Goal: Task Accomplishment & Management: Manage account settings

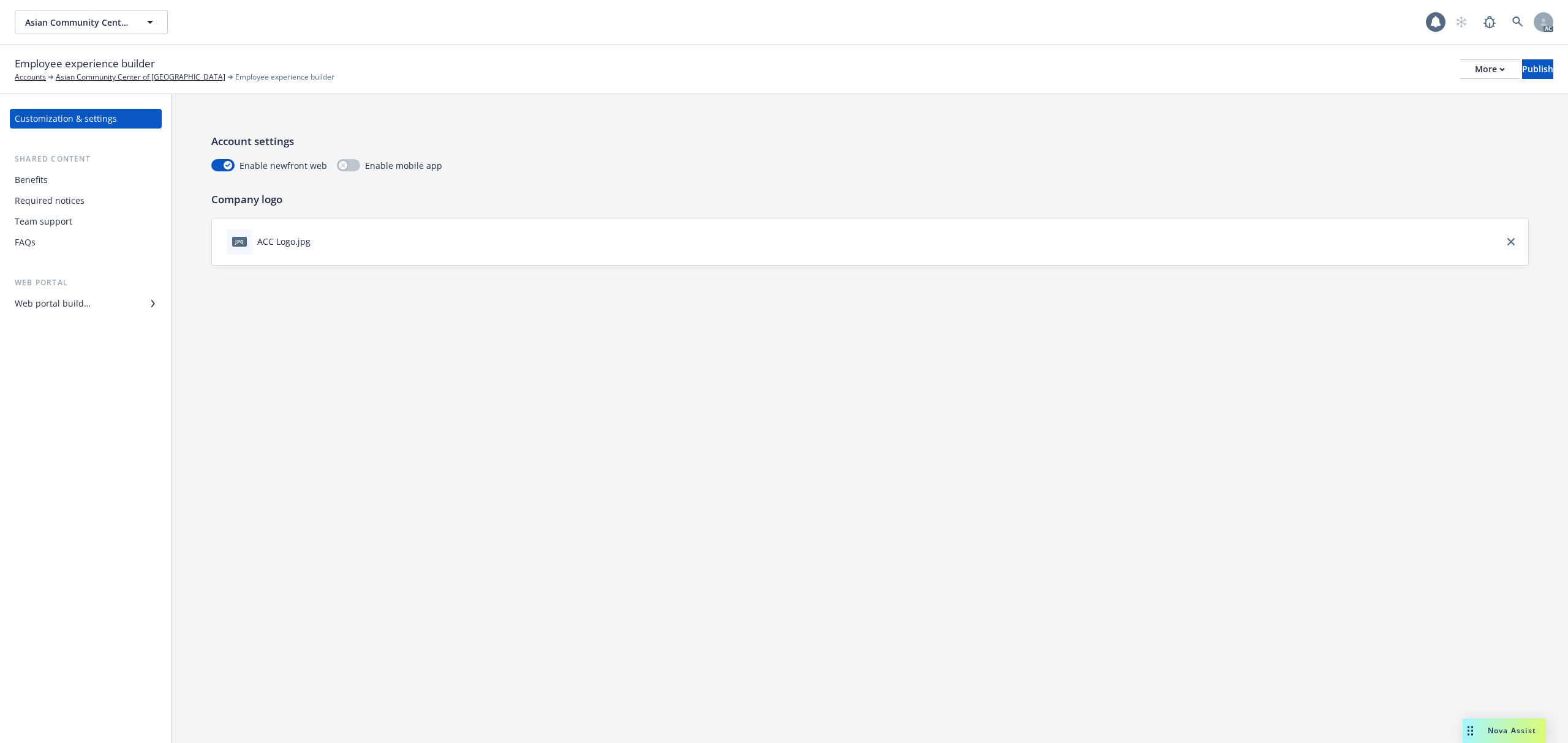
click at [50, 304] on div "Web portal builder" at bounding box center [52, 303] width 76 height 19
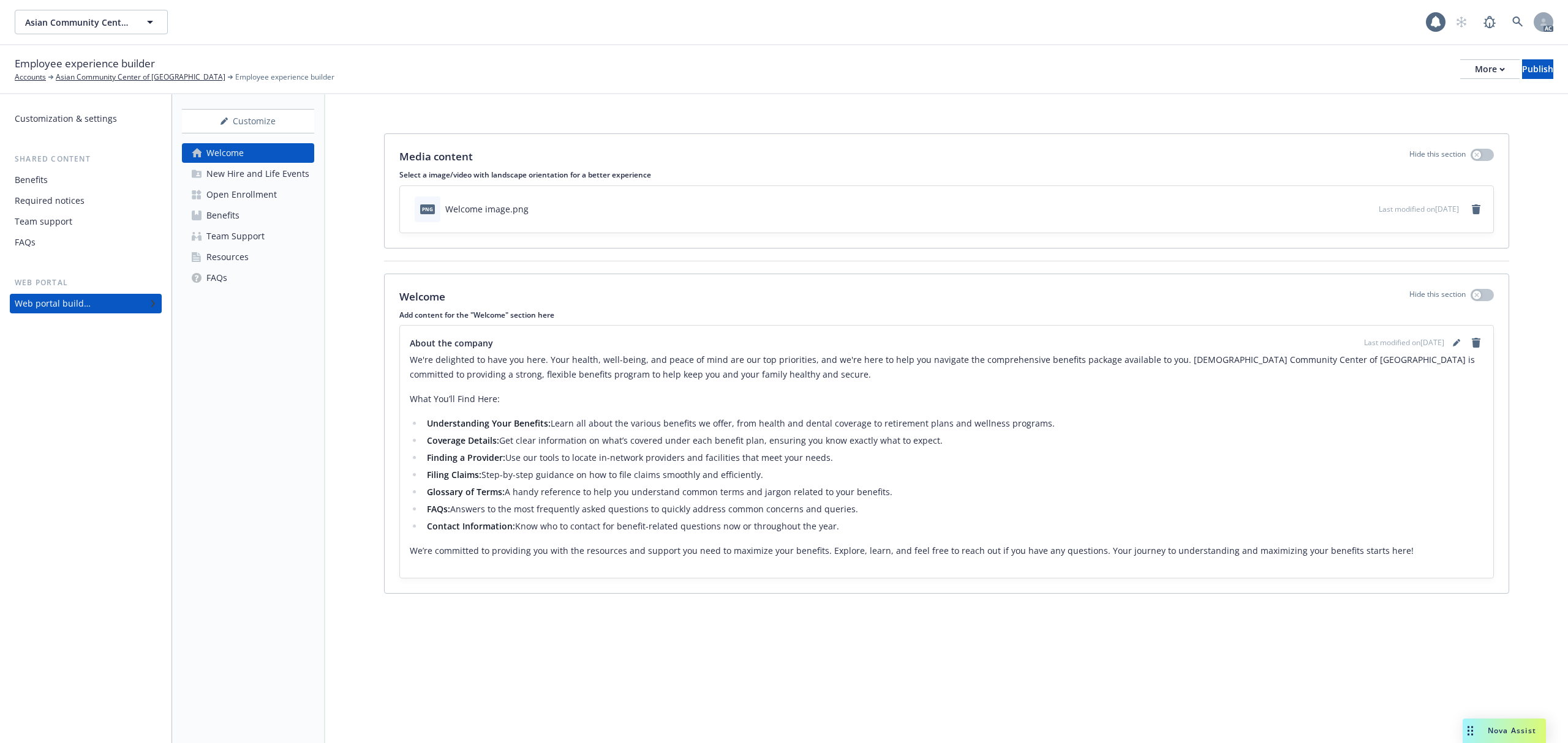
click at [62, 118] on div "Customization & settings" at bounding box center [66, 118] width 102 height 19
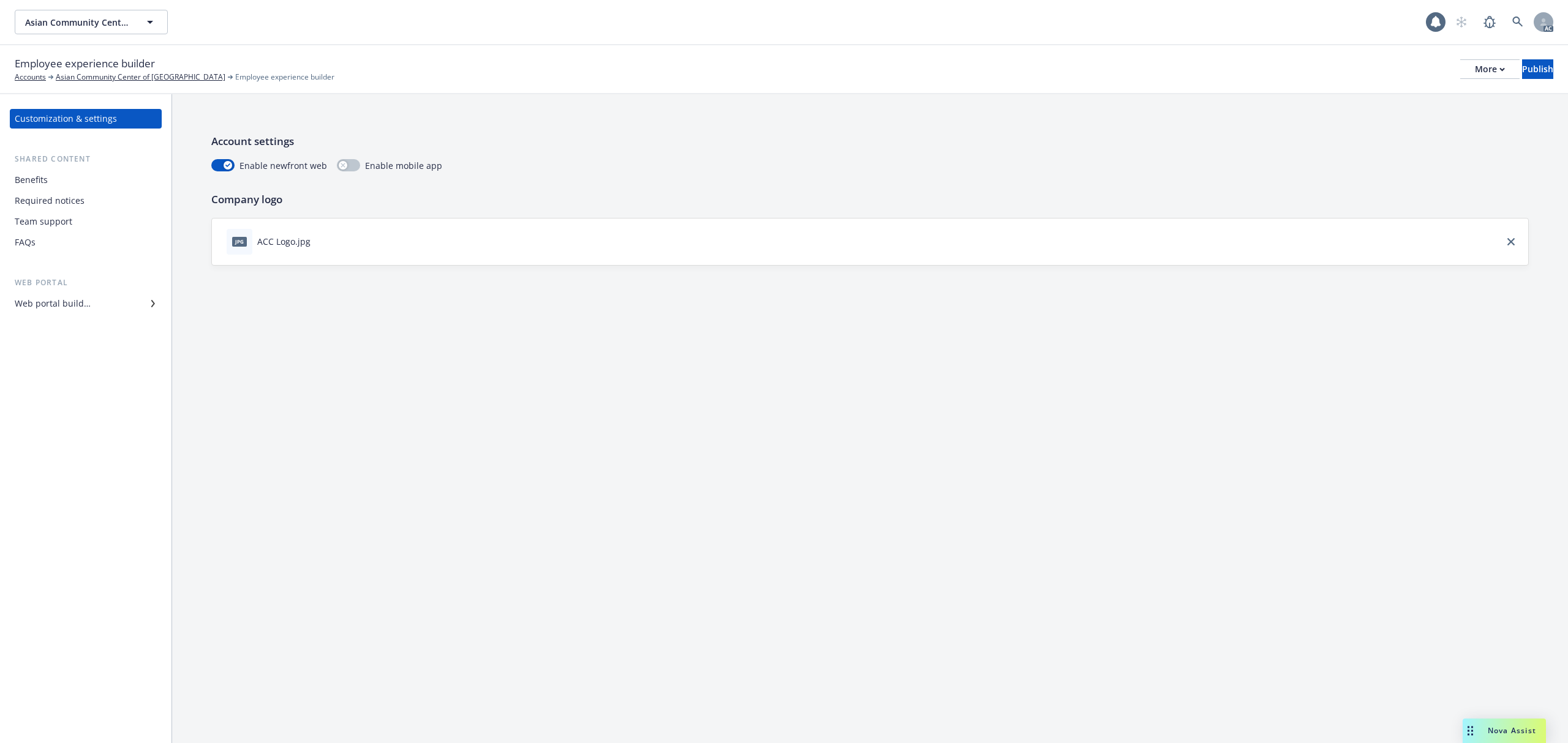
click at [47, 304] on div "Web portal builder" at bounding box center [52, 303] width 76 height 19
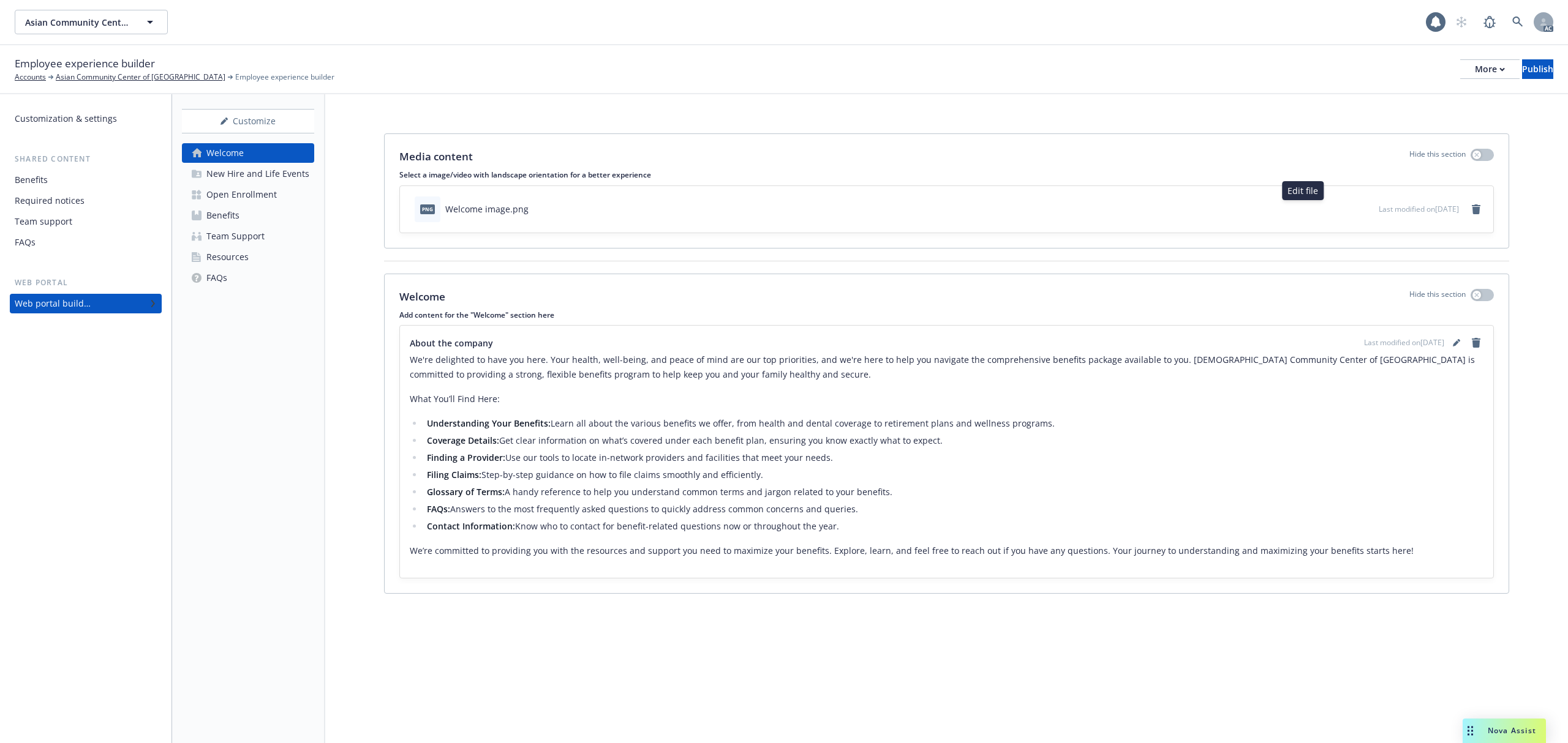
click at [1325, 206] on icon "button" at bounding box center [1329, 208] width 7 height 7
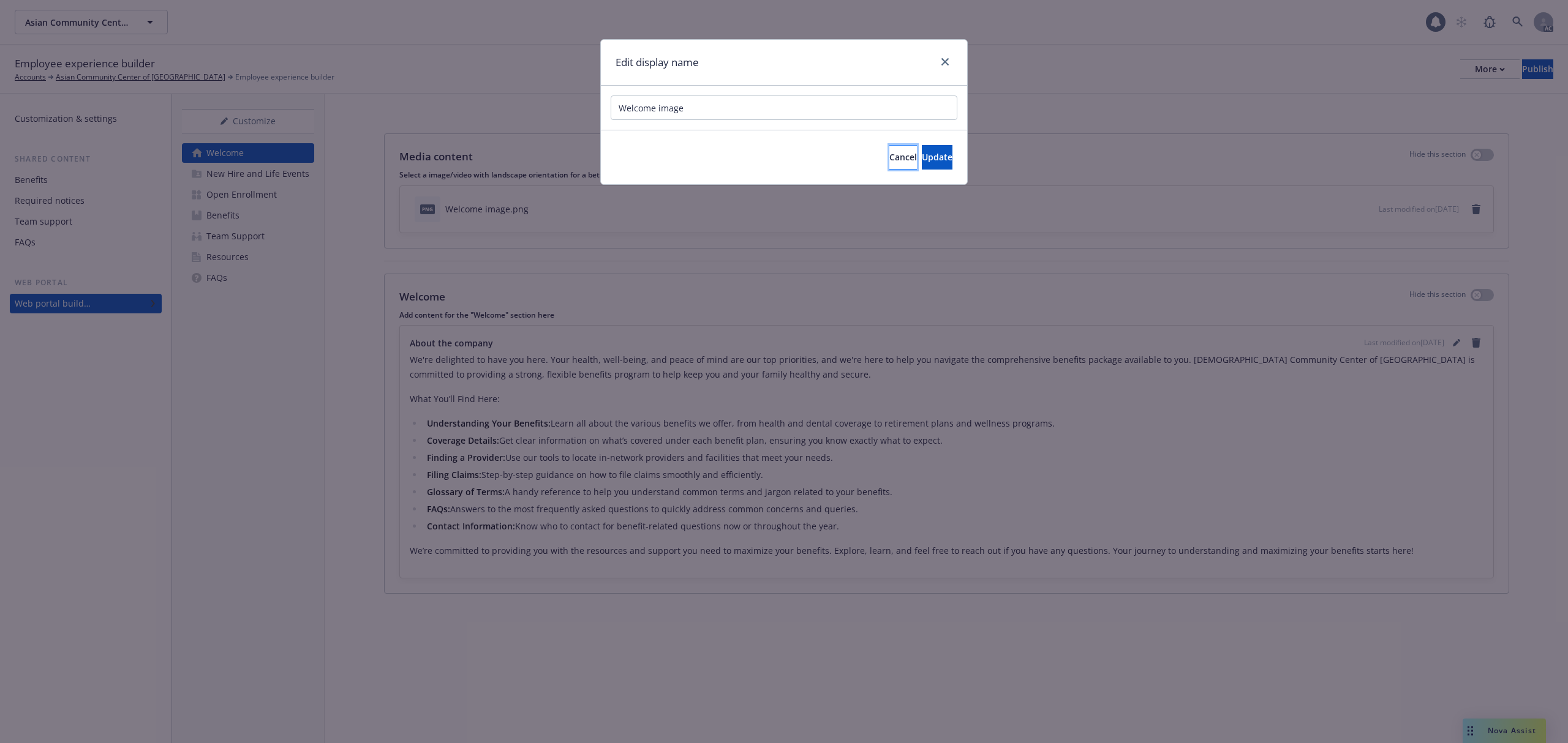
click at [889, 155] on span "Cancel" at bounding box center [903, 157] width 28 height 11
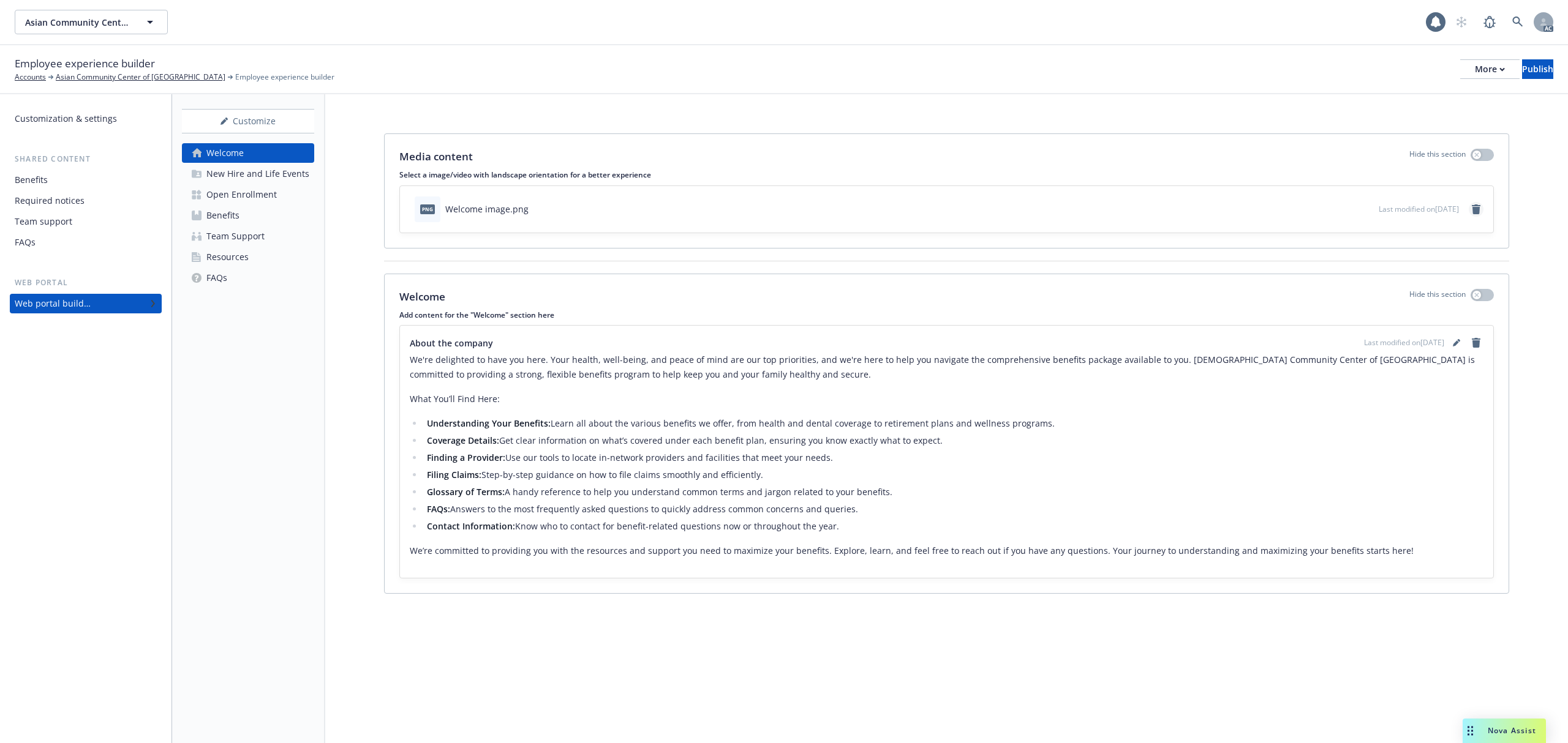
click at [1480, 210] on icon "remove" at bounding box center [1476, 209] width 10 height 10
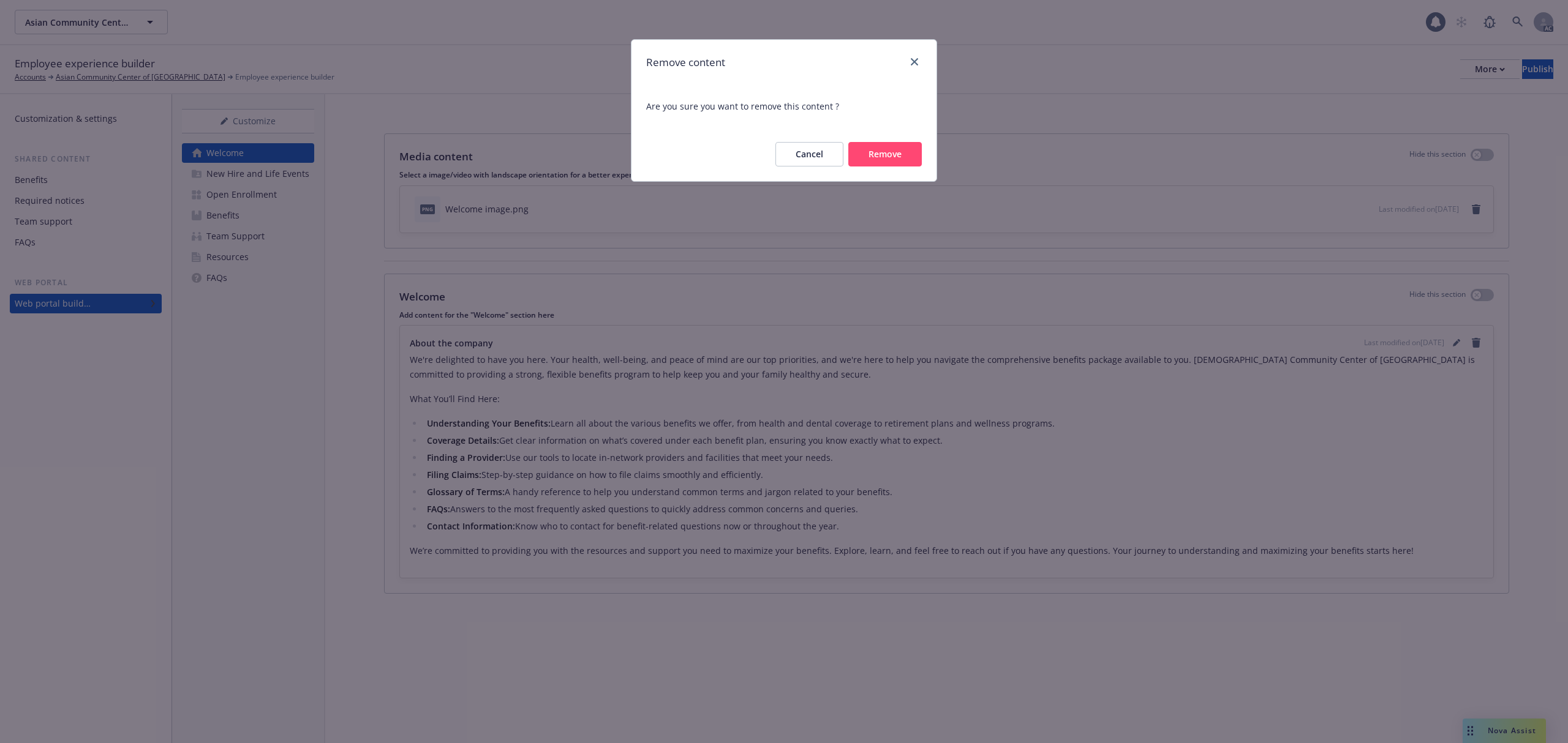
click at [890, 160] on button "Remove" at bounding box center [885, 154] width 73 height 24
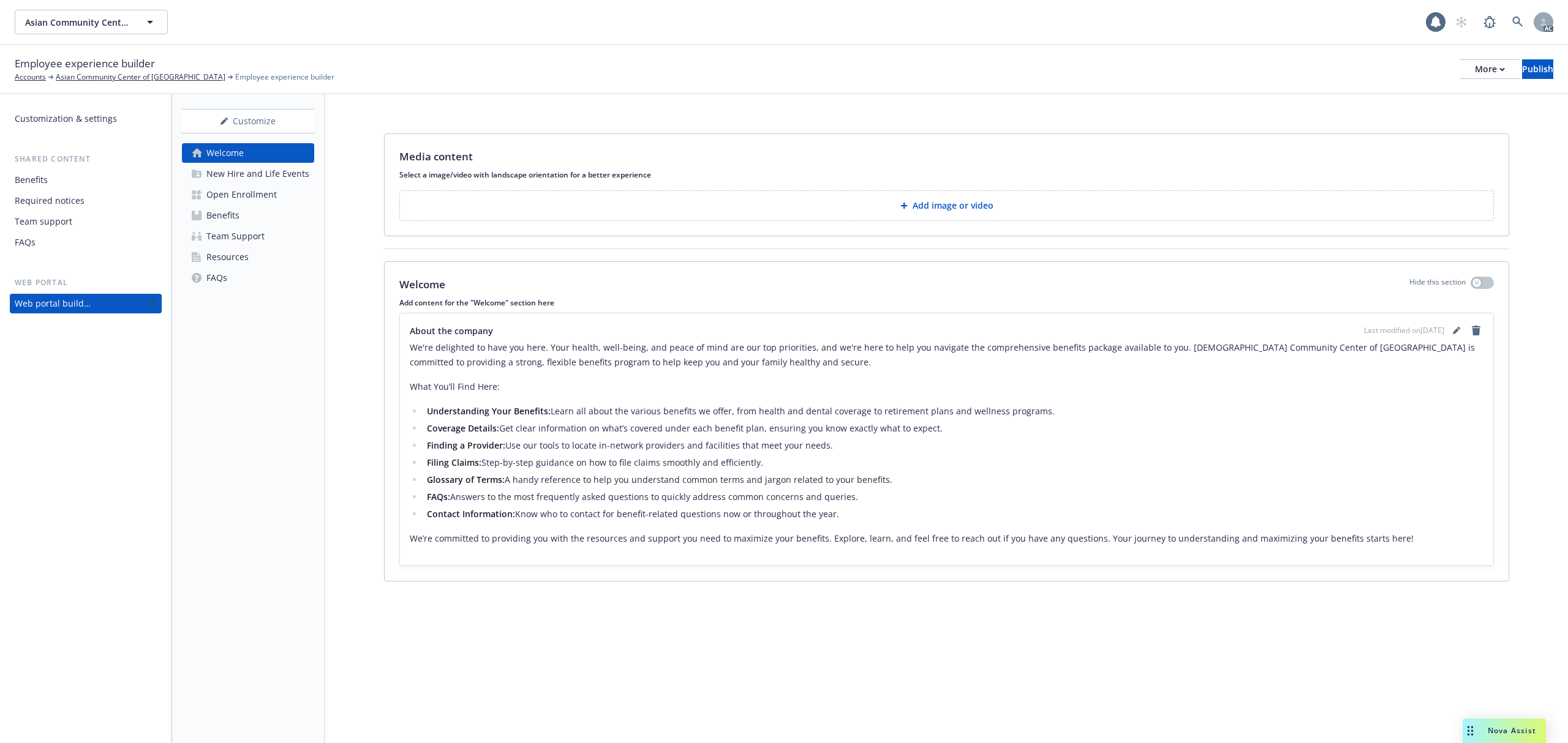
click at [1018, 209] on button "Add image or video" at bounding box center [946, 206] width 1094 height 31
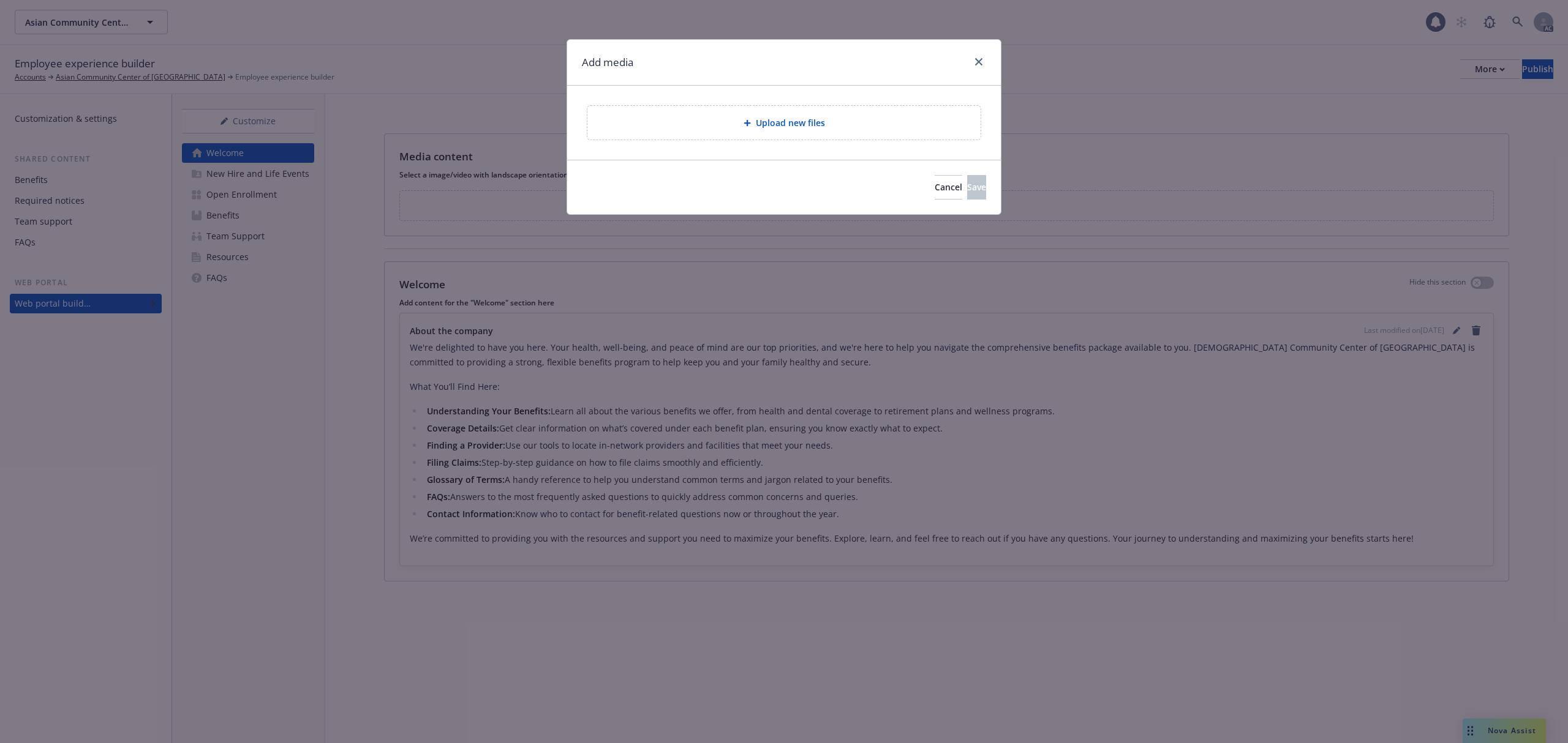
click at [837, 119] on div "Upload new files" at bounding box center [784, 122] width 373 height 14
click at [856, 126] on div "Upload new files" at bounding box center [784, 122] width 373 height 14
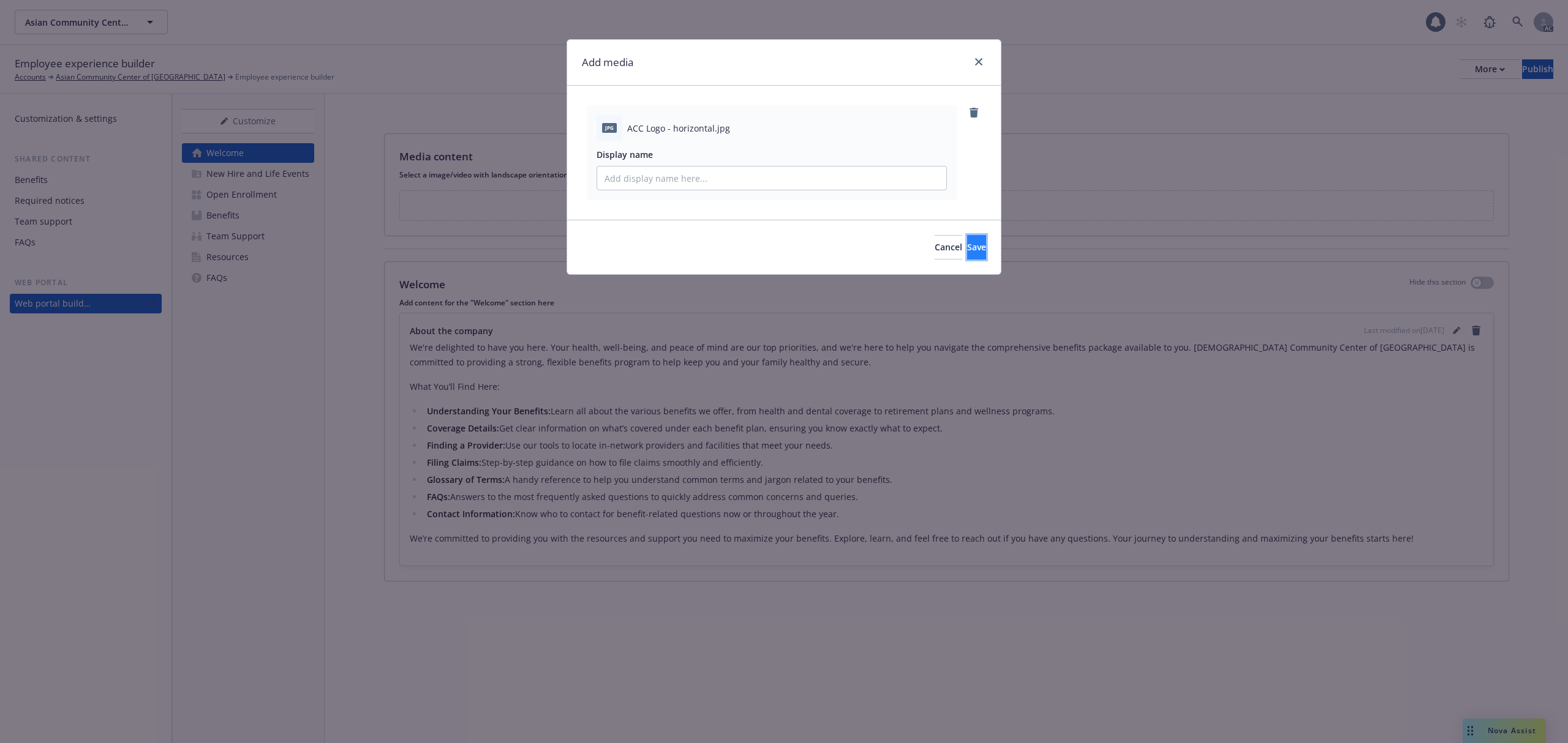
click at [967, 250] on span "Save" at bounding box center [977, 247] width 19 height 11
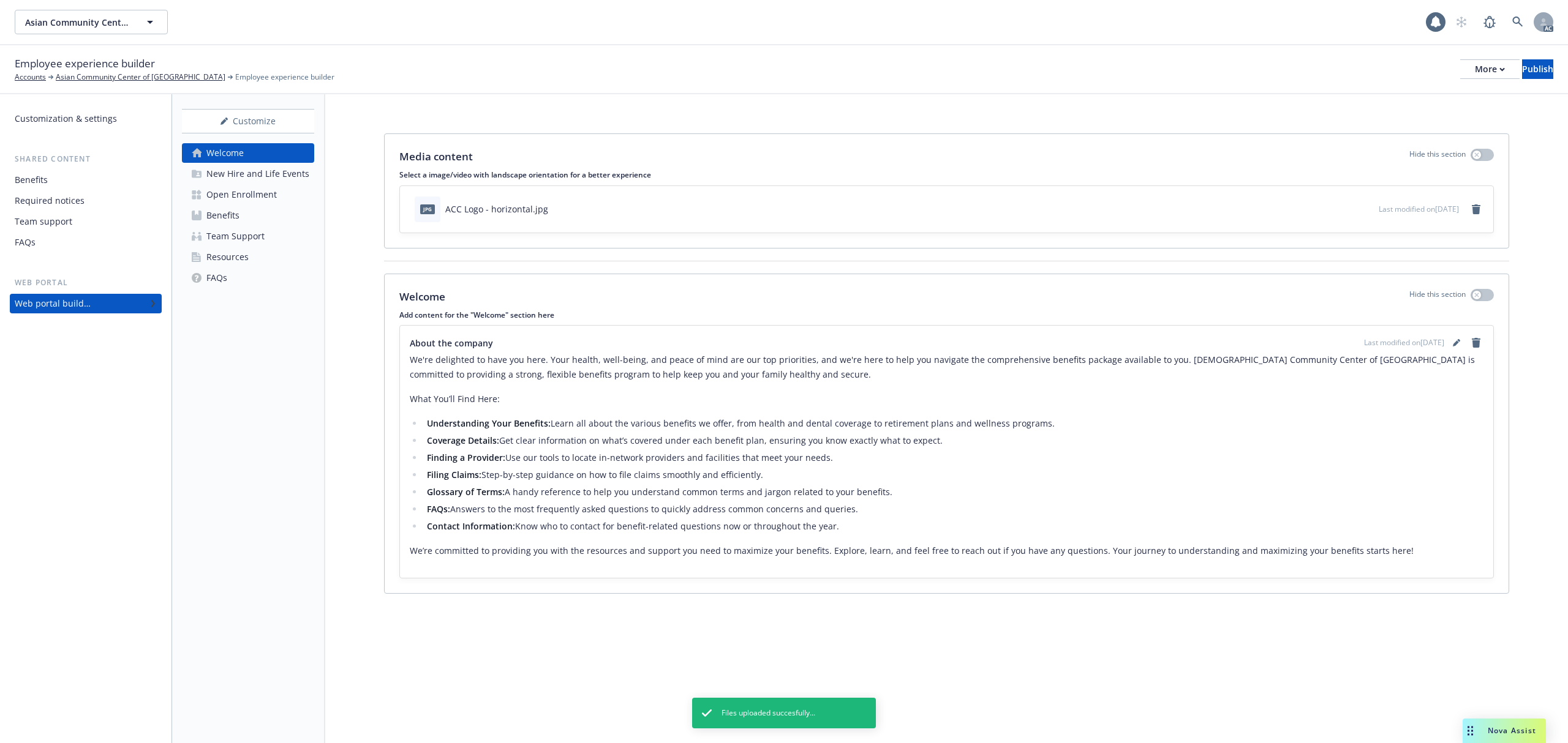
click at [52, 119] on div "Customization & settings" at bounding box center [66, 118] width 102 height 19
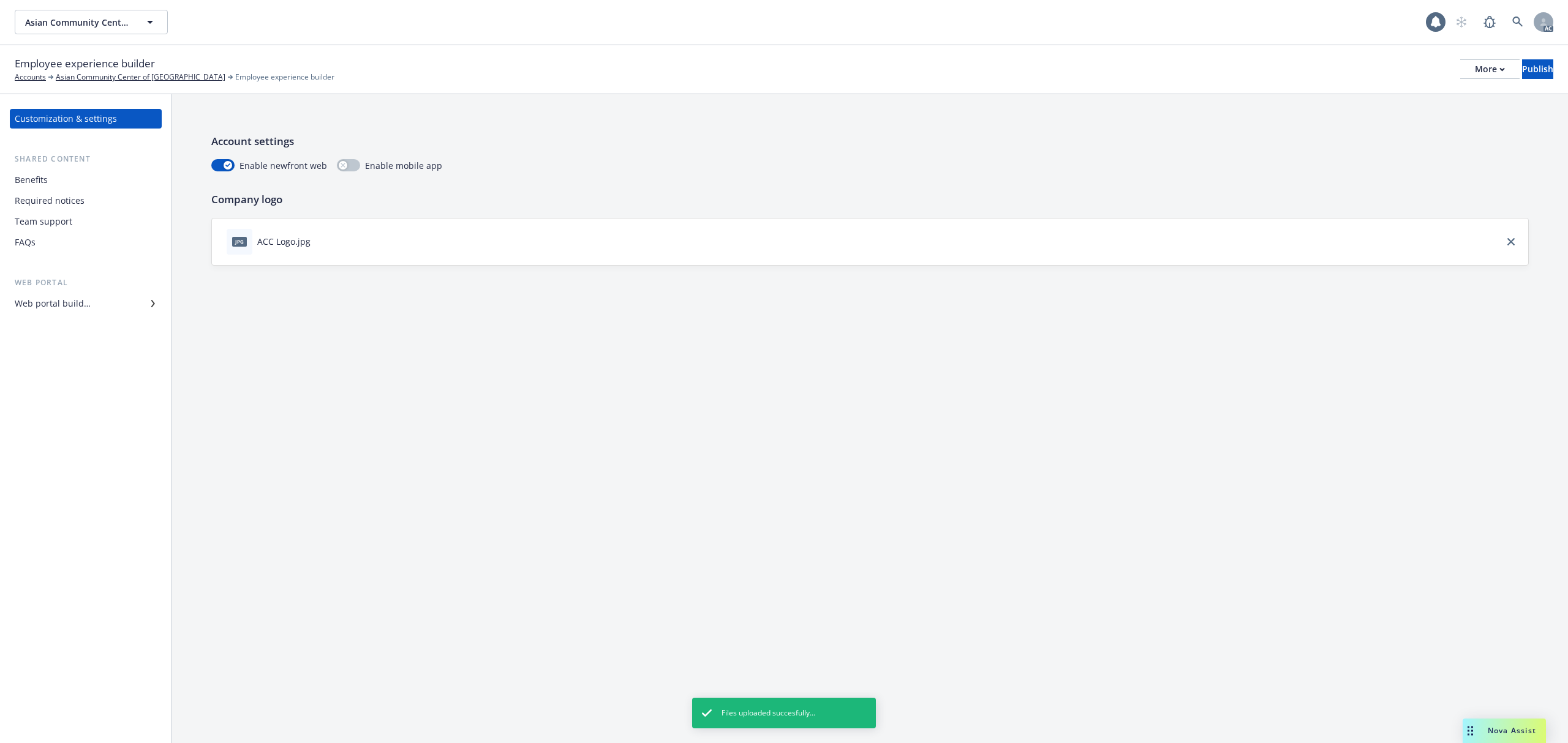
click at [66, 301] on div "Web portal builder" at bounding box center [52, 303] width 76 height 19
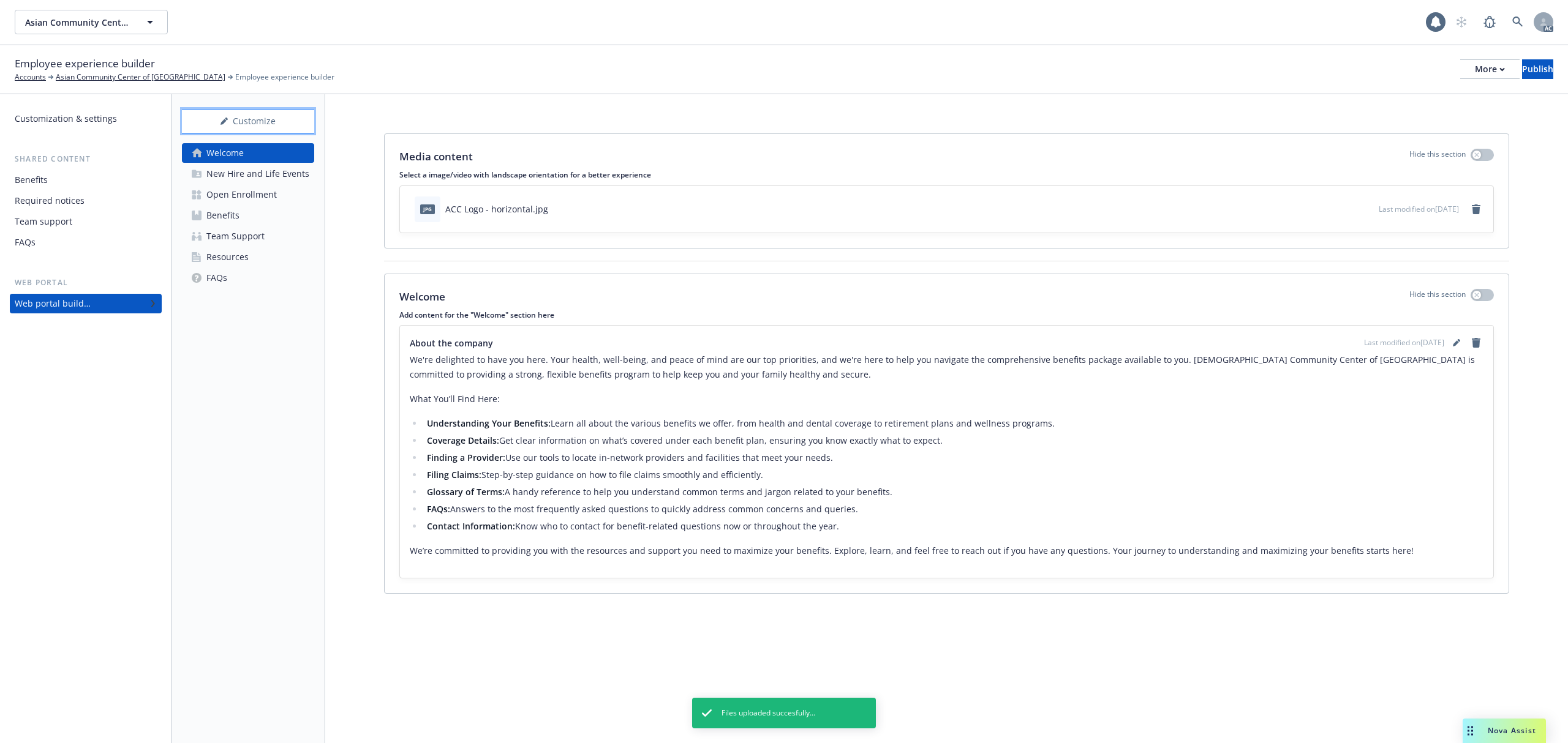
click at [244, 123] on div "Customize" at bounding box center [248, 121] width 133 height 24
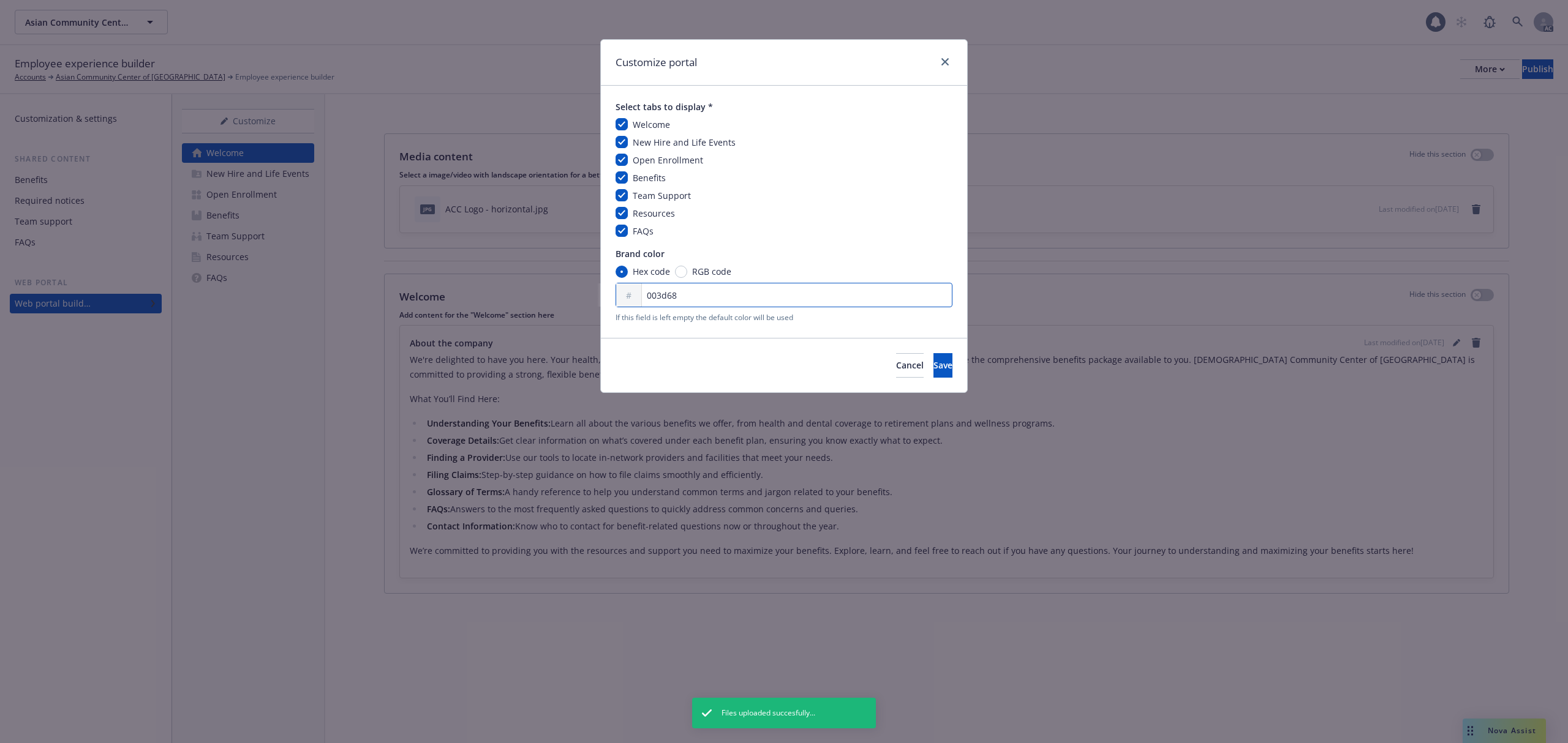
click at [664, 299] on input "003d68" at bounding box center [784, 295] width 337 height 24
type input "000000"
click at [934, 365] on span "Save" at bounding box center [943, 365] width 19 height 11
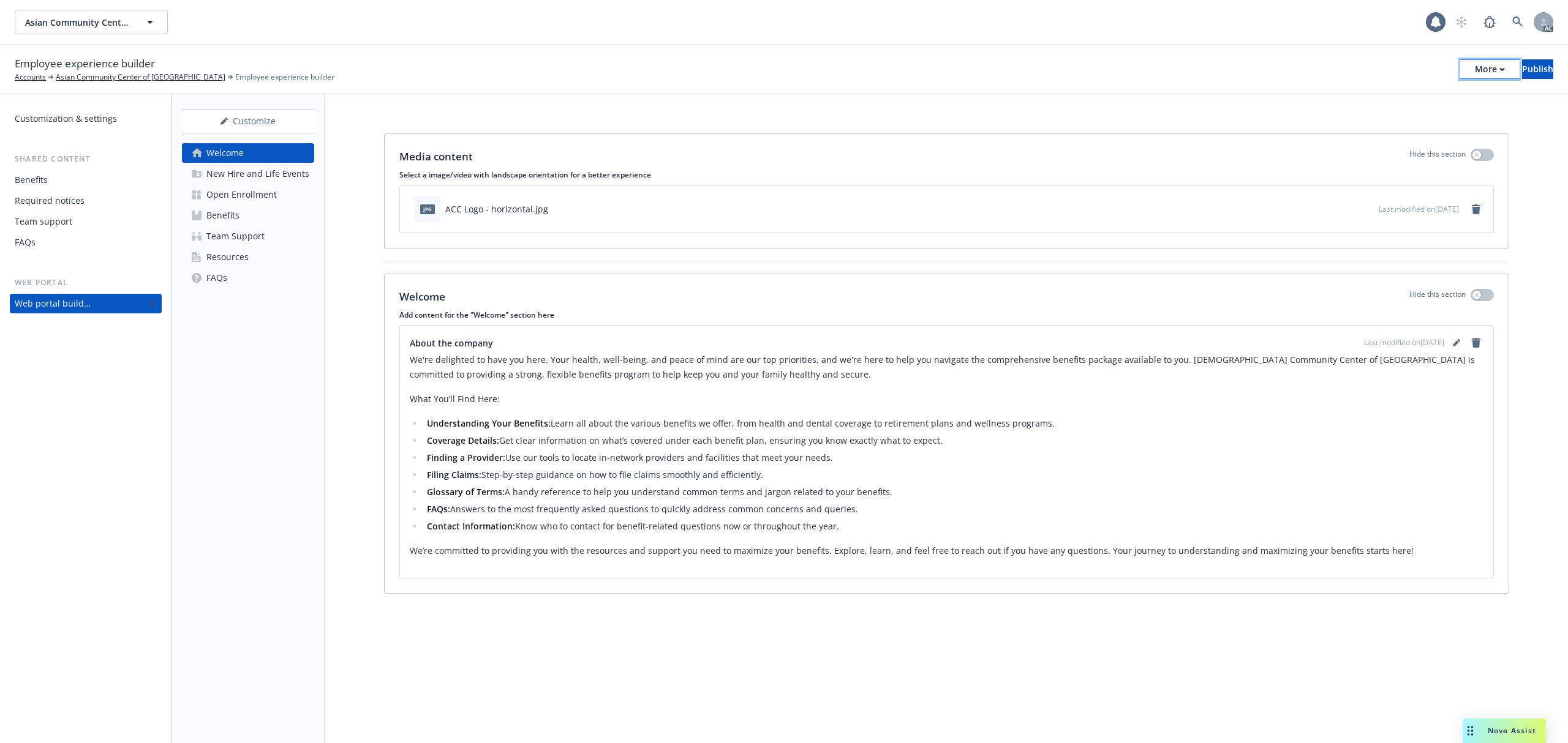
click at [1475, 64] on div "More" at bounding box center [1490, 69] width 30 height 18
click at [1403, 99] on link "Copy preview link" at bounding box center [1389, 96] width 182 height 24
click at [1454, 344] on icon "editPencil" at bounding box center [1456, 342] width 7 height 7
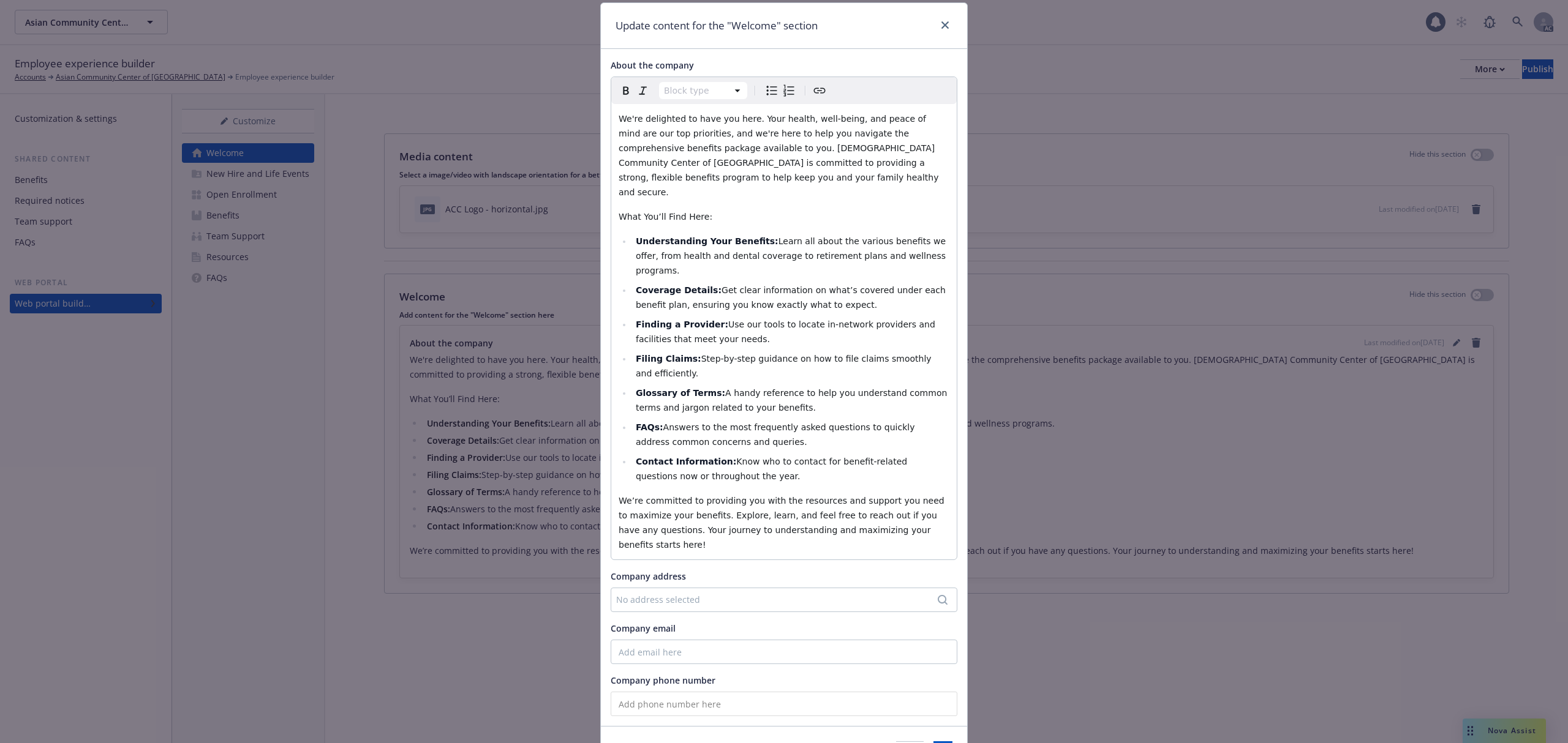
scroll to position [56, 0]
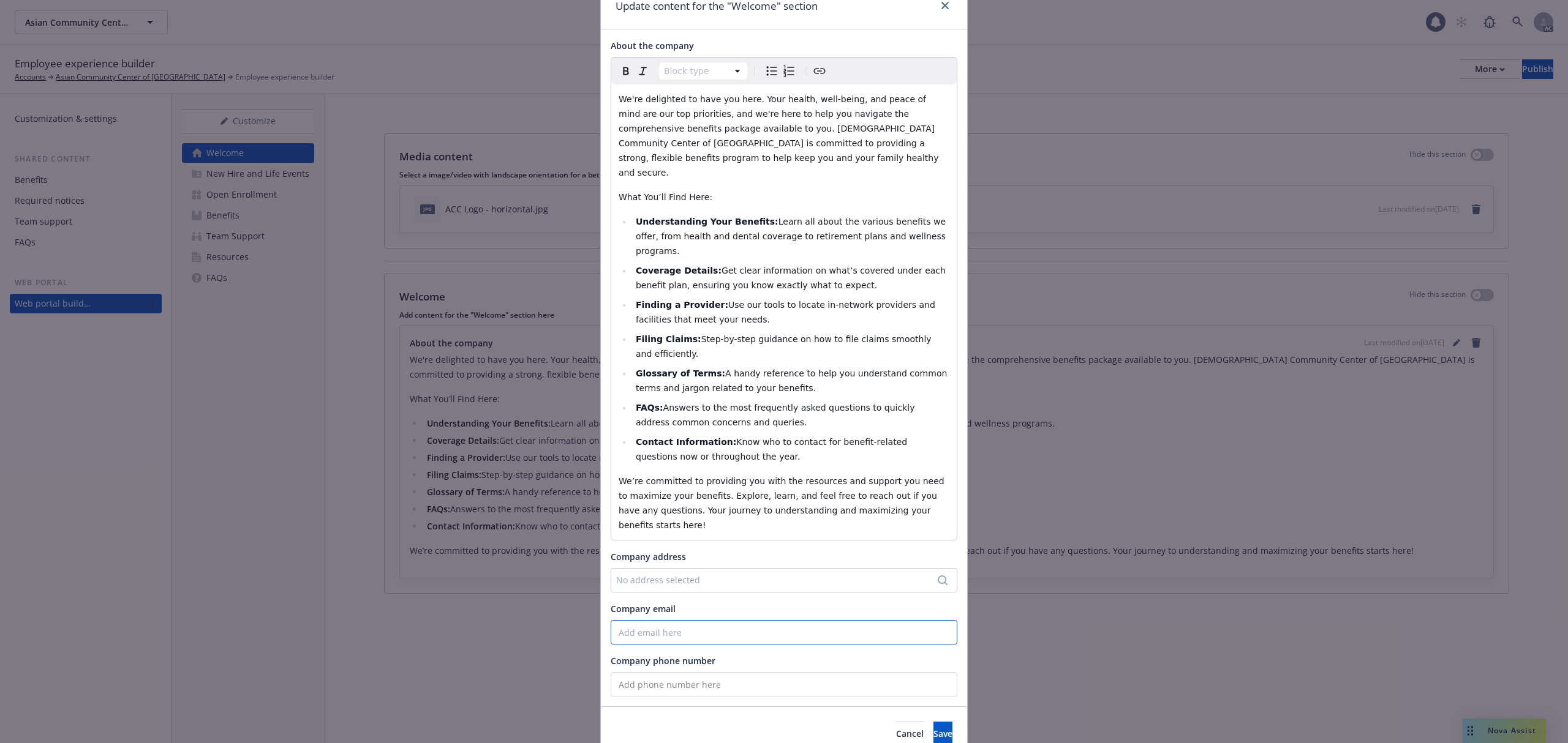
click at [657, 620] on input "Company email" at bounding box center [784, 632] width 346 height 24
paste input "[EMAIL_ADDRESS][DOMAIN_NAME]"
type input "[EMAIL_ADDRESS][DOMAIN_NAME]"
click at [667, 672] on input "tel" at bounding box center [784, 685] width 346 height 24
paste input "[PHONE_NUMBER]"
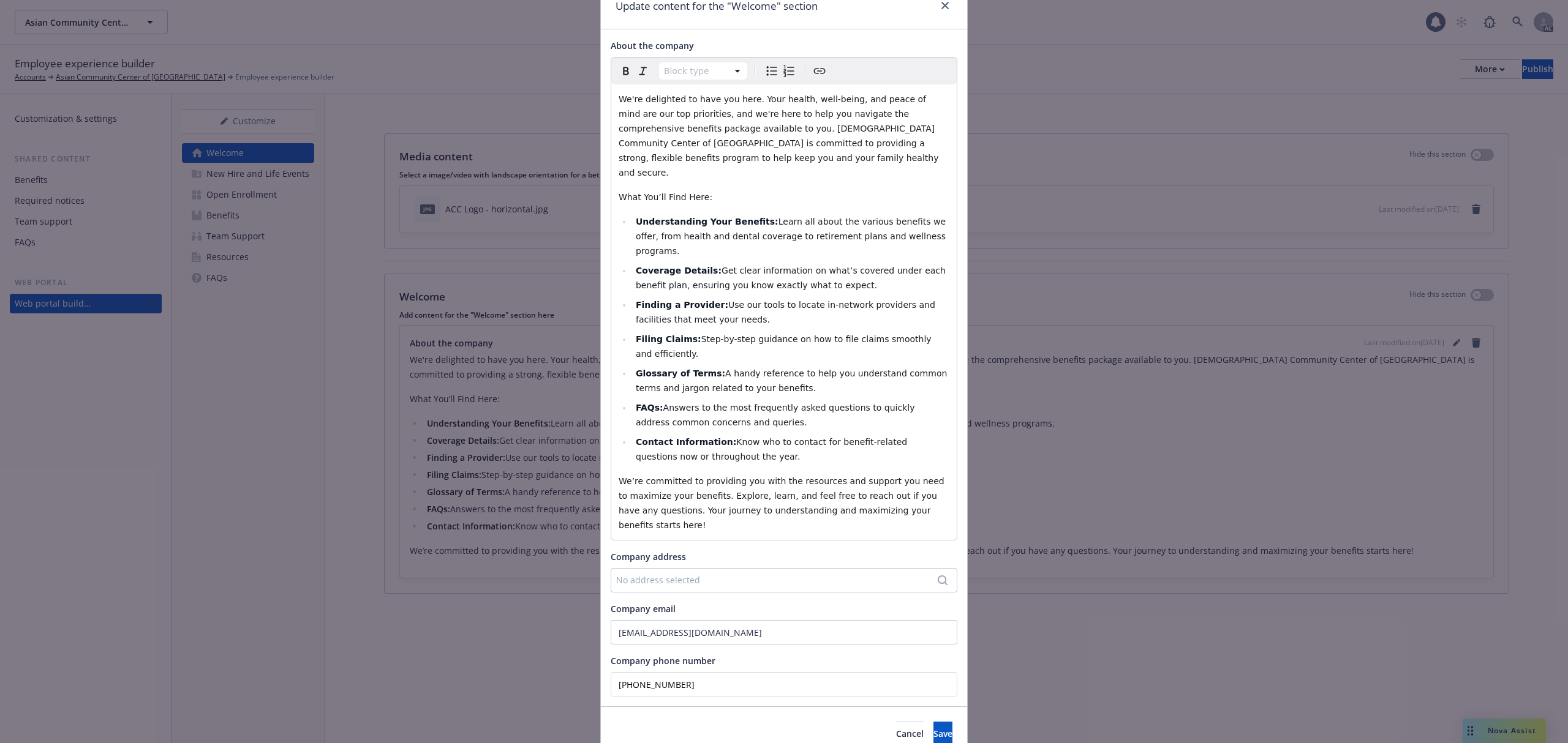
type input "[PHONE_NUMBER]"
click at [740, 574] on div "No address selected" at bounding box center [778, 580] width 324 height 13
click at [632, 574] on div "No address selected" at bounding box center [778, 580] width 324 height 13
click at [934, 728] on span "Save" at bounding box center [943, 734] width 19 height 11
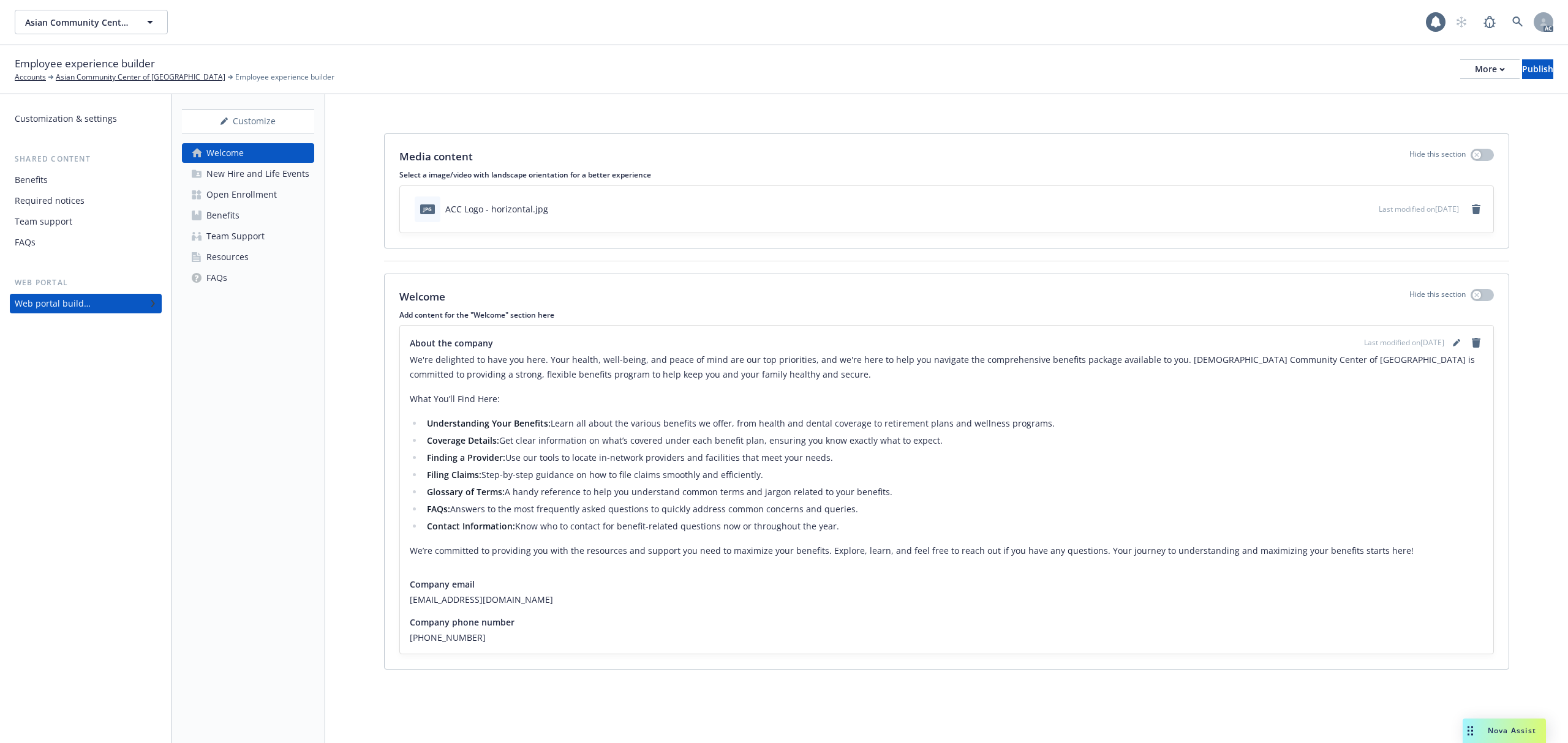
click at [243, 169] on div "New Hire and Life Events" at bounding box center [258, 173] width 103 height 19
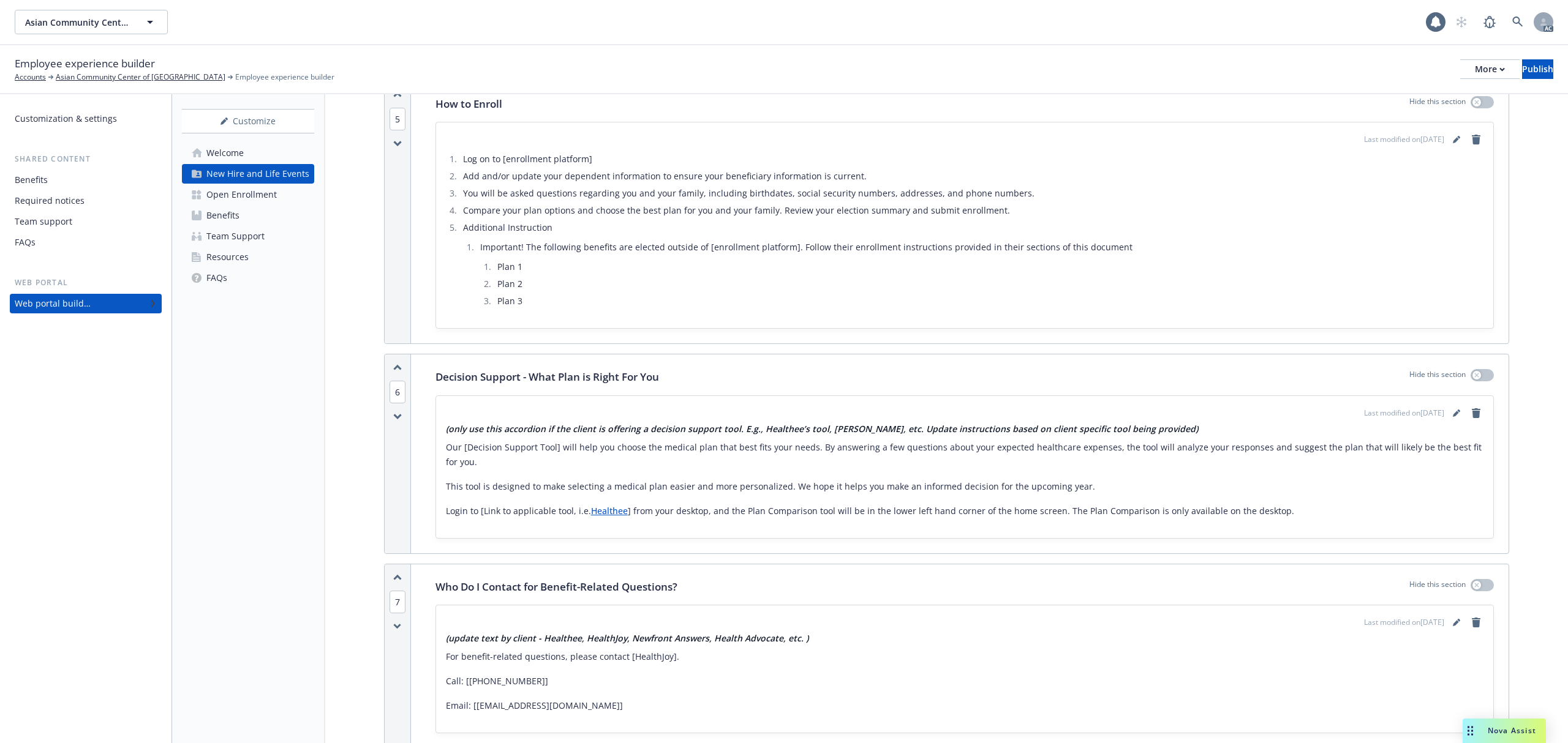
scroll to position [1897, 0]
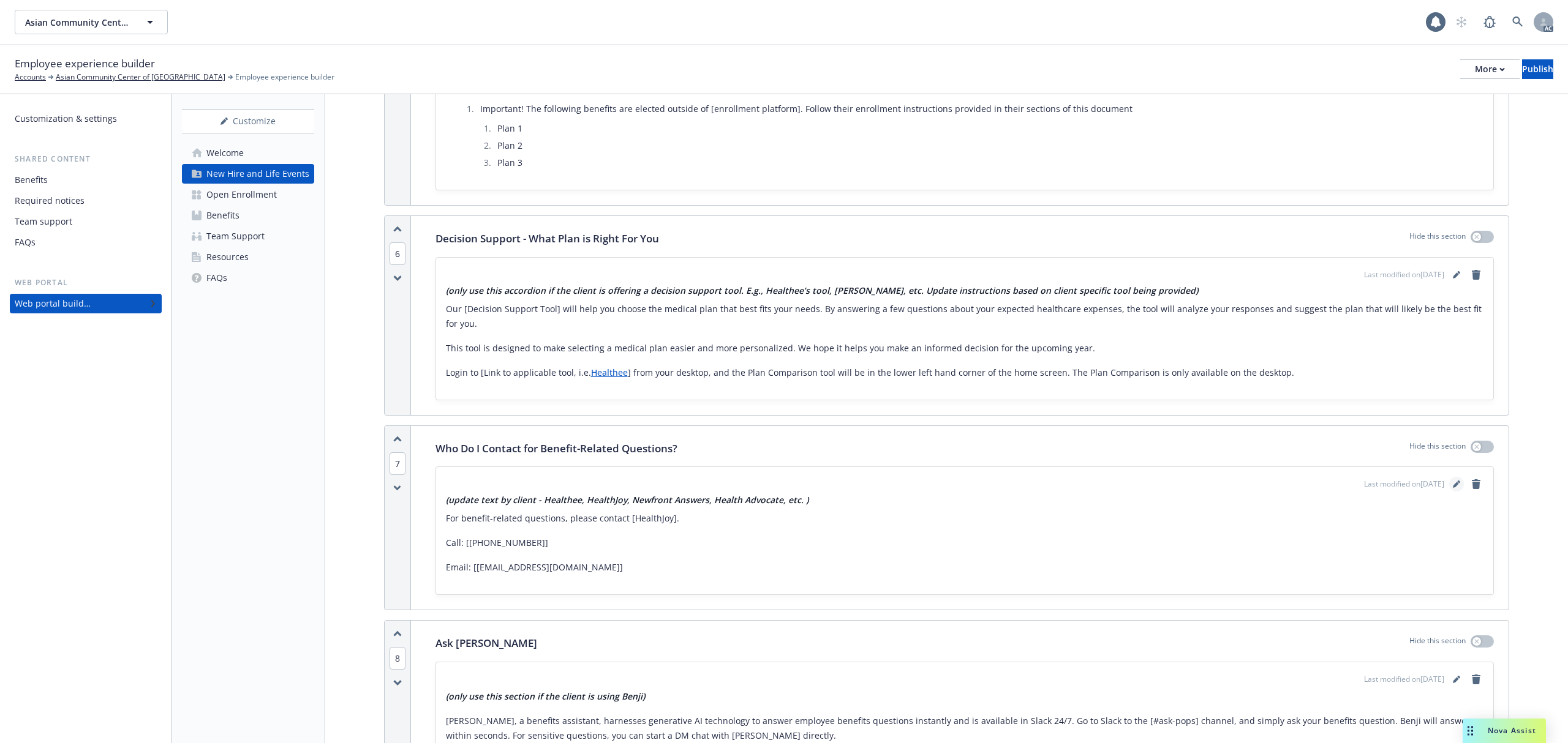
click at [1453, 488] on icon "editPencil" at bounding box center [1456, 485] width 6 height 6
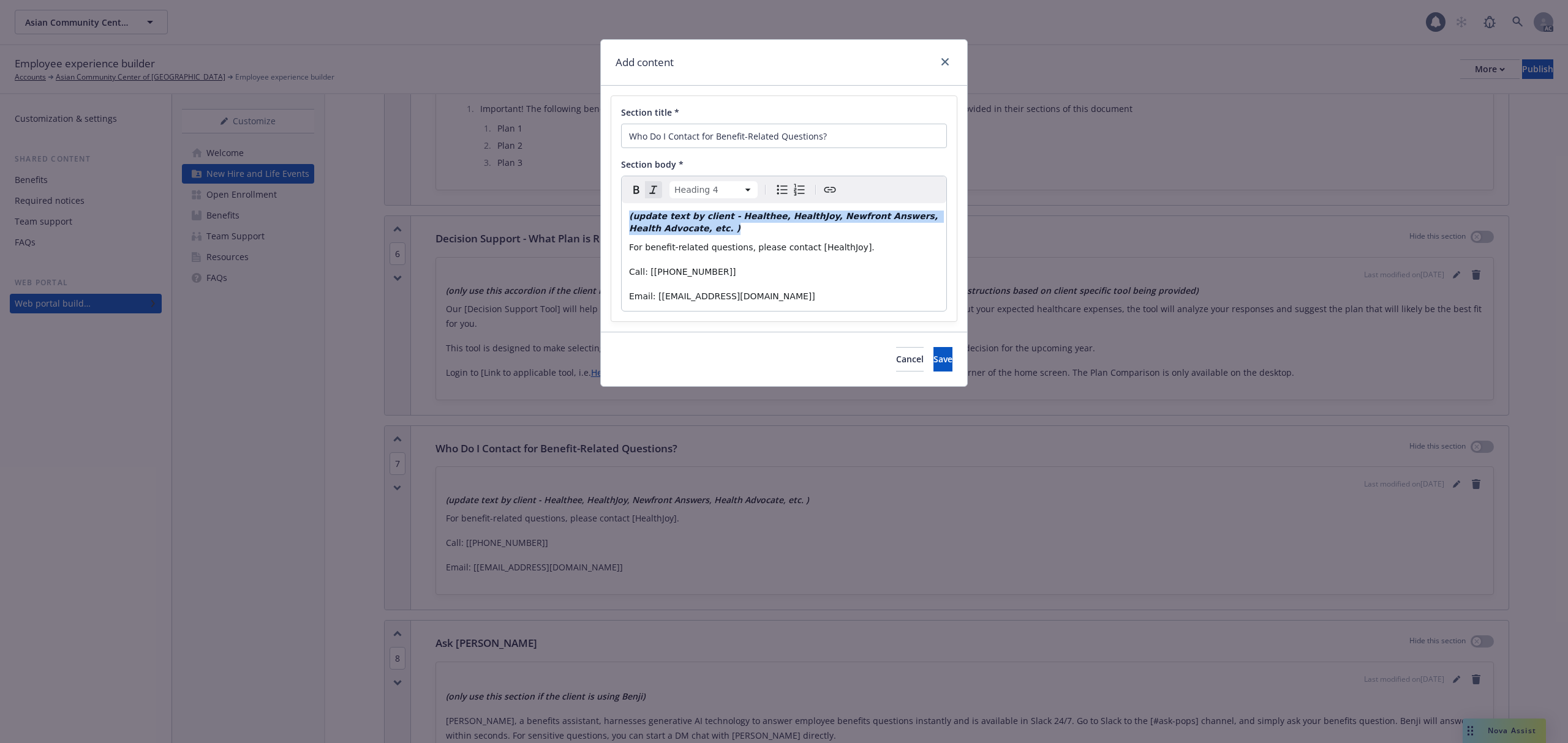
drag, startPoint x: 694, startPoint y: 231, endPoint x: 607, endPoint y: 217, distance: 88.1
click at [607, 217] on div "Section title * Who Do I Contact for Benefit-Related Questions? Section body * …" at bounding box center [784, 208] width 367 height 246
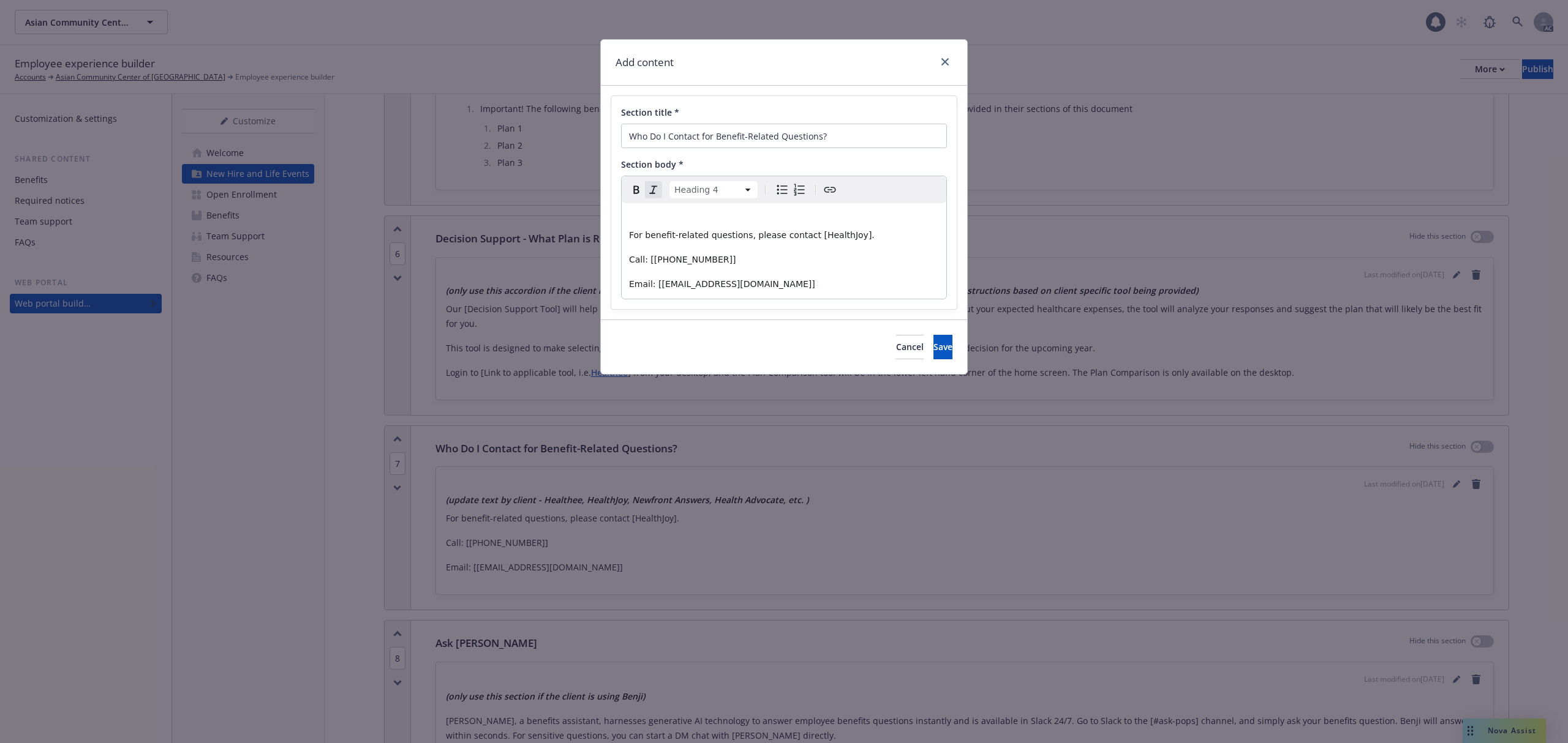
select select "paragraph"
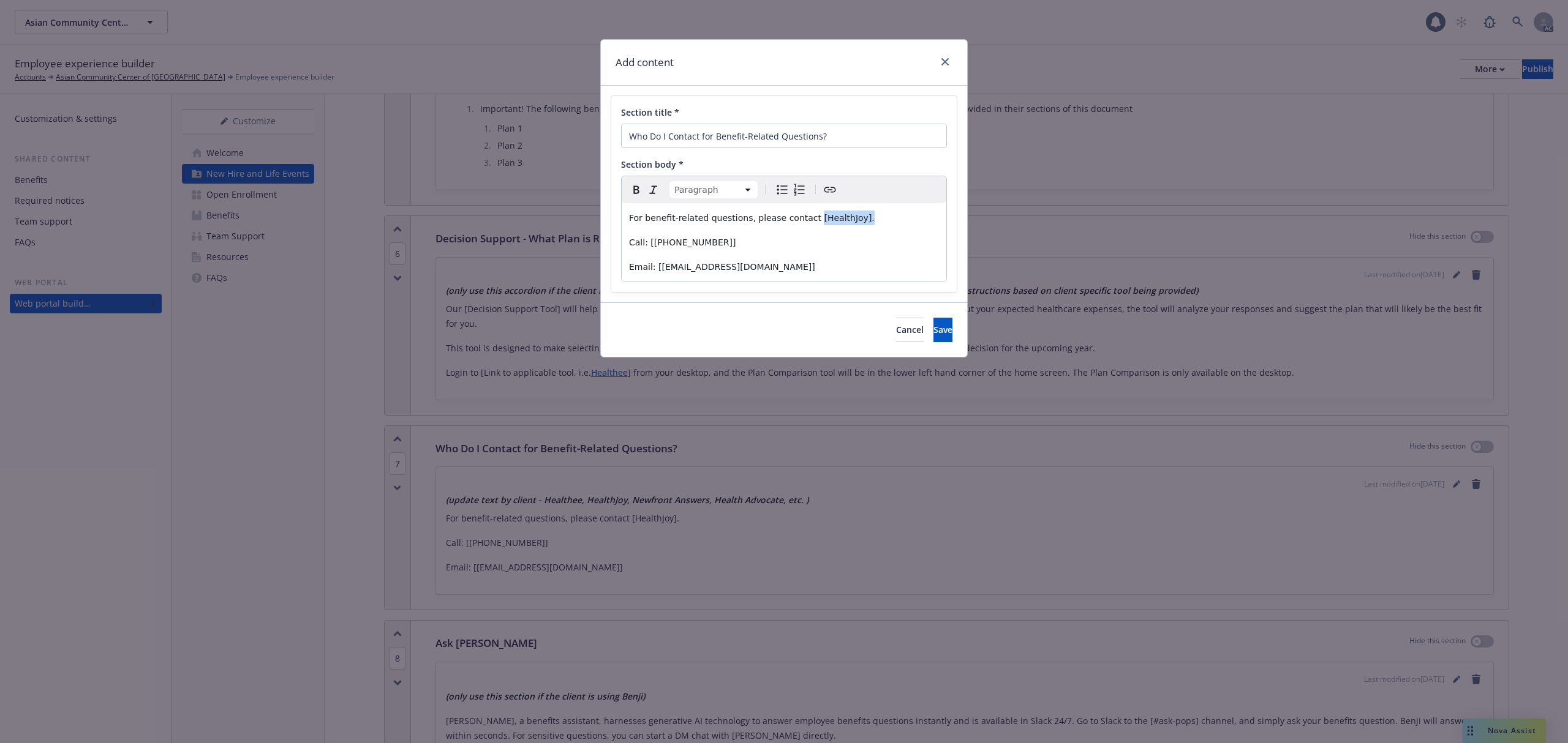
drag, startPoint x: 799, startPoint y: 218, endPoint x: 920, endPoint y: 221, distance: 121.0
click at [920, 221] on p "For benefit-related questions, please contact [HealthJoy]." at bounding box center [784, 218] width 310 height 15
drag, startPoint x: 714, startPoint y: 240, endPoint x: 647, endPoint y: 237, distance: 67.1
click at [647, 237] on p "Call: [[PHONE_NUMBER]]" at bounding box center [784, 243] width 310 height 15
drag, startPoint x: 714, startPoint y: 243, endPoint x: 648, endPoint y: 241, distance: 66.0
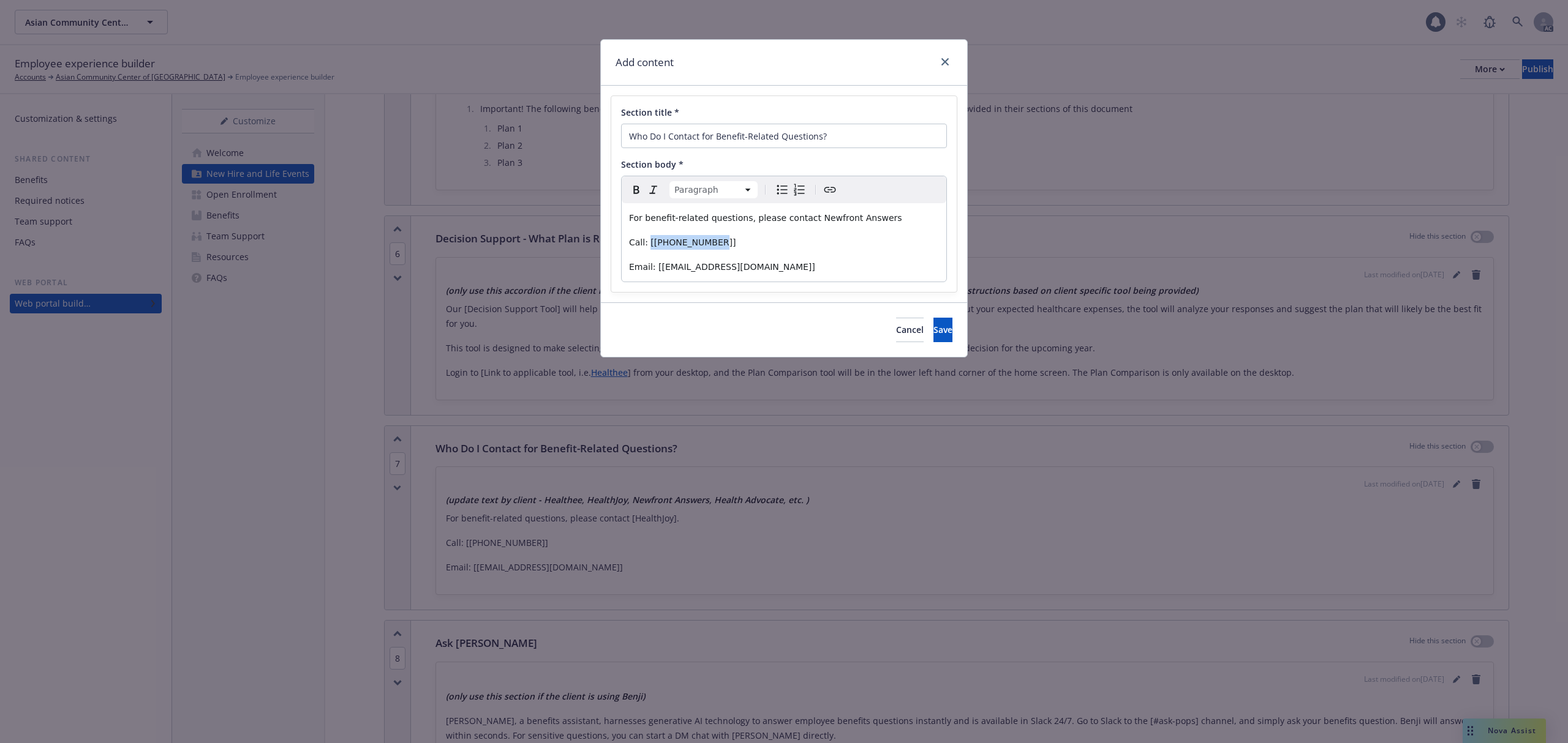
click at [648, 241] on p "Call: [[PHONE_NUMBER]]" at bounding box center [784, 243] width 310 height 15
click at [662, 243] on span "Call: [PHONE_NUMBER]" at bounding box center [679, 242] width 100 height 10
drag, startPoint x: 755, startPoint y: 266, endPoint x: 655, endPoint y: 267, distance: 100.0
click at [655, 267] on p "Email: [[EMAIL_ADDRESS][DOMAIN_NAME]]" at bounding box center [784, 267] width 310 height 15
click at [817, 268] on p "Email: [EMAIL_ADDRESS][DOMAIN_NAME]" at bounding box center [784, 267] width 310 height 15
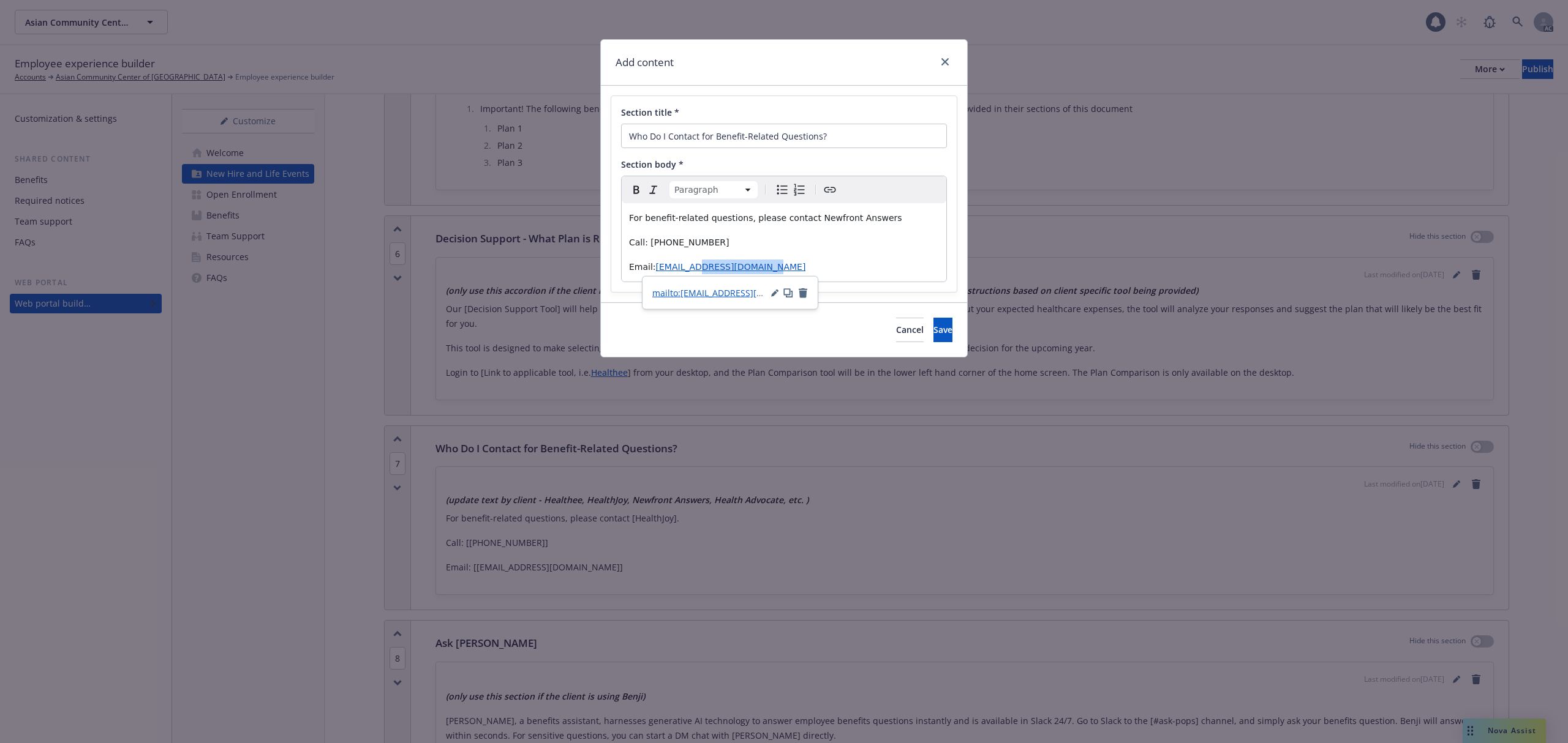
drag, startPoint x: 792, startPoint y: 270, endPoint x: 697, endPoint y: 267, distance: 95.0
click at [697, 267] on p "Email: [EMAIL_ADDRESS][DOMAIN_NAME]" at bounding box center [784, 267] width 310 height 15
click at [784, 266] on p "Email: [EMAIL_ADDRESS][DOMAIN_NAME]" at bounding box center [784, 267] width 310 height 15
drag, startPoint x: 772, startPoint y: 268, endPoint x: 655, endPoint y: 264, distance: 117.1
click at [655, 264] on p "Email: [EMAIL_ADDRESS][DOMAIN_NAME]" at bounding box center [784, 267] width 310 height 15
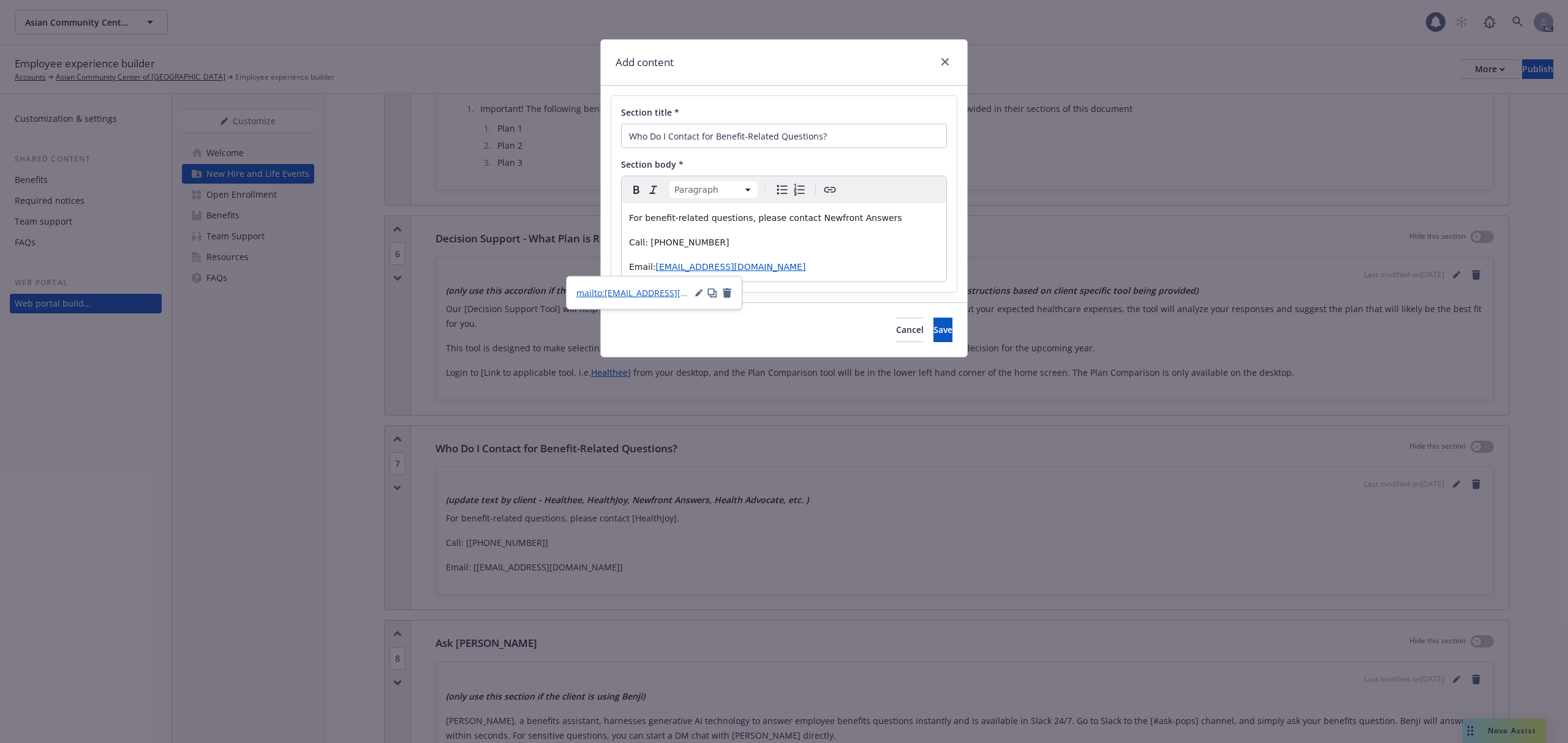
click at [708, 292] on icon "button" at bounding box center [712, 292] width 10 height 10
drag, startPoint x: 794, startPoint y: 253, endPoint x: 792, endPoint y: 262, distance: 9.2
click at [795, 253] on div "For benefit-related questions, please contact Newfront Answers Call: [PHONE_NUM…" at bounding box center [784, 242] width 325 height 79
click at [934, 334] on span "Save" at bounding box center [943, 329] width 19 height 11
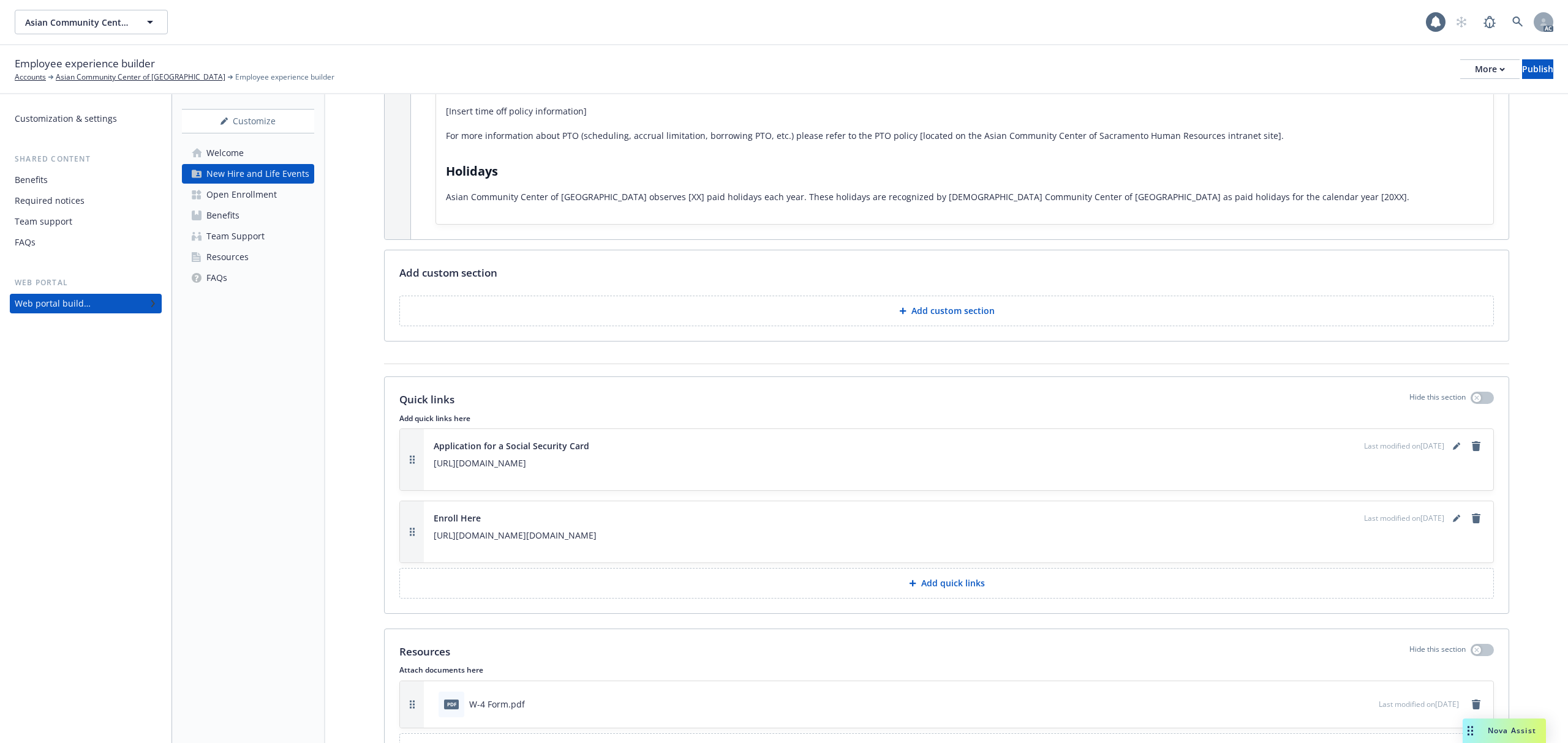
scroll to position [2778, 0]
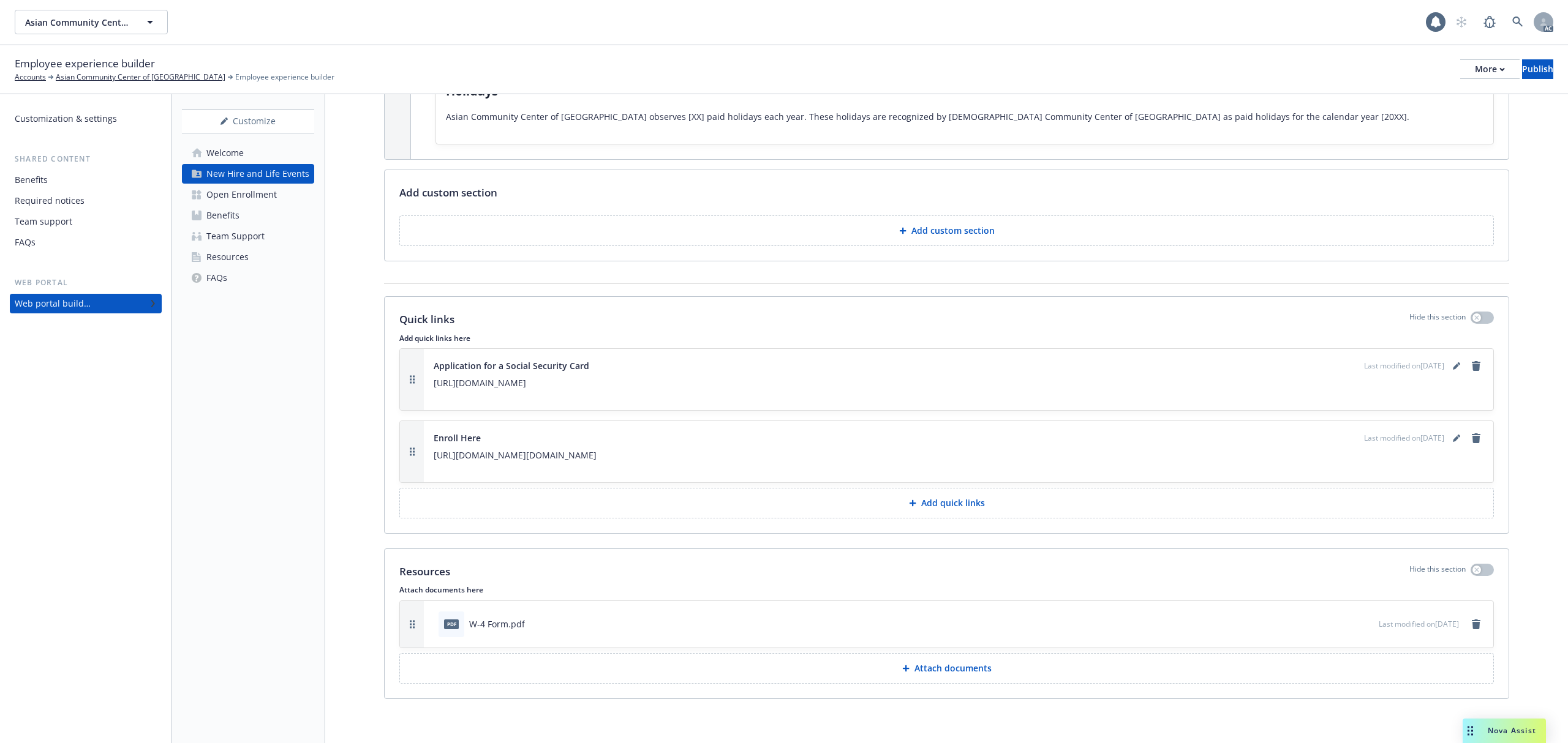
click at [1029, 666] on button "Attach documents" at bounding box center [946, 669] width 1094 height 31
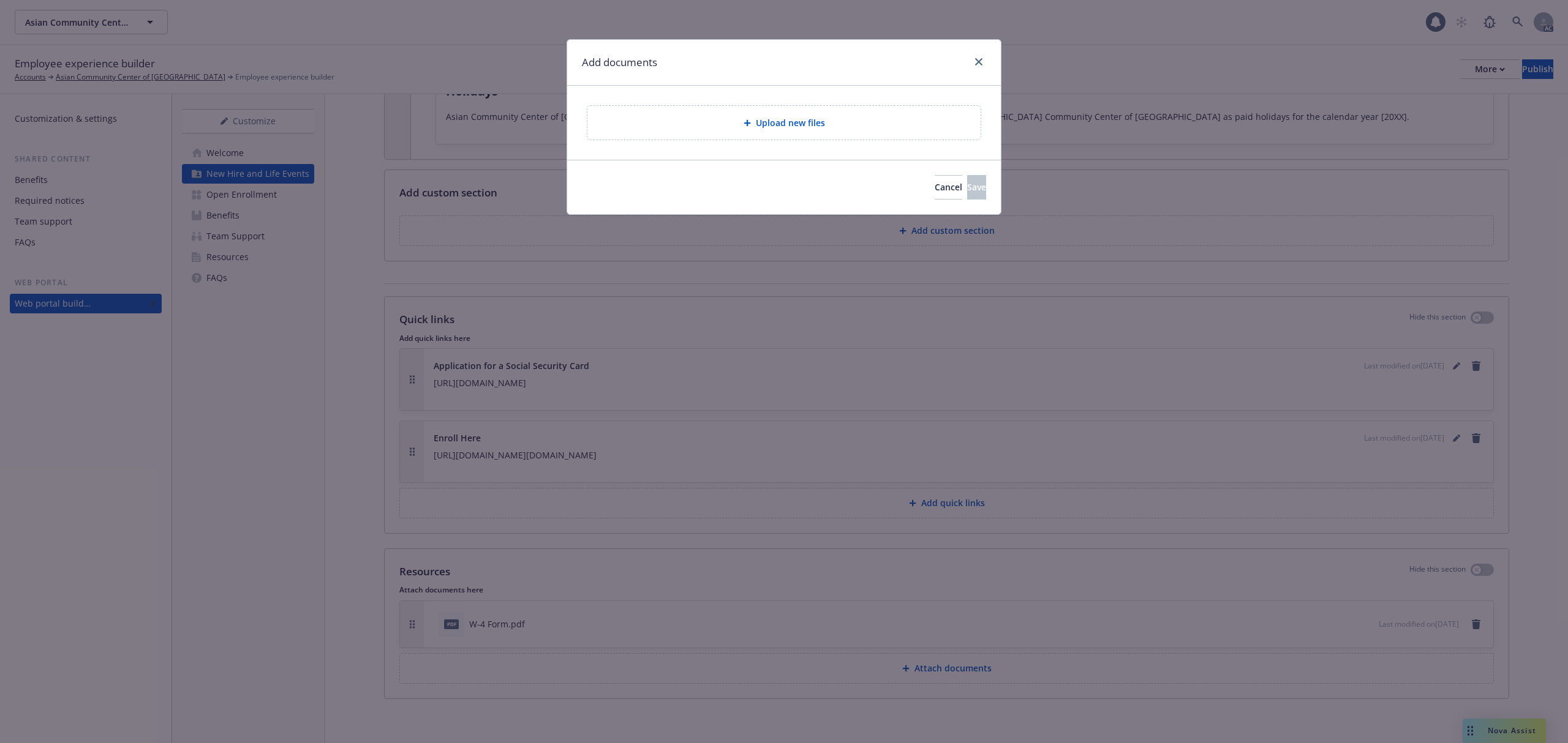
click at [833, 128] on div "Upload new files" at bounding box center [784, 122] width 373 height 14
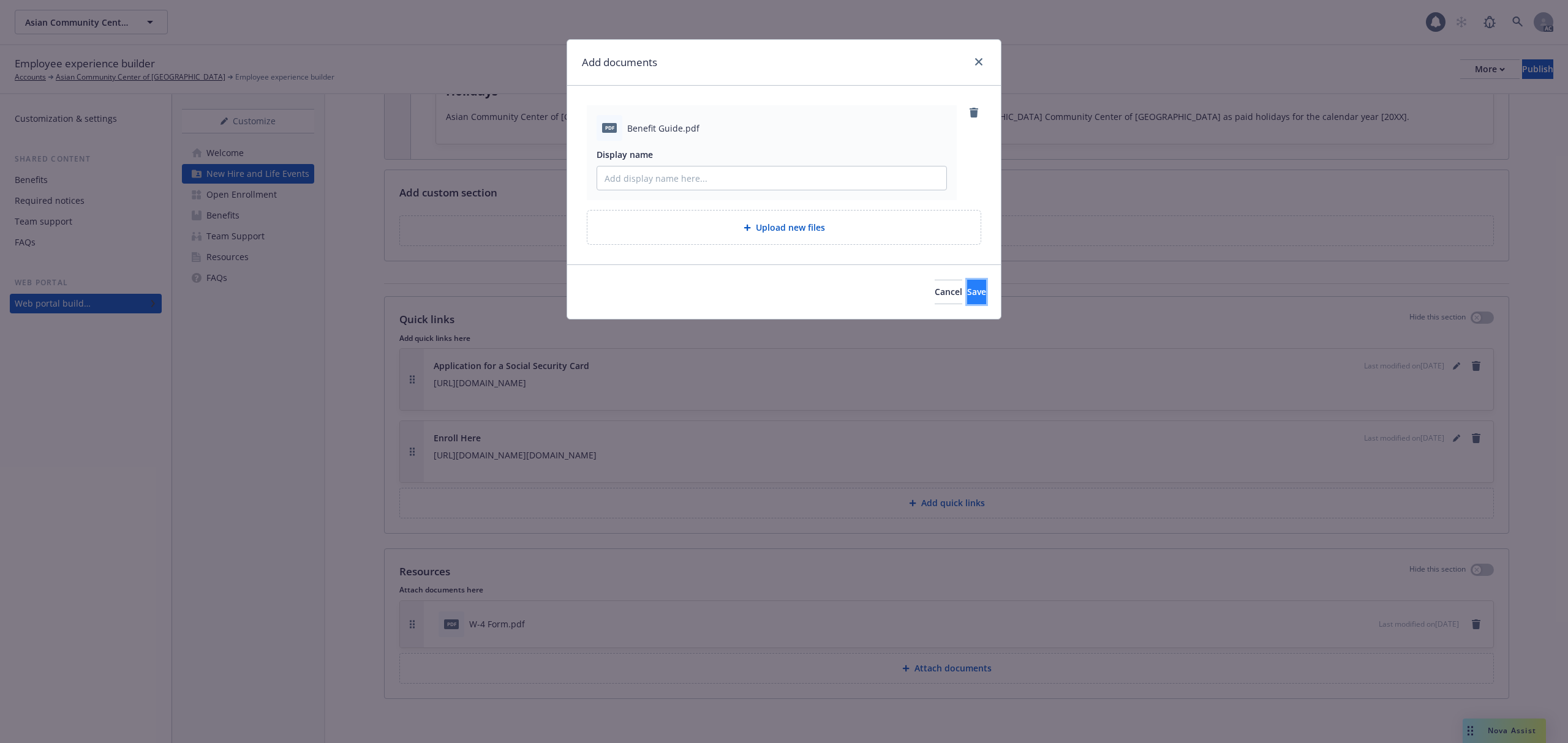
click at [967, 284] on button "Save" at bounding box center [977, 292] width 19 height 24
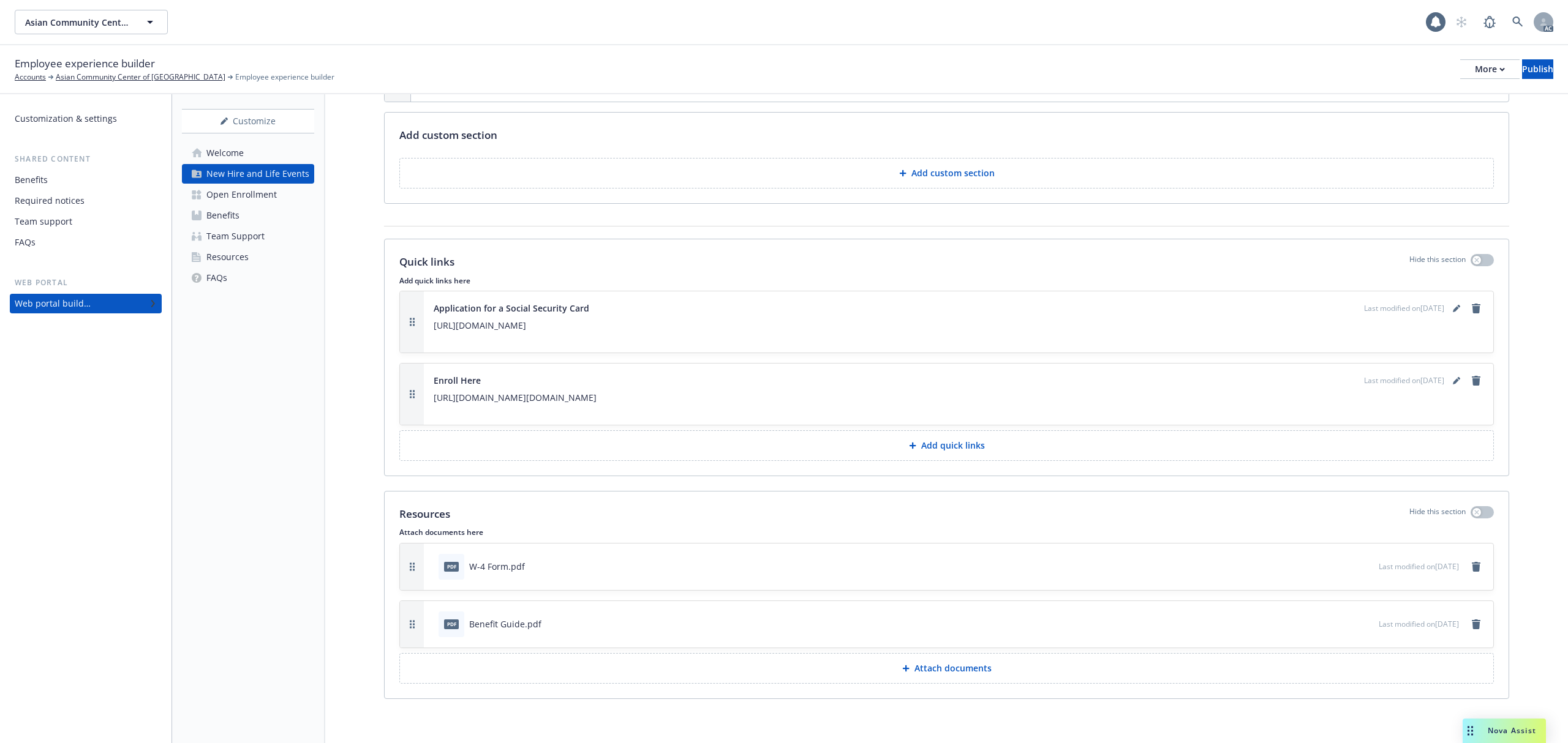
scroll to position [2836, 0]
click at [1472, 625] on icon "remove" at bounding box center [1476, 625] width 9 height 10
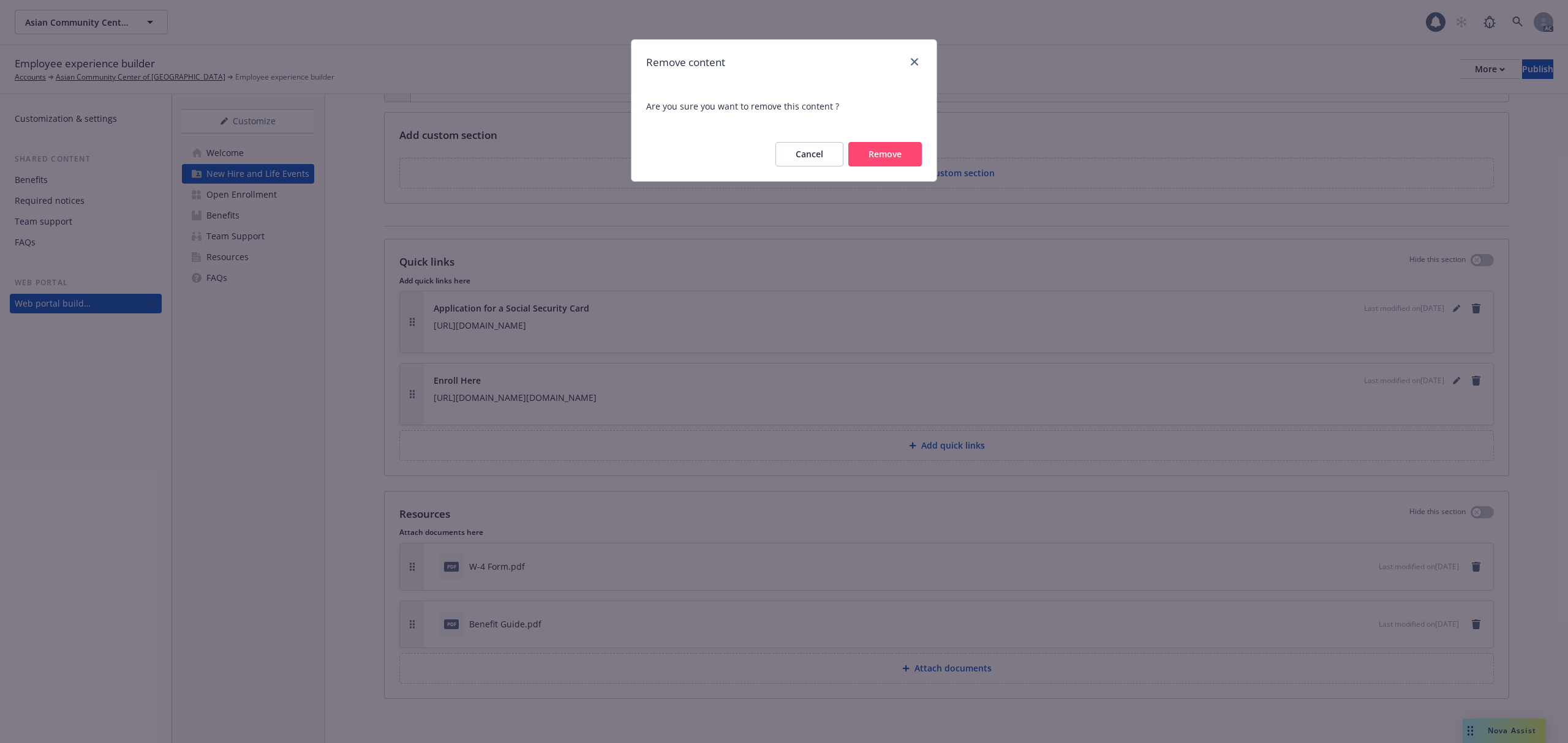
click at [893, 154] on button "Remove" at bounding box center [885, 154] width 73 height 24
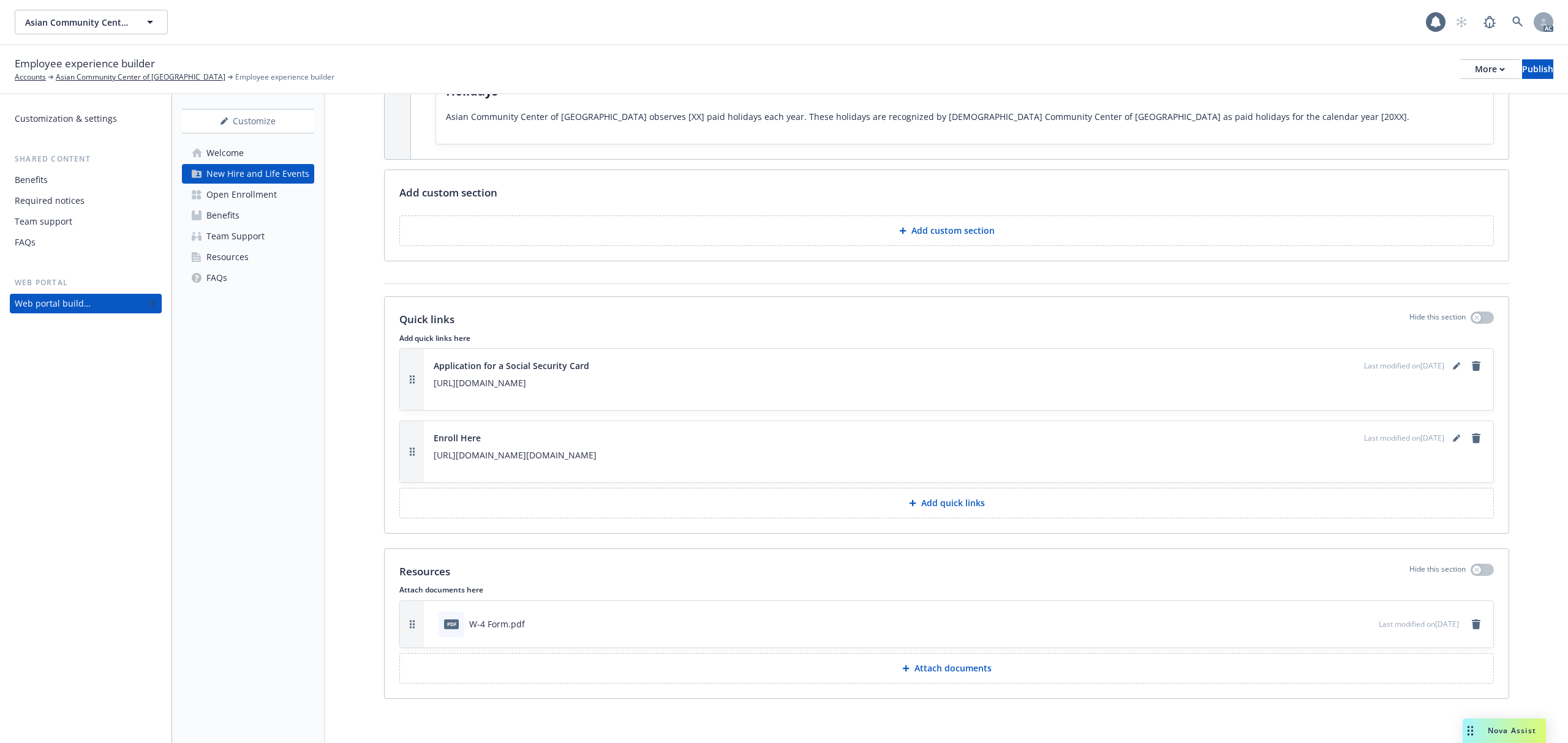
click at [1006, 667] on button "Attach documents" at bounding box center [946, 669] width 1094 height 31
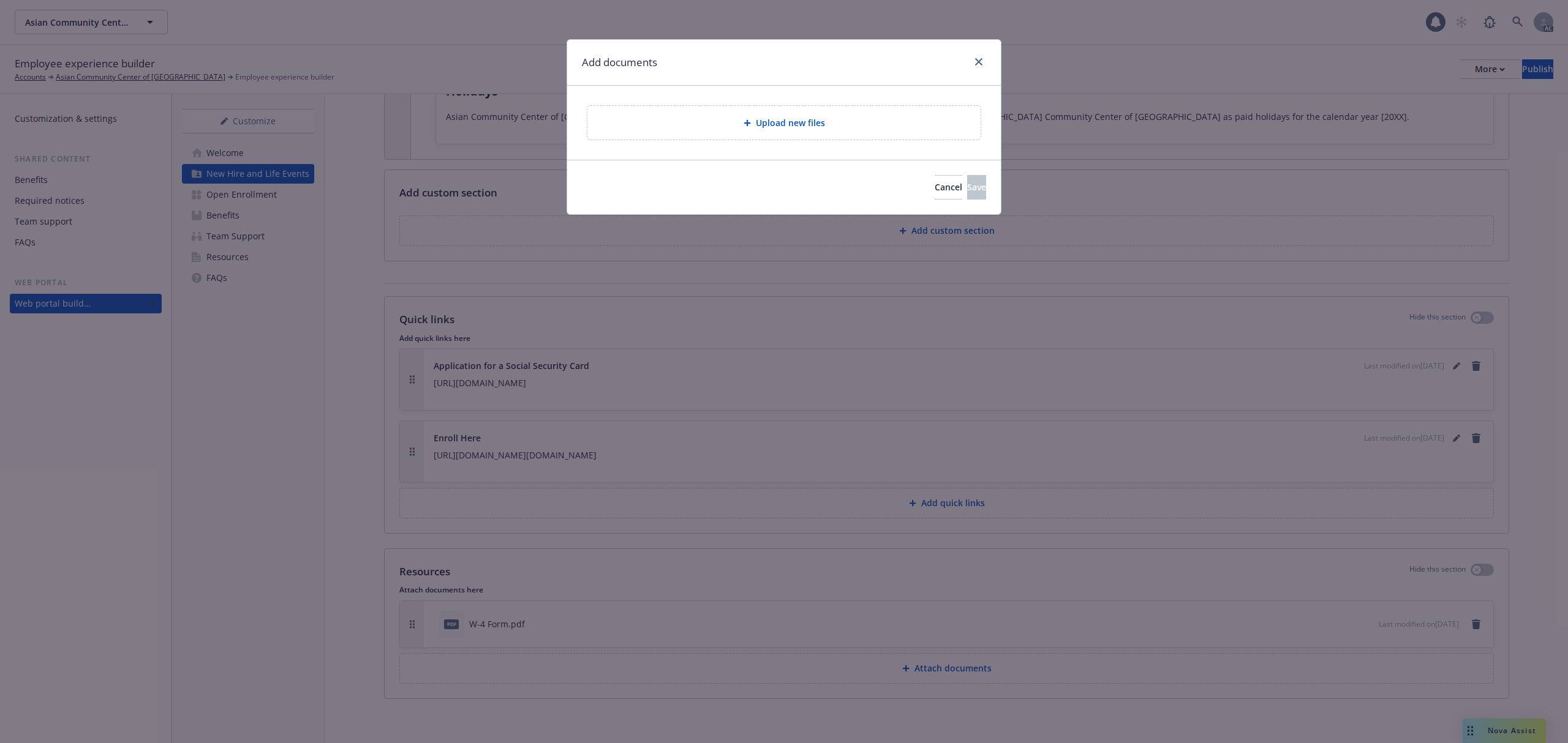
click at [844, 123] on div "Upload new files" at bounding box center [784, 122] width 373 height 14
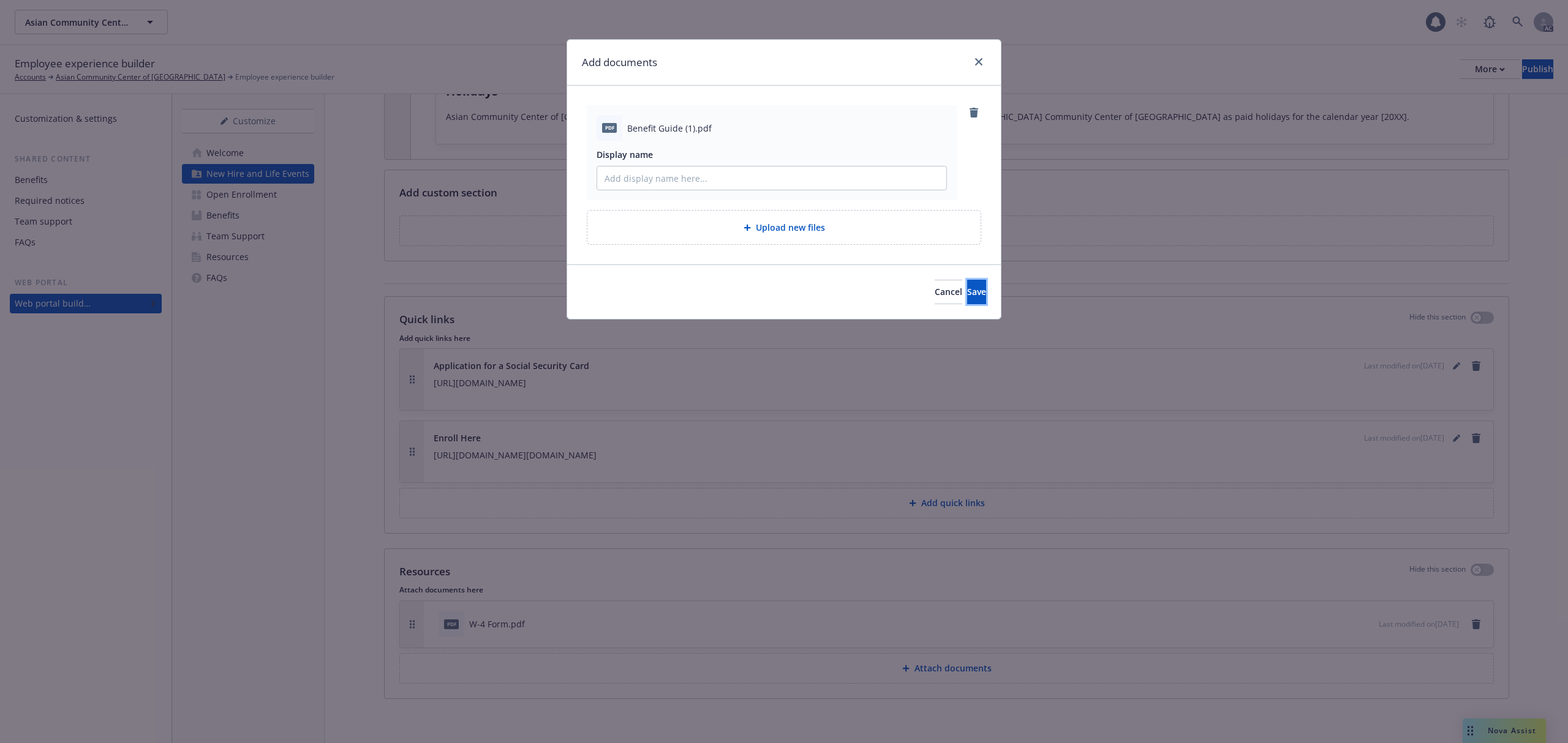
click at [967, 290] on span "Save" at bounding box center [977, 291] width 19 height 11
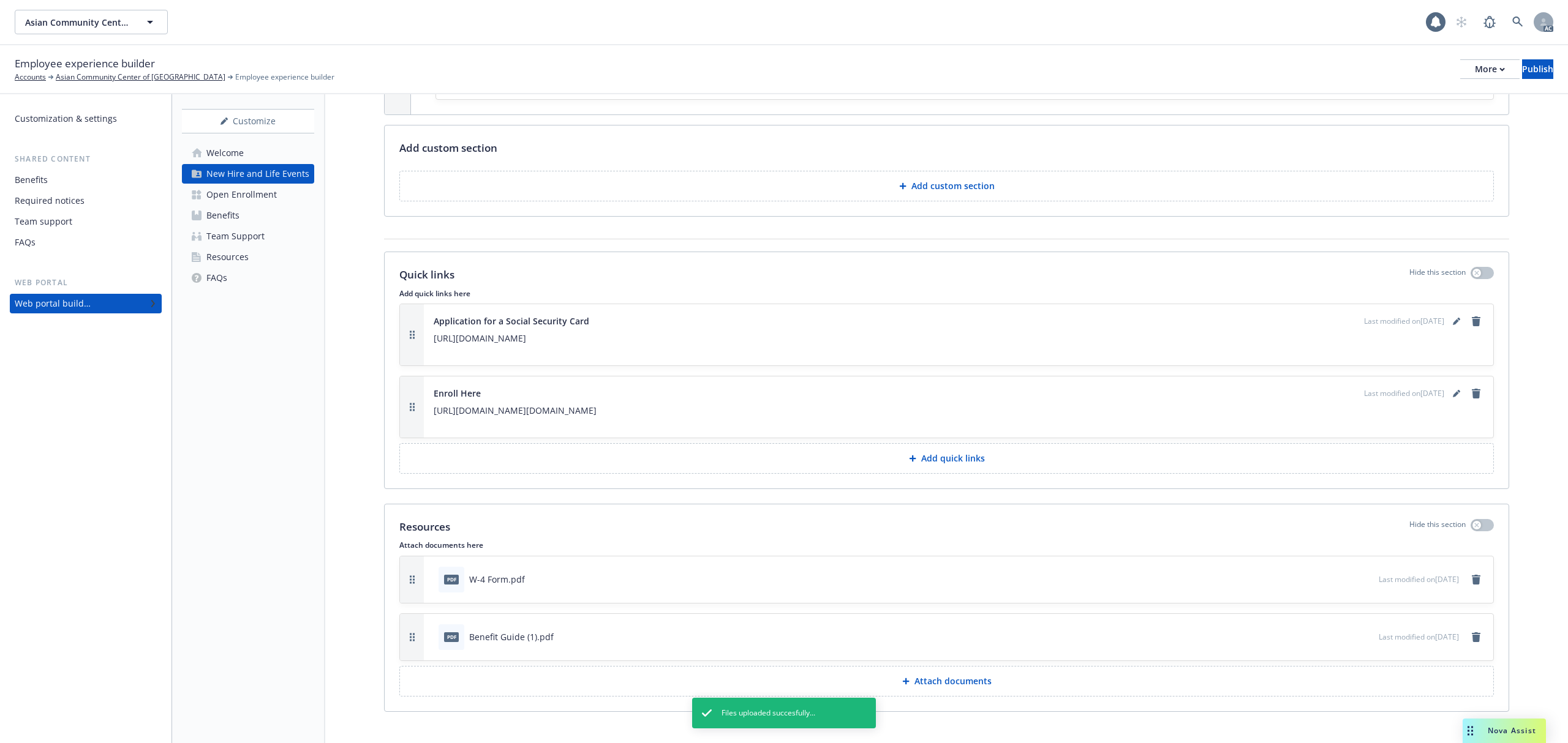
scroll to position [2836, 0]
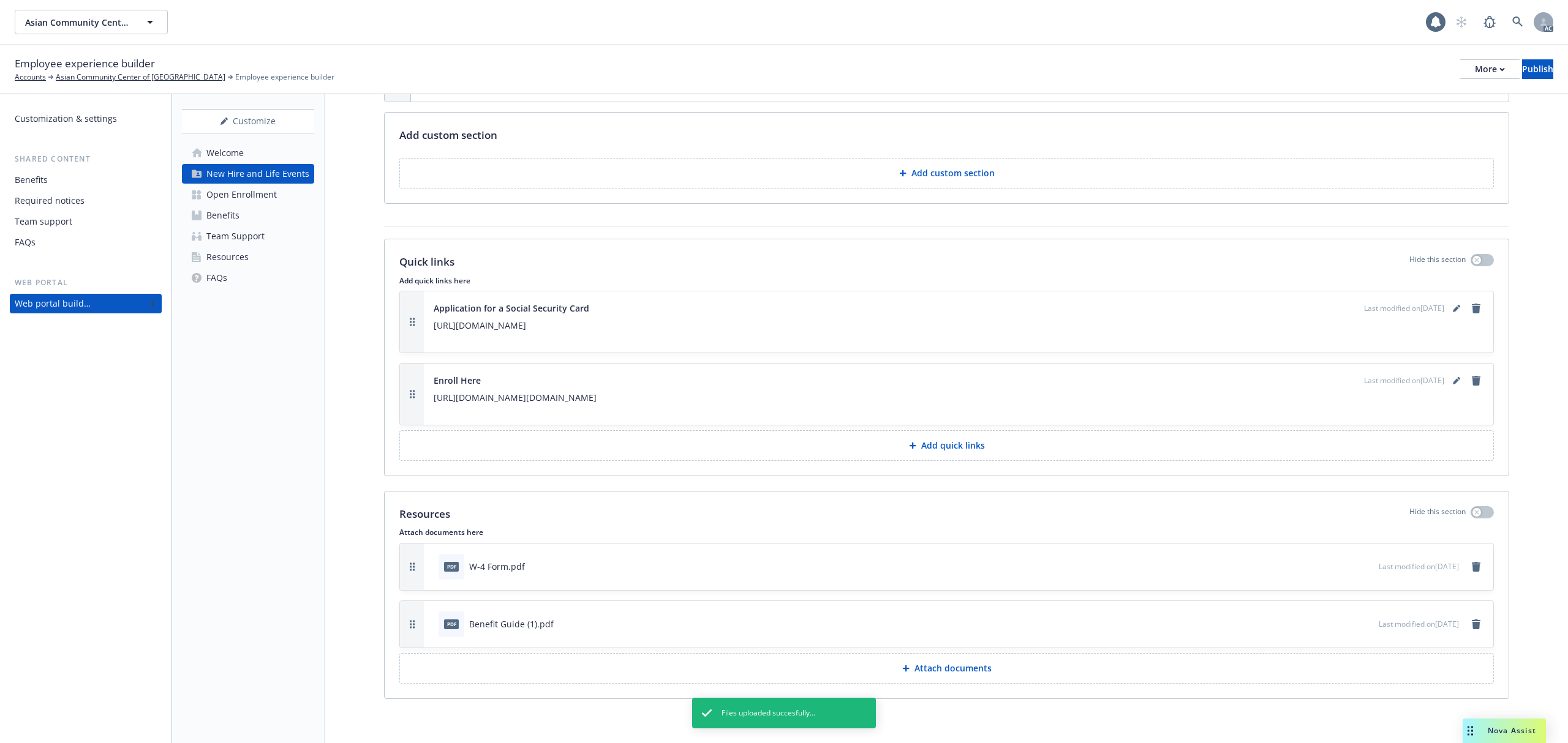
click at [1329, 620] on icon "button" at bounding box center [1331, 621] width 3 height 3
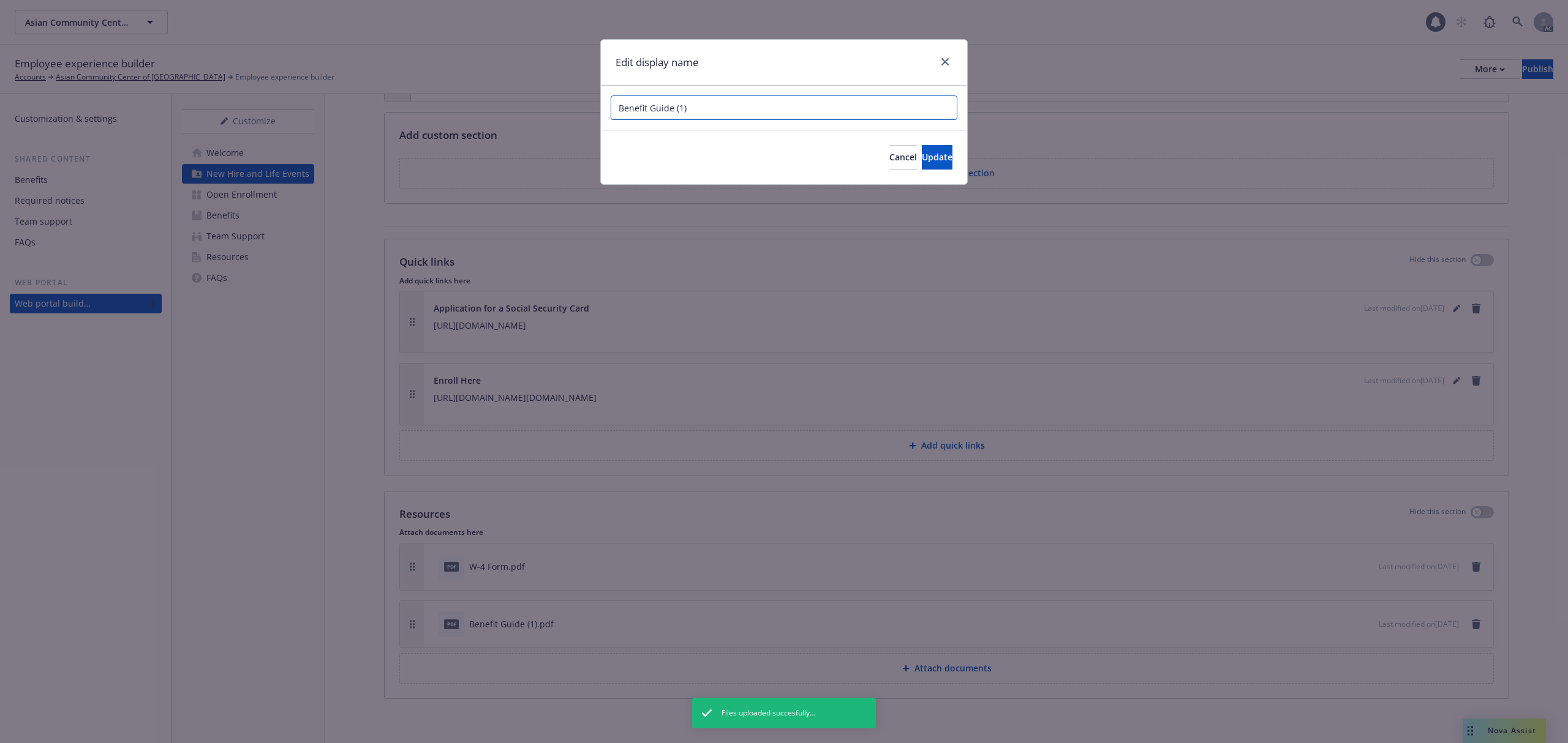
click at [698, 111] on input "Benefit Guide (1)" at bounding box center [784, 108] width 346 height 24
type input "Benefit Guide"
click at [934, 163] on button "Update" at bounding box center [937, 157] width 31 height 24
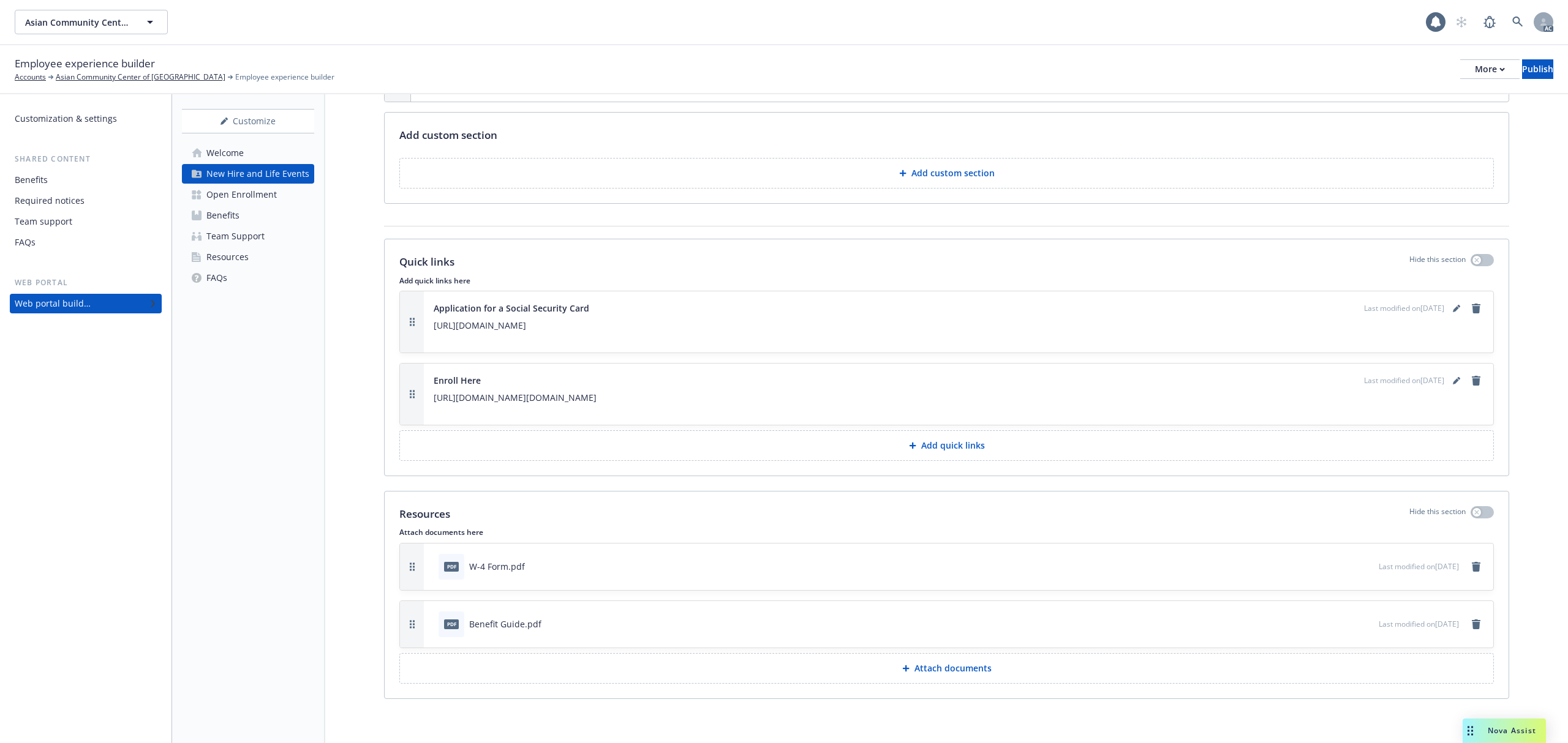
click at [255, 192] on div "Open Enrollment" at bounding box center [241, 194] width 71 height 19
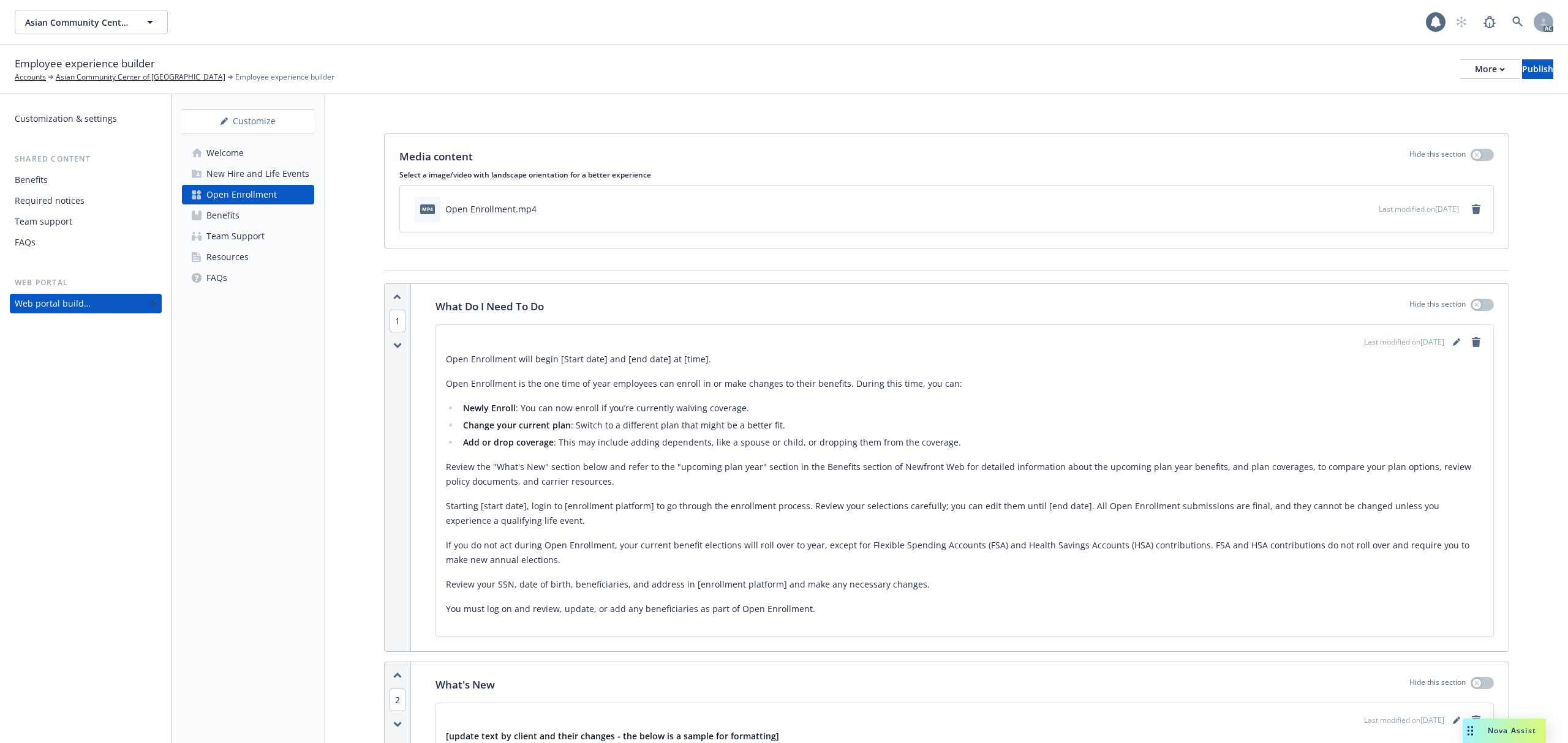
click at [233, 217] on div "Benefits" at bounding box center [223, 215] width 33 height 19
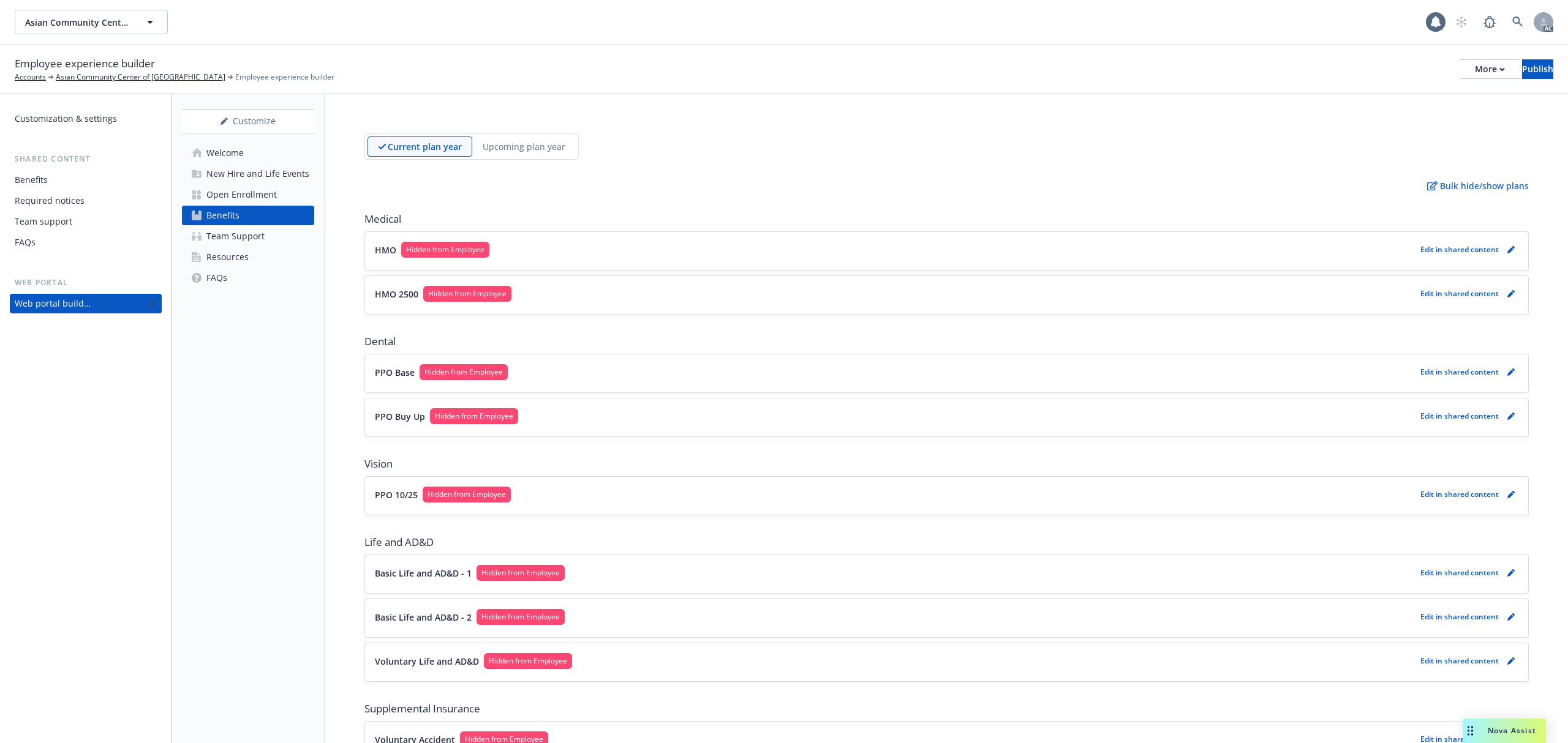
click at [638, 258] on div "HMO Hidden from Employee Edit in shared content" at bounding box center [946, 251] width 1144 height 18
click at [1507, 249] on icon "pencil" at bounding box center [1510, 250] width 6 height 6
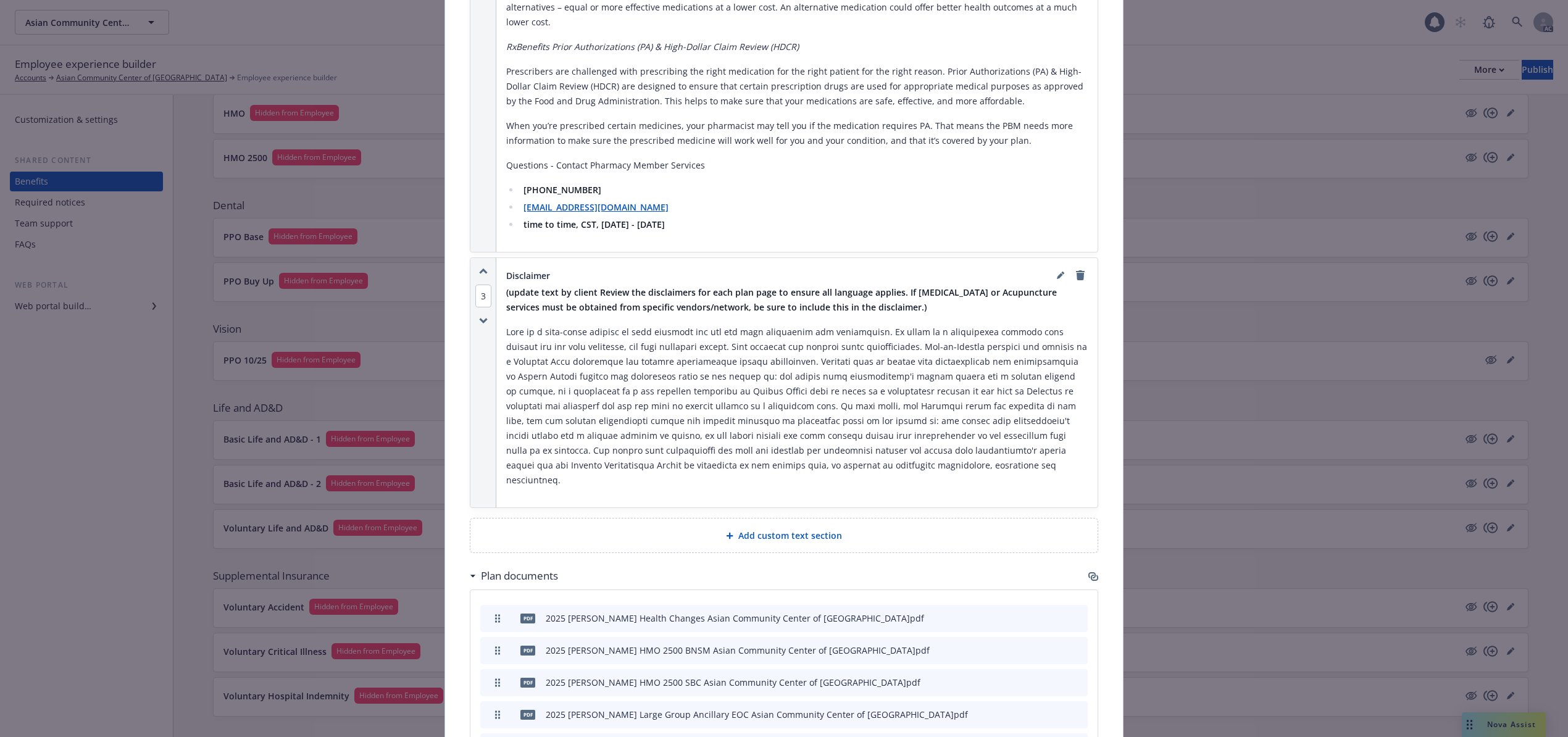
scroll to position [2391, 0]
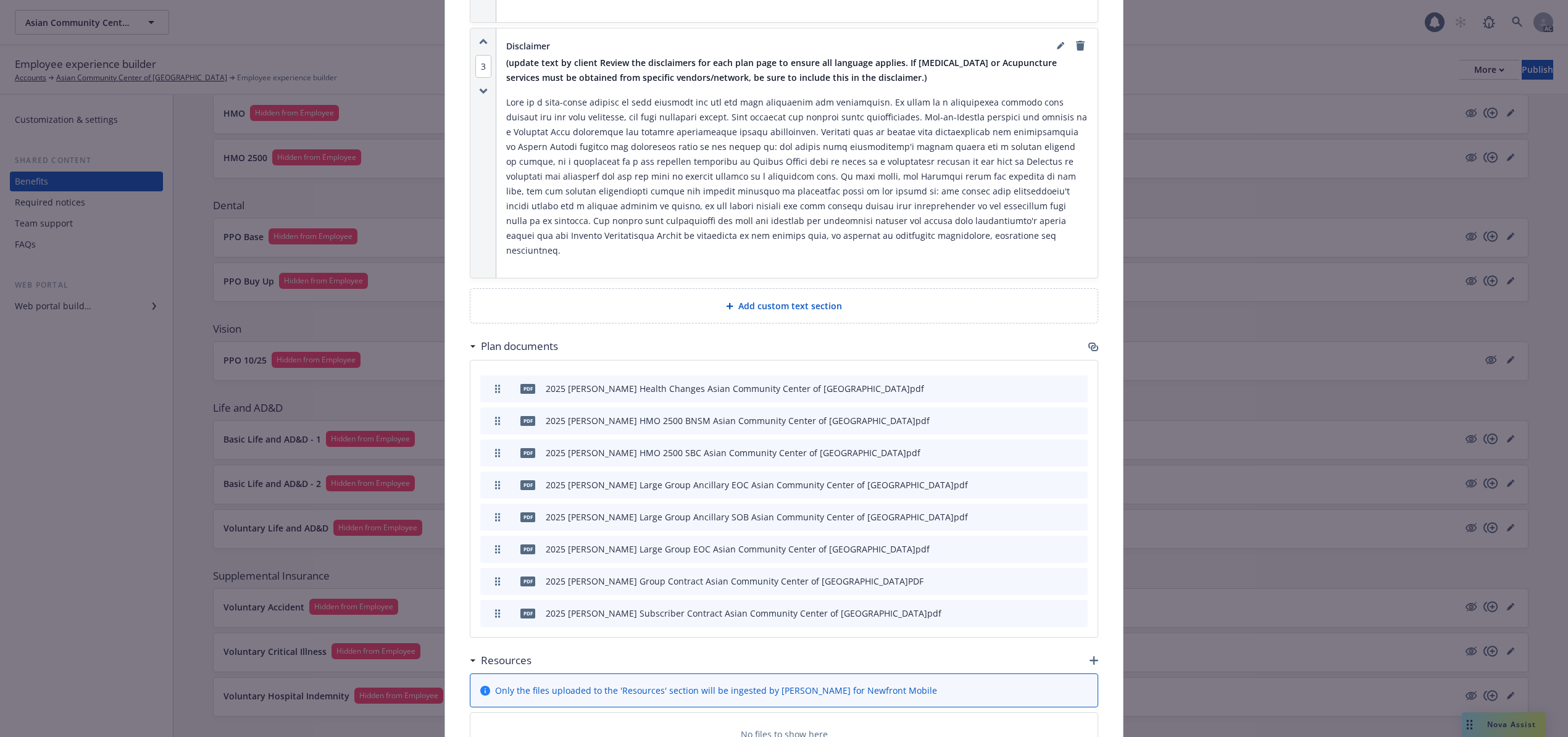
click at [1074, 576] on icon "archive file" at bounding box center [1077, 580] width 10 height 10
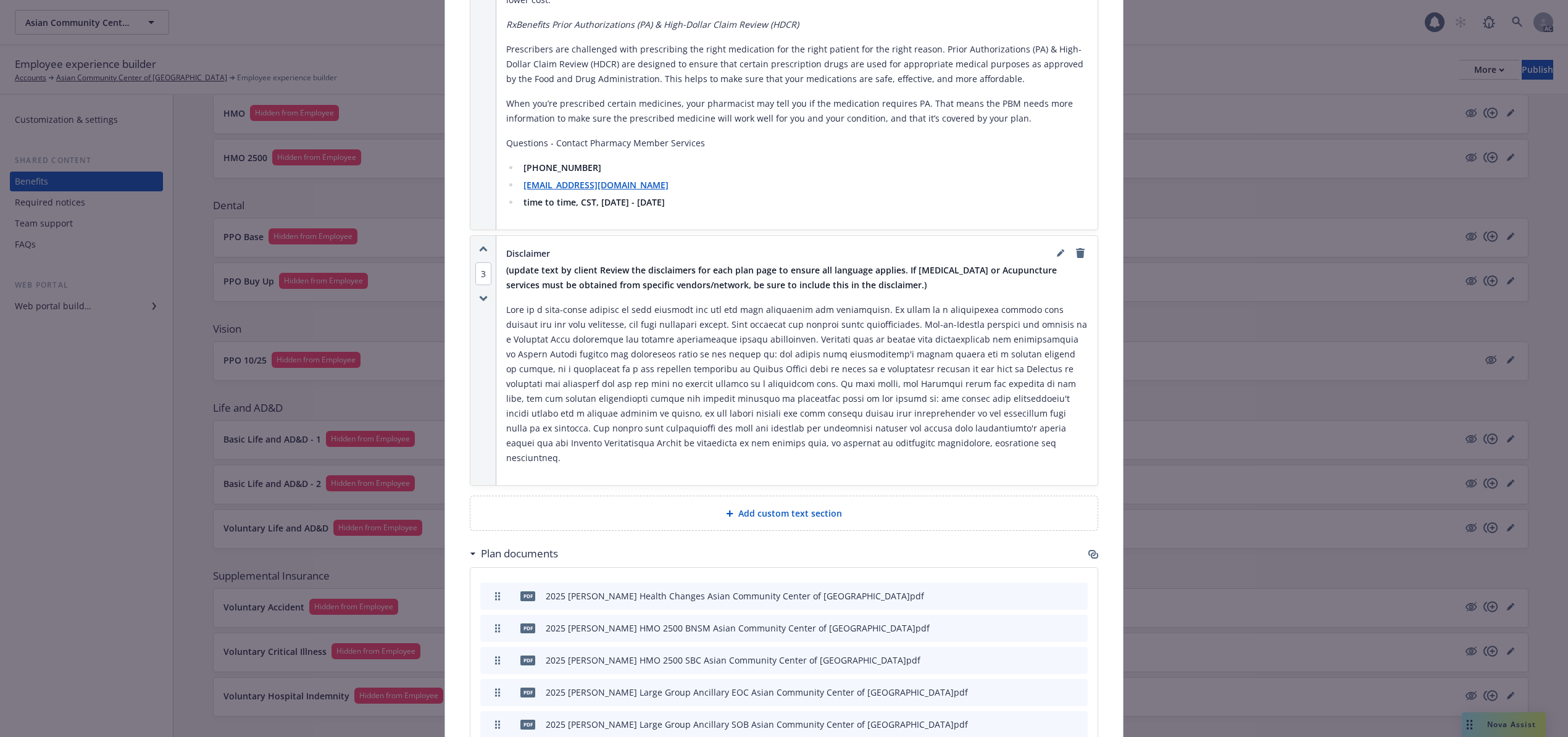
scroll to position [2389, 0]
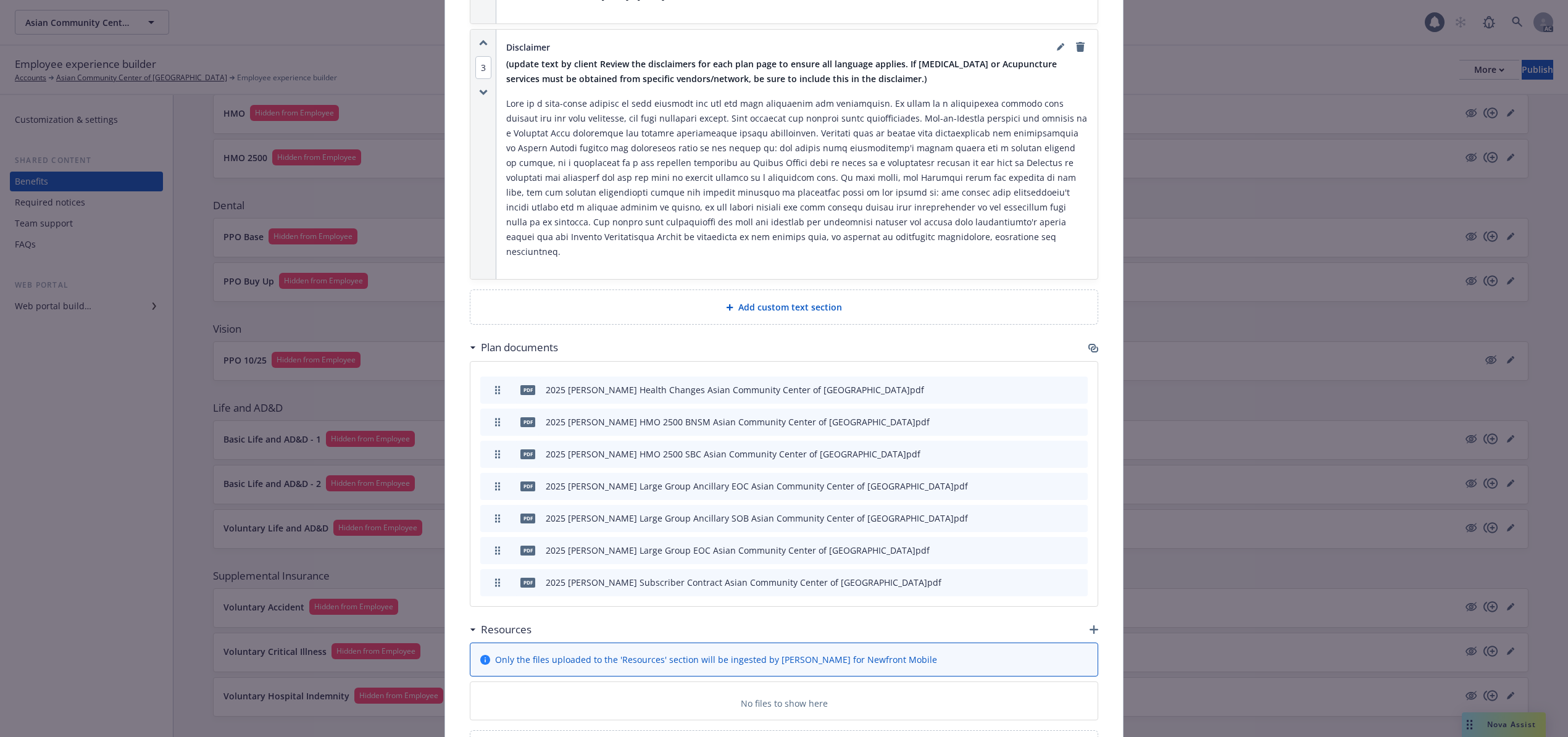
click at [1072, 576] on icon "archive file" at bounding box center [1077, 581] width 9 height 10
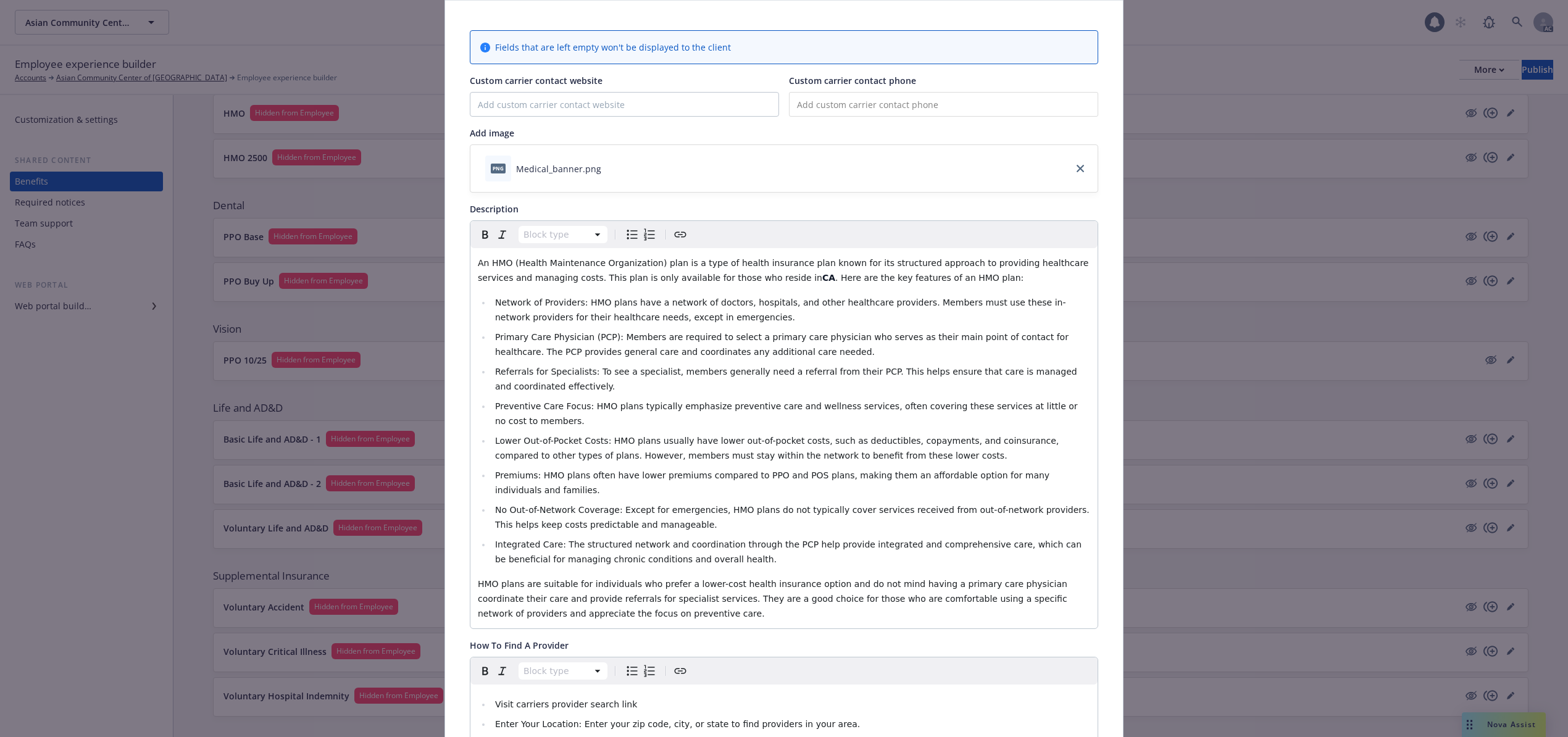
scroll to position [0, 0]
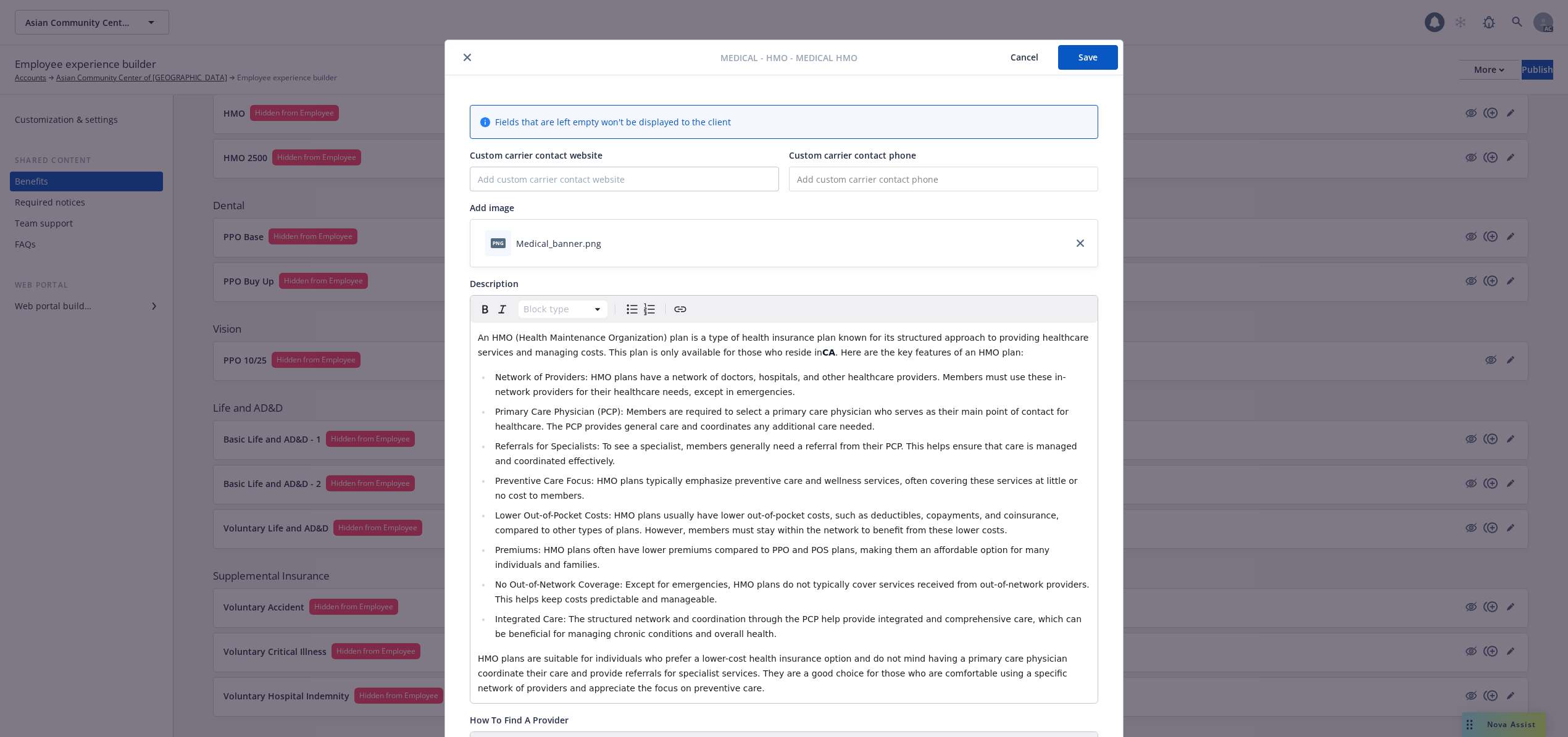
click at [1094, 47] on button "Save" at bounding box center [1088, 57] width 60 height 24
click at [999, 55] on button "Cancel" at bounding box center [1024, 57] width 67 height 24
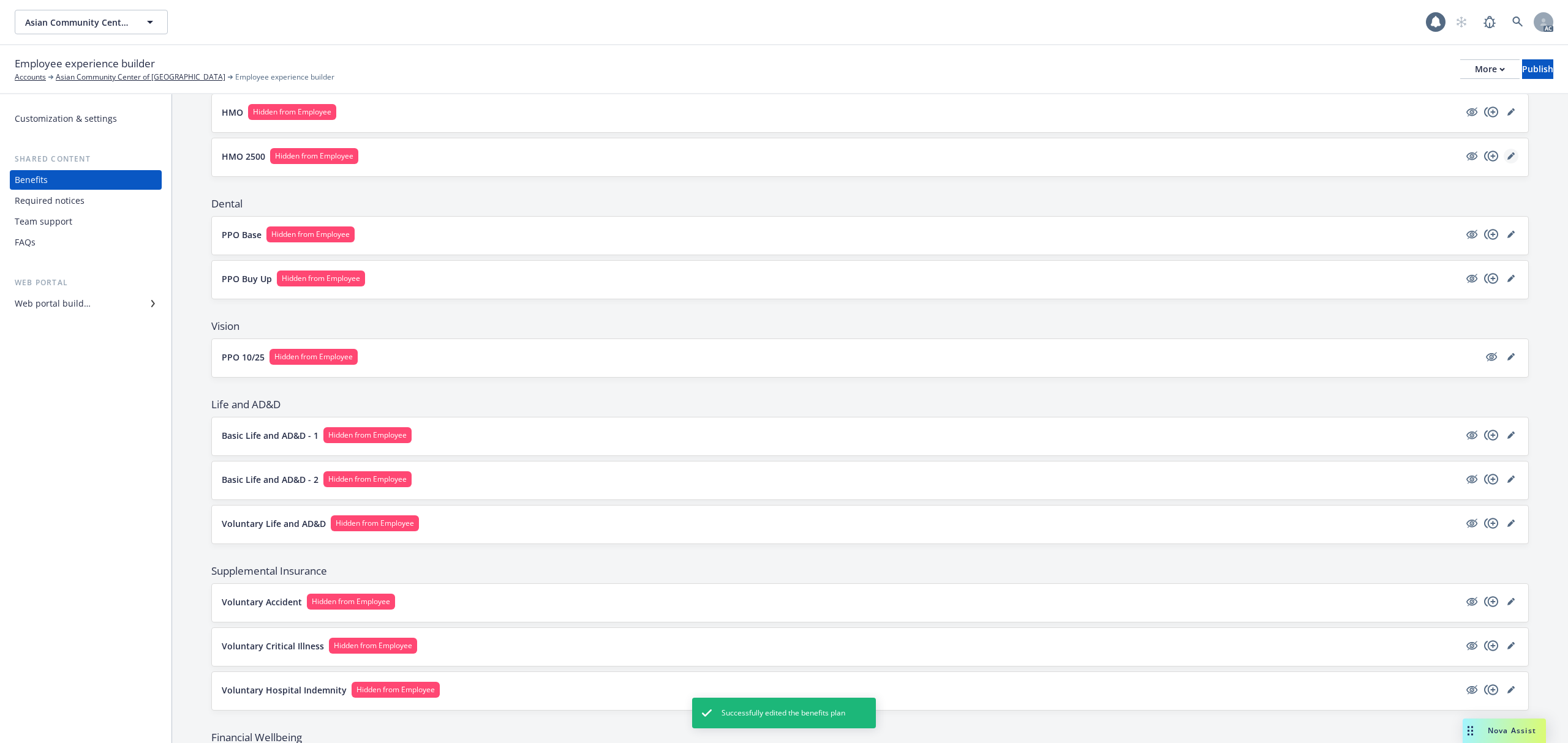
click at [1503, 160] on link "editPencil" at bounding box center [1511, 156] width 15 height 15
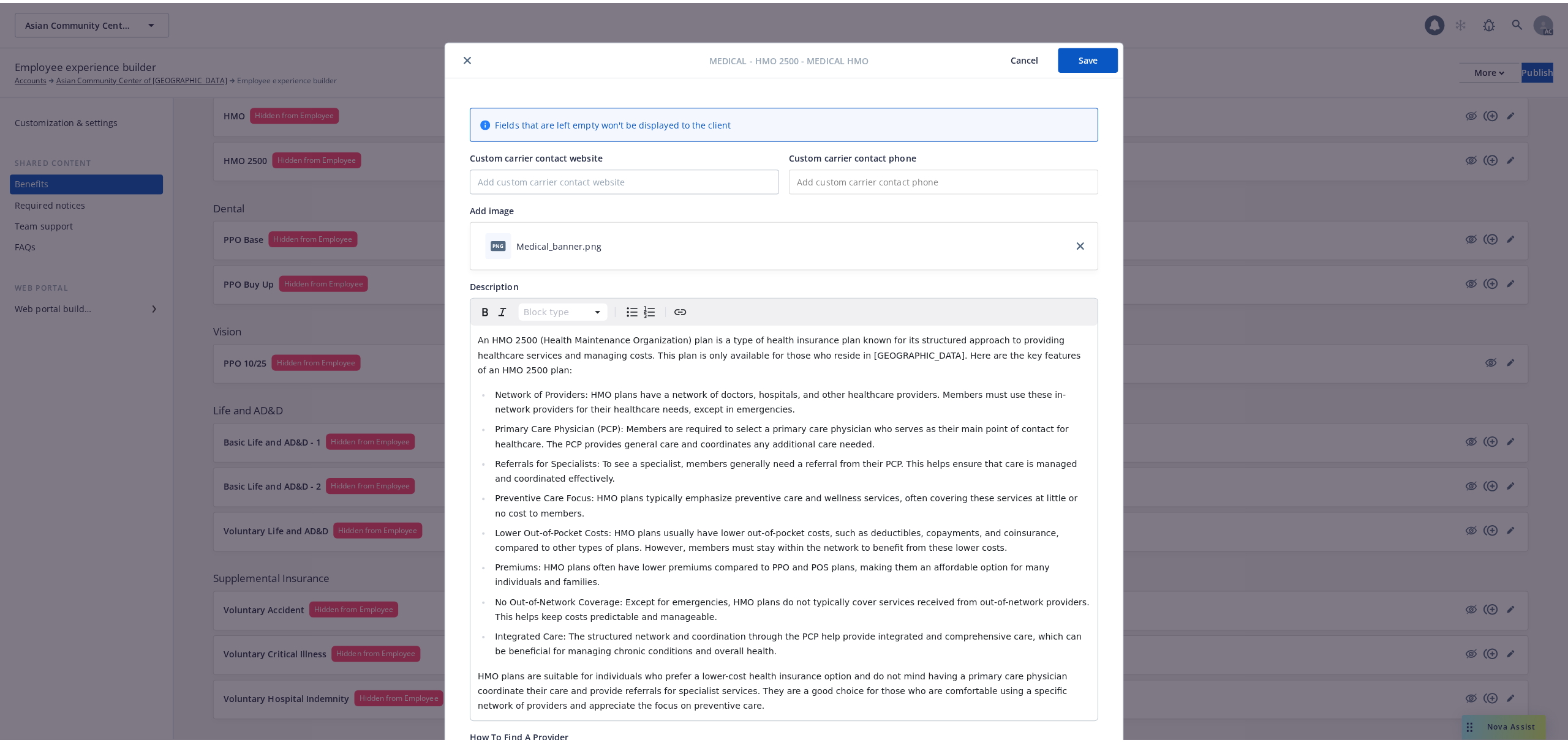
scroll to position [37, 0]
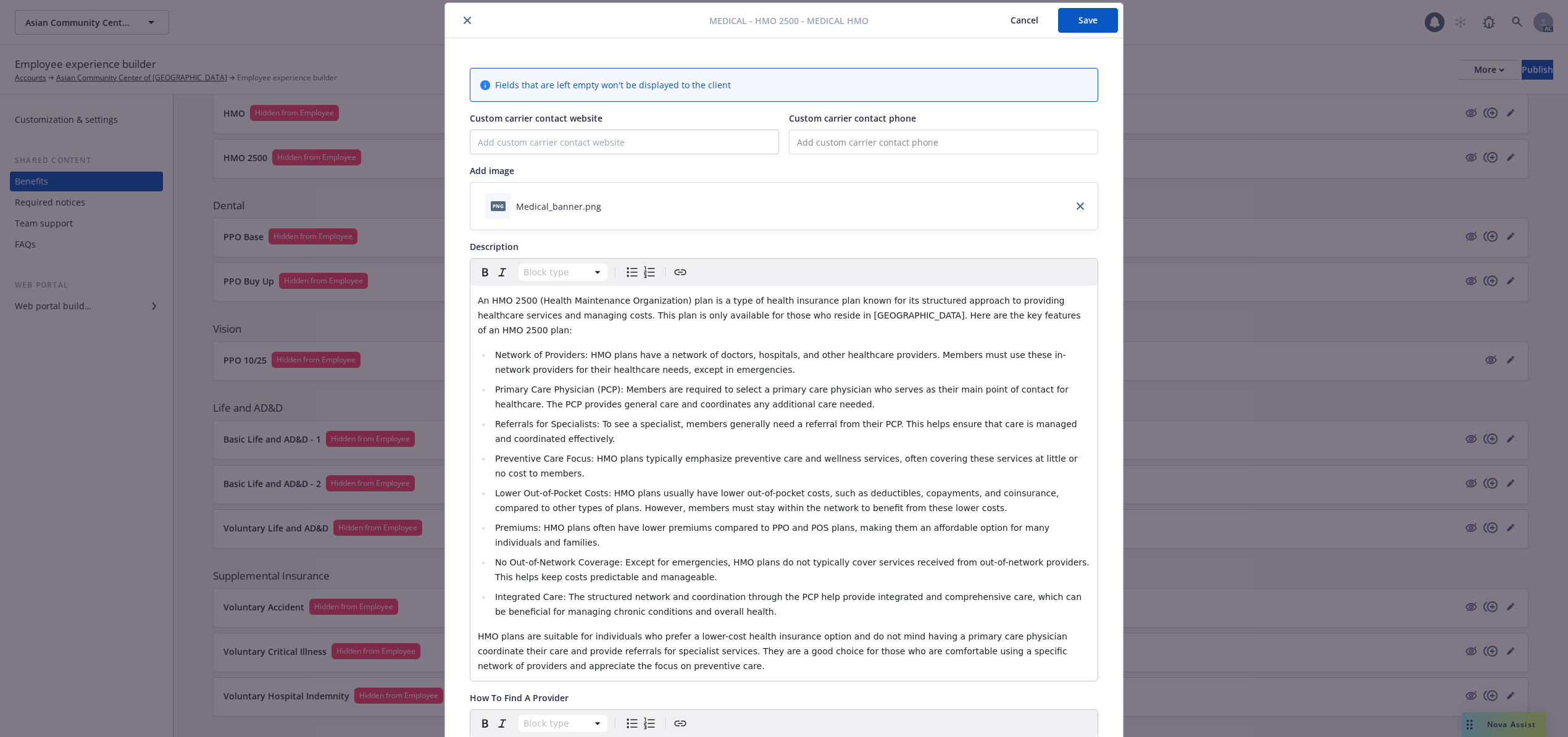
click at [464, 23] on icon "close" at bounding box center [467, 20] width 7 height 7
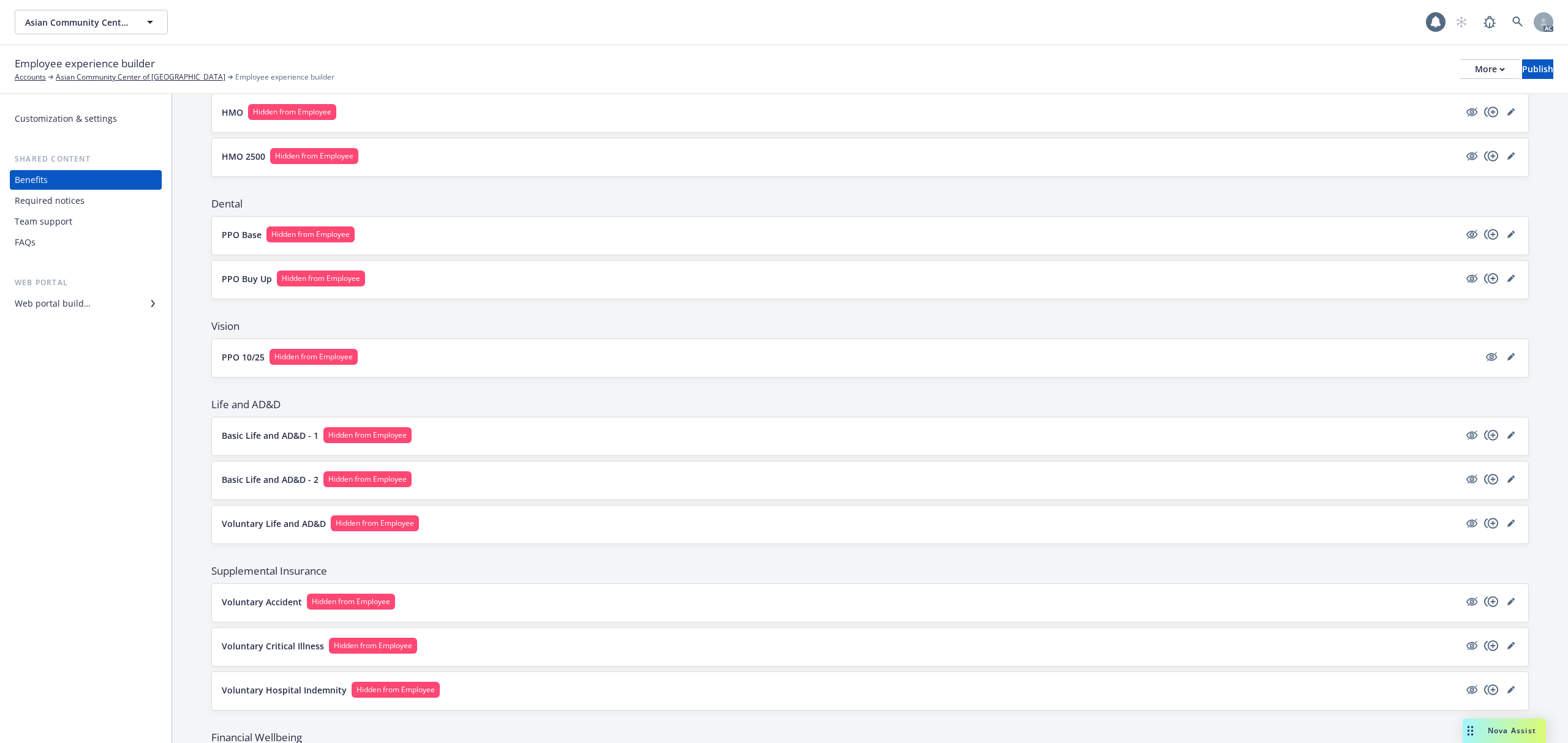
click at [466, 155] on button "HMO 2500 Hidden from Employee" at bounding box center [841, 156] width 1238 height 16
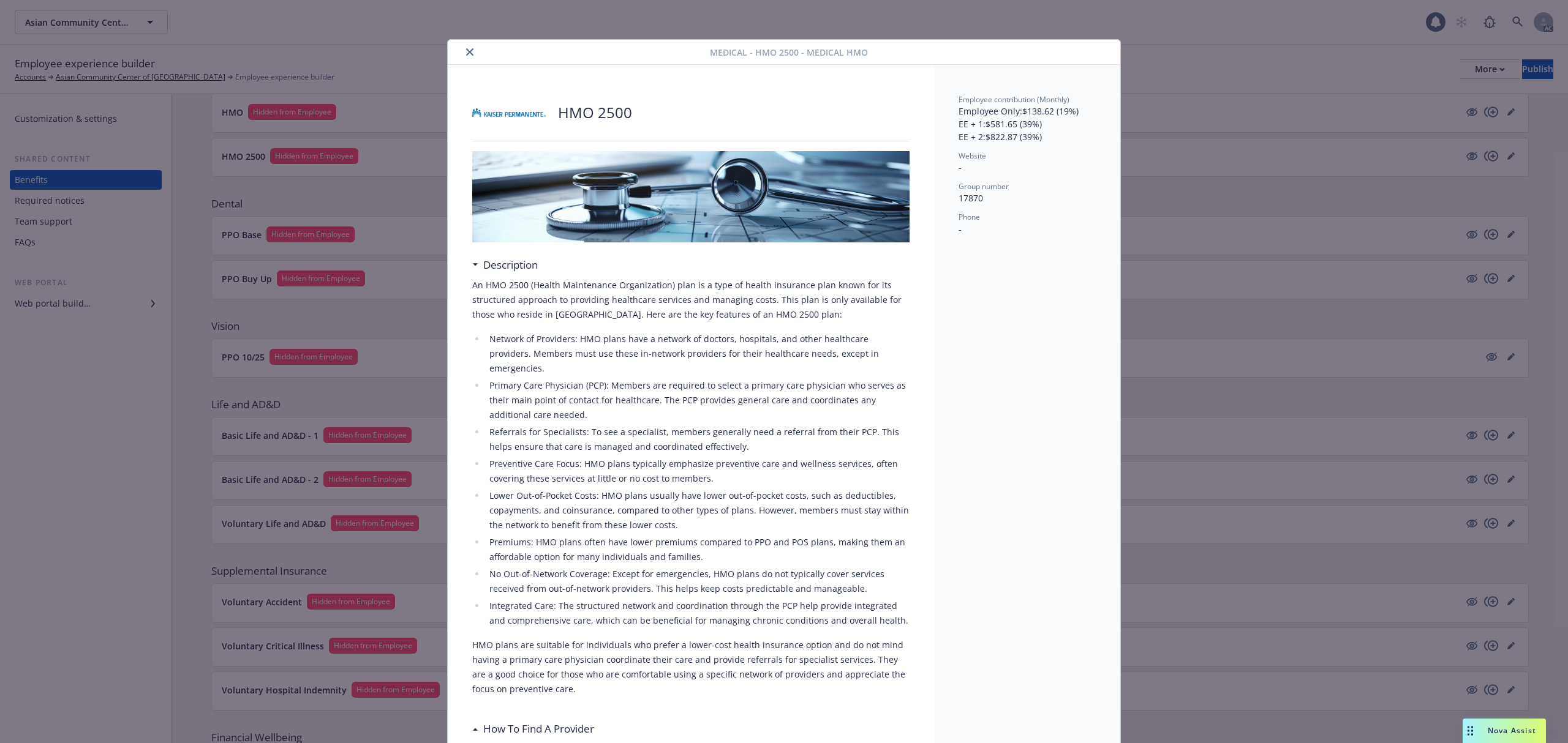
scroll to position [37, 0]
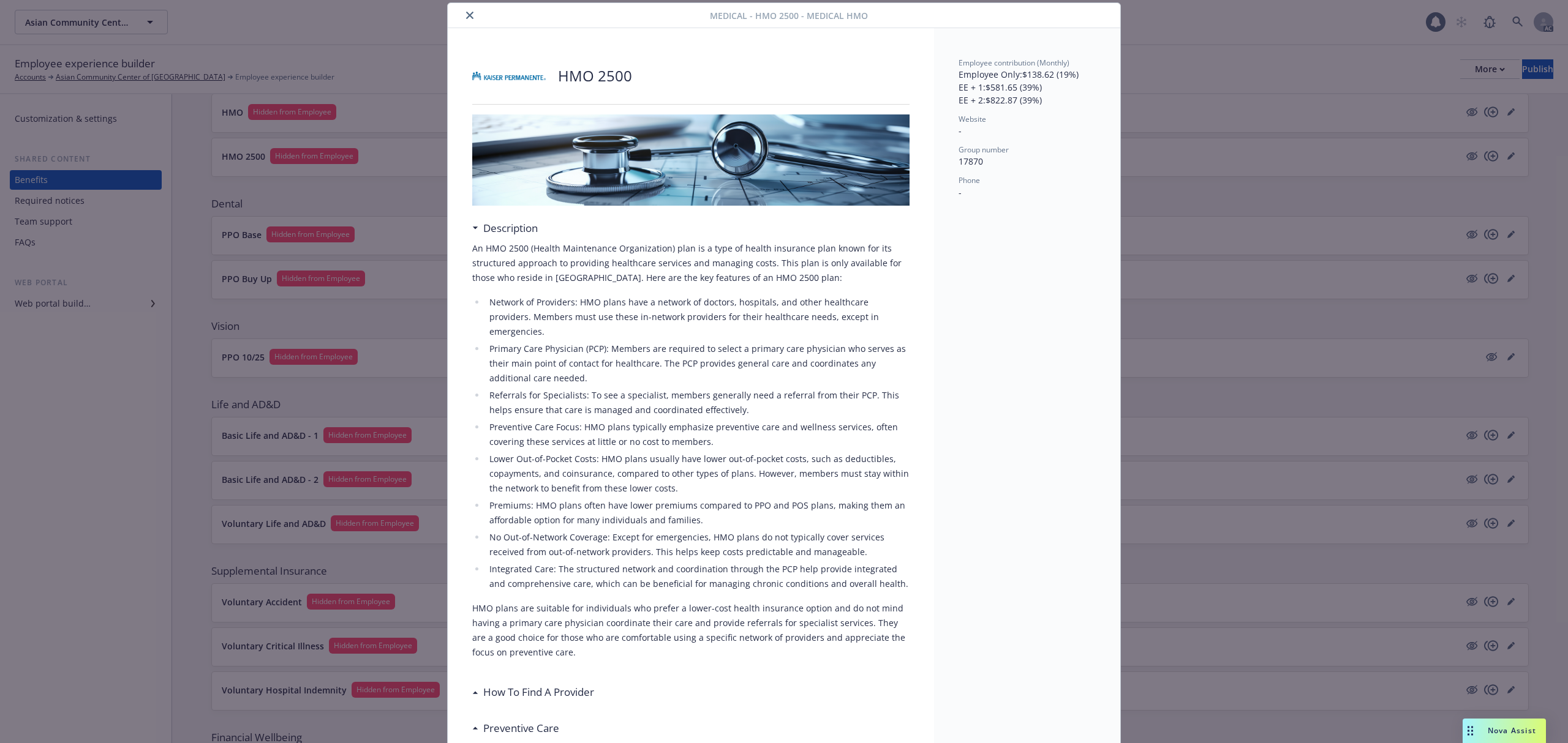
click at [483, 79] on img at bounding box center [509, 76] width 73 height 37
click at [466, 15] on icon "close" at bounding box center [470, 15] width 7 height 7
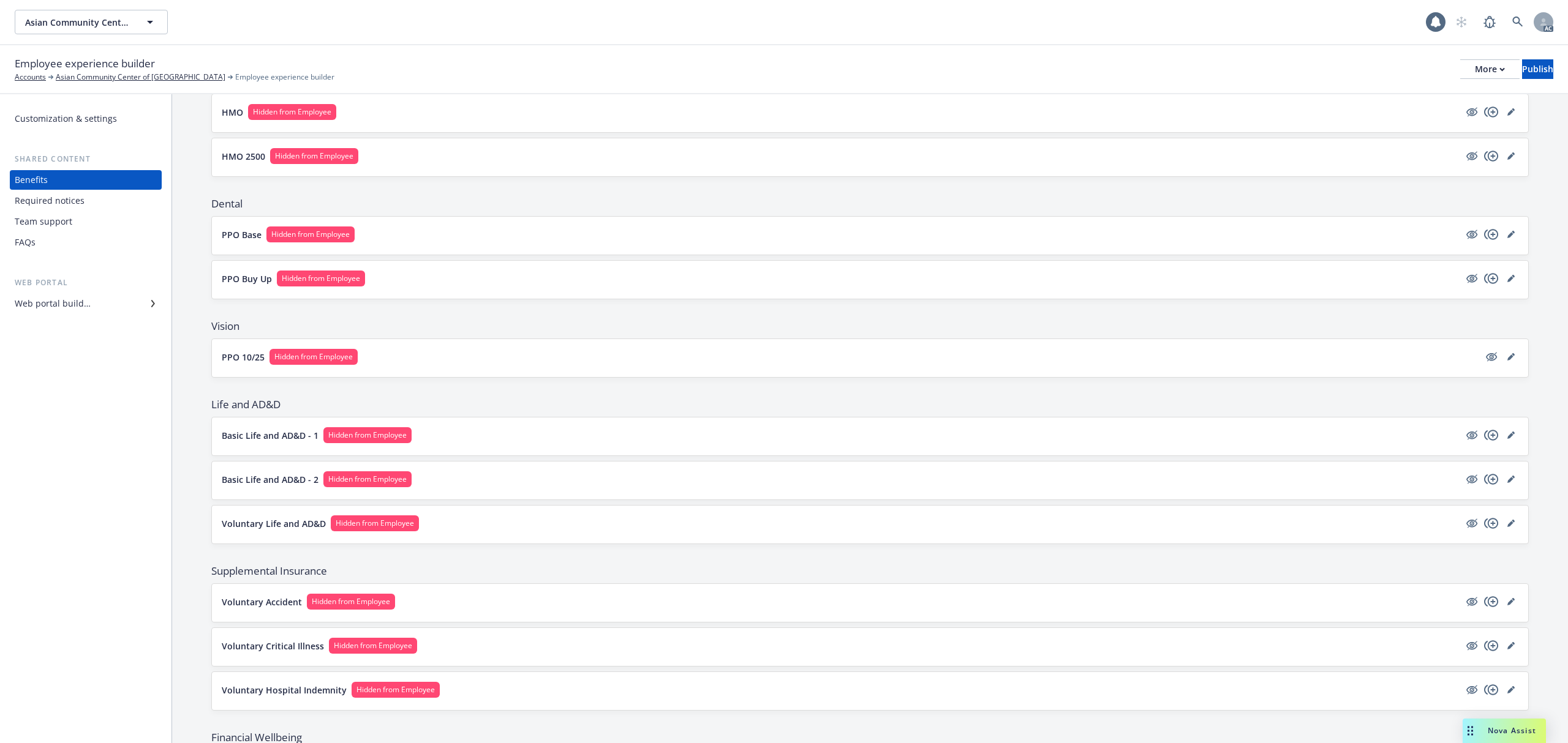
click at [392, 115] on button "HMO Hidden from Employee" at bounding box center [841, 112] width 1238 height 16
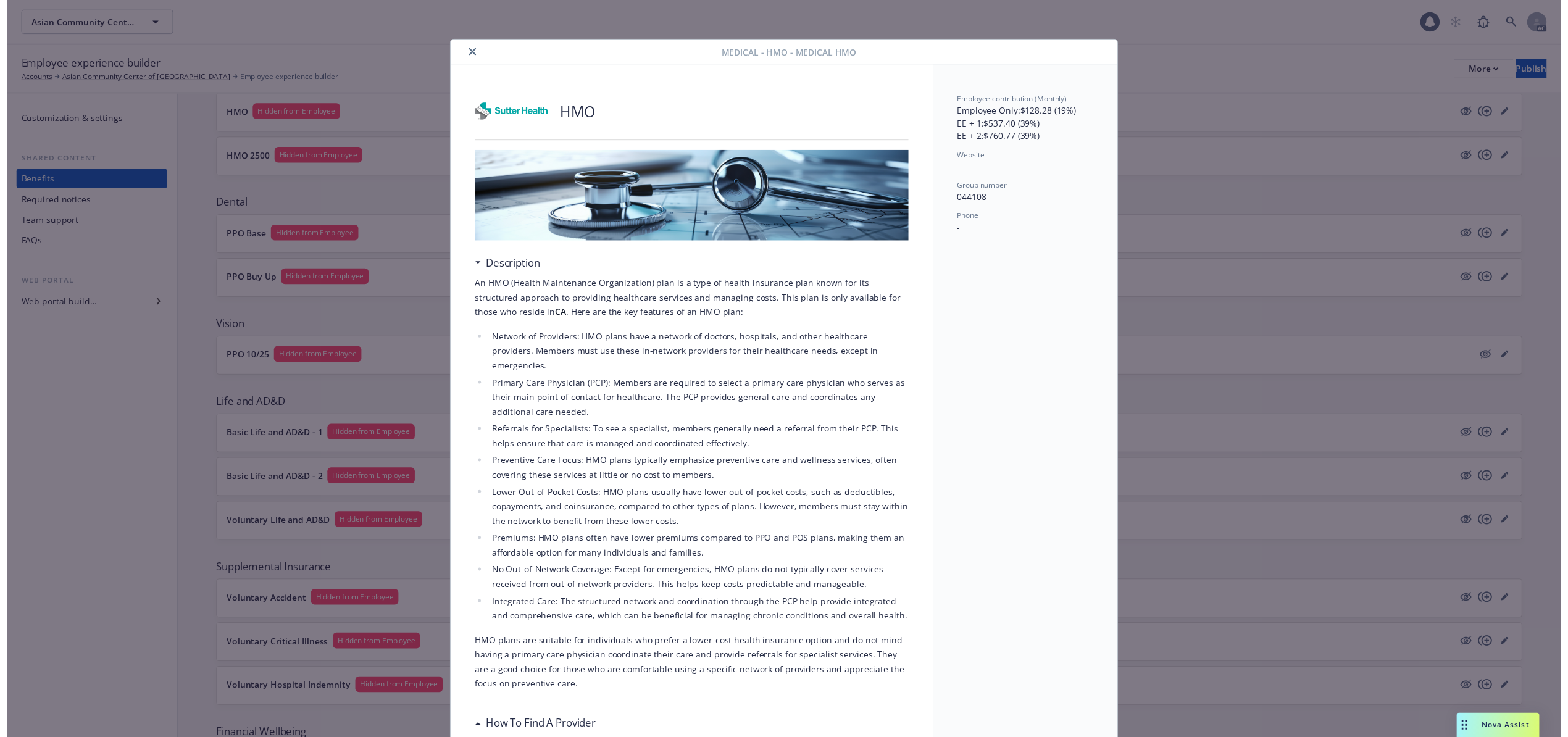
scroll to position [37, 0]
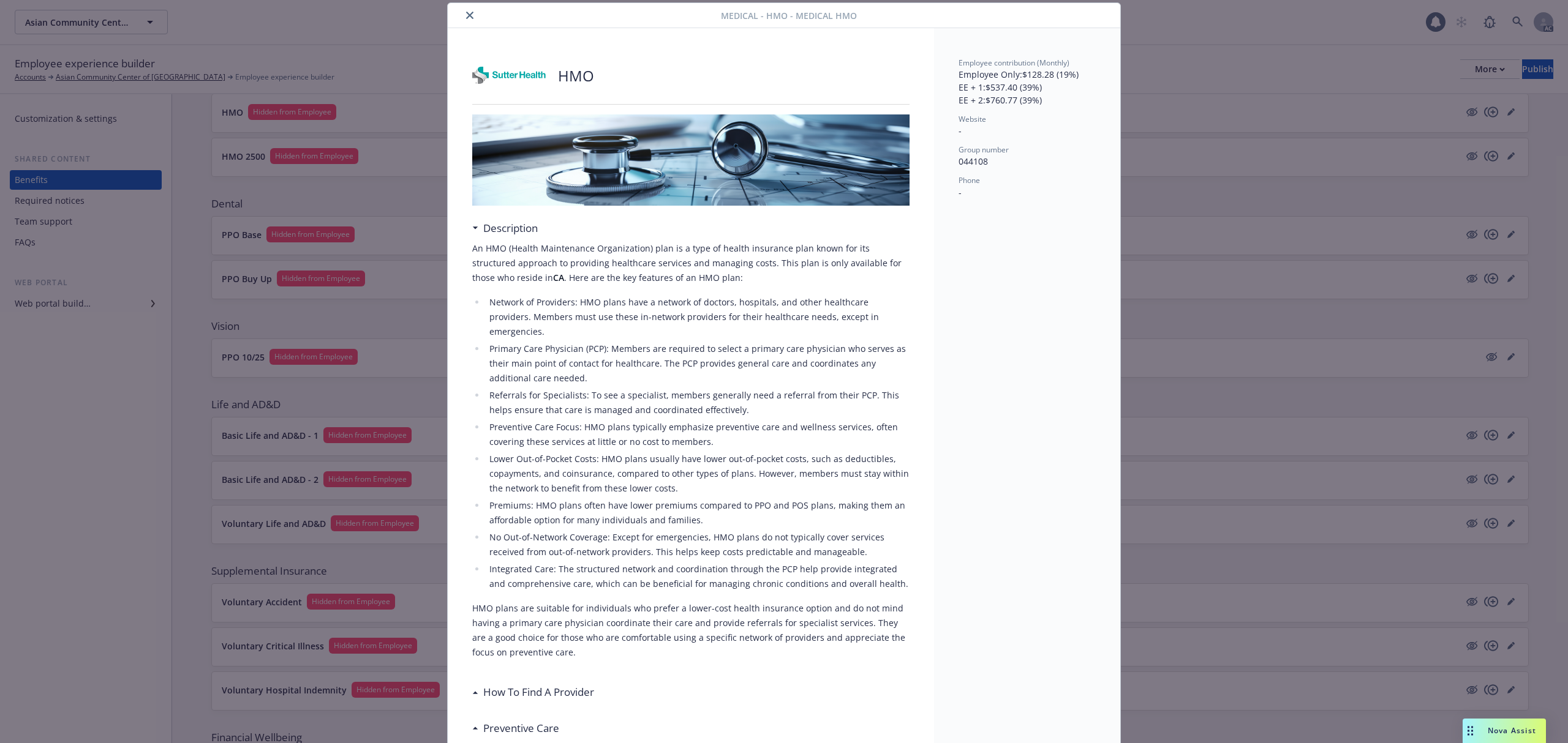
click at [462, 12] on button "close" at bounding box center [470, 15] width 15 height 15
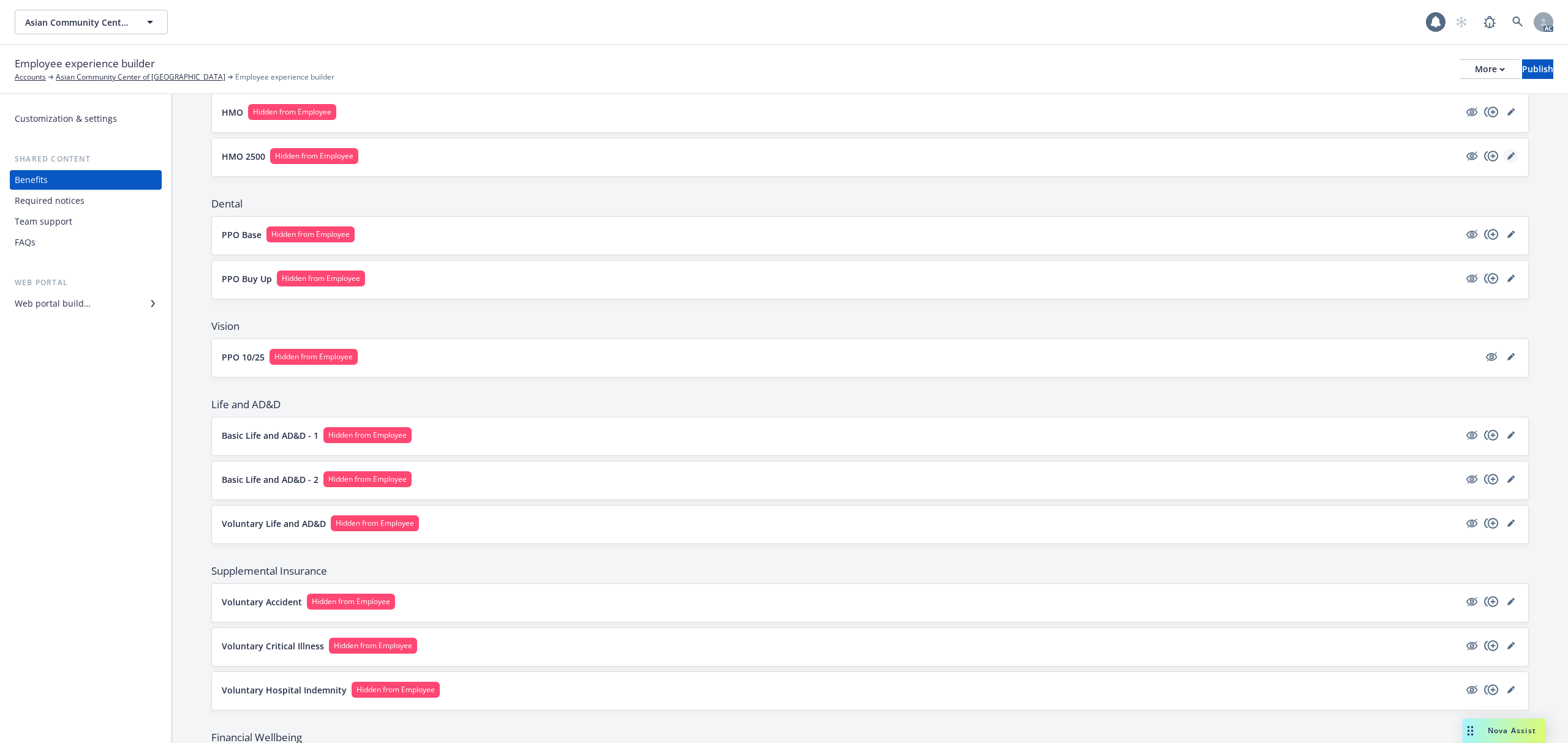
click at [1511, 154] on icon "editPencil" at bounding box center [1513, 154] width 3 height 3
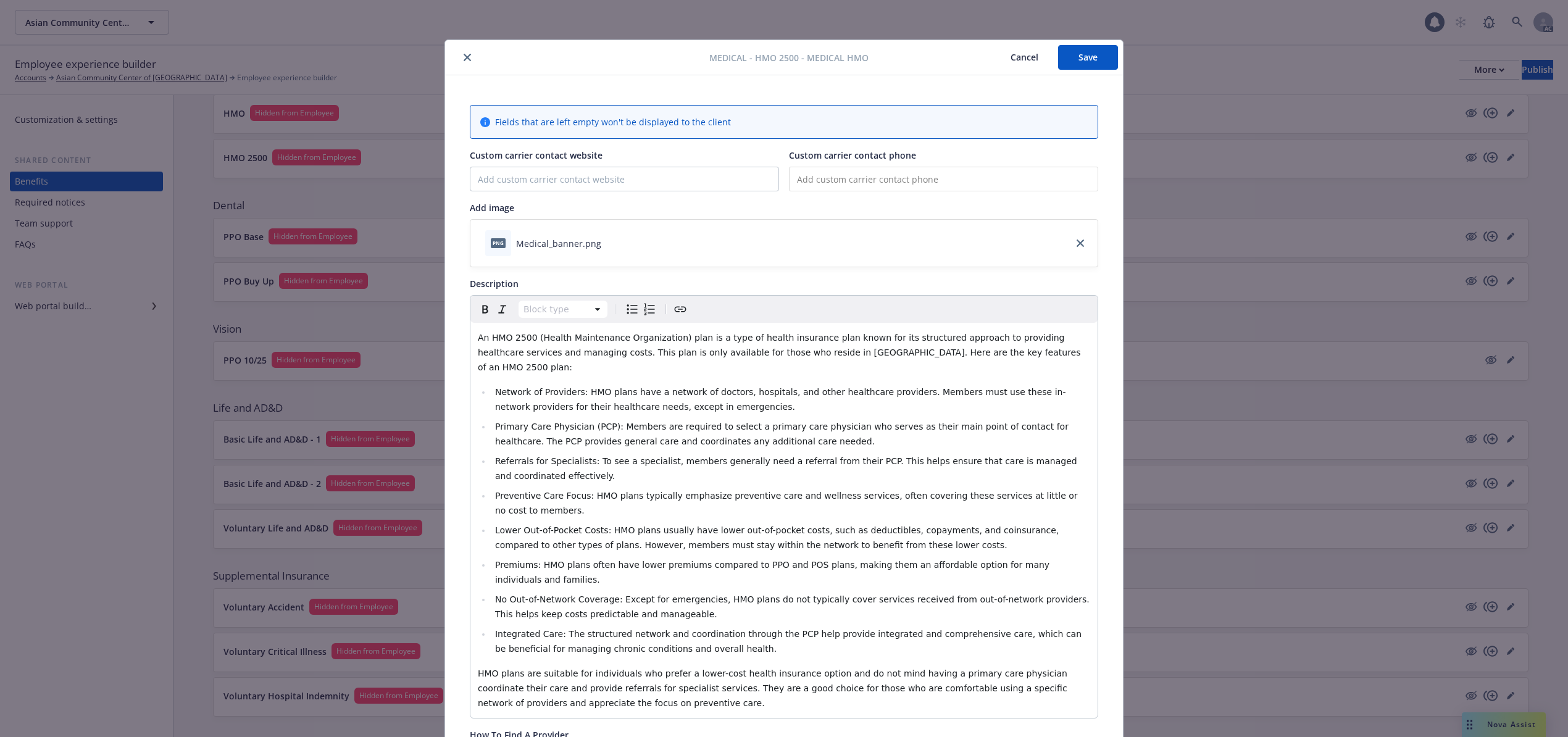
scroll to position [37, 0]
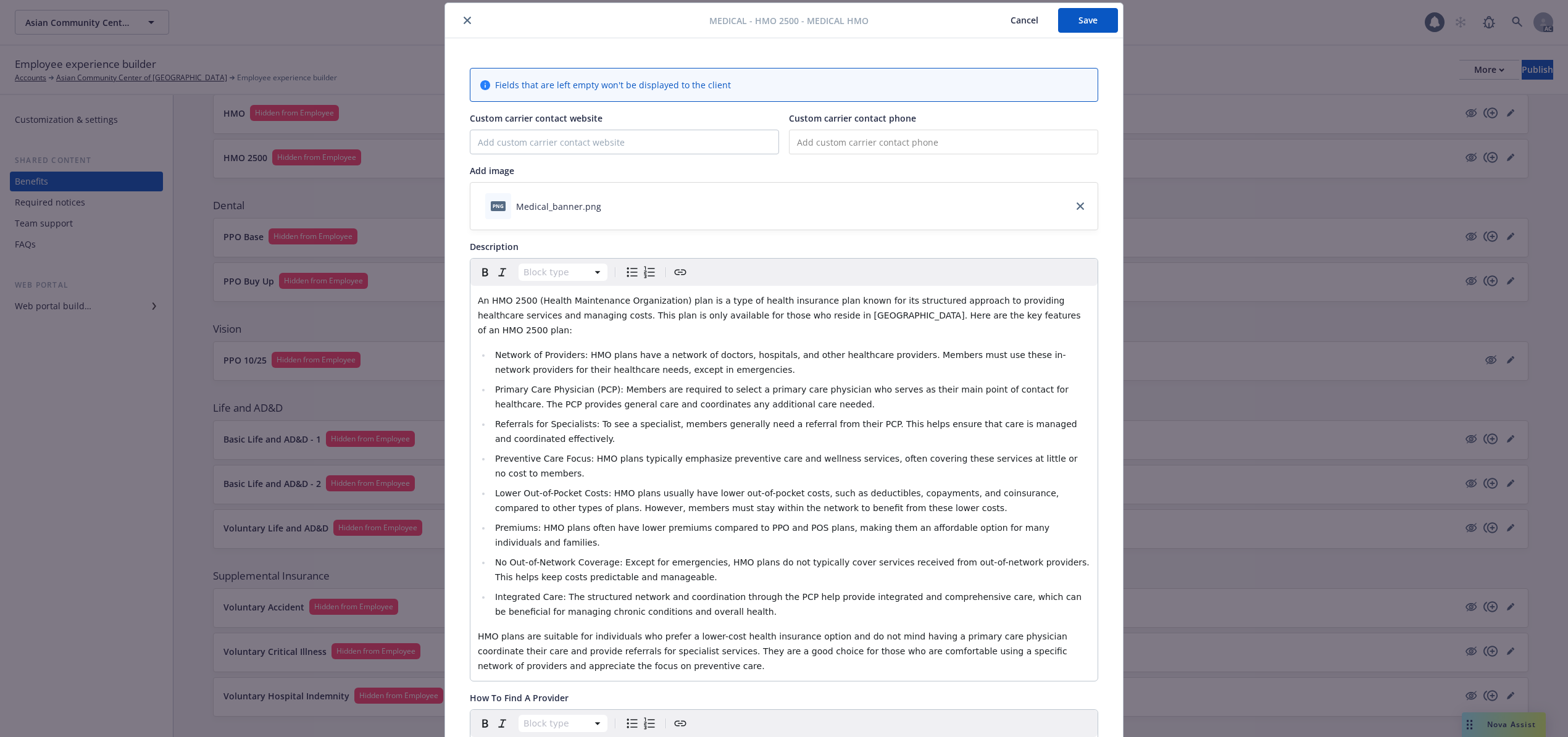
click at [505, 310] on p "An HMO 2500 (Health Maintenance Organization) plan is a type of health insuranc…" at bounding box center [784, 316] width 612 height 45
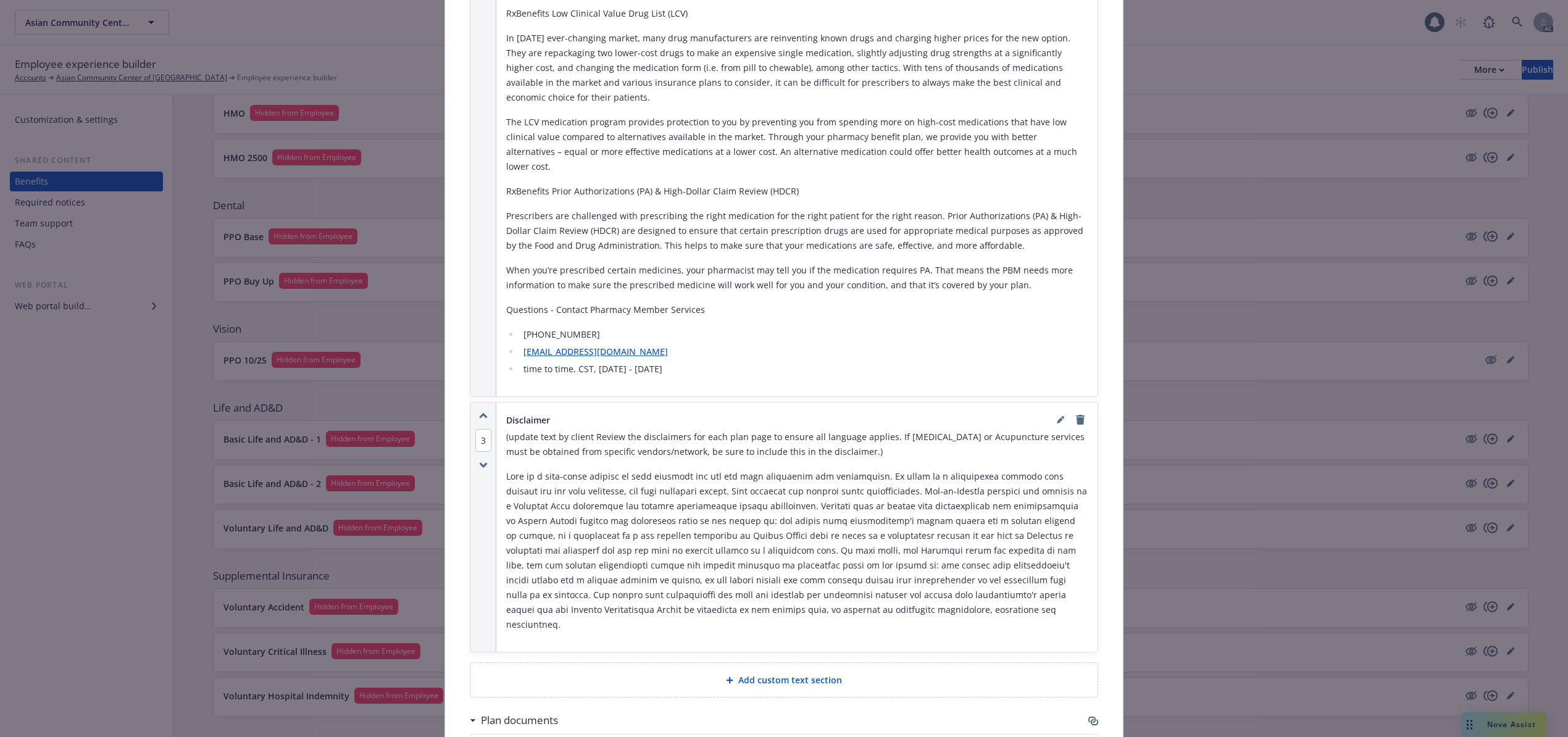
scroll to position [1930, 0]
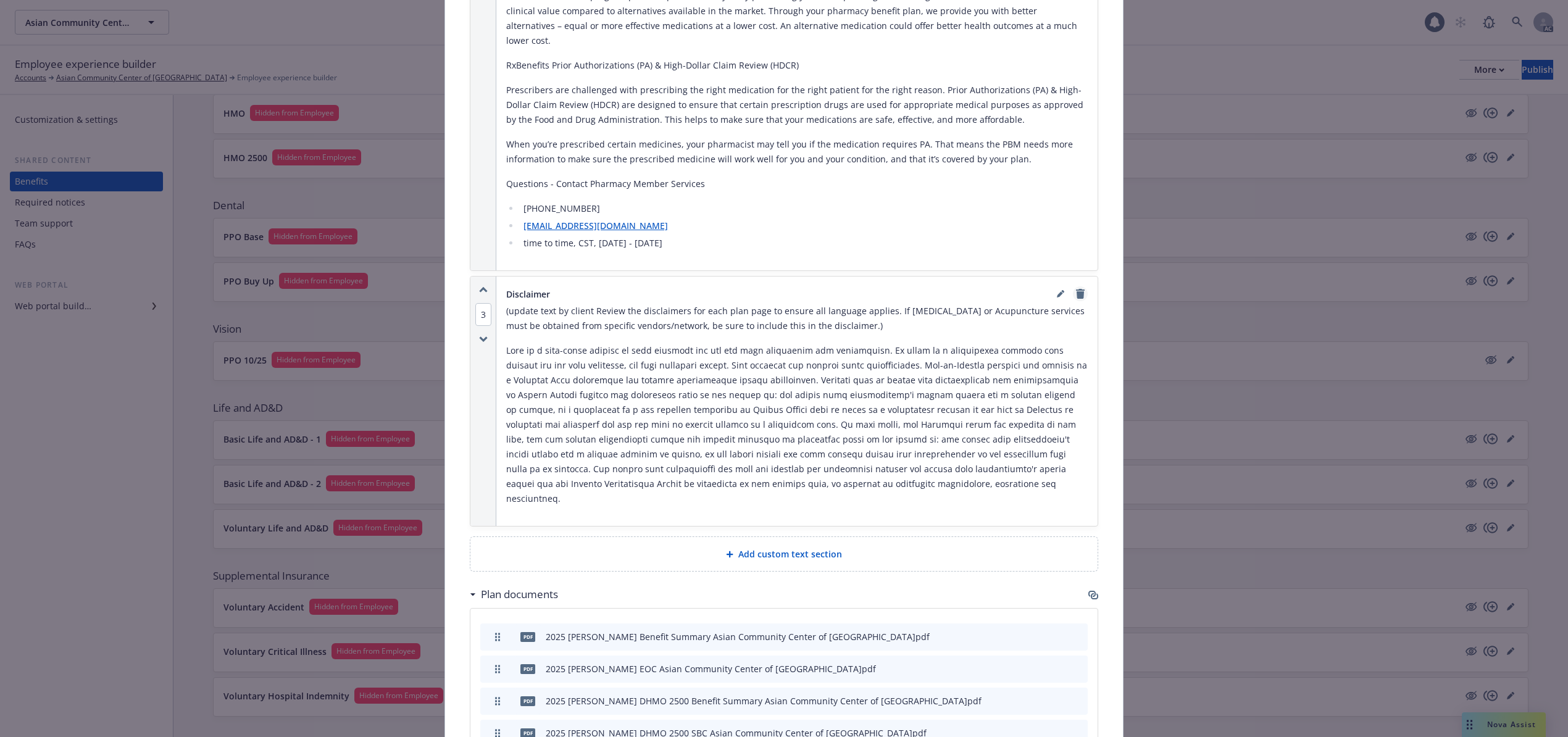
click at [1076, 289] on icon "remove" at bounding box center [1080, 294] width 9 height 10
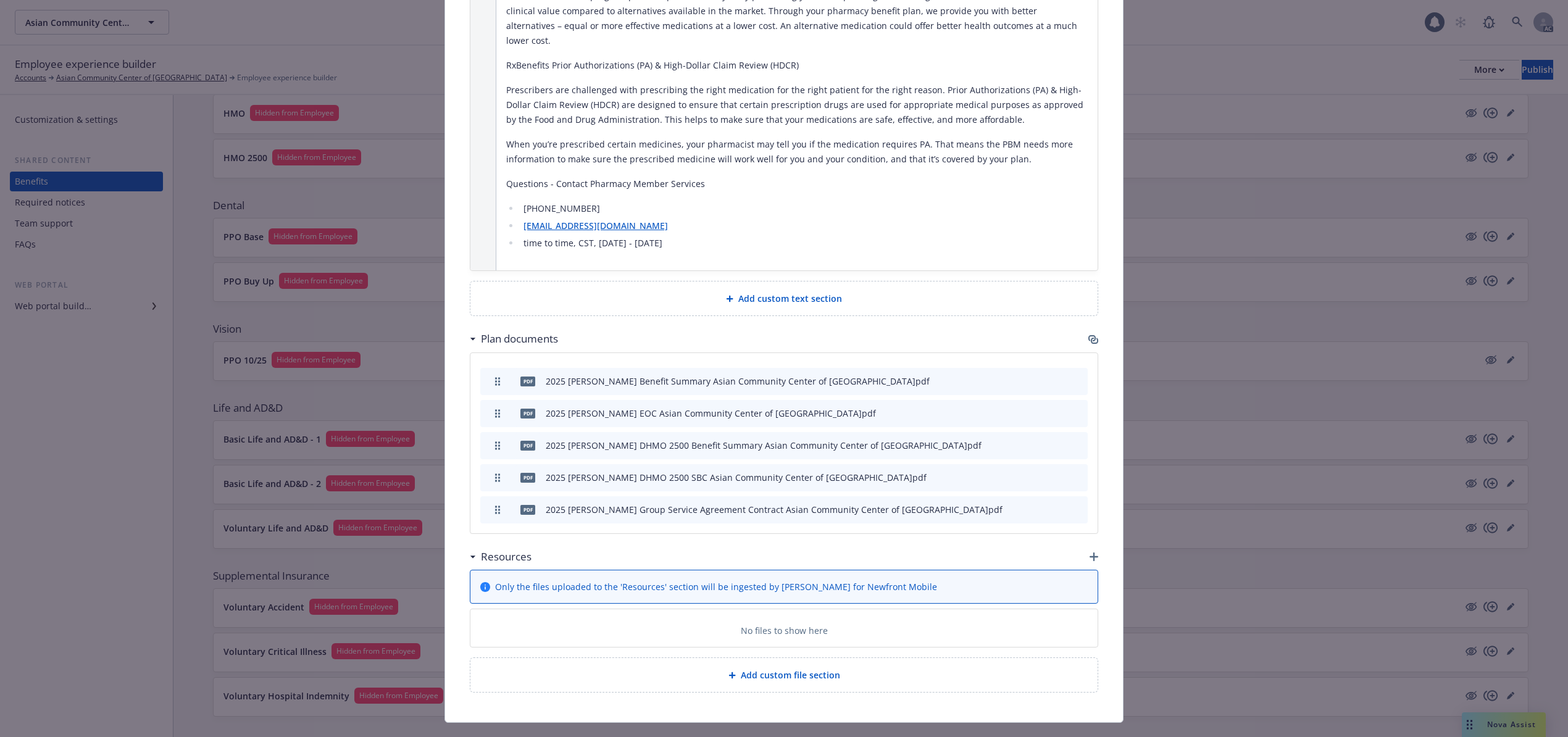
scroll to position [1902, 0]
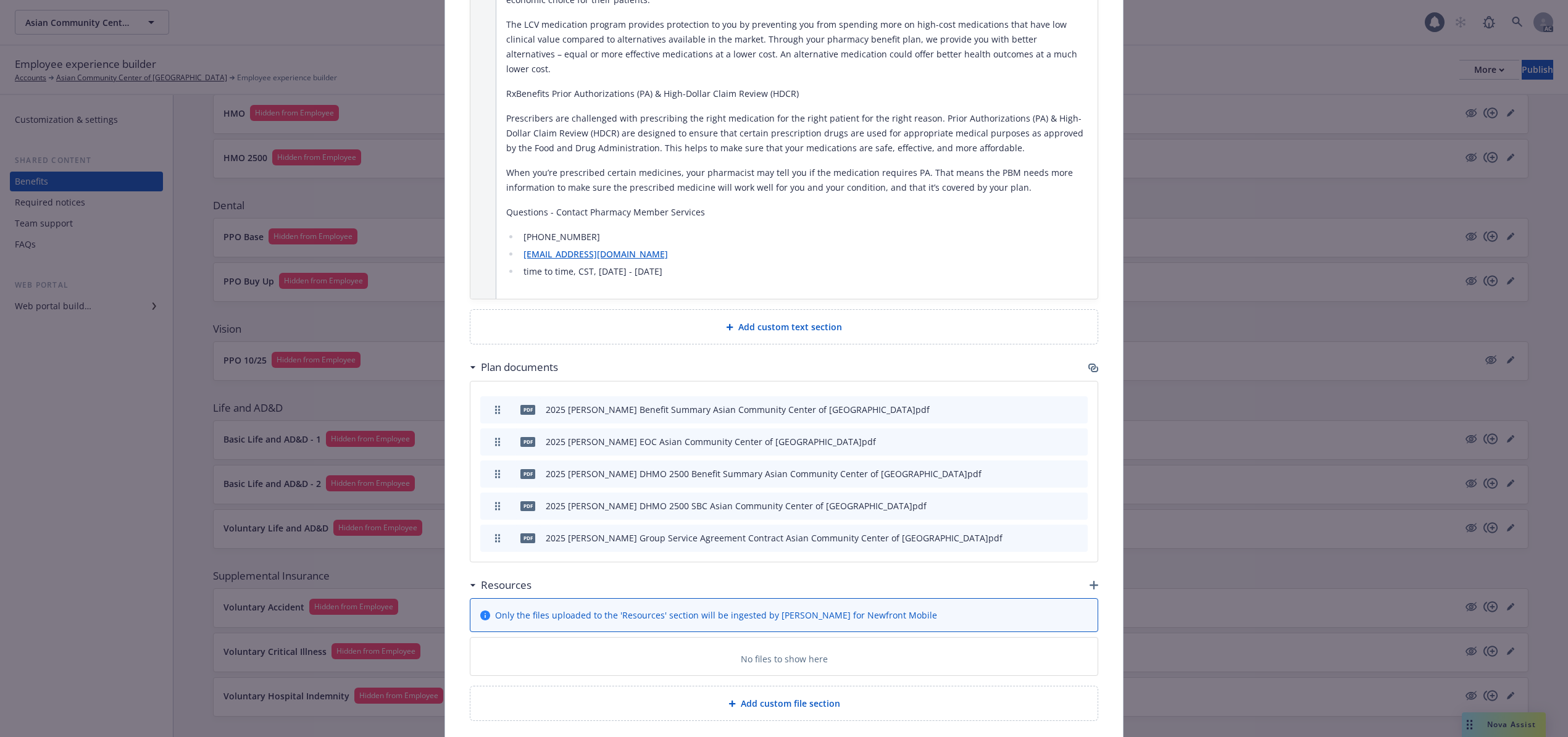
click at [1072, 532] on icon "archive file" at bounding box center [1077, 537] width 9 height 10
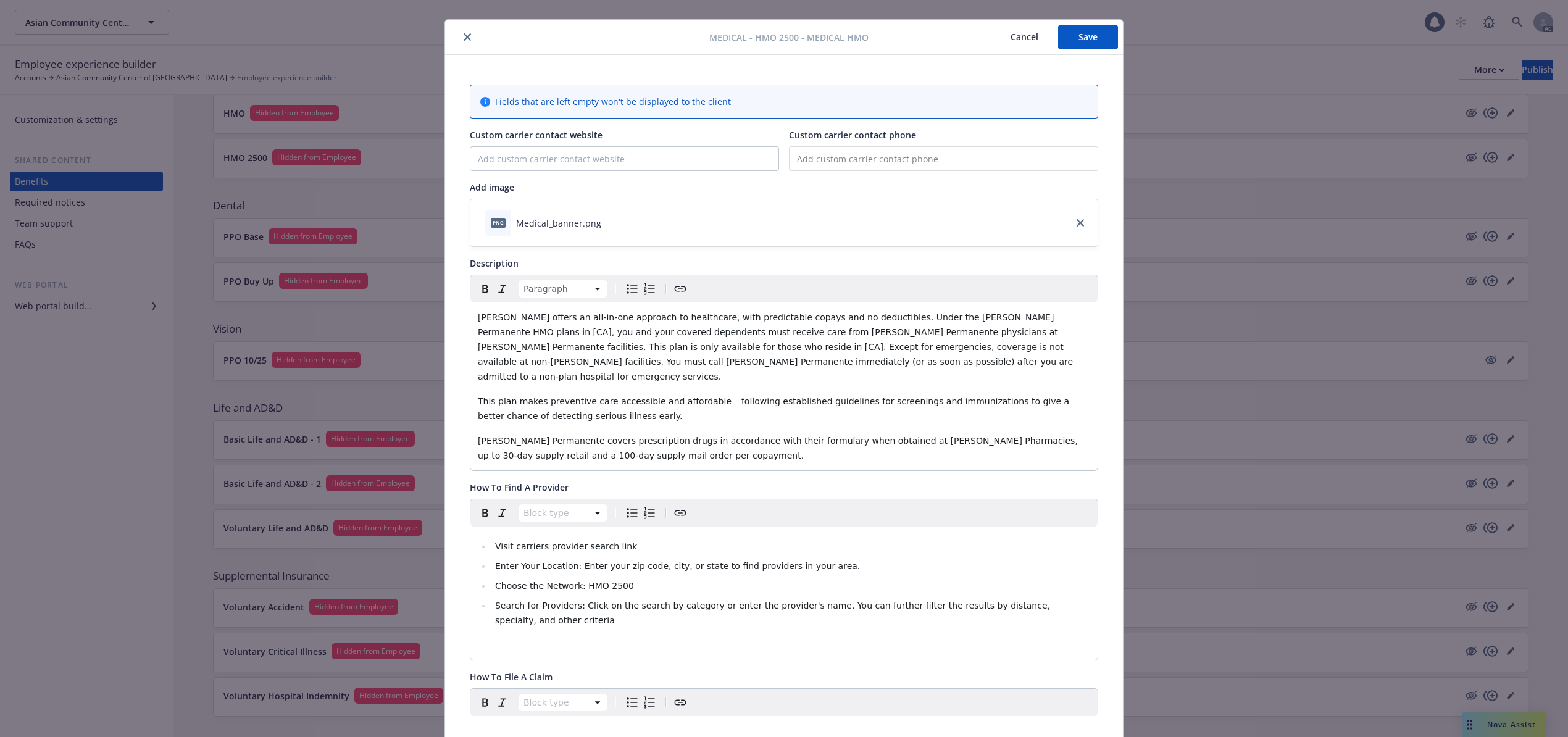
scroll to position [0, 0]
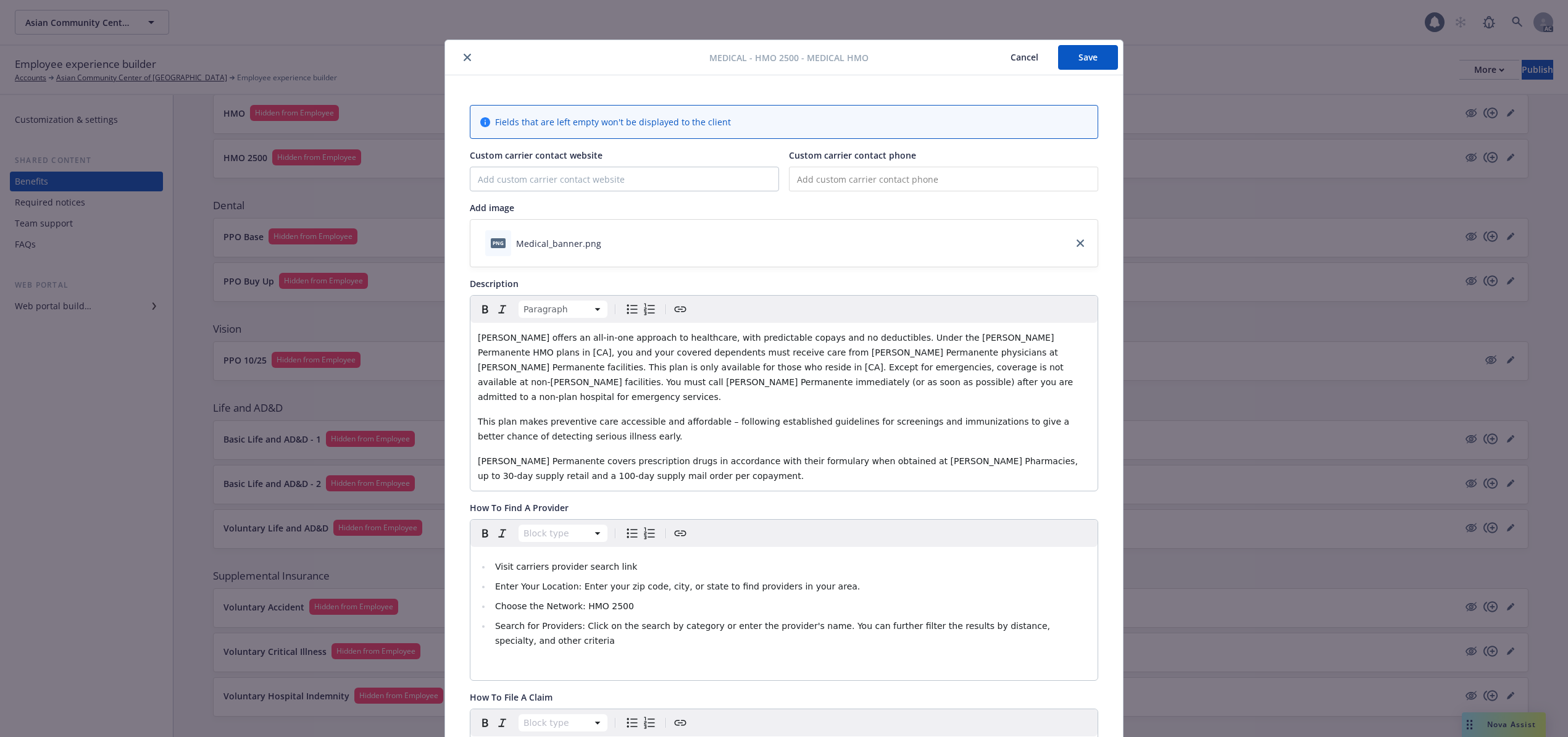
click at [1100, 45] on div "Medical - HMO 2500 - Medical HMO Cancel Save" at bounding box center [784, 58] width 678 height 35
click at [1091, 53] on button "Save" at bounding box center [1088, 57] width 60 height 24
drag, startPoint x: 1020, startPoint y: 57, endPoint x: 778, endPoint y: 85, distance: 243.6
click at [1021, 57] on button "Cancel" at bounding box center [1024, 57] width 67 height 24
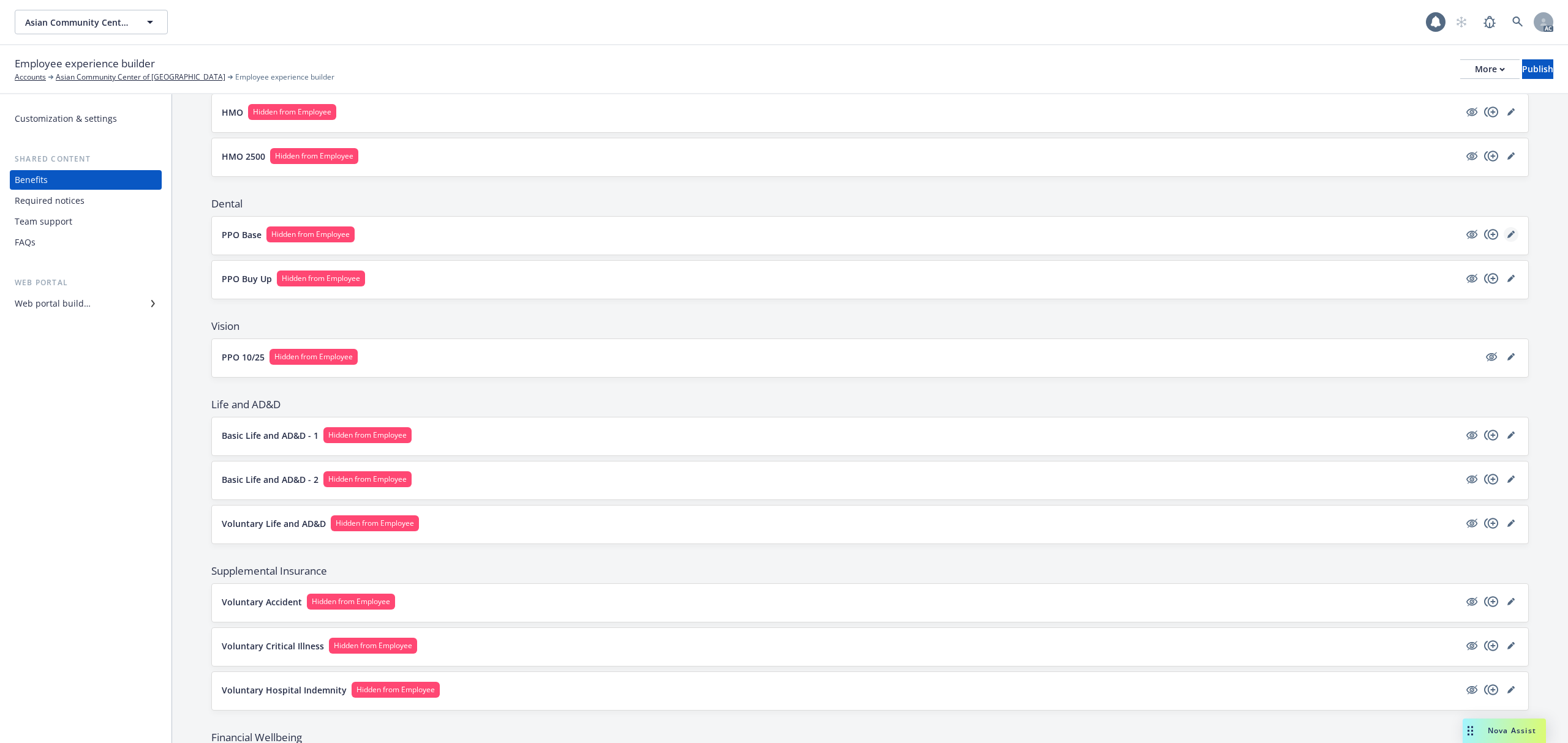
click at [1507, 236] on icon "editPencil" at bounding box center [1511, 234] width 7 height 7
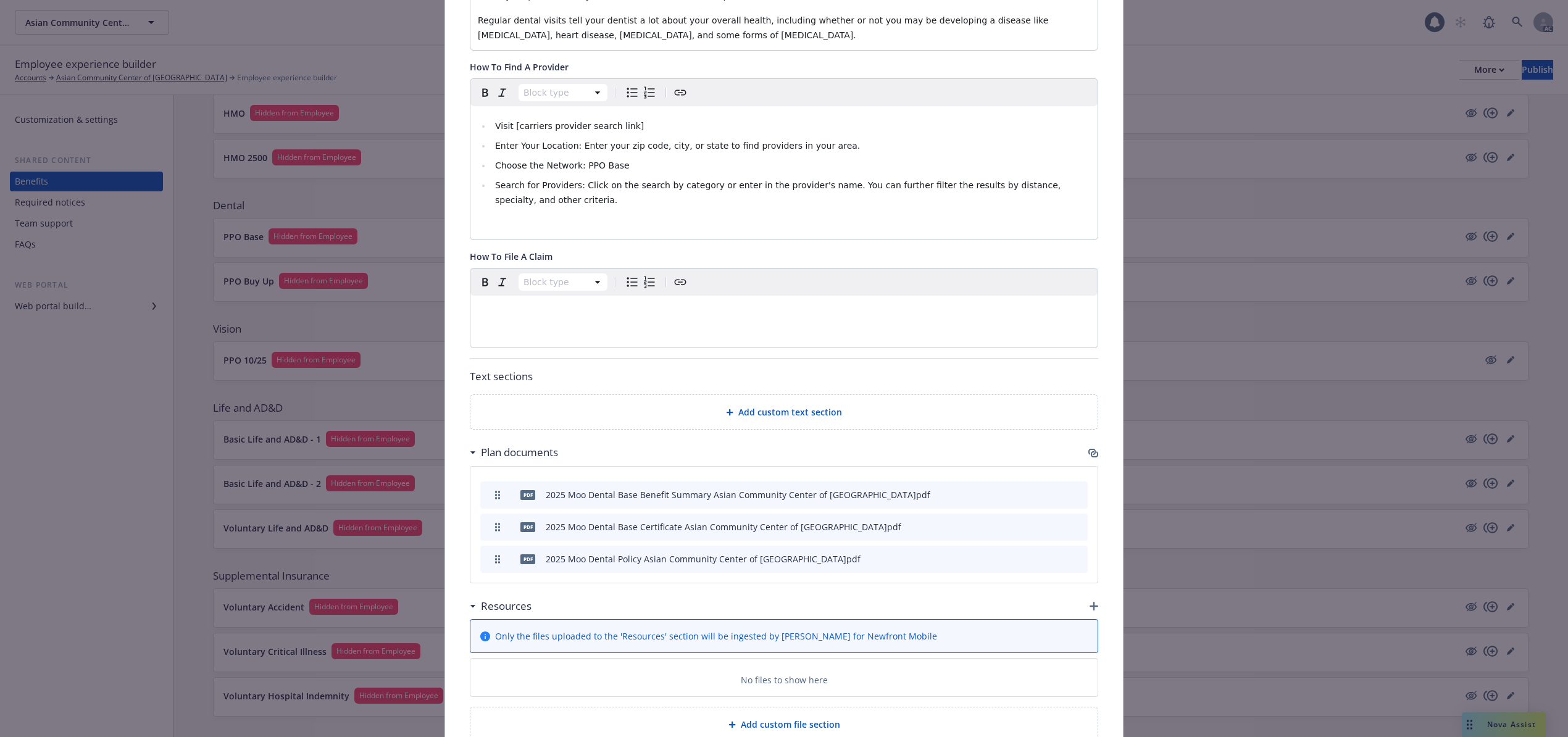
scroll to position [436, 0]
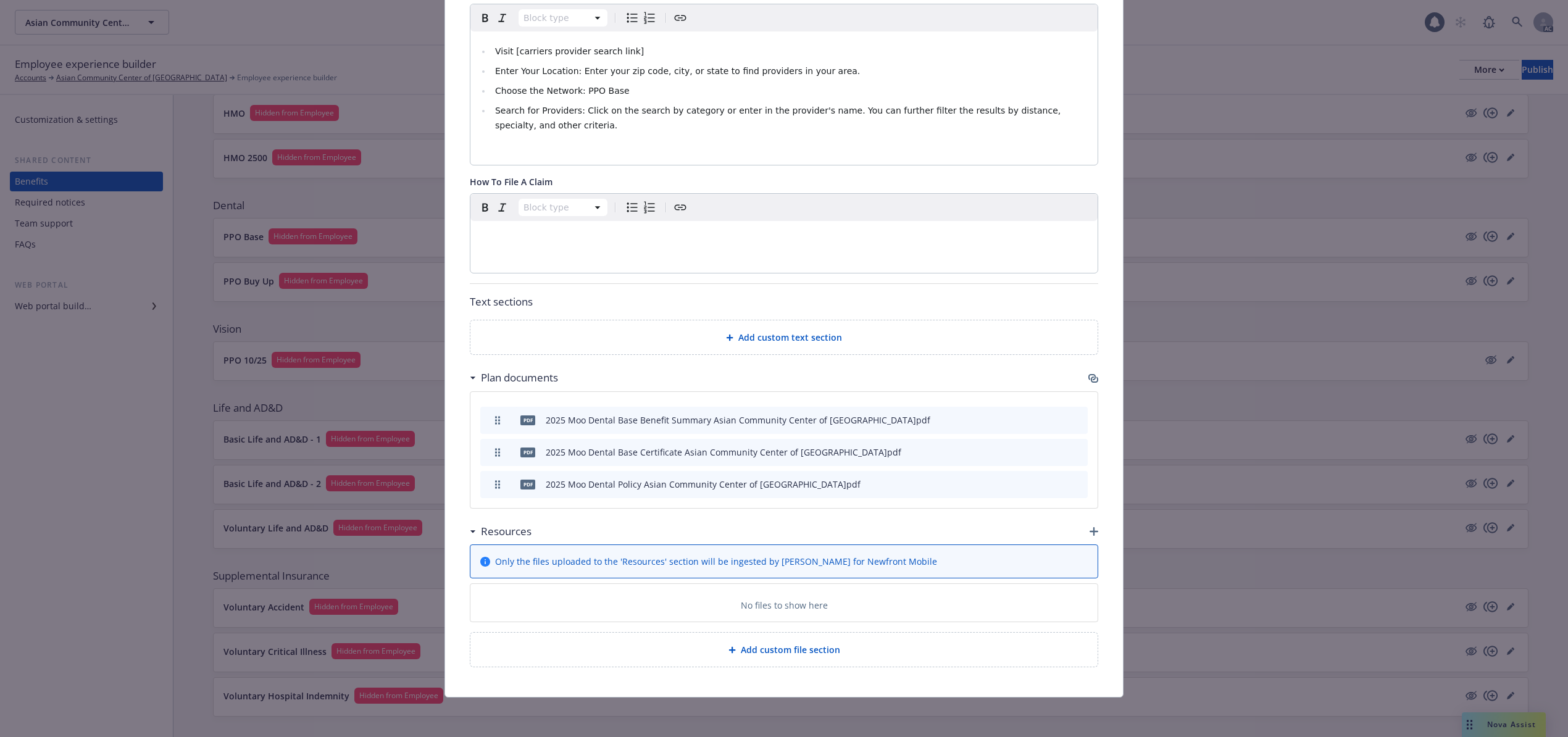
click at [1072, 483] on icon "archive file" at bounding box center [1077, 483] width 9 height 10
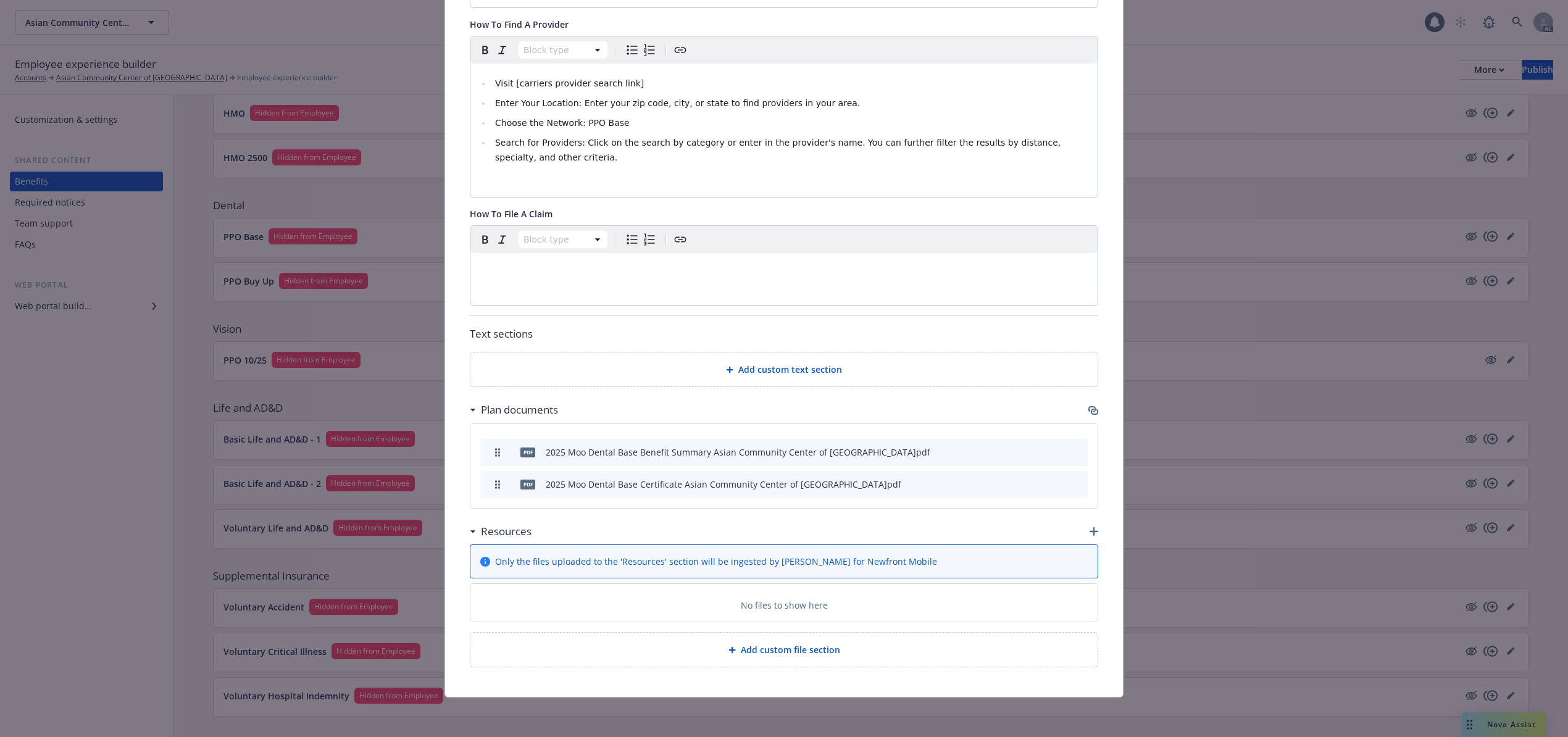
scroll to position [0, 0]
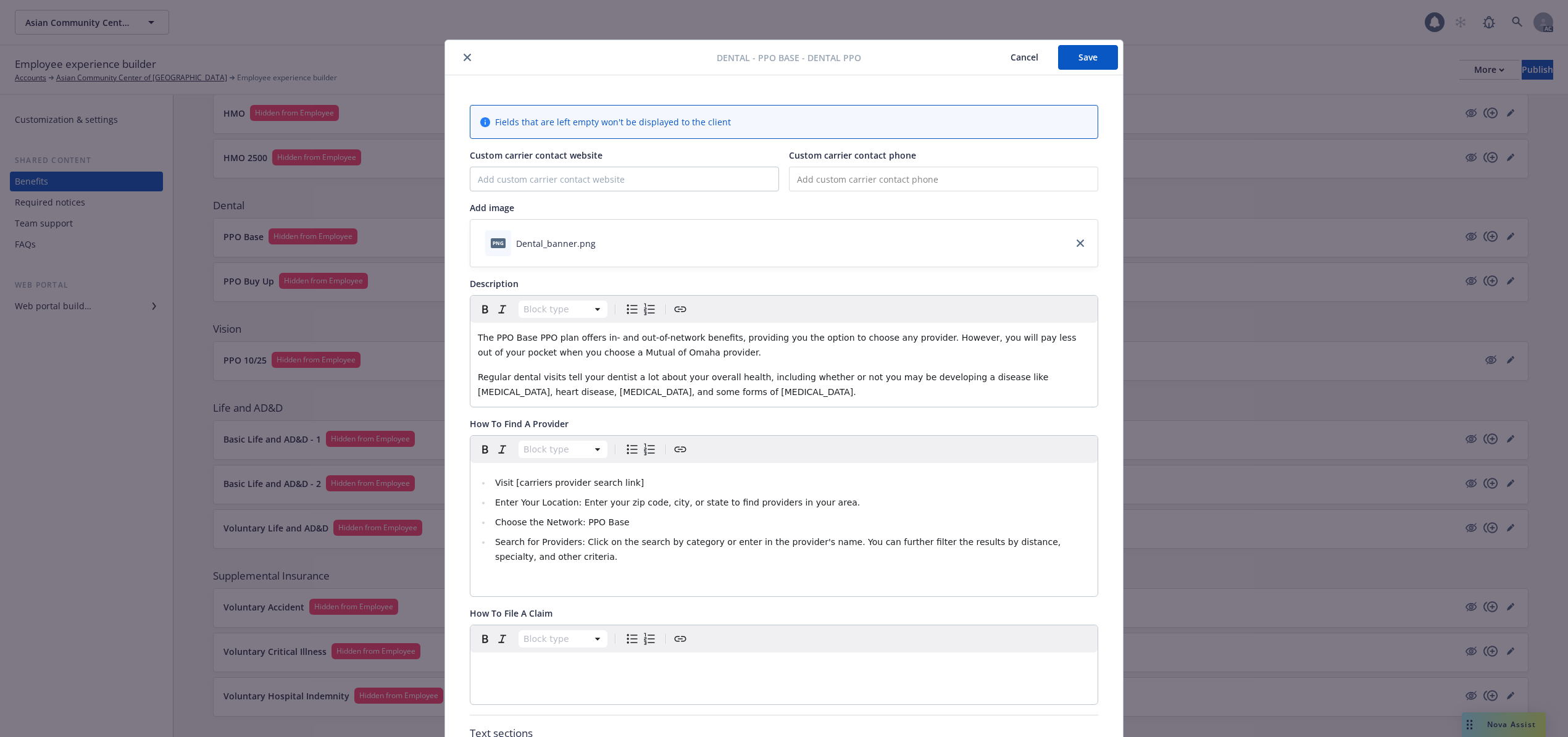
click at [1078, 38] on div "Dental - PPO Base - Dental PPO Cancel Save Fields that are left empty won't be …" at bounding box center [784, 368] width 1568 height 737
drag, startPoint x: 1078, startPoint y: 50, endPoint x: 1070, endPoint y: 60, distance: 12.8
click at [1078, 51] on button "Save" at bounding box center [1088, 57] width 60 height 24
click at [1025, 59] on button "Cancel" at bounding box center [1024, 57] width 67 height 24
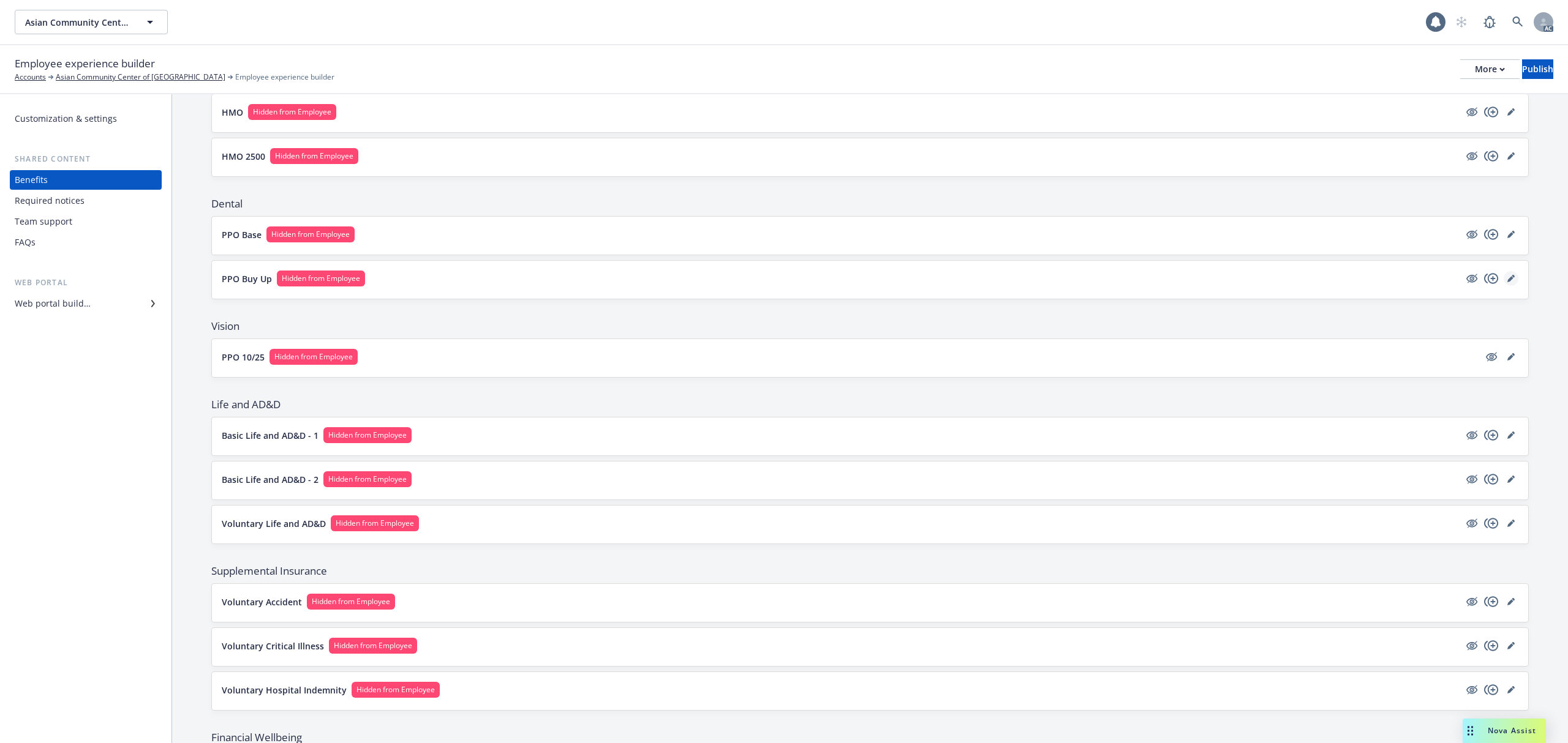
click at [1507, 280] on icon "editPencil" at bounding box center [1511, 278] width 7 height 7
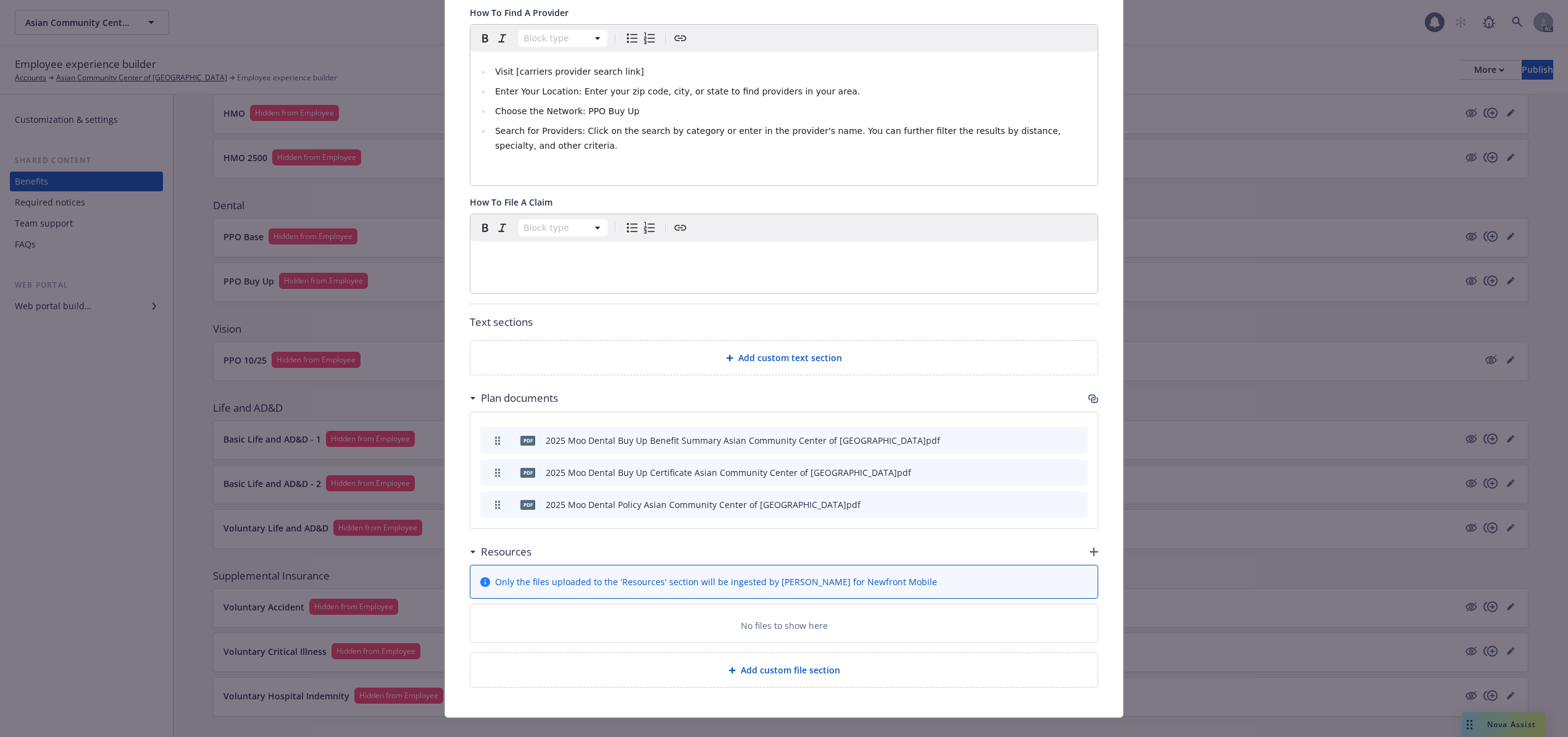
scroll to position [436, 0]
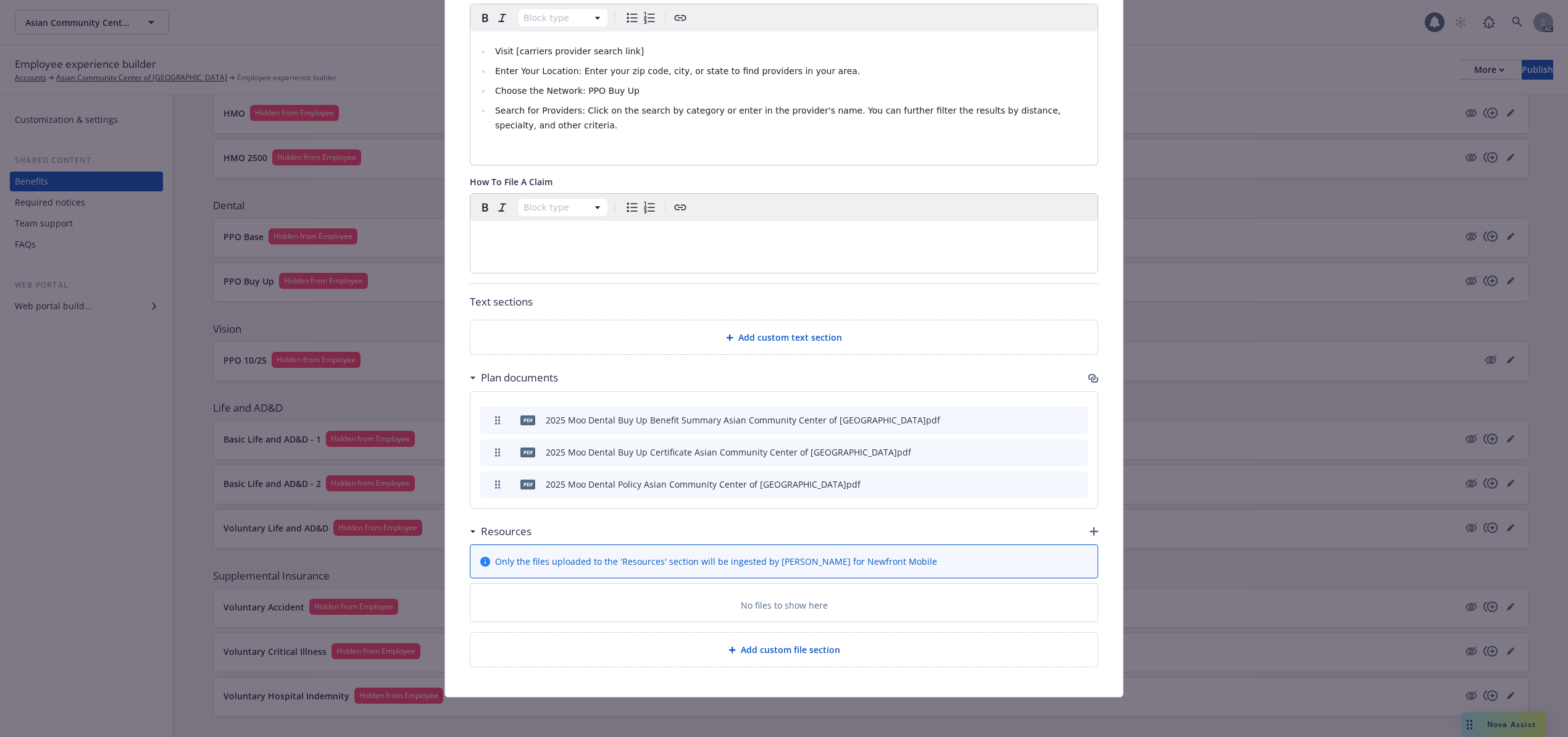
click at [1072, 483] on icon "archive file" at bounding box center [1077, 483] width 9 height 10
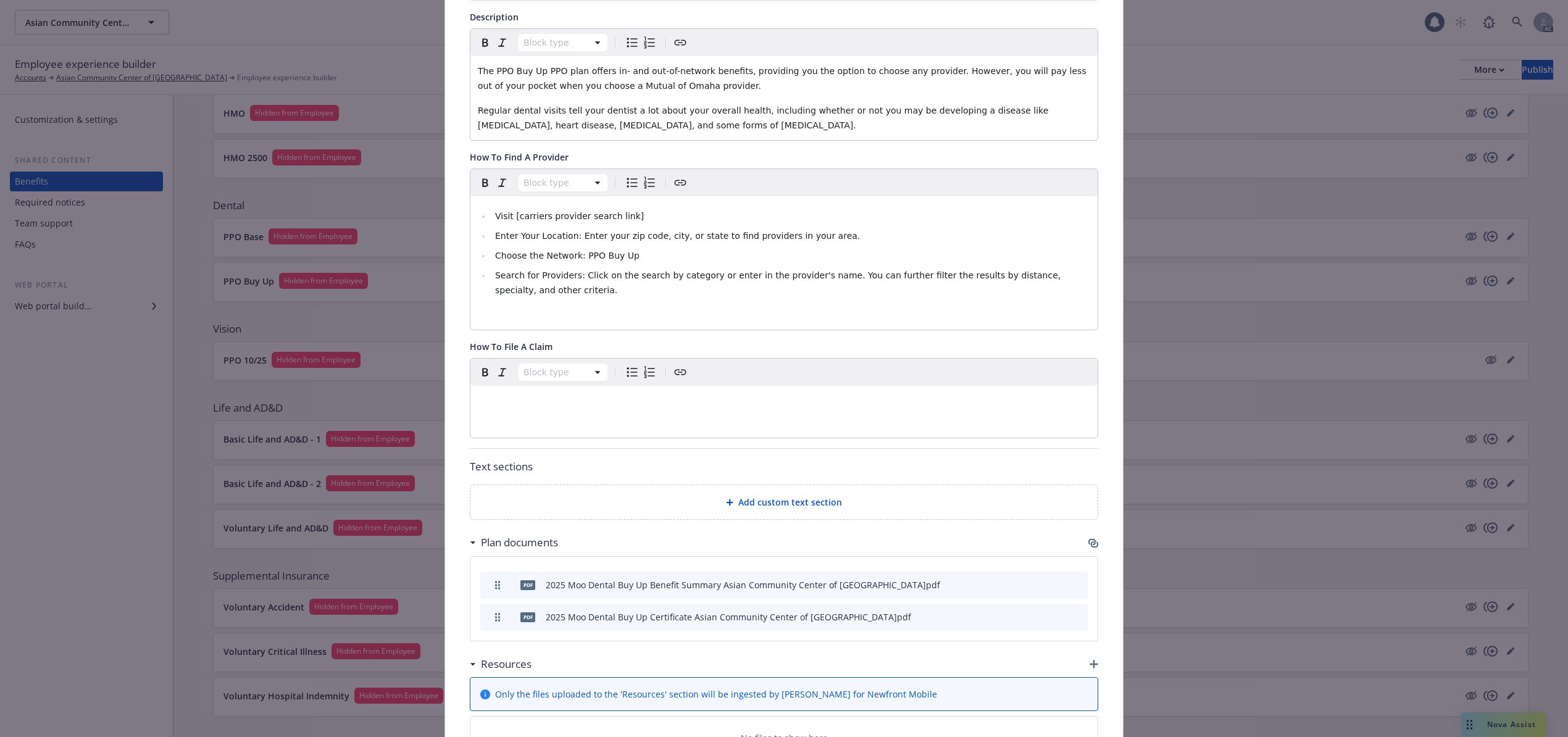
scroll to position [0, 0]
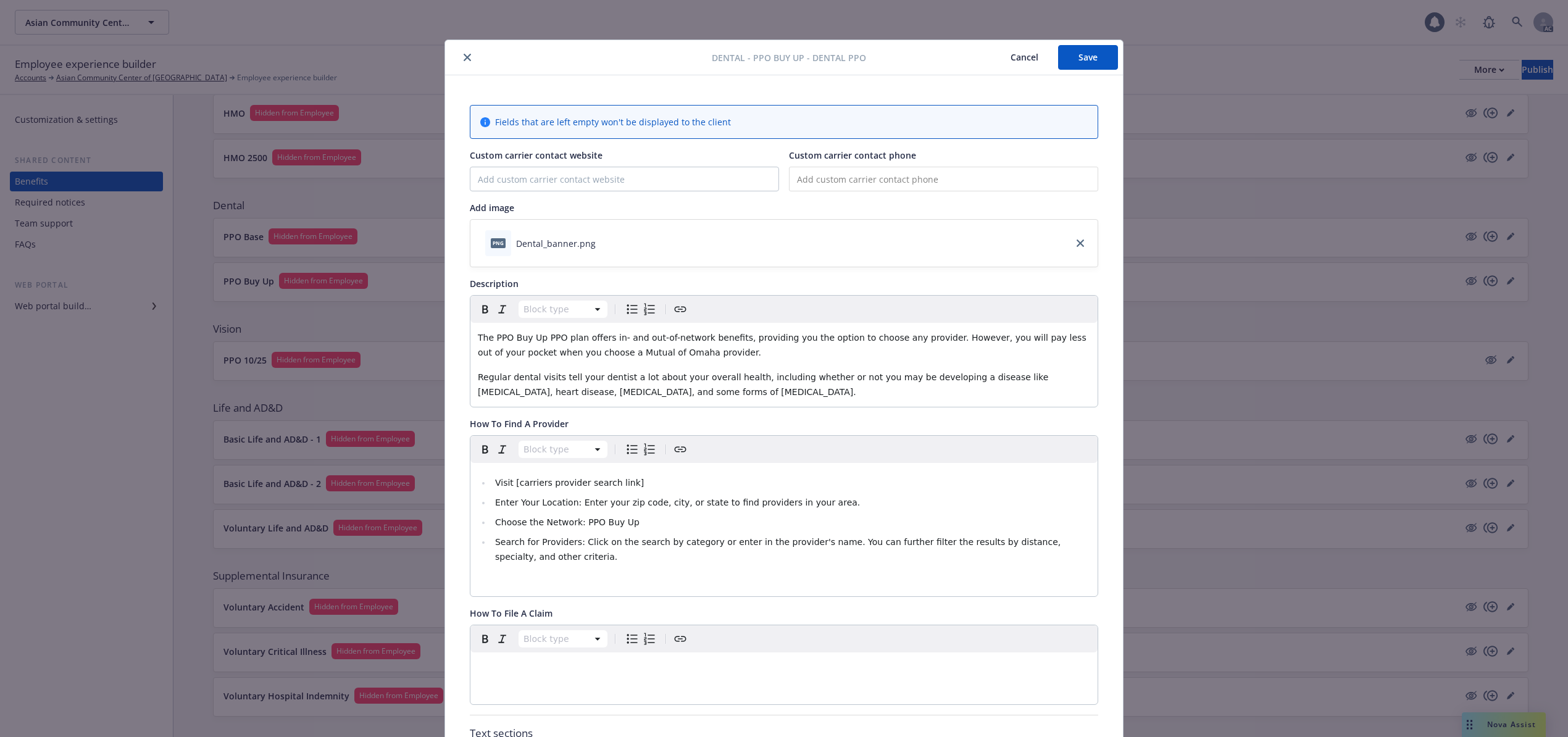
click at [1077, 65] on button "Save" at bounding box center [1088, 57] width 60 height 24
click at [1018, 58] on button "Cancel" at bounding box center [1024, 57] width 67 height 24
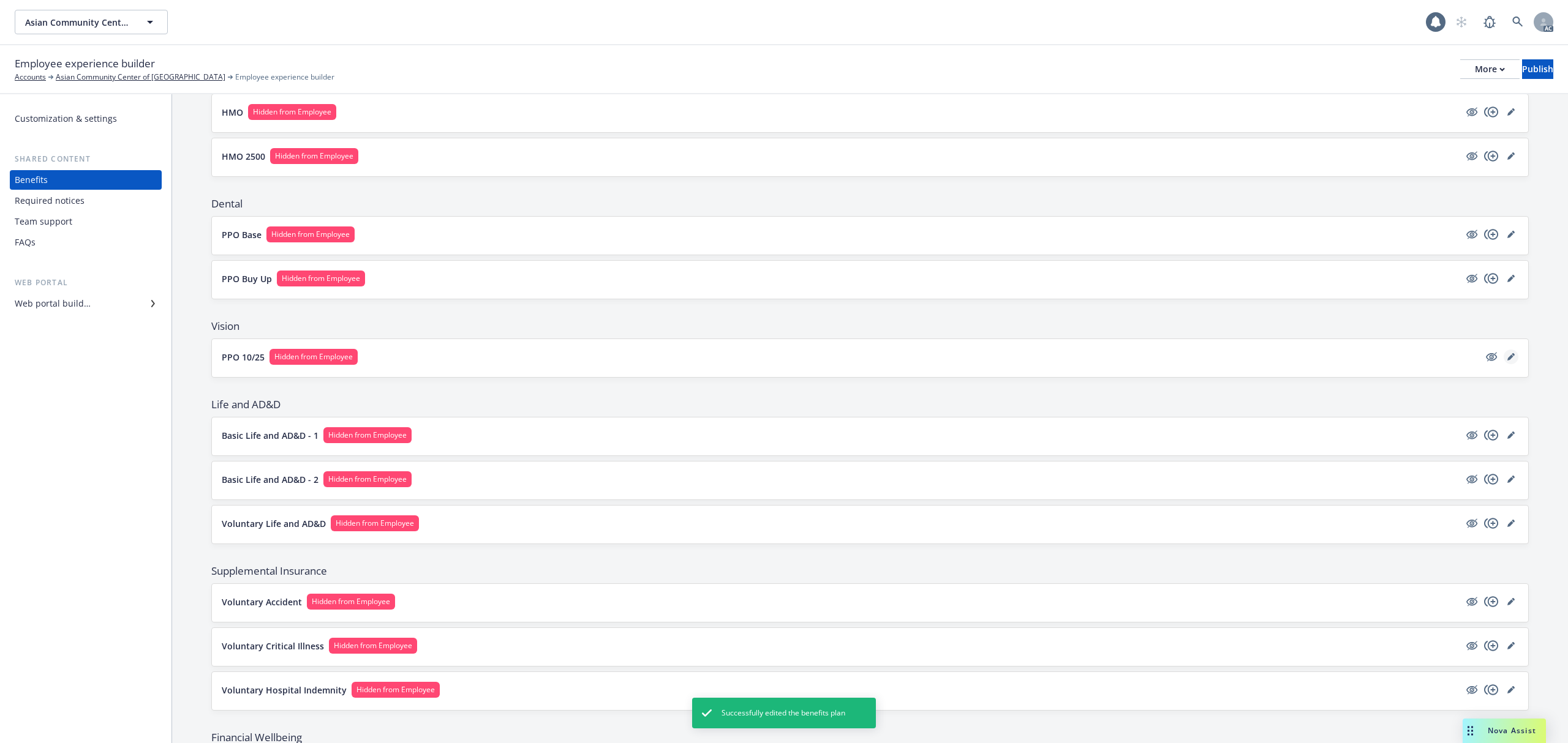
click at [1507, 358] on icon "editPencil" at bounding box center [1510, 357] width 6 height 6
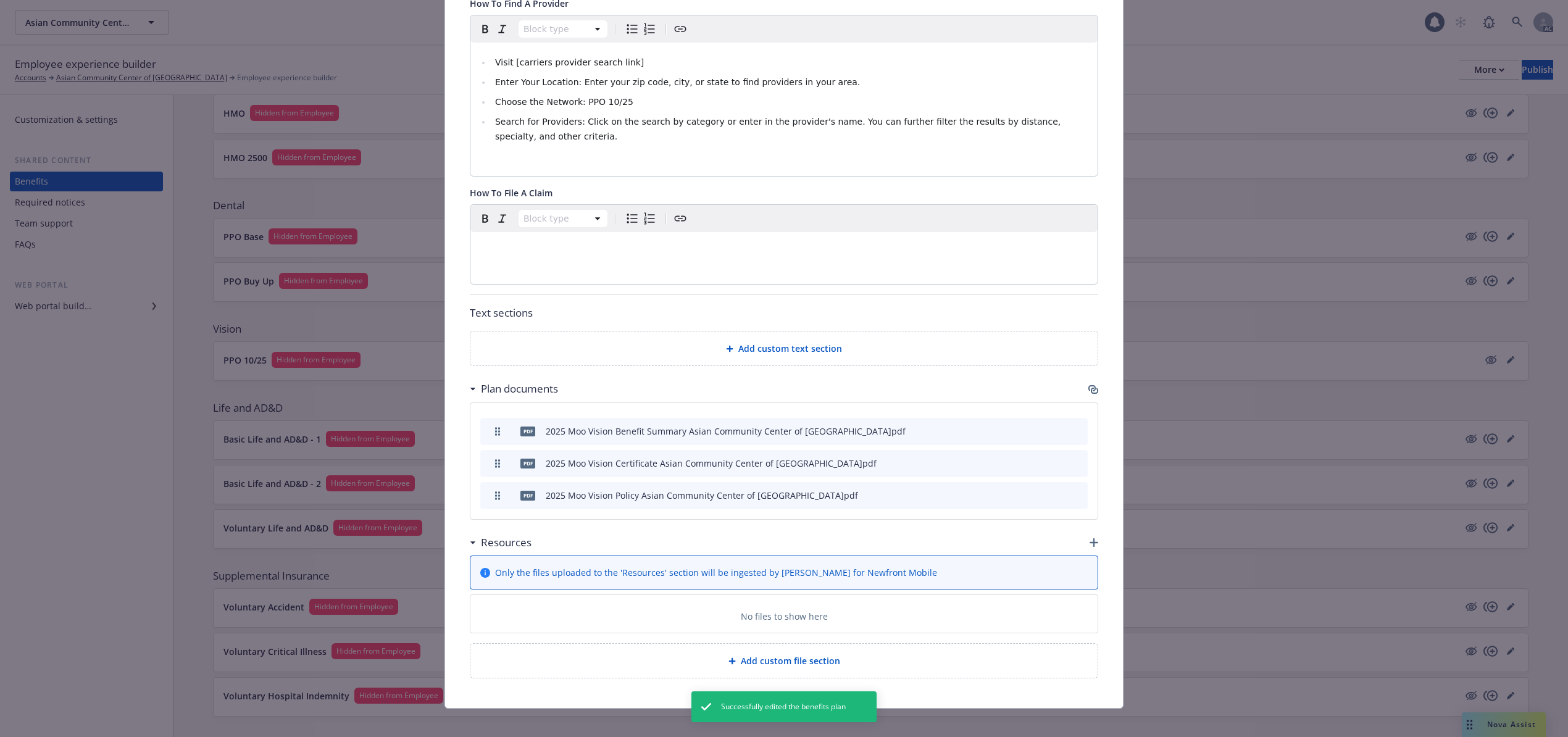
scroll to position [460, 0]
click at [1072, 489] on icon "archive file" at bounding box center [1077, 494] width 9 height 10
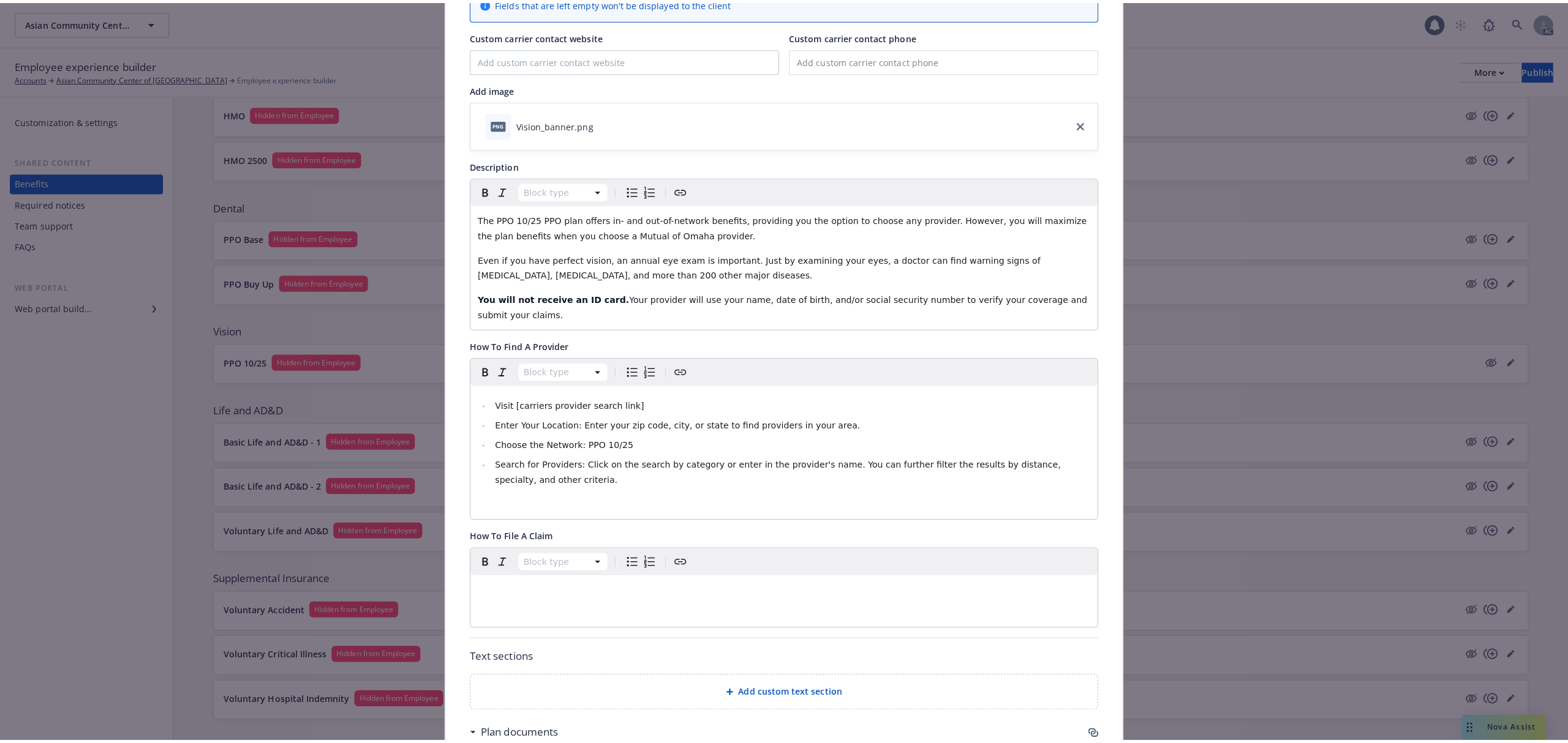
scroll to position [0, 0]
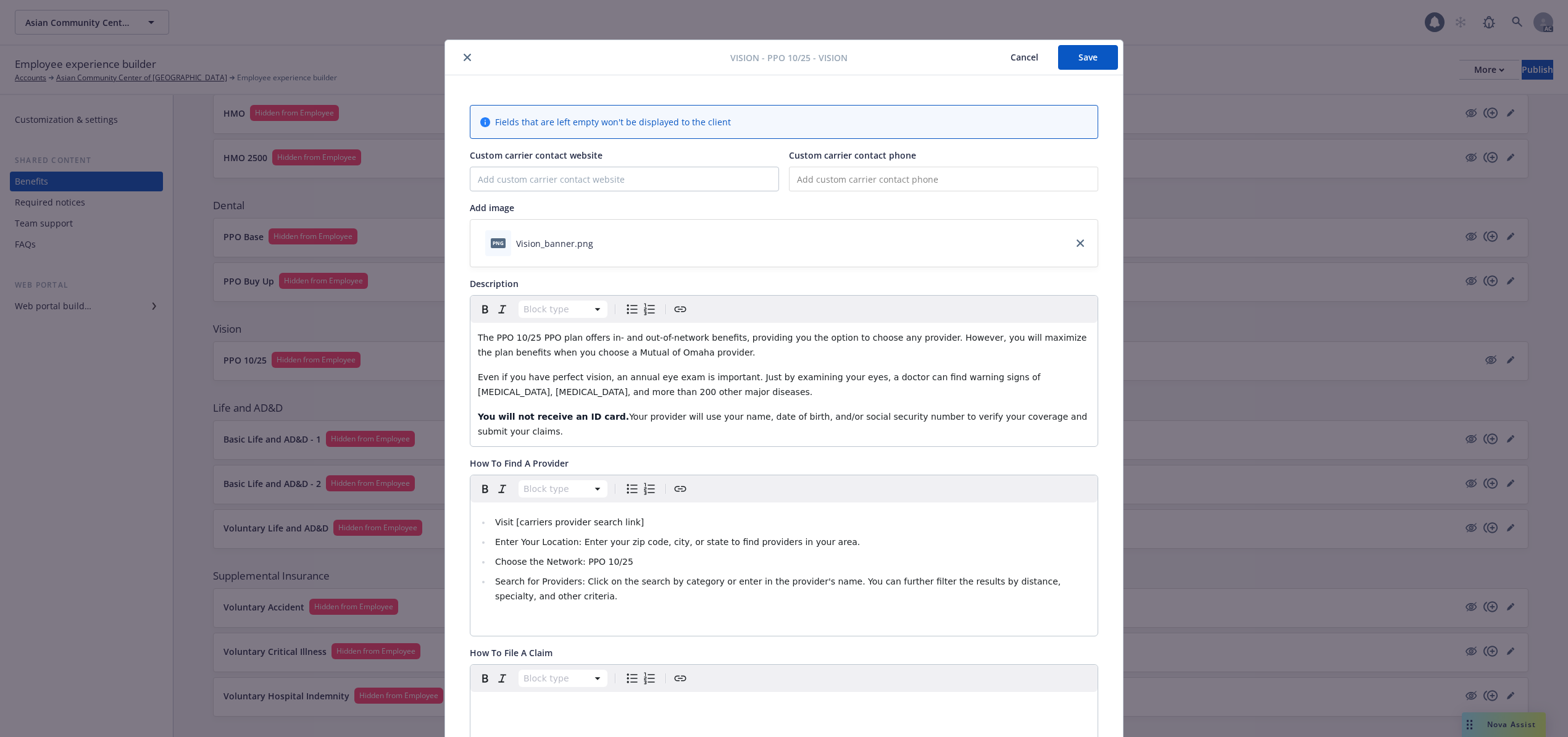
click at [1087, 53] on button "Save" at bounding box center [1088, 57] width 60 height 24
click at [1012, 53] on button "Cancel" at bounding box center [1024, 57] width 67 height 24
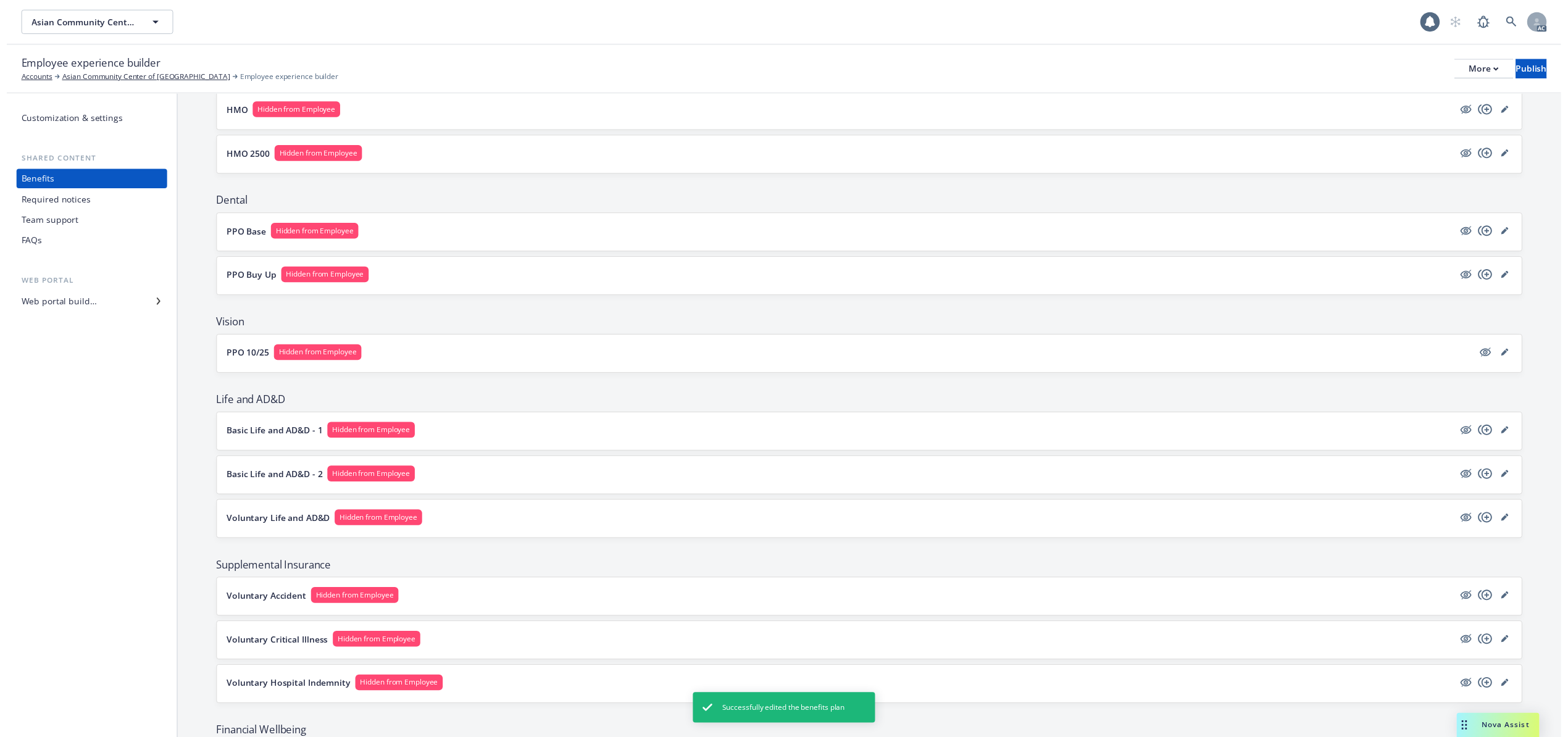
scroll to position [139, 0]
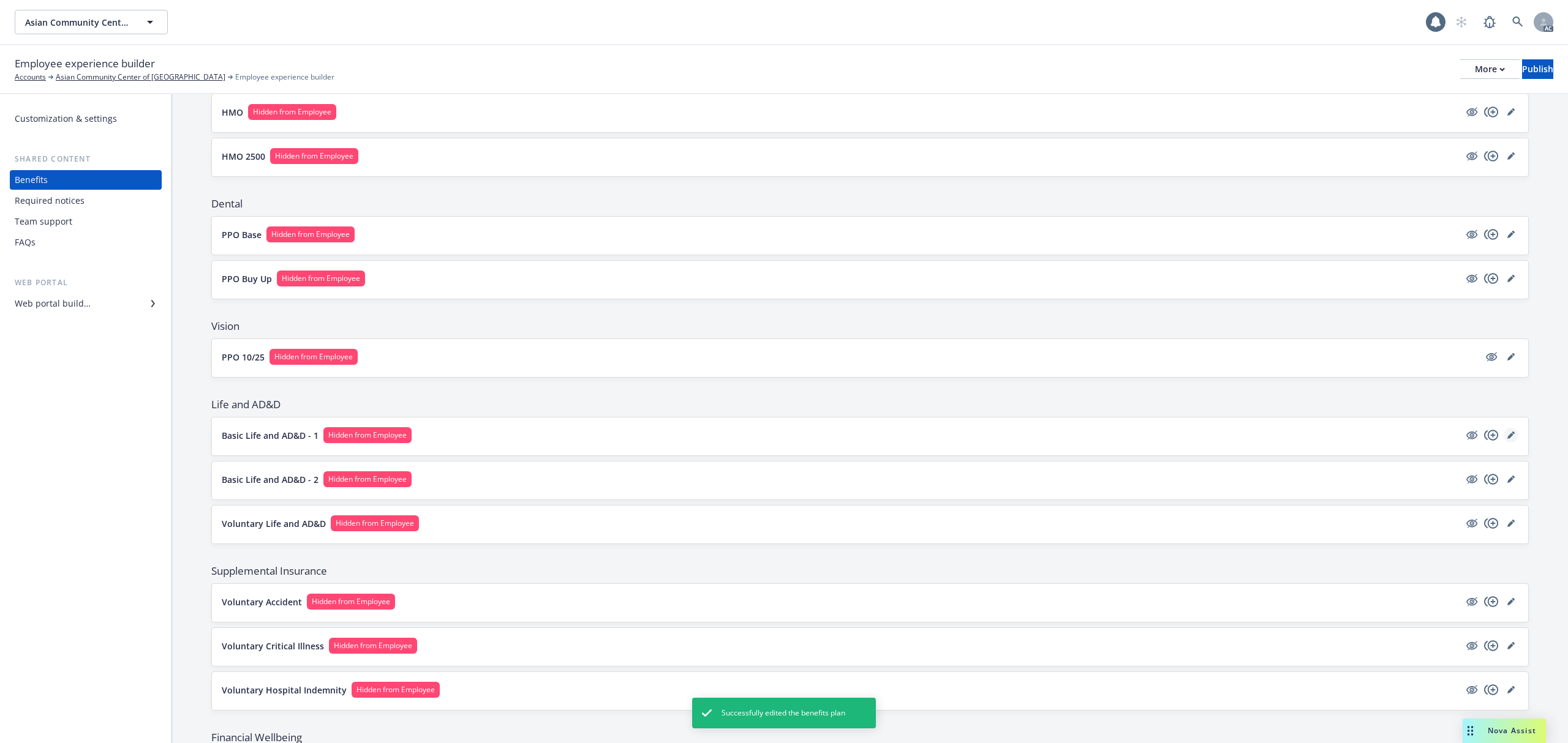
click at [1507, 437] on icon "editPencil" at bounding box center [1511, 435] width 7 height 7
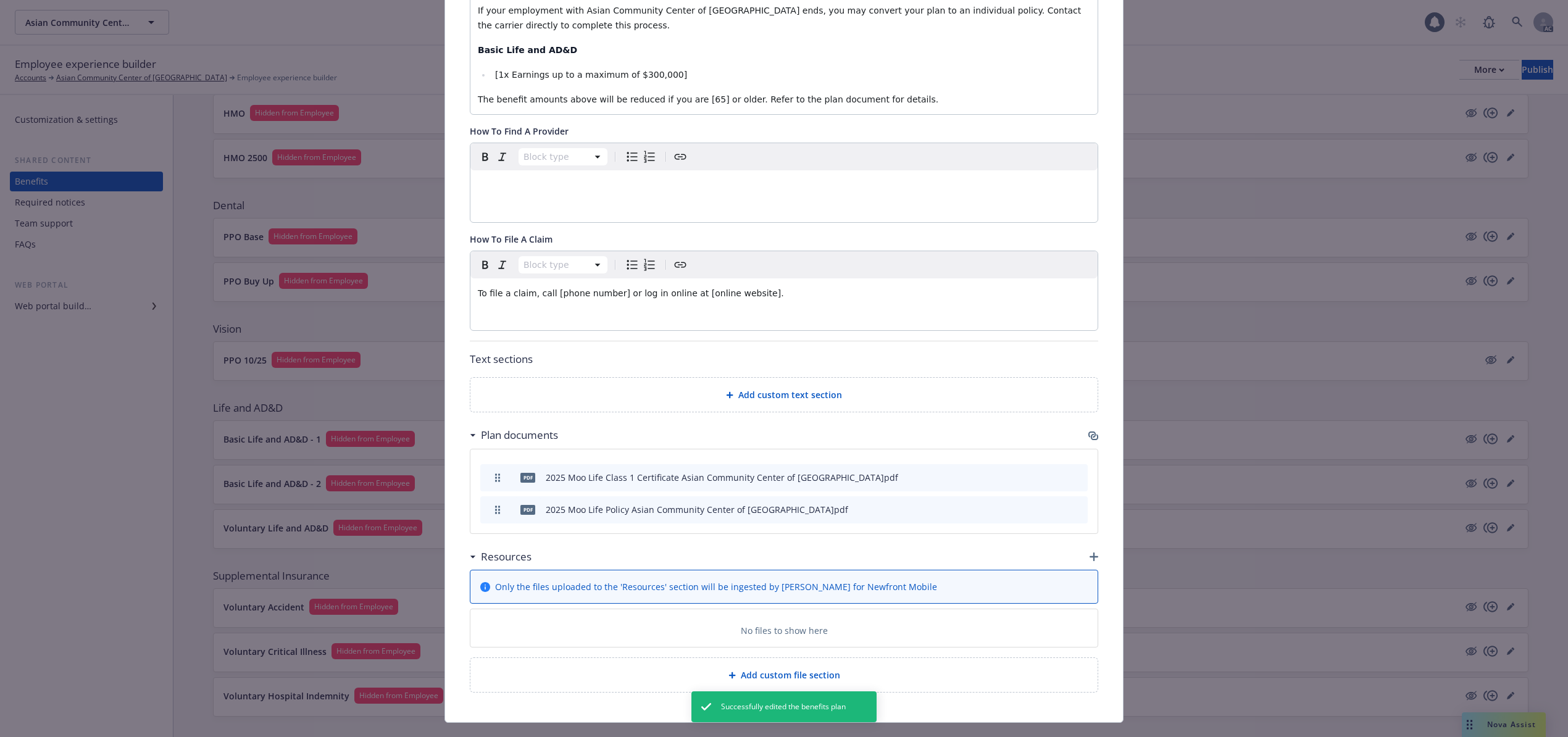
scroll to position [490, 0]
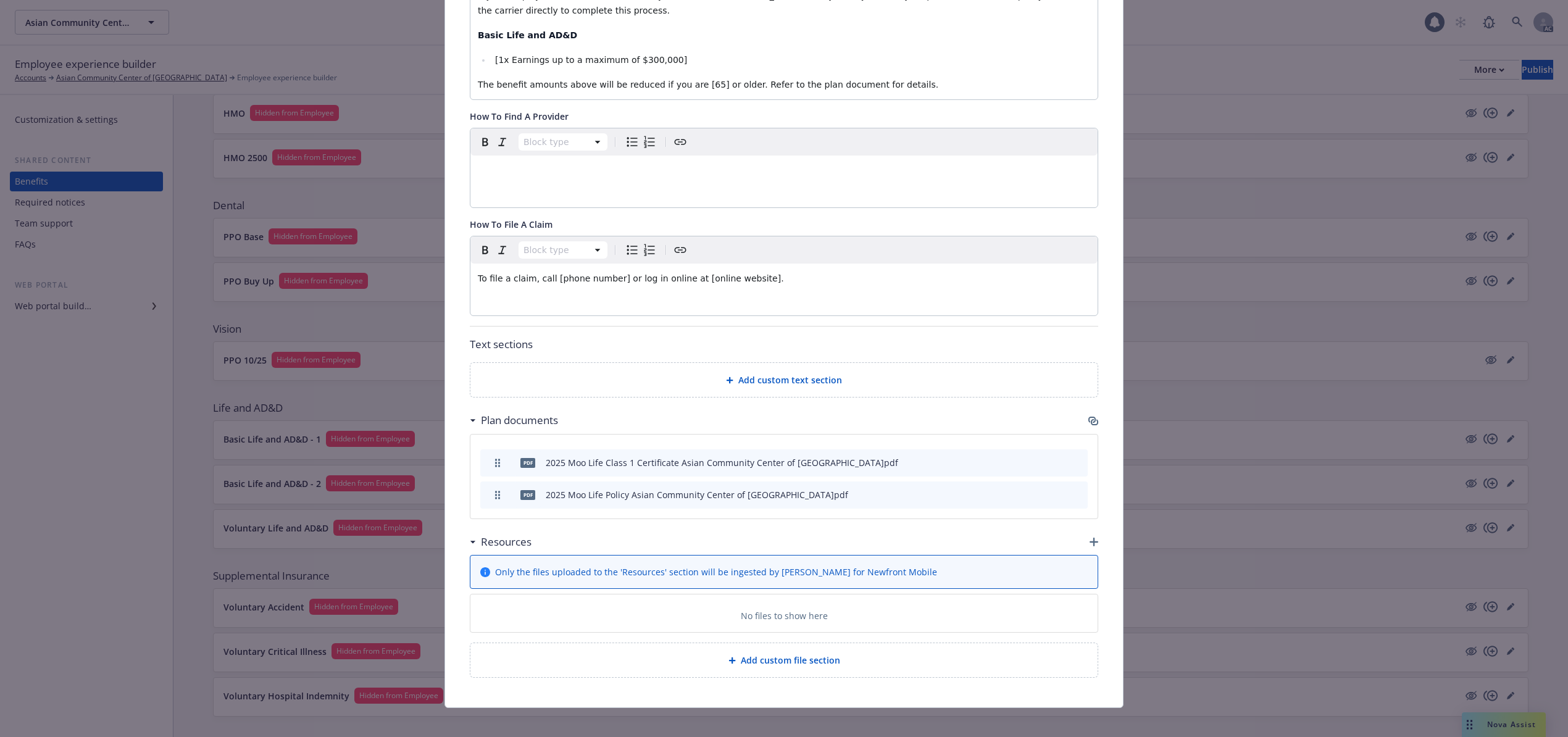
click at [1072, 489] on icon "archive file" at bounding box center [1077, 494] width 9 height 10
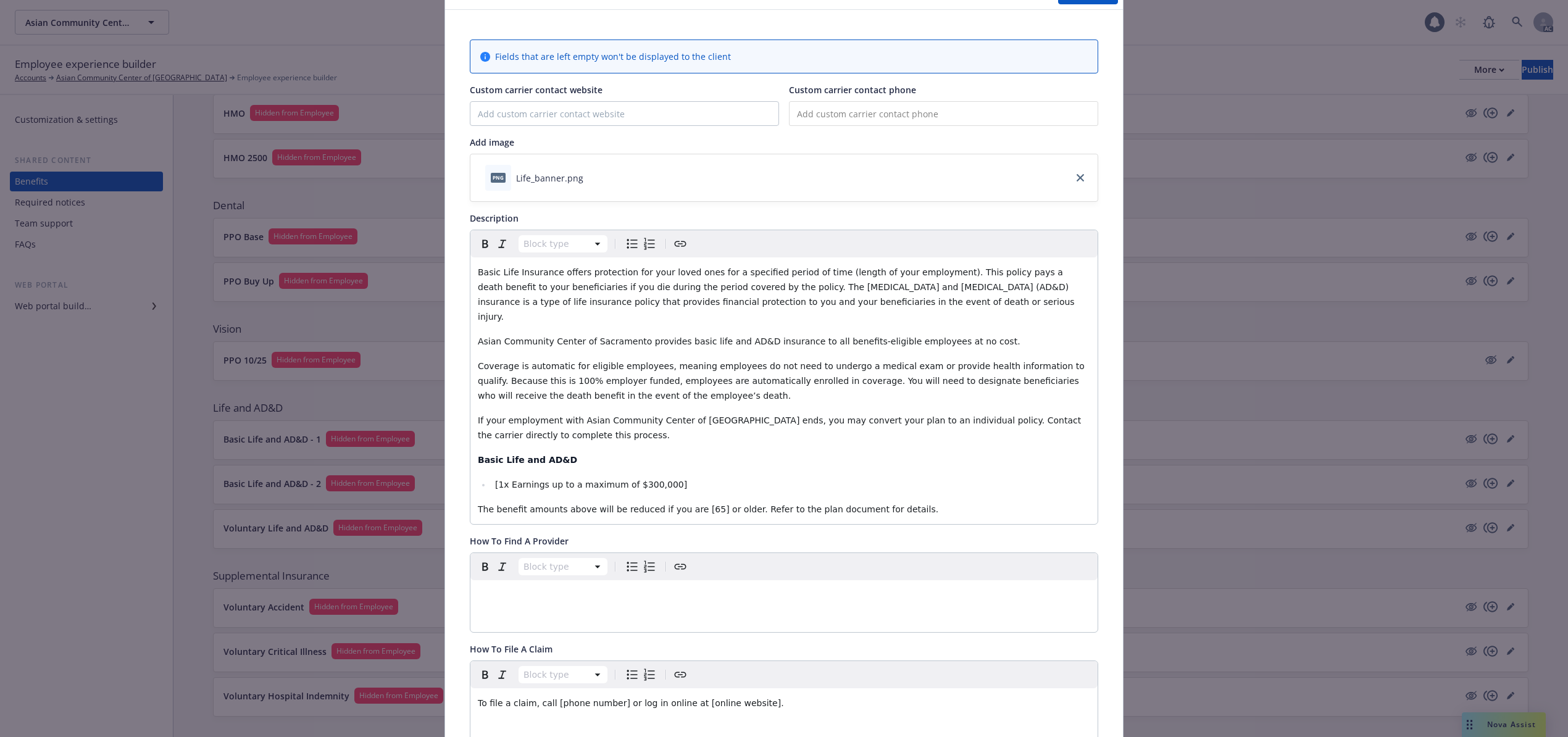
scroll to position [0, 0]
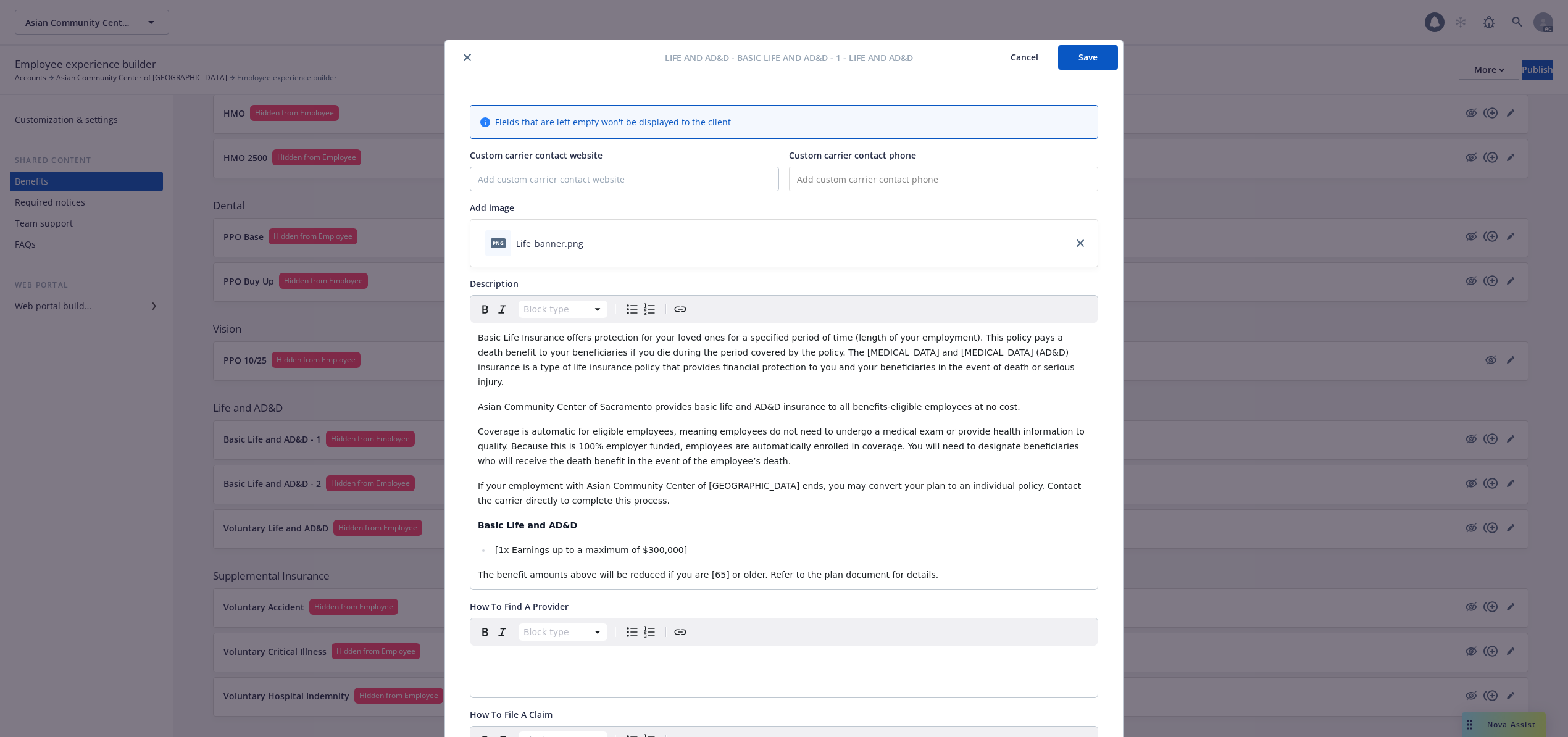
click at [1083, 58] on button "Save" at bounding box center [1088, 57] width 60 height 24
click at [1018, 60] on button "Cancel" at bounding box center [1024, 57] width 67 height 24
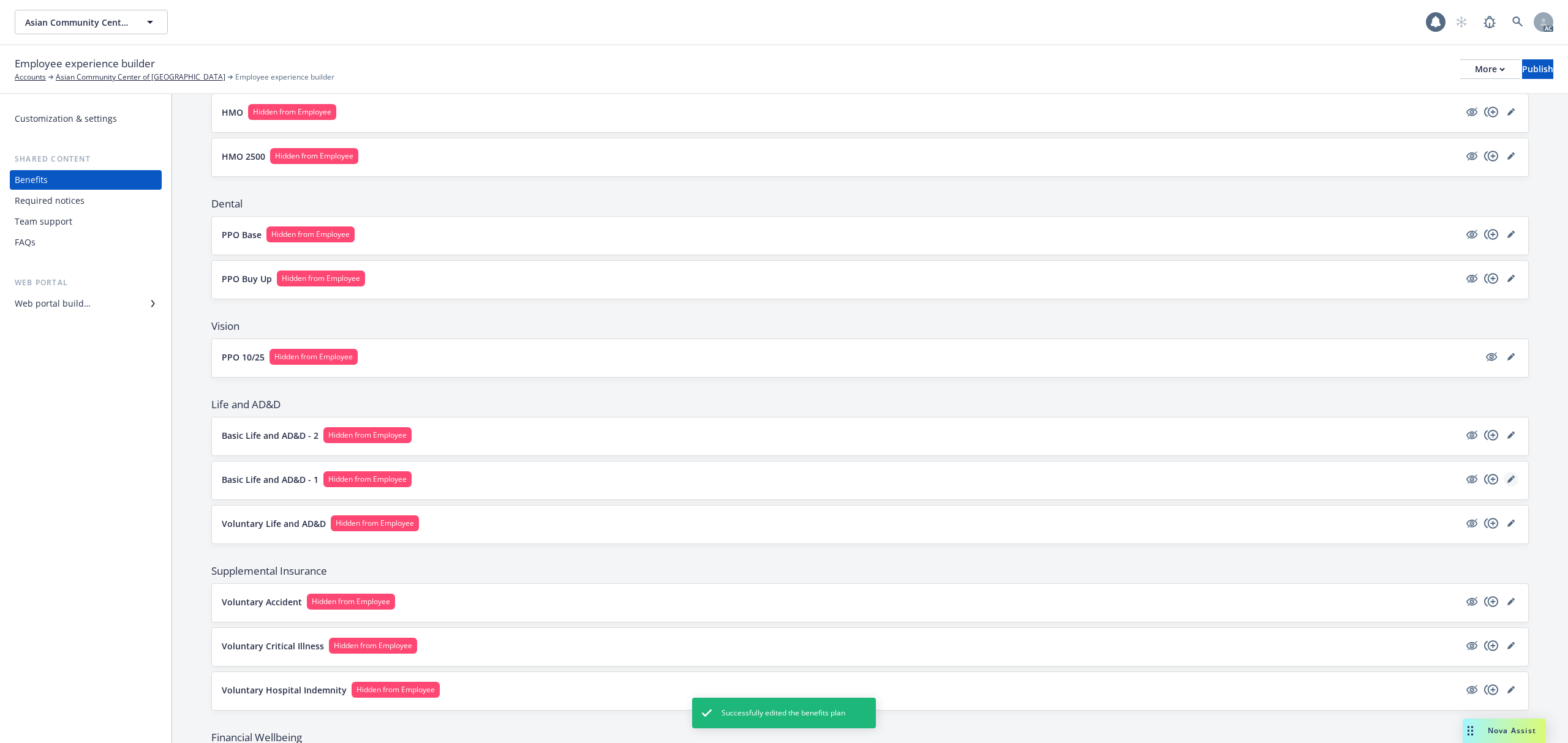
click at [1507, 483] on icon "editPencil" at bounding box center [1510, 479] width 6 height 6
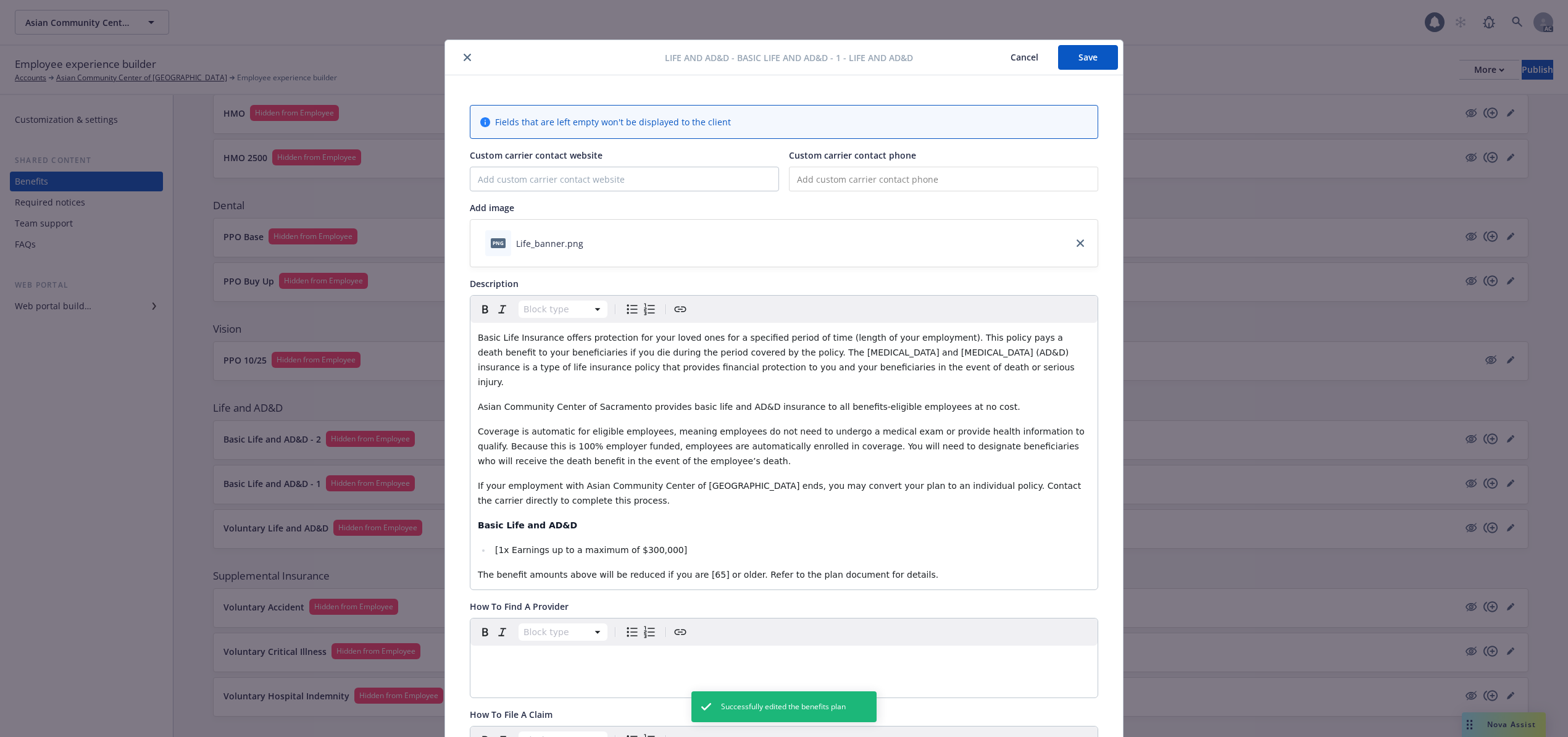
drag, startPoint x: 1023, startPoint y: 53, endPoint x: 1016, endPoint y: 66, distance: 14.8
click at [1022, 55] on button "Cancel" at bounding box center [1024, 57] width 67 height 24
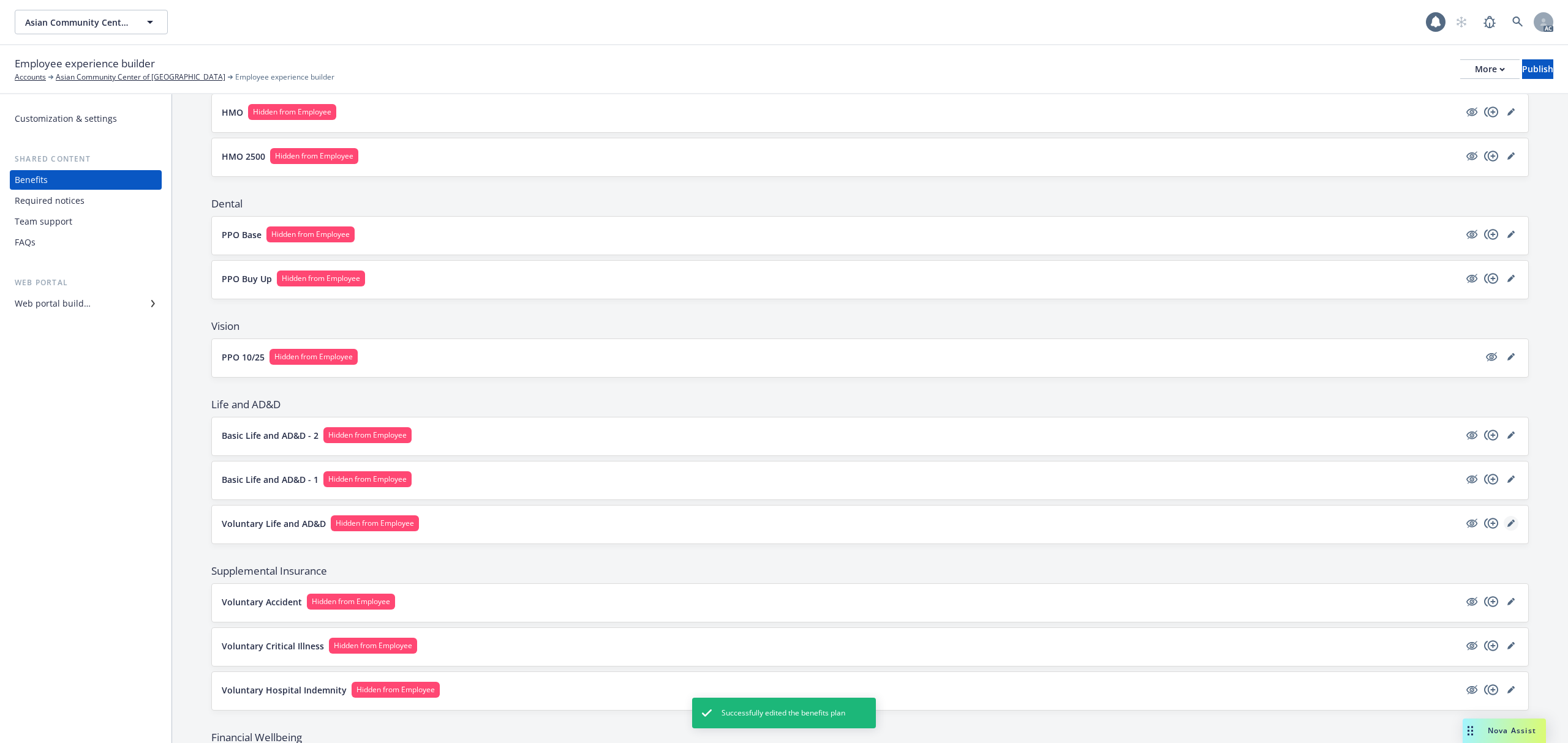
click at [1507, 523] on icon "editPencil" at bounding box center [1511, 523] width 7 height 7
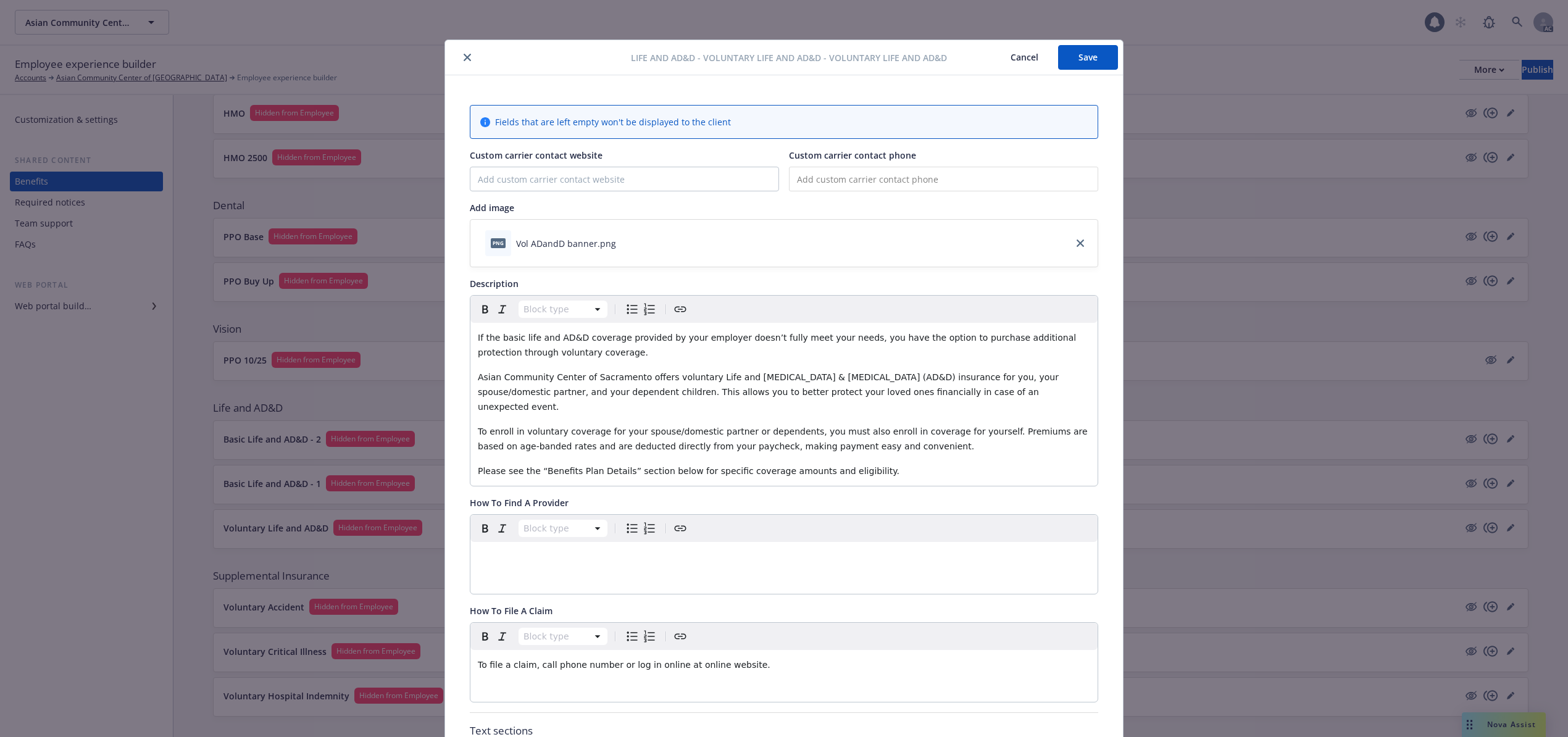
click at [1030, 54] on button "Cancel" at bounding box center [1024, 57] width 67 height 24
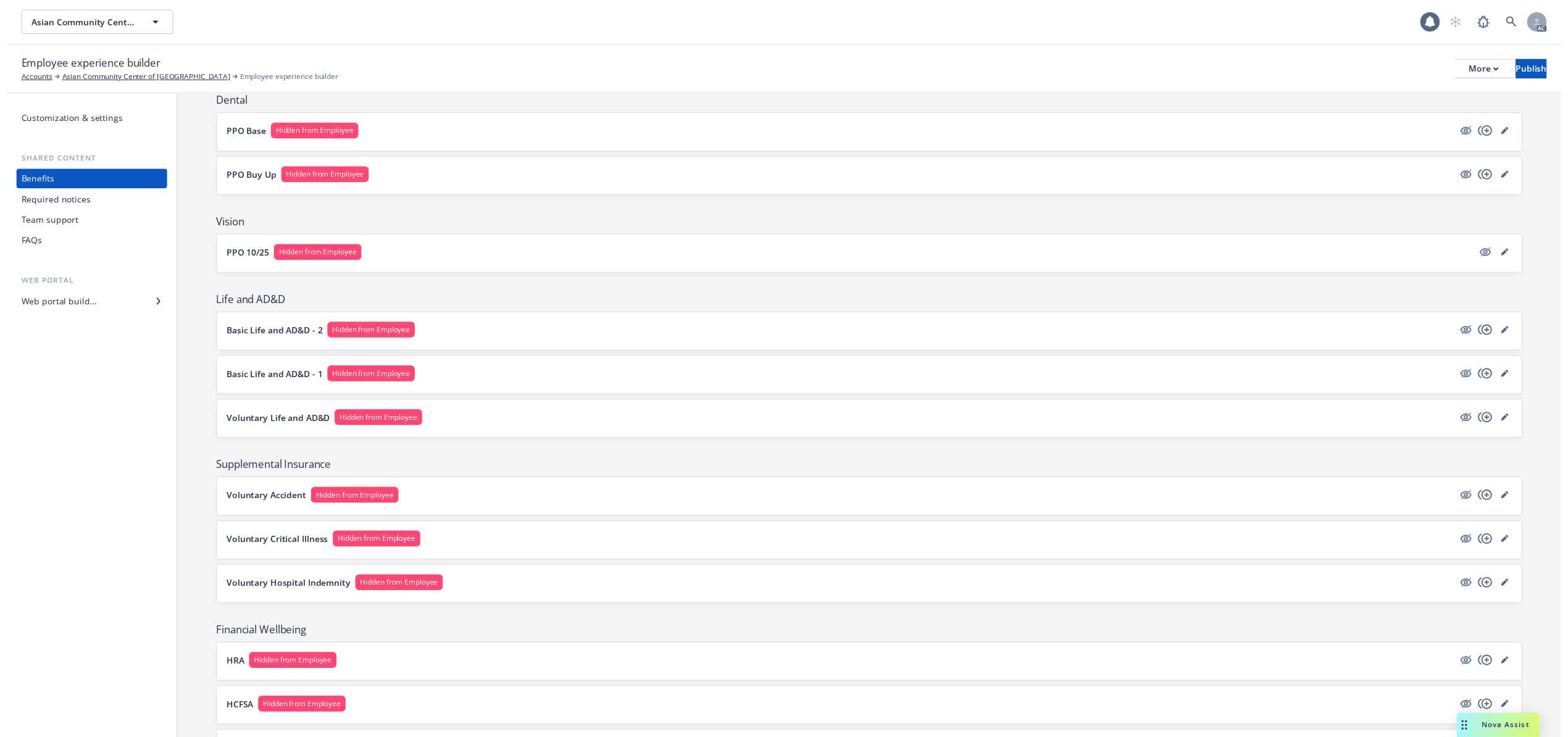
scroll to position [386, 0]
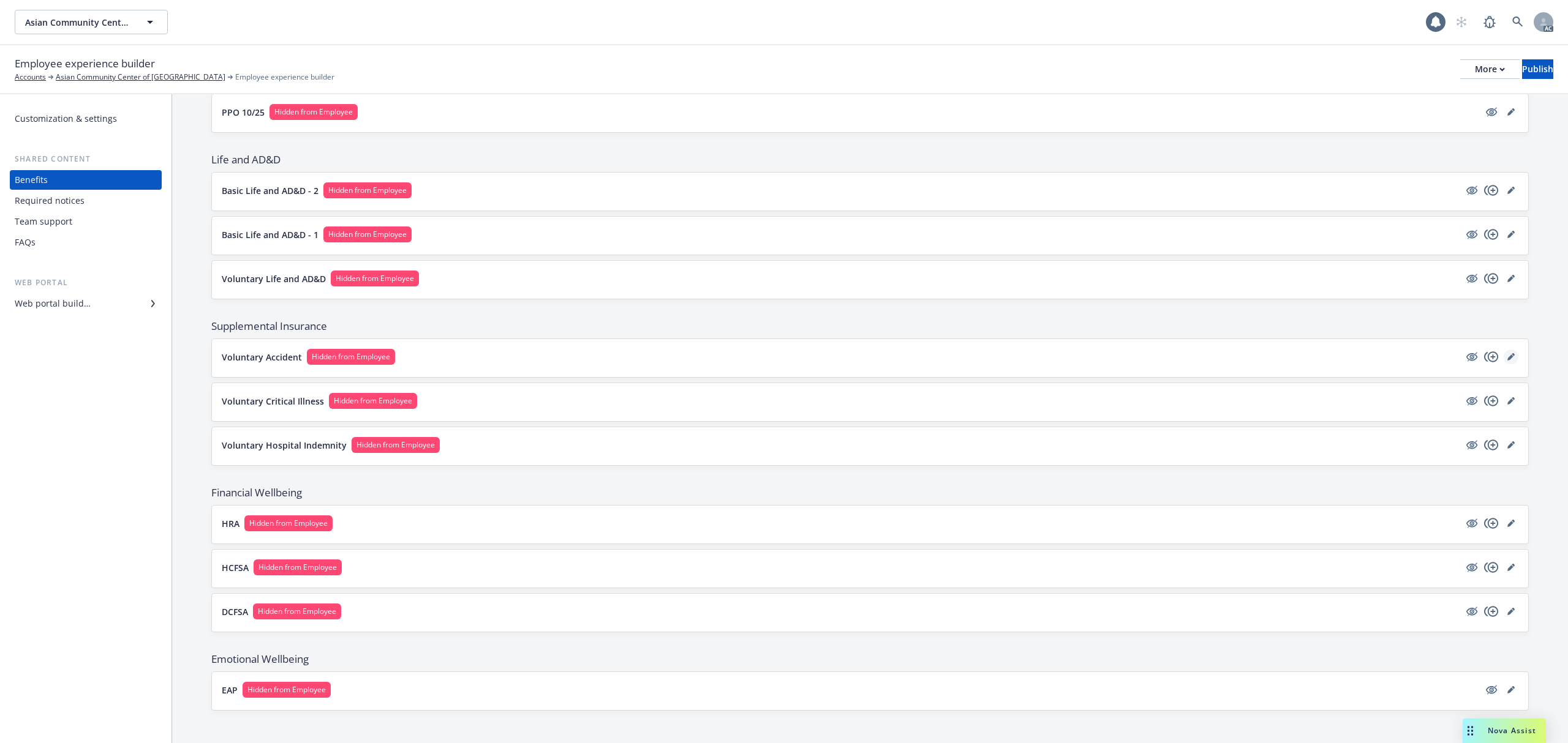
click at [1507, 359] on icon "editPencil" at bounding box center [1511, 356] width 7 height 7
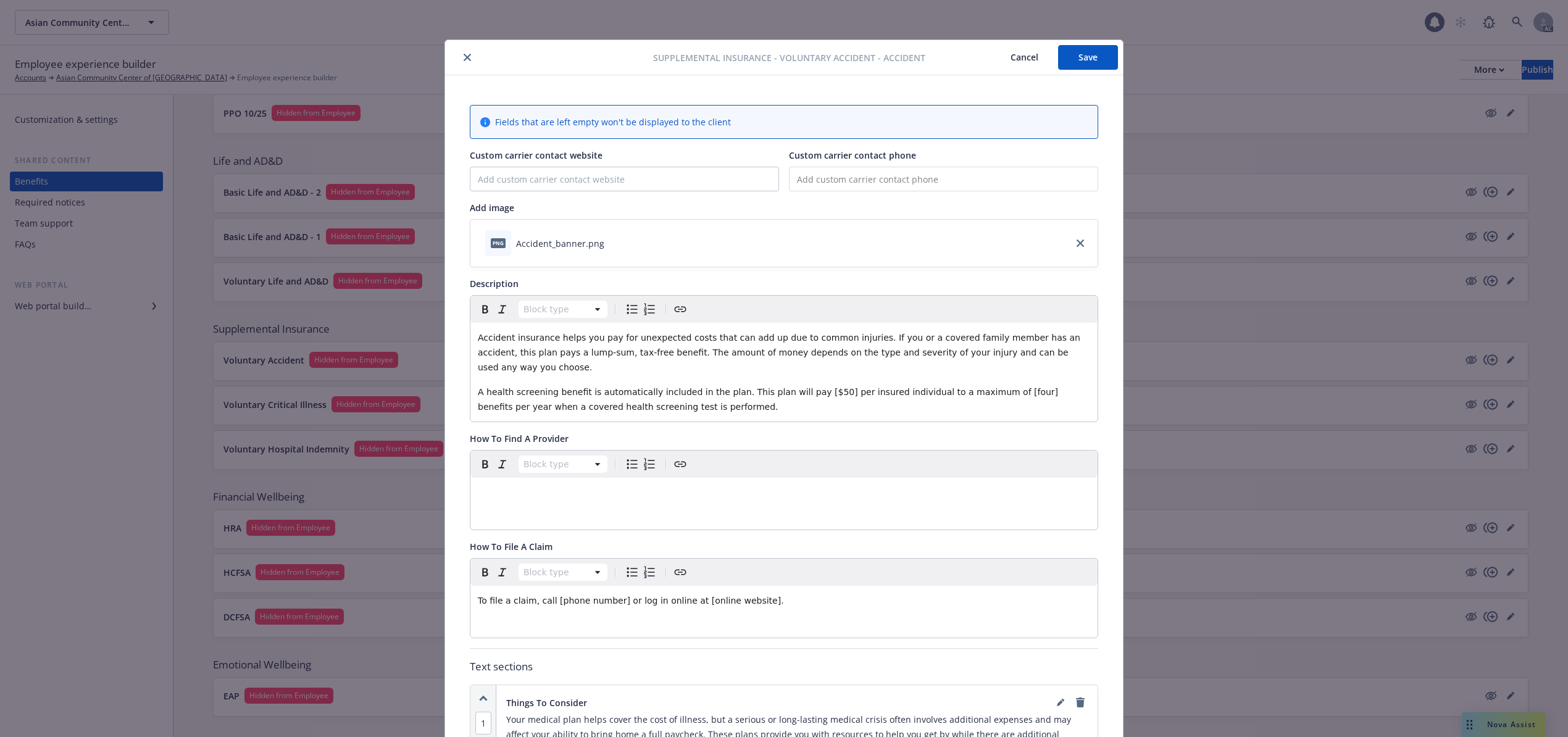
click at [1025, 58] on button "Cancel" at bounding box center [1024, 57] width 67 height 24
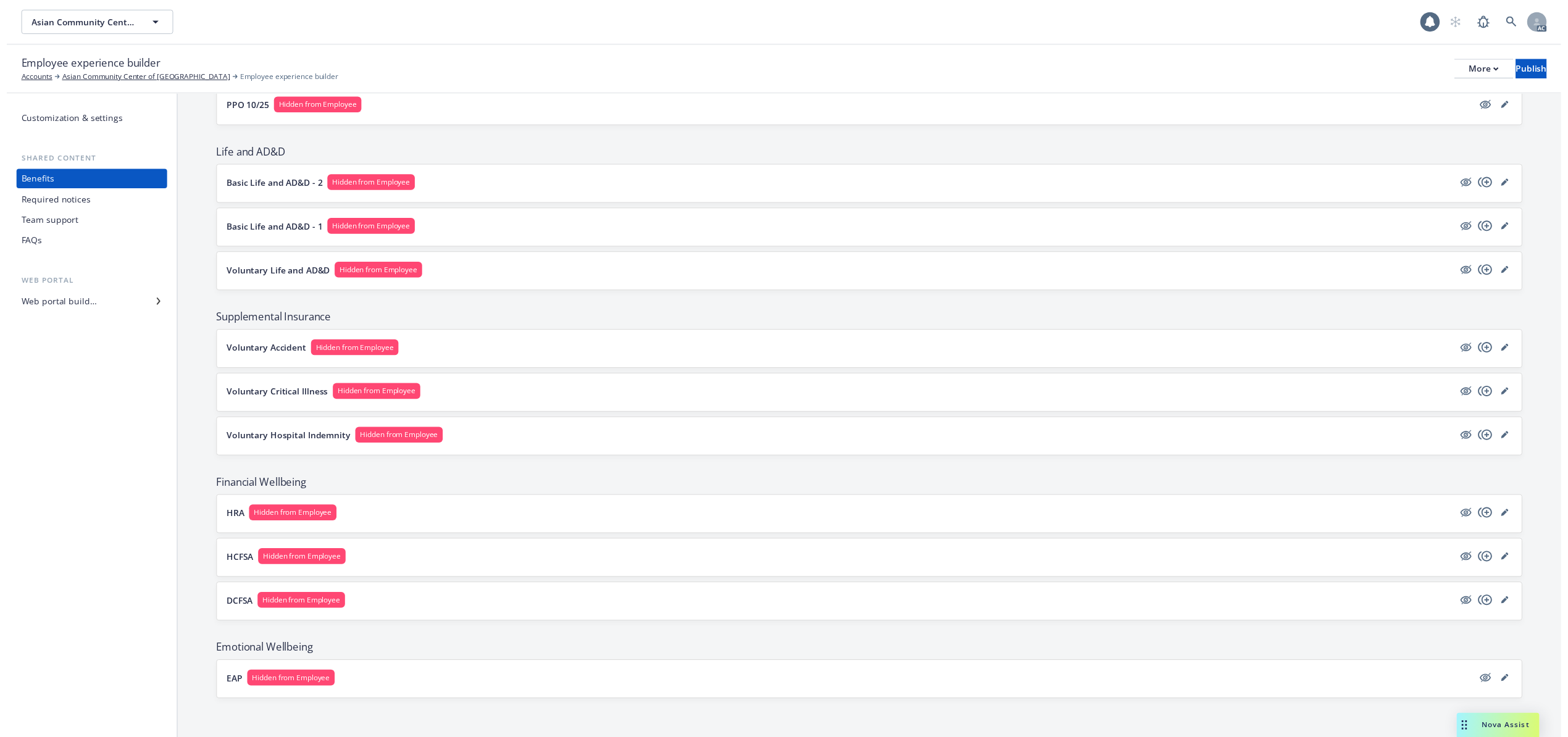
scroll to position [399, 0]
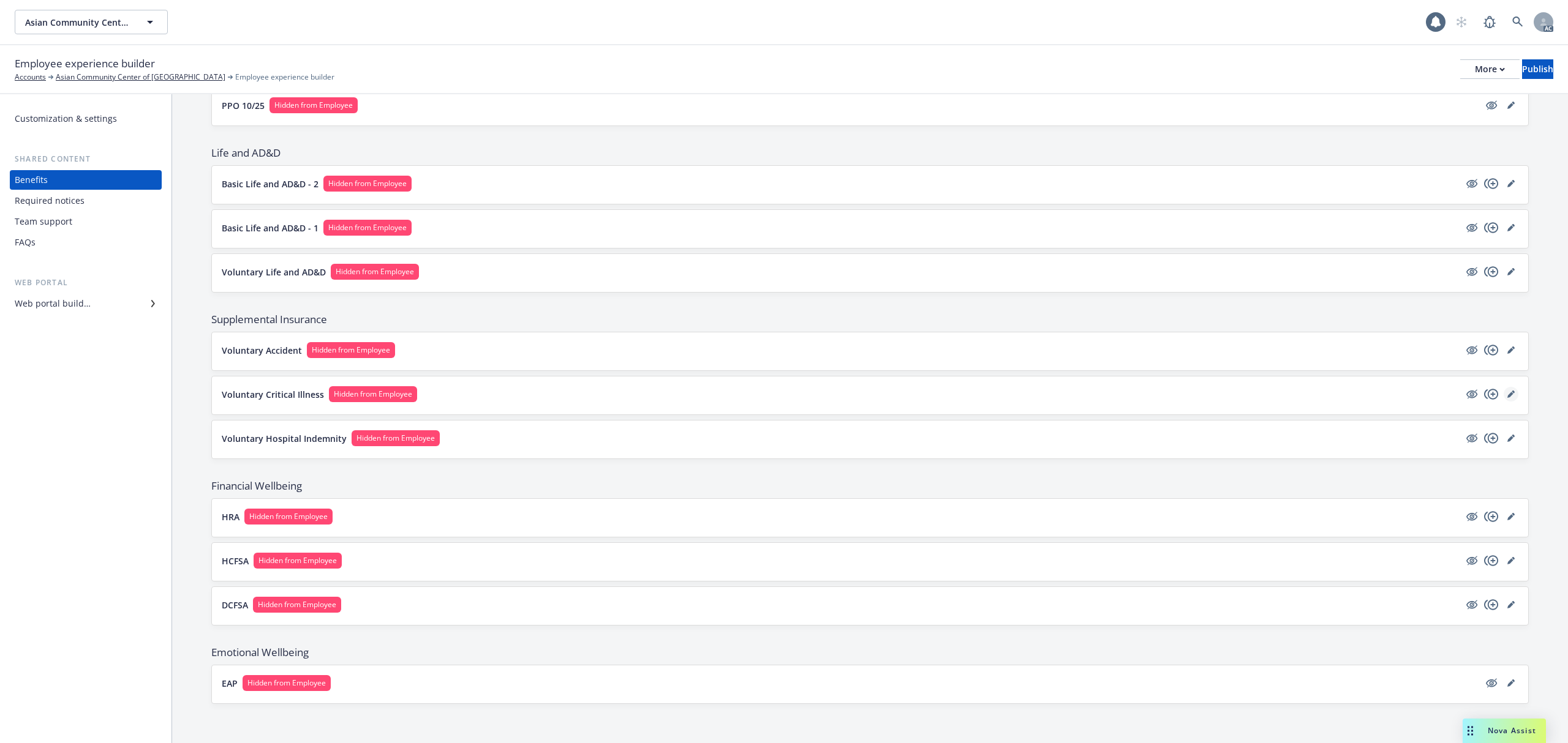
click at [1507, 391] on icon "editPencil" at bounding box center [1511, 394] width 7 height 7
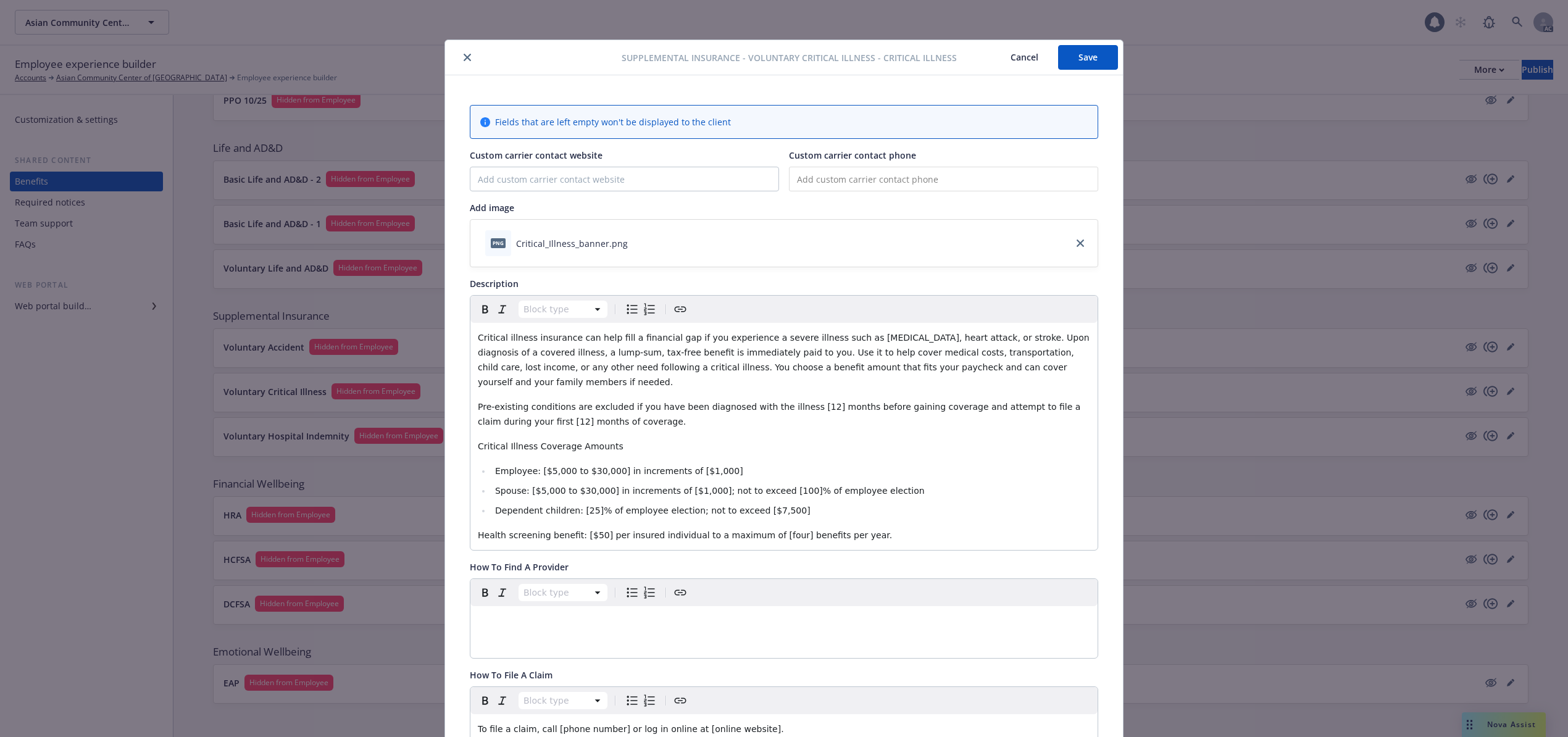
click at [1018, 58] on button "Cancel" at bounding box center [1024, 57] width 67 height 24
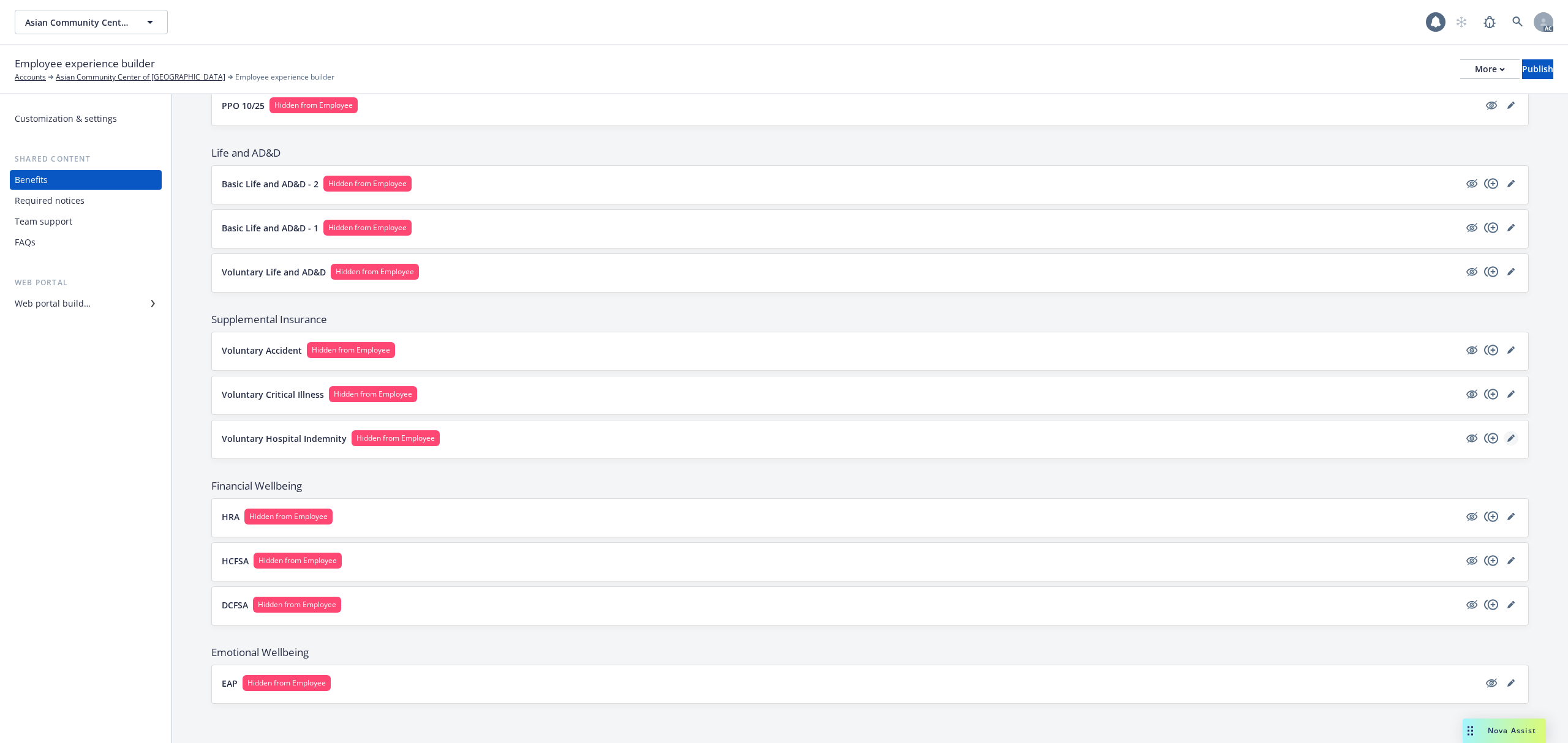
click at [1504, 440] on link "editPencil" at bounding box center [1511, 438] width 15 height 15
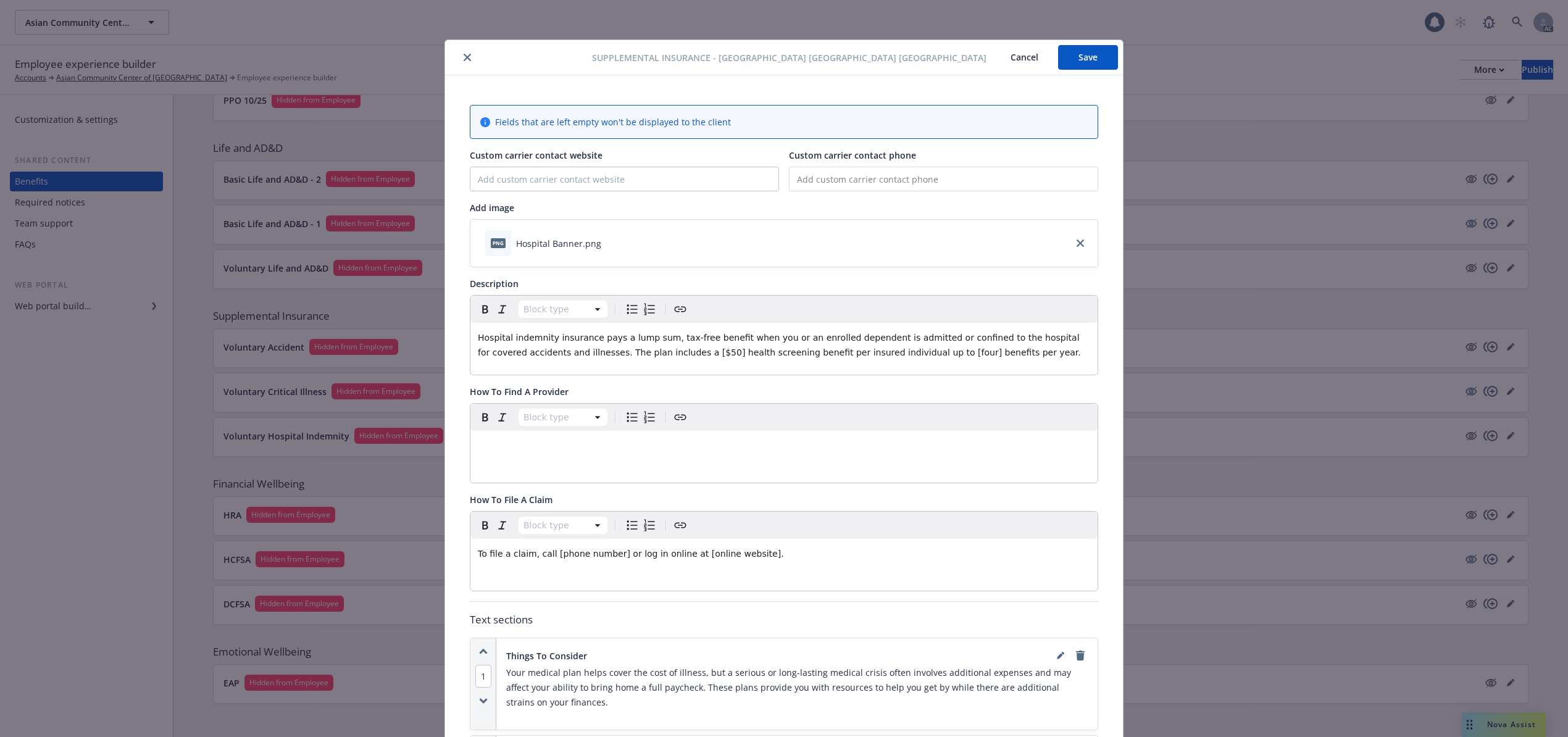
click at [1020, 55] on button "Cancel" at bounding box center [1024, 57] width 67 height 24
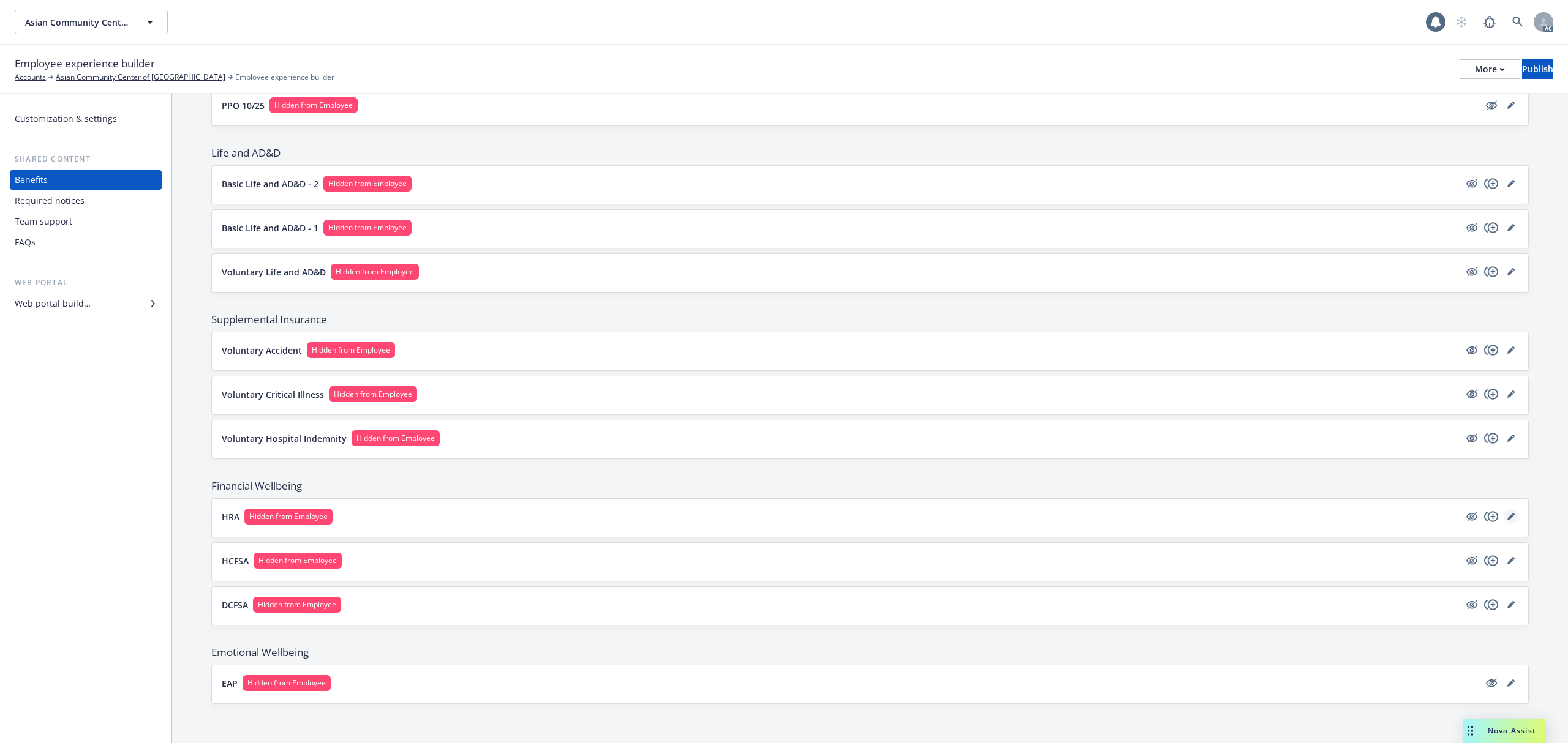
click at [1507, 513] on icon "editPencil" at bounding box center [1511, 516] width 7 height 7
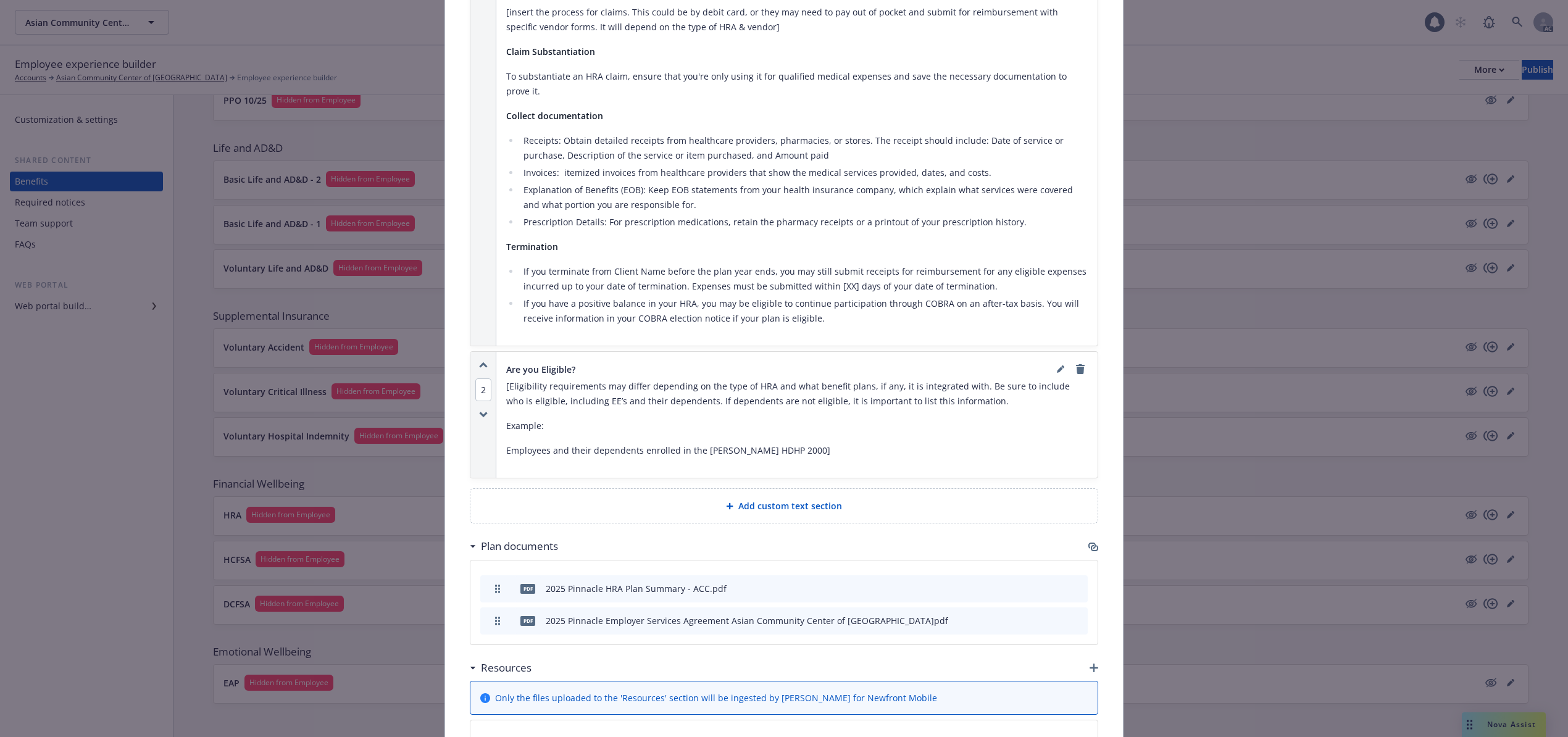
scroll to position [1136, 0]
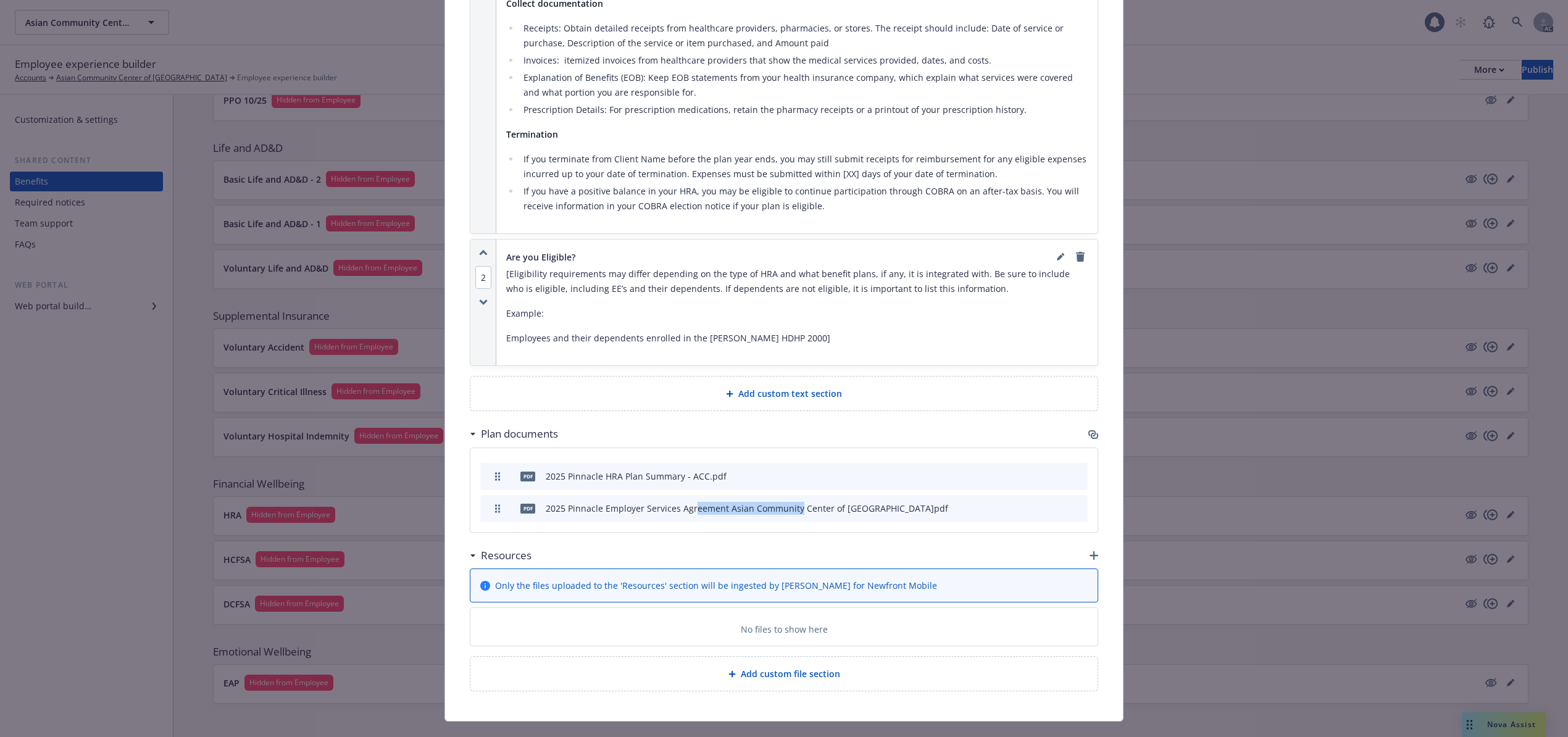
drag, startPoint x: 687, startPoint y: 481, endPoint x: 790, endPoint y: 481, distance: 103.0
click at [790, 502] on div "2025 Pinnacle Employer Services Agreement Asian Community Center of [GEOGRAPHIC…" at bounding box center [747, 508] width 403 height 13
click at [1072, 502] on icon "archive file" at bounding box center [1077, 507] width 9 height 10
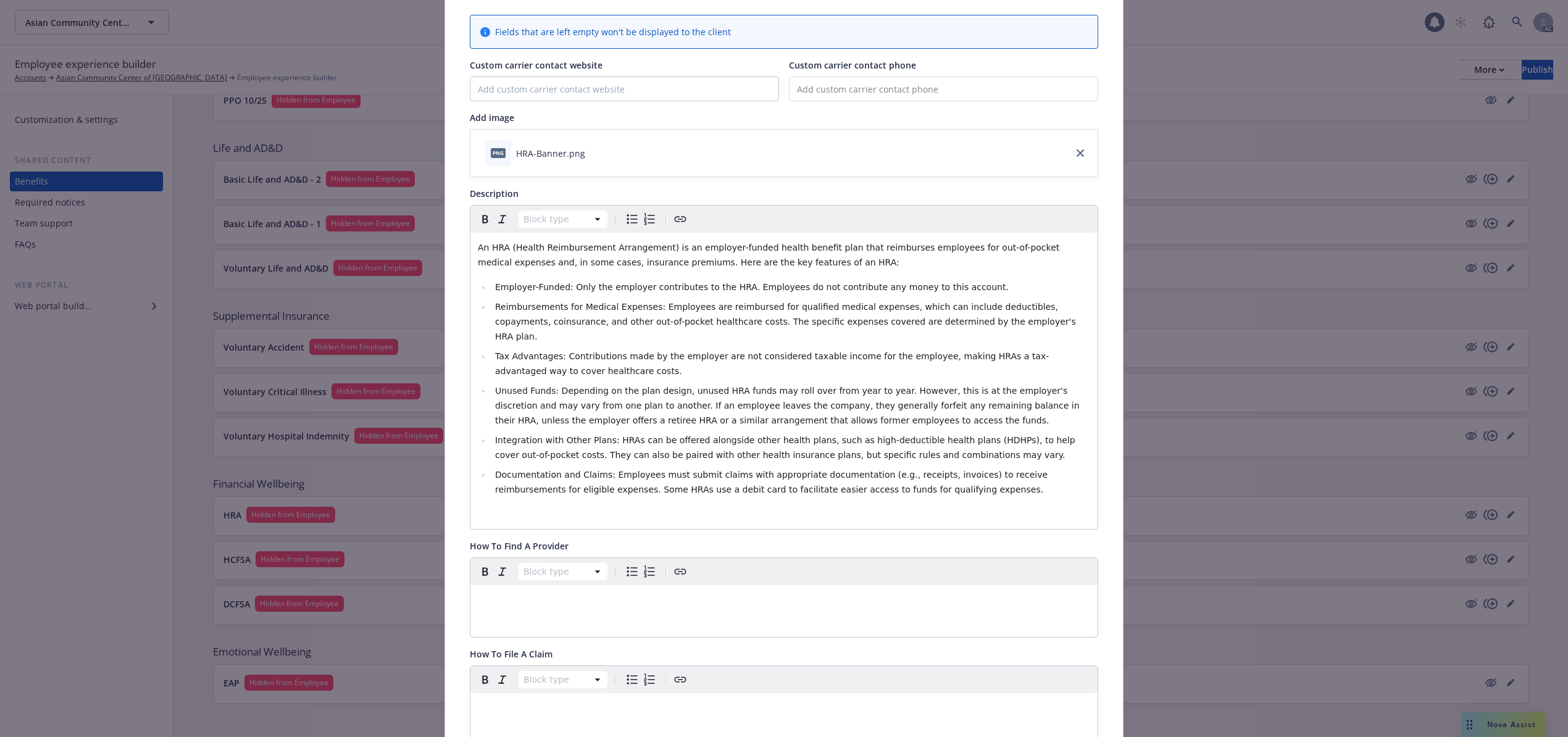
scroll to position [0, 0]
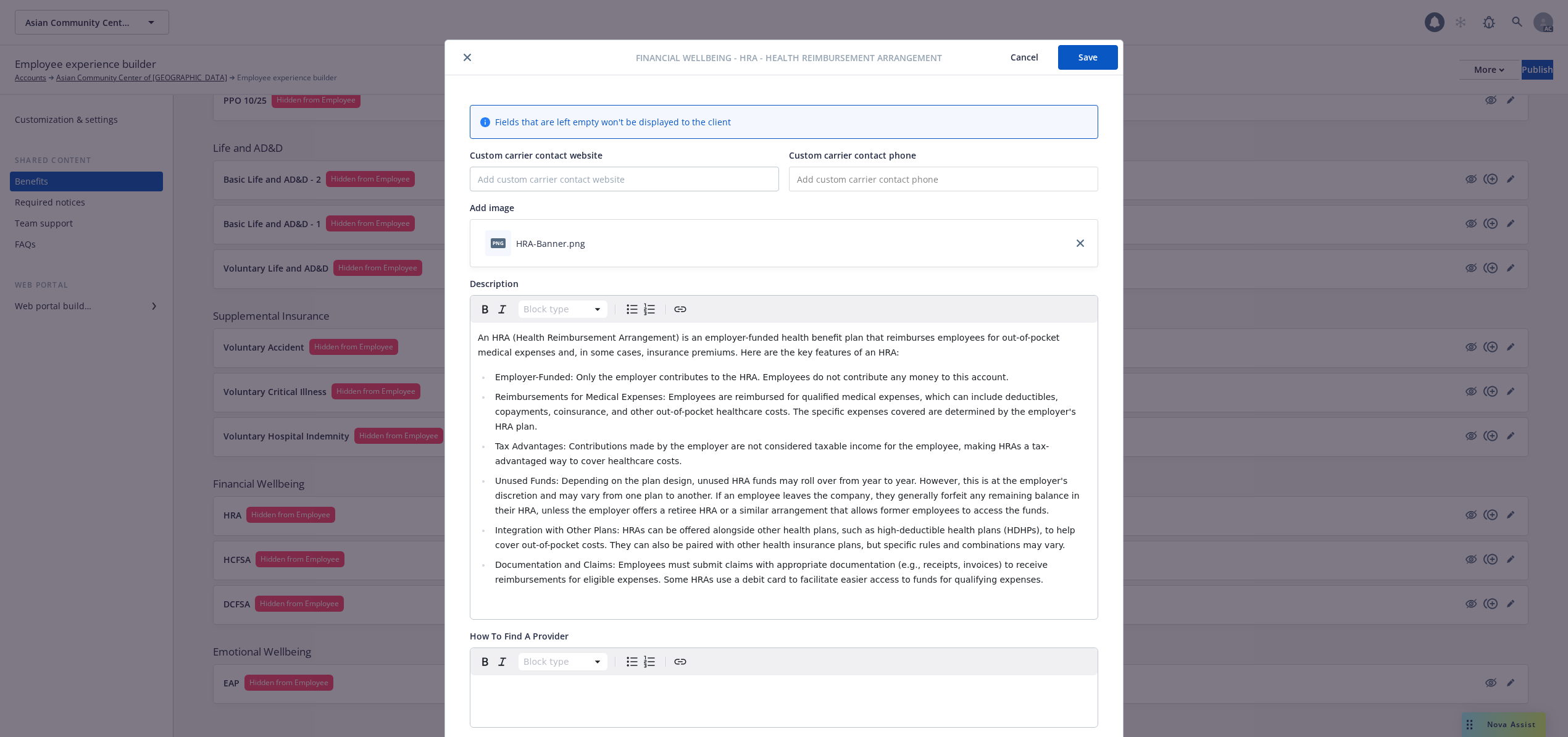
click at [1085, 62] on button "Save" at bounding box center [1088, 57] width 60 height 24
drag, startPoint x: 1020, startPoint y: 57, endPoint x: 1005, endPoint y: 52, distance: 15.8
click at [1018, 57] on button "Cancel" at bounding box center [1024, 57] width 67 height 24
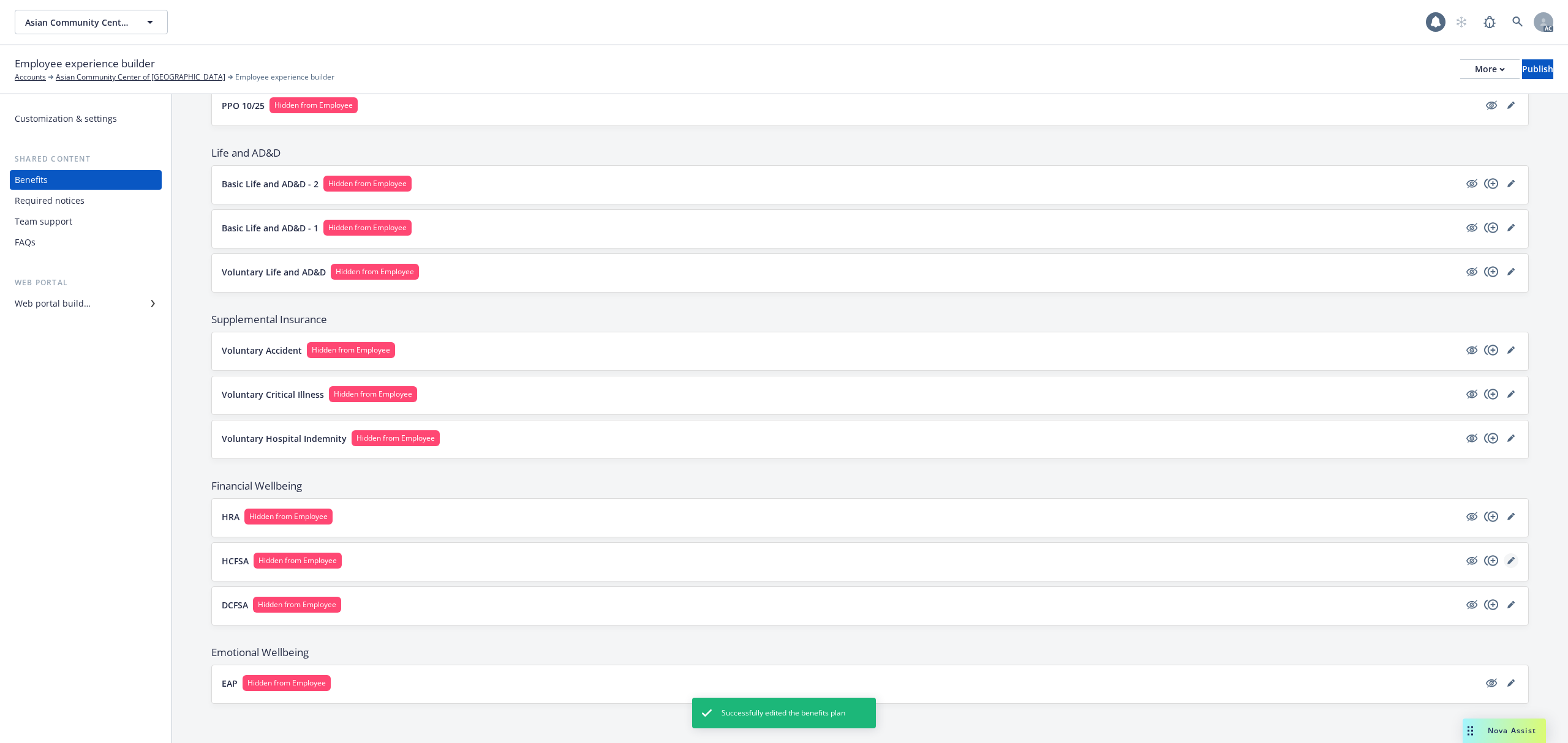
click at [1507, 561] on icon "editPencil" at bounding box center [1510, 561] width 6 height 6
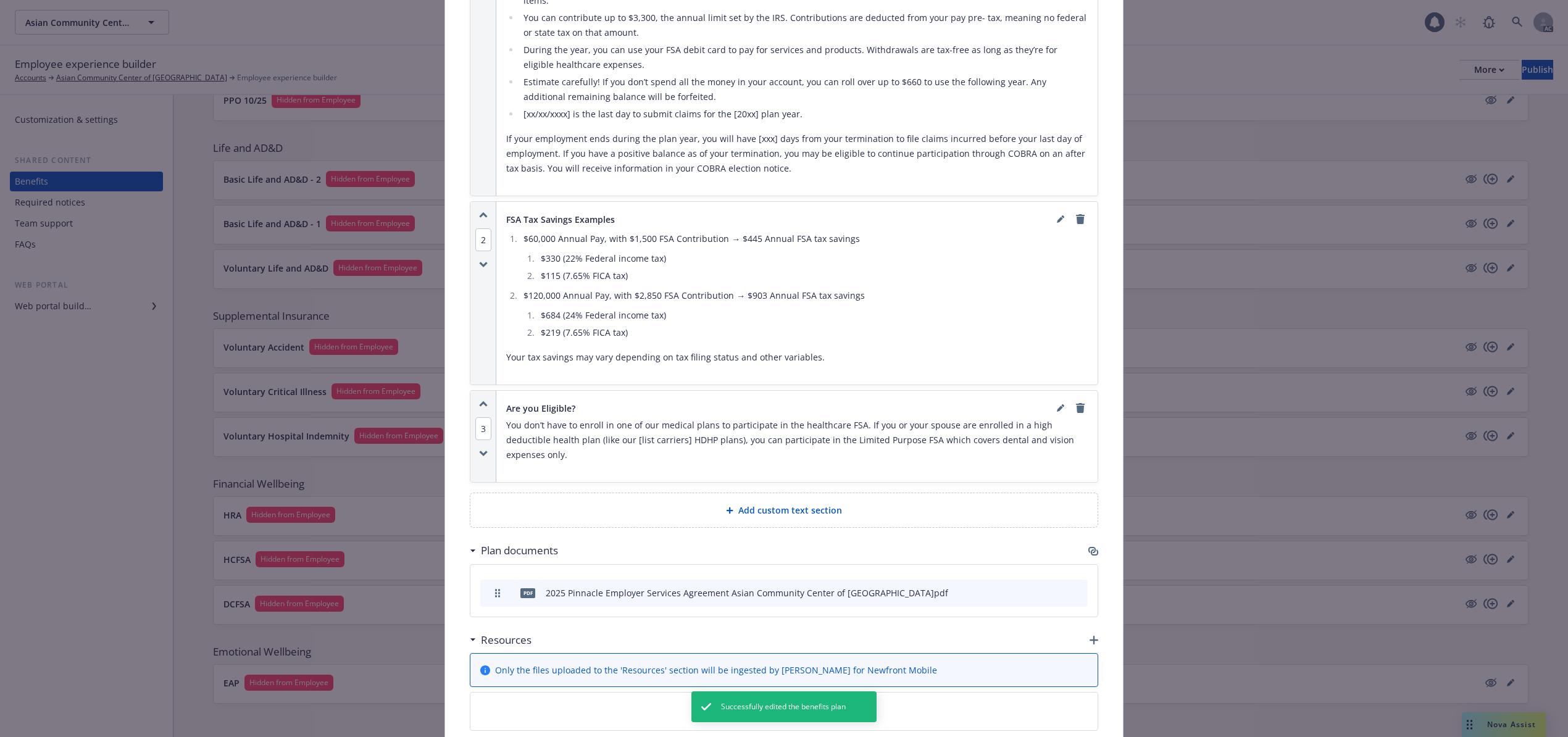
scroll to position [1120, 0]
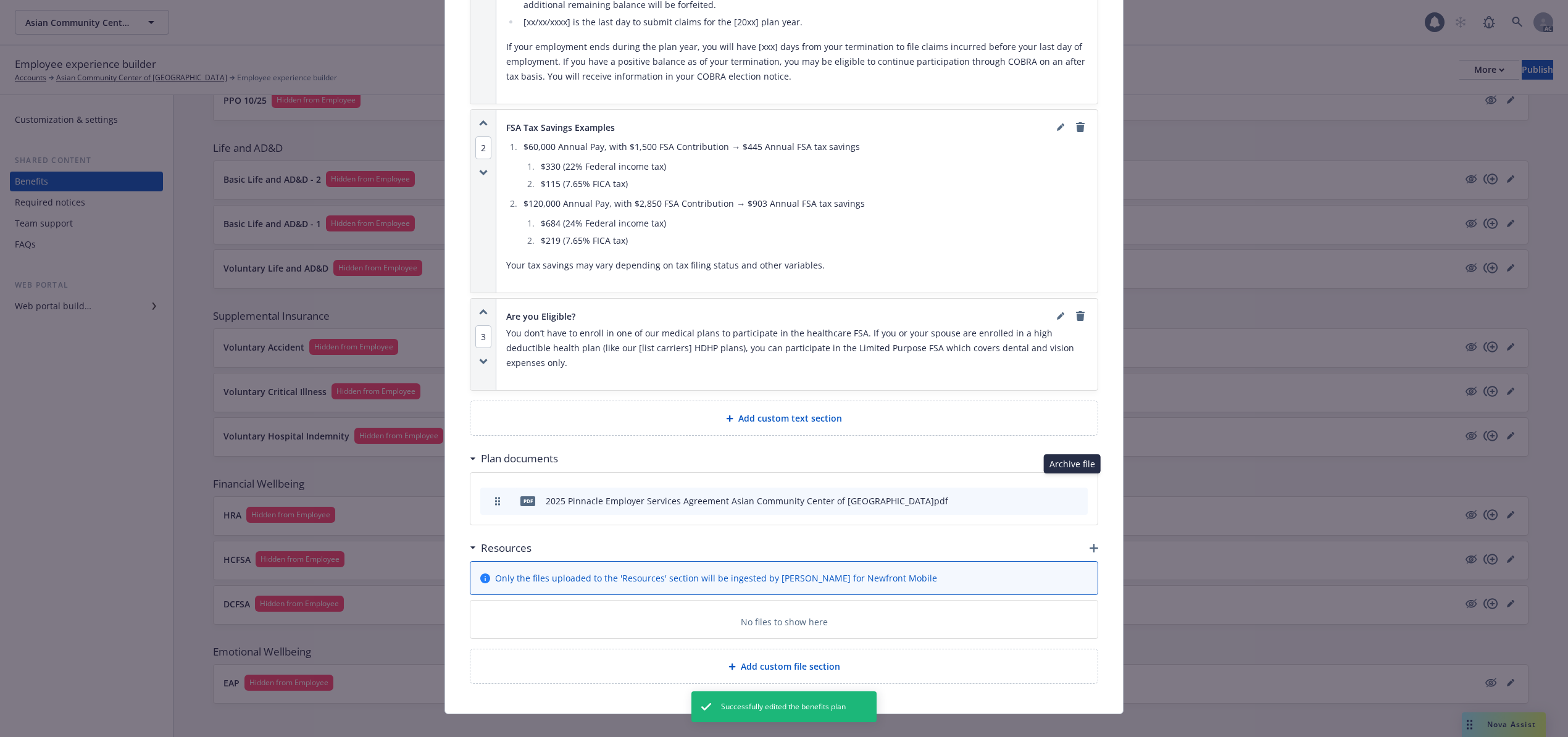
click at [1073, 495] on icon "archive file" at bounding box center [1077, 500] width 9 height 10
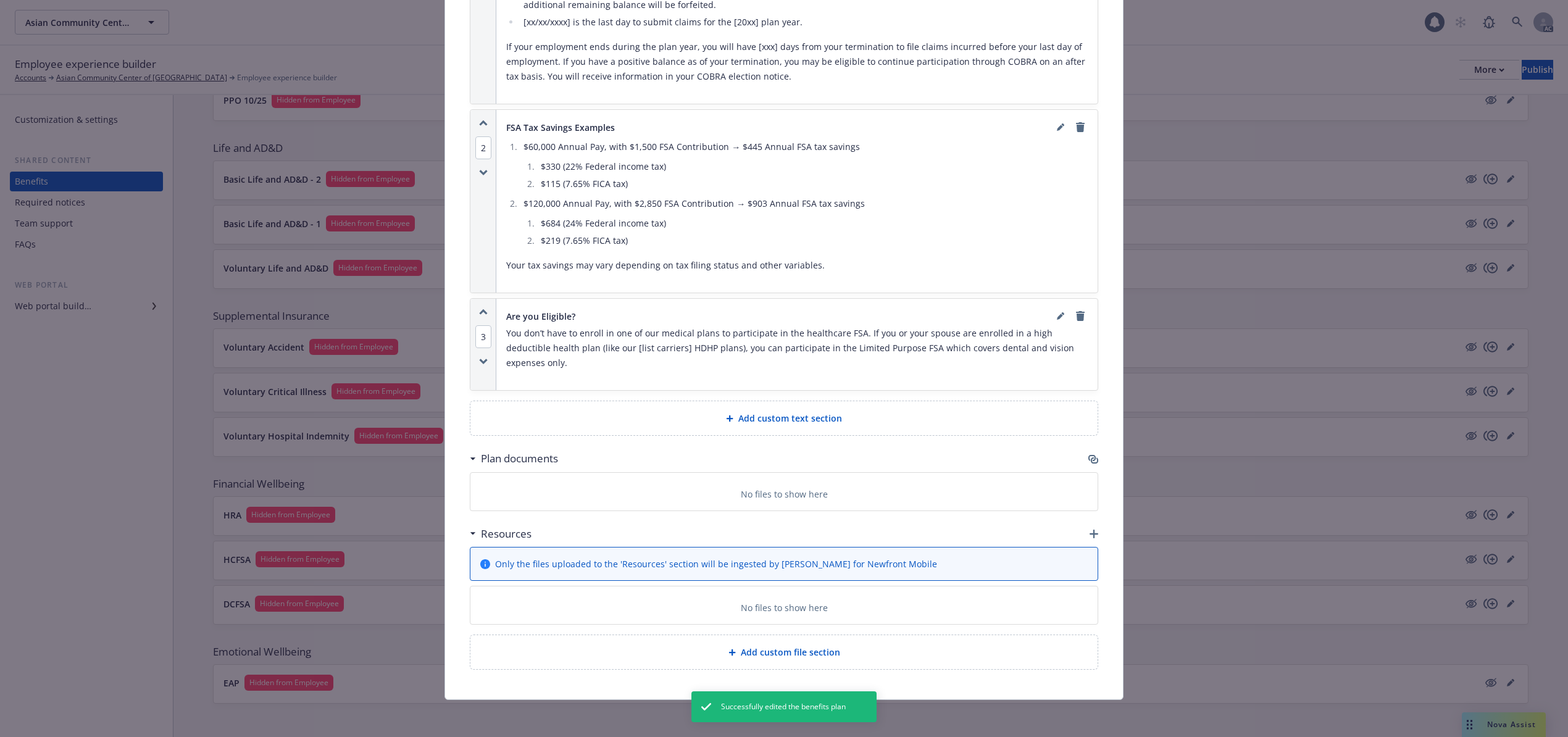
scroll to position [1107, 0]
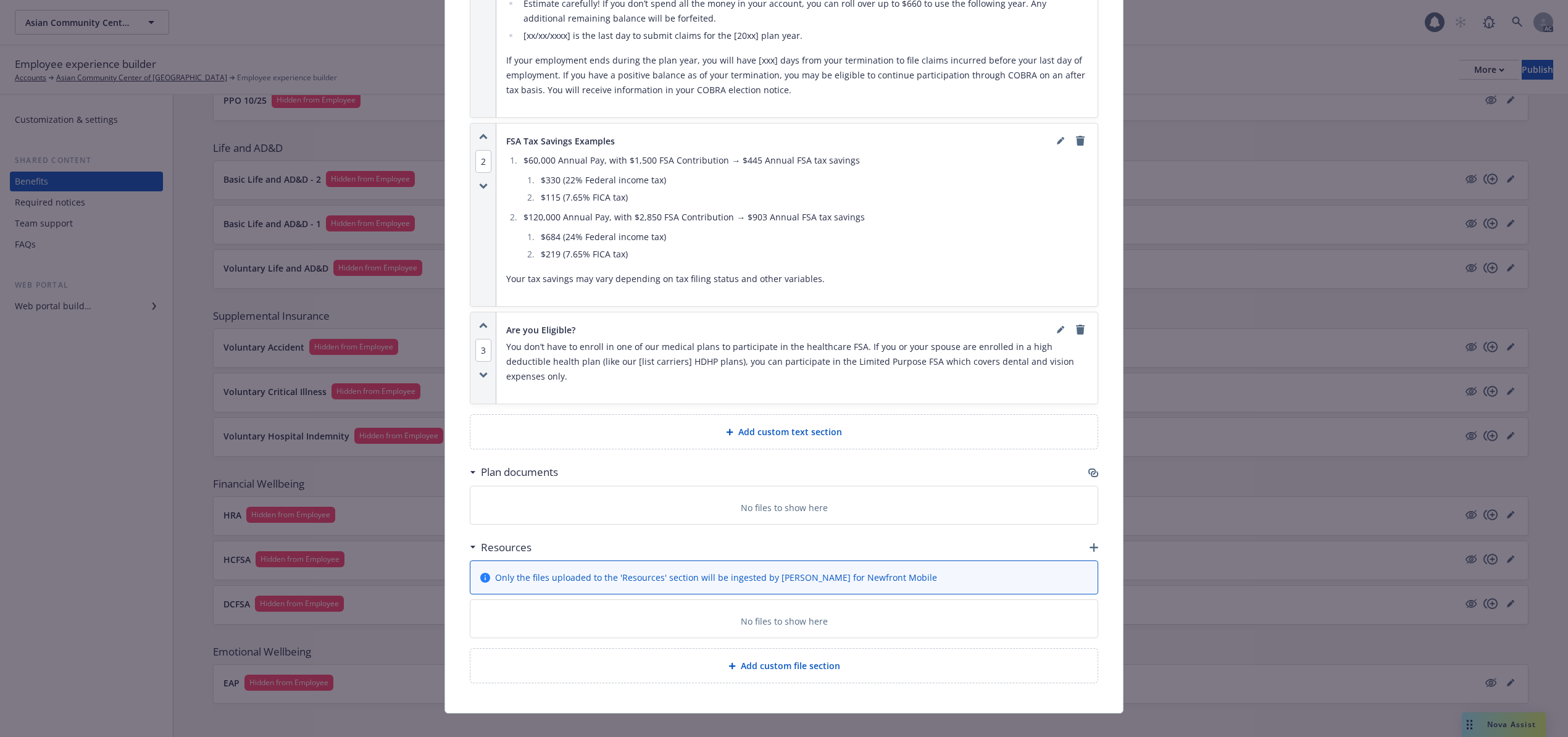
click at [1088, 468] on icon "button" at bounding box center [1093, 473] width 10 height 10
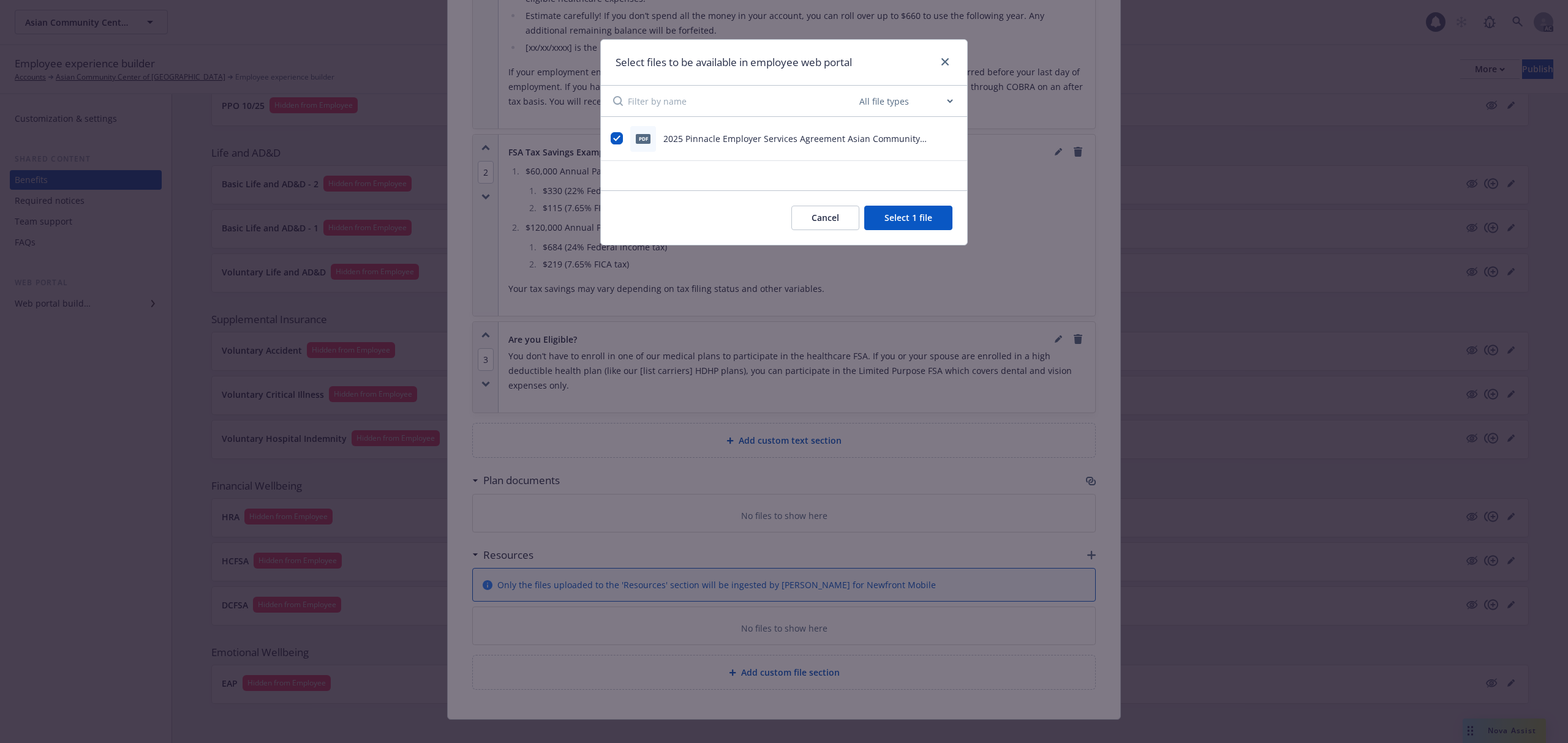
click at [821, 218] on button "Cancel" at bounding box center [825, 218] width 68 height 24
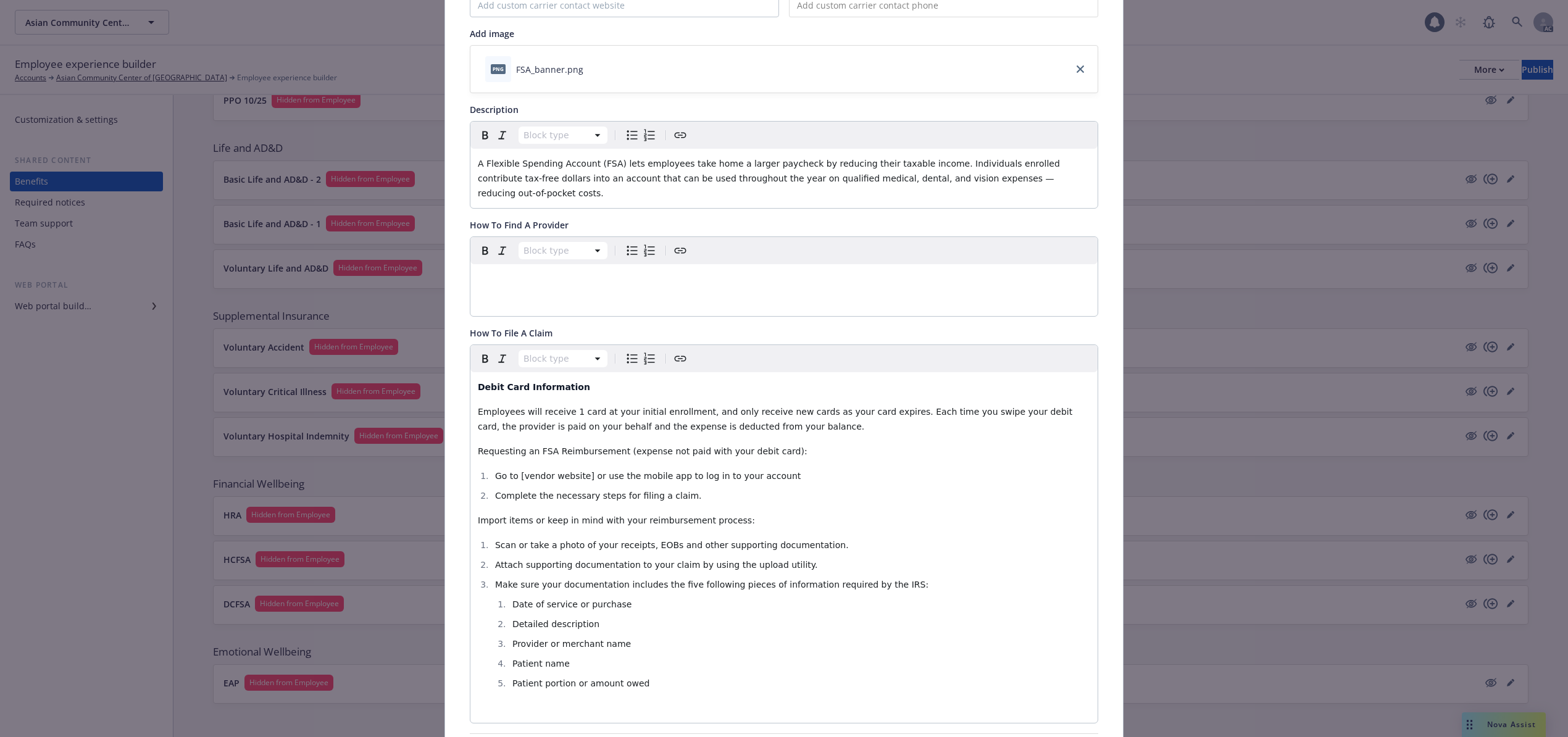
scroll to position [0, 0]
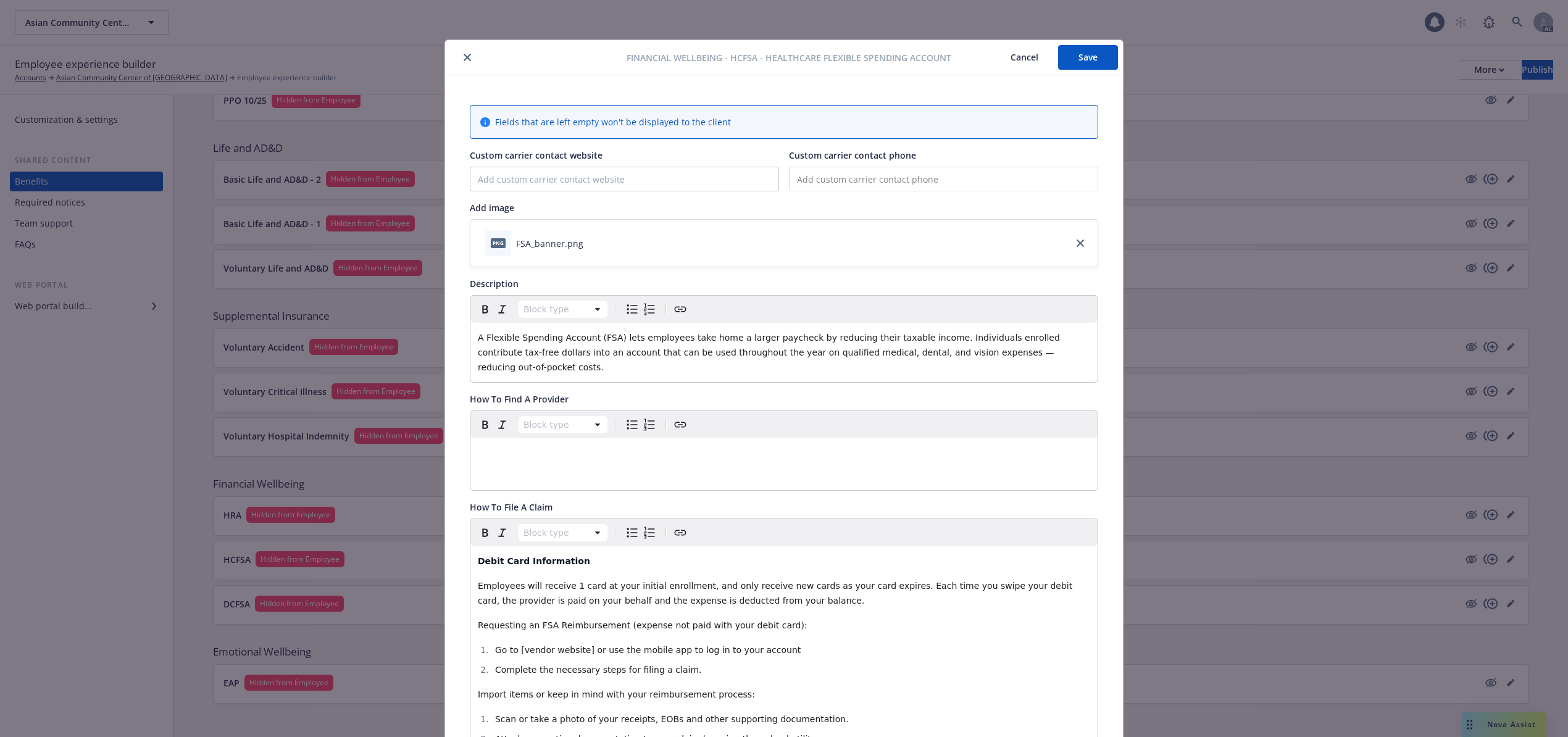
click at [1075, 51] on button "Save" at bounding box center [1088, 57] width 60 height 24
click at [1023, 51] on button "Cancel" at bounding box center [1024, 57] width 67 height 24
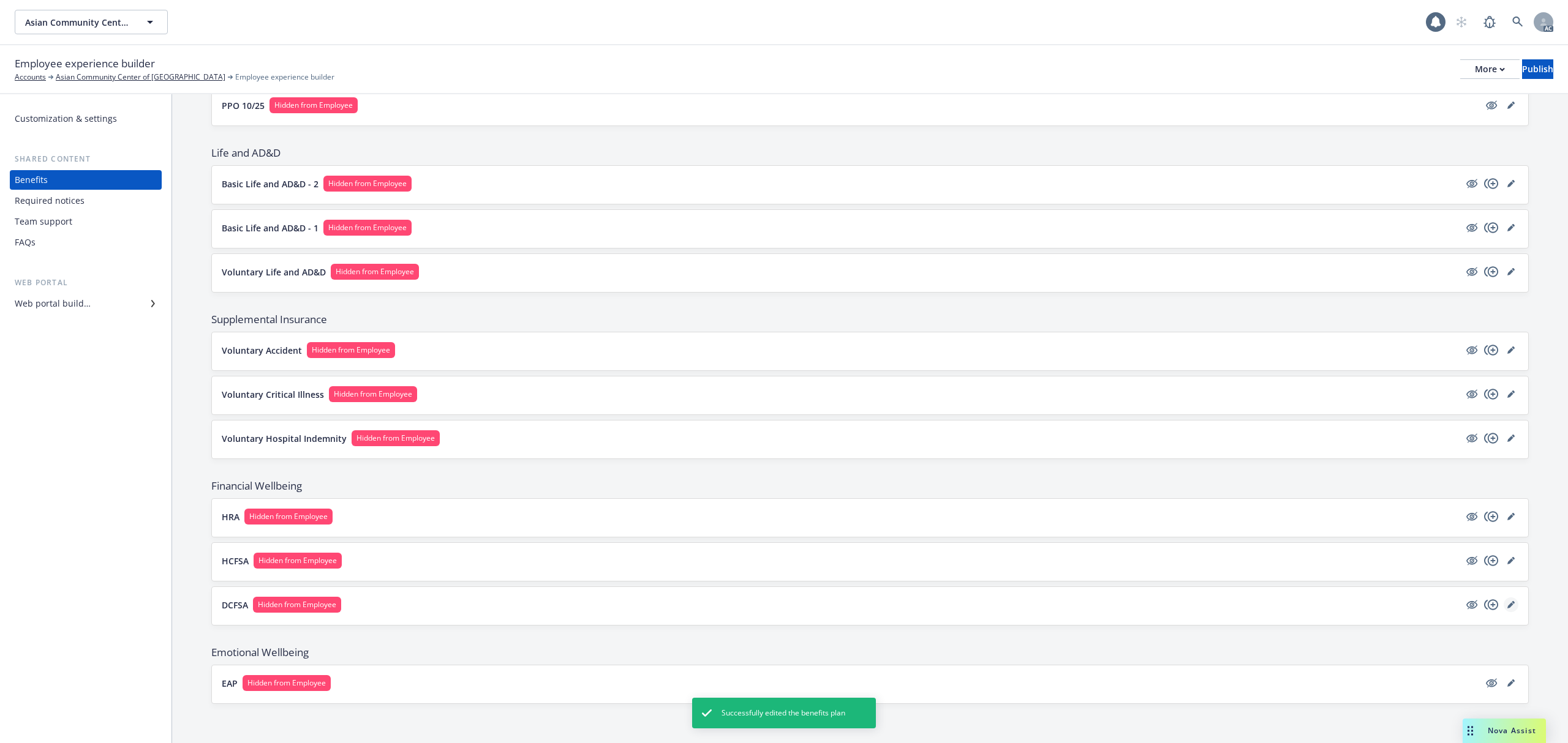
click at [1507, 606] on icon "editPencil" at bounding box center [1510, 605] width 6 height 6
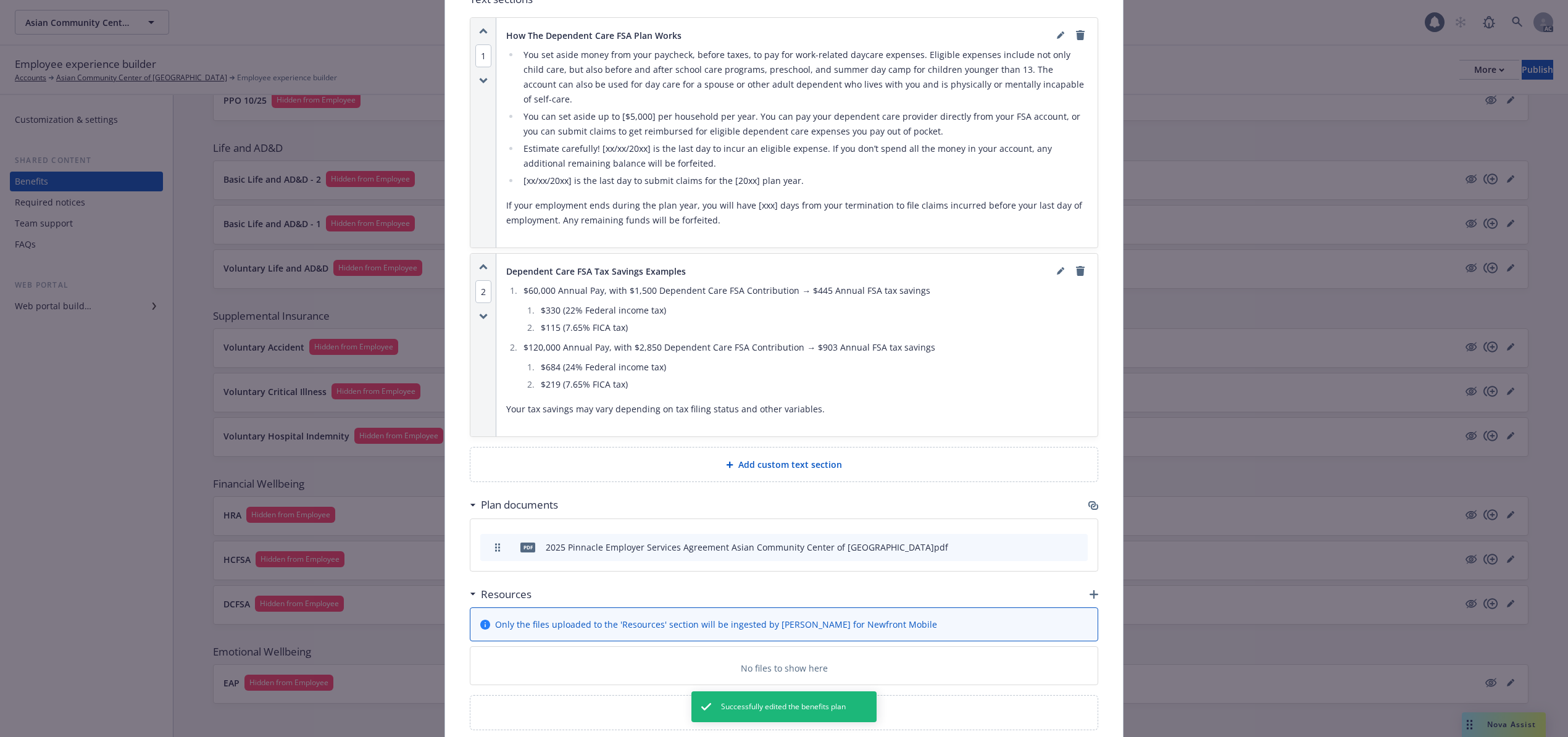
scroll to position [909, 0]
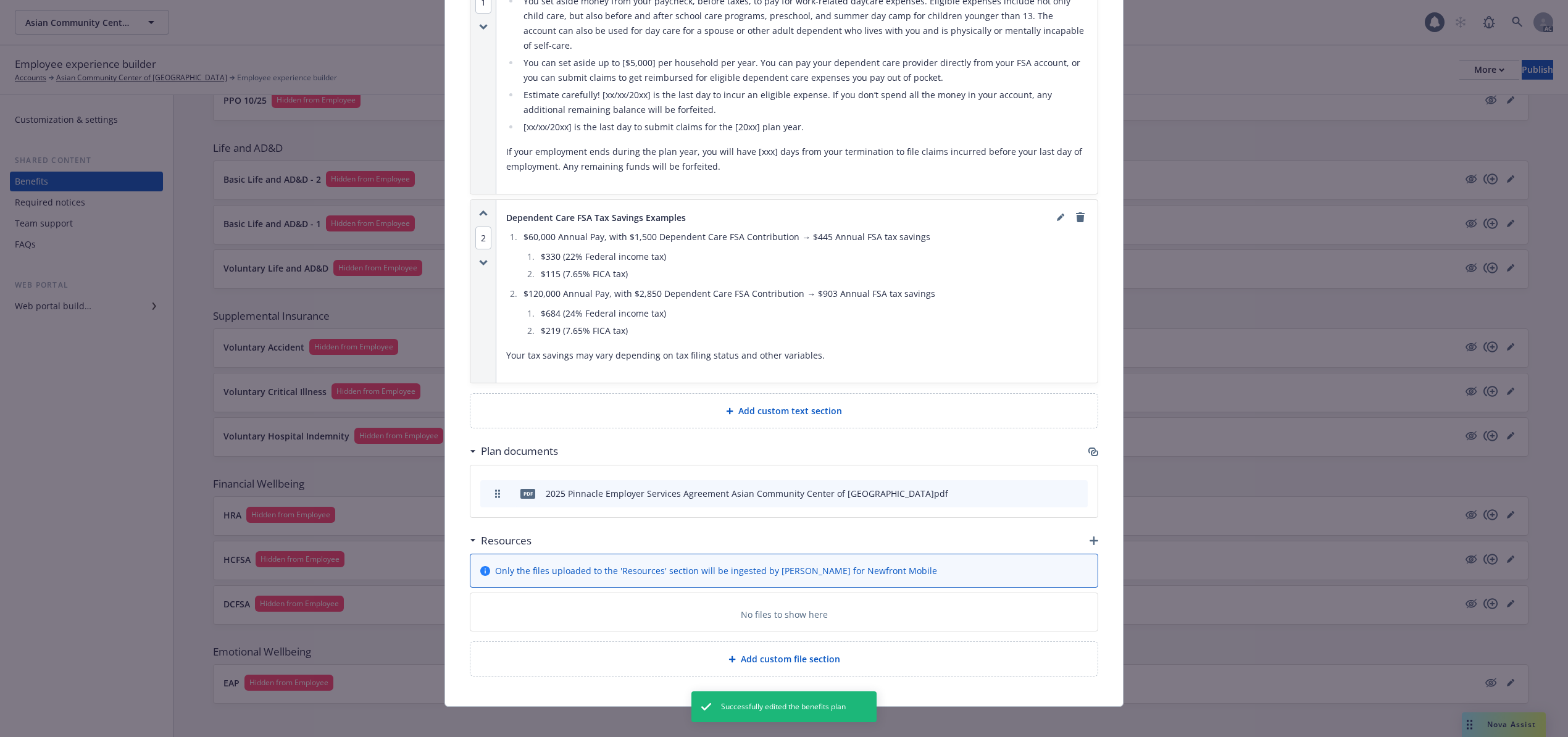
click at [1072, 487] on icon "archive file" at bounding box center [1077, 492] width 9 height 10
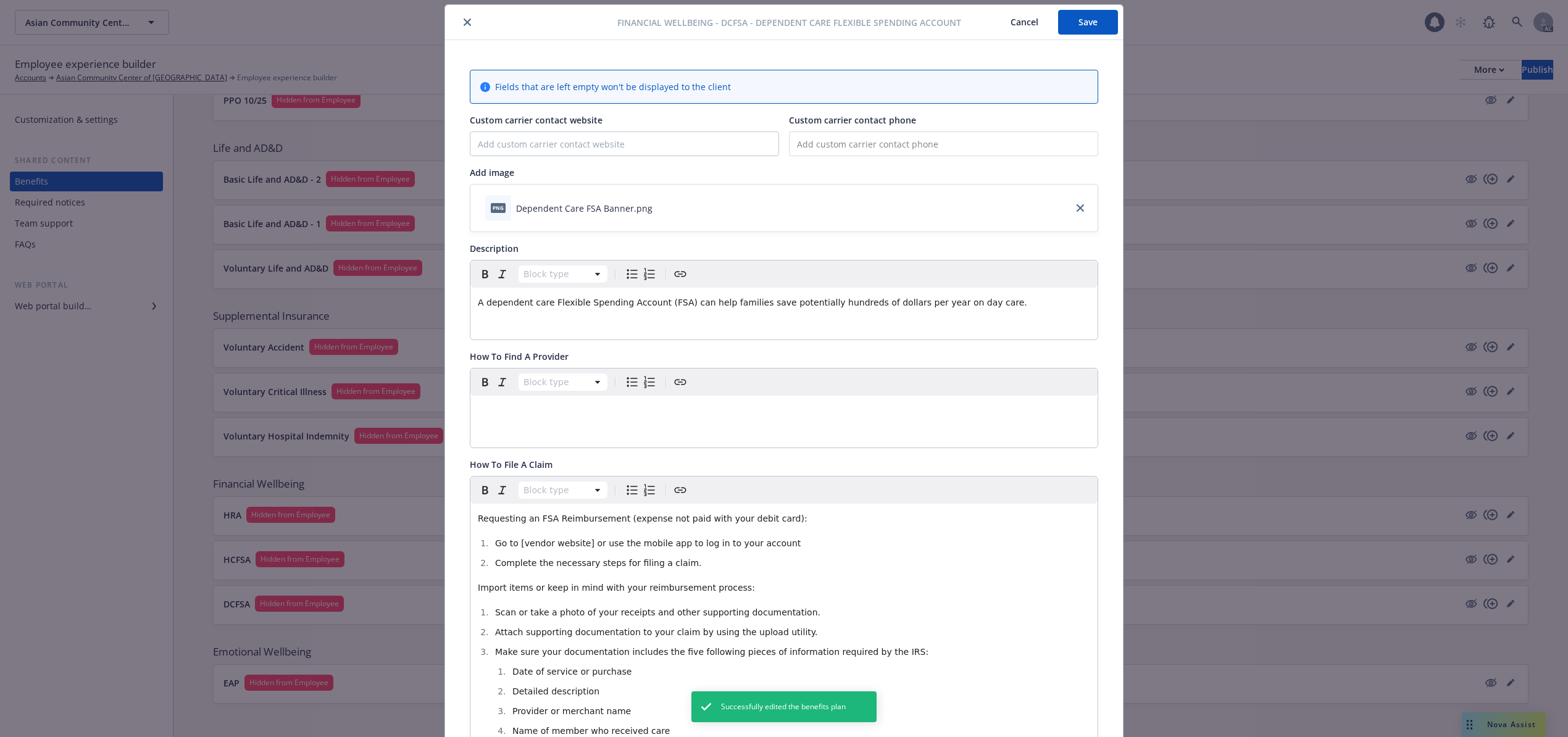
scroll to position [0, 0]
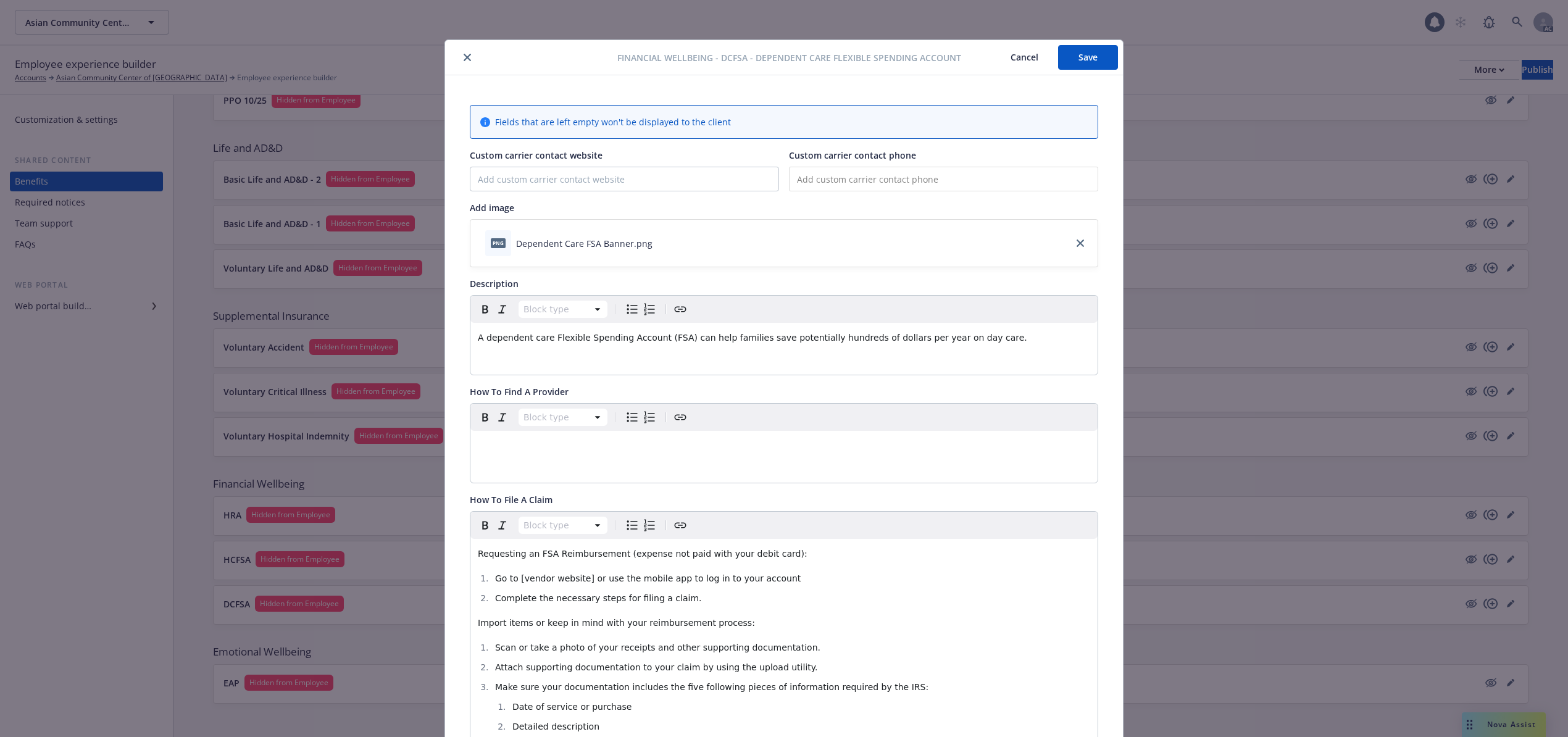
click at [1095, 60] on button "Save" at bounding box center [1088, 57] width 60 height 24
click at [1021, 55] on button "Cancel" at bounding box center [1024, 57] width 67 height 24
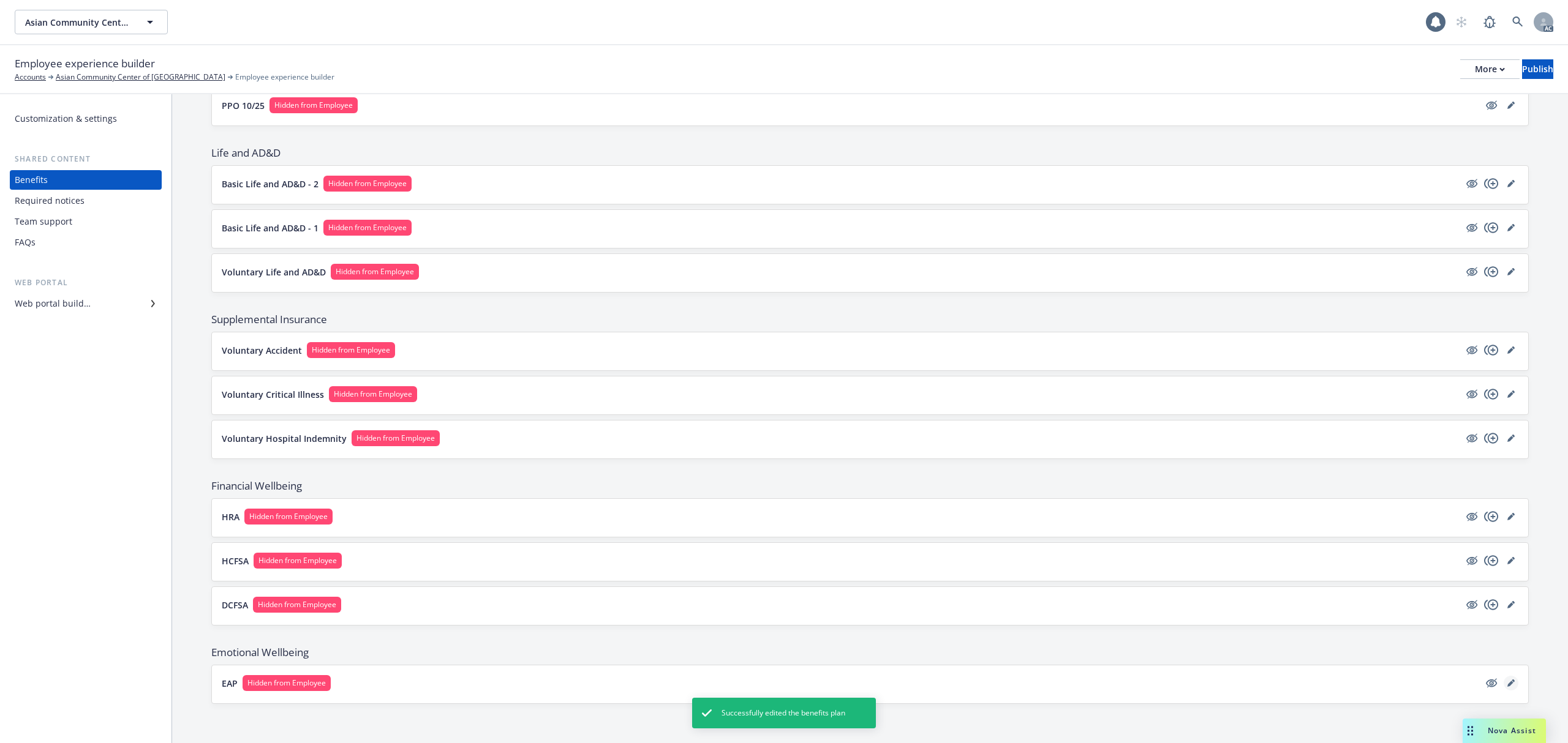
click at [1507, 687] on icon "editPencil" at bounding box center [1511, 683] width 7 height 7
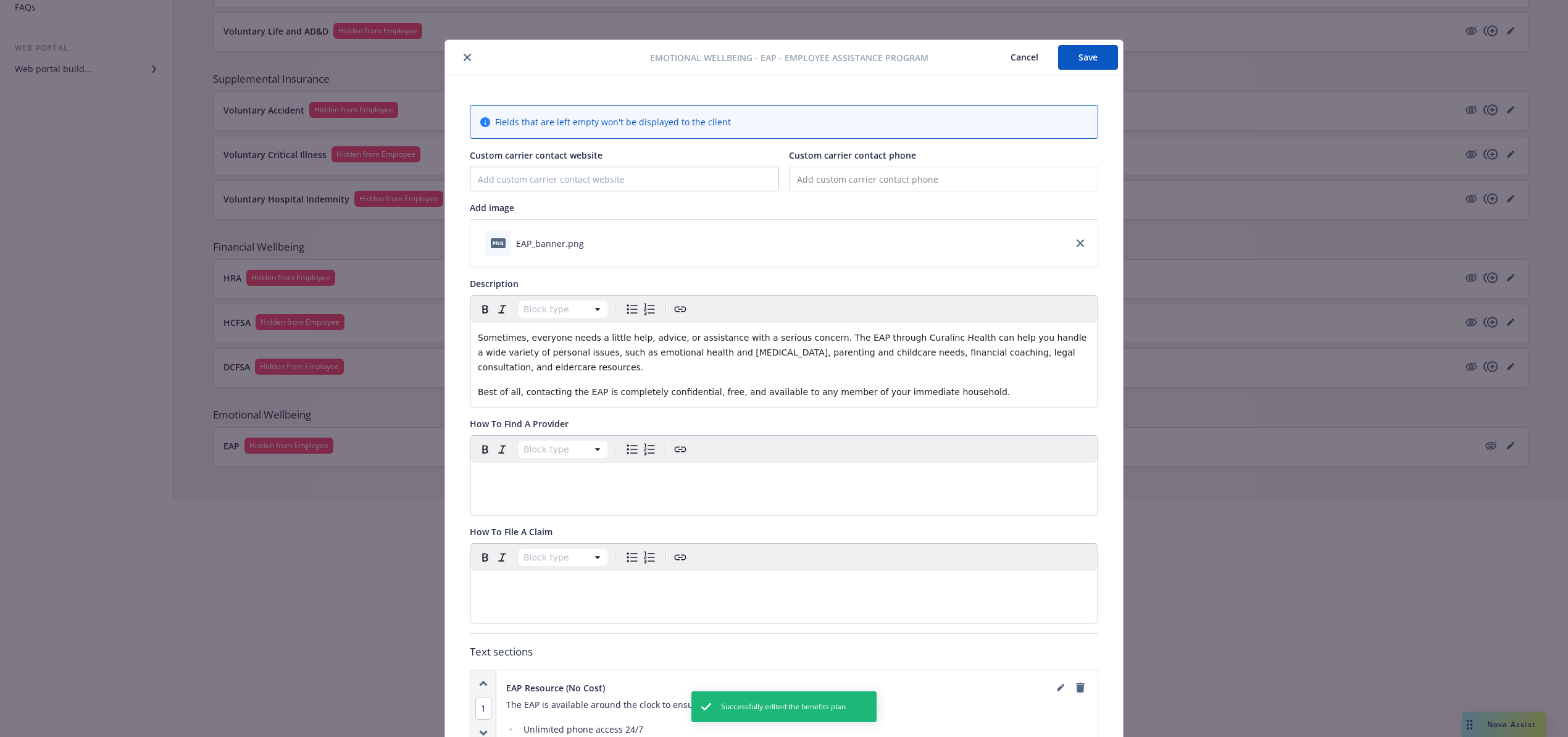
click at [1011, 52] on button "Cancel" at bounding box center [1024, 57] width 67 height 24
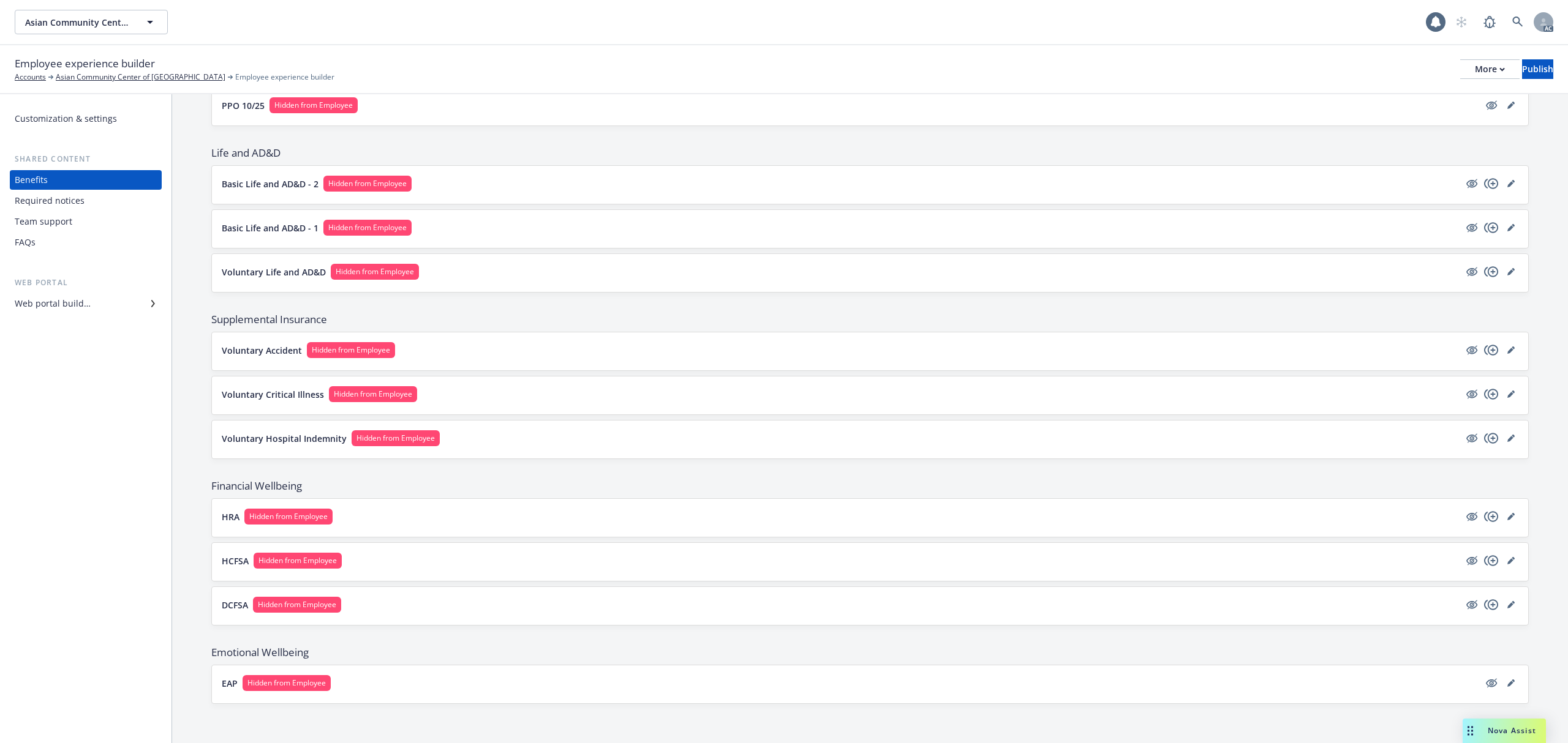
click at [50, 223] on div "Team support" at bounding box center [44, 221] width 58 height 19
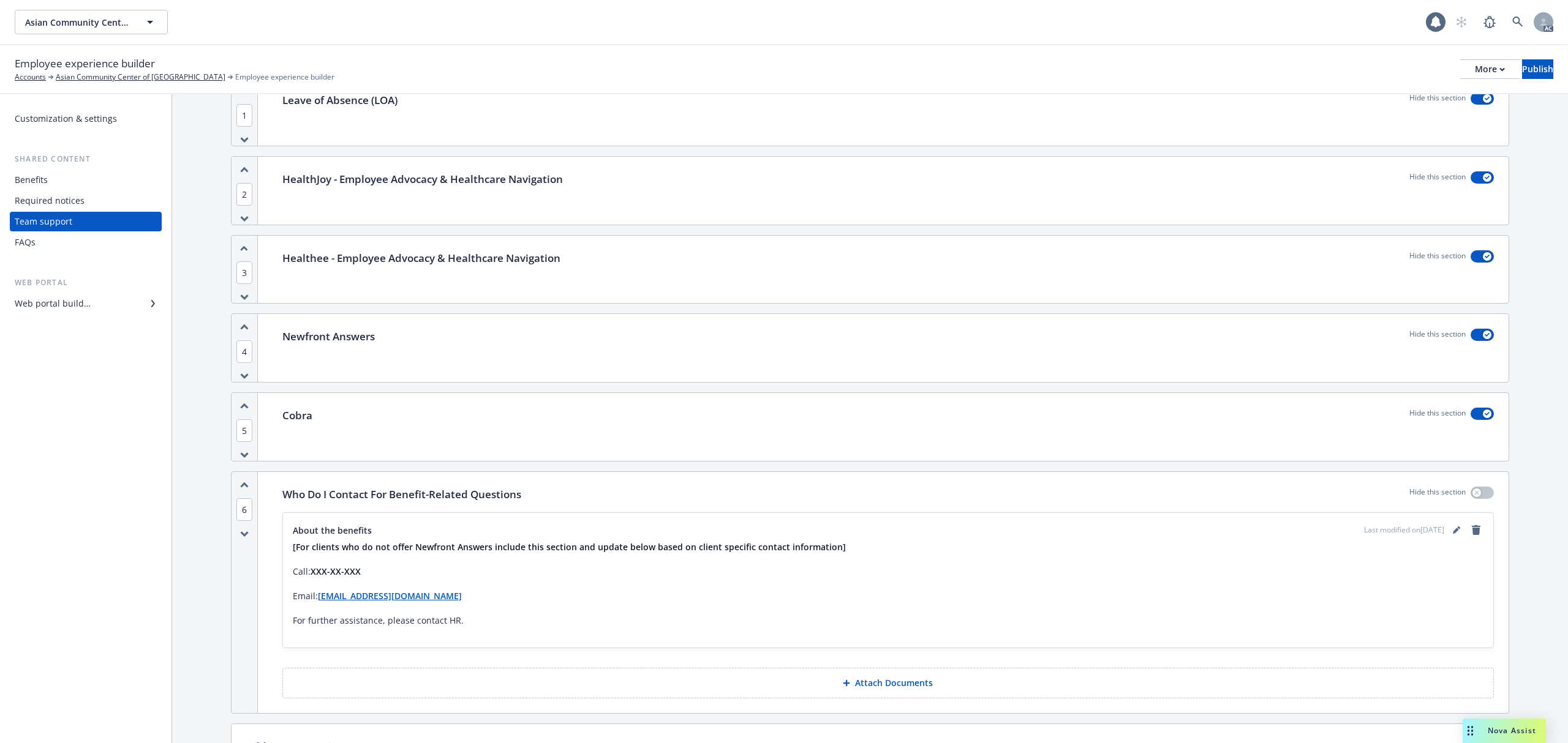
scroll to position [81, 0]
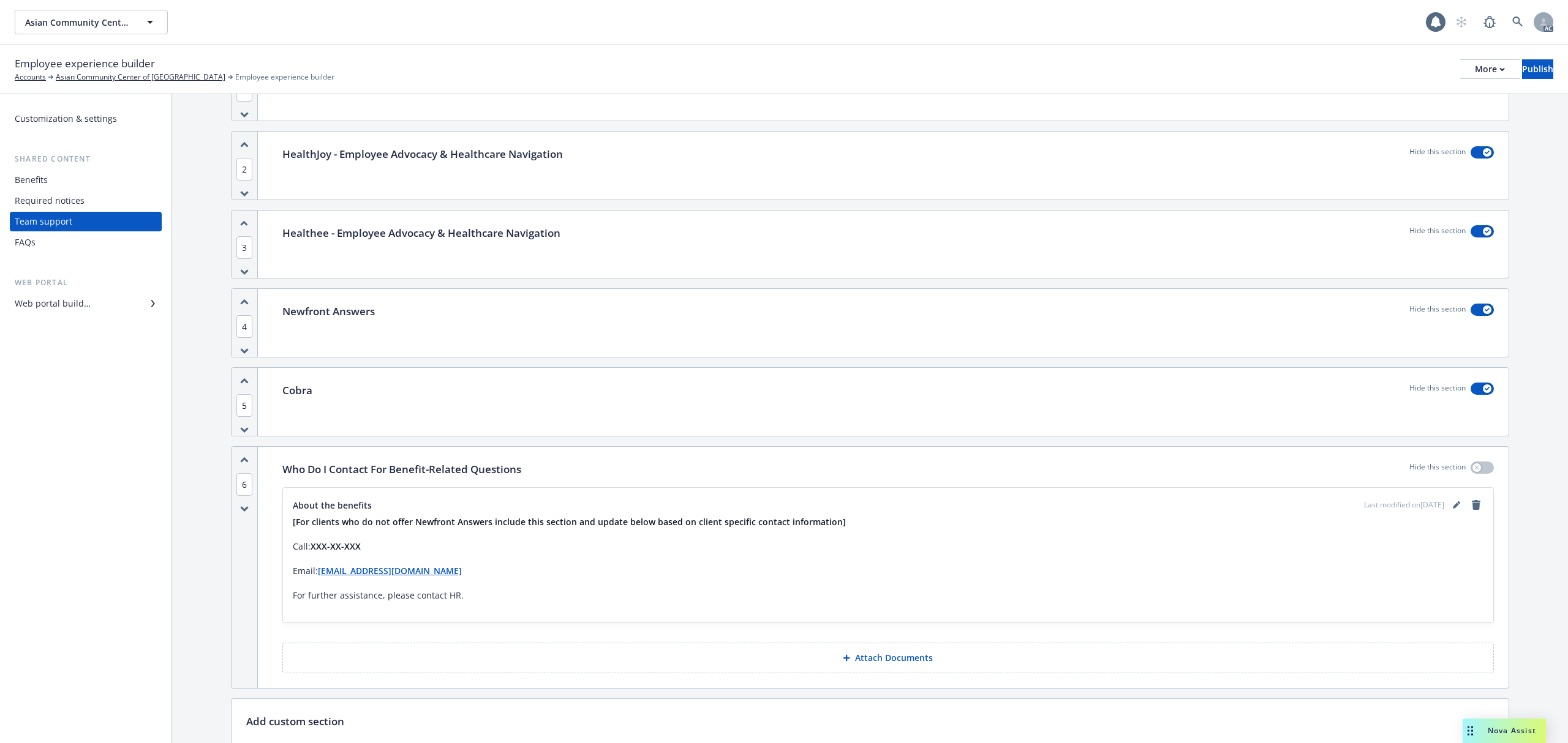
click at [408, 325] on div "Newfront Answers Hide this section" at bounding box center [888, 323] width 1241 height 68
click at [1470, 309] on button "button" at bounding box center [1482, 310] width 24 height 12
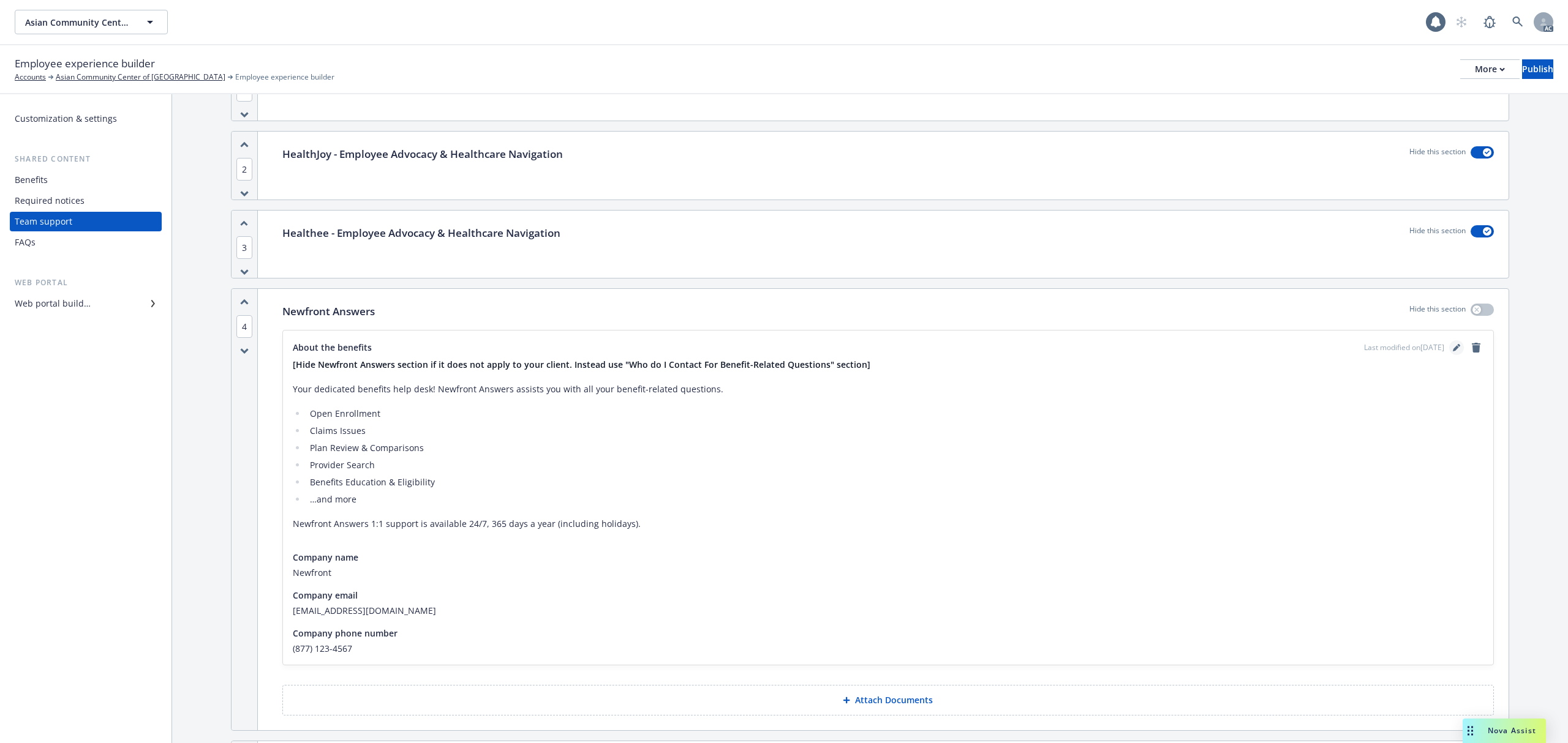
click at [1453, 348] on icon "editPencil" at bounding box center [1456, 348] width 6 height 6
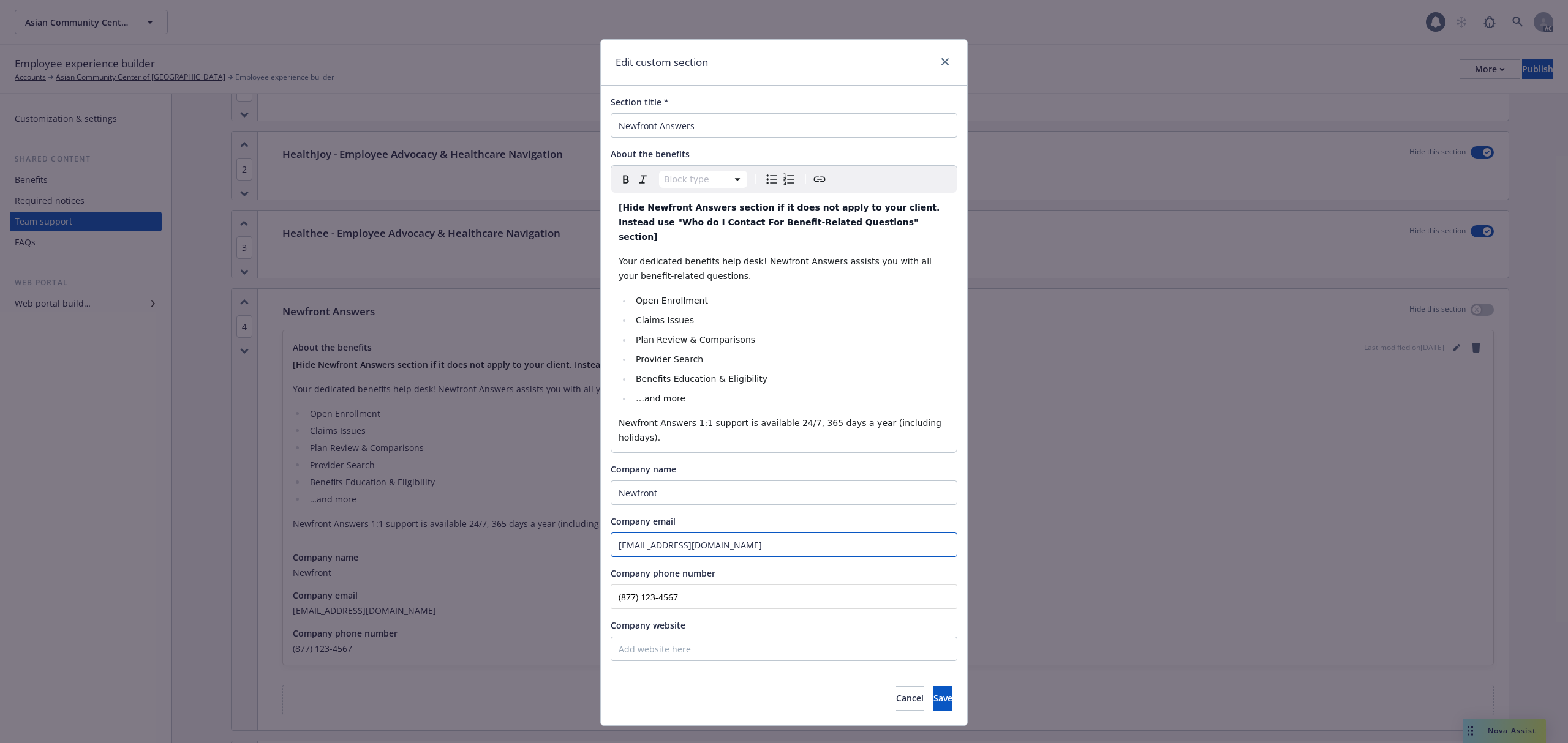
drag, startPoint x: 778, startPoint y: 517, endPoint x: 471, endPoint y: 500, distance: 307.5
click at [471, 500] on div "Edit custom section Section title * Newfront Answers About the benefits Block t…" at bounding box center [784, 371] width 1568 height 743
paste input "acc"
type input "[EMAIL_ADDRESS][DOMAIN_NAME]"
drag, startPoint x: 691, startPoint y: 570, endPoint x: 428, endPoint y: 573, distance: 263.0
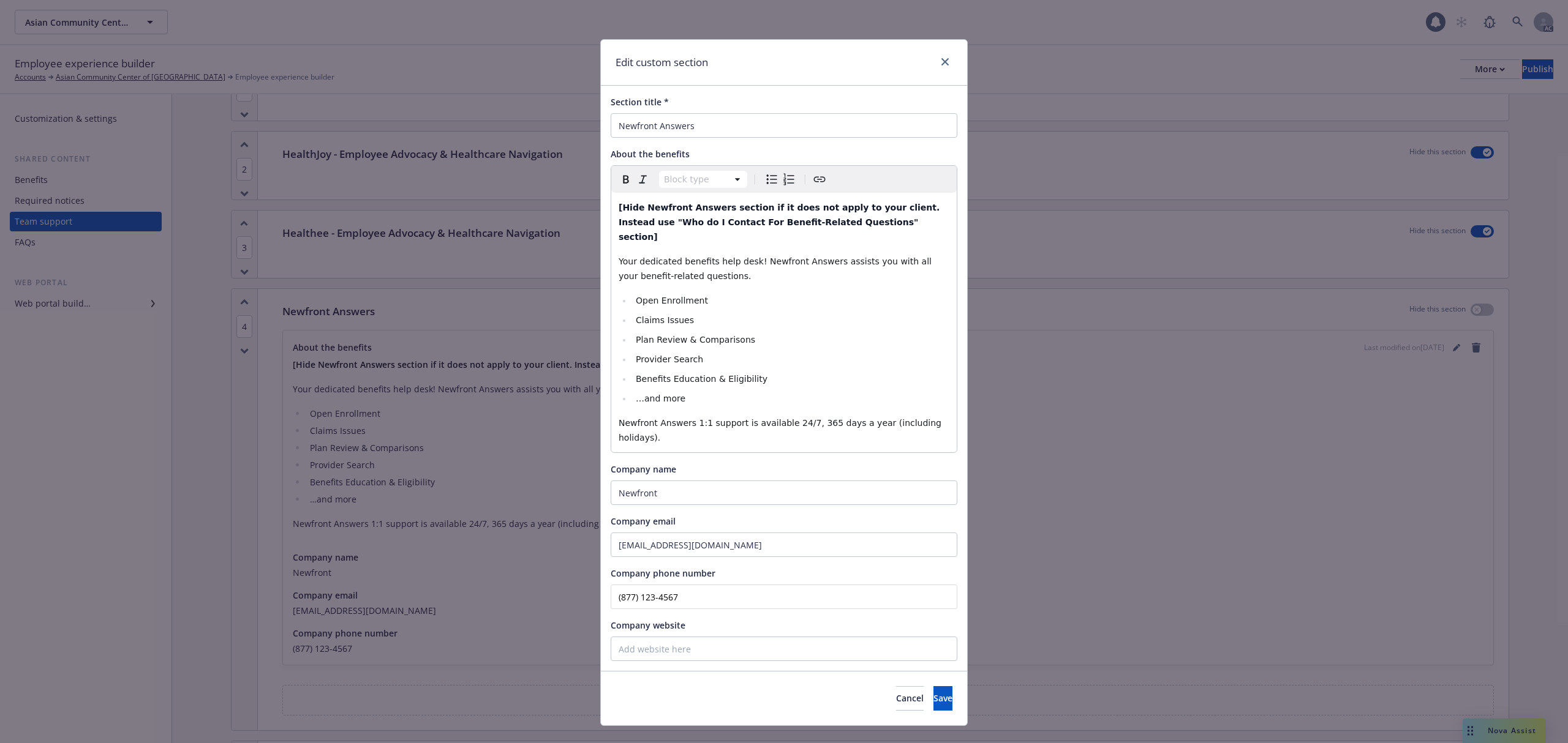
click at [428, 573] on div "Edit custom section Section title * Newfront Answers About the benefits Block t…" at bounding box center [784, 371] width 1568 height 743
paste input "66) 307-7419"
type input "[PHONE_NUMBER]"
click at [670, 481] on input "Newfront" at bounding box center [784, 493] width 346 height 24
click at [934, 693] on span "Save" at bounding box center [943, 698] width 19 height 11
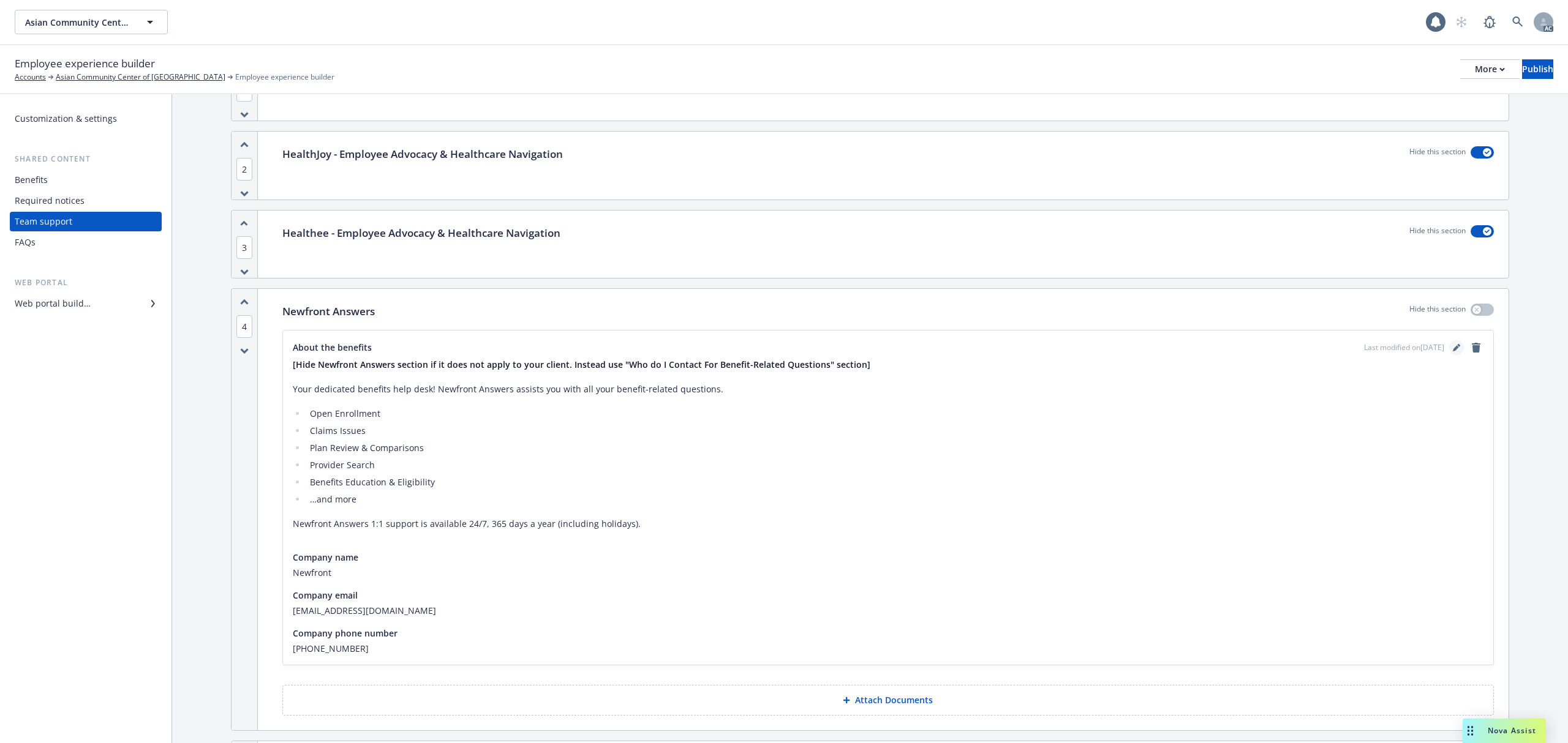
click at [1453, 346] on icon "editPencil" at bounding box center [1456, 348] width 7 height 7
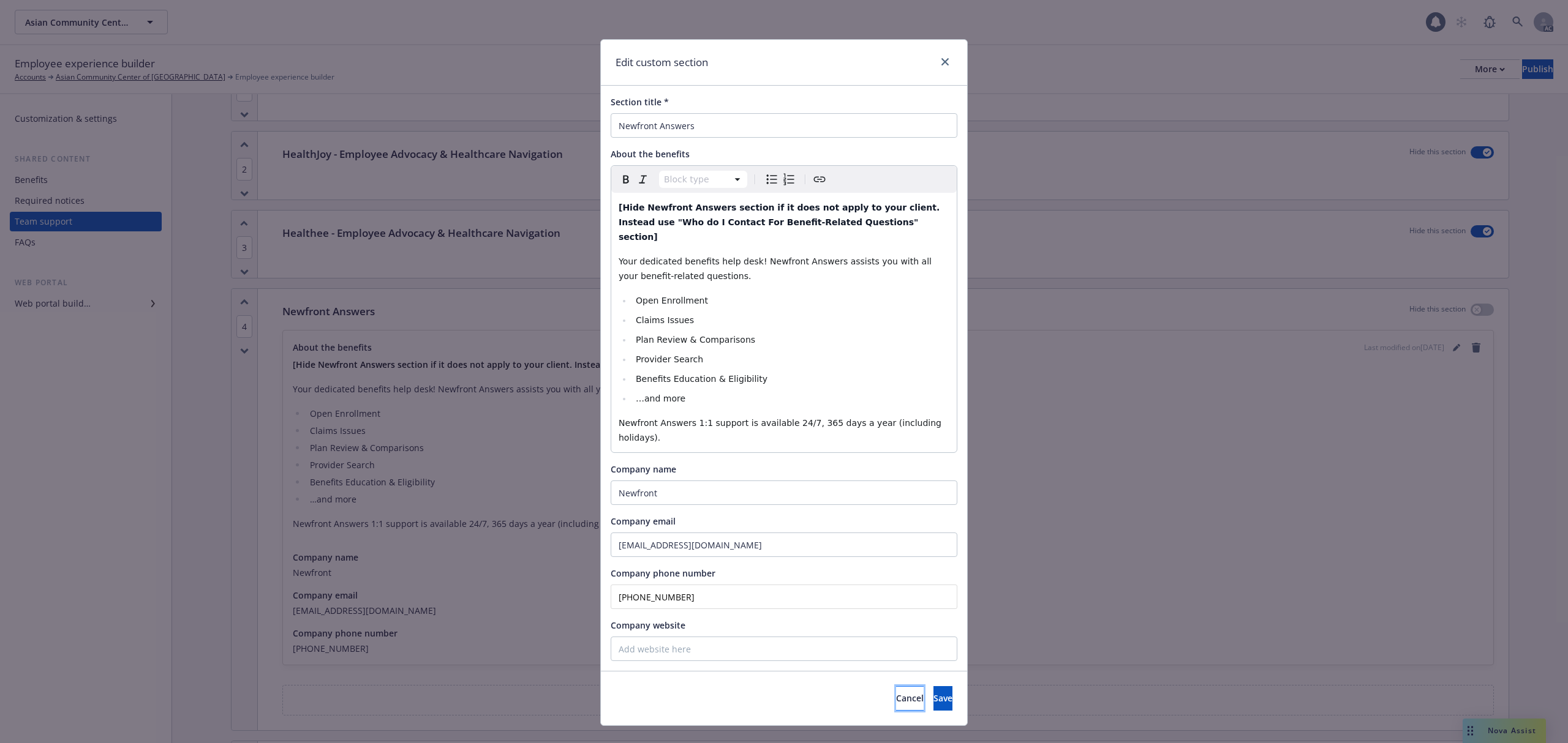
click at [896, 693] on span "Cancel" at bounding box center [909, 698] width 28 height 11
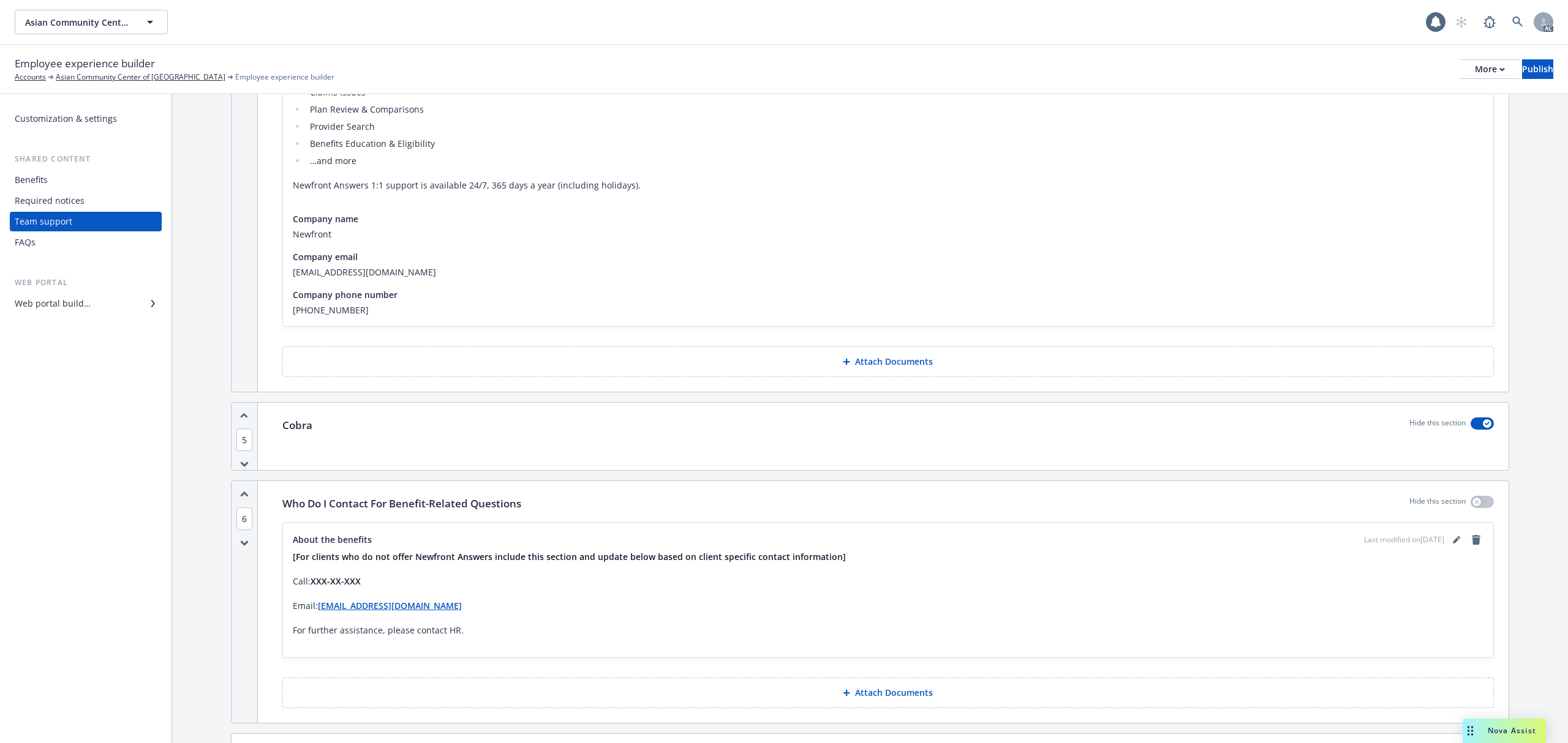
scroll to position [555, 0]
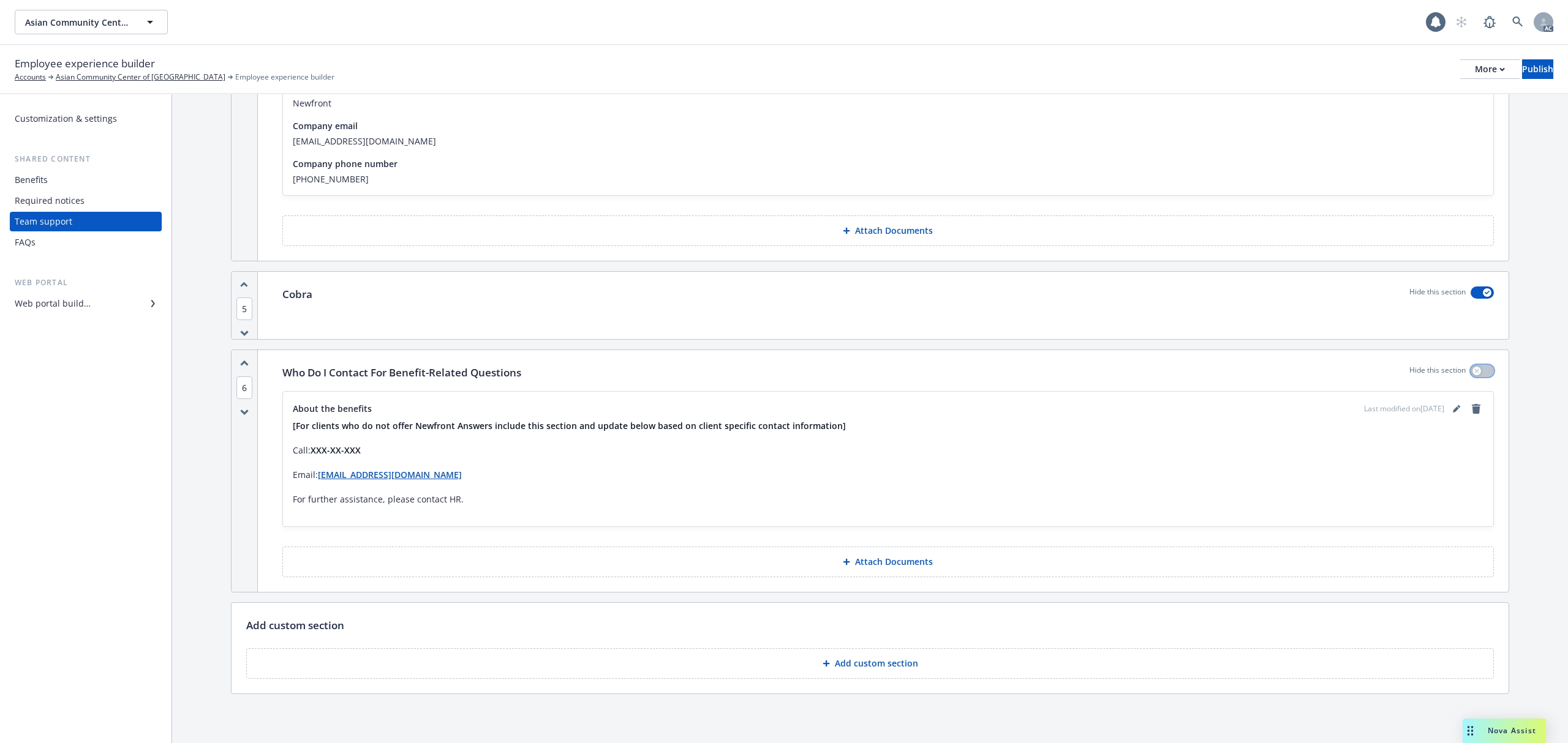
click at [1476, 370] on button "button" at bounding box center [1482, 371] width 24 height 12
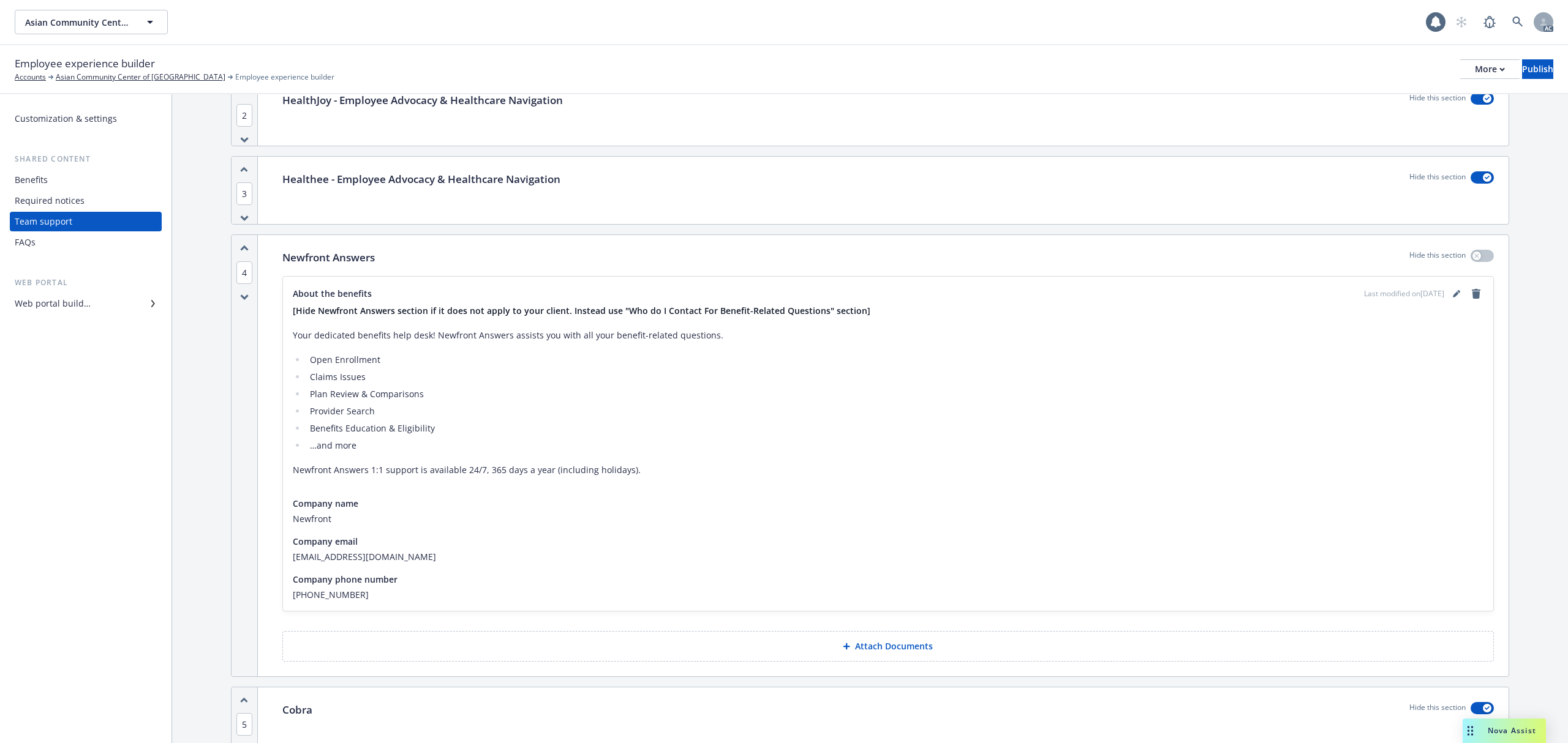
scroll to position [54, 0]
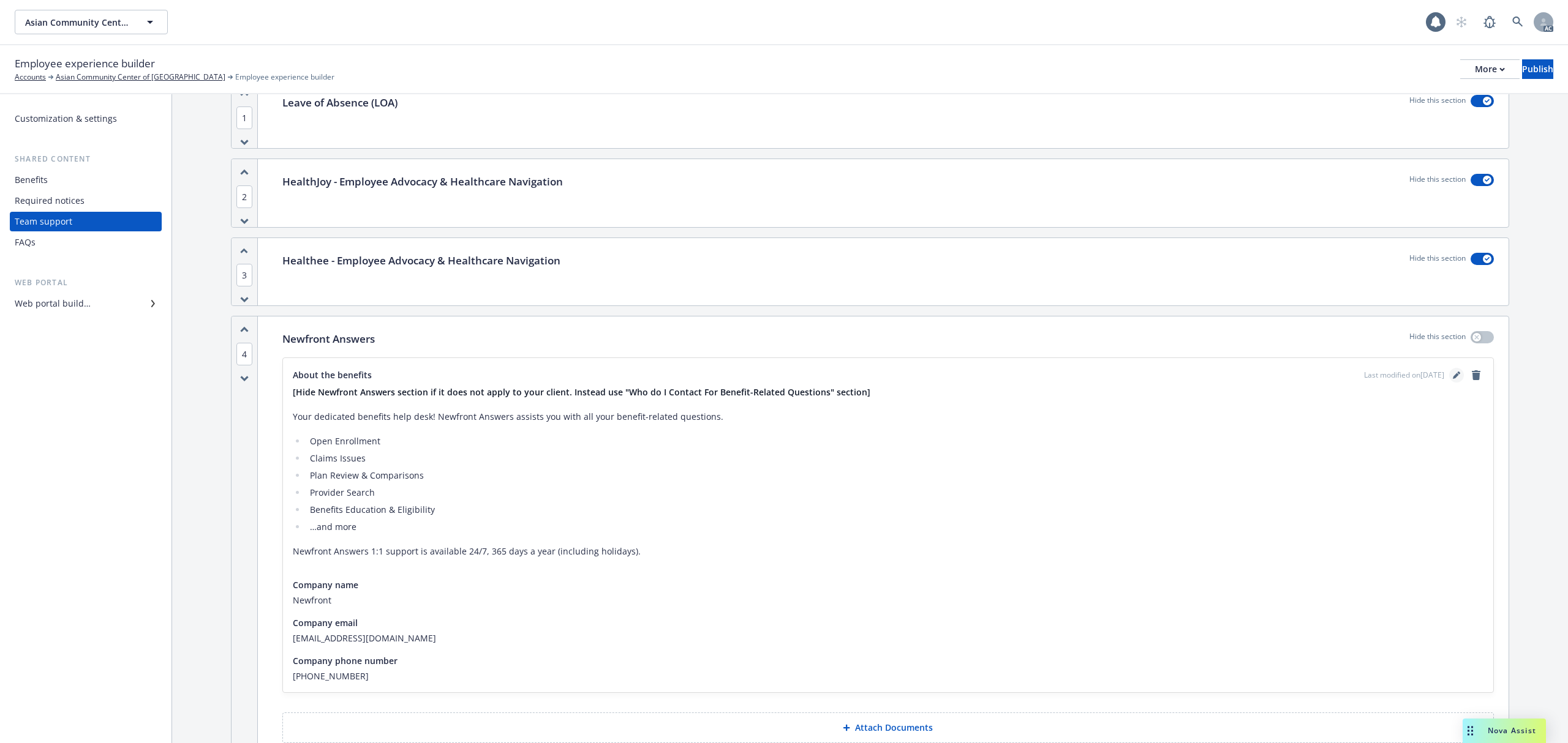
click at [1453, 379] on icon "editPencil" at bounding box center [1456, 375] width 7 height 7
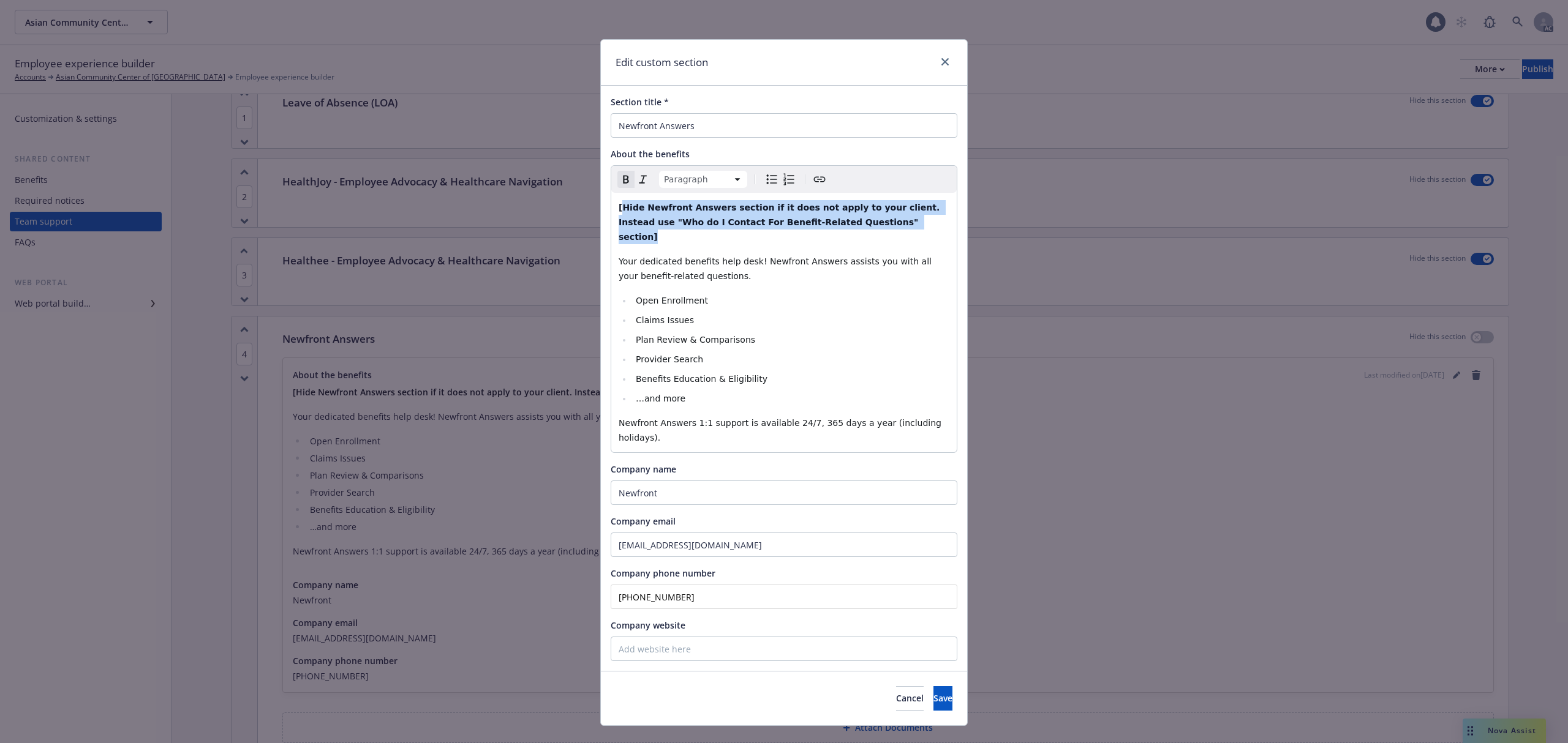
drag, startPoint x: 730, startPoint y: 211, endPoint x: 881, endPoint y: 223, distance: 151.5
click at [881, 223] on p "[Hide Newfront Answers section if it does not apply to your client. Instead use…" at bounding box center [784, 223] width 331 height 44
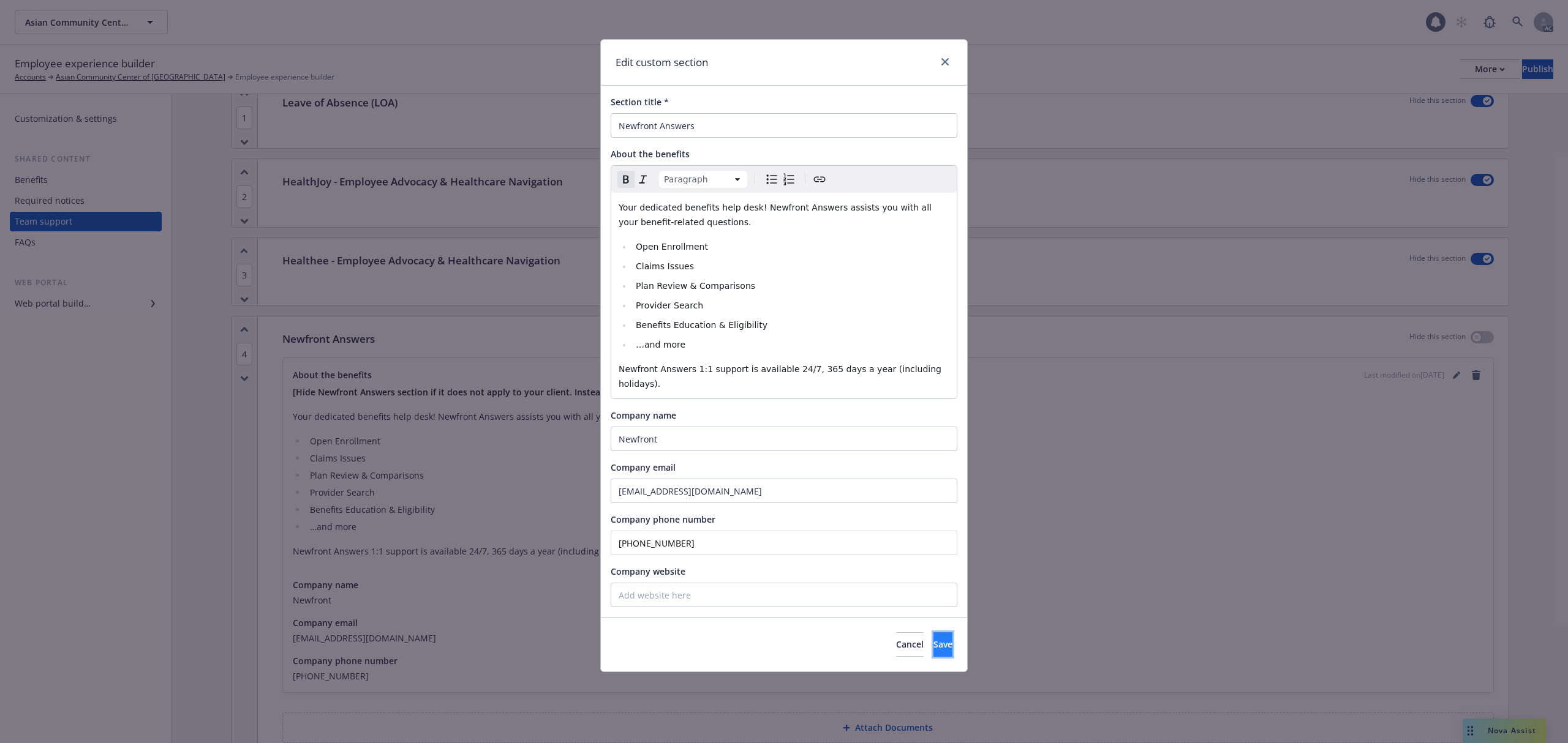
click at [934, 633] on button "Save" at bounding box center [943, 645] width 19 height 24
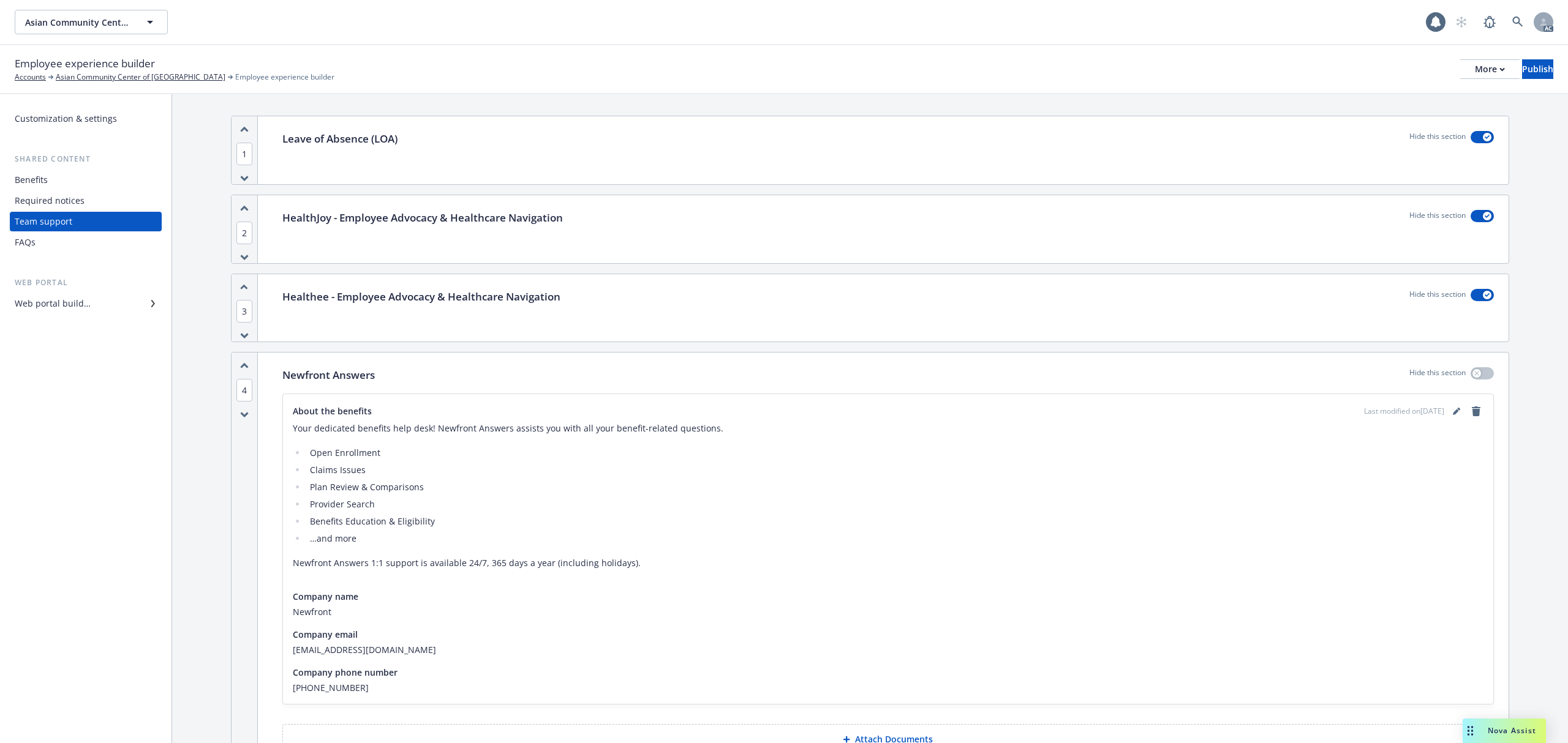
scroll to position [0, 0]
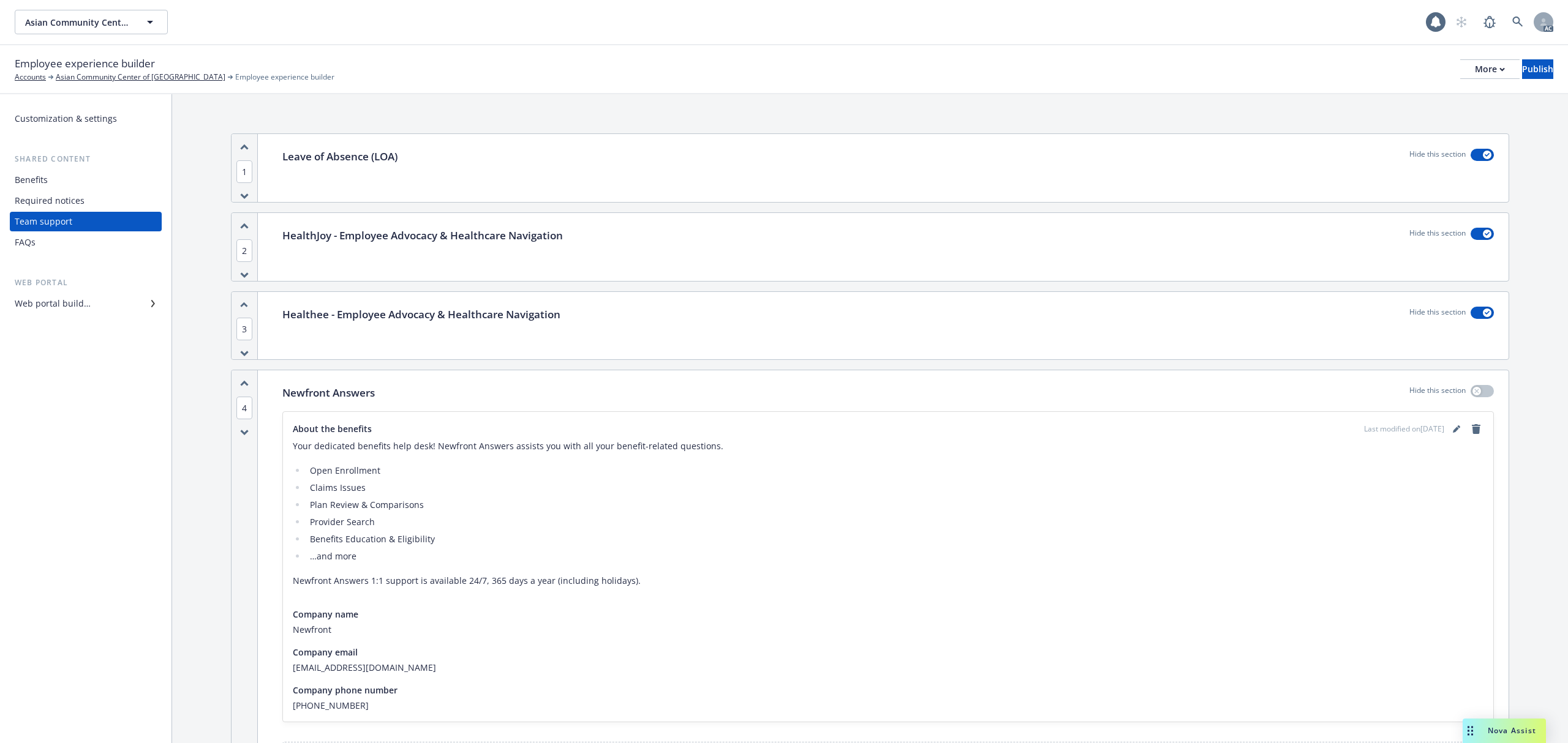
click at [81, 301] on div "Web portal builder" at bounding box center [52, 303] width 76 height 19
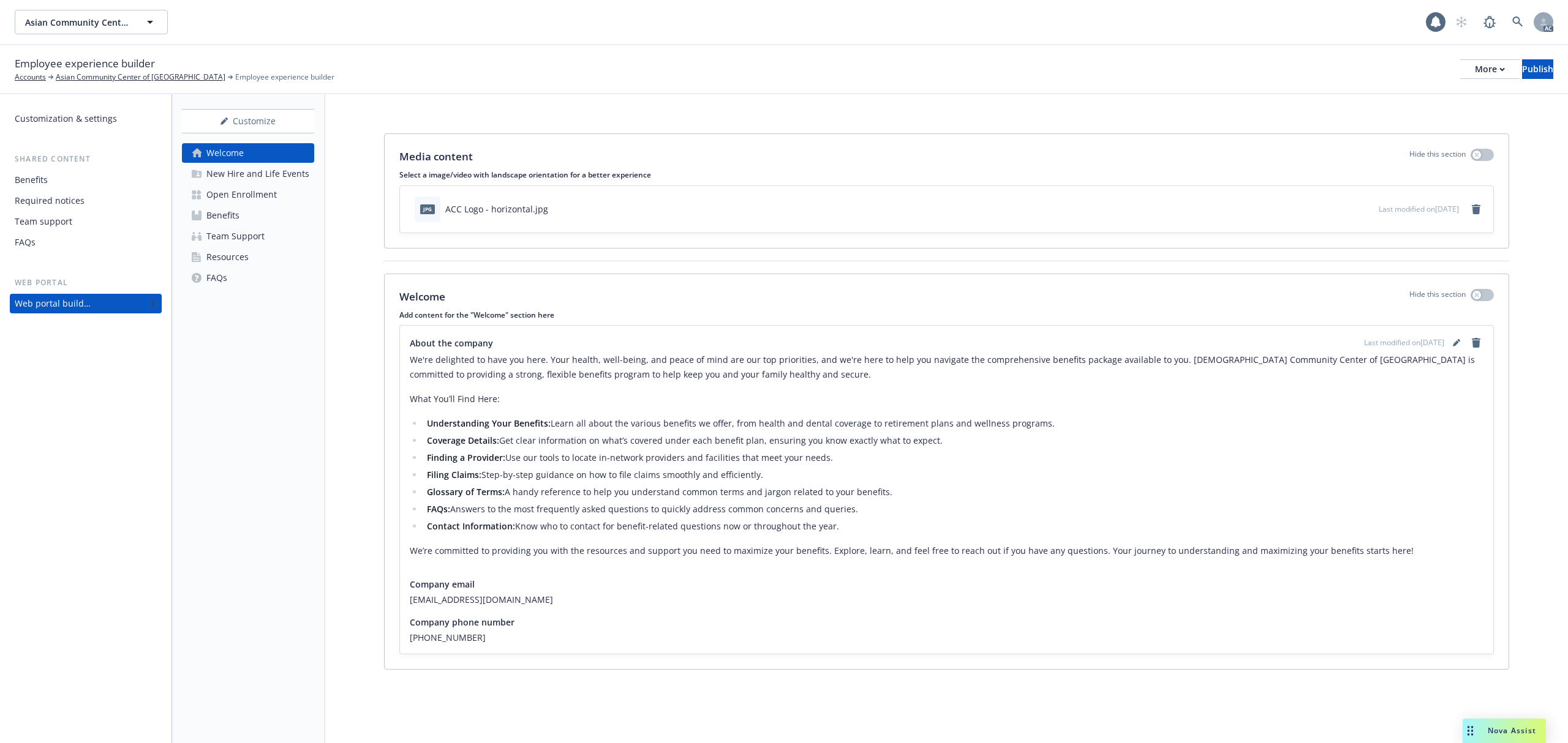
click at [229, 213] on div "Benefits" at bounding box center [223, 215] width 33 height 19
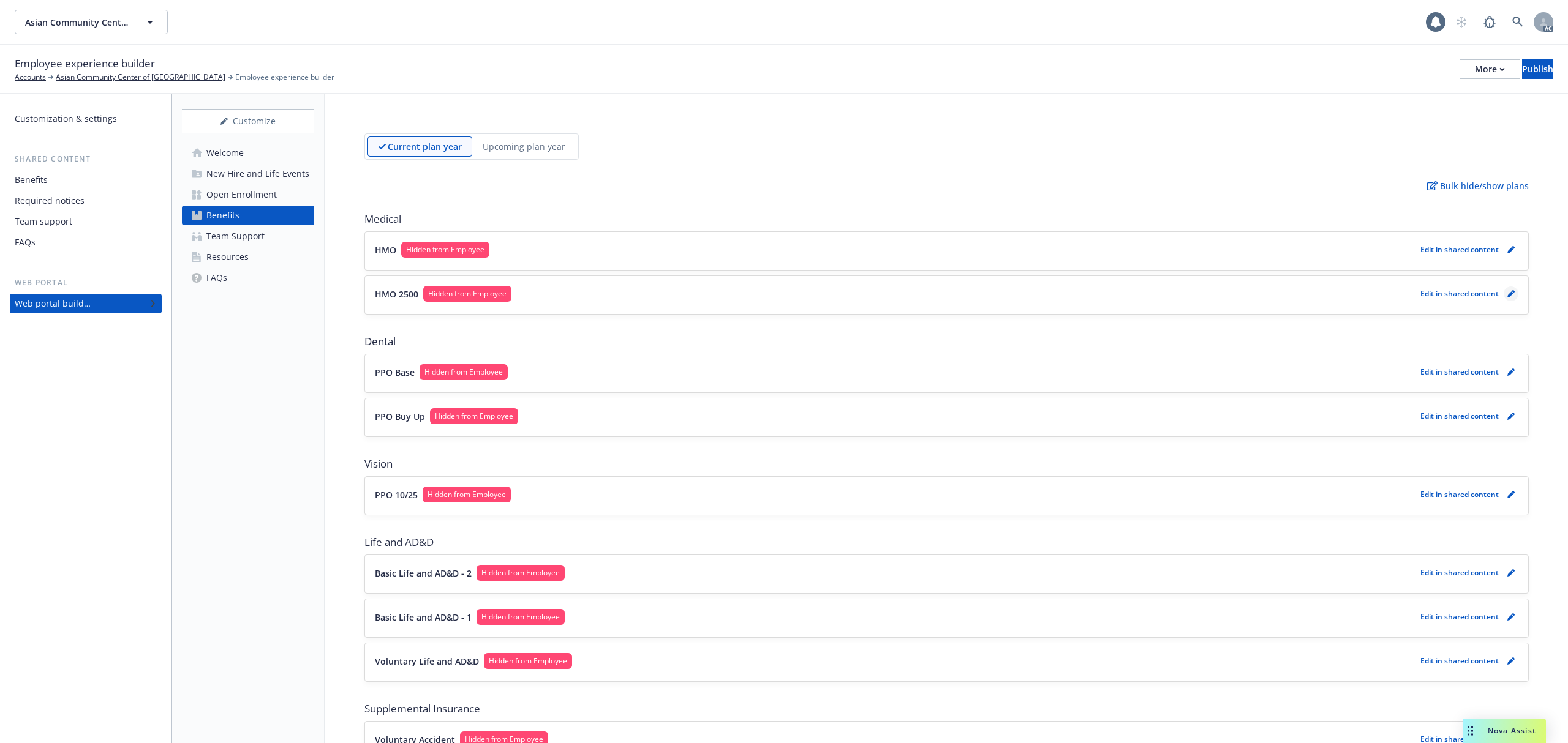
click at [1507, 294] on icon "pencil" at bounding box center [1511, 294] width 7 height 7
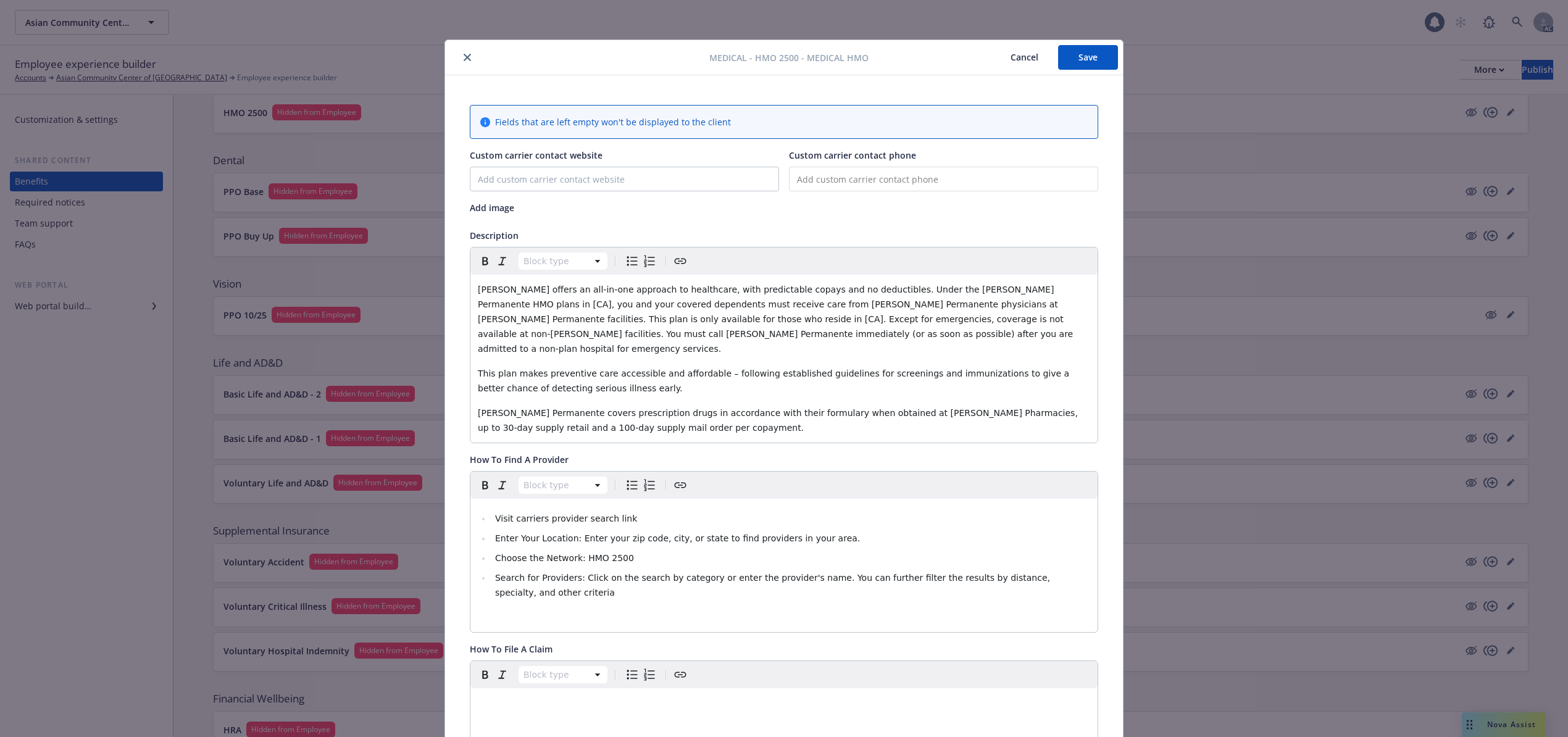
scroll to position [37, 0]
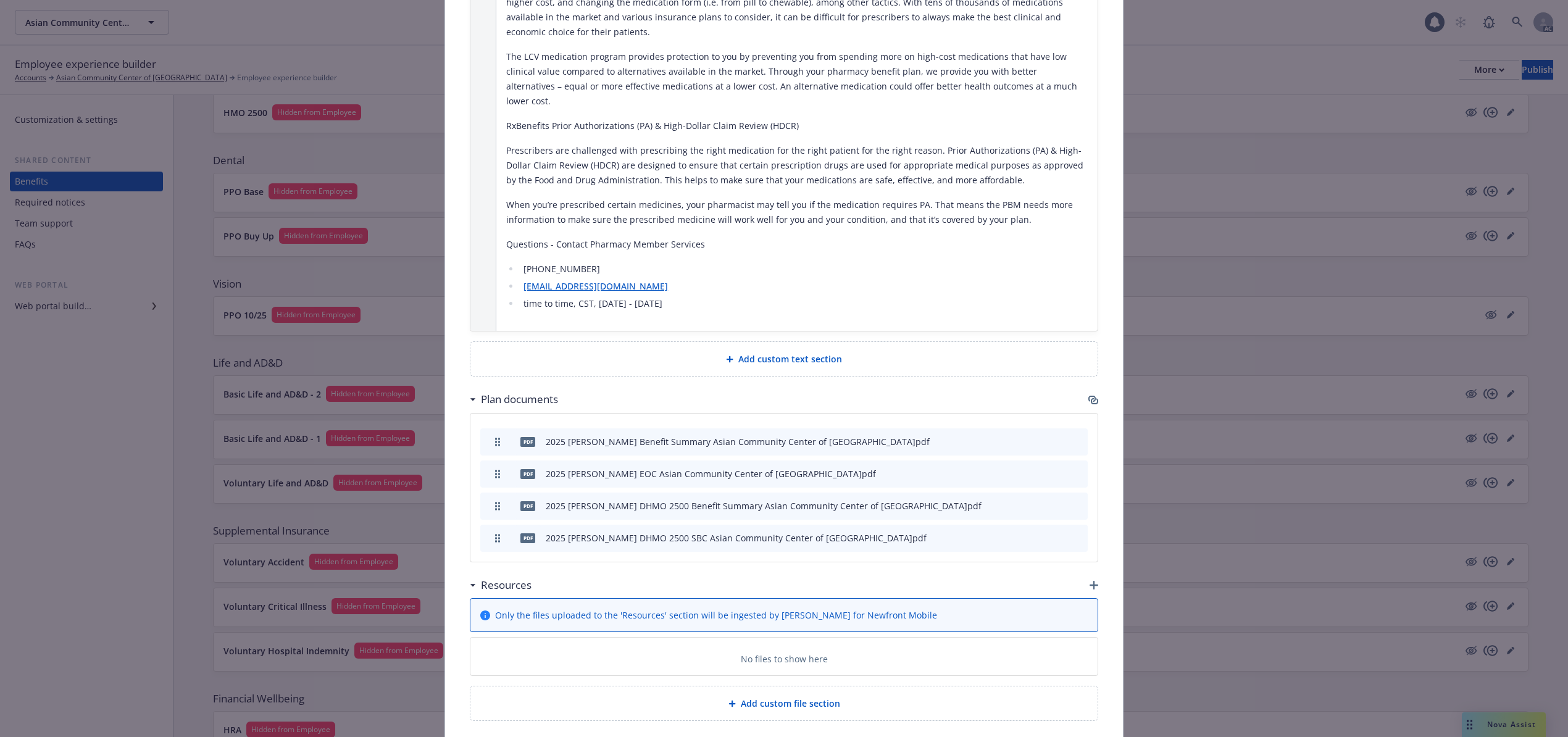
click at [774, 353] on span "Add custom text section" at bounding box center [790, 359] width 104 height 13
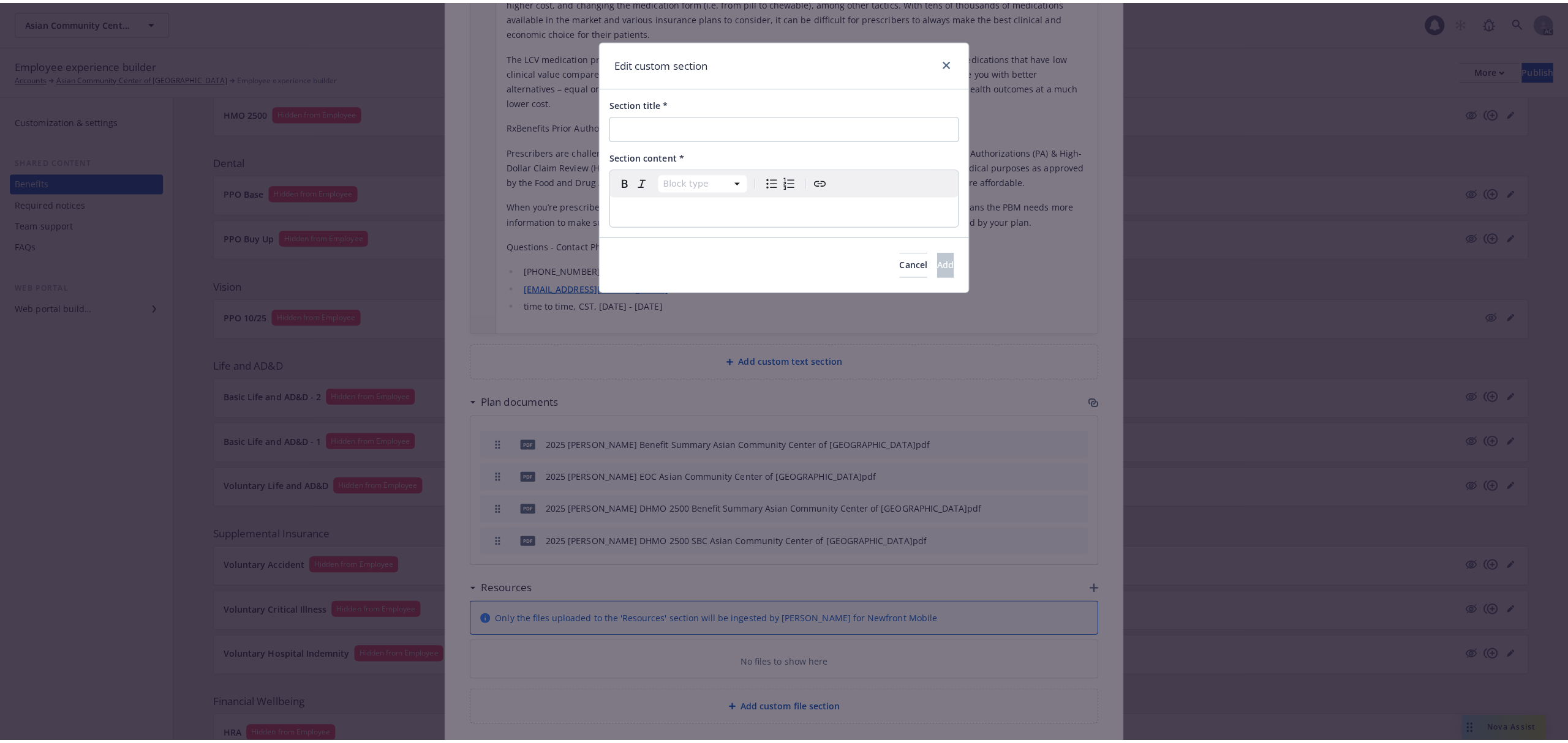
scroll to position [1842, 0]
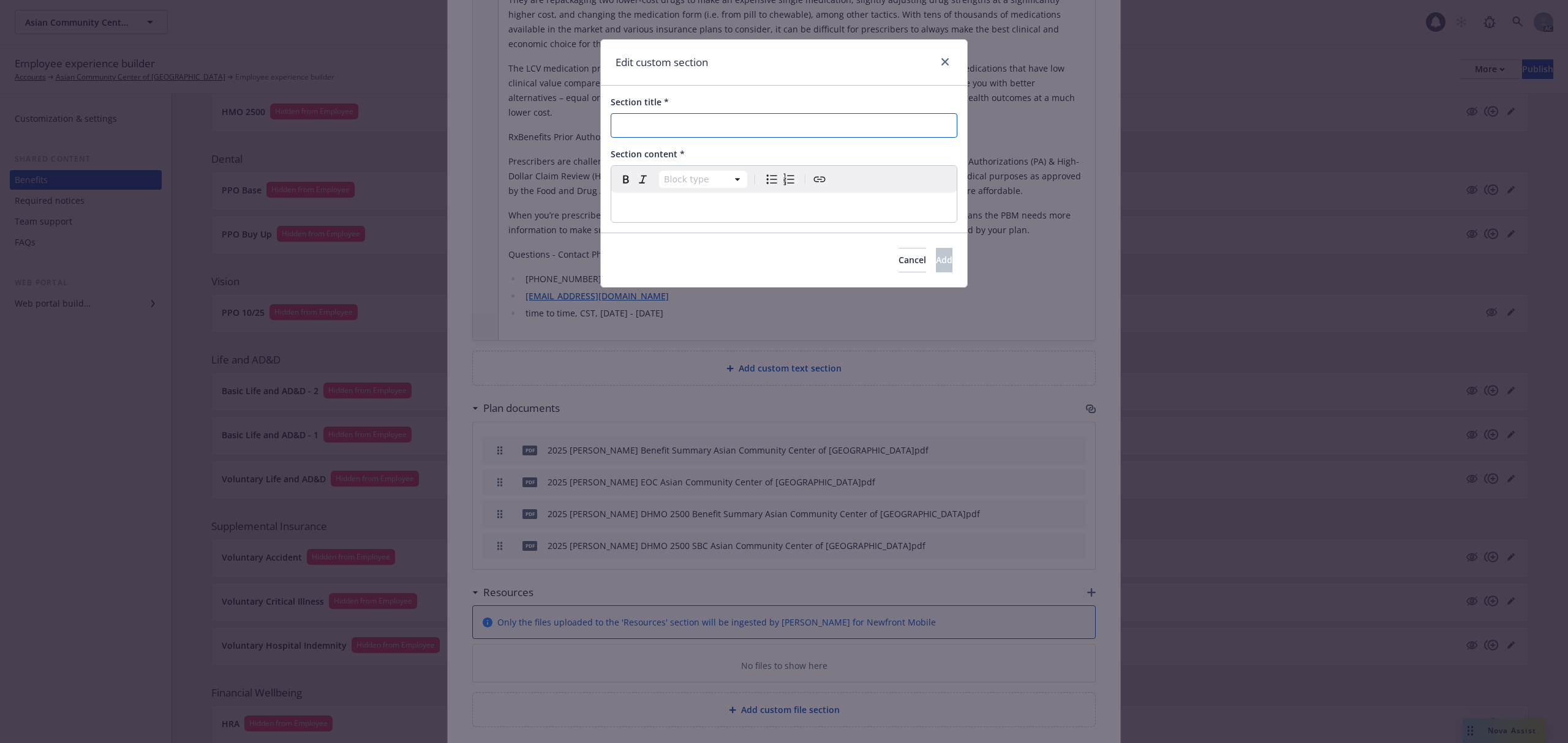
click at [682, 125] on input "Section title *" at bounding box center [784, 125] width 346 height 24
paste input "[PERSON_NAME] Online & Mobile App Tools and Resources"
type input "[PERSON_NAME] Online & Mobile App Tools and Resources"
drag, startPoint x: 669, startPoint y: 211, endPoint x: 669, endPoint y: 219, distance: 8.0
click at [669, 218] on div "editable markdown" at bounding box center [784, 208] width 346 height 30
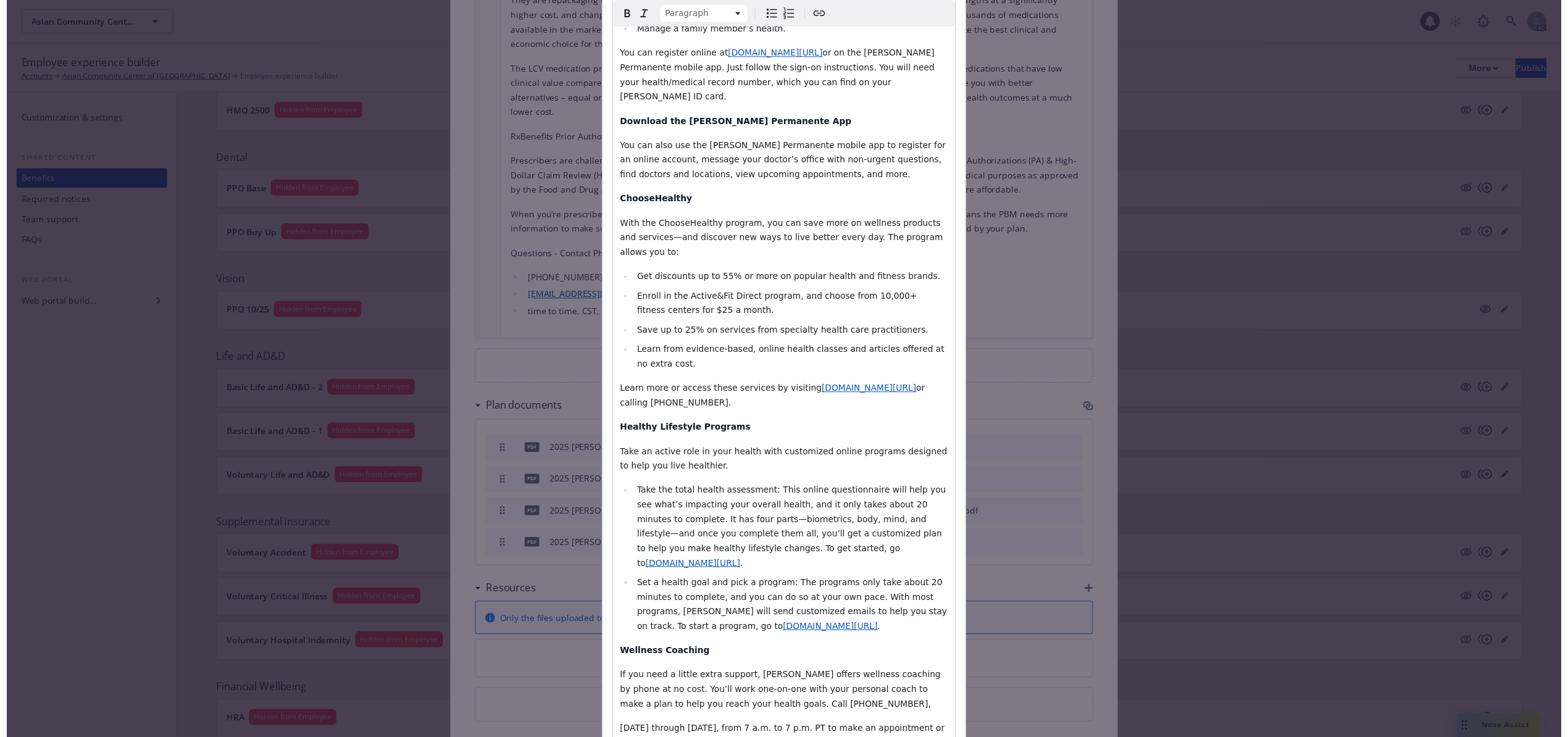
scroll to position [485, 0]
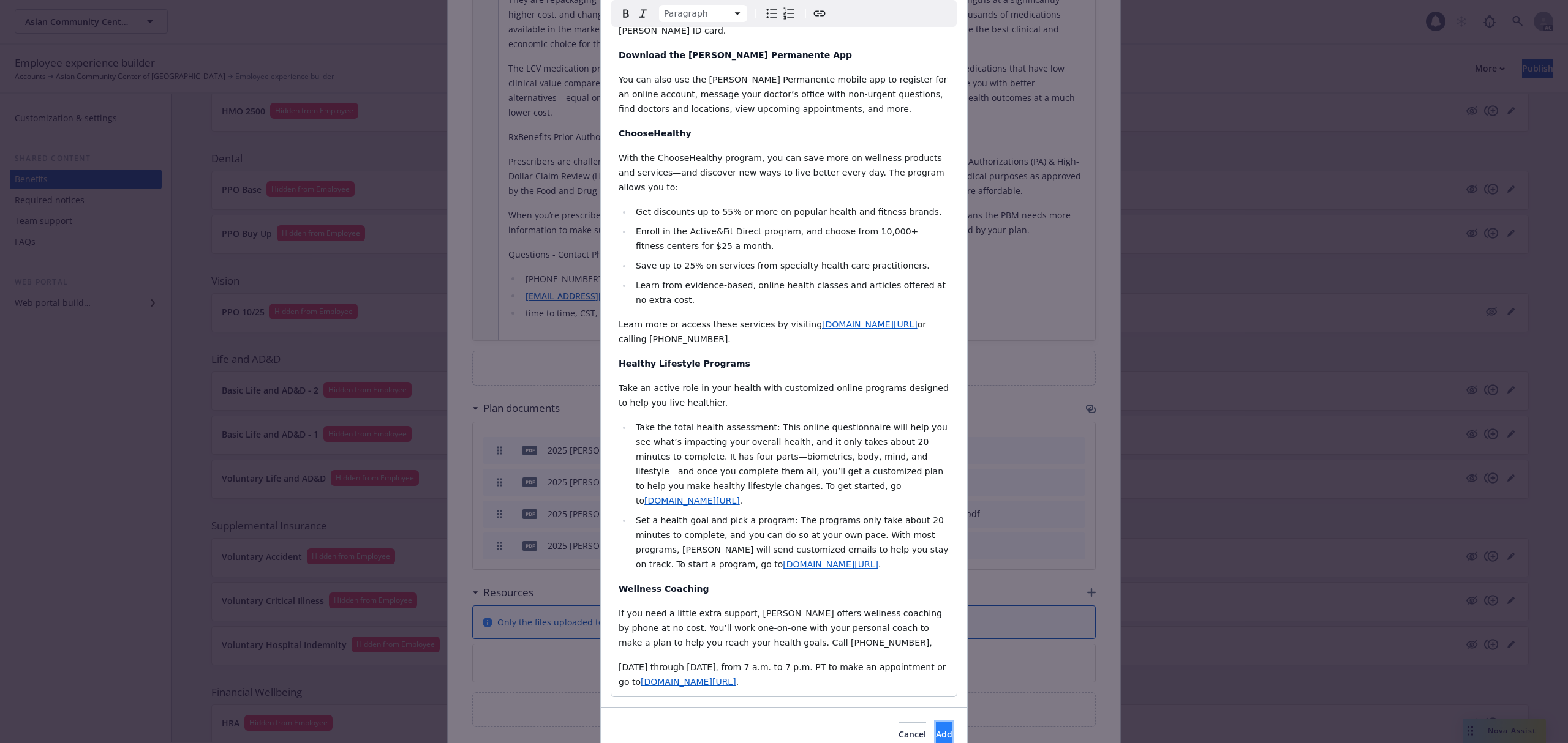
click at [936, 729] on span "Add" at bounding box center [944, 734] width 17 height 11
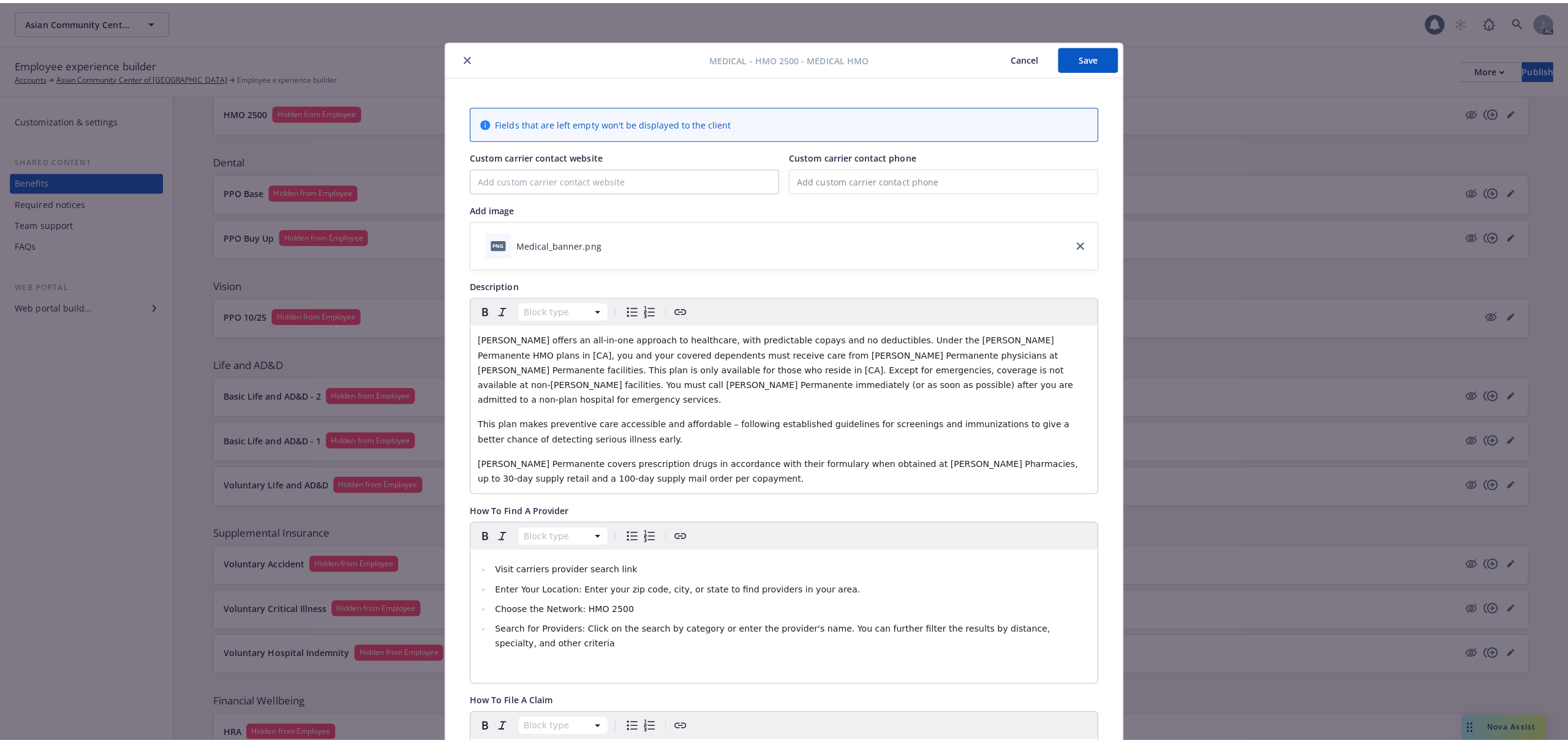
scroll to position [0, 0]
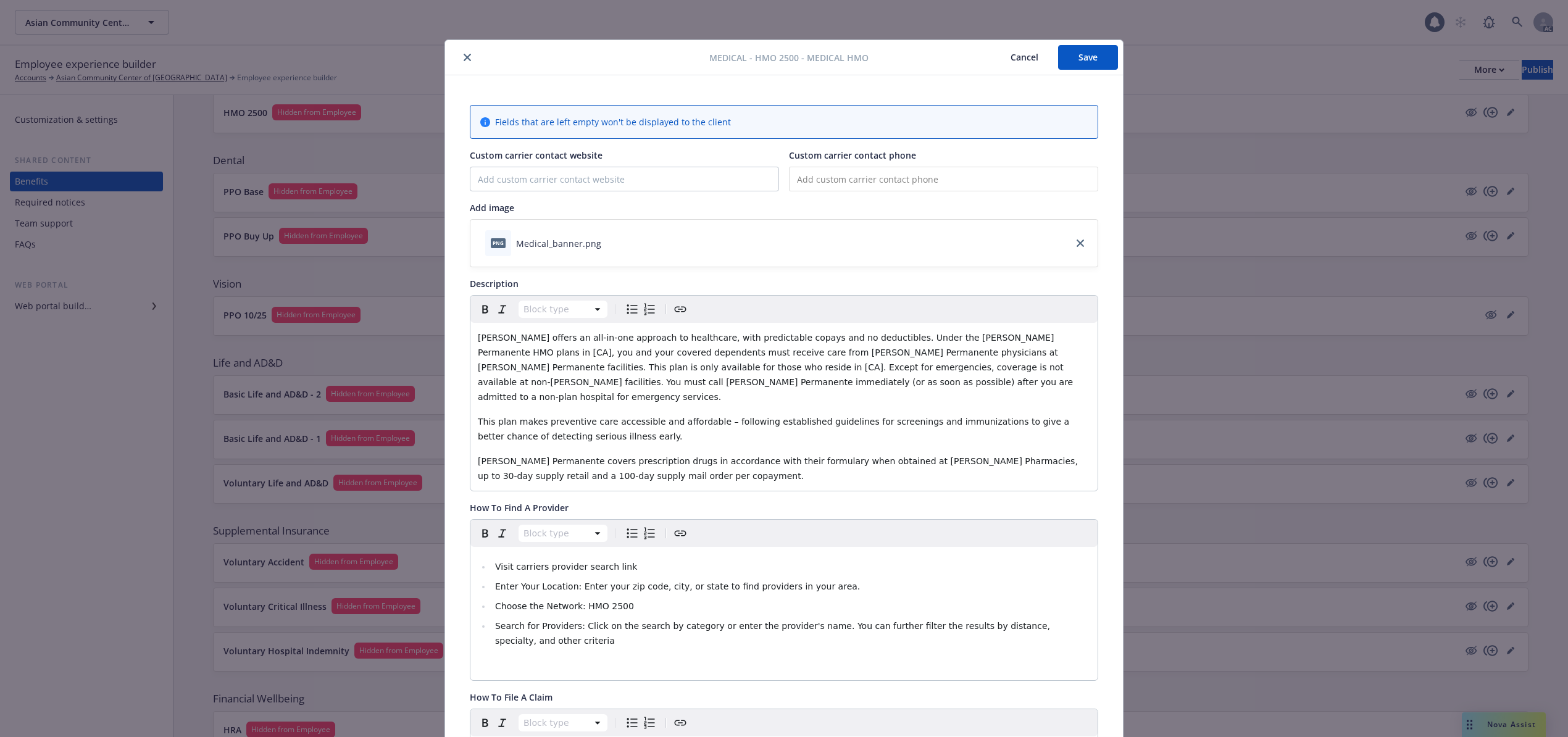
click at [1083, 62] on button "Save" at bounding box center [1088, 57] width 60 height 24
click at [1011, 55] on button "Cancel" at bounding box center [1024, 57] width 67 height 24
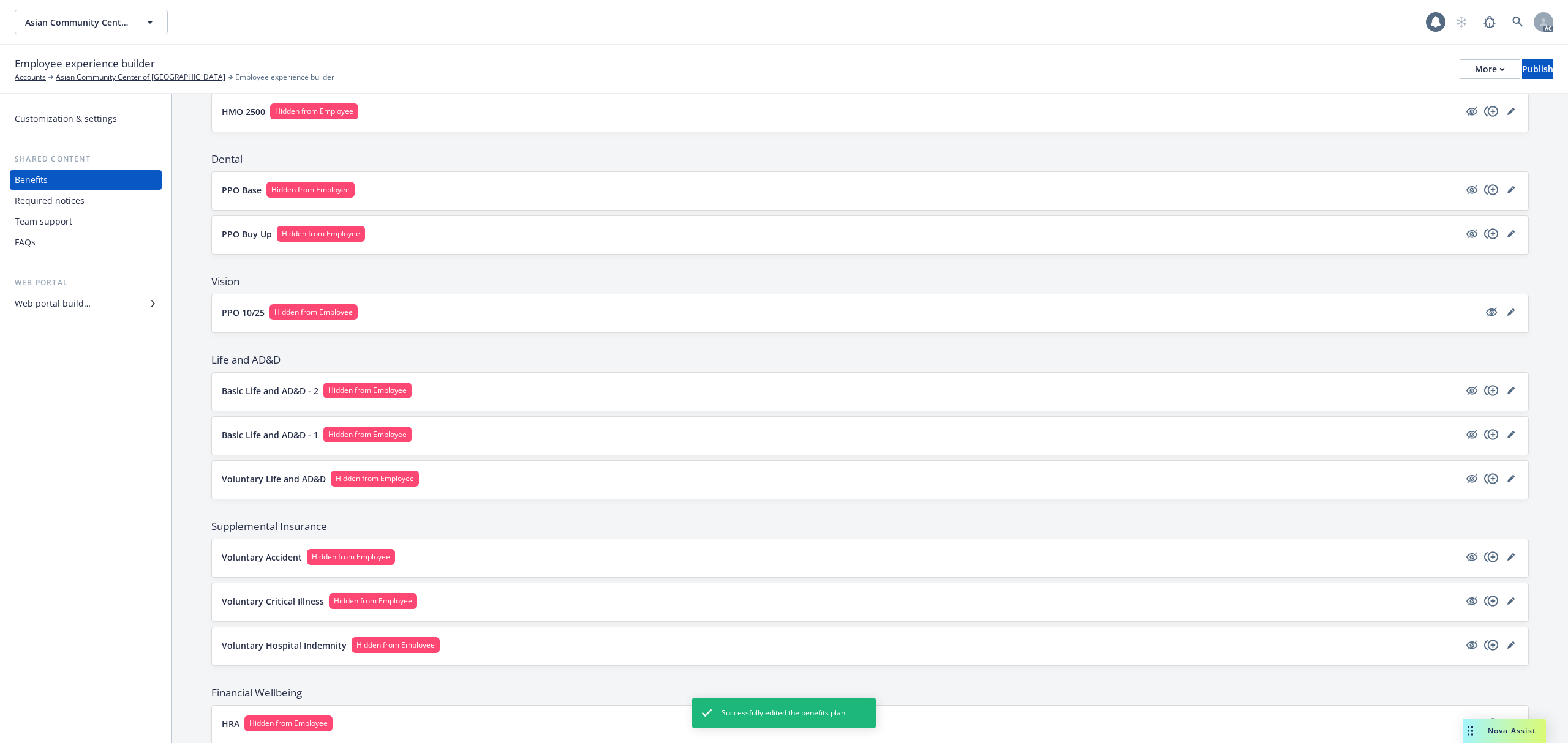
click at [83, 310] on div "Web portal builder" at bounding box center [52, 303] width 76 height 19
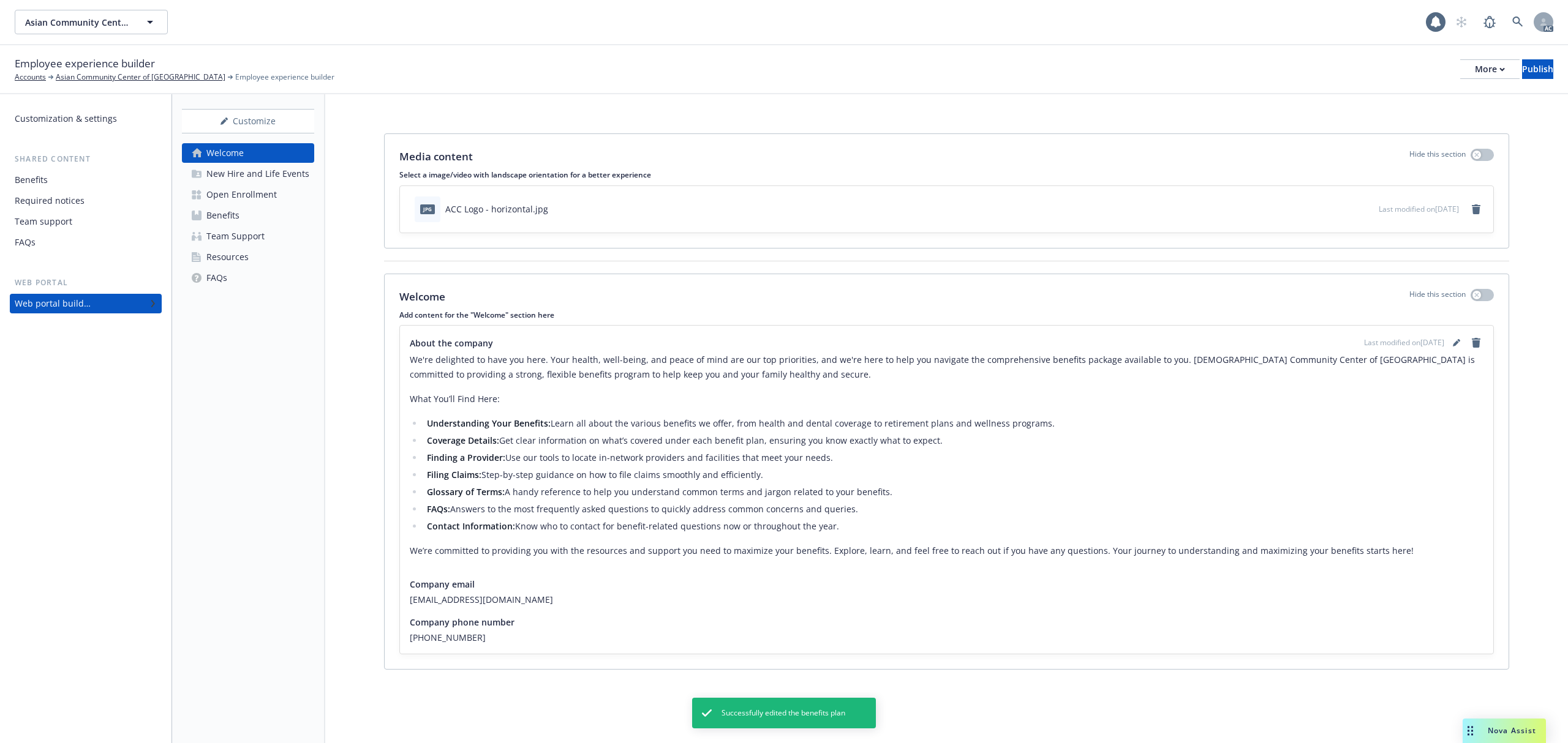
click at [239, 192] on div "Open Enrollment" at bounding box center [241, 194] width 71 height 19
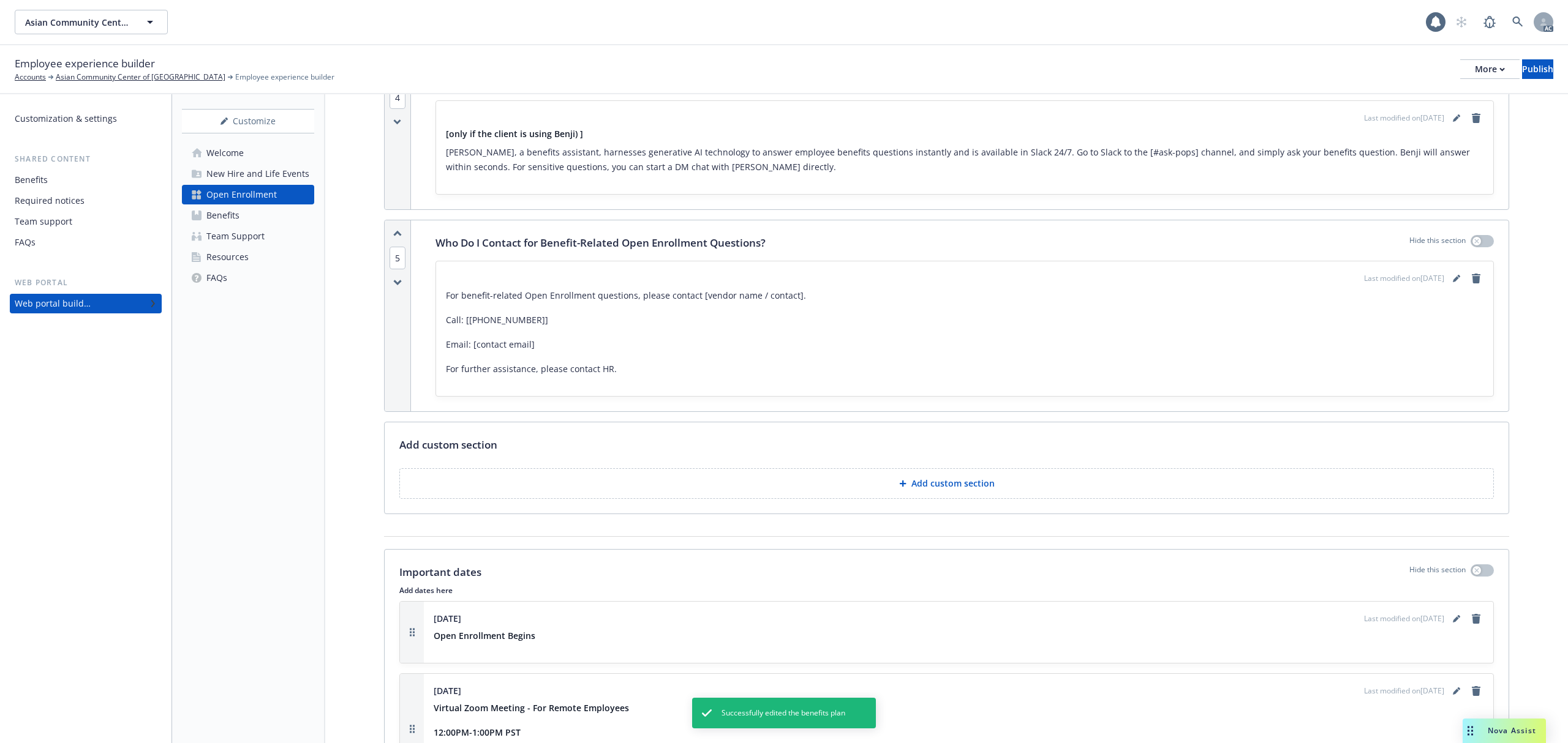
scroll to position [1551, 0]
click at [1453, 280] on icon "editPencil" at bounding box center [1456, 277] width 6 height 6
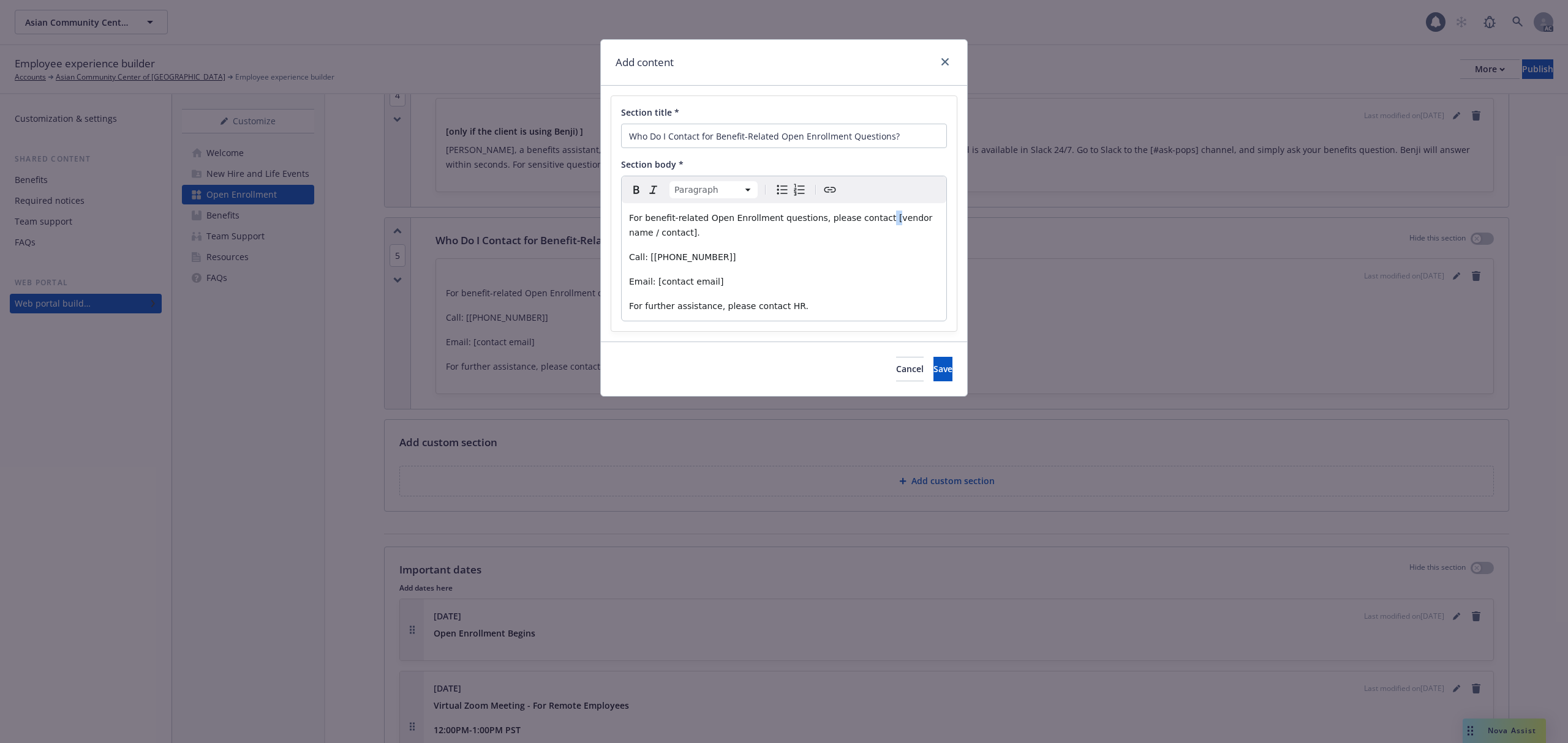
drag, startPoint x: 863, startPoint y: 218, endPoint x: 871, endPoint y: 219, distance: 8.1
click at [871, 219] on span "For benefit-related Open Enrollment questions, please contact [vendor name / co…" at bounding box center [782, 225] width 306 height 24
click at [866, 218] on span "For benefit-related Open Enrollment questions, please contact [vendor name / co…" at bounding box center [782, 225] width 306 height 24
drag, startPoint x: 866, startPoint y: 218, endPoint x: 924, endPoint y: 229, distance: 59.0
click at [924, 229] on p "For benefit-related Open Enrollment questions, please contact [vendor name / co…" at bounding box center [784, 225] width 310 height 30
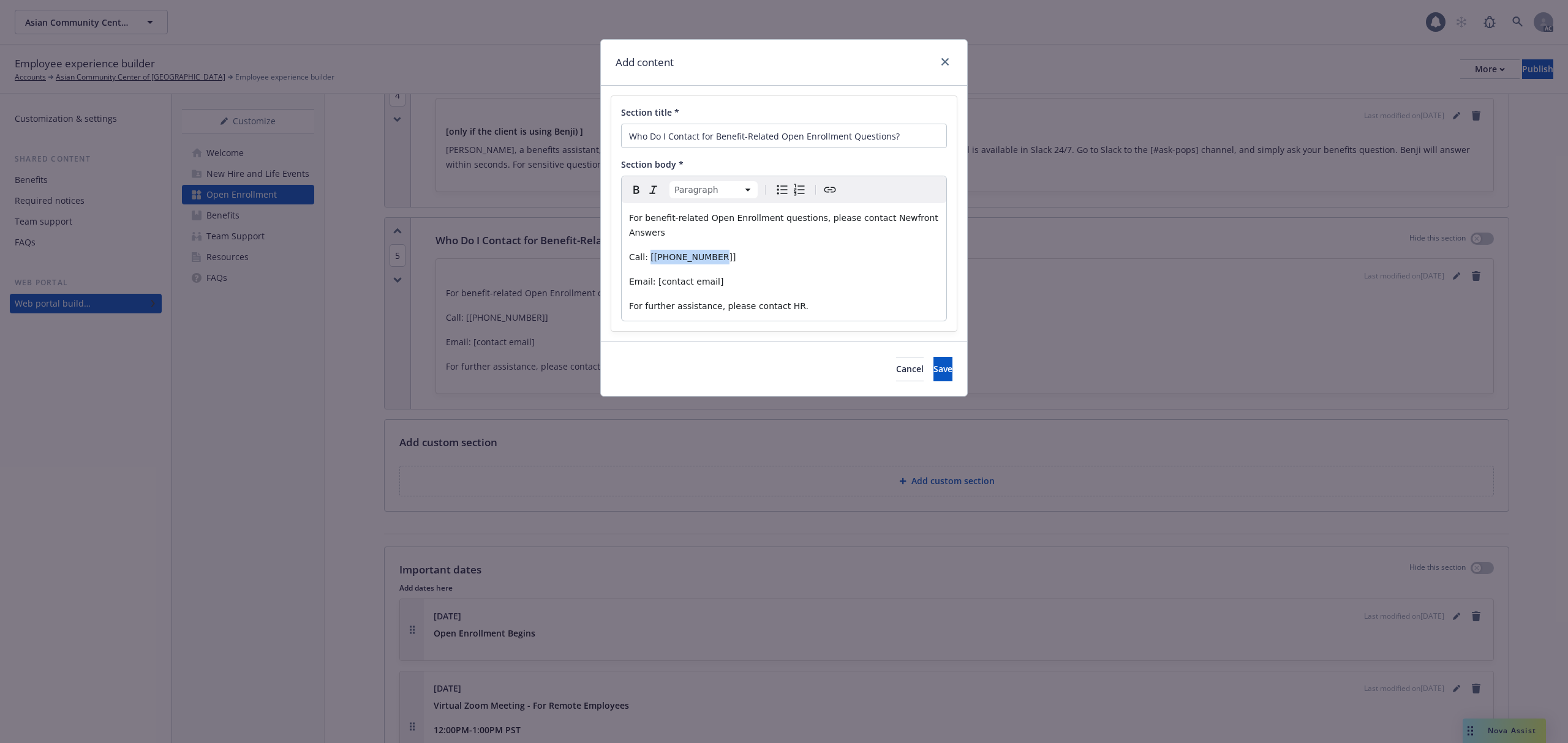
drag, startPoint x: 677, startPoint y: 243, endPoint x: 648, endPoint y: 243, distance: 29.0
click at [648, 250] on p "Call: [[PHONE_NUMBER]]" at bounding box center [784, 258] width 310 height 15
click at [770, 253] on div "For benefit-related Open Enrollment questions, please contact Newfront Answers …" at bounding box center [784, 262] width 325 height 118
drag, startPoint x: 718, startPoint y: 265, endPoint x: 653, endPoint y: 270, distance: 65.2
click at [653, 274] on p "Email: [contact email]" at bounding box center [784, 282] width 310 height 15
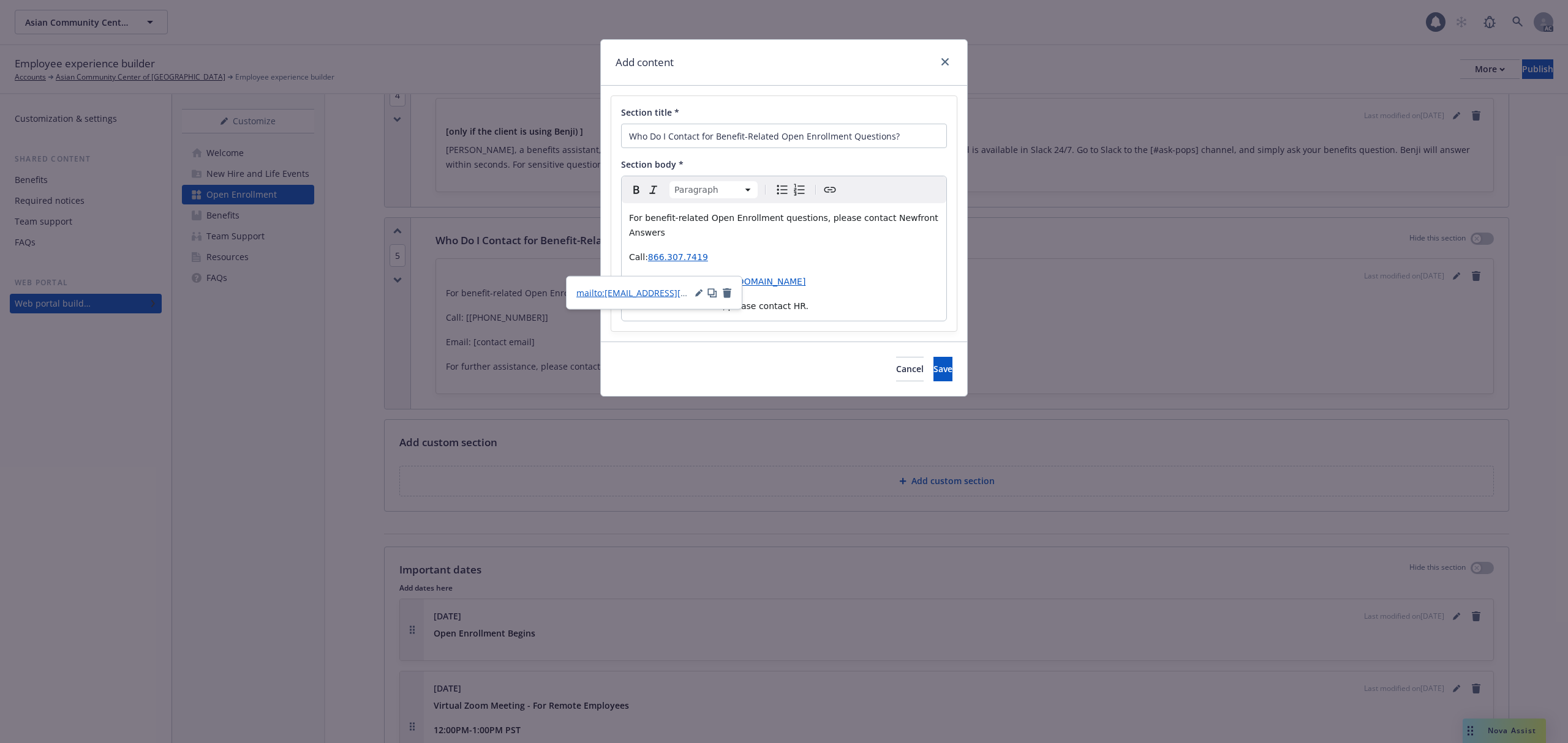
click at [875, 253] on div "For benefit-related Open Enrollment questions, please contact Newfront Answers …" at bounding box center [784, 262] width 325 height 118
click at [785, 274] on p "Email: [EMAIL_ADDRESS][DOMAIN_NAME]" at bounding box center [784, 282] width 310 height 15
click at [934, 357] on button "Save" at bounding box center [943, 369] width 19 height 24
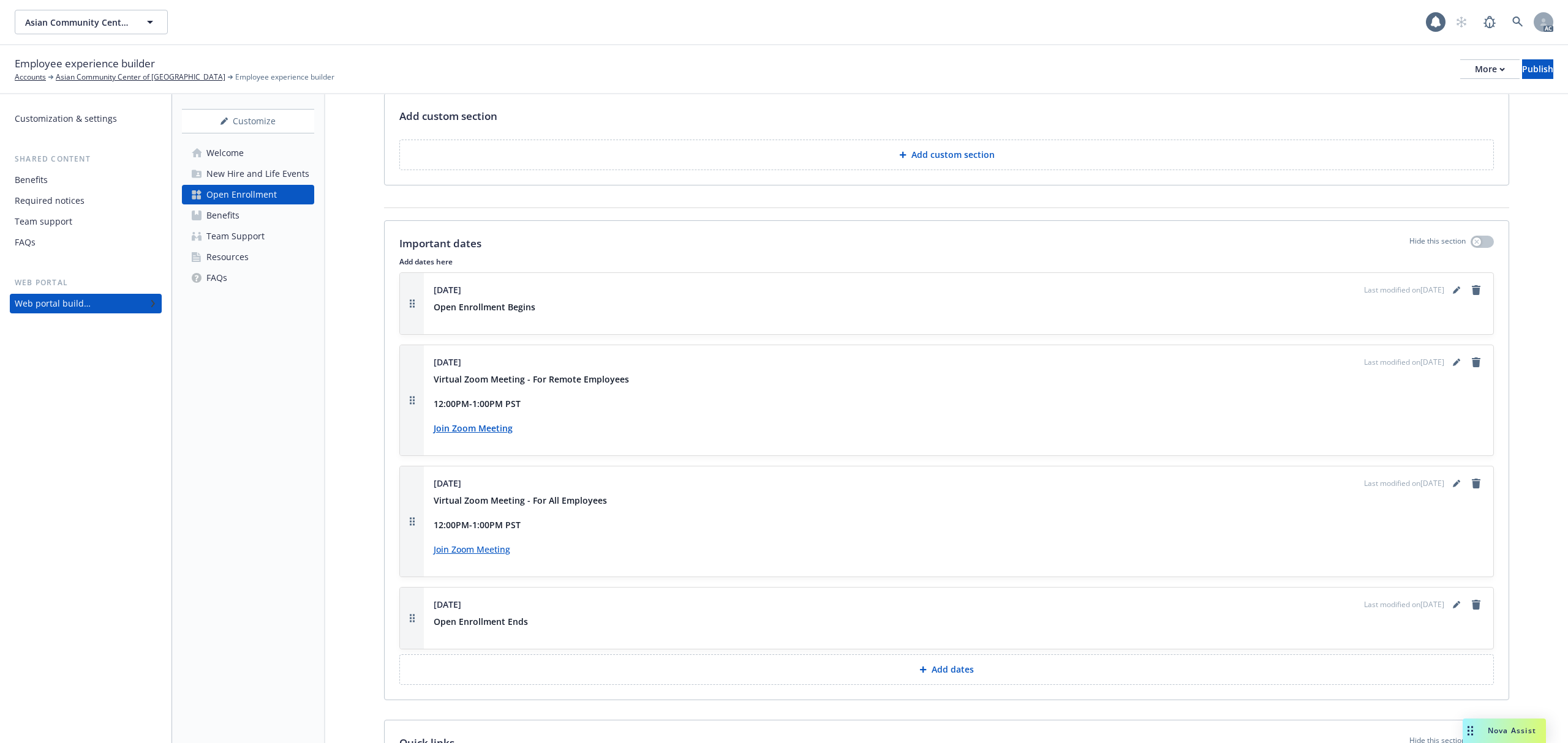
scroll to position [1469, 0]
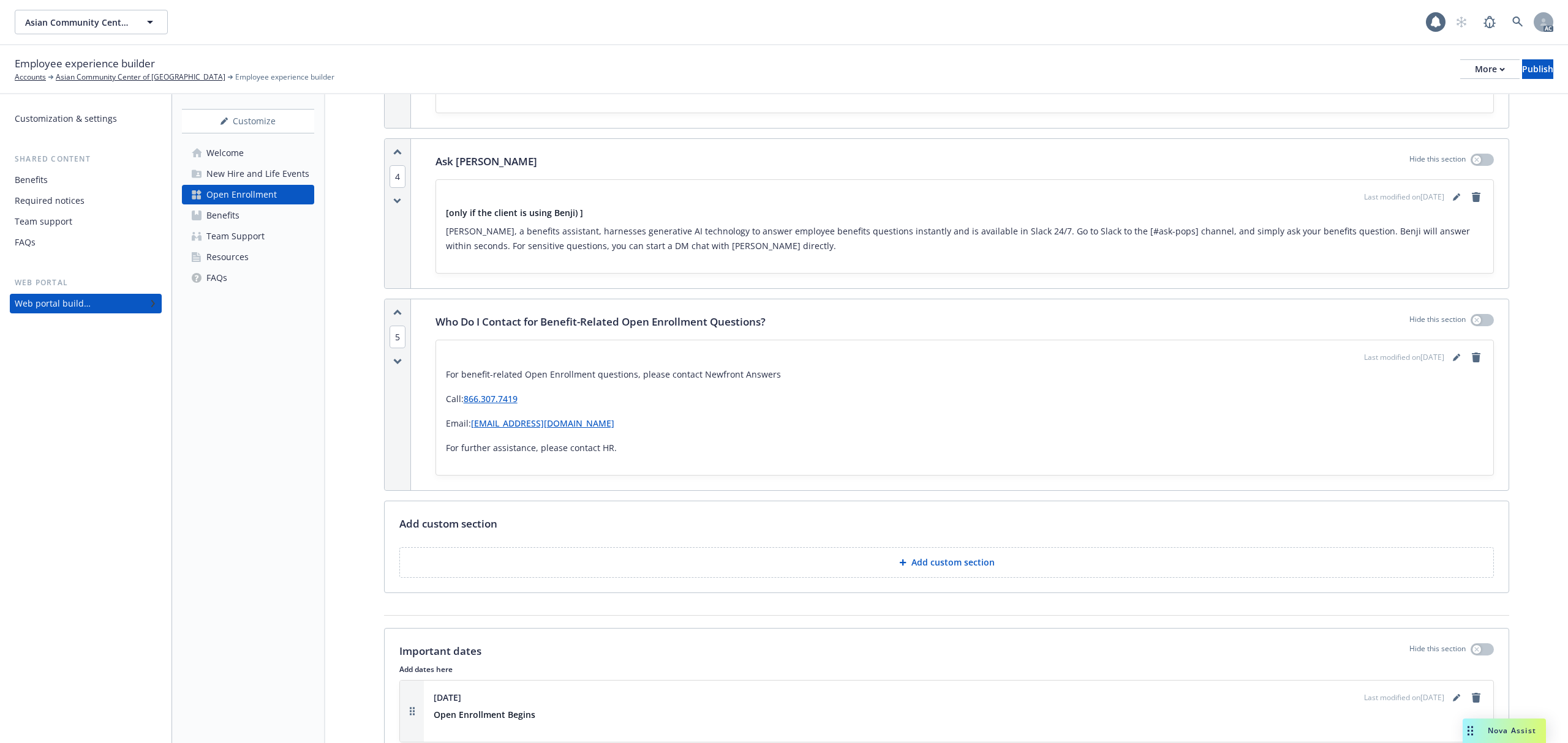
click at [223, 219] on div "Benefits" at bounding box center [223, 215] width 33 height 19
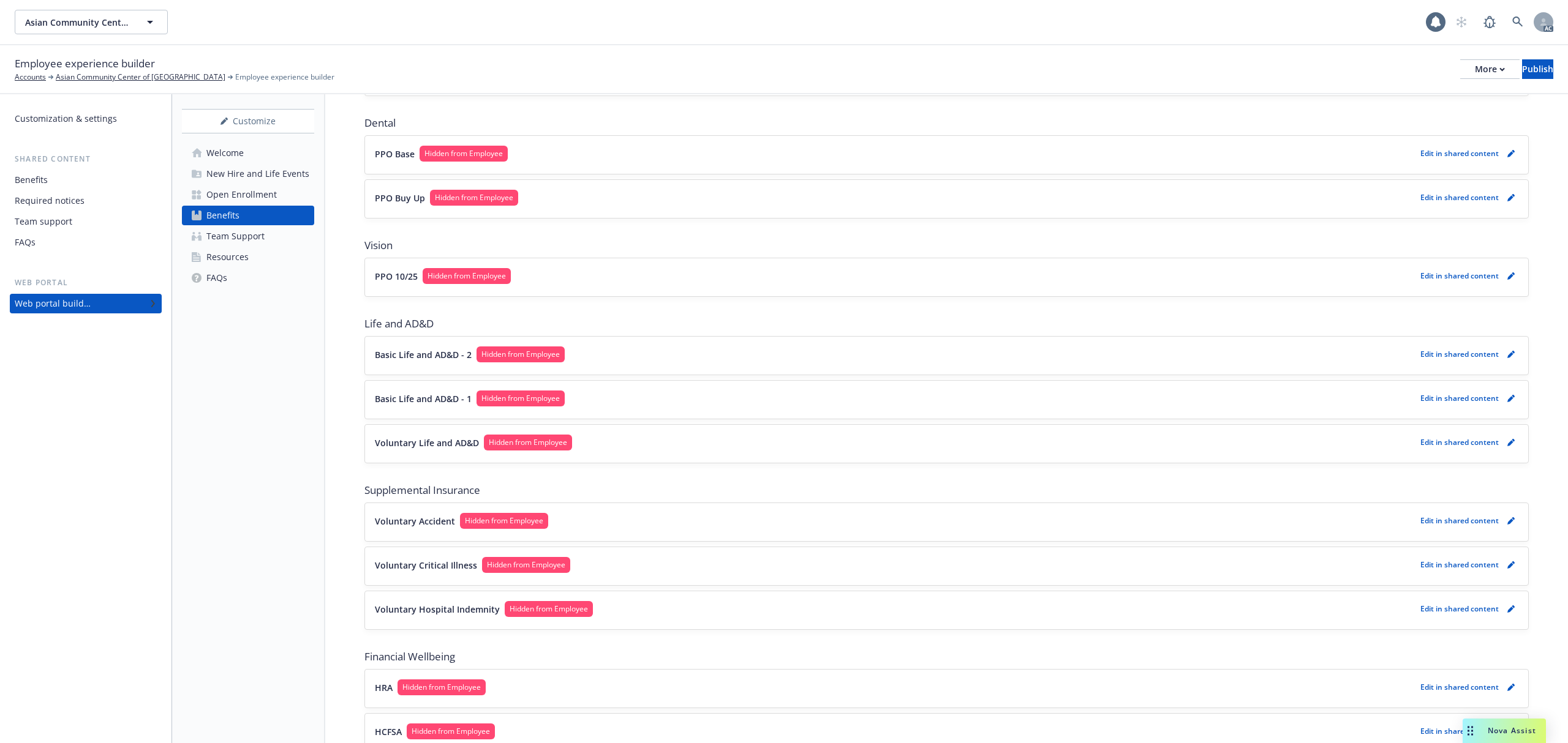
scroll to position [81, 0]
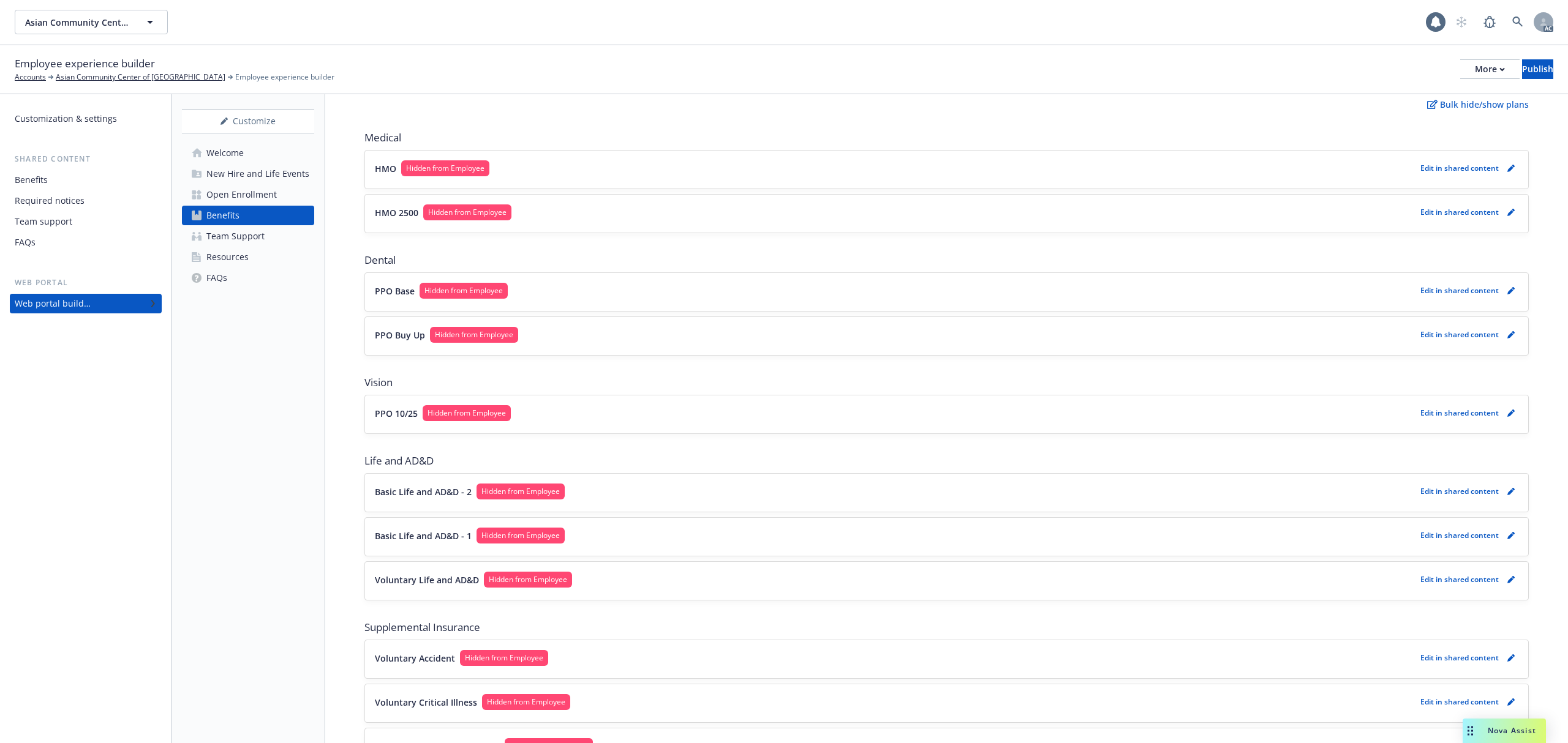
click at [757, 214] on button "HMO 2500 Hidden from Employee" at bounding box center [895, 212] width 1041 height 16
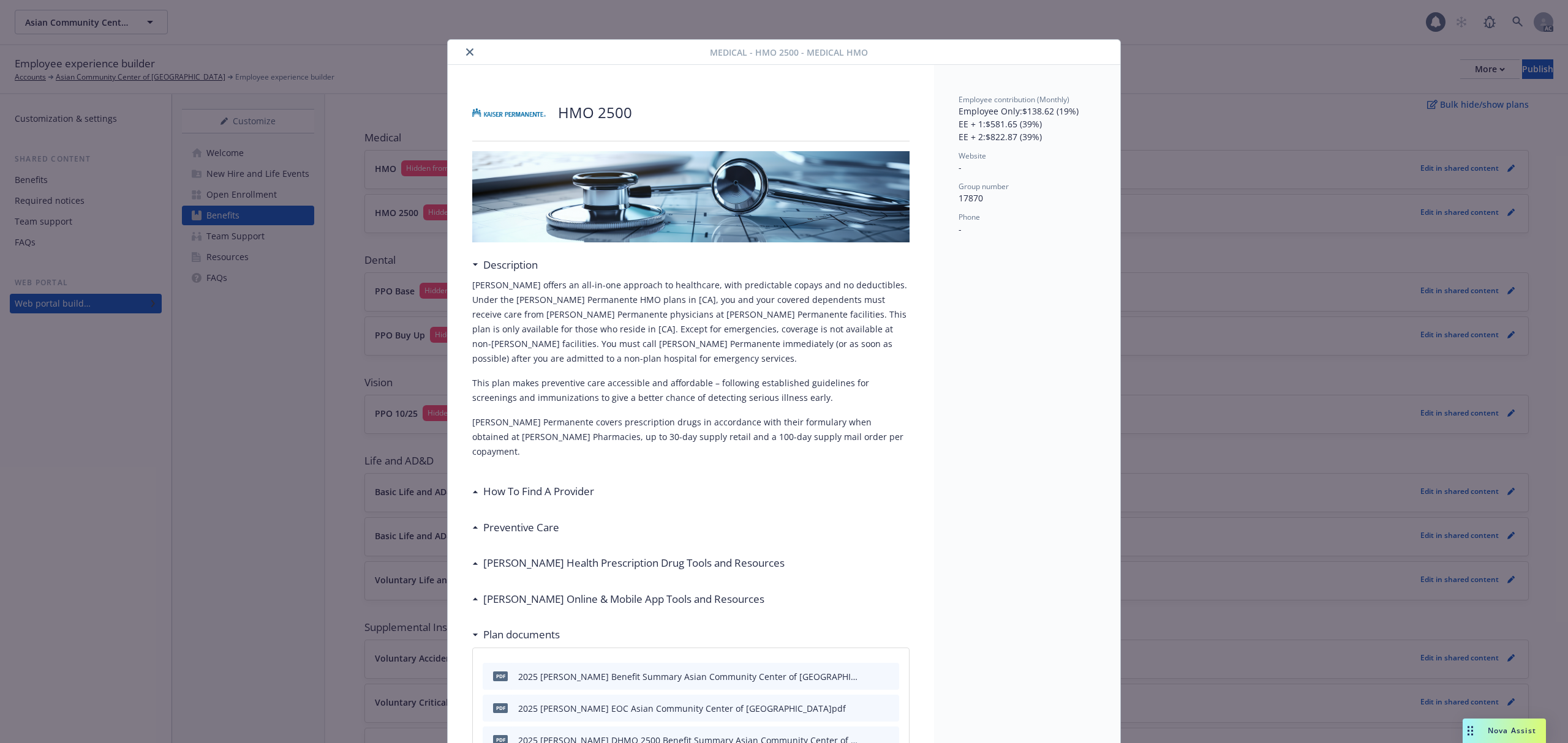
scroll to position [37, 0]
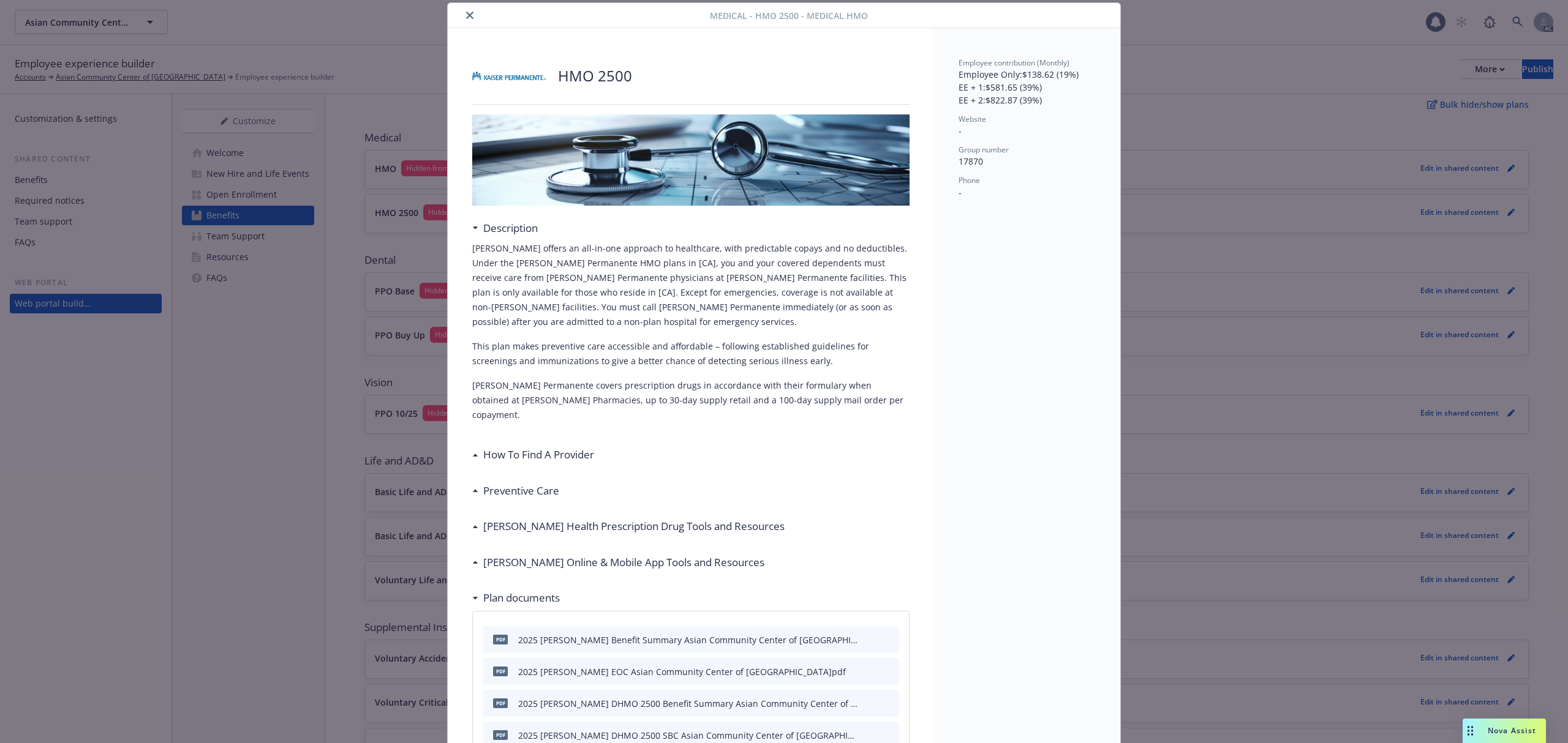
click at [466, 11] on icon "close" at bounding box center [470, 15] width 7 height 7
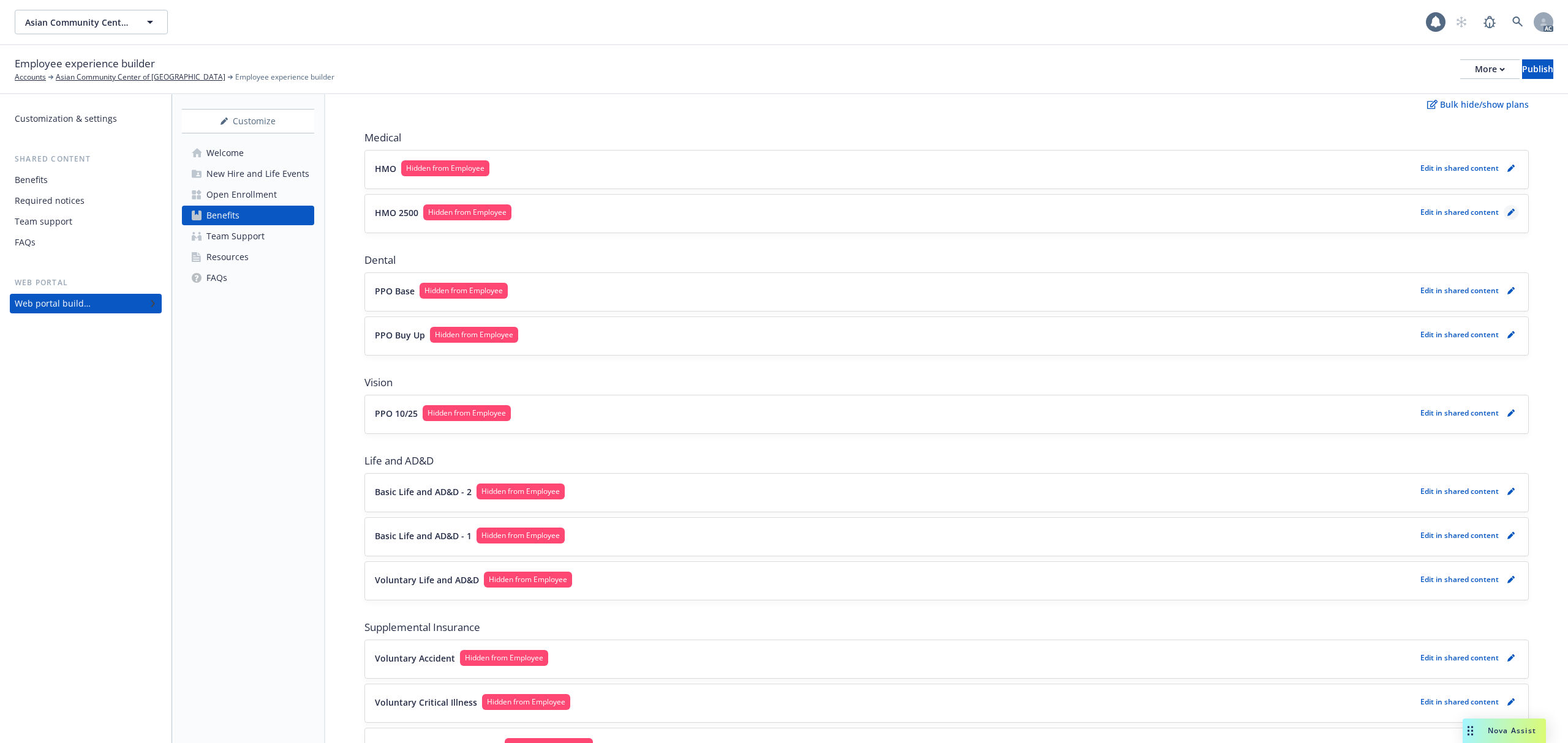
click at [1507, 211] on icon "pencil" at bounding box center [1510, 212] width 6 height 6
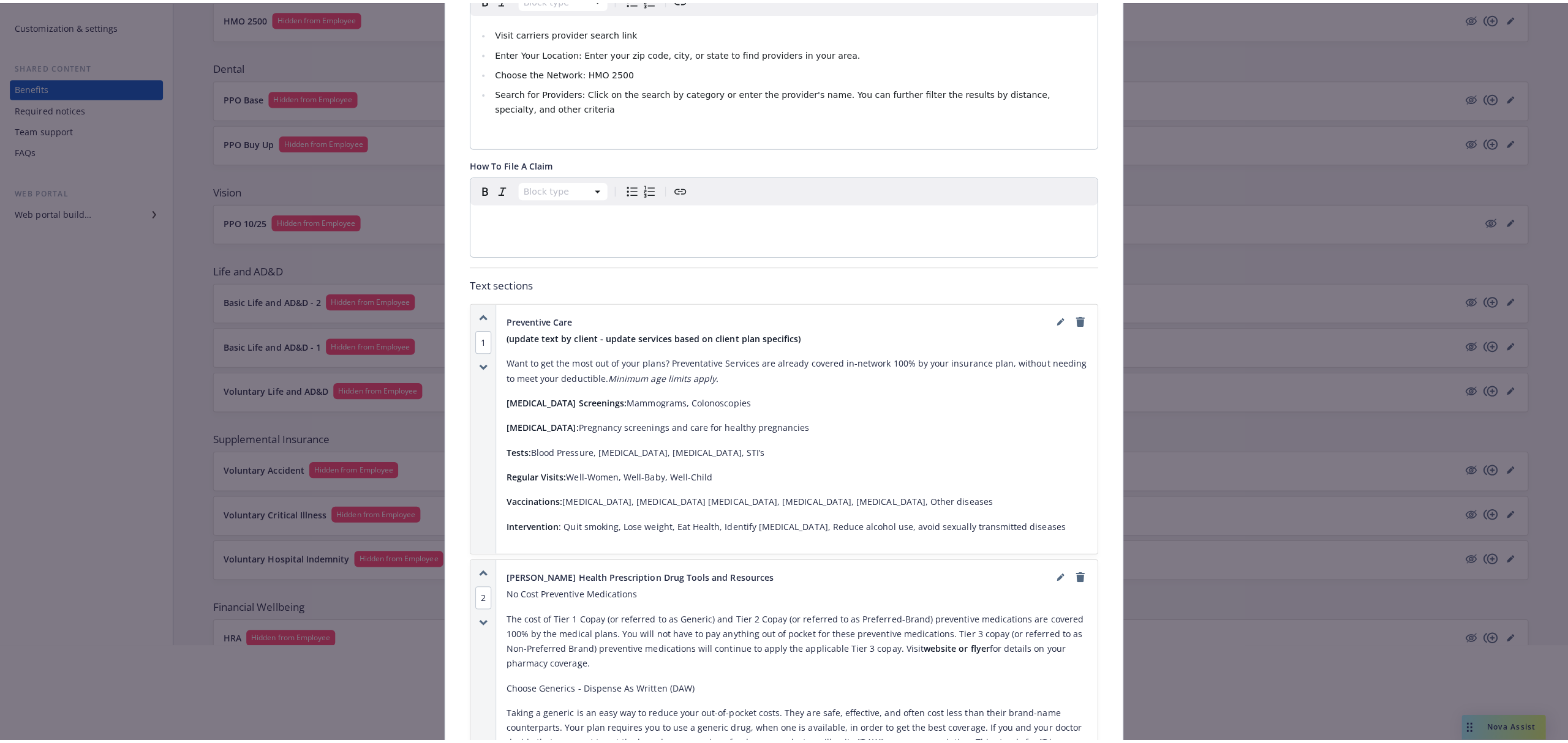
scroll to position [653, 0]
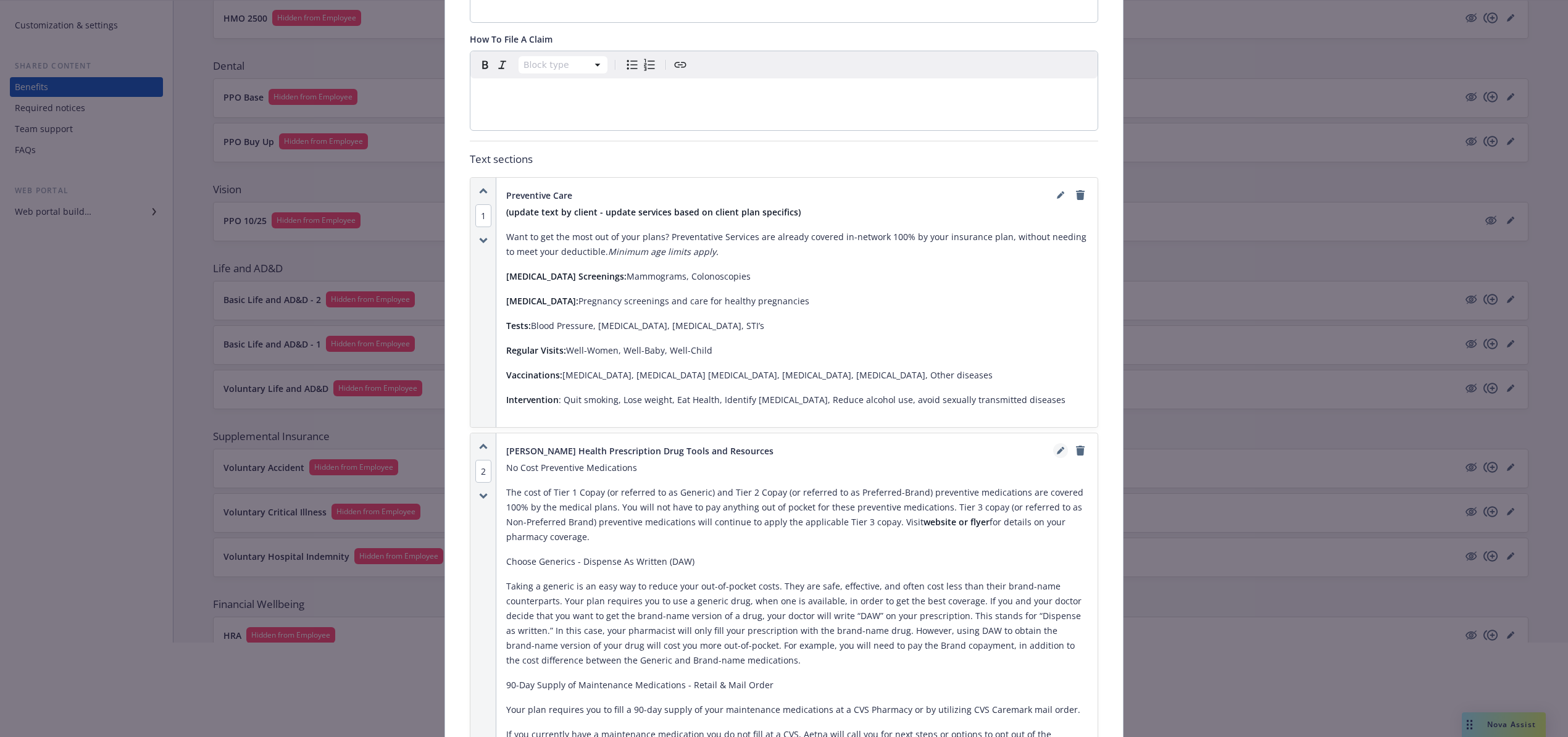
click at [1057, 449] on icon "editPencil" at bounding box center [1060, 452] width 6 height 6
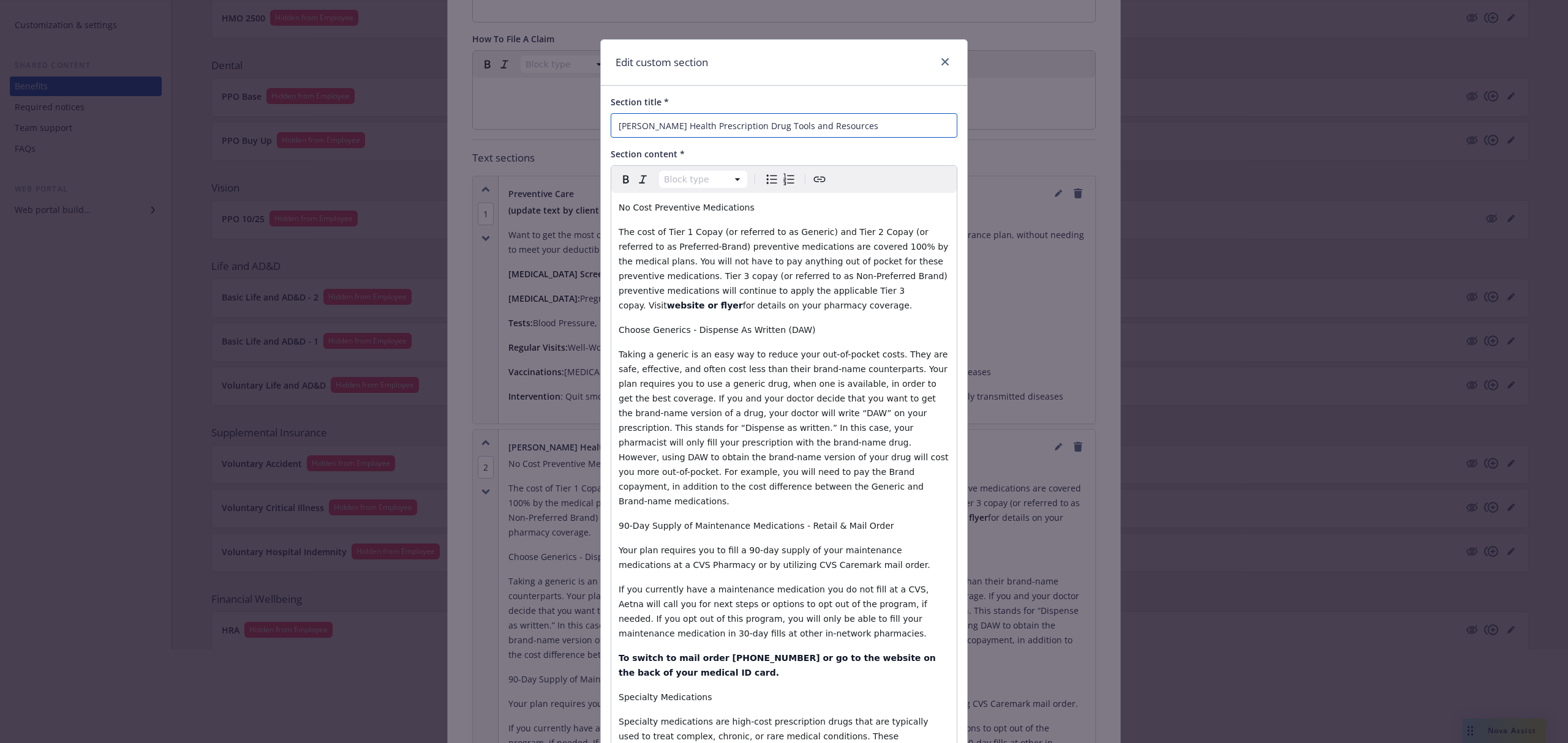
drag, startPoint x: 640, startPoint y: 125, endPoint x: 378, endPoint y: 128, distance: 262.0
click at [420, 128] on div "Edit custom section Section title * [PERSON_NAME] Health Prescription Drug Tool…" at bounding box center [784, 371] width 1568 height 743
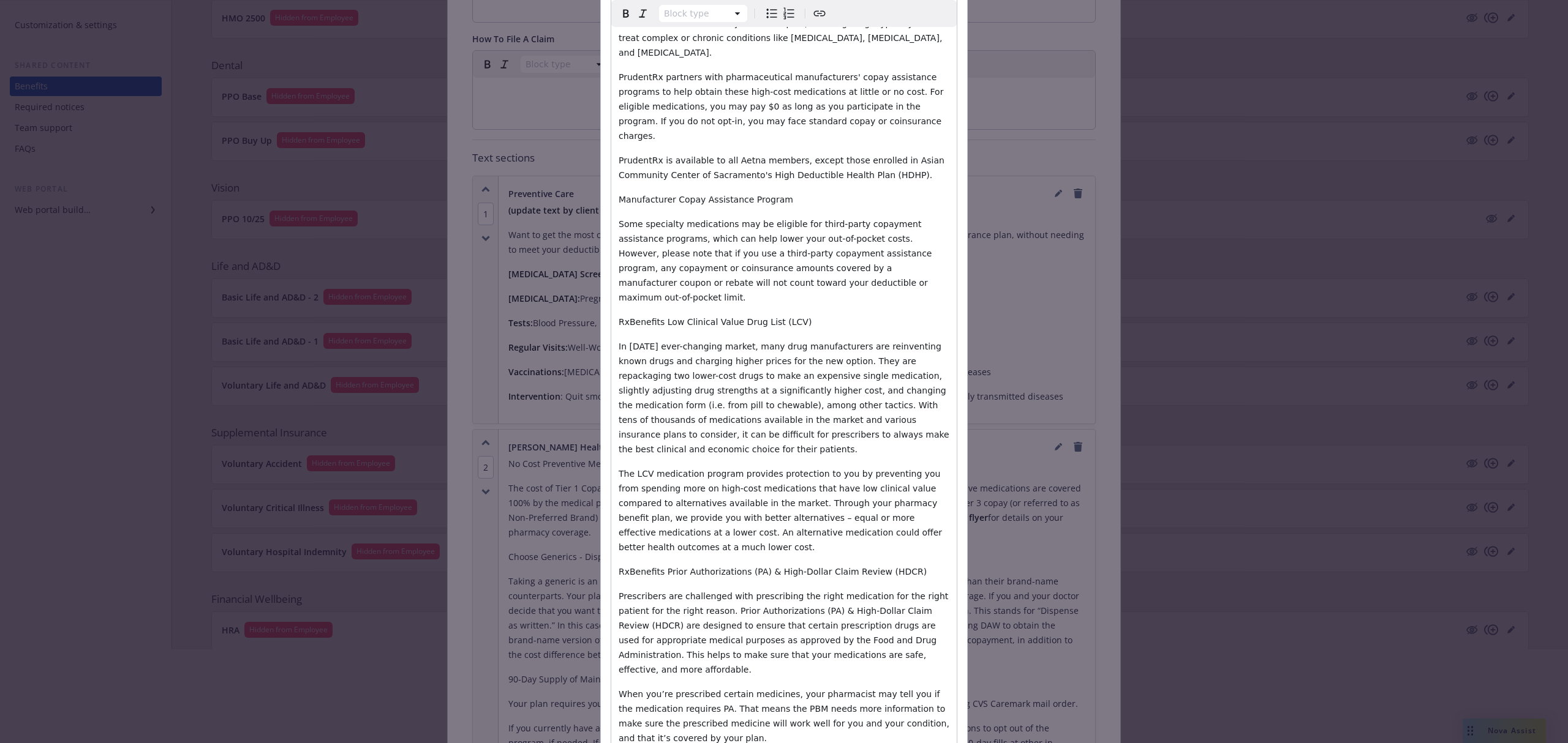
scroll to position [961, 0]
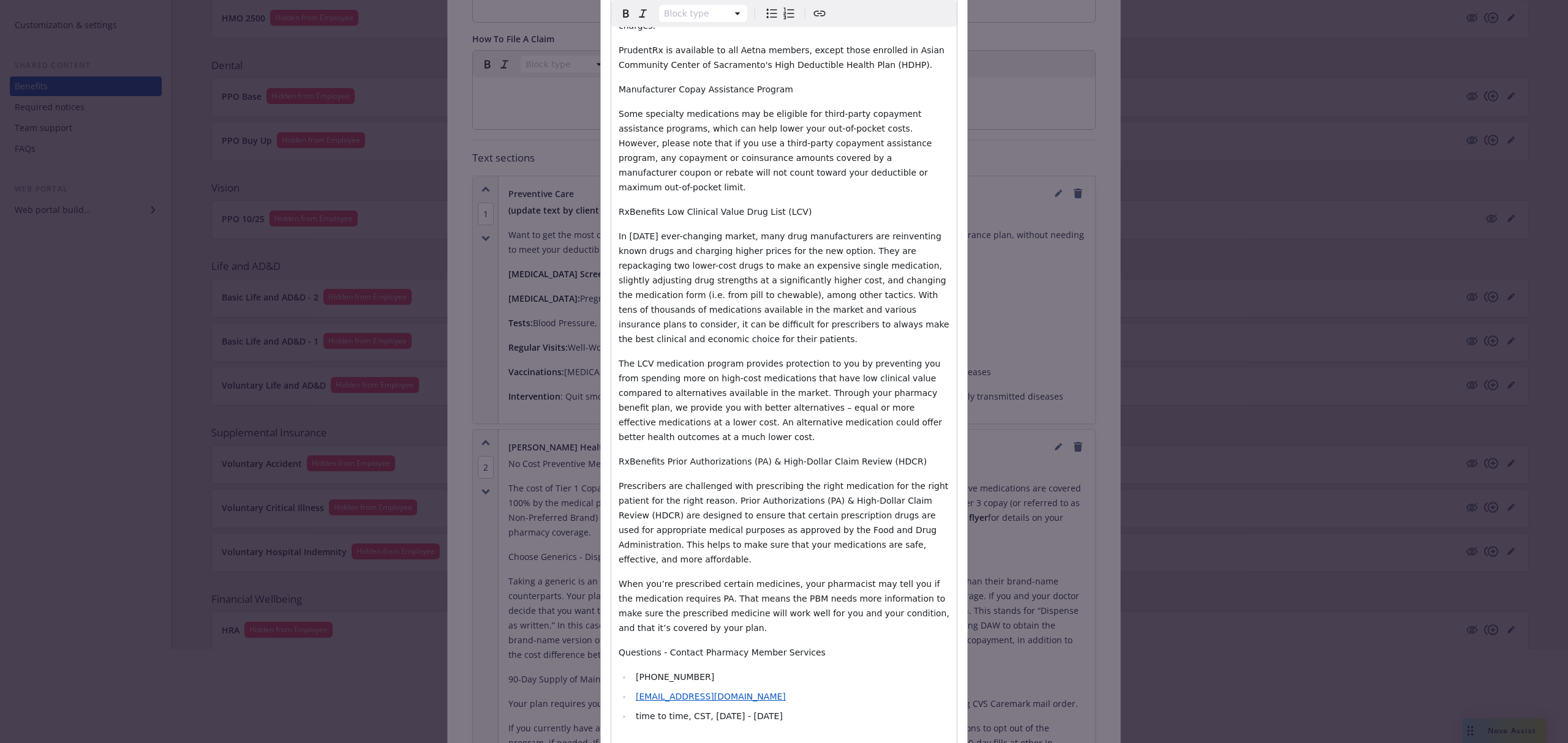
type input "[PERSON_NAME] Permanente Health Prescription Drug Tools and Resources"
click at [897, 677] on div at bounding box center [784, 689] width 1568 height 79
click at [887, 231] on span "In [DATE] ever-changing market, many drug manufacturers are reinventing known d…" at bounding box center [785, 288] width 333 height 113
click at [929, 676] on div at bounding box center [784, 689] width 1568 height 79
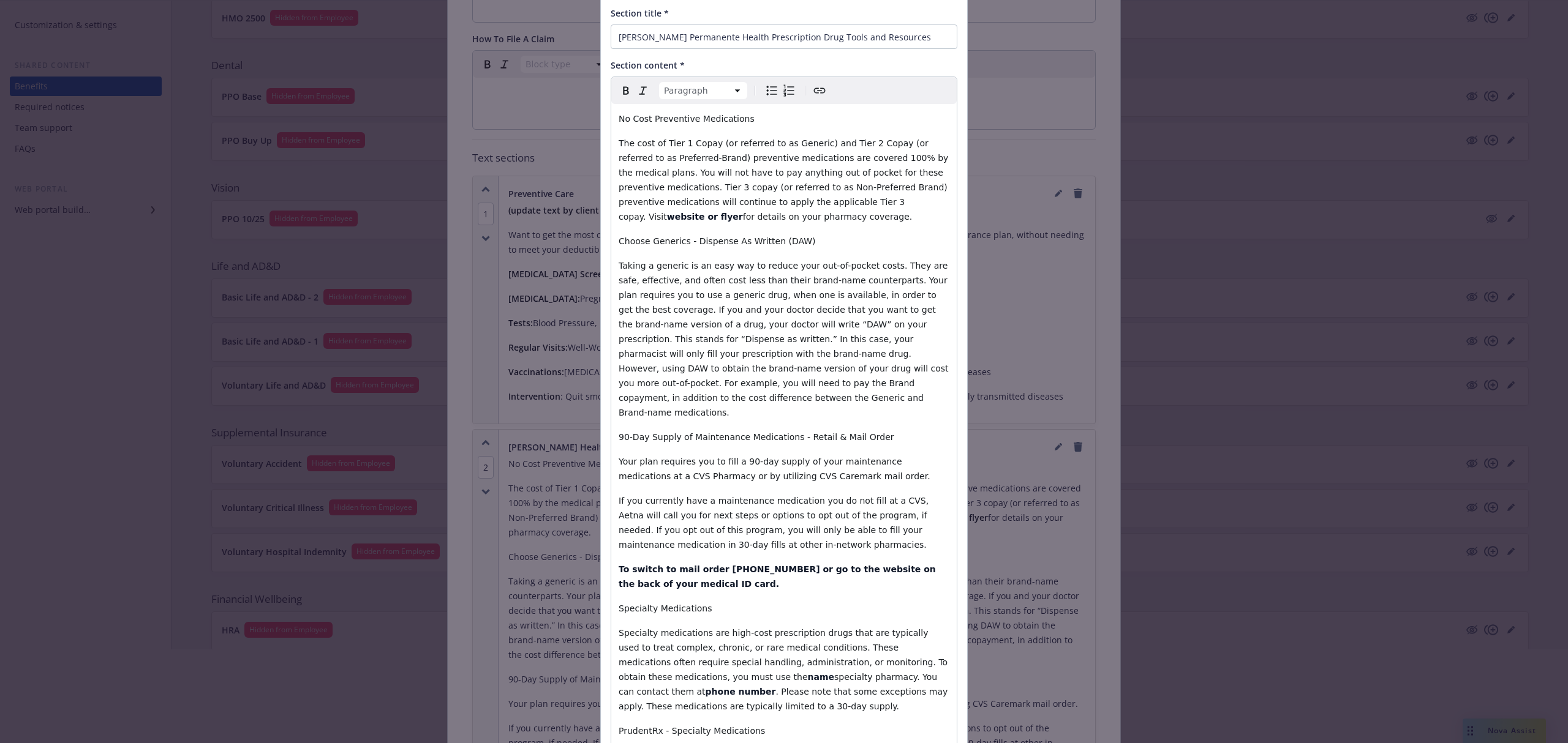
scroll to position [0, 0]
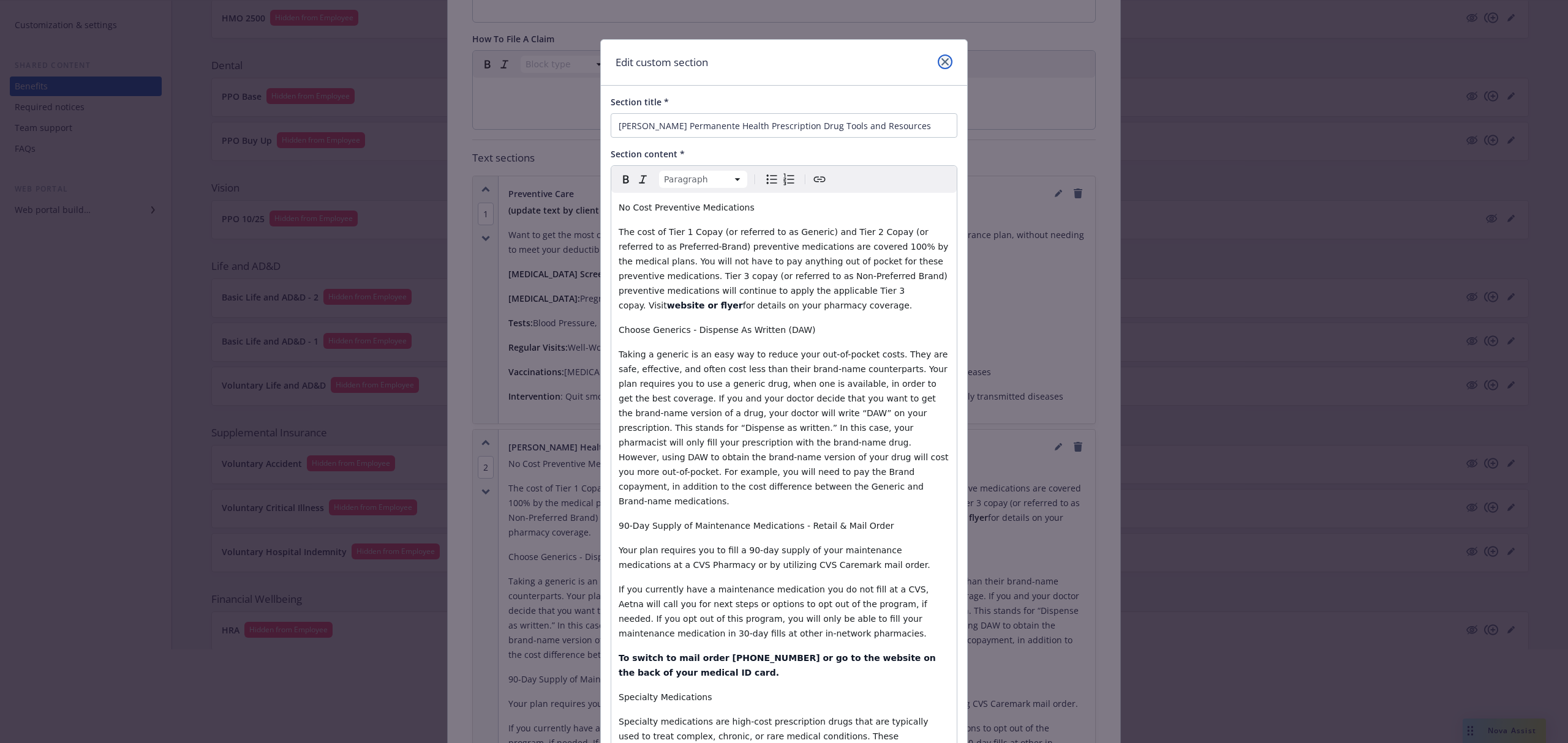
click at [942, 64] on icon "close" at bounding box center [945, 62] width 7 height 7
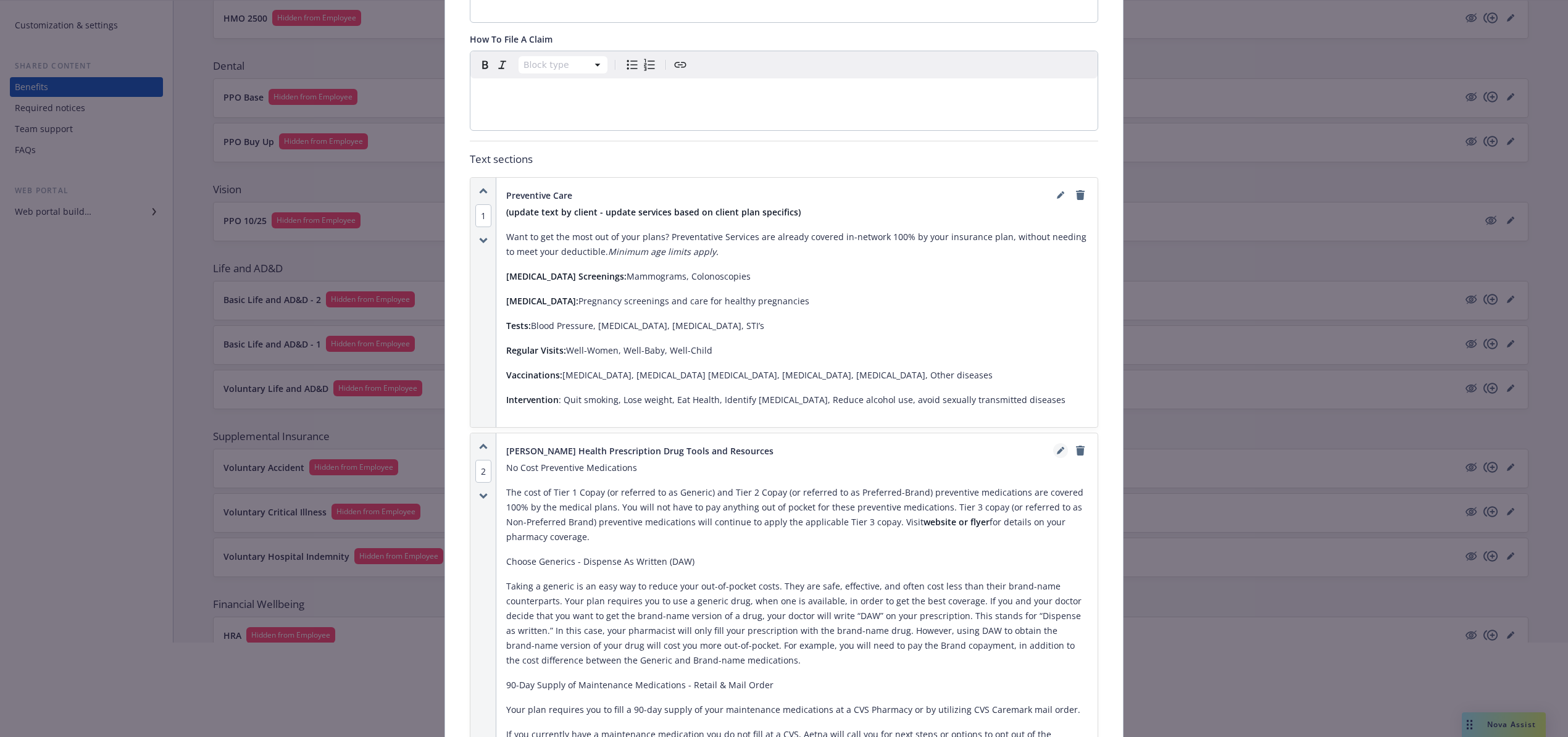
click at [1057, 449] on icon "editPencil" at bounding box center [1060, 452] width 6 height 6
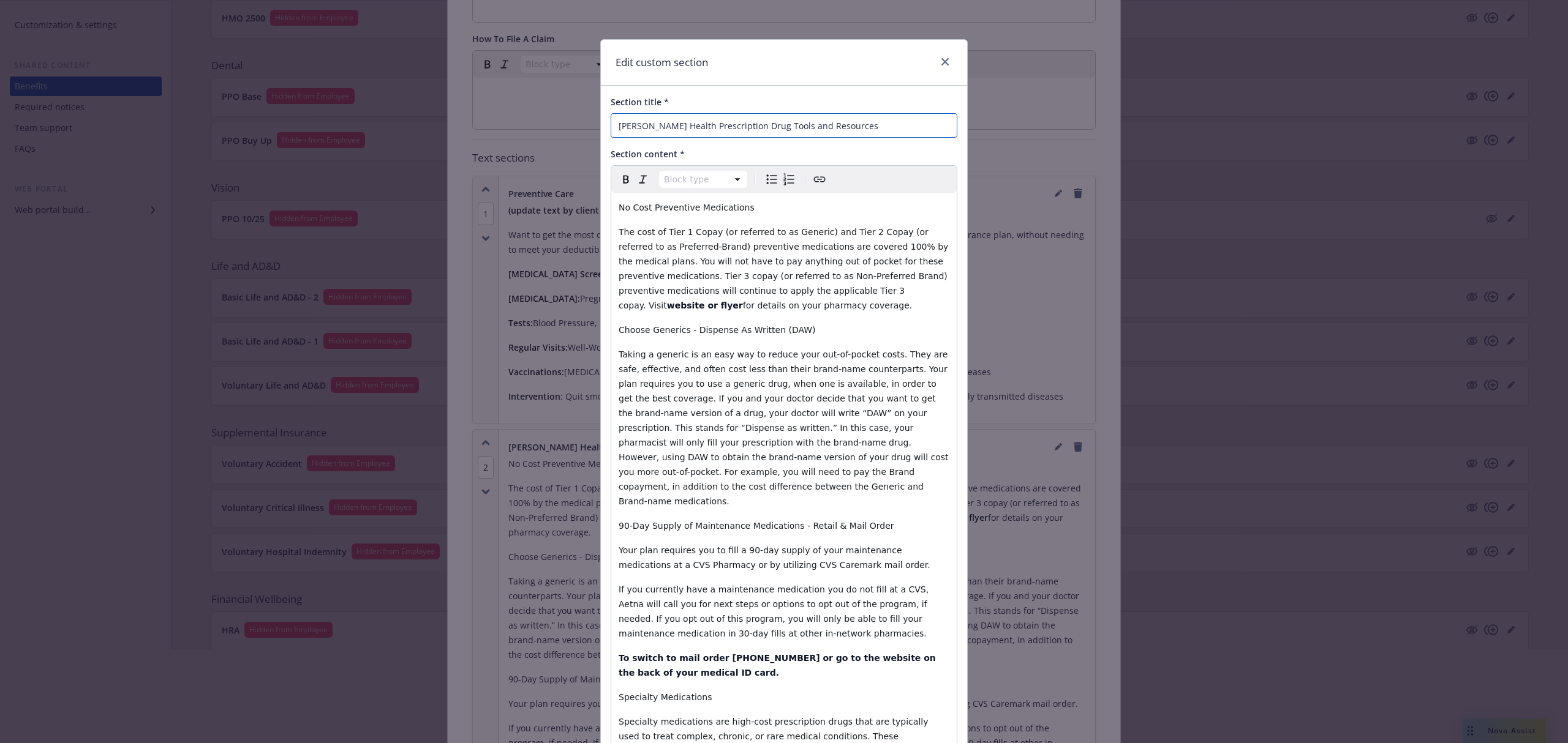
drag, startPoint x: 669, startPoint y: 126, endPoint x: 461, endPoint y: 135, distance: 208.2
click at [513, 135] on div "Edit custom section Section title * [PERSON_NAME] Health Prescription Drug Tool…" at bounding box center [784, 371] width 1568 height 743
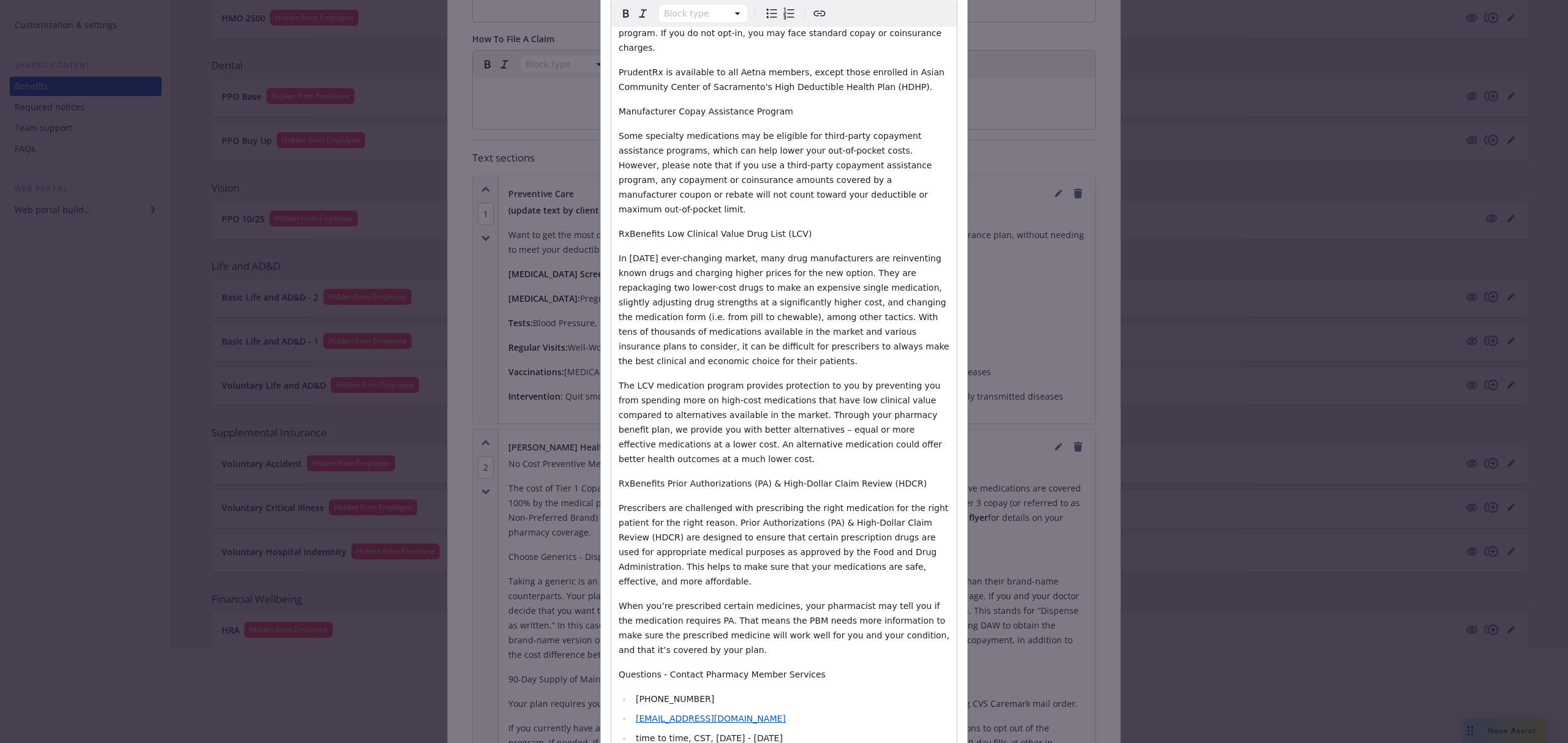
scroll to position [961, 0]
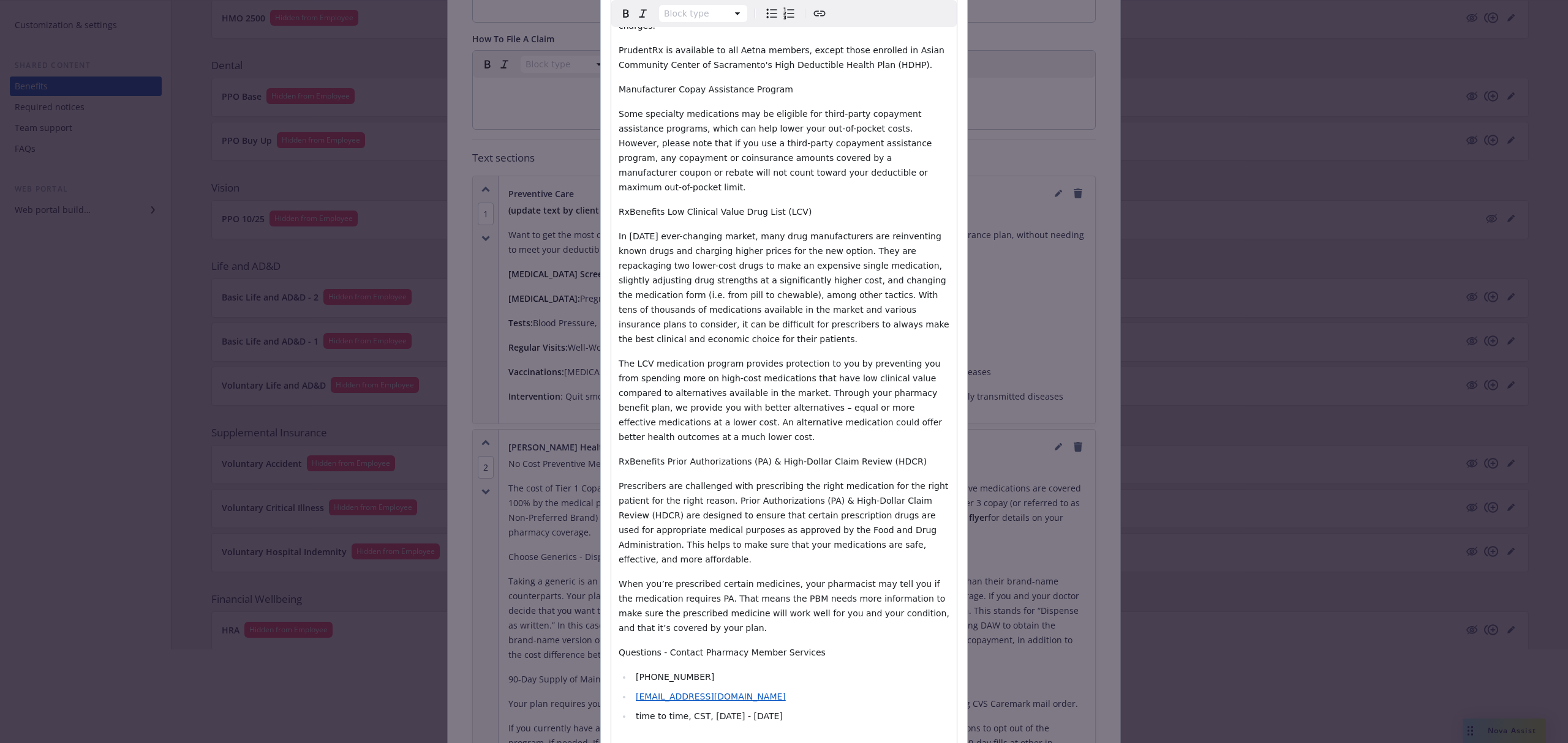
type input "[PERSON_NAME] Permanente Prescription Drug Tools and Resources"
click at [909, 676] on div at bounding box center [784, 689] width 1568 height 79
click at [867, 677] on div at bounding box center [784, 689] width 1568 height 79
click at [825, 681] on div at bounding box center [784, 689] width 1568 height 79
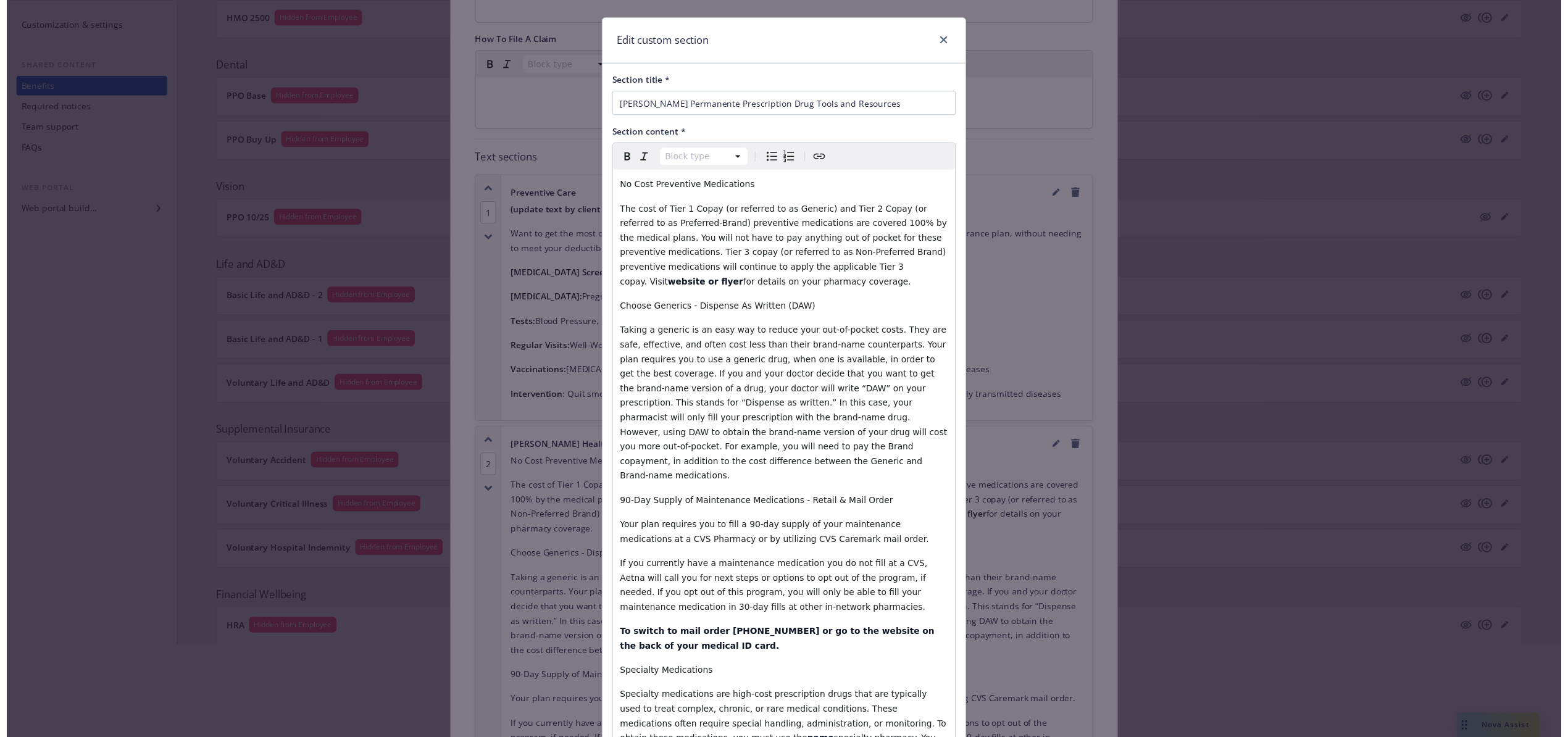
scroll to position [0, 0]
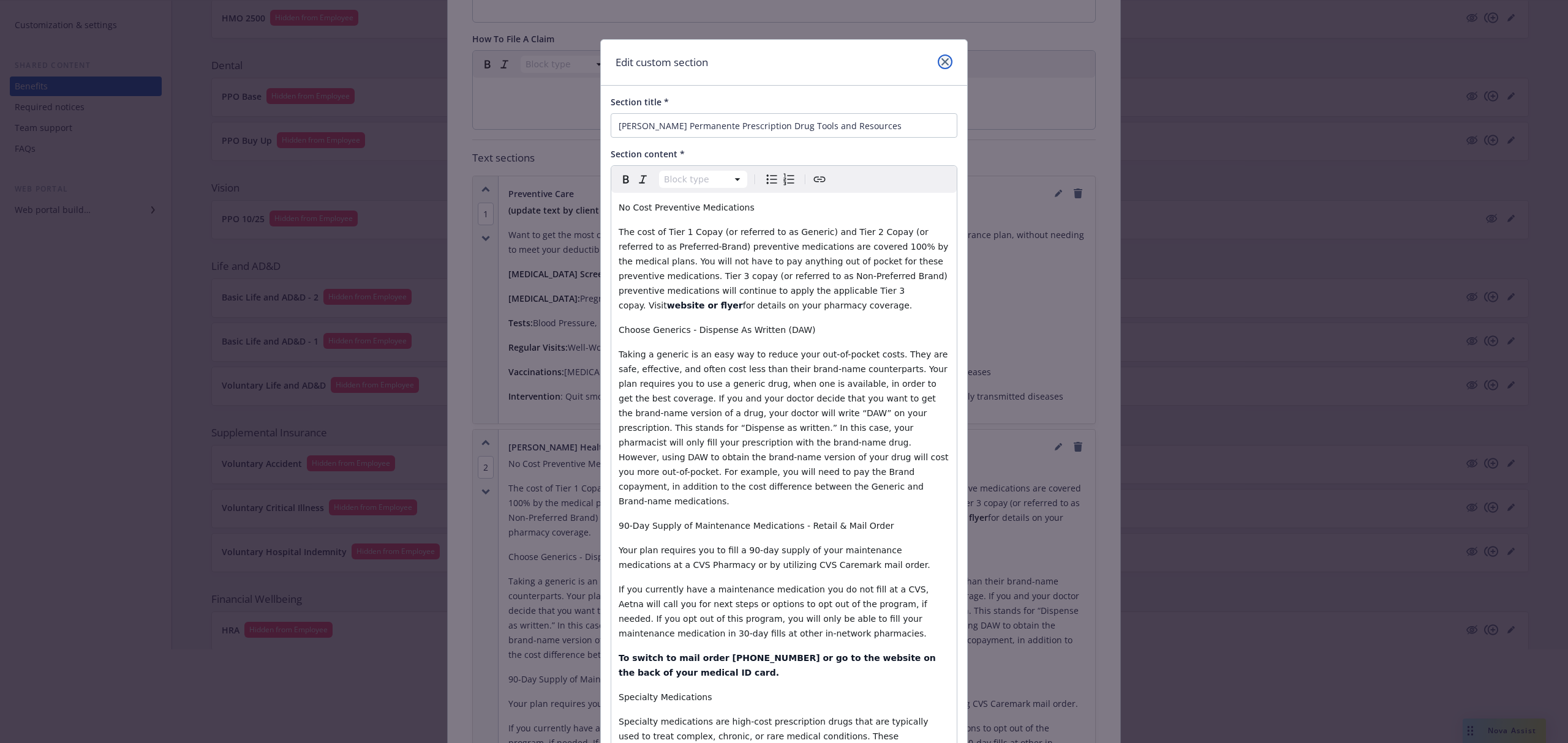
click at [942, 60] on icon "close" at bounding box center [945, 62] width 7 height 7
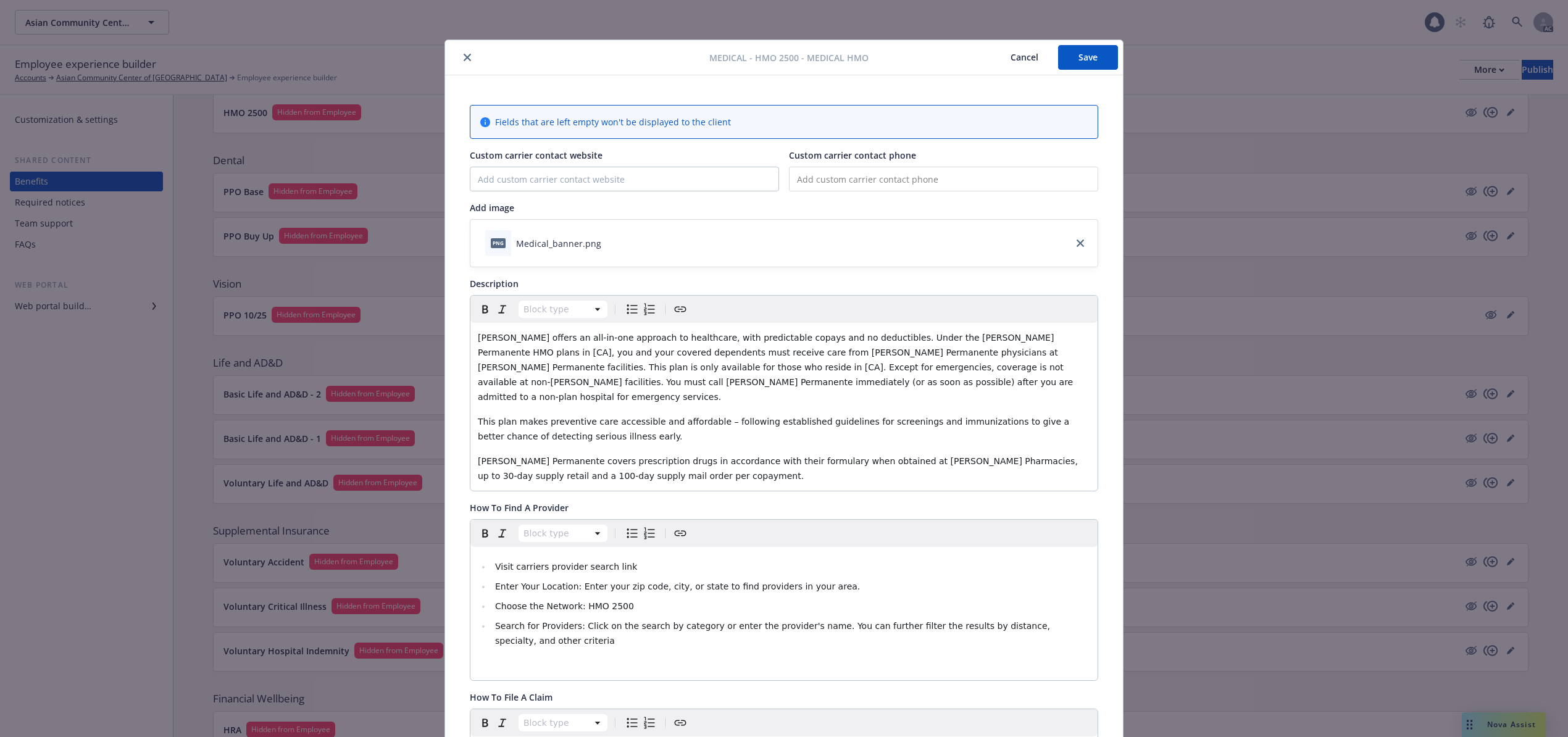
click at [1070, 57] on button "Save" at bounding box center [1088, 57] width 60 height 24
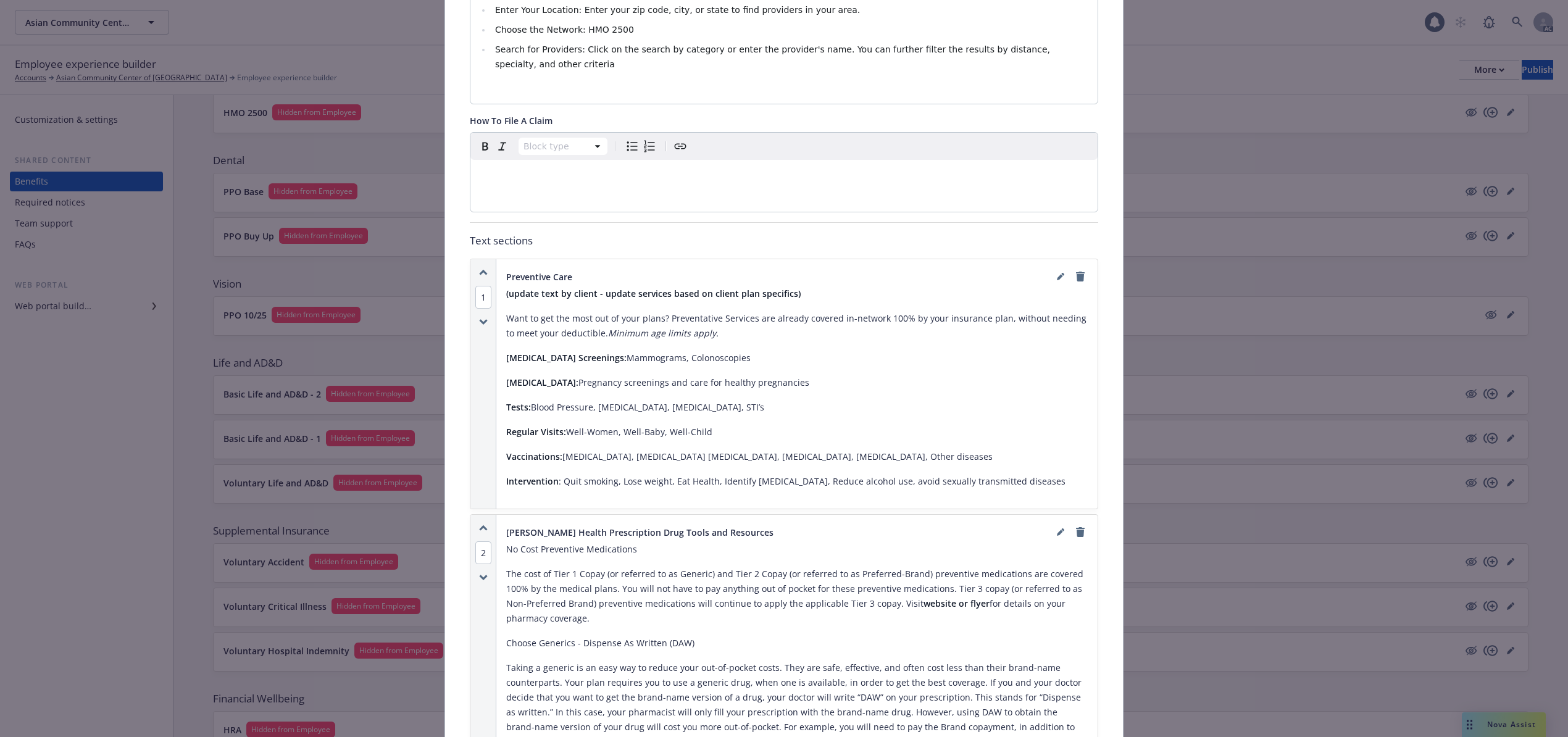
scroll to position [576, 0]
click at [1076, 528] on icon "remove" at bounding box center [1080, 533] width 9 height 10
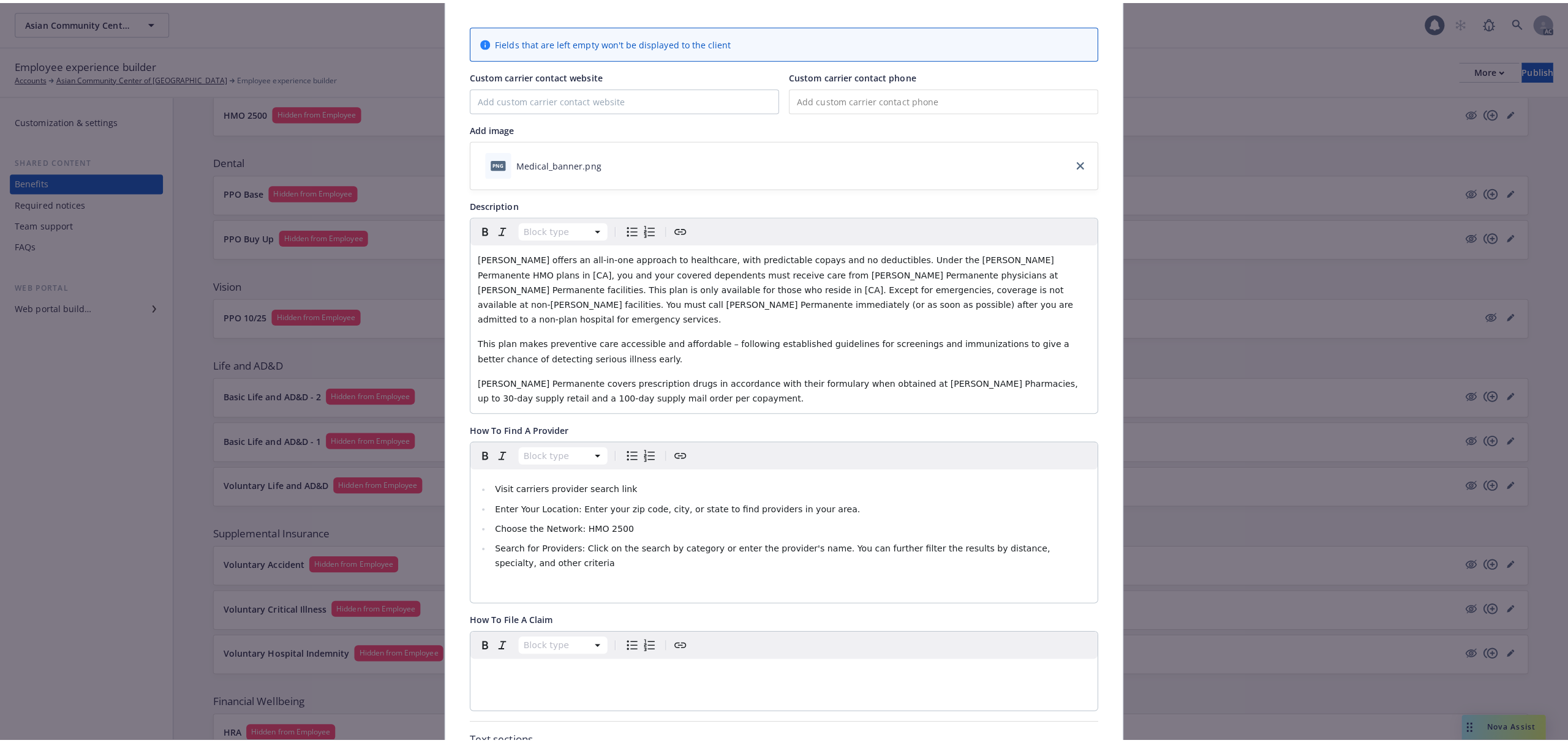
scroll to position [0, 0]
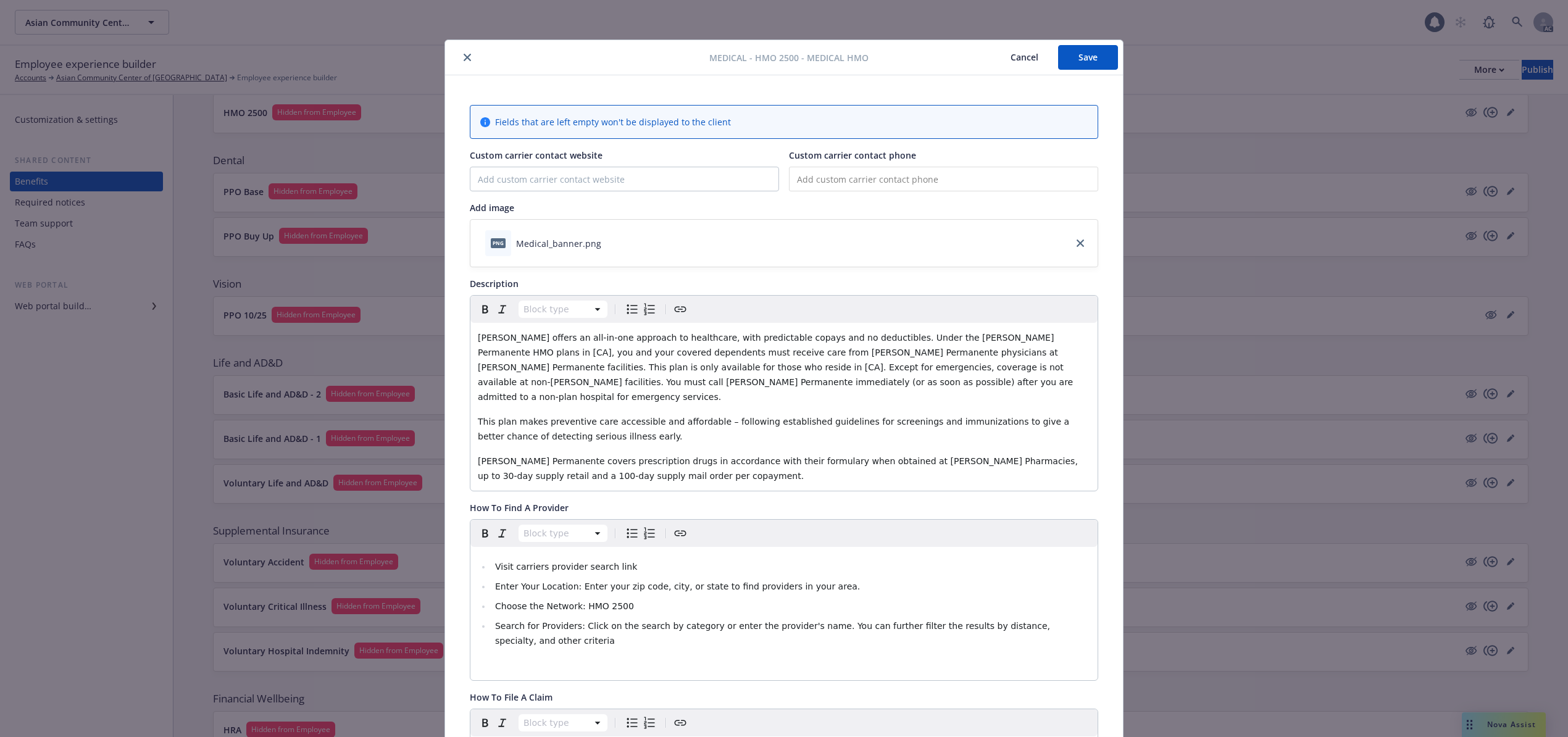
click at [1072, 63] on button "Save" at bounding box center [1088, 57] width 60 height 24
click at [1021, 57] on button "Cancel" at bounding box center [1024, 57] width 67 height 24
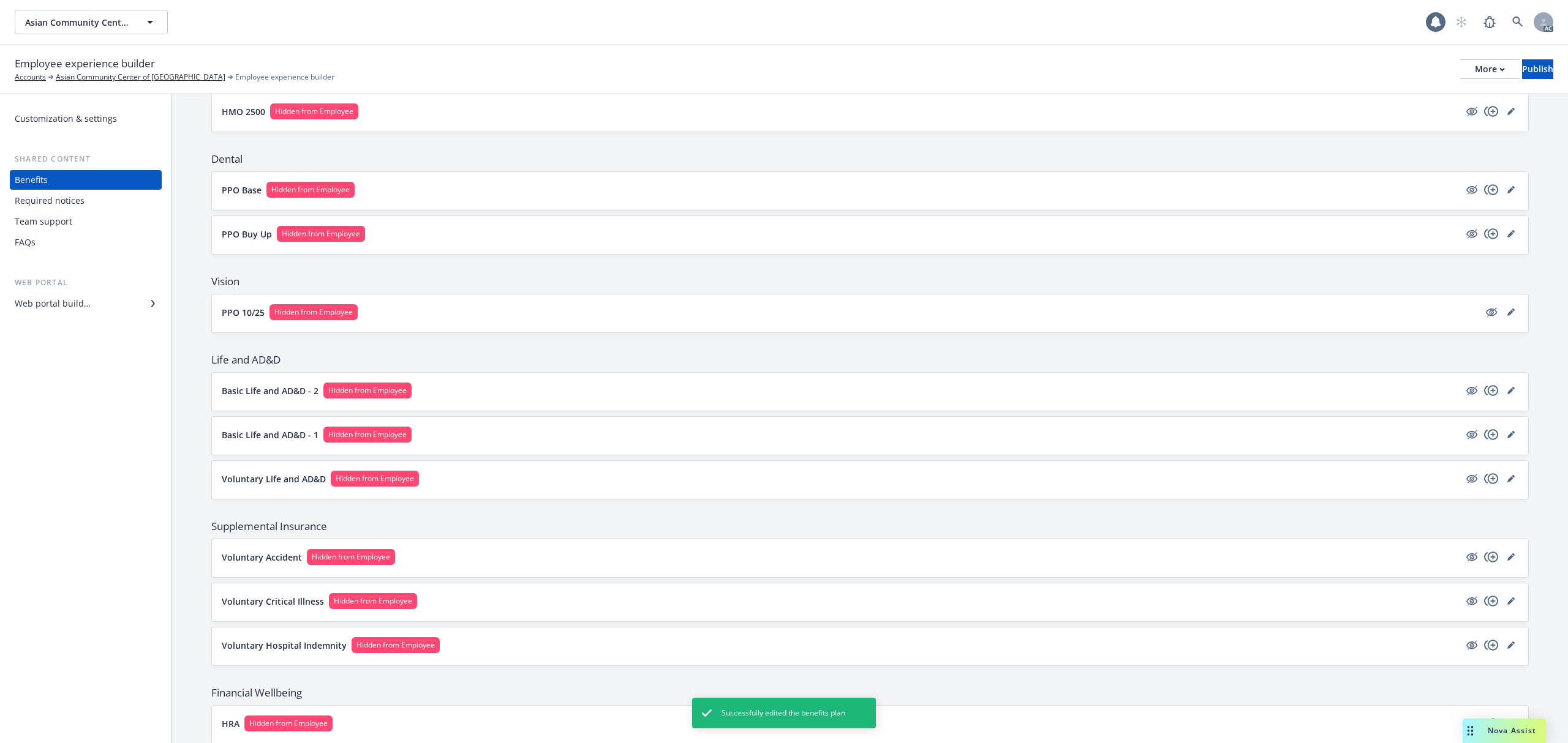
click at [561, 112] on button "HMO 2500 Hidden from Employee" at bounding box center [841, 112] width 1238 height 16
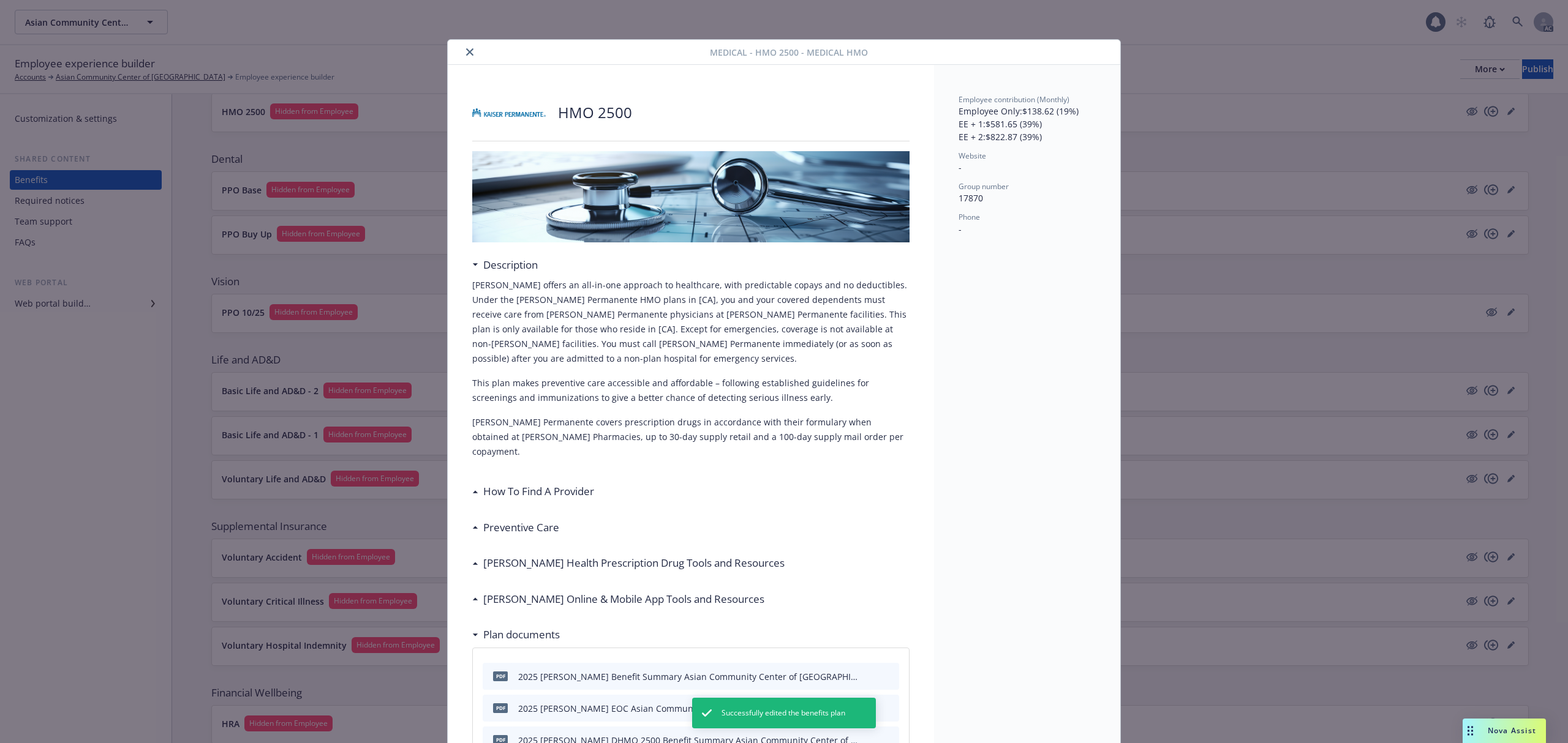
scroll to position [37, 0]
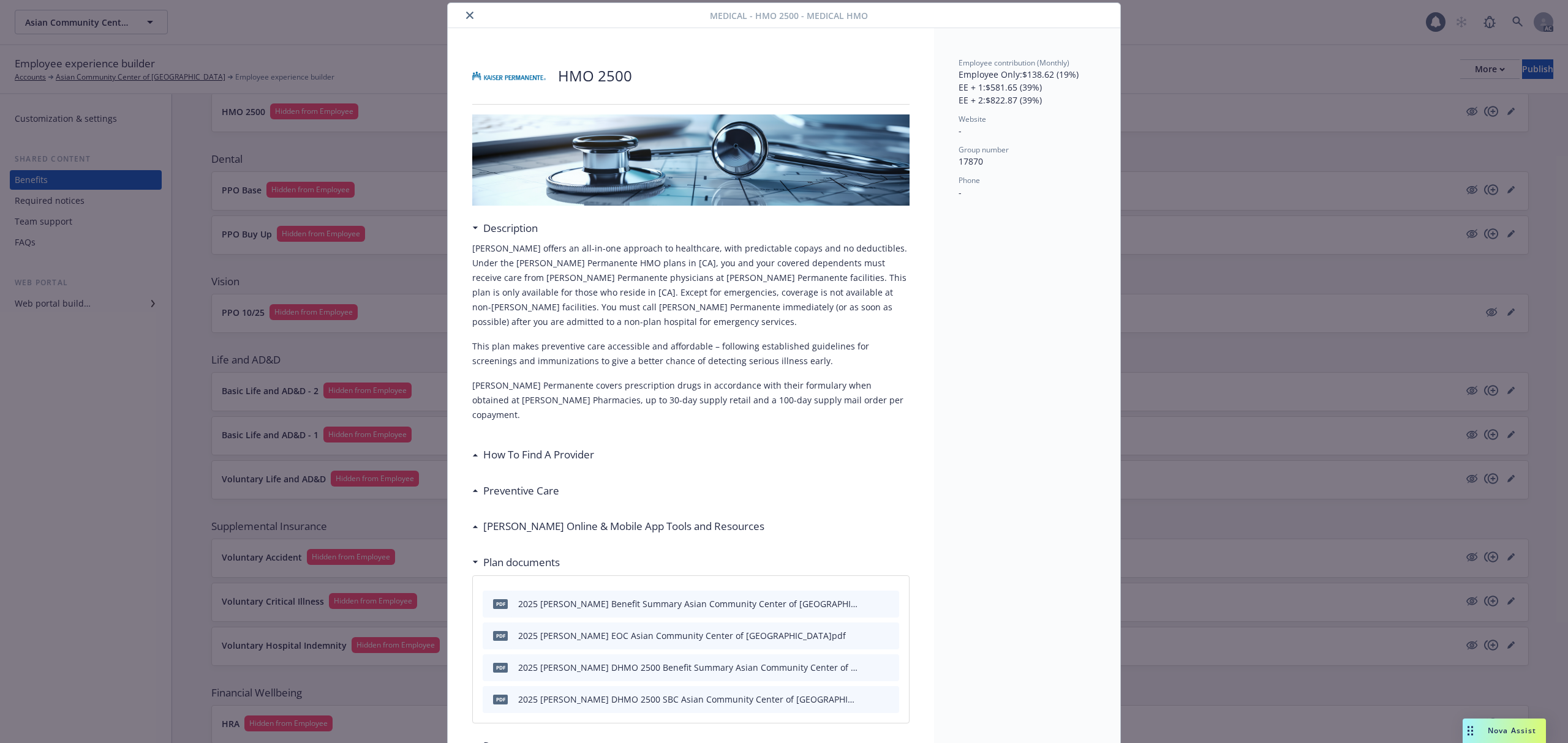
click at [500, 518] on h3 "[PERSON_NAME] Online & Mobile App Tools and Resources" at bounding box center [624, 526] width 281 height 16
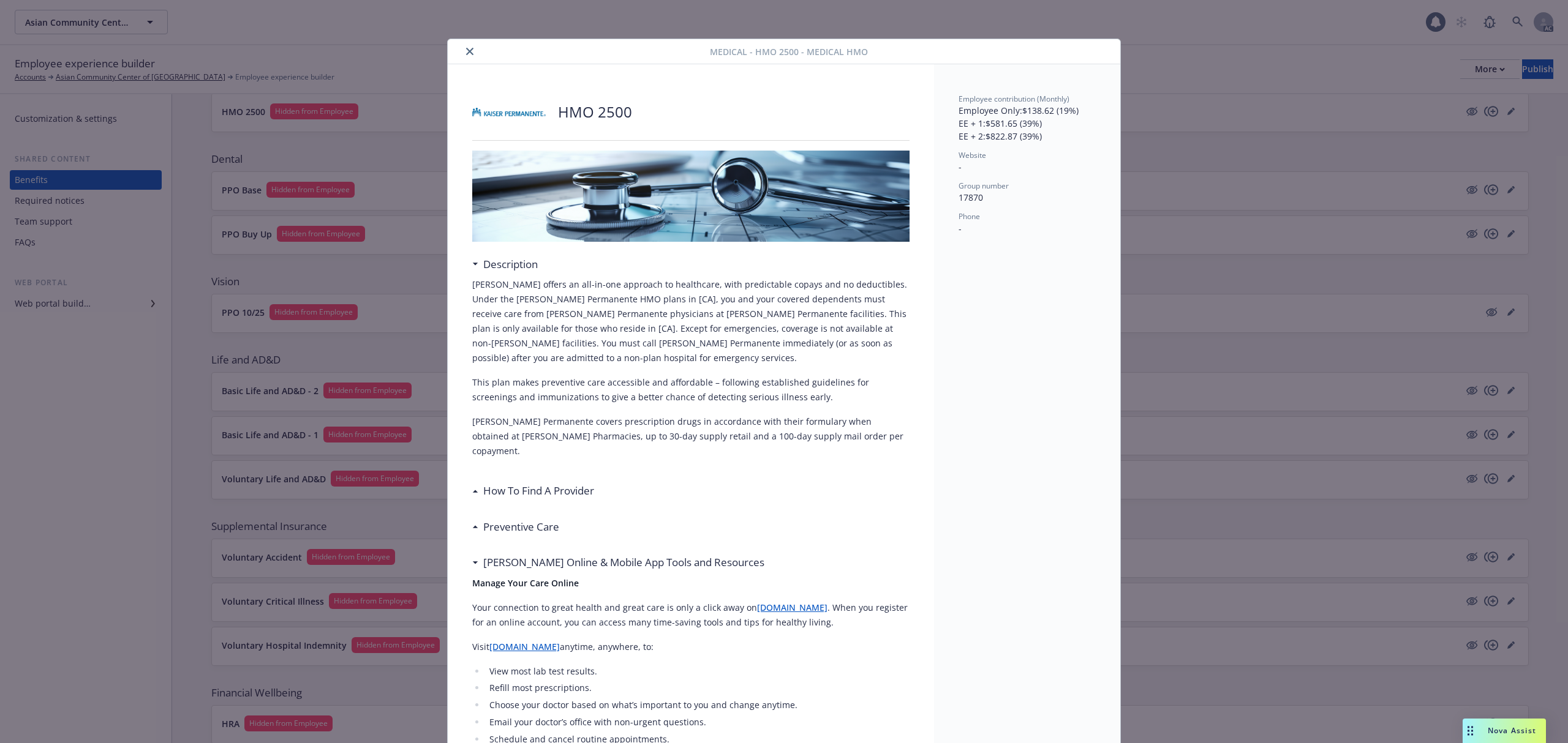
scroll to position [0, 0]
drag, startPoint x: 774, startPoint y: 586, endPoint x: 743, endPoint y: 581, distance: 31.4
click at [743, 601] on p "Your connection to great health and great care is only a click away on [DOMAIN_…" at bounding box center [691, 616] width 437 height 30
copy p "[DOMAIN_NAME] ."
click at [462, 50] on button "close" at bounding box center [470, 52] width 15 height 15
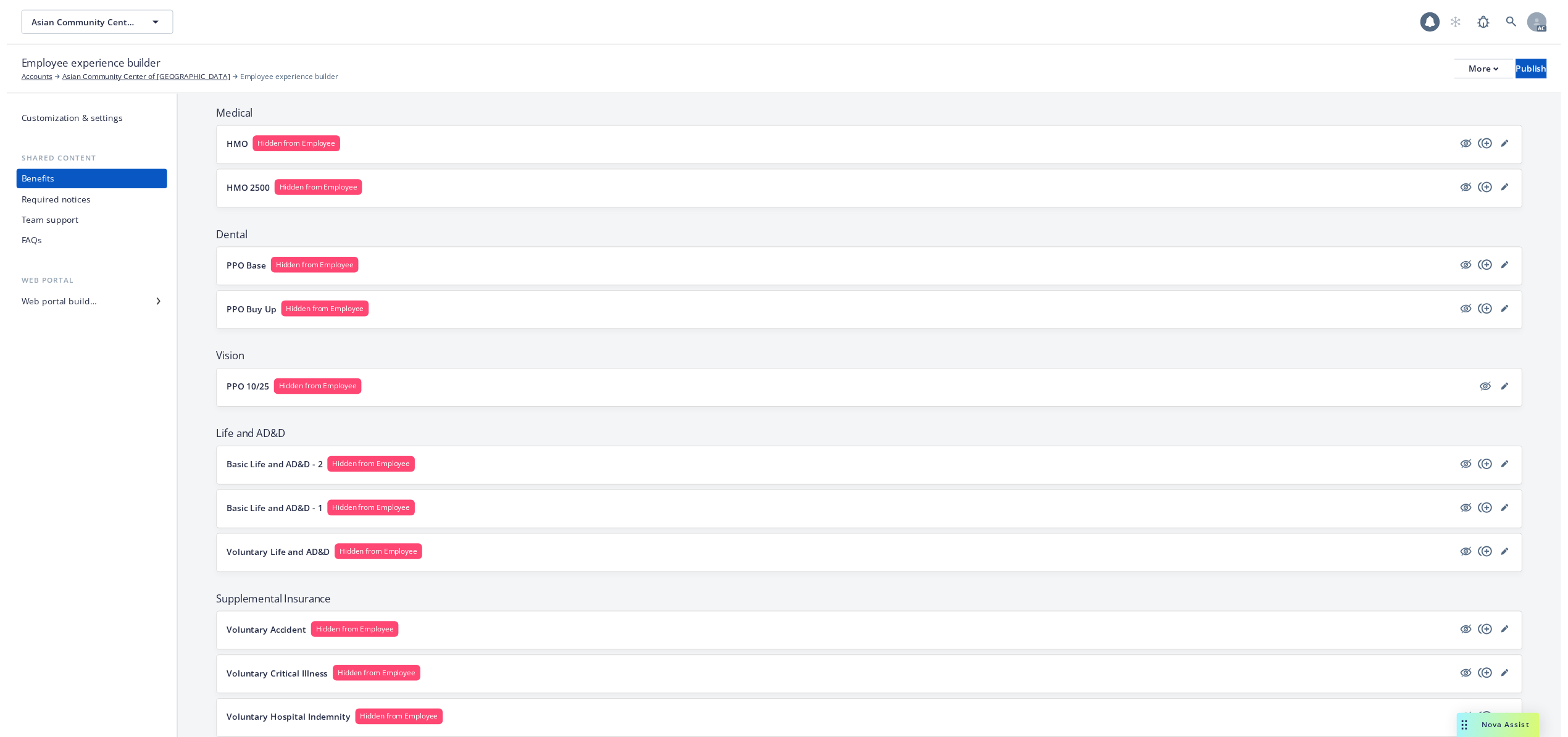
scroll to position [20, 0]
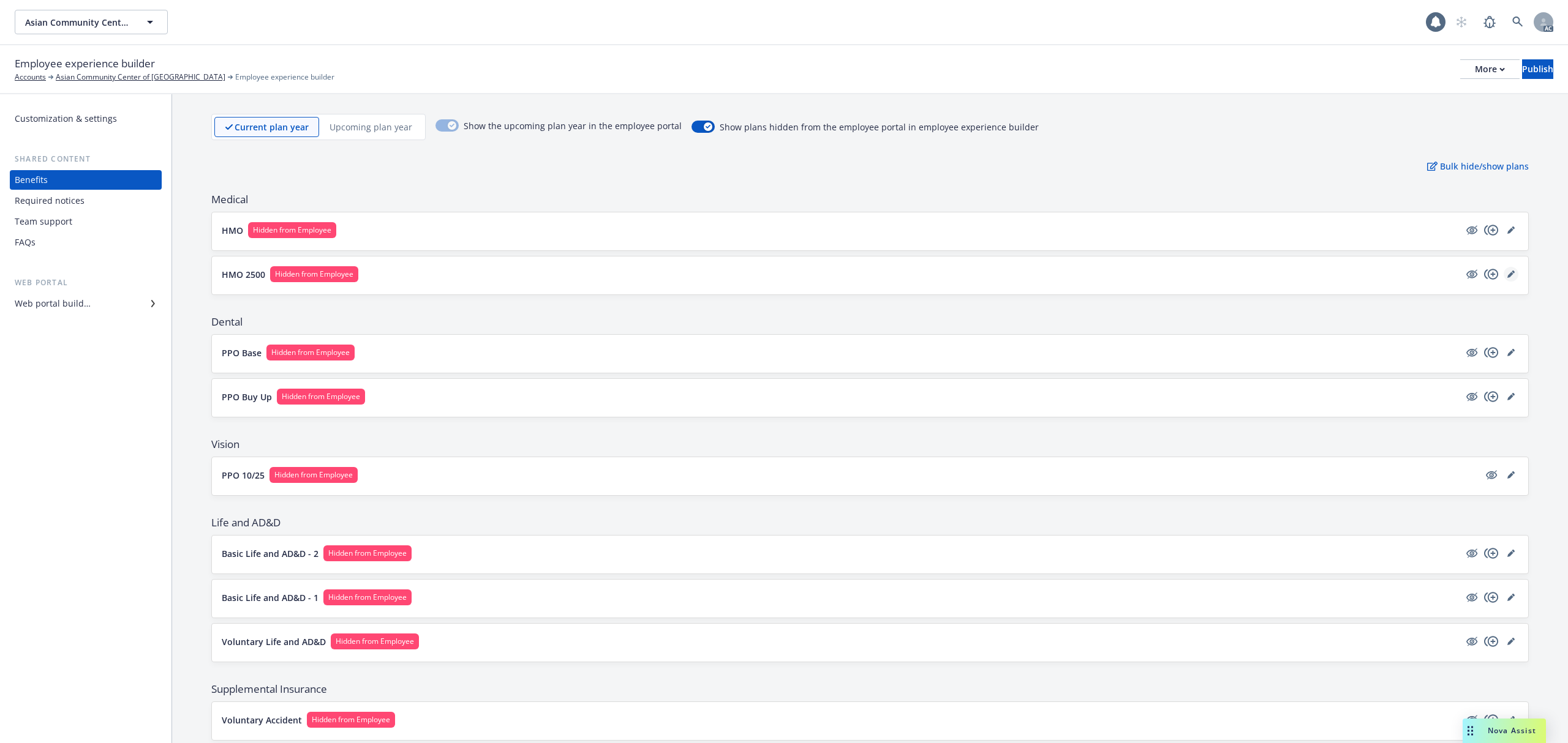
click at [1507, 273] on icon "editPencil" at bounding box center [1511, 274] width 7 height 7
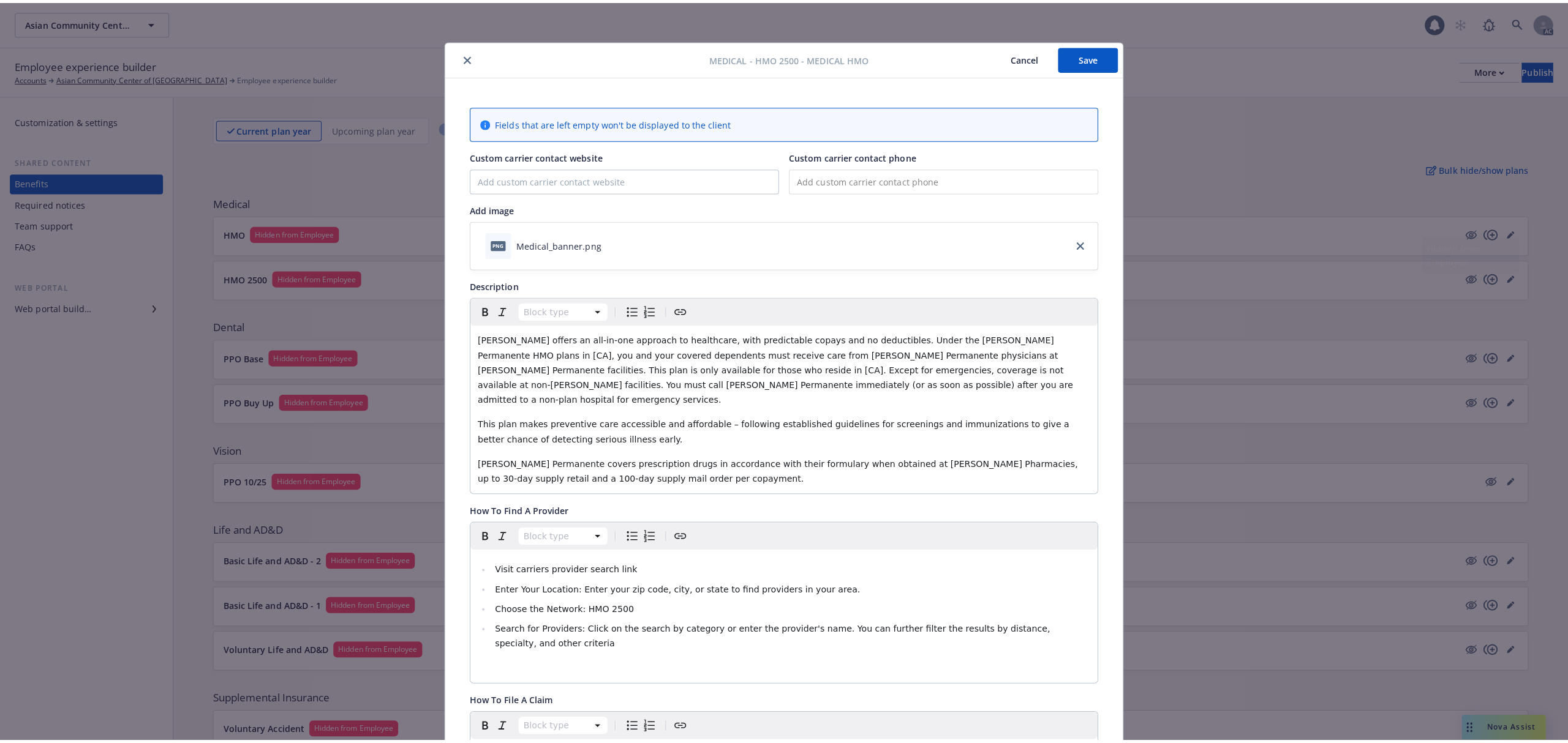
scroll to position [37, 0]
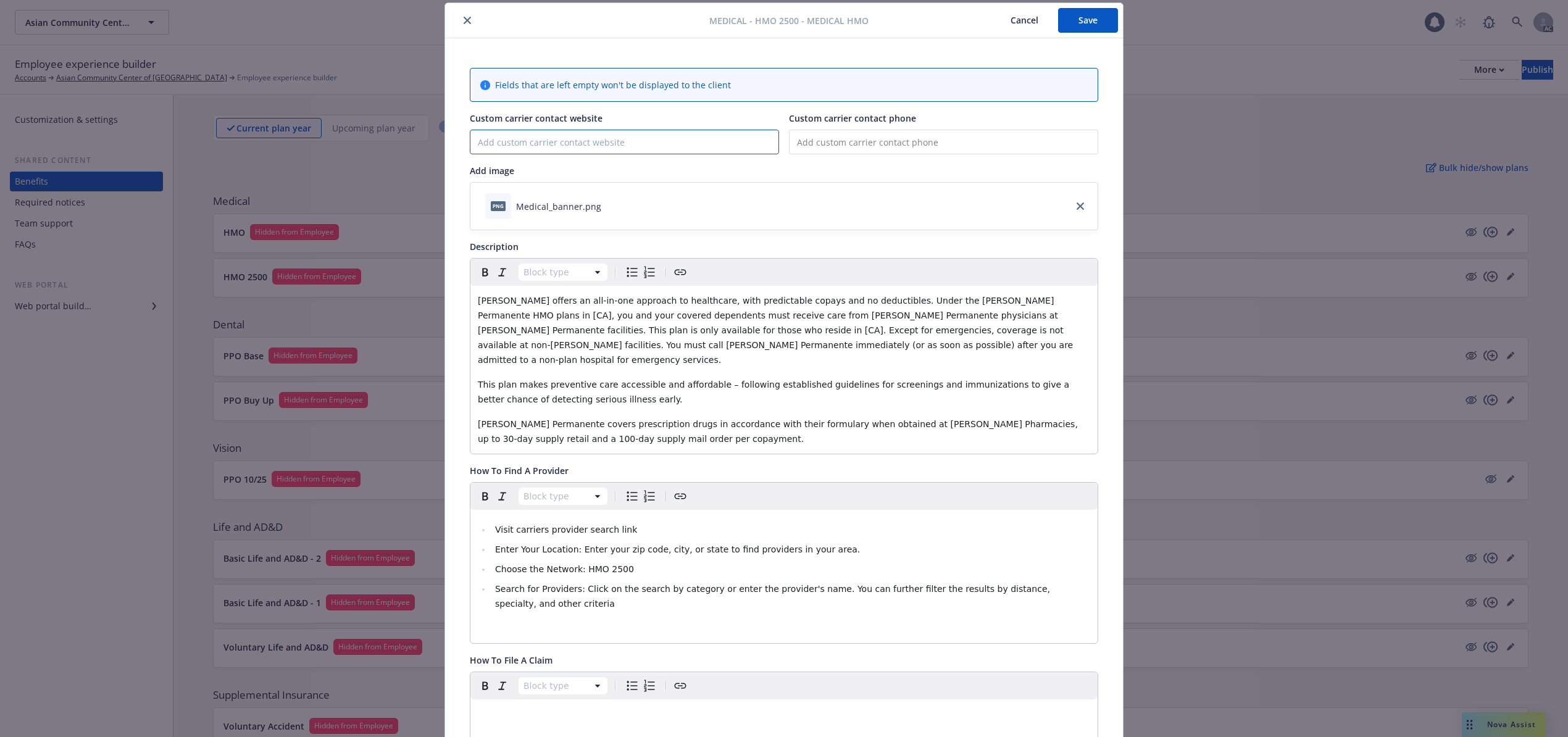
click at [565, 146] on input "Custom carrier contact website" at bounding box center [624, 142] width 308 height 24
paste input "[DOMAIN_NAME]."
type input "[DOMAIN_NAME]"
click at [693, 173] on div "Add image" at bounding box center [784, 170] width 628 height 13
click at [1004, 18] on button "Cancel" at bounding box center [1024, 20] width 67 height 24
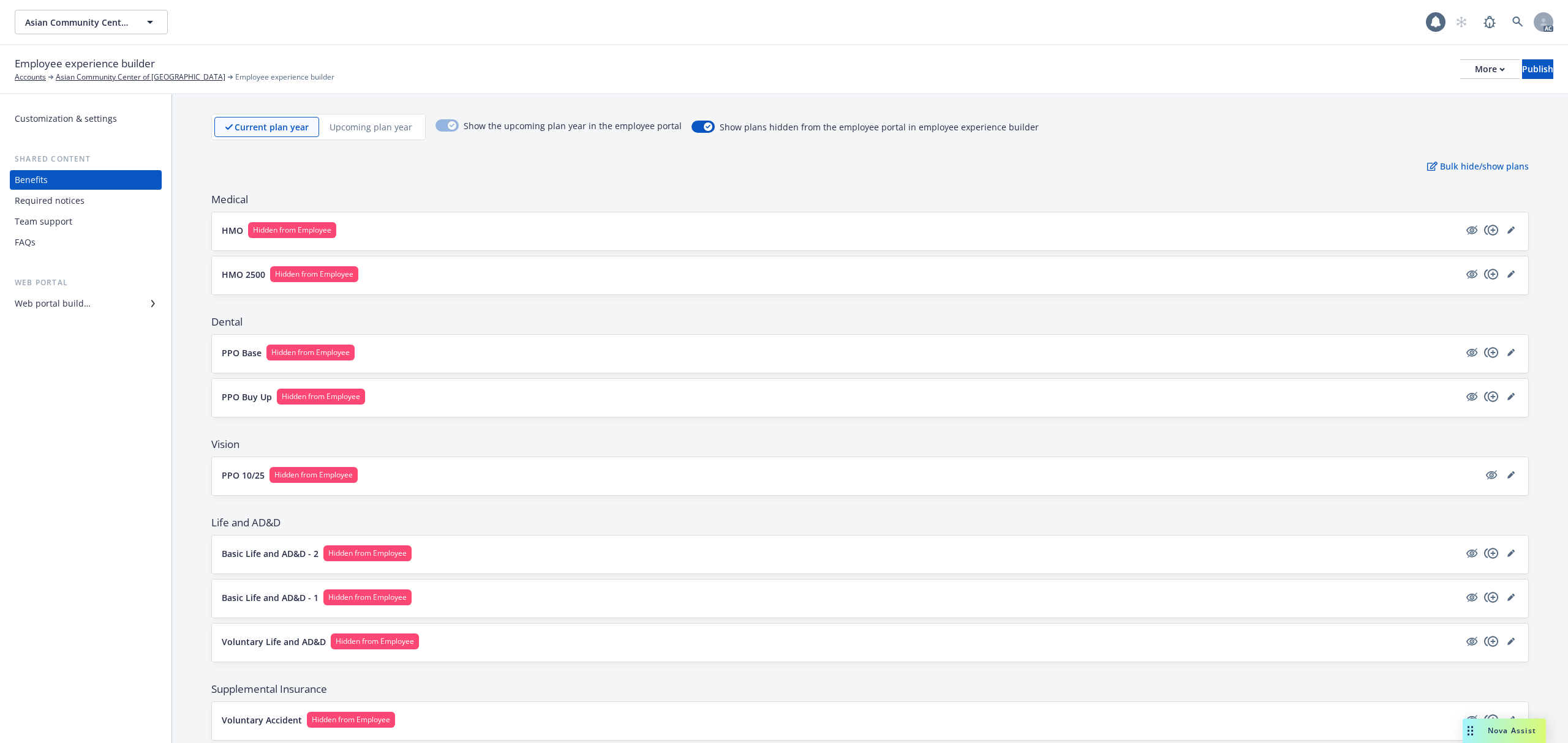
click at [615, 282] on button "HMO 2500 Hidden from Employee" at bounding box center [841, 274] width 1238 height 16
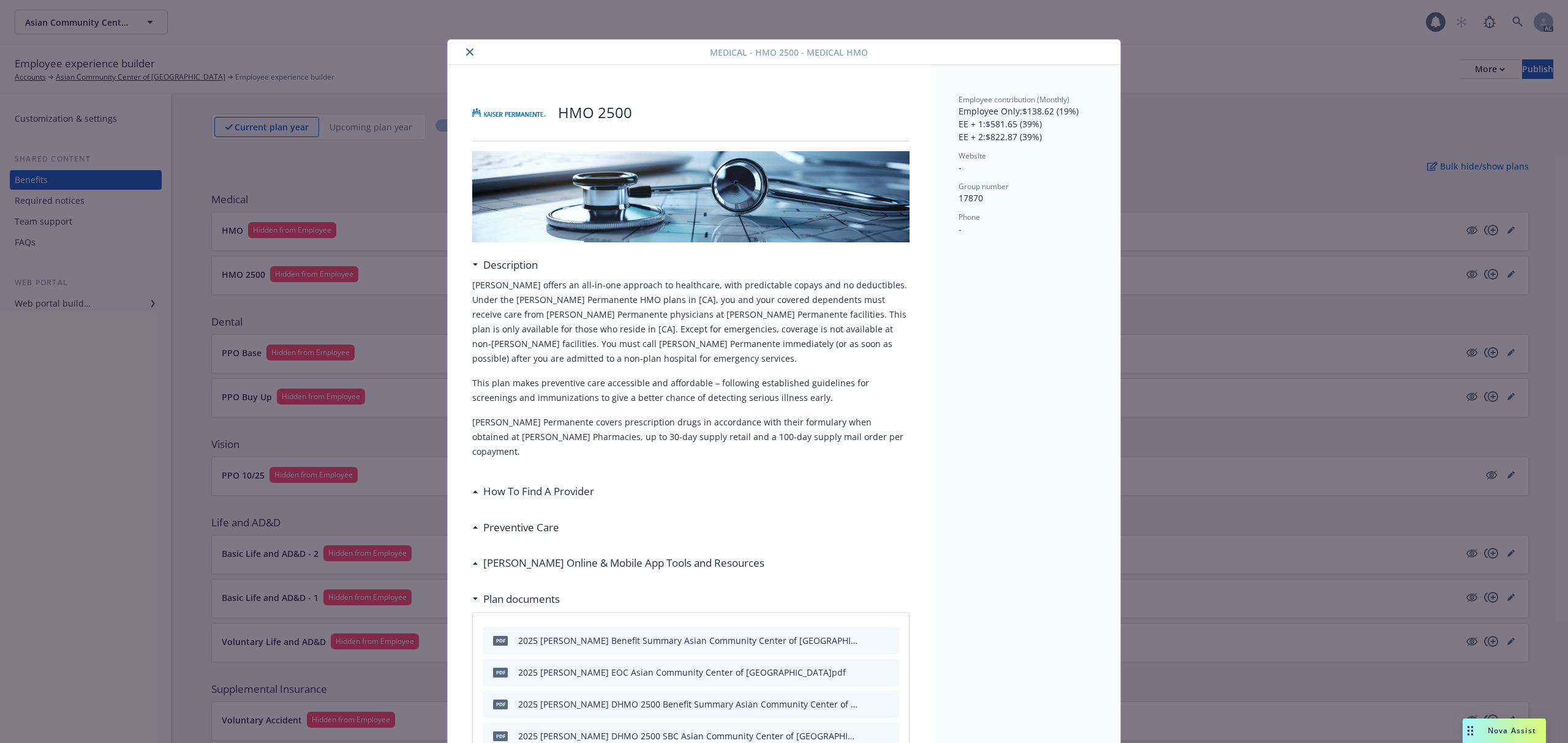
scroll to position [37, 0]
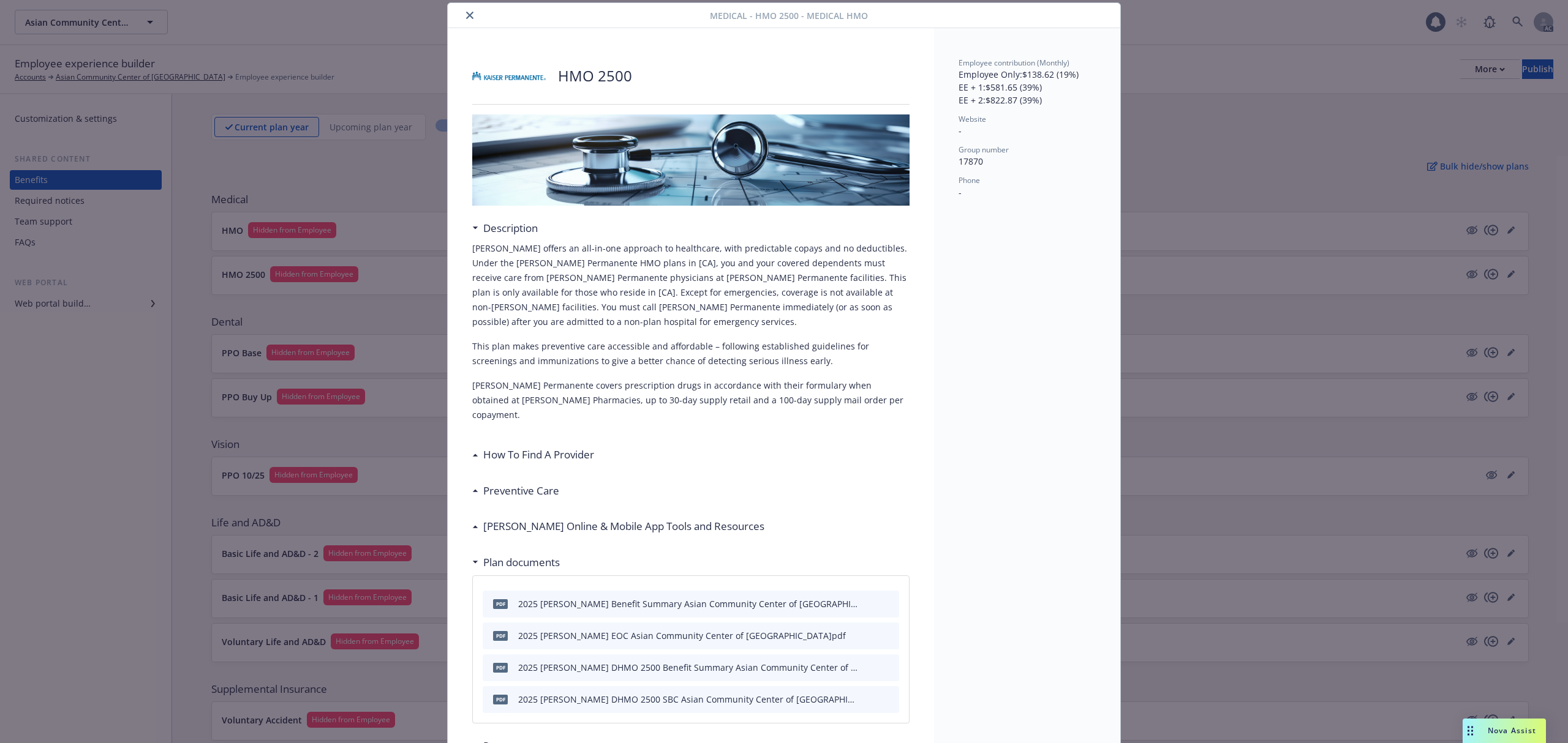
click at [552, 518] on h3 "[PERSON_NAME] Online & Mobile App Tools and Resources" at bounding box center [624, 526] width 281 height 16
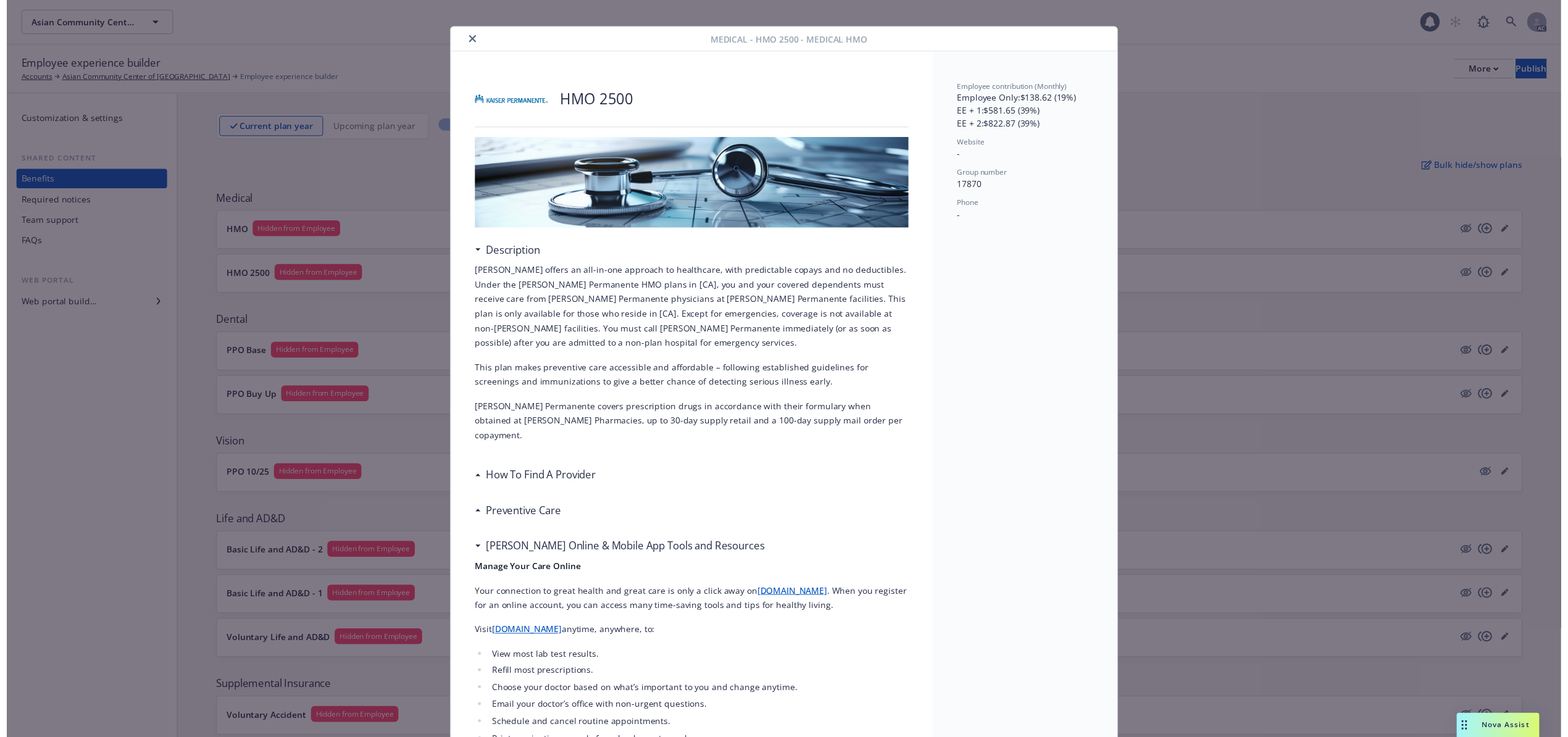
scroll to position [0, 0]
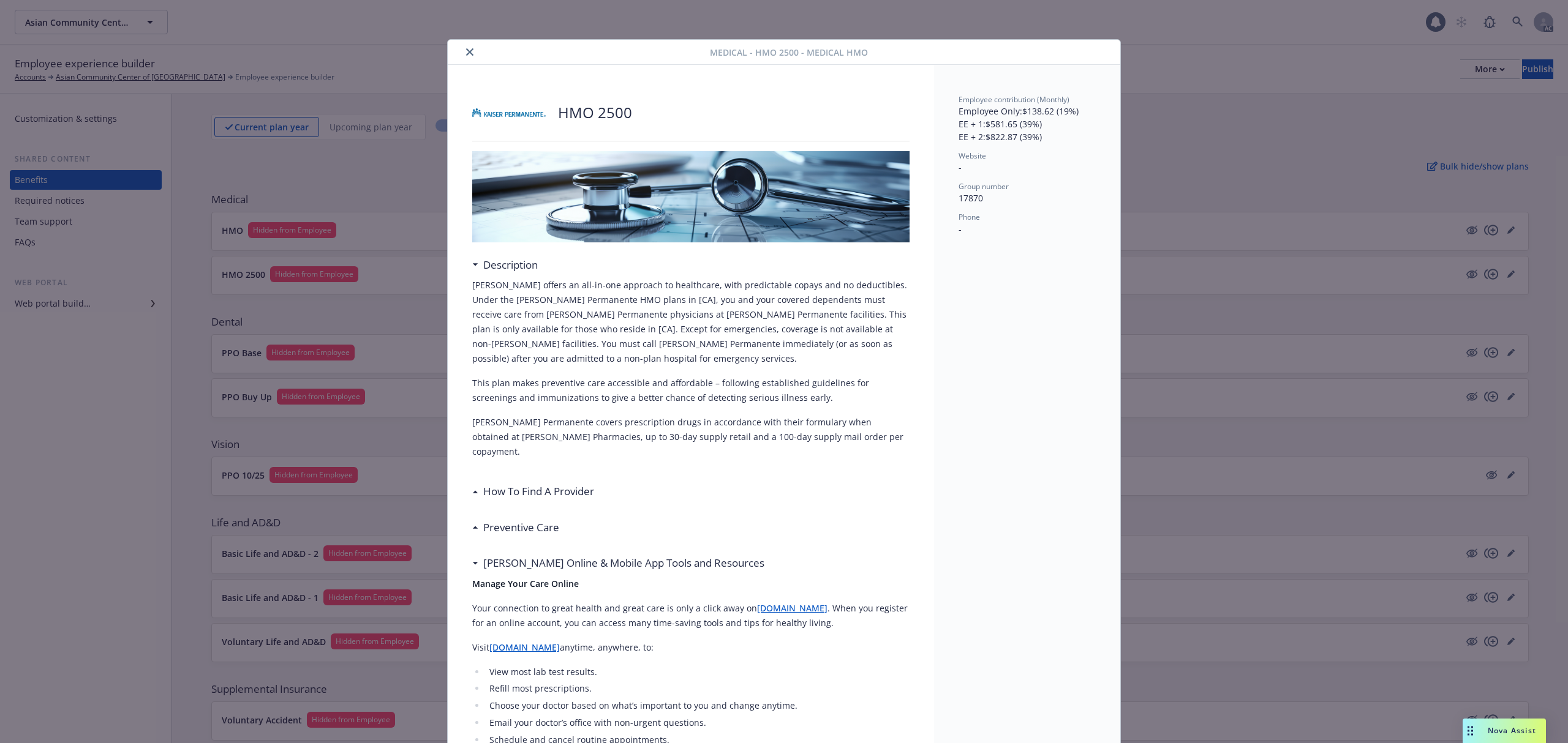
click at [466, 52] on icon "close" at bounding box center [470, 52] width 7 height 7
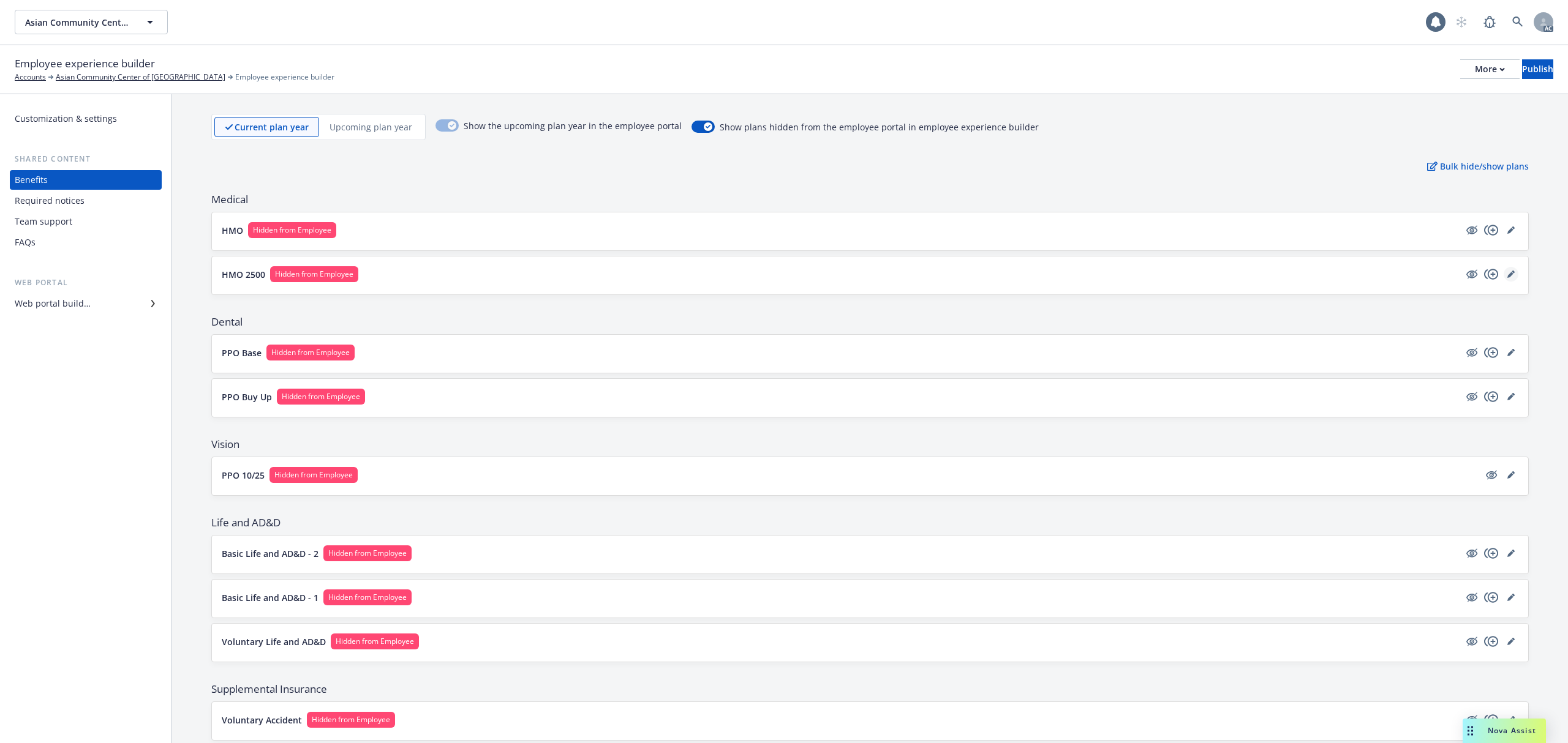
click at [1507, 278] on icon "editPencil" at bounding box center [1511, 274] width 7 height 7
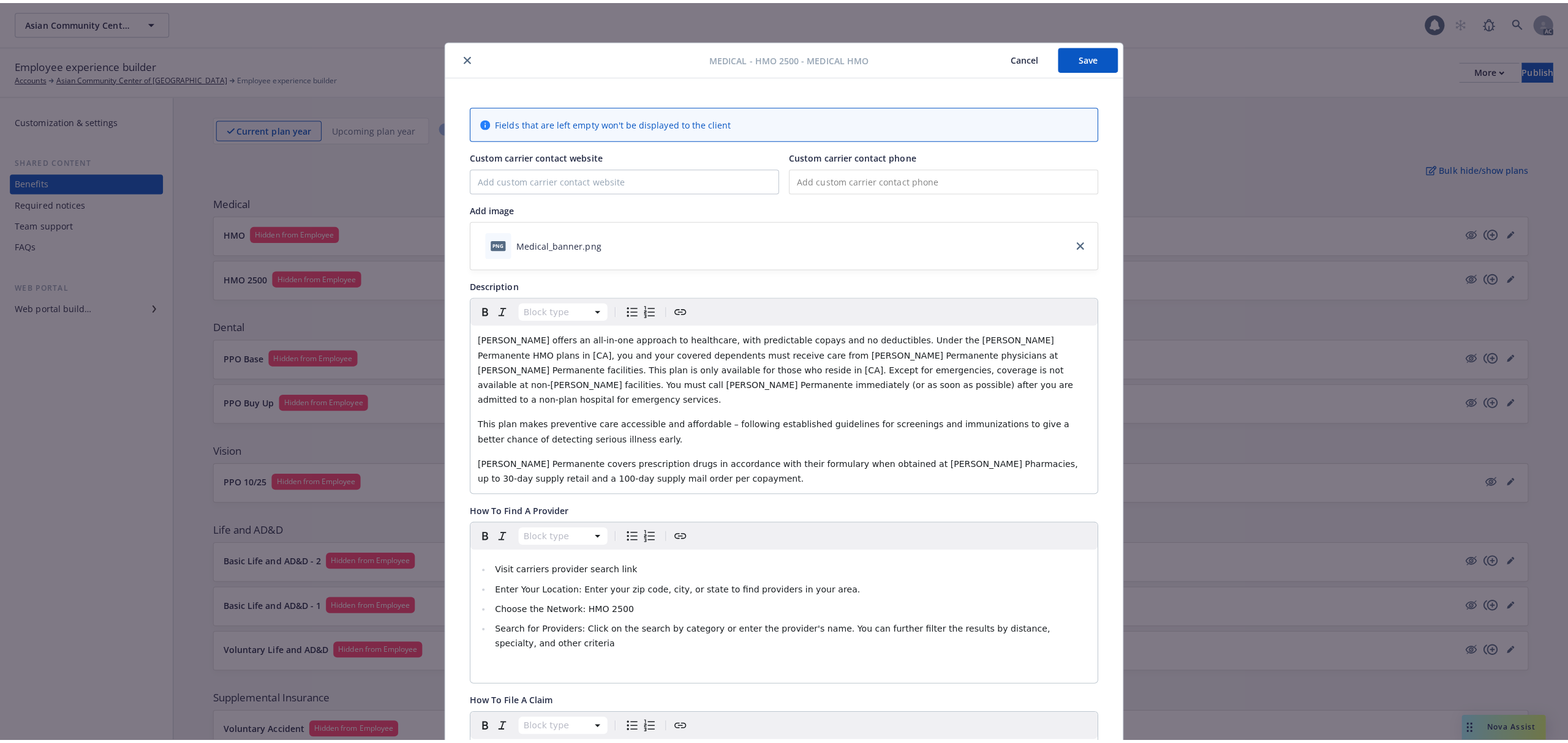
scroll to position [37, 0]
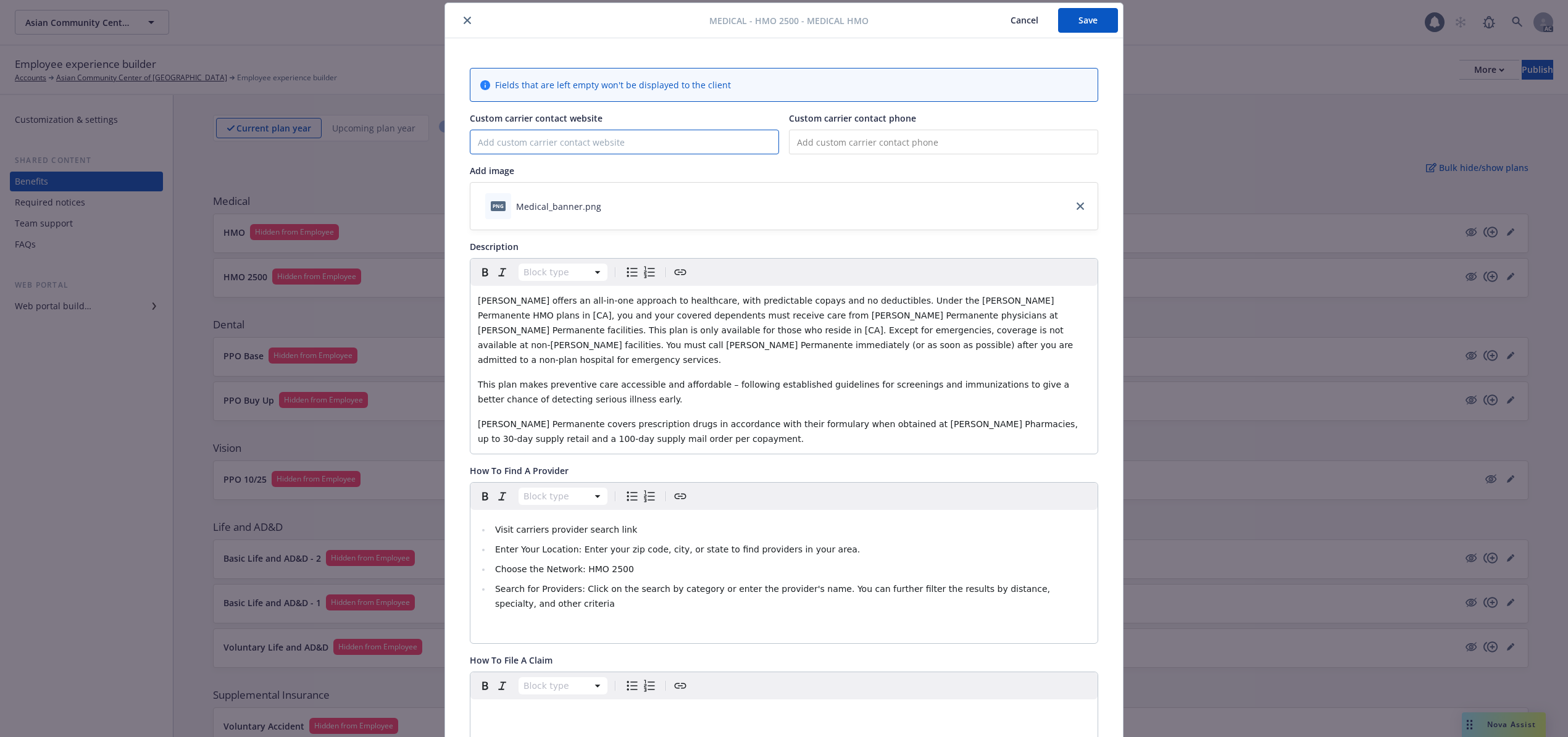
click at [561, 143] on input "Custom carrier contact website" at bounding box center [624, 142] width 308 height 24
paste input "[URL][DOMAIN_NAME]"
type input "[URL][DOMAIN_NAME]"
click at [1087, 14] on button "Save" at bounding box center [1088, 20] width 60 height 24
click at [1010, 18] on button "Cancel" at bounding box center [1024, 20] width 67 height 24
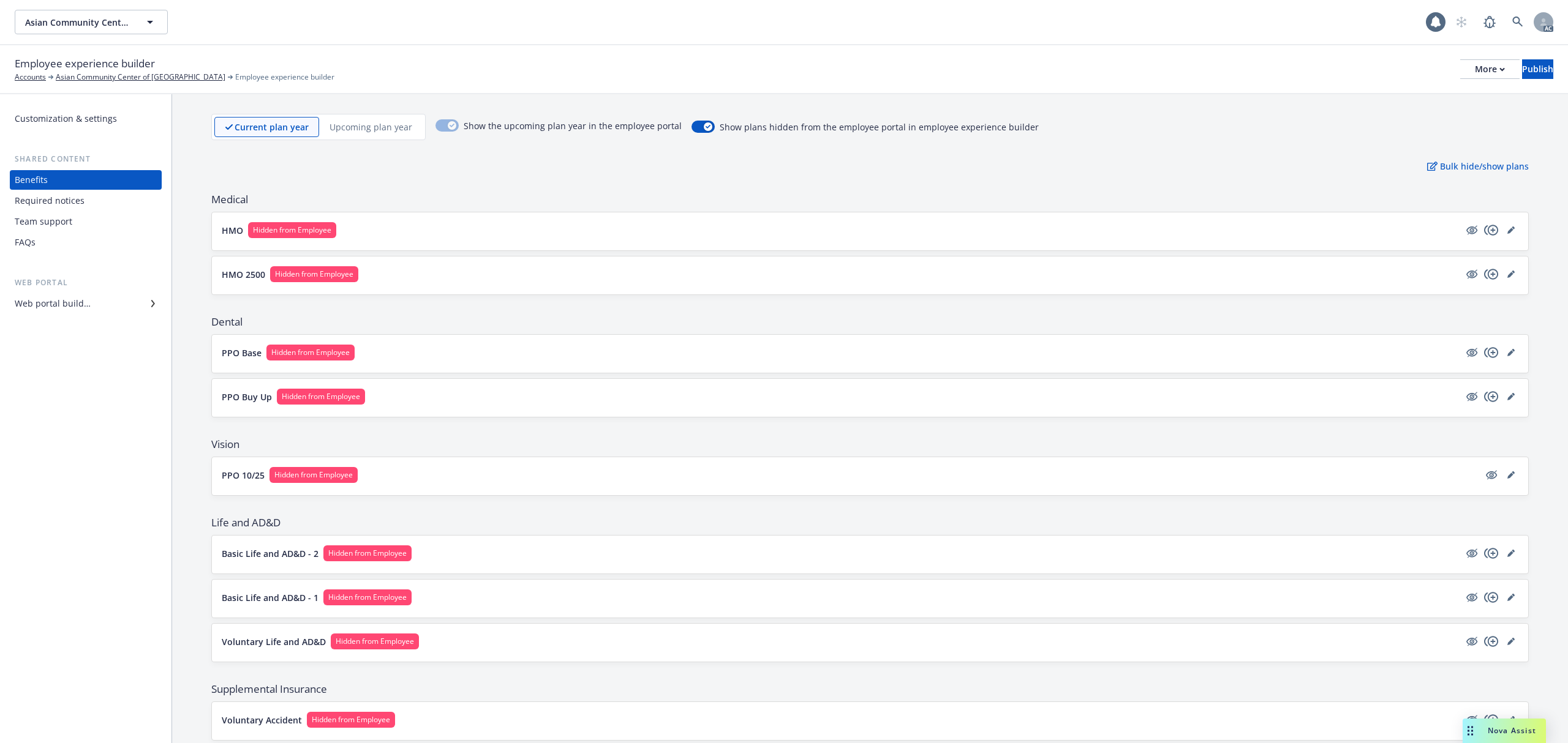
click at [582, 280] on button "HMO 2500 Hidden from Employee" at bounding box center [841, 274] width 1238 height 16
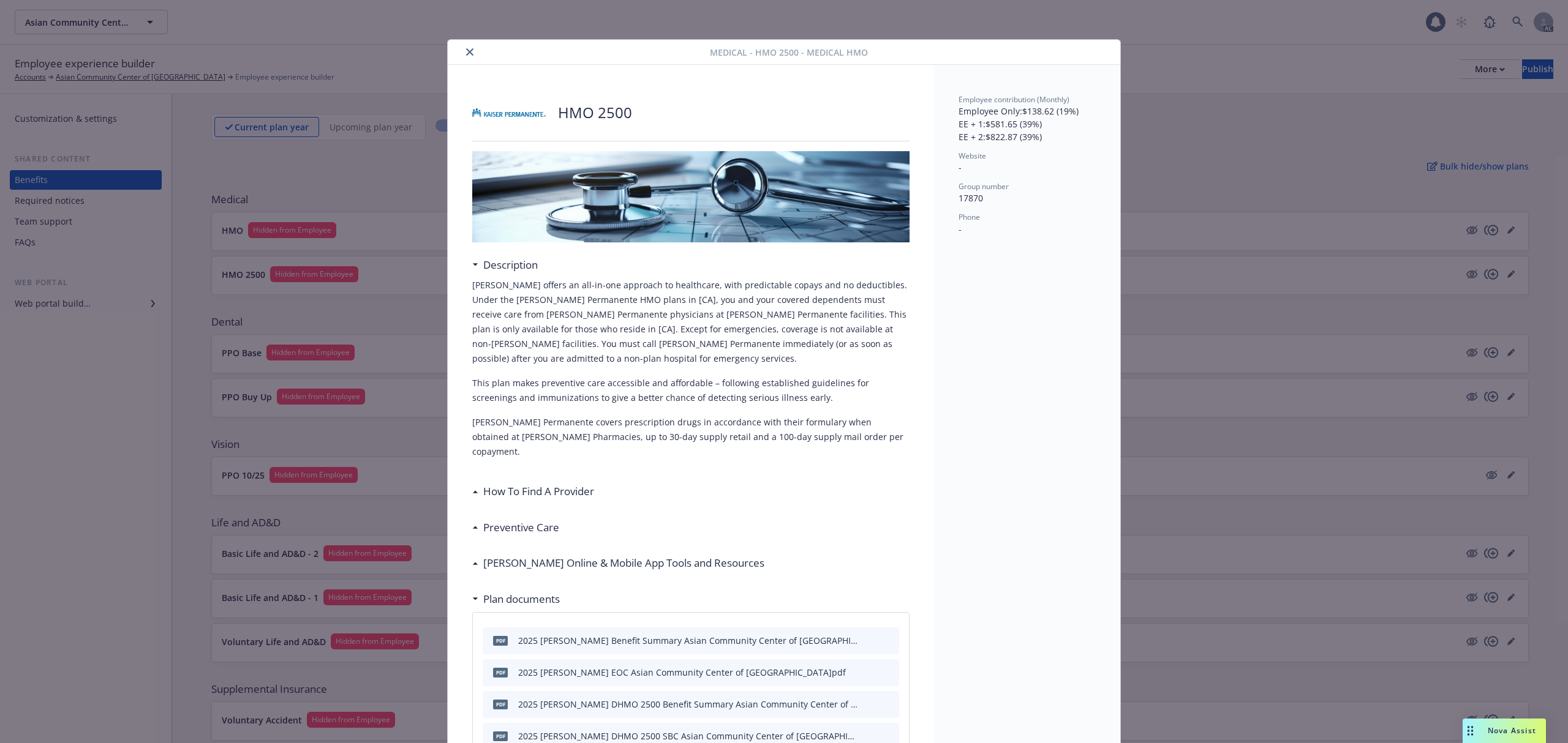
scroll to position [37, 0]
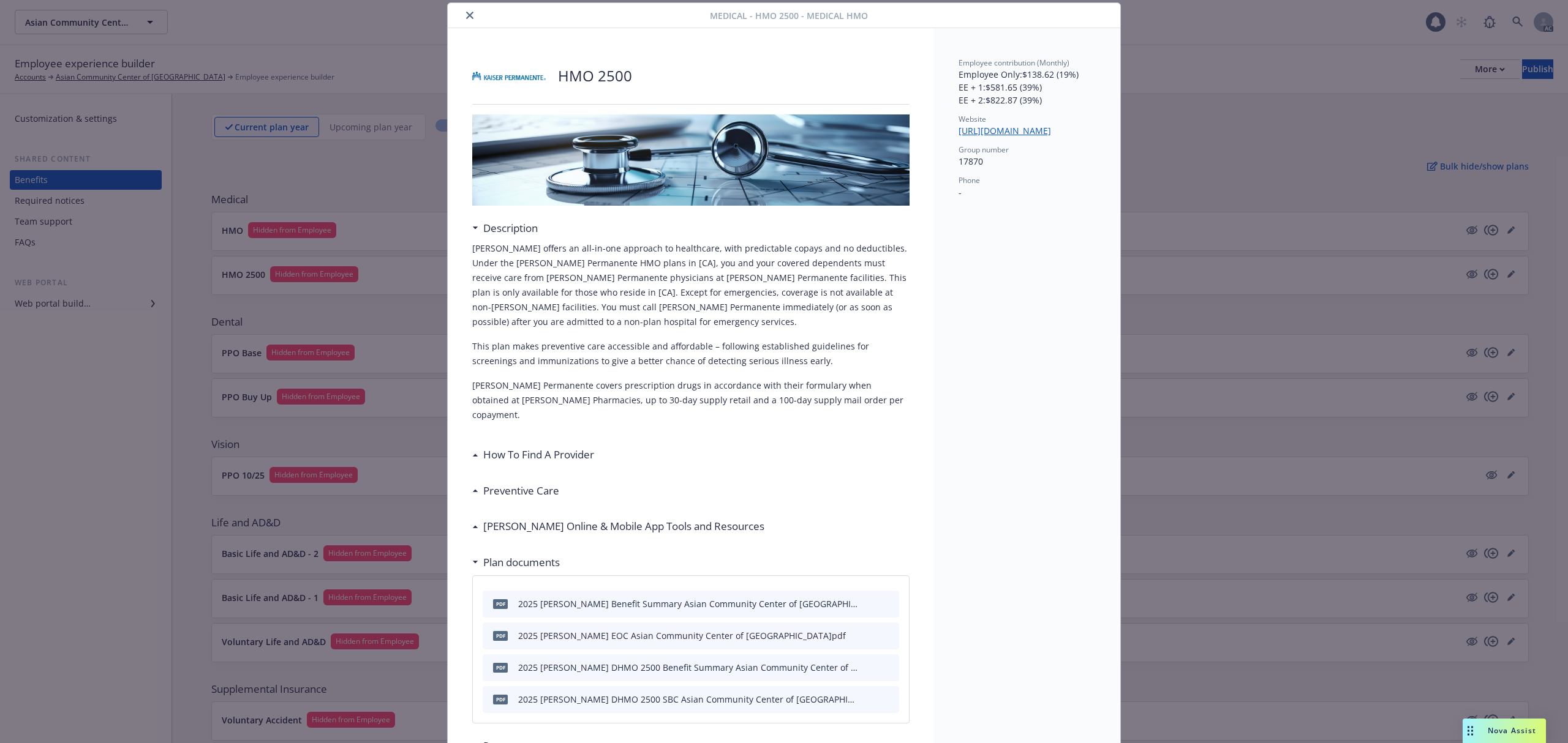
click at [466, 17] on icon "close" at bounding box center [470, 15] width 7 height 7
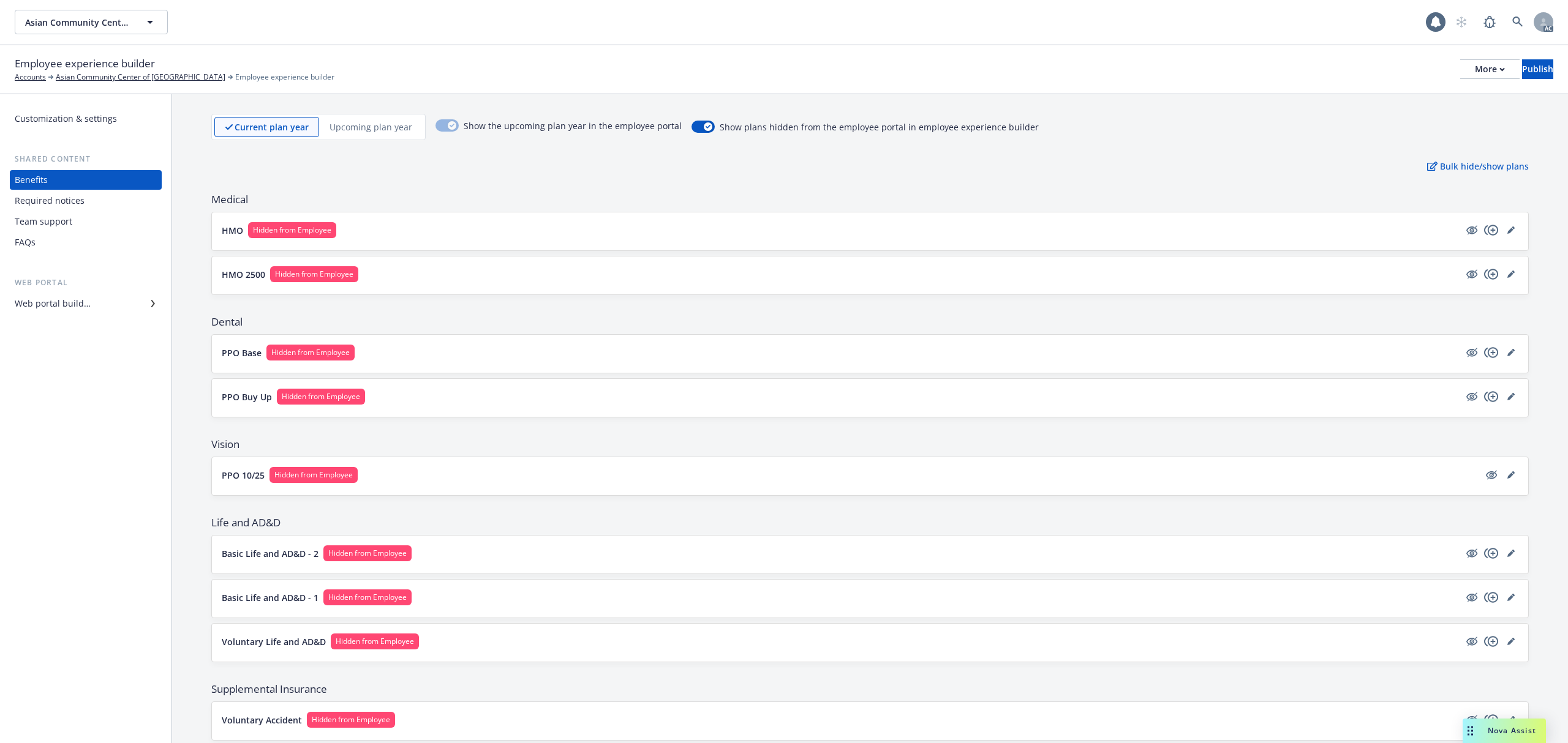
click at [439, 228] on button "HMO Hidden from Employee" at bounding box center [841, 231] width 1238 height 16
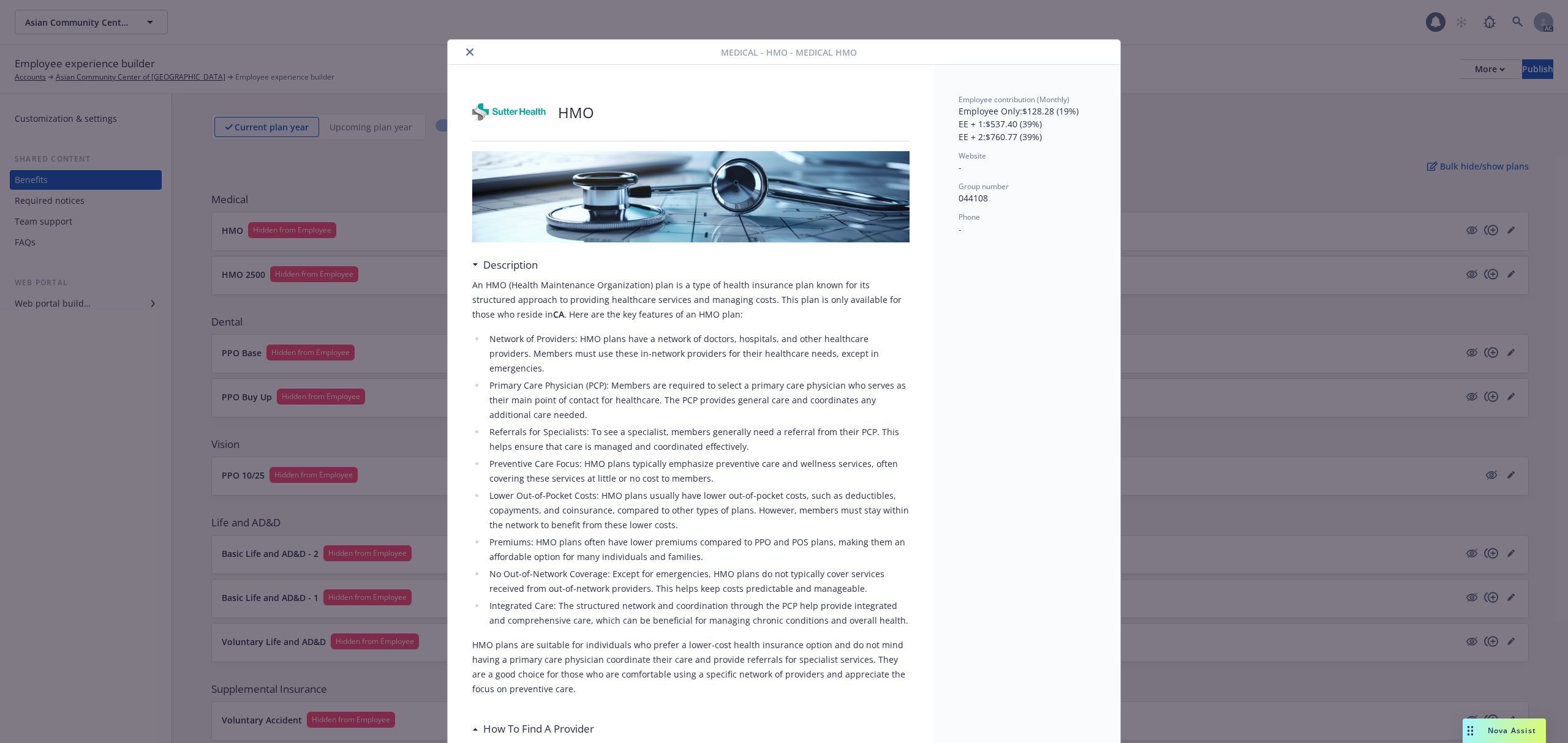
click at [466, 50] on icon "close" at bounding box center [470, 52] width 7 height 7
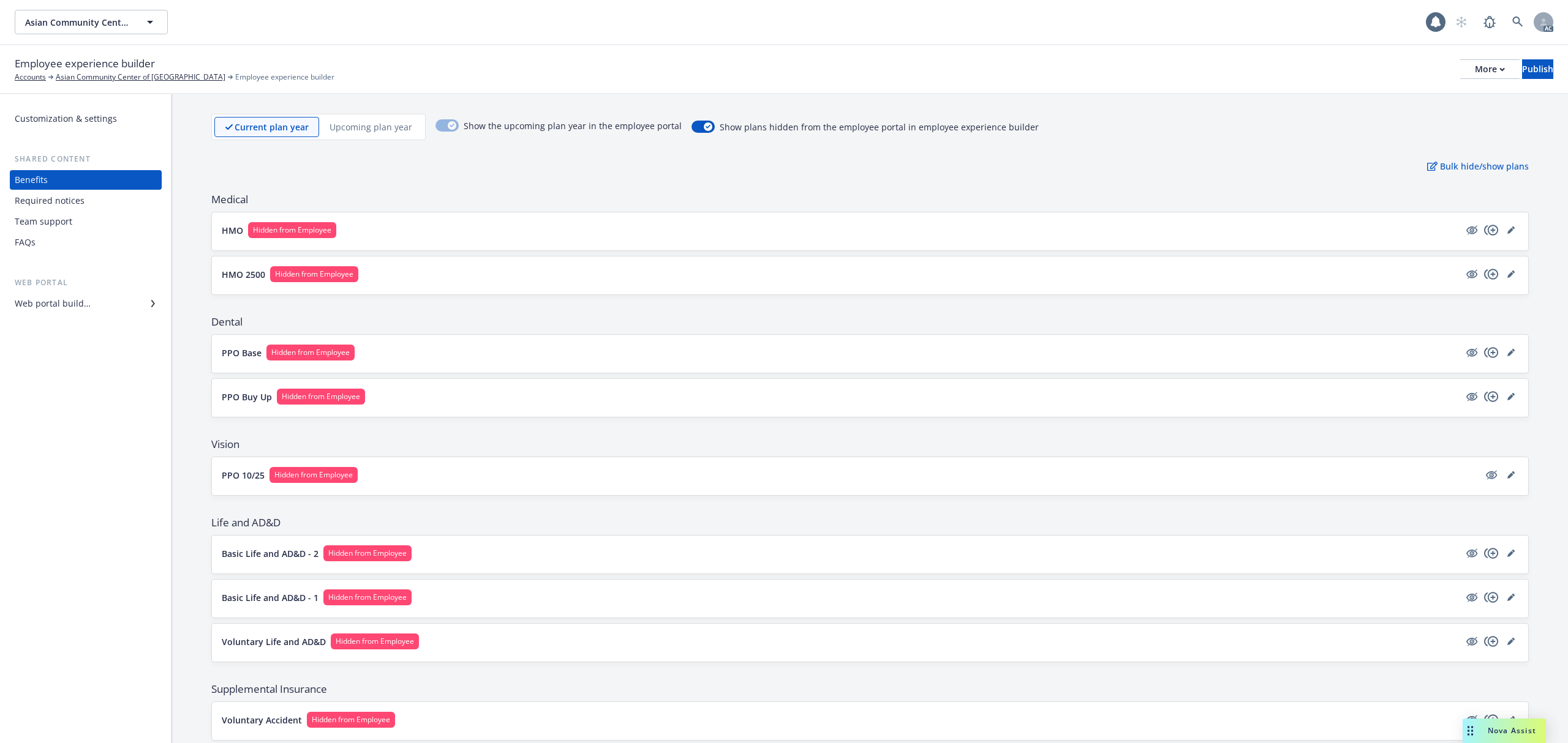
click at [567, 356] on button "PPO Base Hidden from Employee" at bounding box center [841, 353] width 1238 height 16
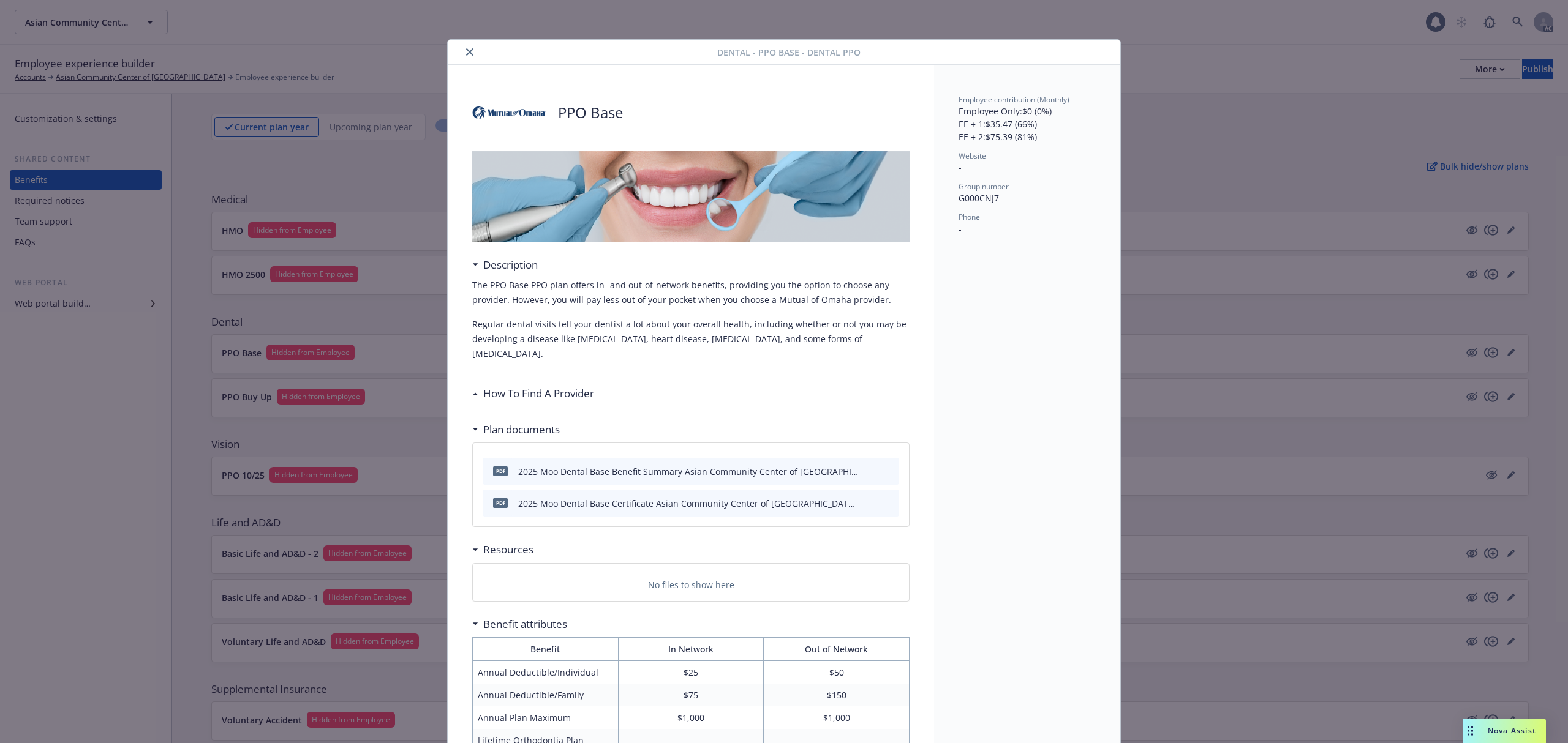
click at [466, 52] on icon "close" at bounding box center [470, 52] width 7 height 7
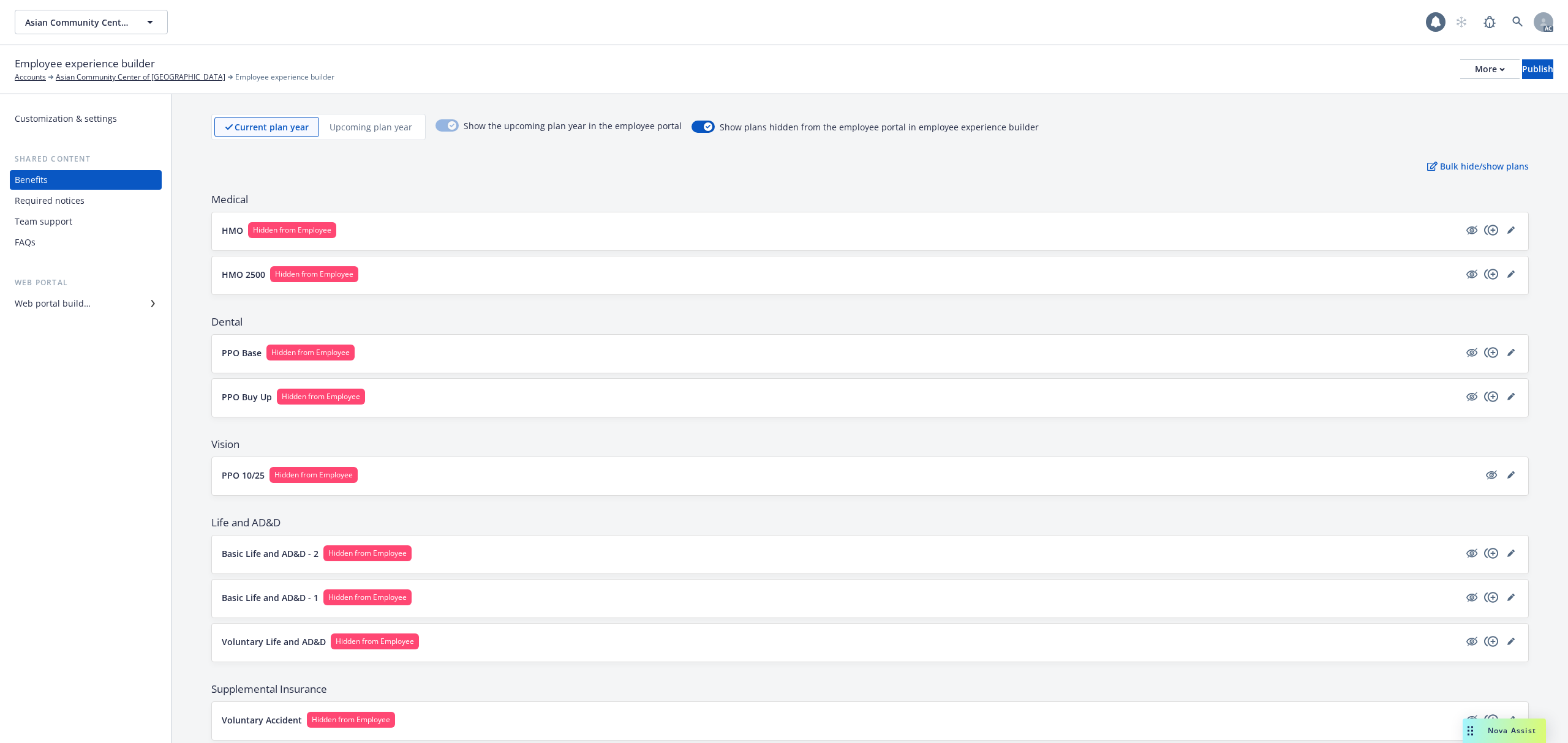
click at [515, 478] on button "PPO 10/25 Hidden from Employee" at bounding box center [850, 475] width 1257 height 16
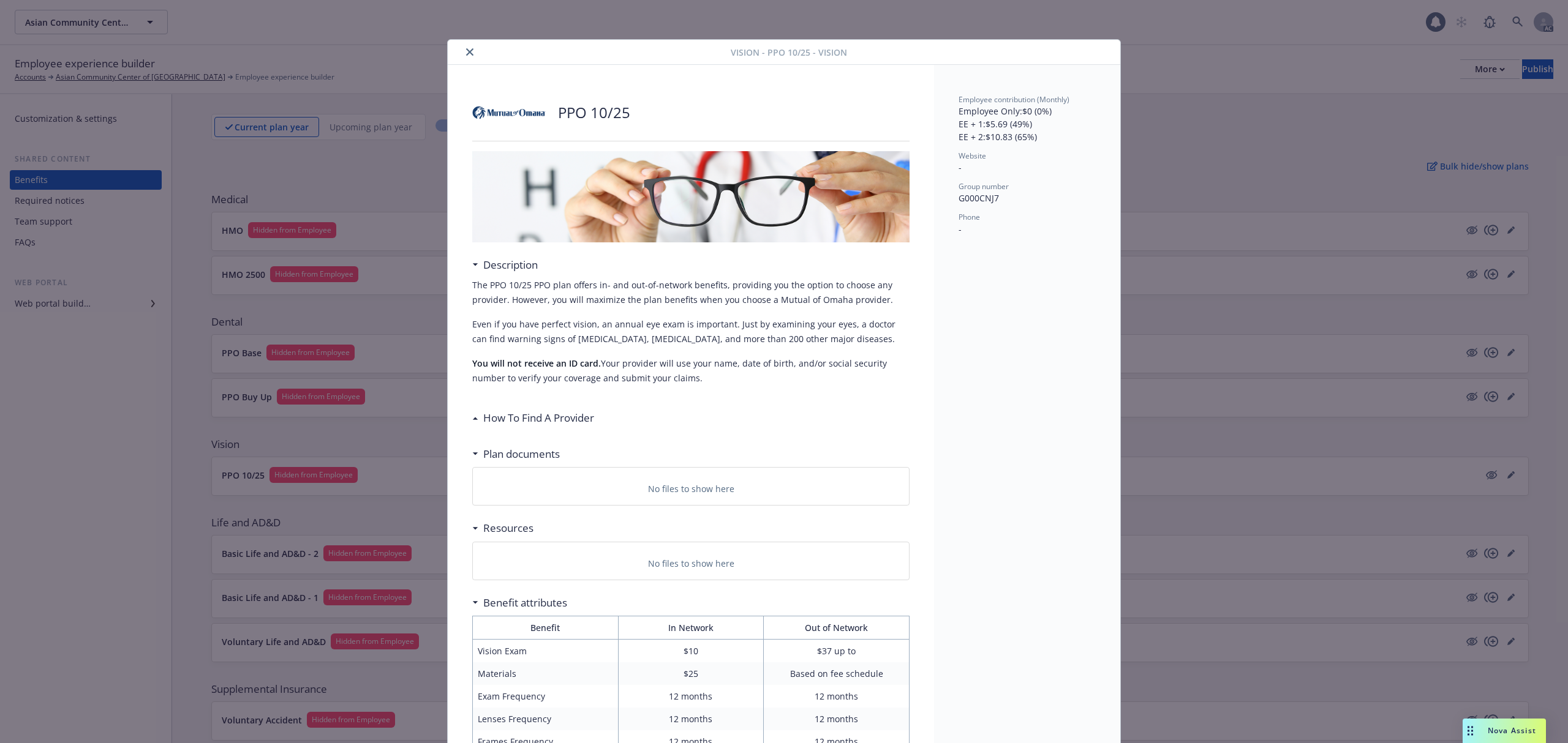
scroll to position [37, 0]
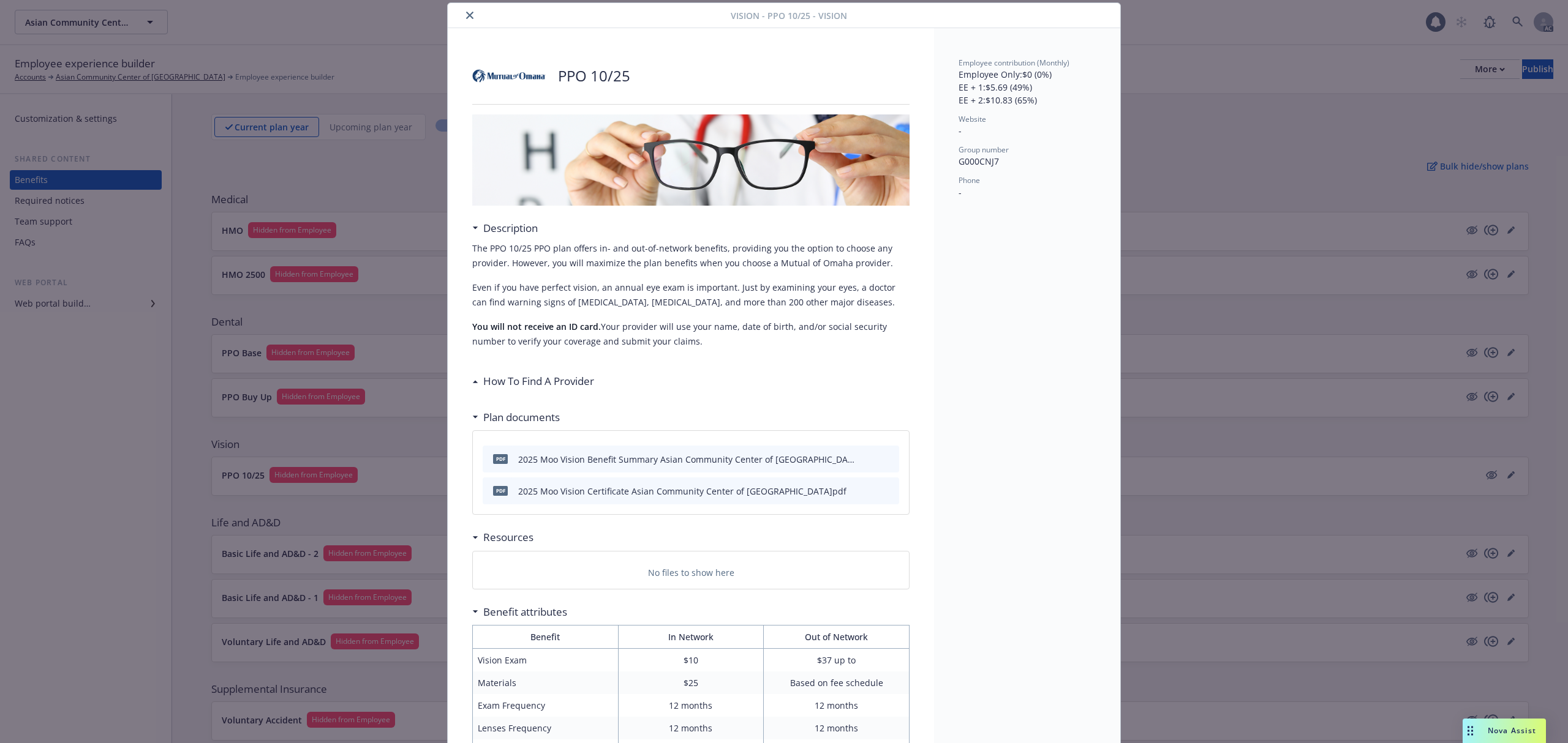
click at [466, 15] on icon "close" at bounding box center [470, 15] width 7 height 7
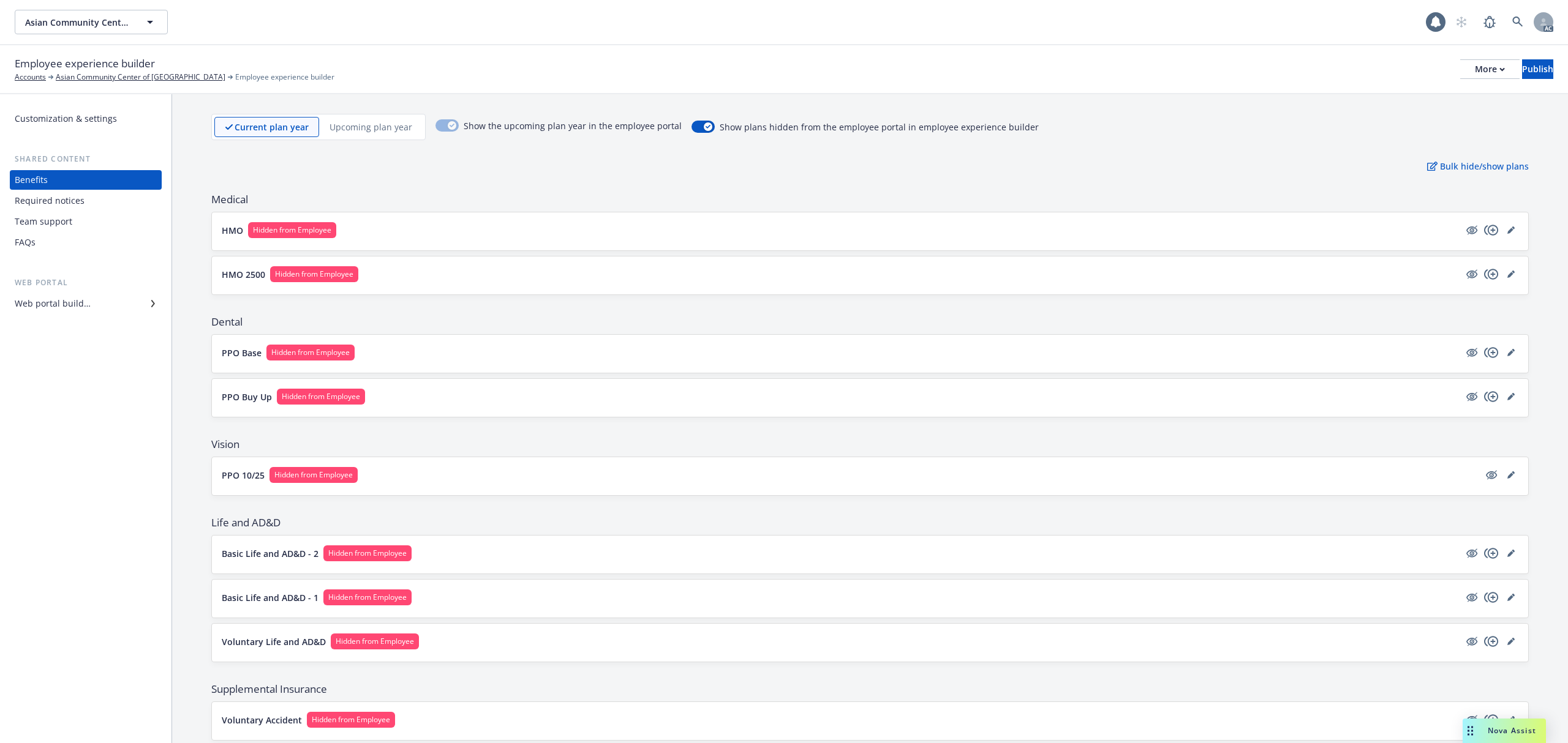
click at [545, 550] on button "Basic Life and AD&D - 2 Hidden from Employee" at bounding box center [841, 553] width 1238 height 16
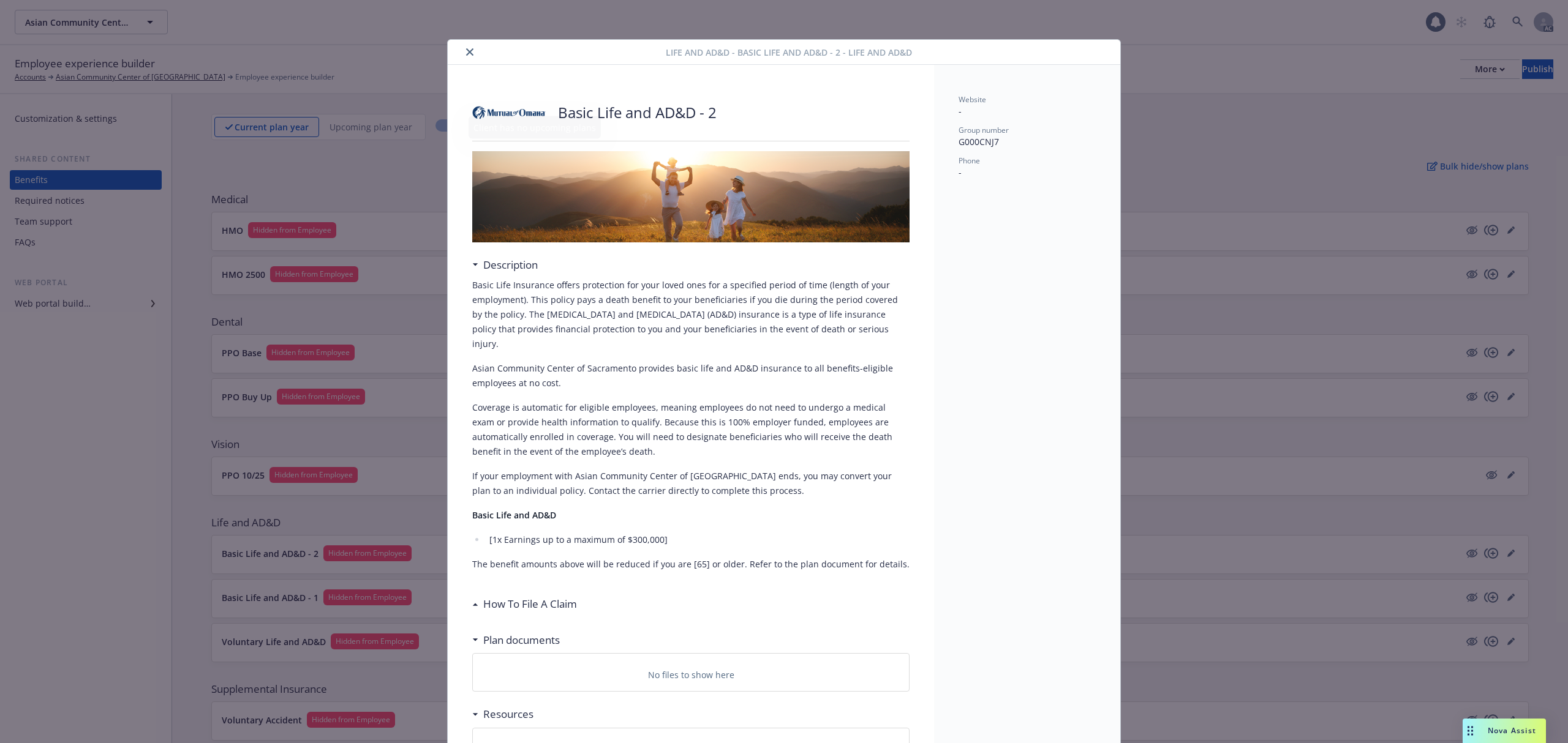
scroll to position [37, 0]
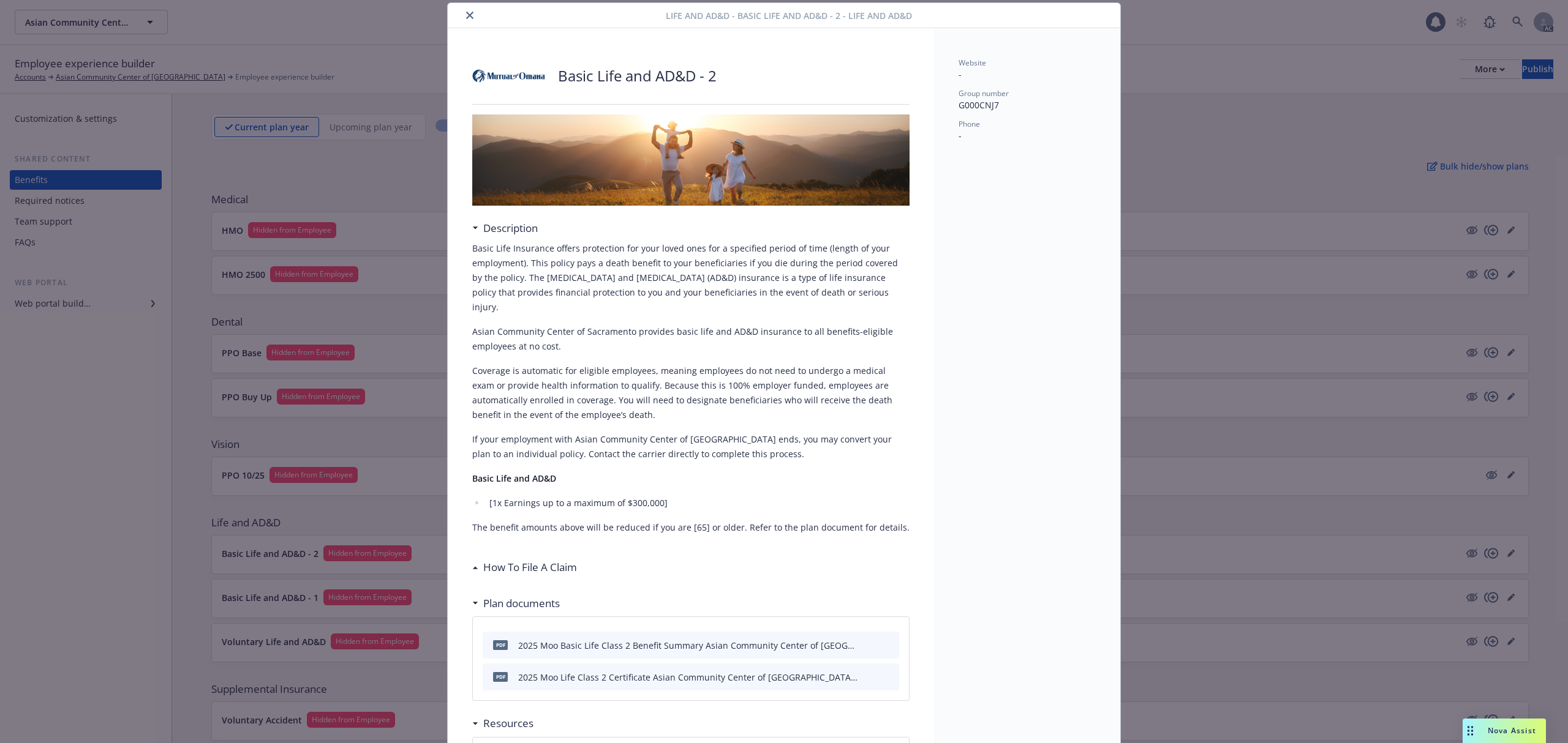
click at [466, 13] on icon "close" at bounding box center [470, 15] width 7 height 7
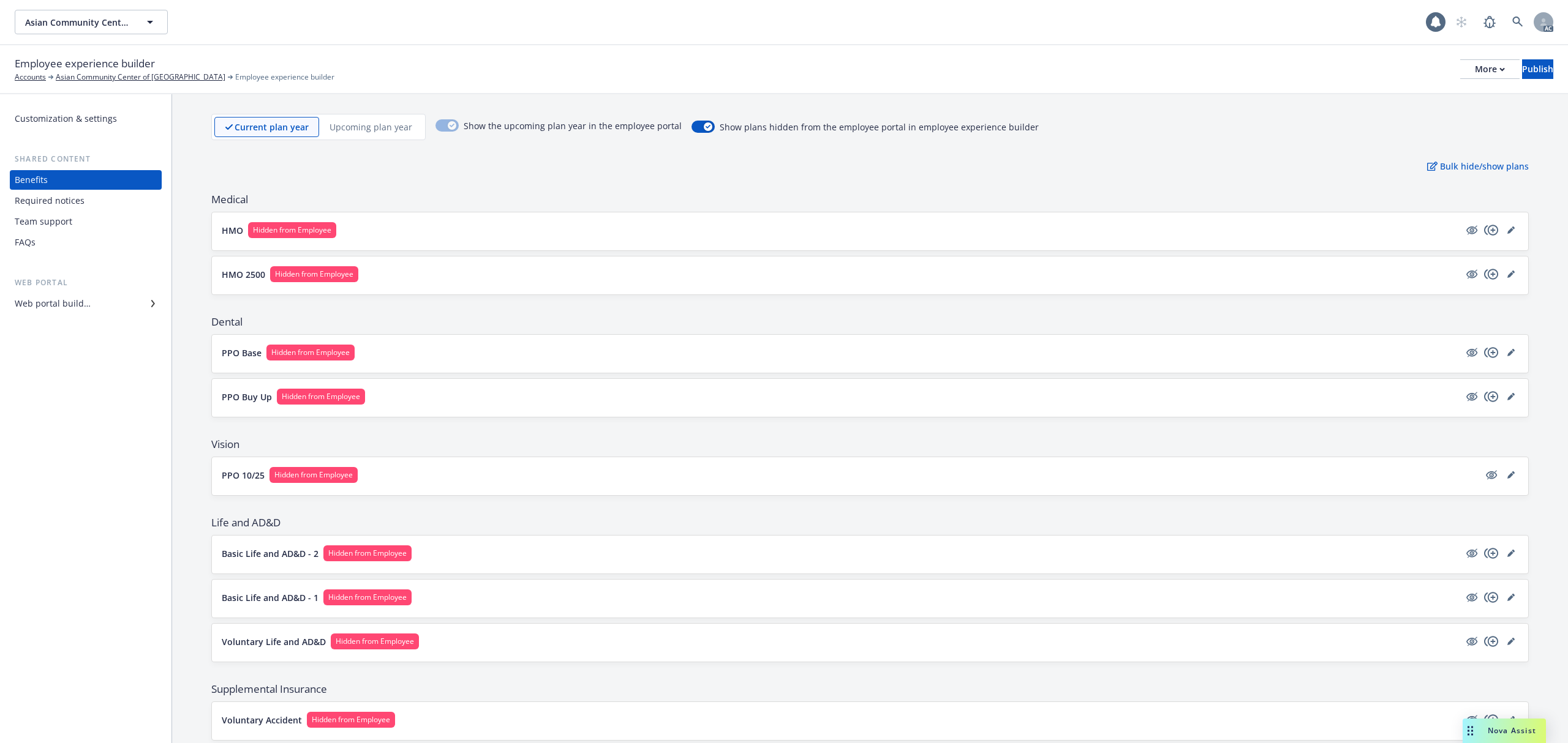
click at [498, 606] on button "Basic Life and AD&D - 1 Hidden from Employee" at bounding box center [841, 598] width 1238 height 16
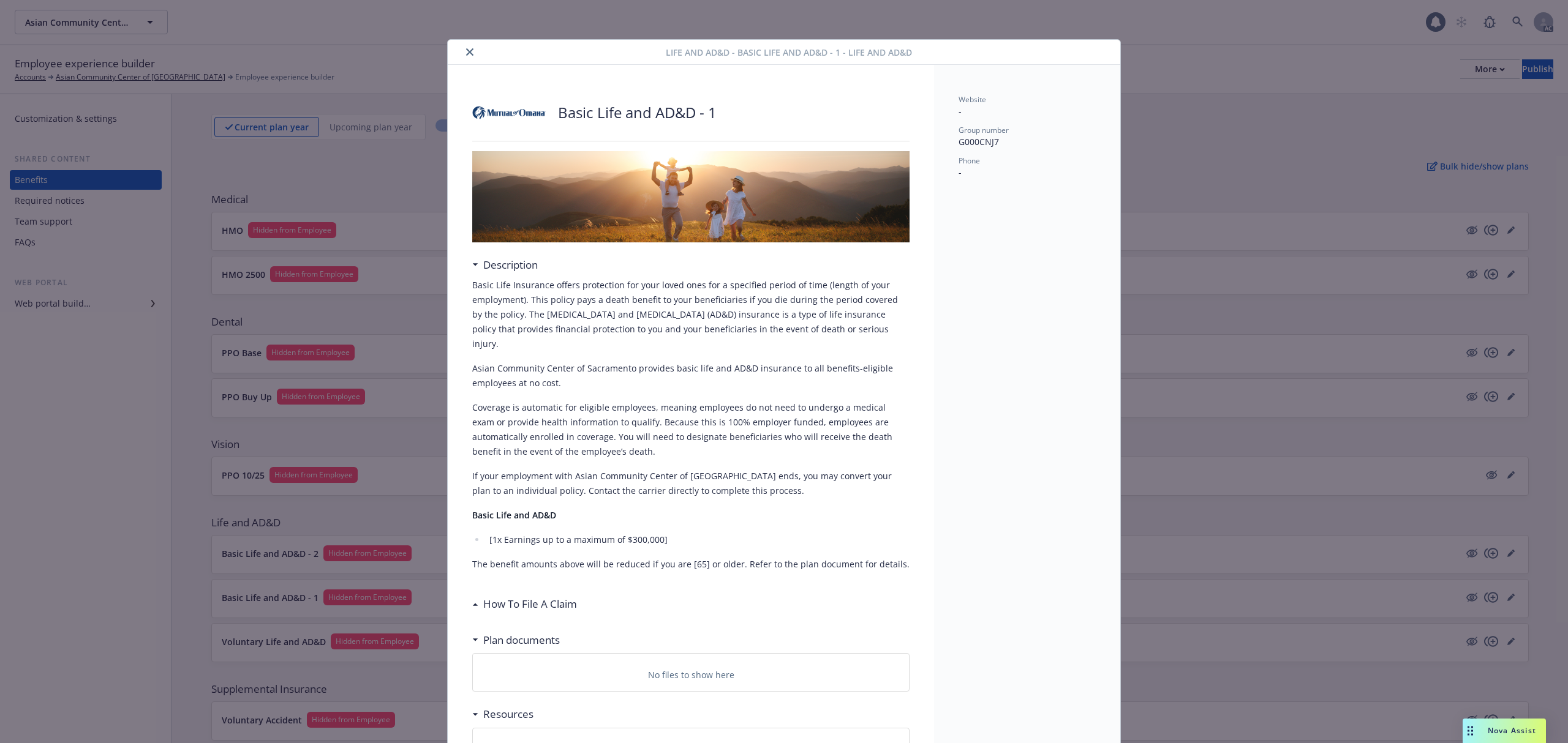
scroll to position [37, 0]
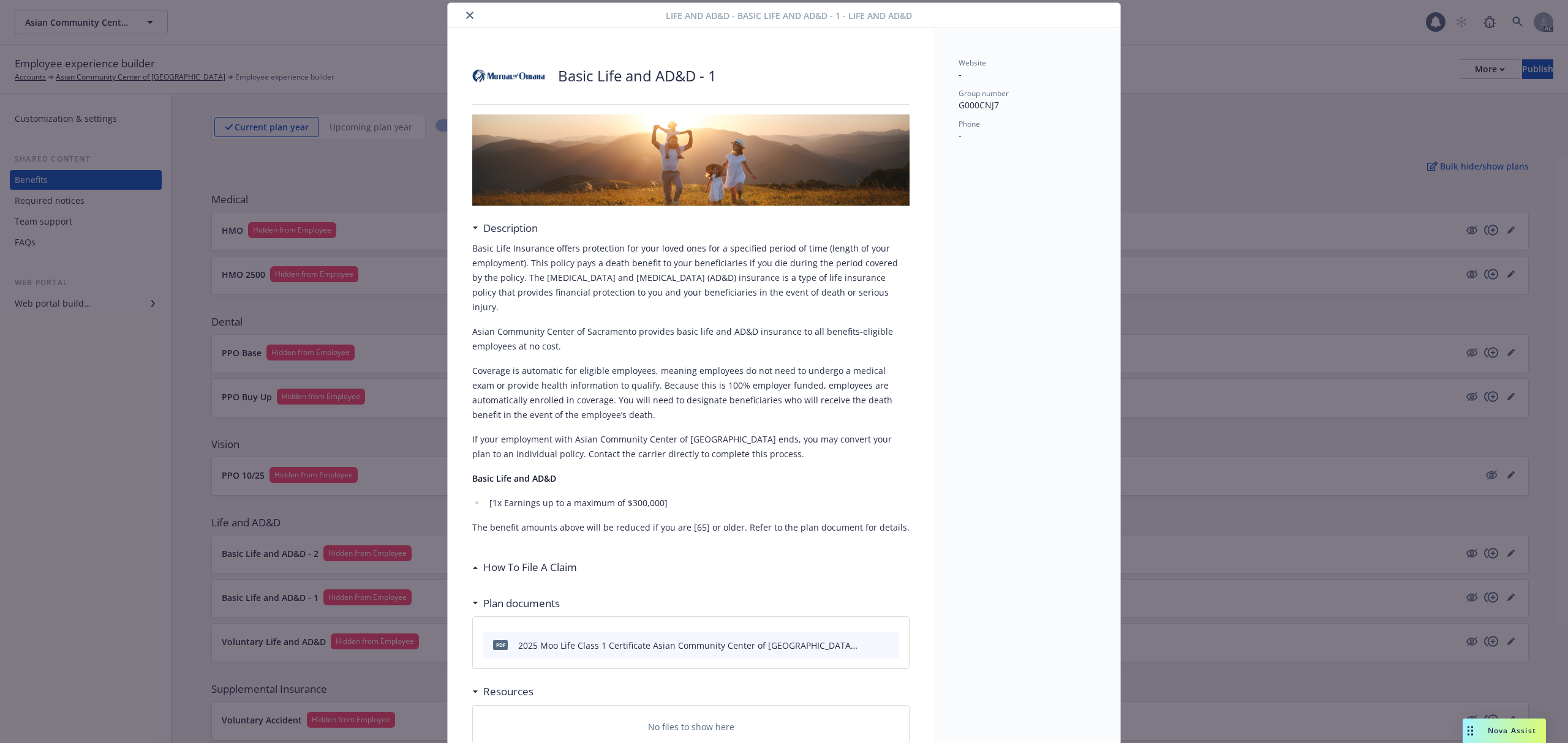
click at [466, 13] on icon "close" at bounding box center [470, 15] width 7 height 7
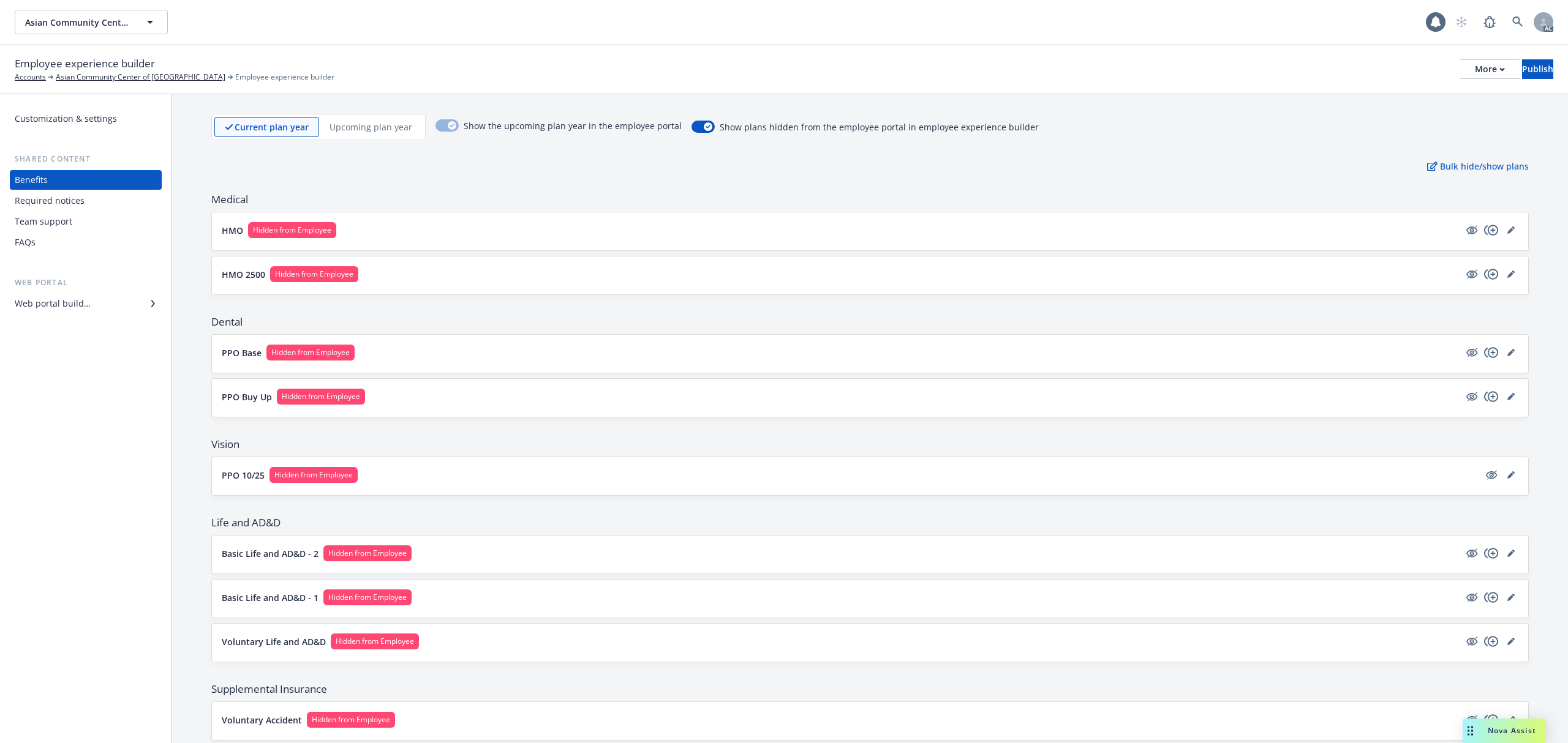
click at [510, 637] on button "Voluntary Life and AD&D Hidden from Employee" at bounding box center [841, 641] width 1238 height 16
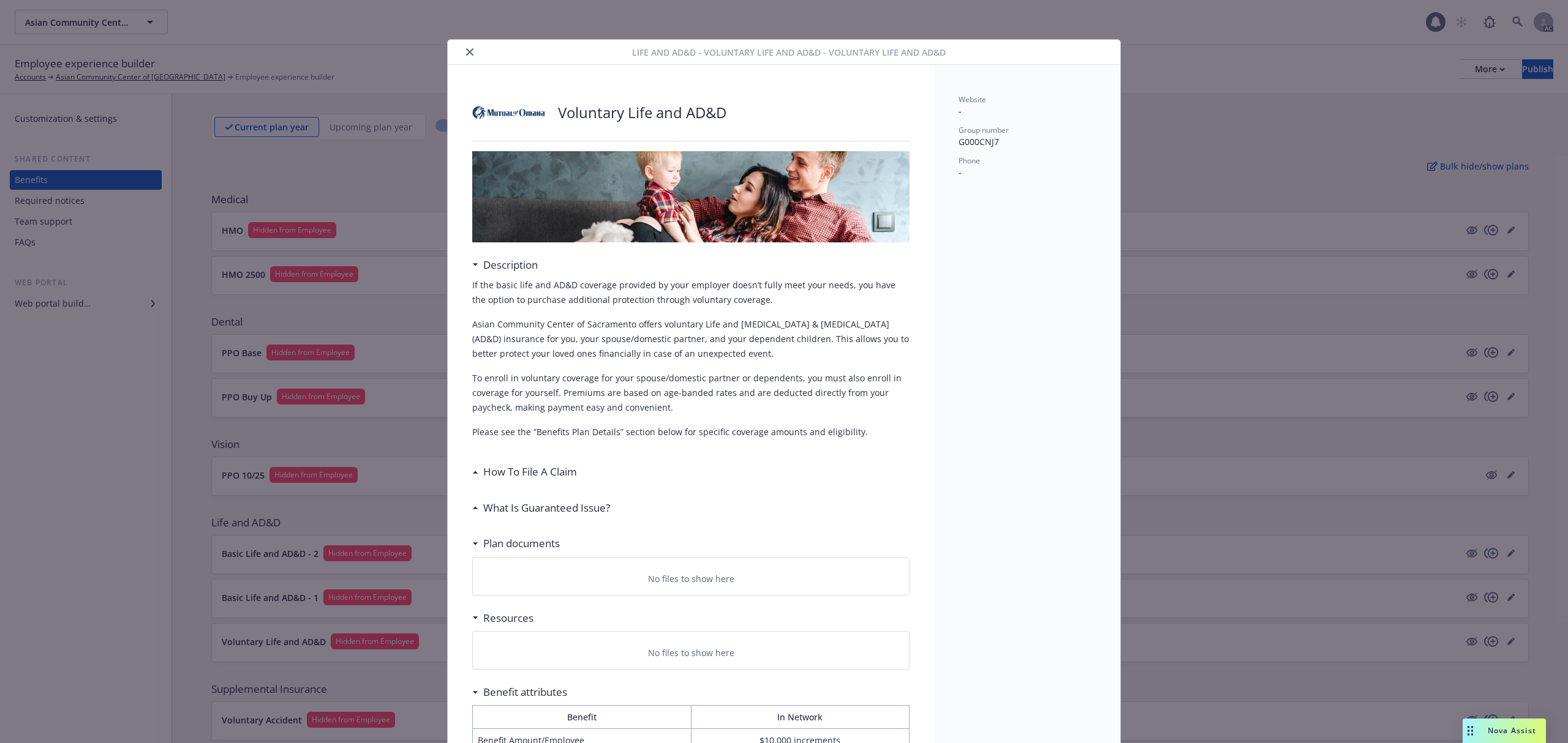
scroll to position [37, 0]
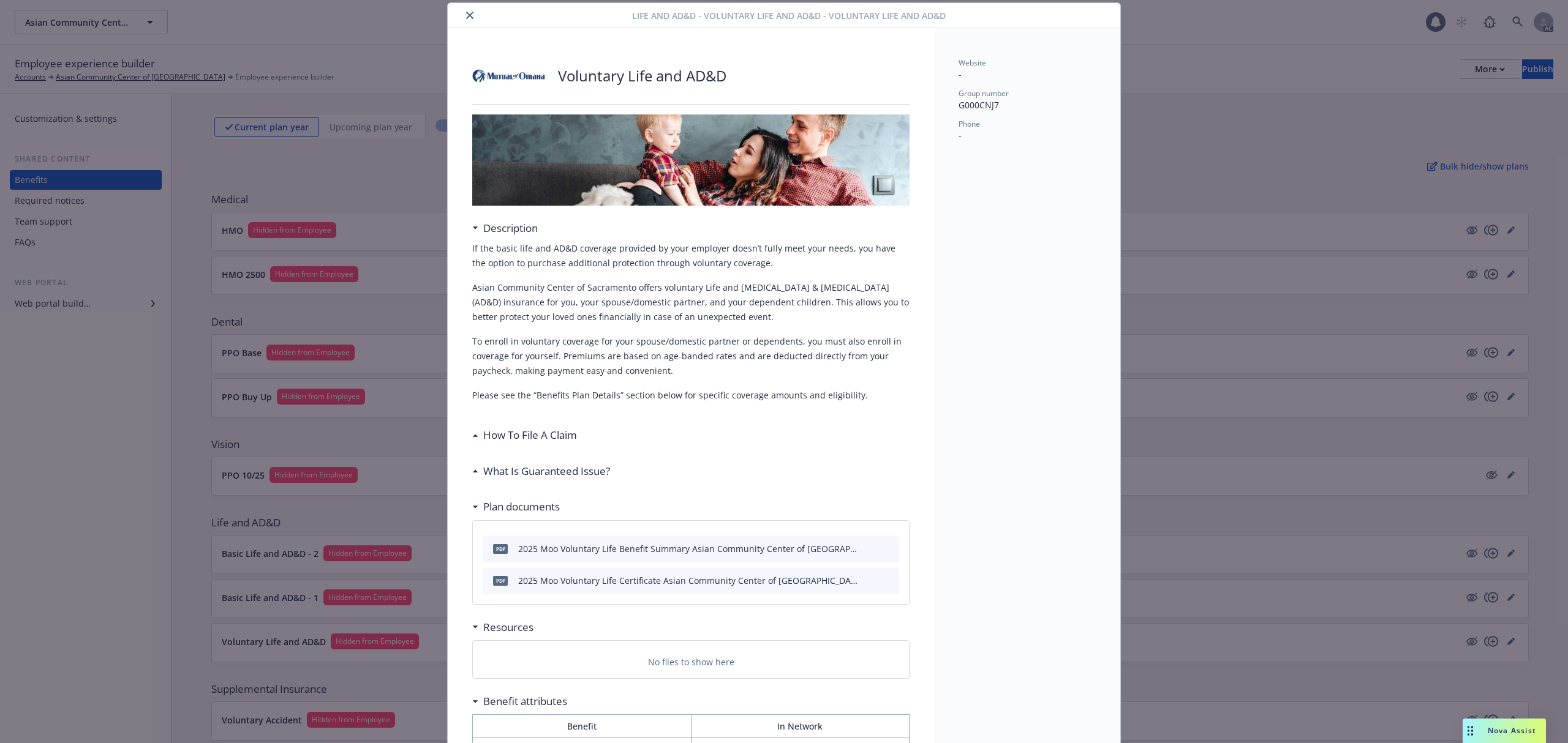
click at [466, 13] on icon "close" at bounding box center [470, 15] width 7 height 7
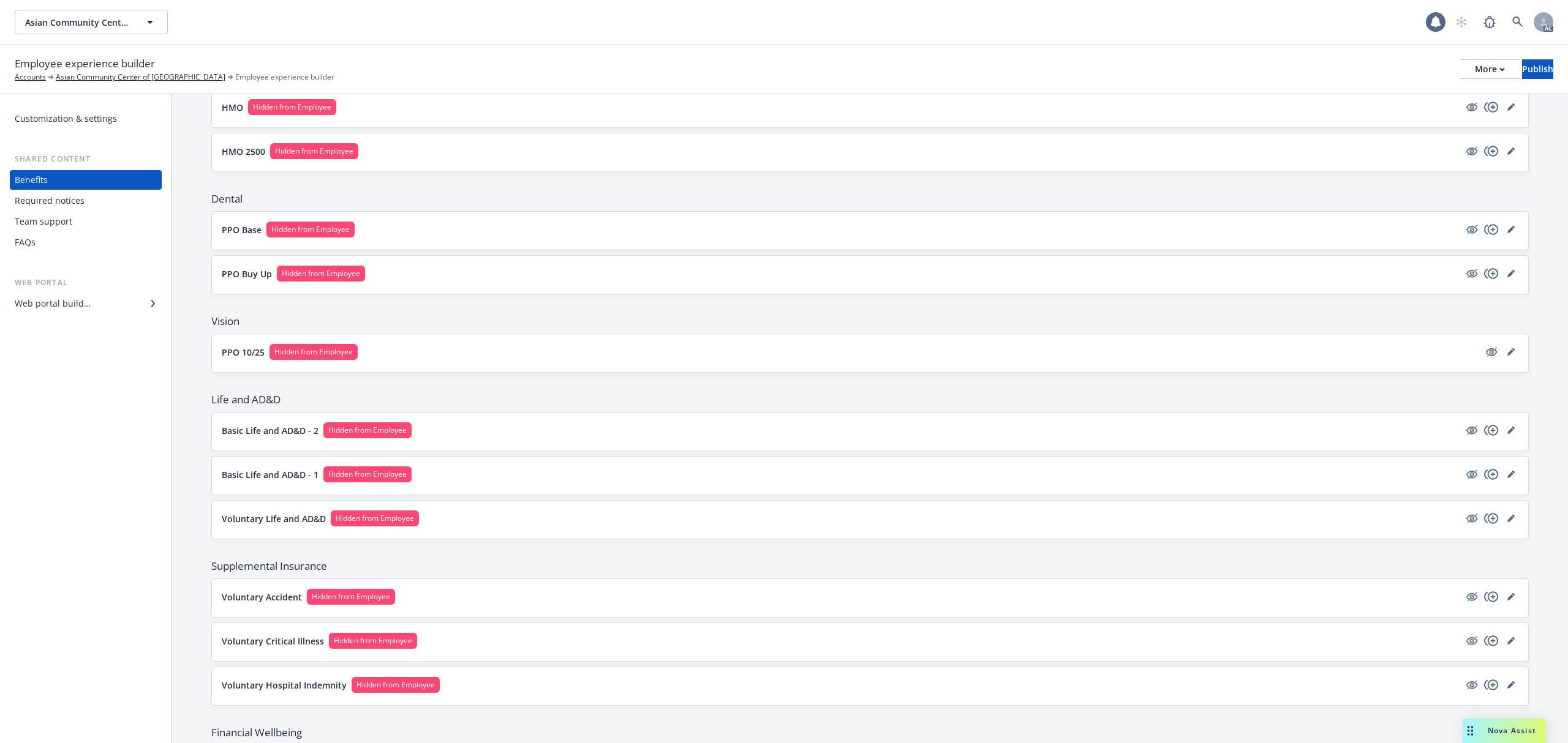
scroll to position [182, 0]
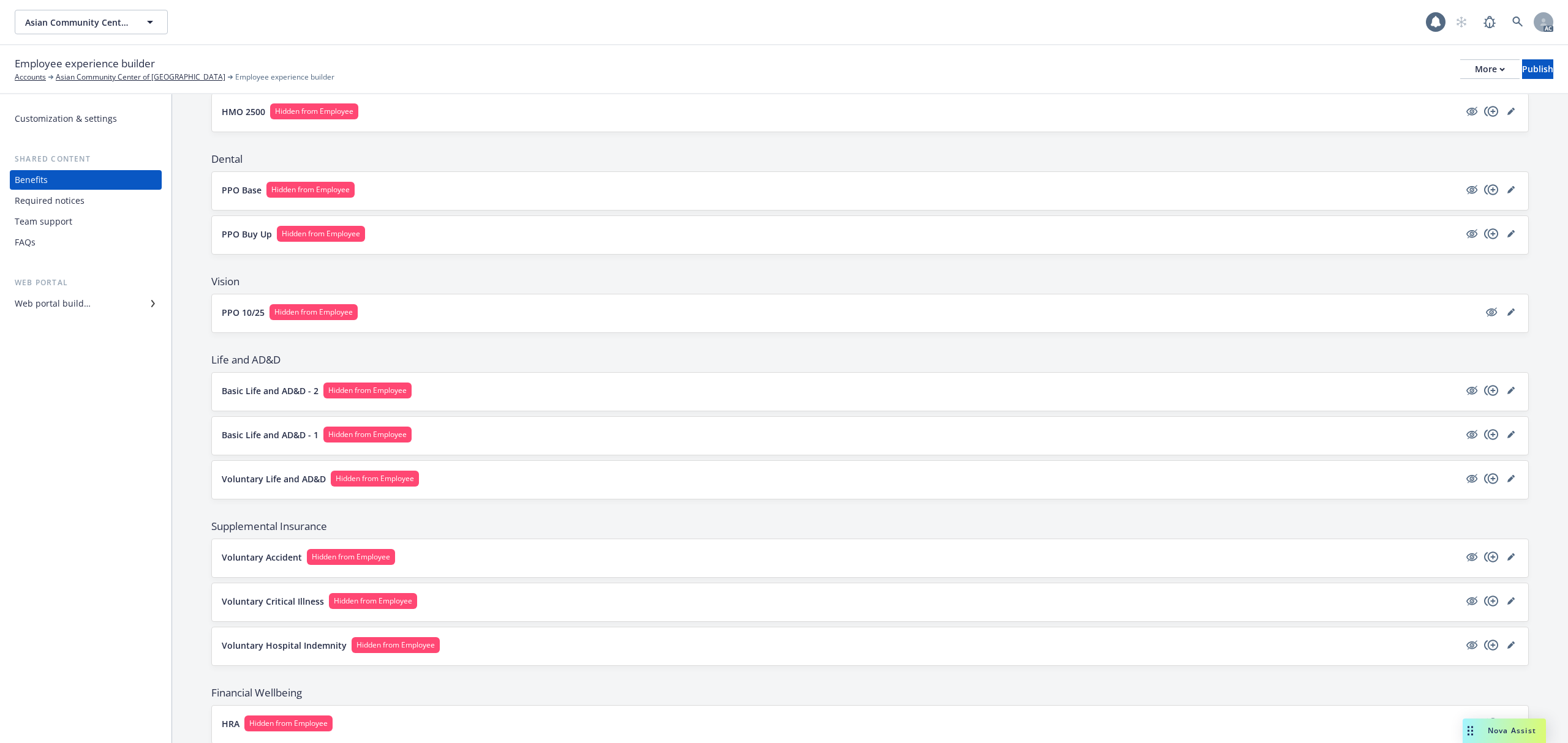
click at [549, 562] on button "Voluntary Accident Hidden from Employee" at bounding box center [841, 557] width 1238 height 16
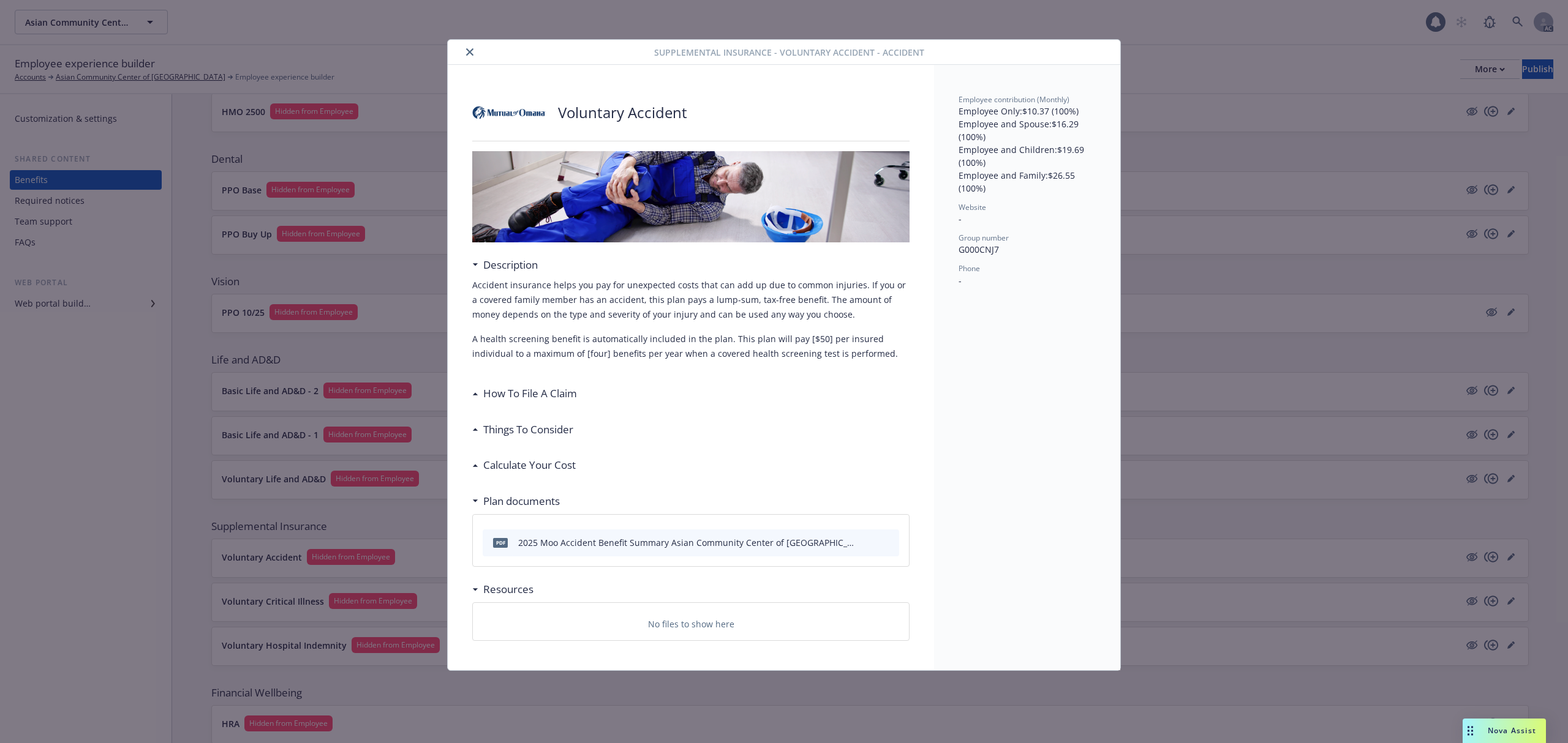
click at [467, 52] on icon "close" at bounding box center [470, 52] width 7 height 7
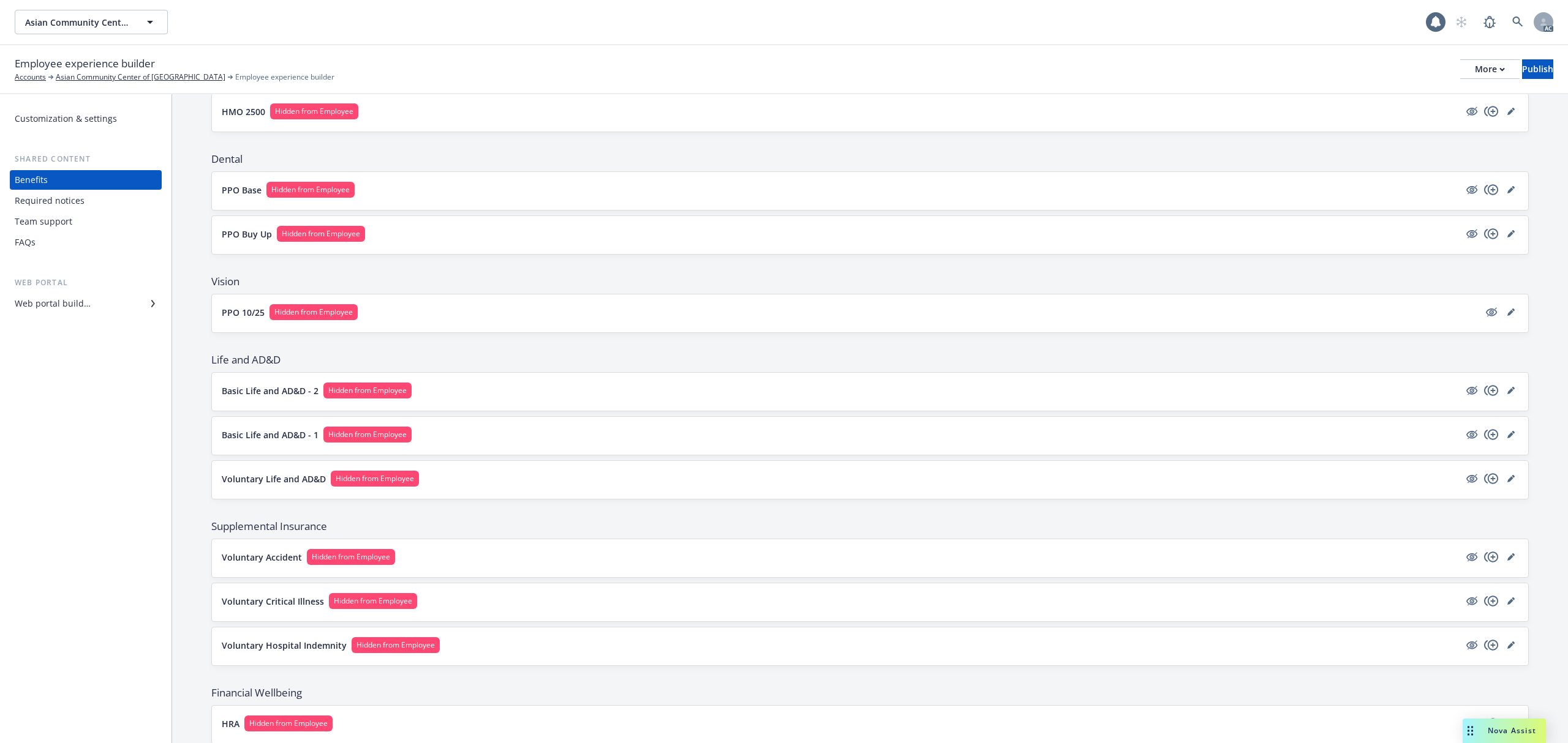
click at [469, 602] on button "Voluntary Critical Illness Hidden from Employee" at bounding box center [841, 601] width 1238 height 16
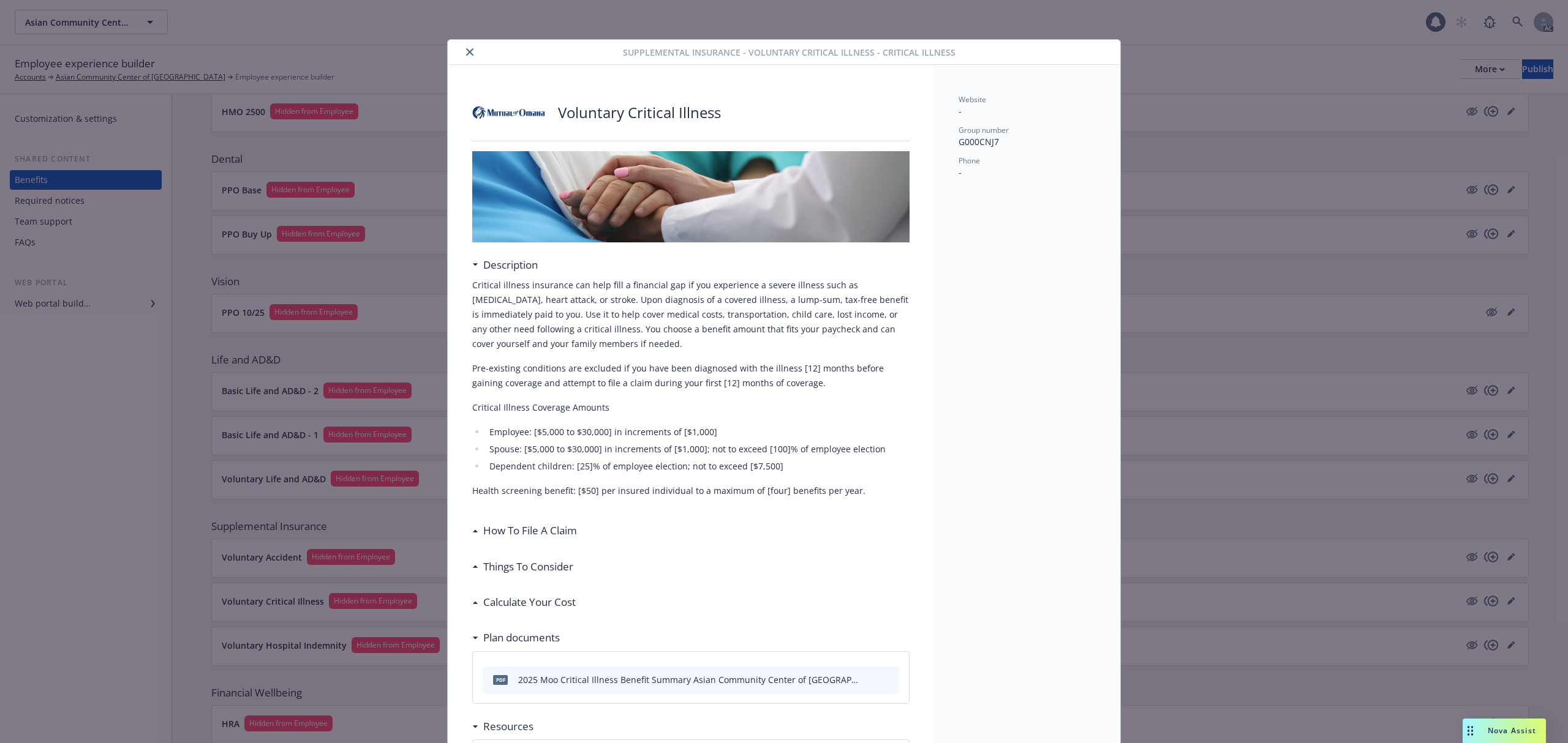
click at [466, 54] on icon "close" at bounding box center [470, 52] width 7 height 7
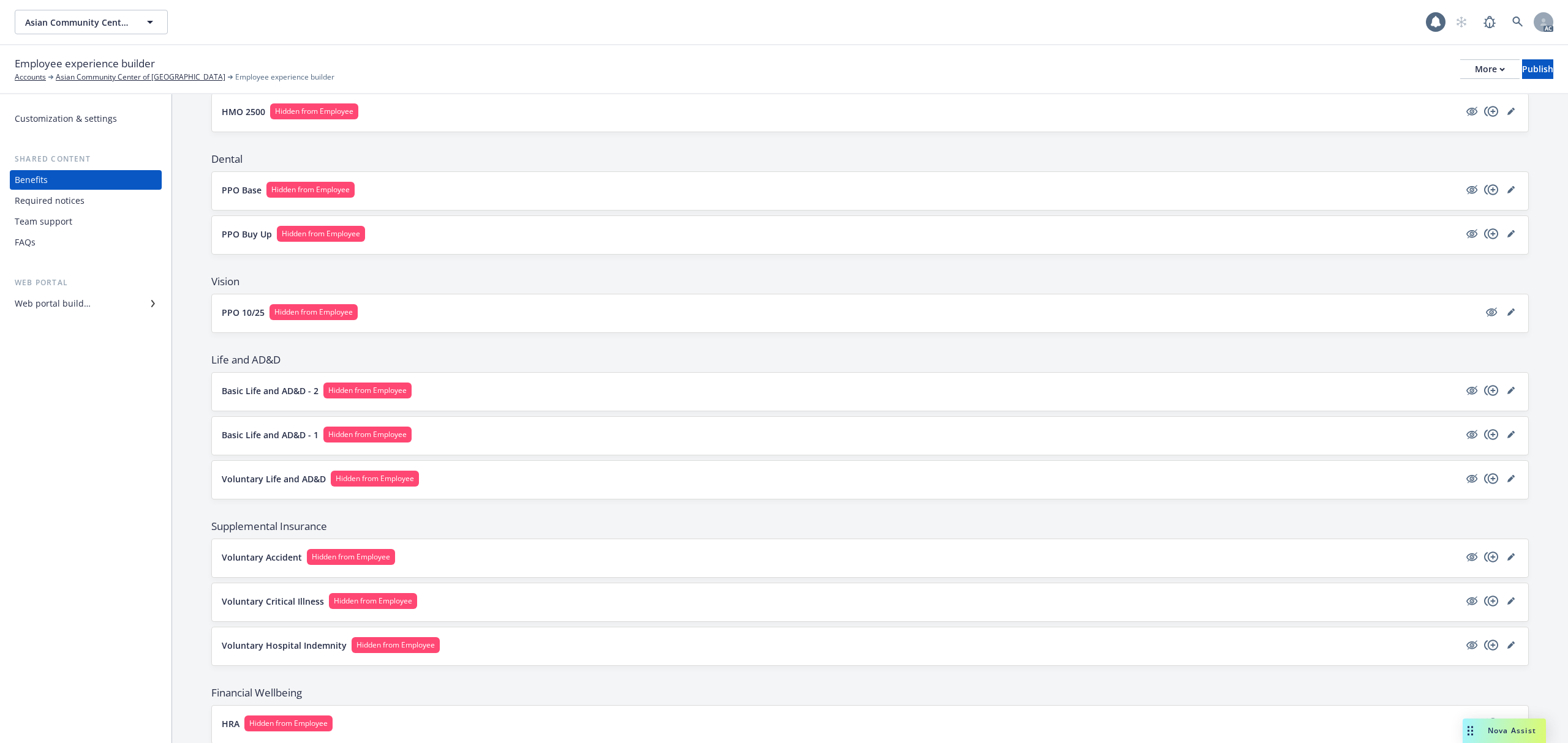
click at [554, 638] on div "Voluntary Hospital Indemnity Hidden from Employee" at bounding box center [870, 646] width 1316 height 38
click at [618, 642] on button "Voluntary Hospital Indemnity Hidden from Employee" at bounding box center [841, 646] width 1238 height 16
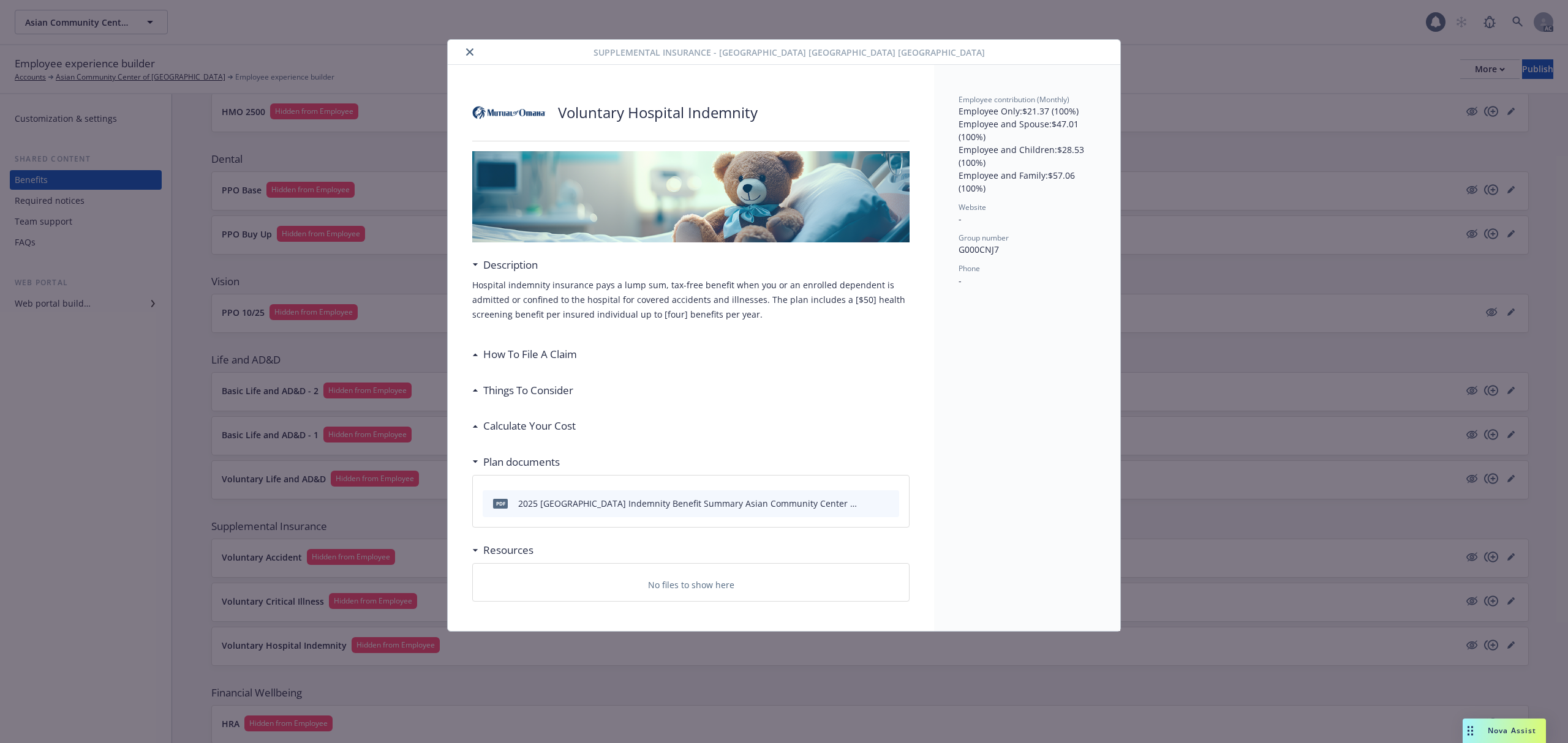
click at [467, 50] on icon "close" at bounding box center [470, 52] width 7 height 7
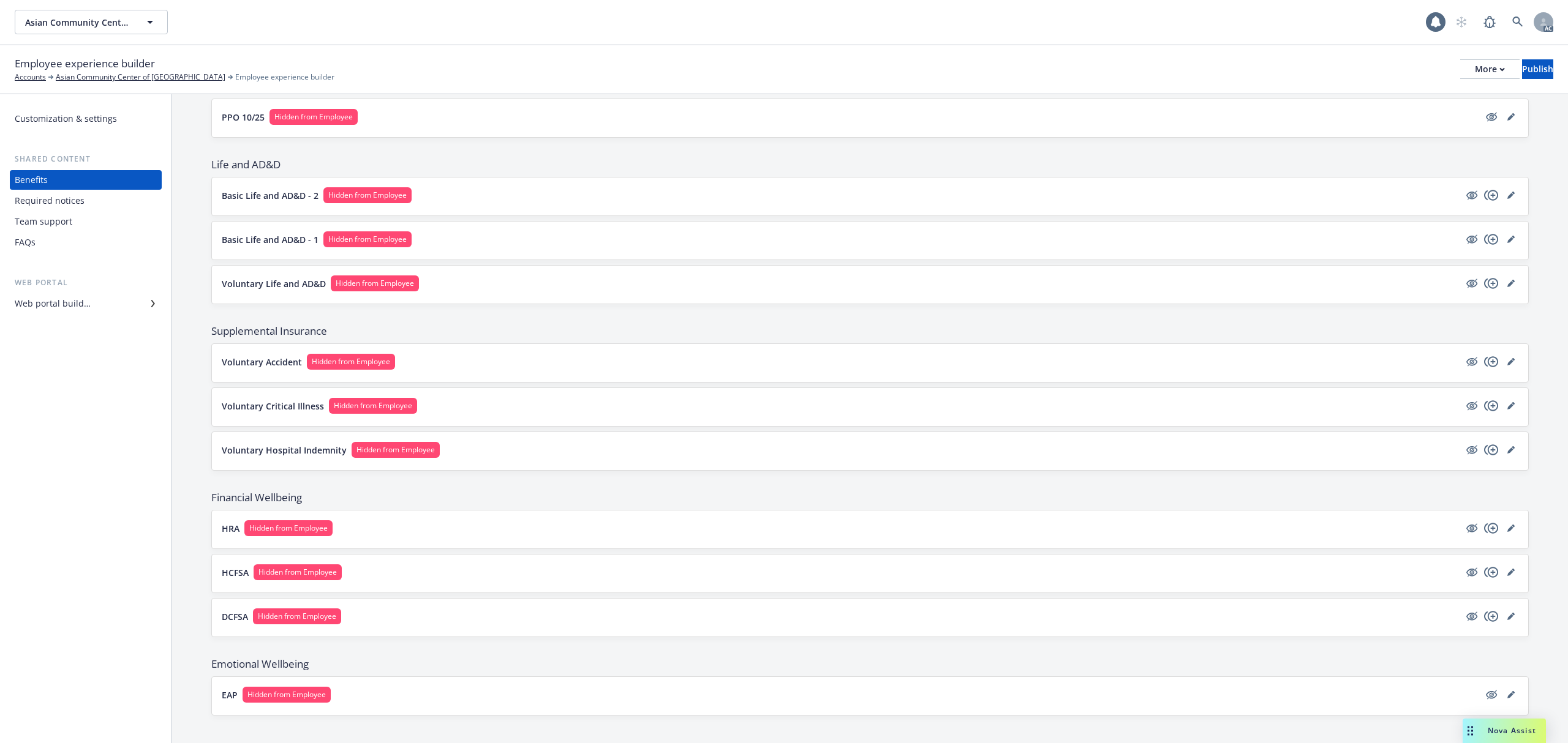
scroll to position [395, 0]
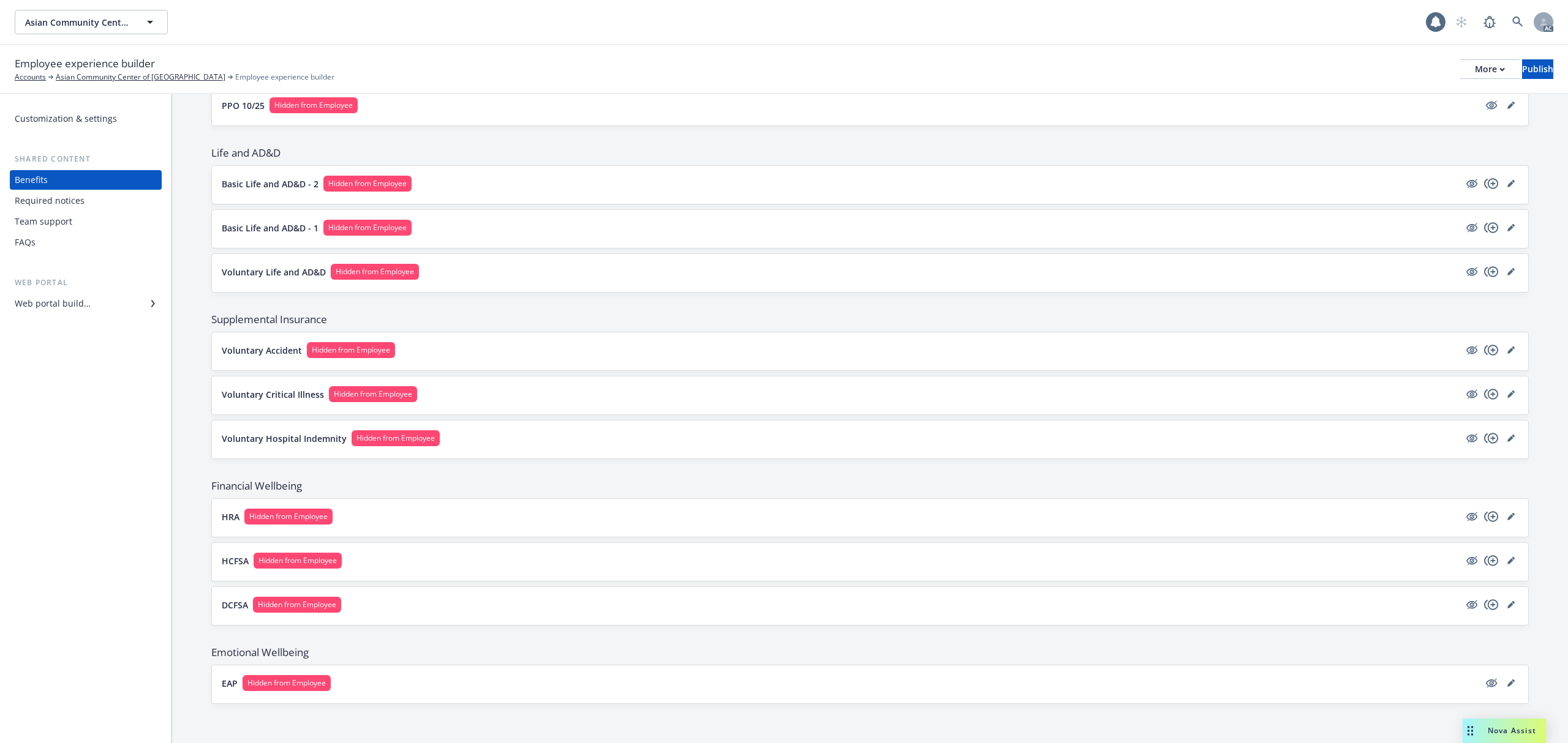
click at [456, 513] on button "HRA Hidden from Employee" at bounding box center [841, 517] width 1238 height 16
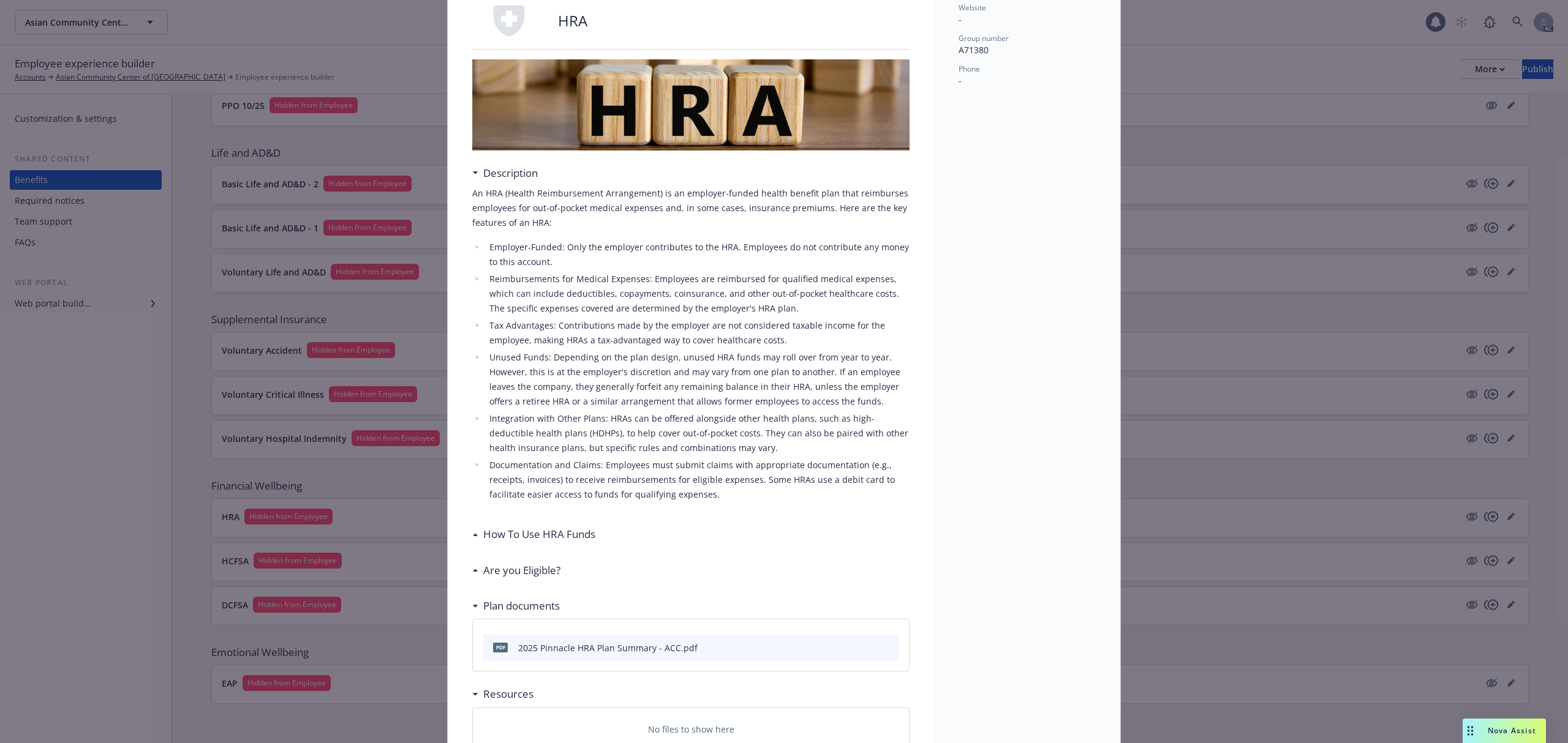
scroll to position [165, 0]
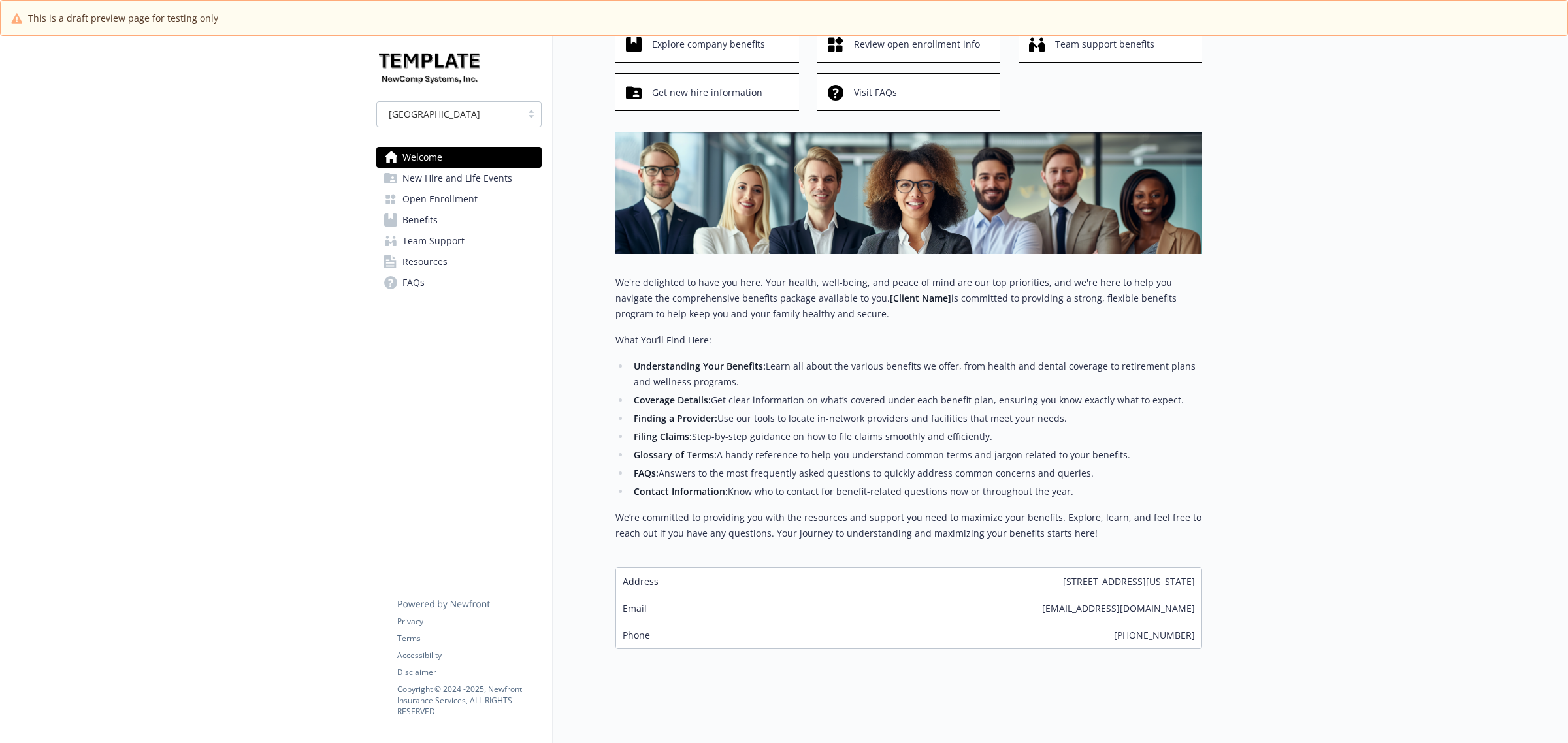
scroll to position [105, 0]
click at [458, 176] on span "New Hire and Life Events" at bounding box center [457, 178] width 110 height 21
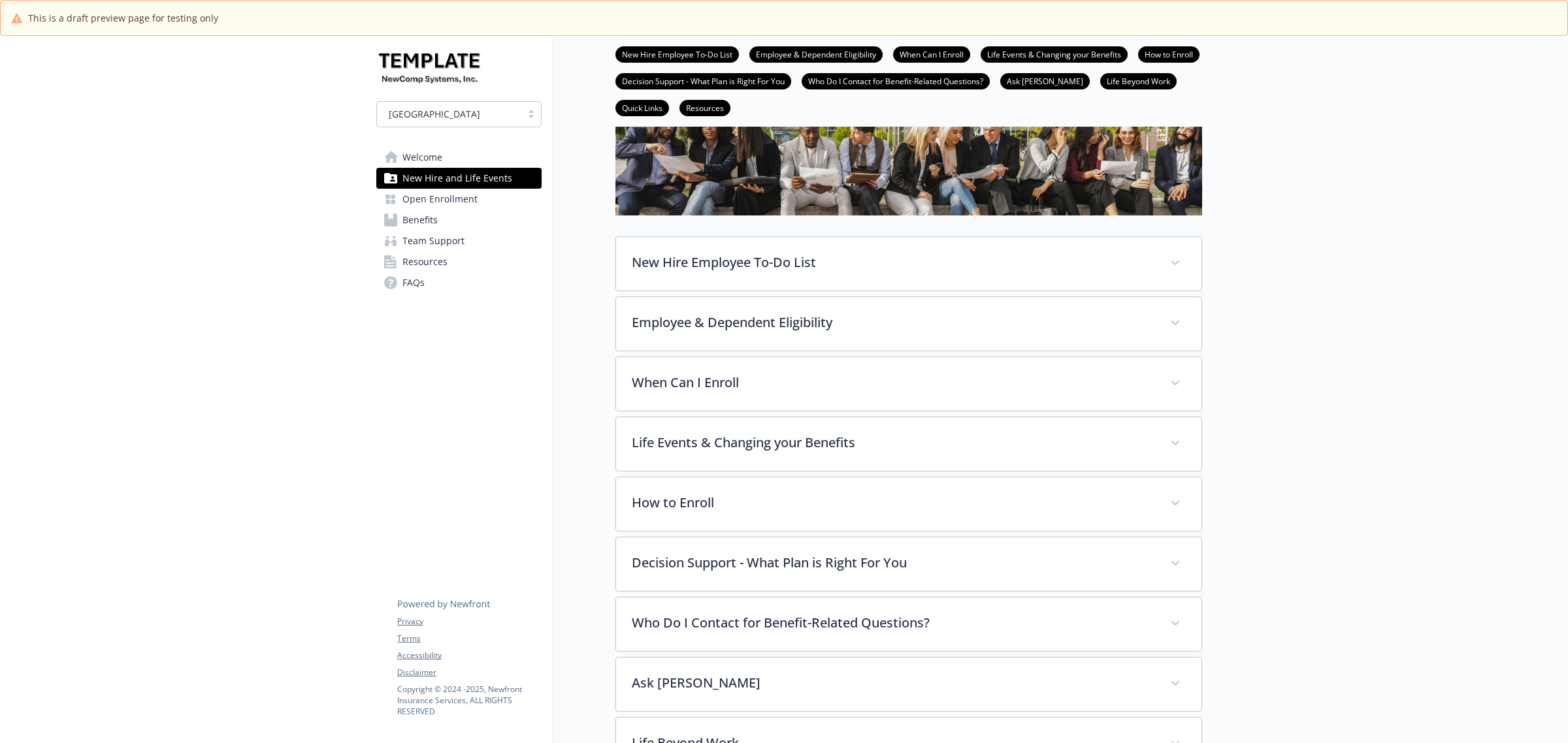
scroll to position [501, 0]
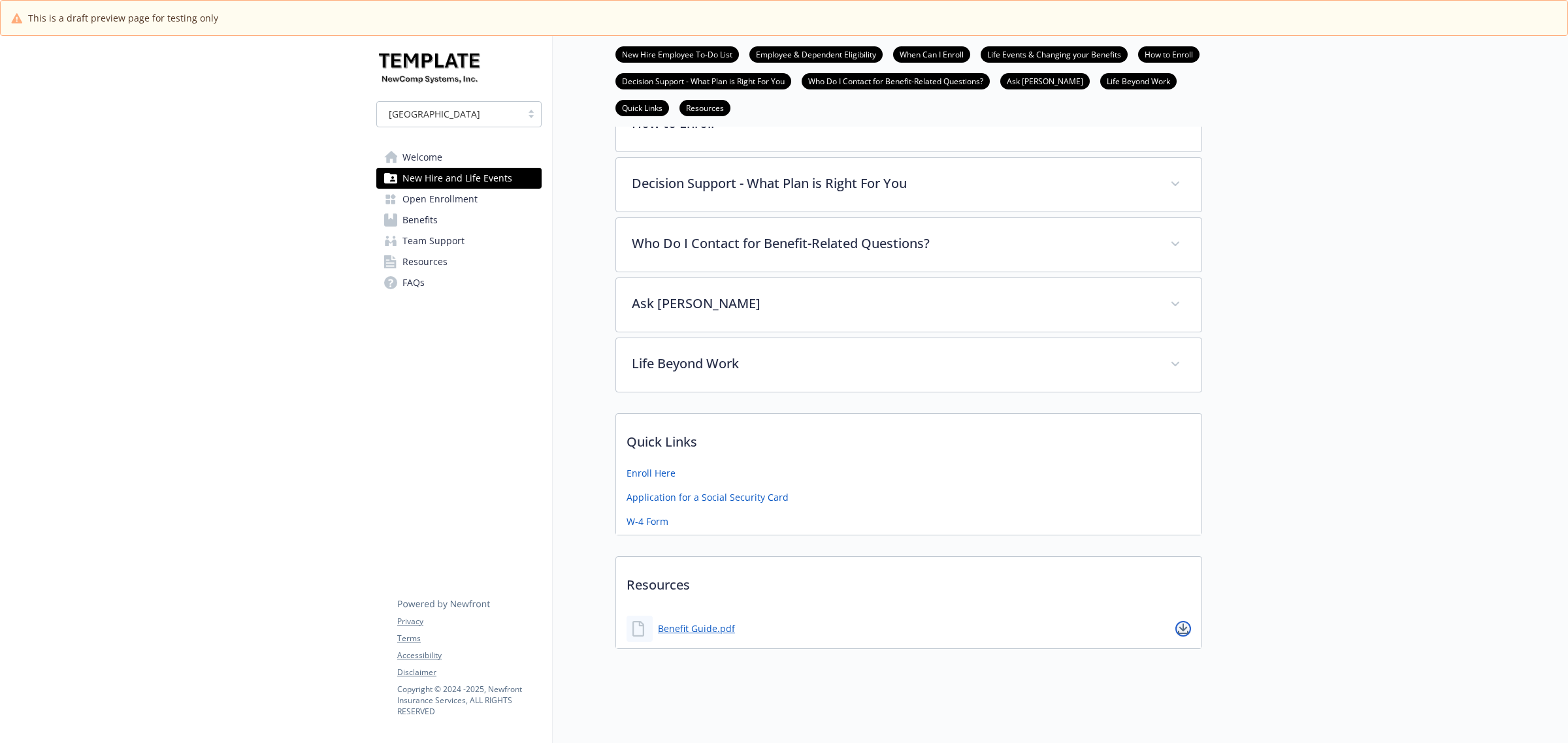
click at [1185, 624] on icon "download document" at bounding box center [1184, 628] width 9 height 8
click at [441, 216] on link "Benefits" at bounding box center [459, 219] width 165 height 21
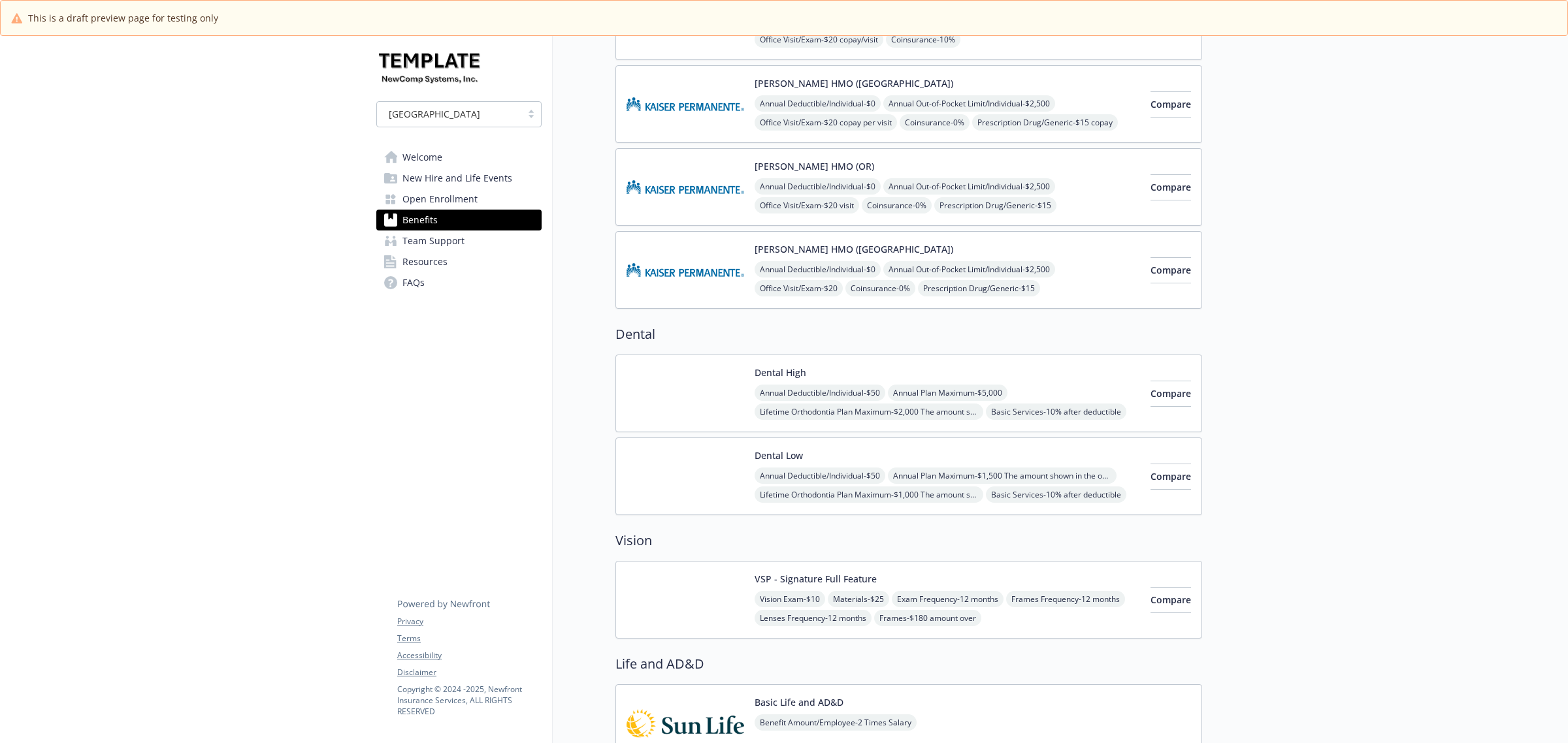
scroll to position [256, 0]
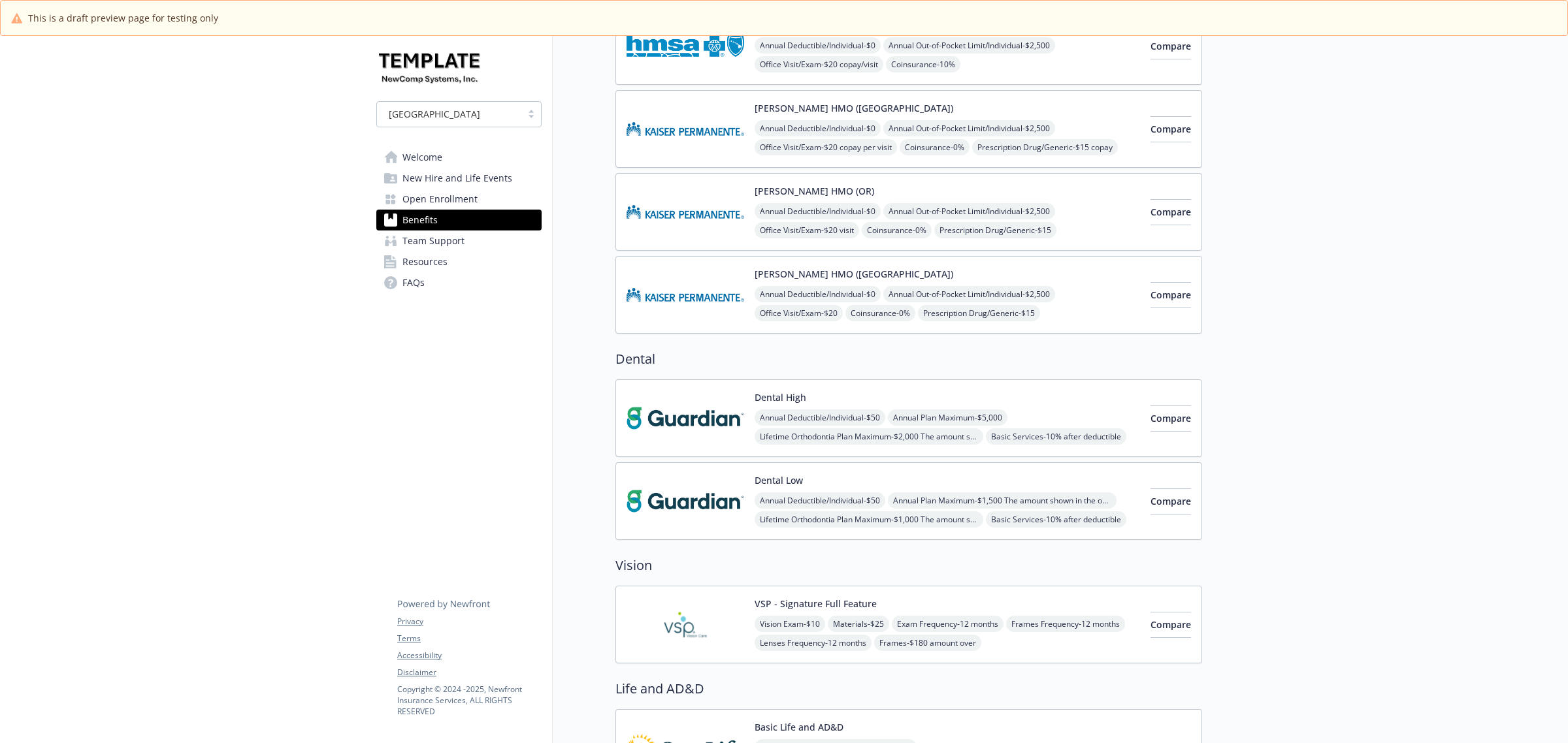
click at [884, 99] on div "Kaiser HMO (Northern CA) Annual Deductible/Individual - $0 Annual Out-of-Pocket…" at bounding box center [909, 129] width 587 height 77
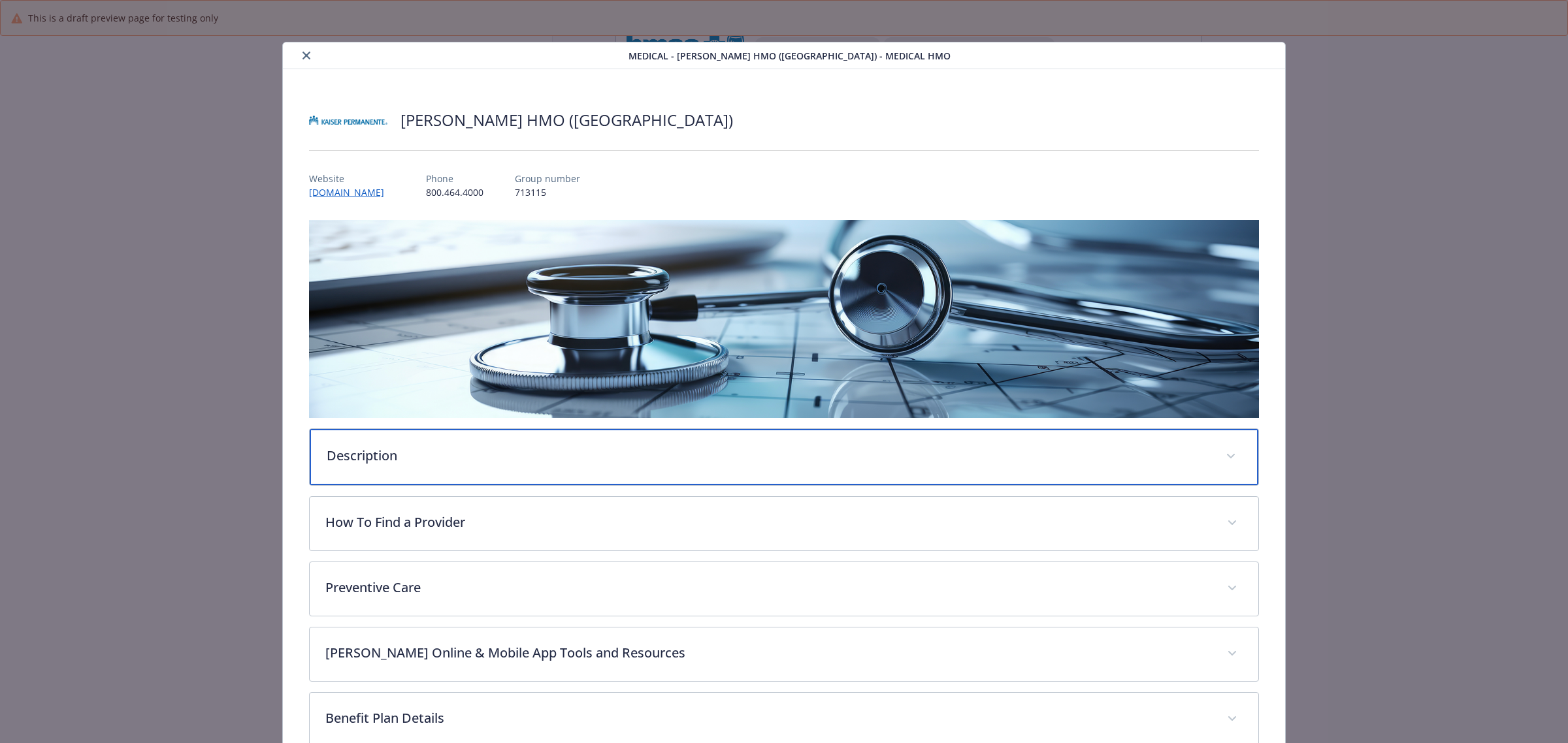
click at [394, 450] on p "Description" at bounding box center [768, 455] width 883 height 19
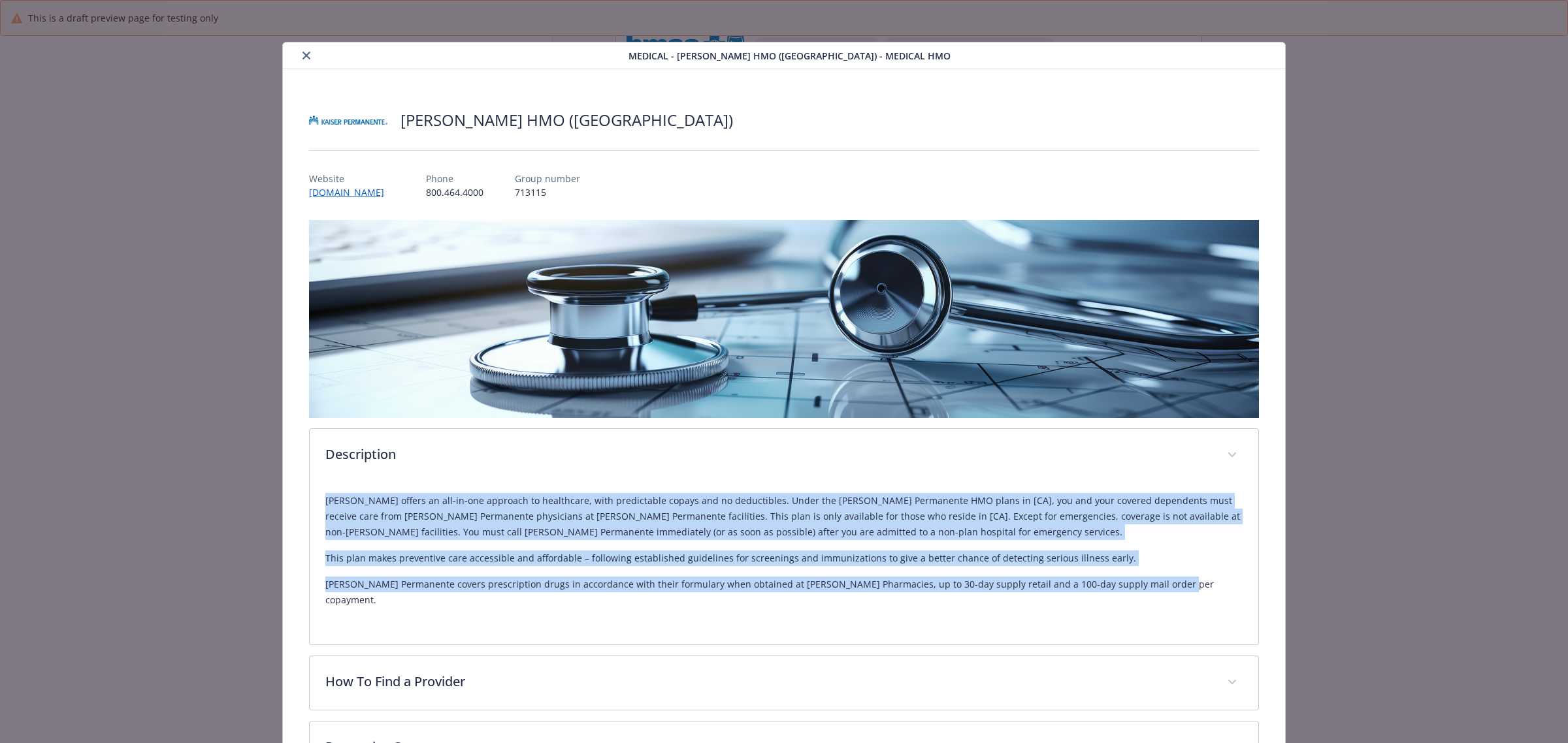
drag, startPoint x: 324, startPoint y: 498, endPoint x: 1164, endPoint y: 583, distance: 844.3
click at [1164, 583] on div "Kaiser offers an all-in-one approach to healthcare, with predictable copays and…" at bounding box center [784, 550] width 917 height 115
copy div "Kaiser offers an all-in-one approach to healthcare, with predictable copays and…"
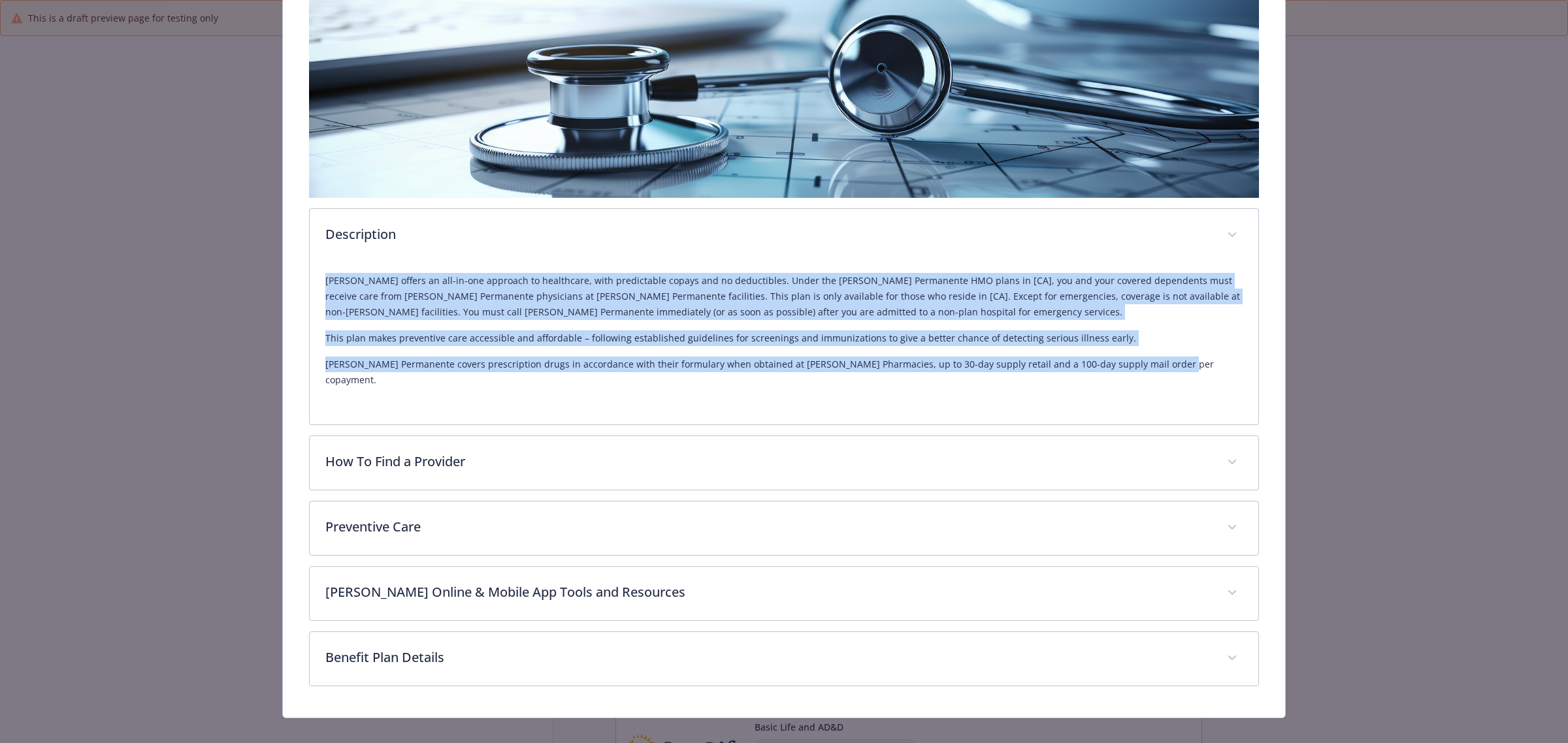
scroll to position [221, 0]
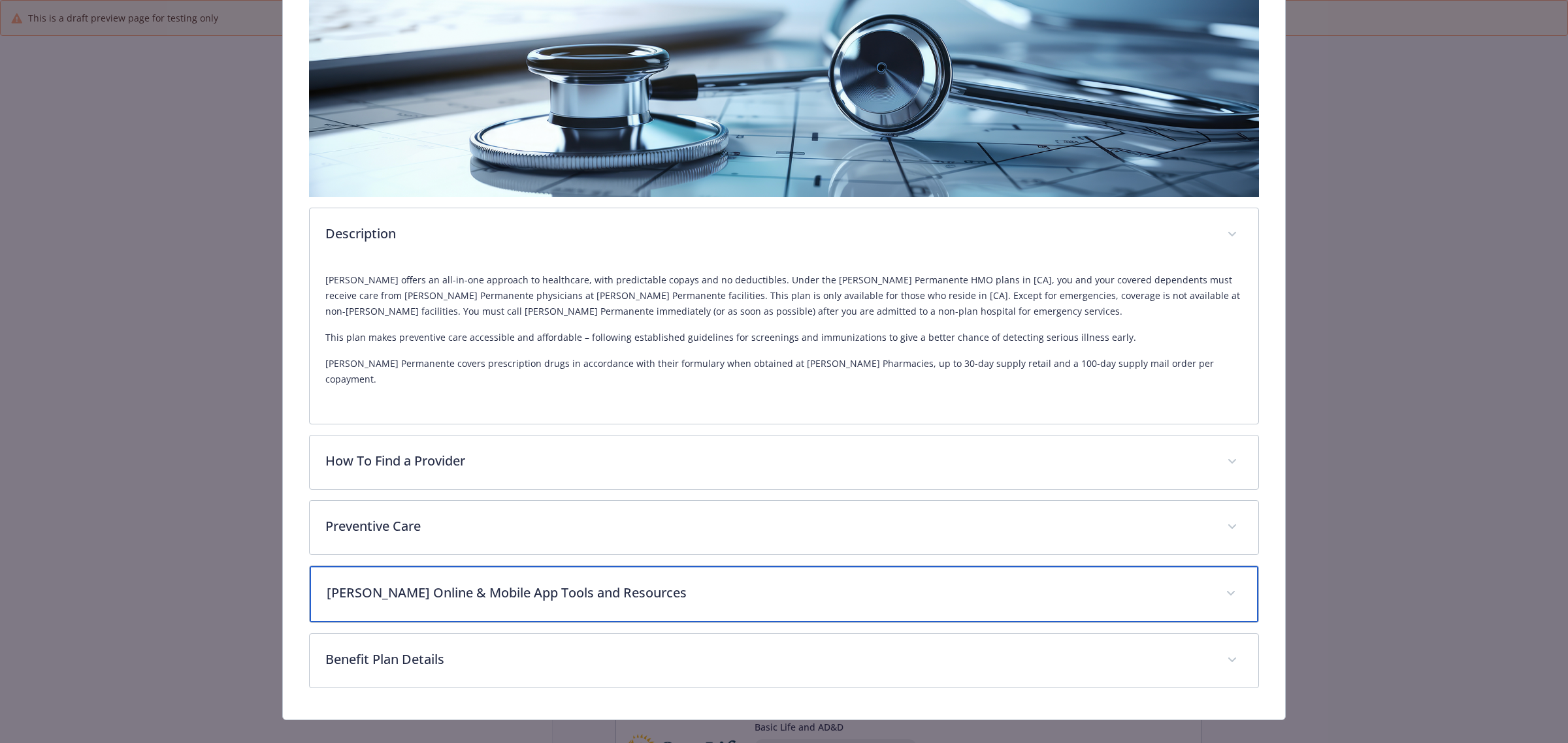
click at [614, 589] on div "[PERSON_NAME] Online & Mobile App Tools and Resources" at bounding box center [784, 594] width 949 height 56
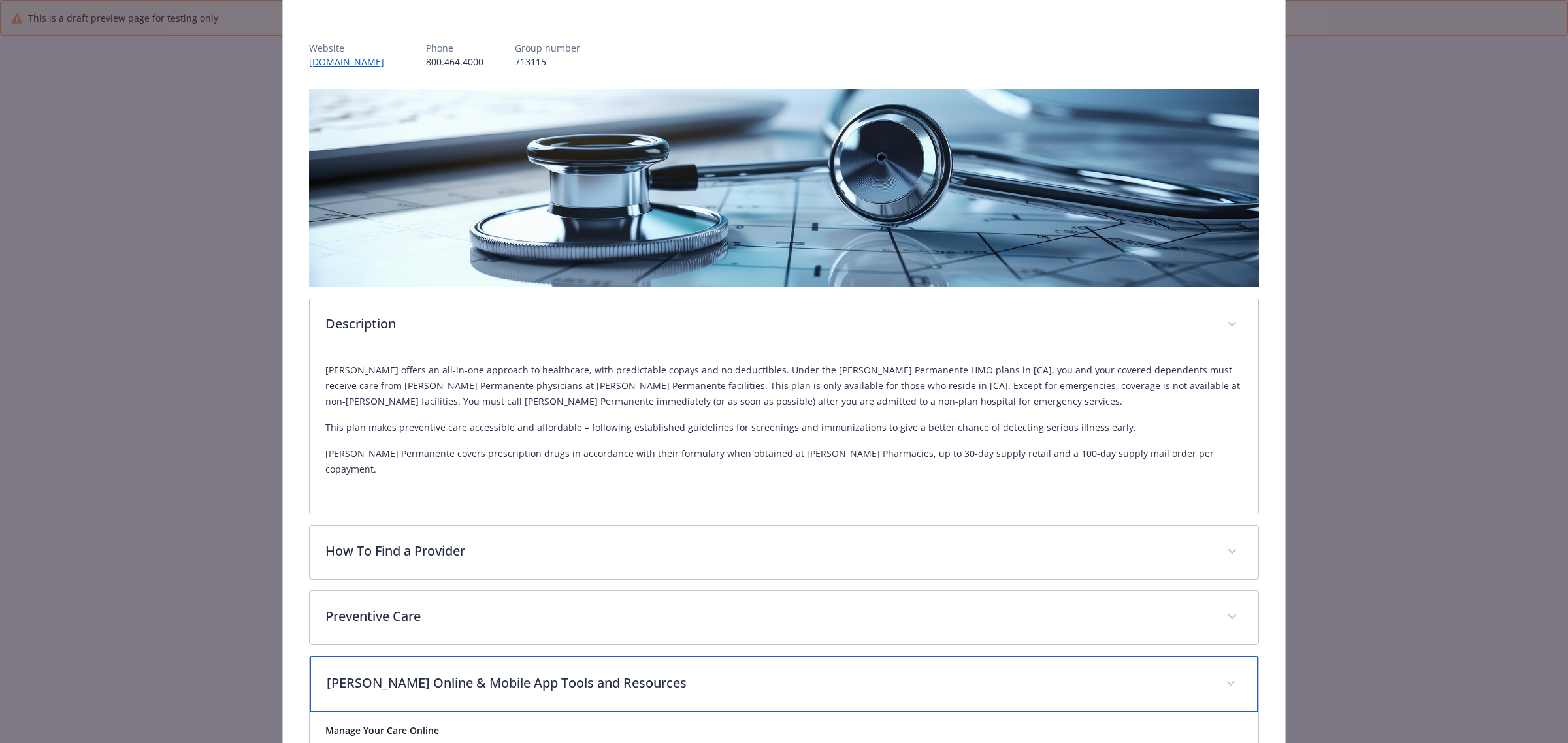
scroll to position [326, 0]
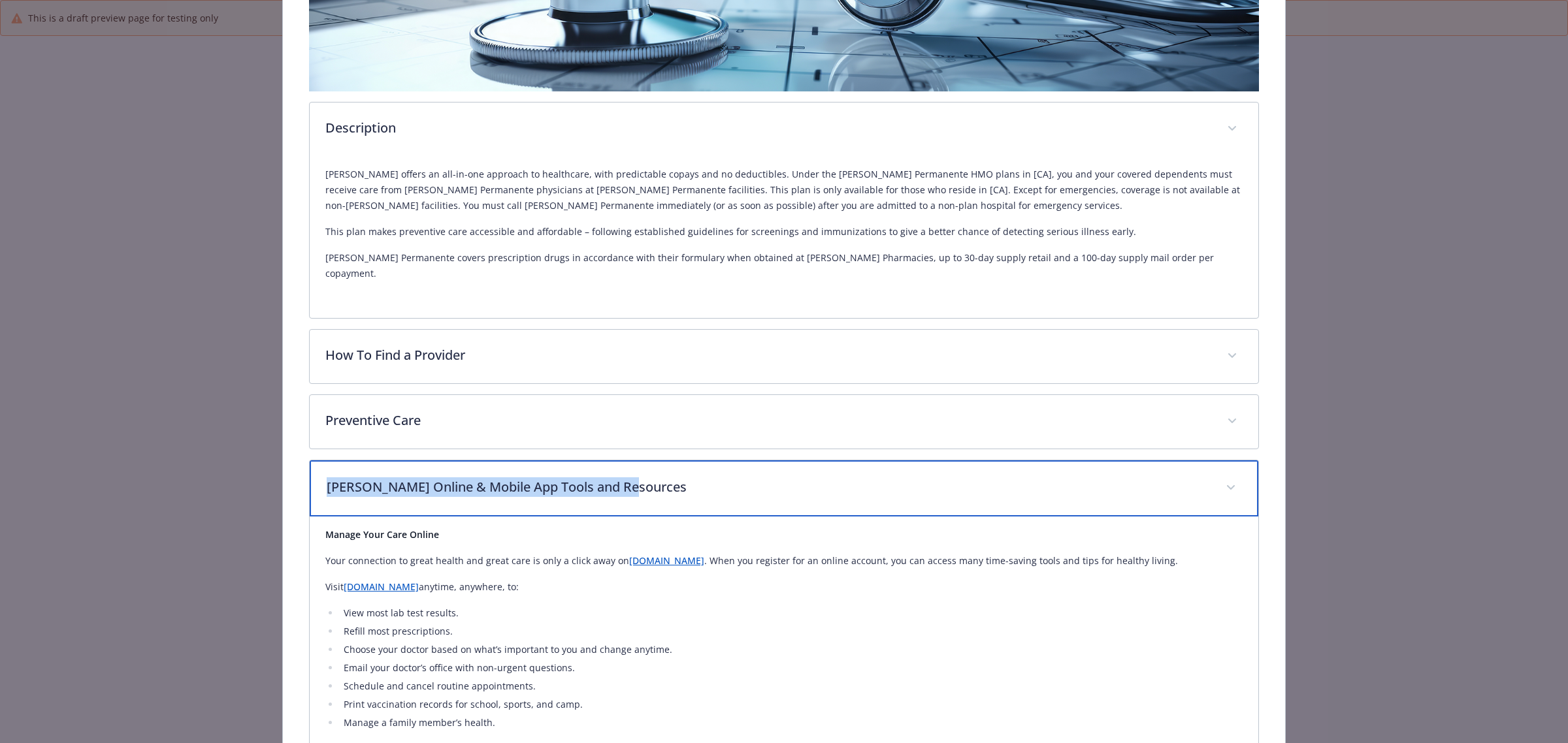
drag, startPoint x: 621, startPoint y: 474, endPoint x: 318, endPoint y: 478, distance: 303.0
click at [318, 478] on div "[PERSON_NAME] Online & Mobile App Tools and Resources" at bounding box center [784, 488] width 949 height 56
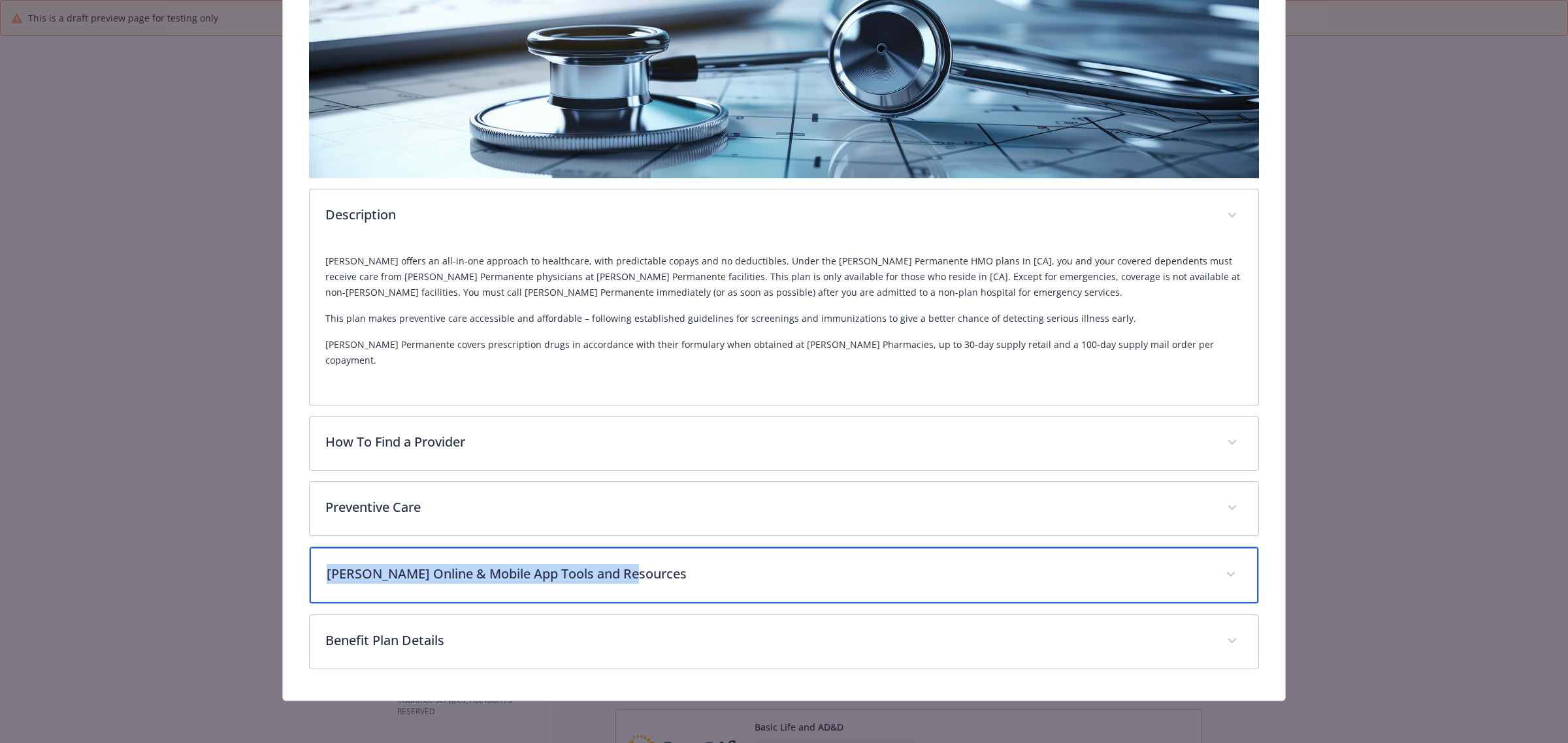
copy p "[PERSON_NAME] Online & Mobile App Tools and Resources"
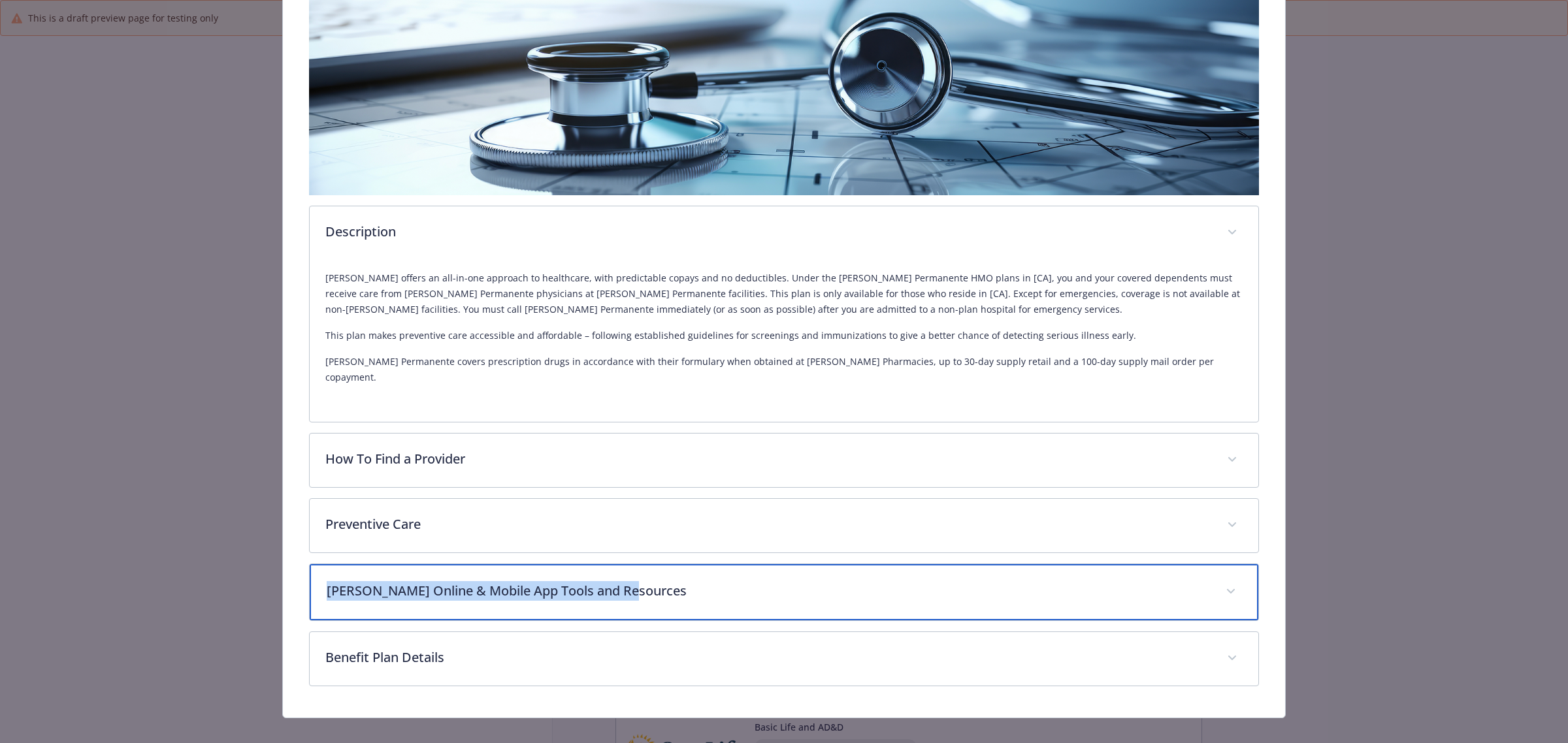
drag, startPoint x: 701, startPoint y: 568, endPoint x: 690, endPoint y: 567, distance: 11.0
click at [700, 581] on p "[PERSON_NAME] Online & Mobile App Tools and Resources" at bounding box center [768, 590] width 883 height 19
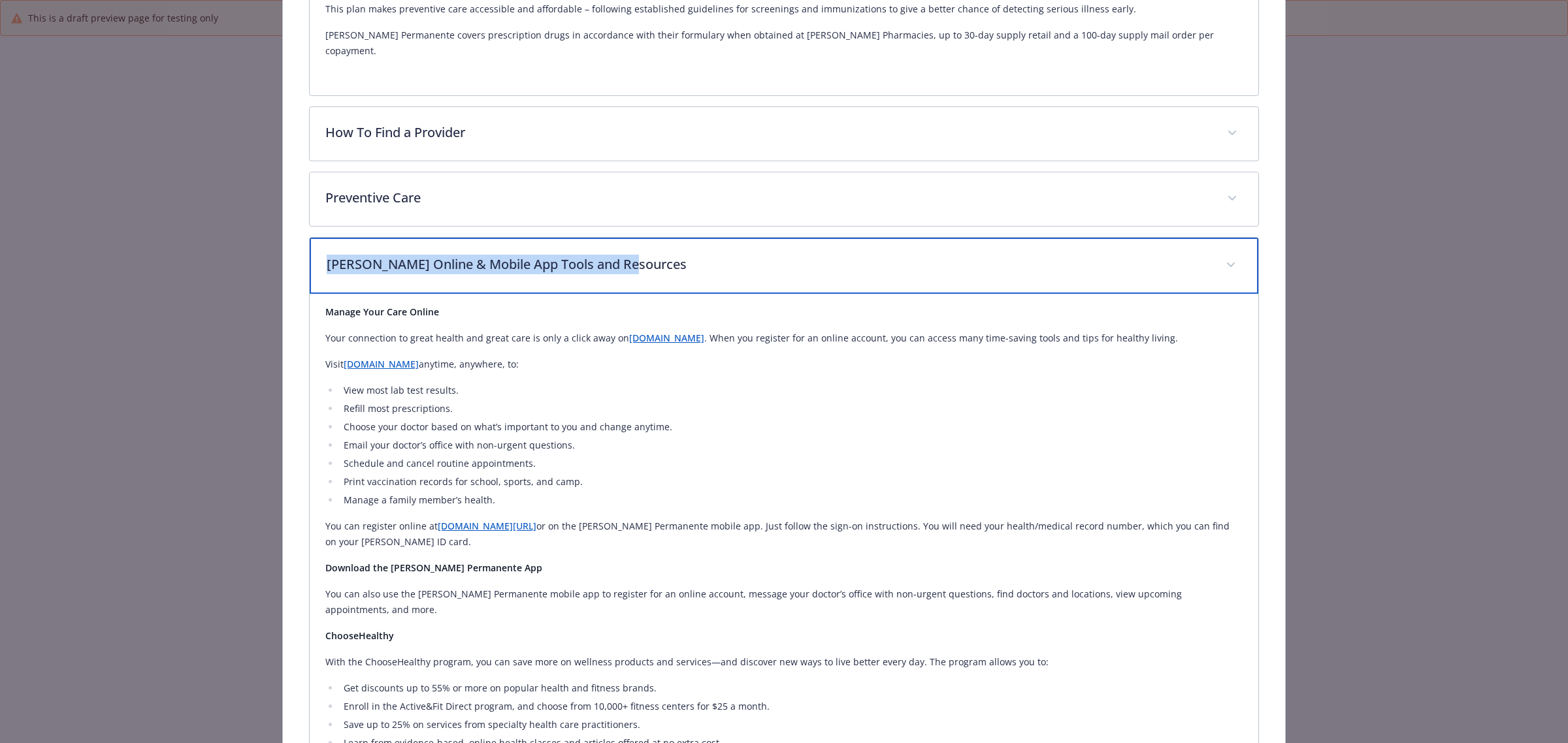
scroll to position [572, 0]
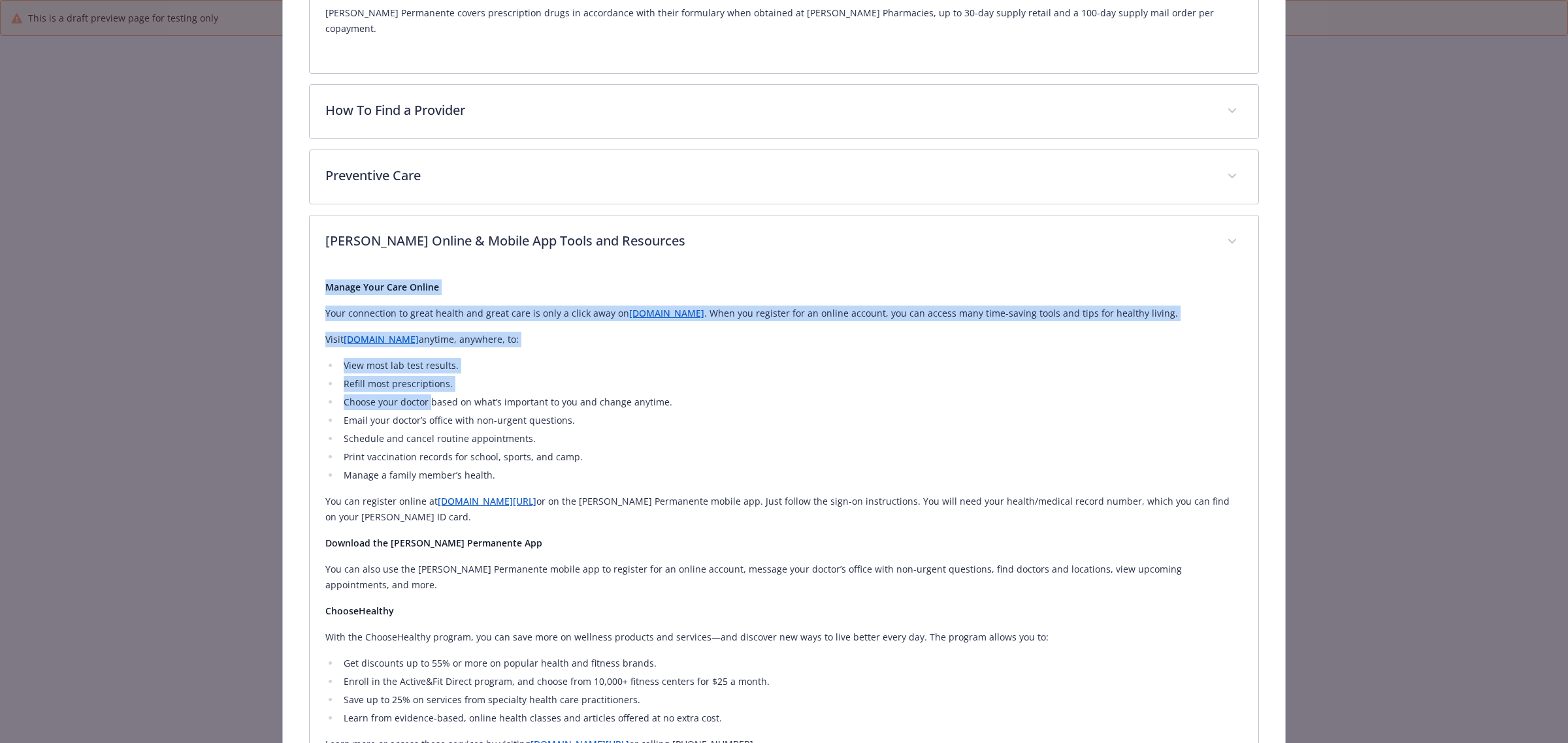
drag, startPoint x: 321, startPoint y: 273, endPoint x: 490, endPoint y: 393, distance: 207.3
click at [430, 380] on div "Manage Your Care Online Your connection to great health and great care is only …" at bounding box center [784, 640] width 949 height 742
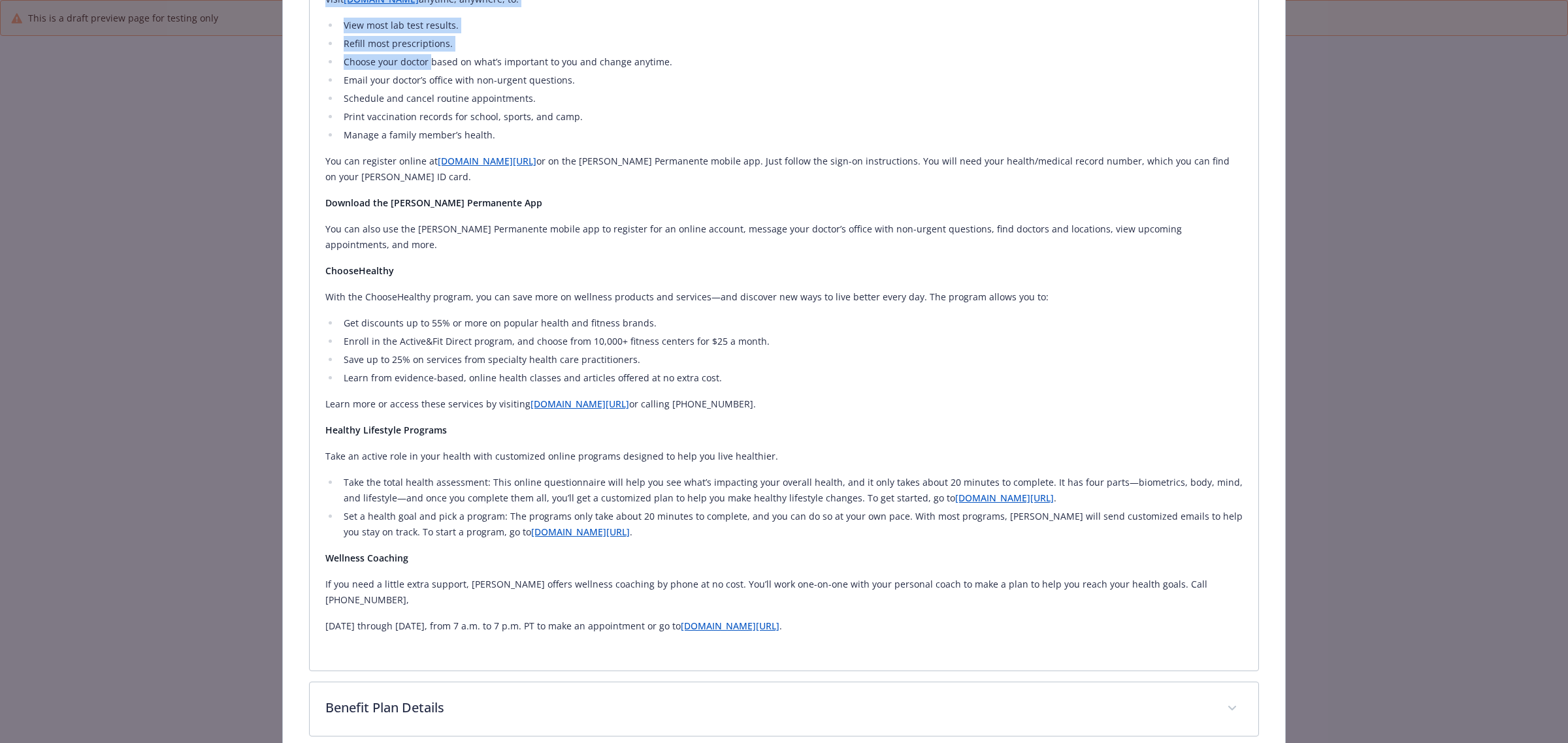
scroll to position [916, 0]
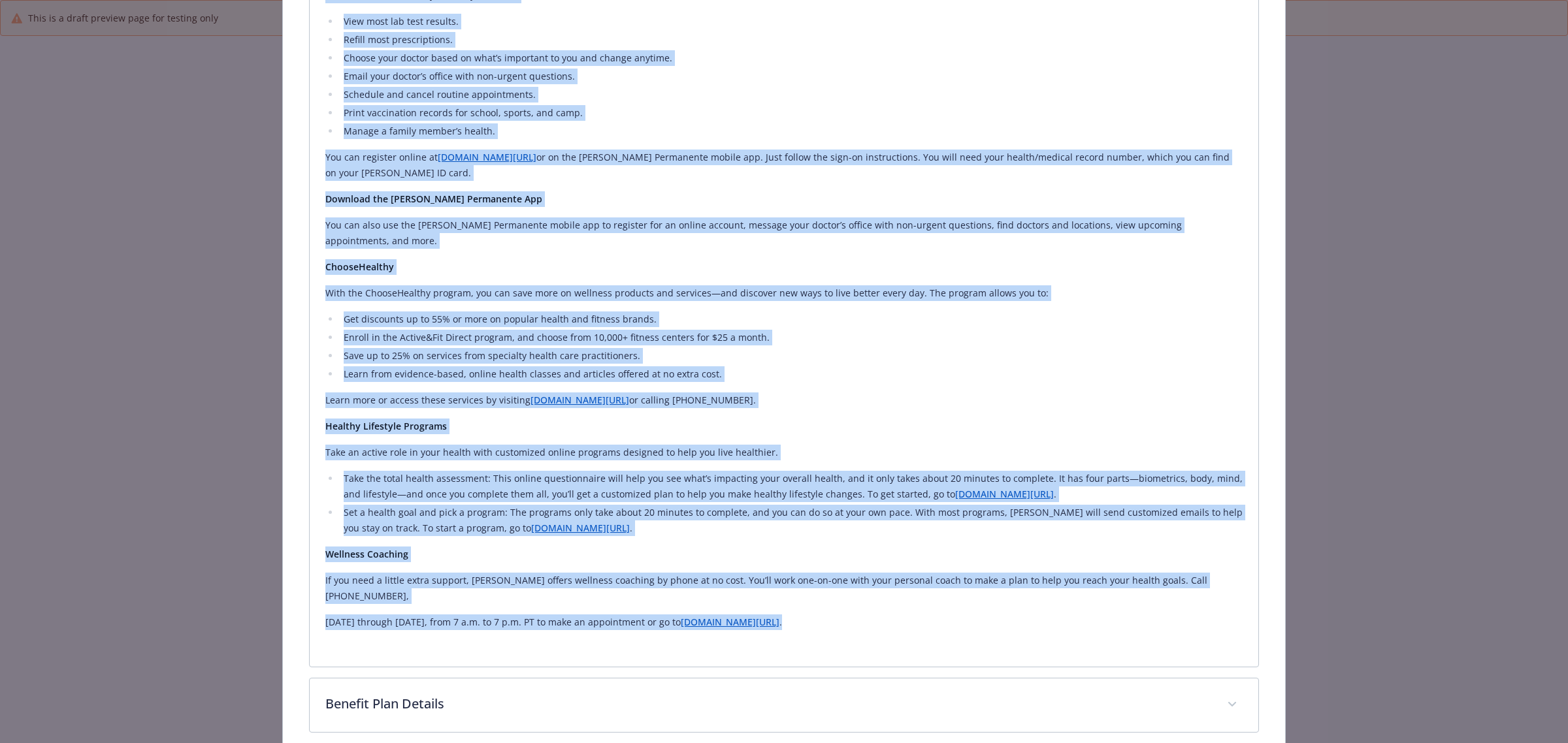
click at [756, 569] on div "Manage Your Care Online Your connection to great health and great care is only …" at bounding box center [784, 288] width 917 height 727
copy div "Manage Your Care Online Your connection to great health and great care is only …"
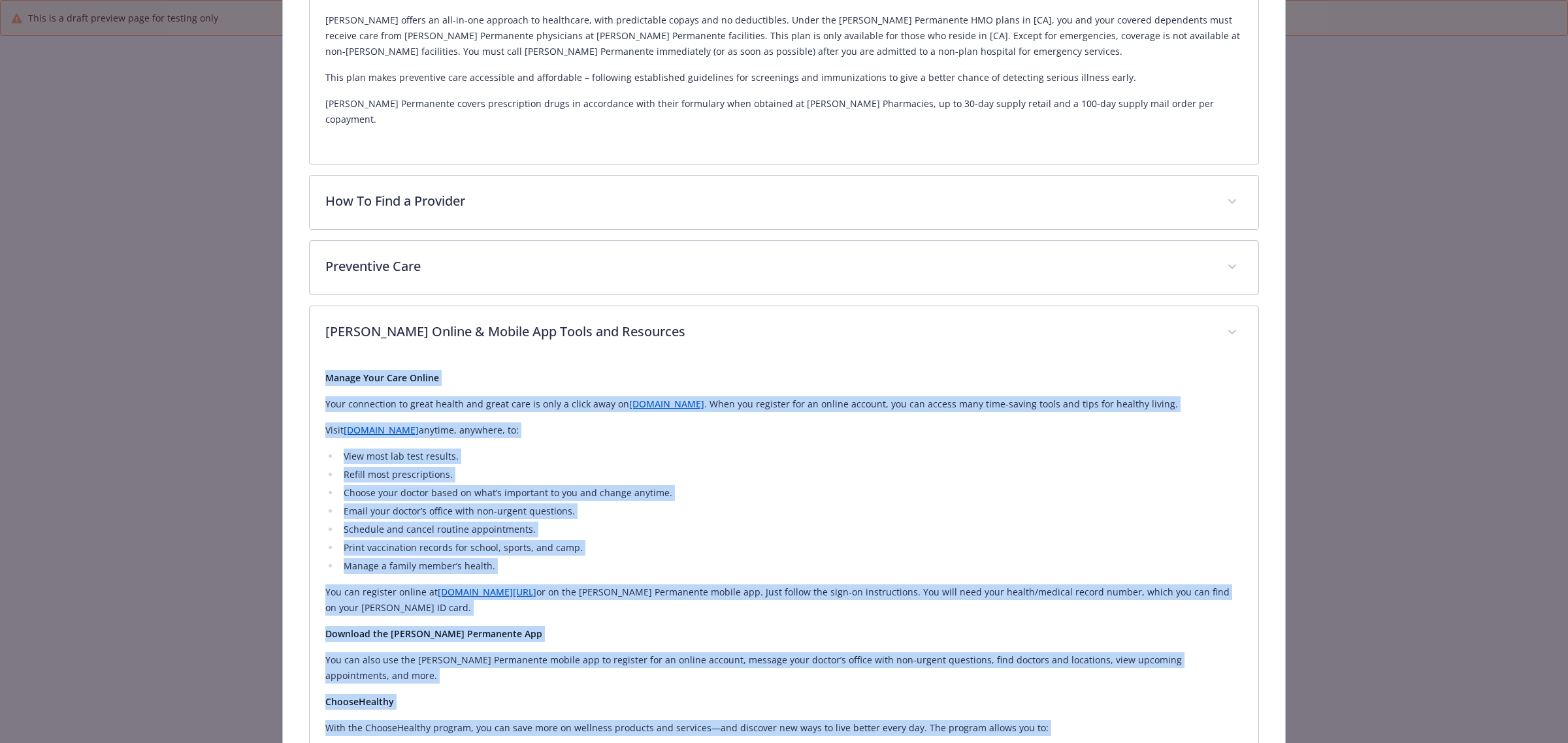
scroll to position [426, 0]
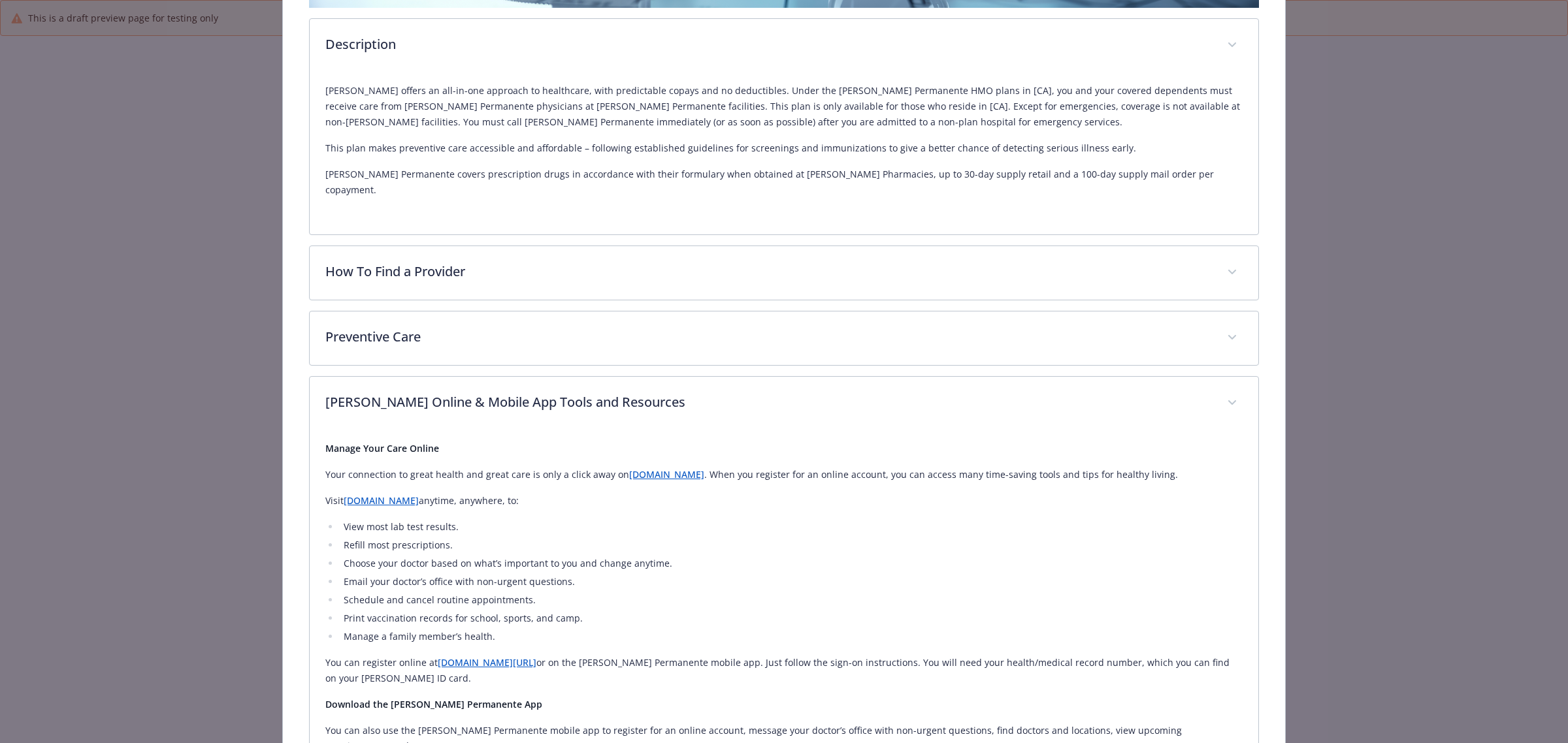
scroll to position [262, 0]
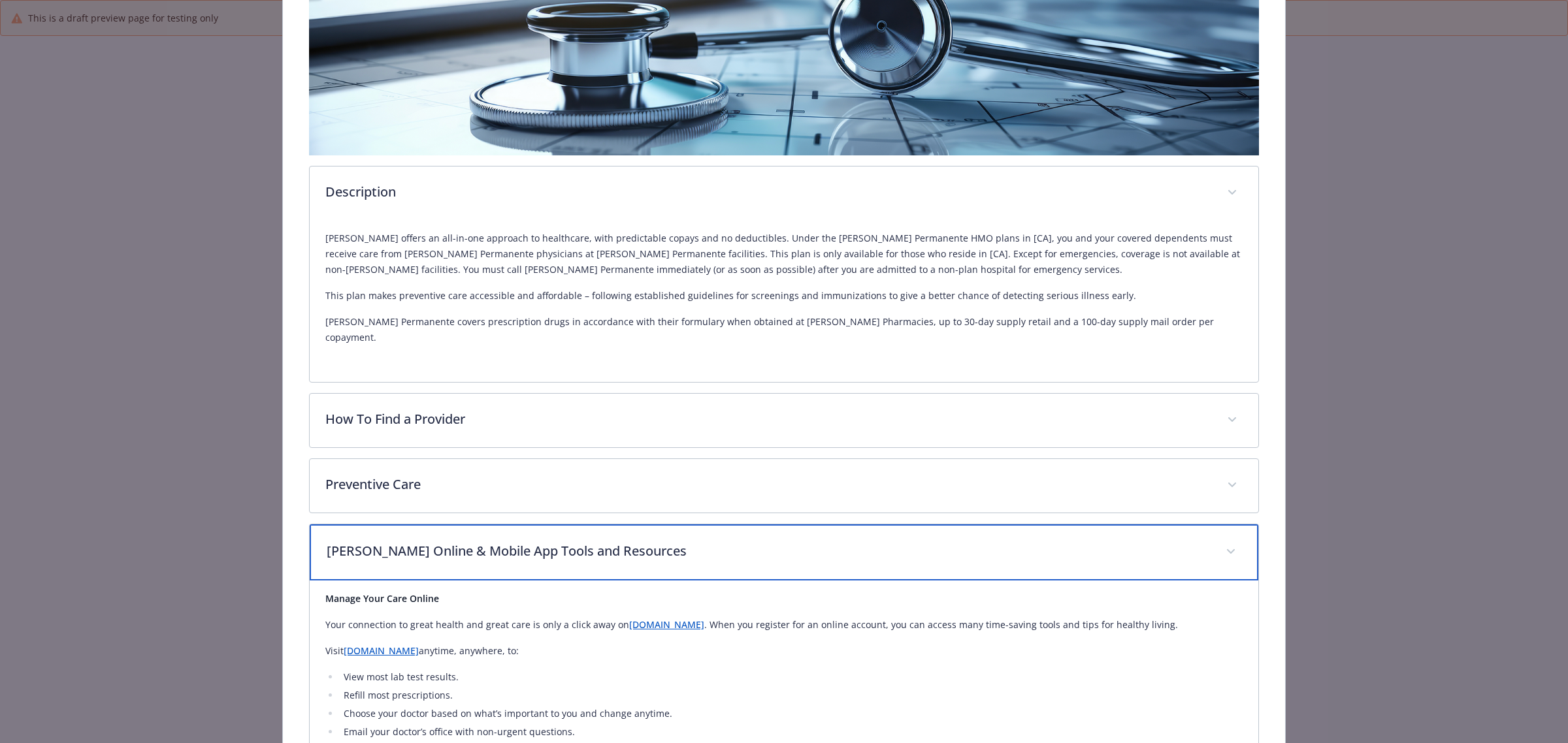
click at [727, 541] on p "[PERSON_NAME] Online & Mobile App Tools and Resources" at bounding box center [768, 551] width 883 height 19
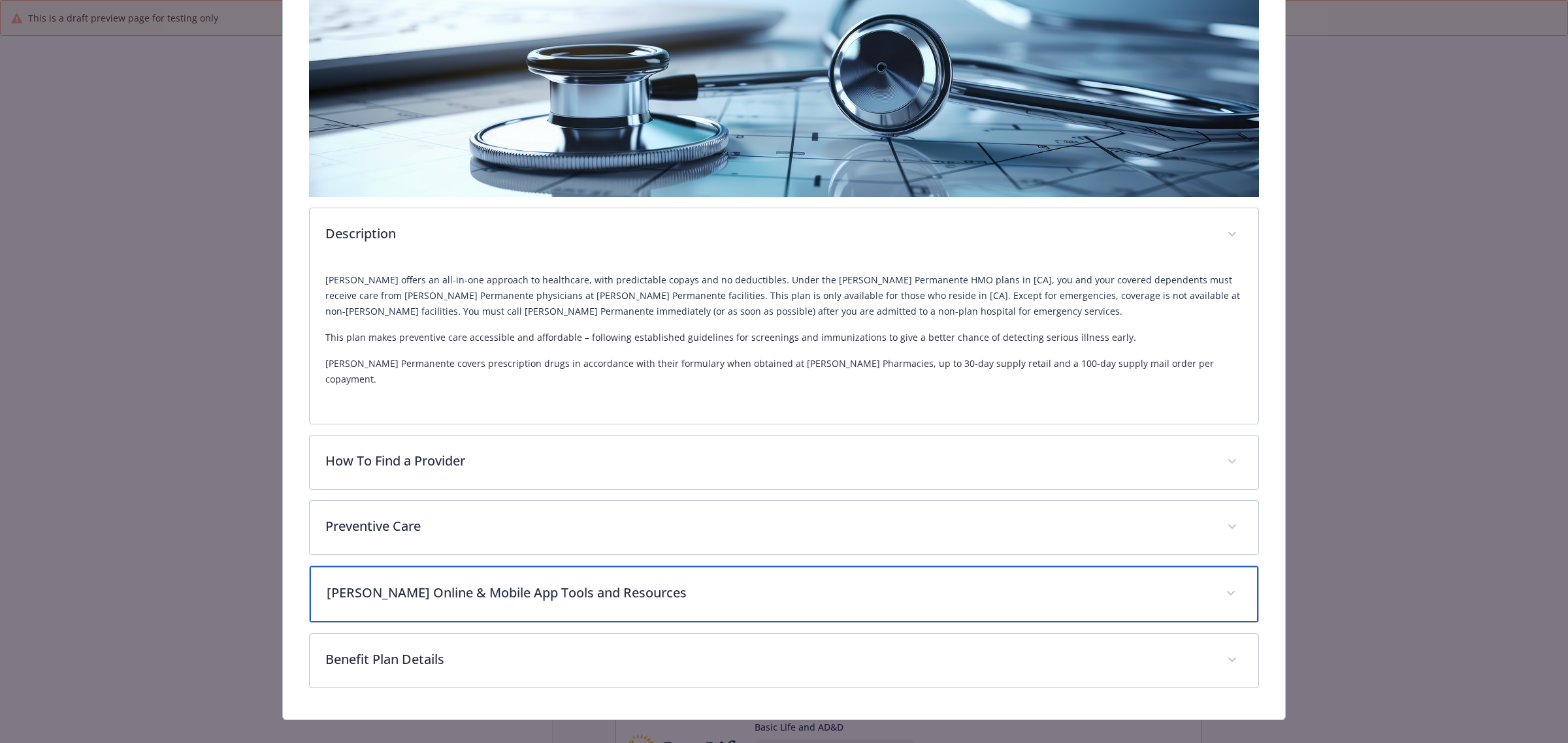
scroll to position [223, 0]
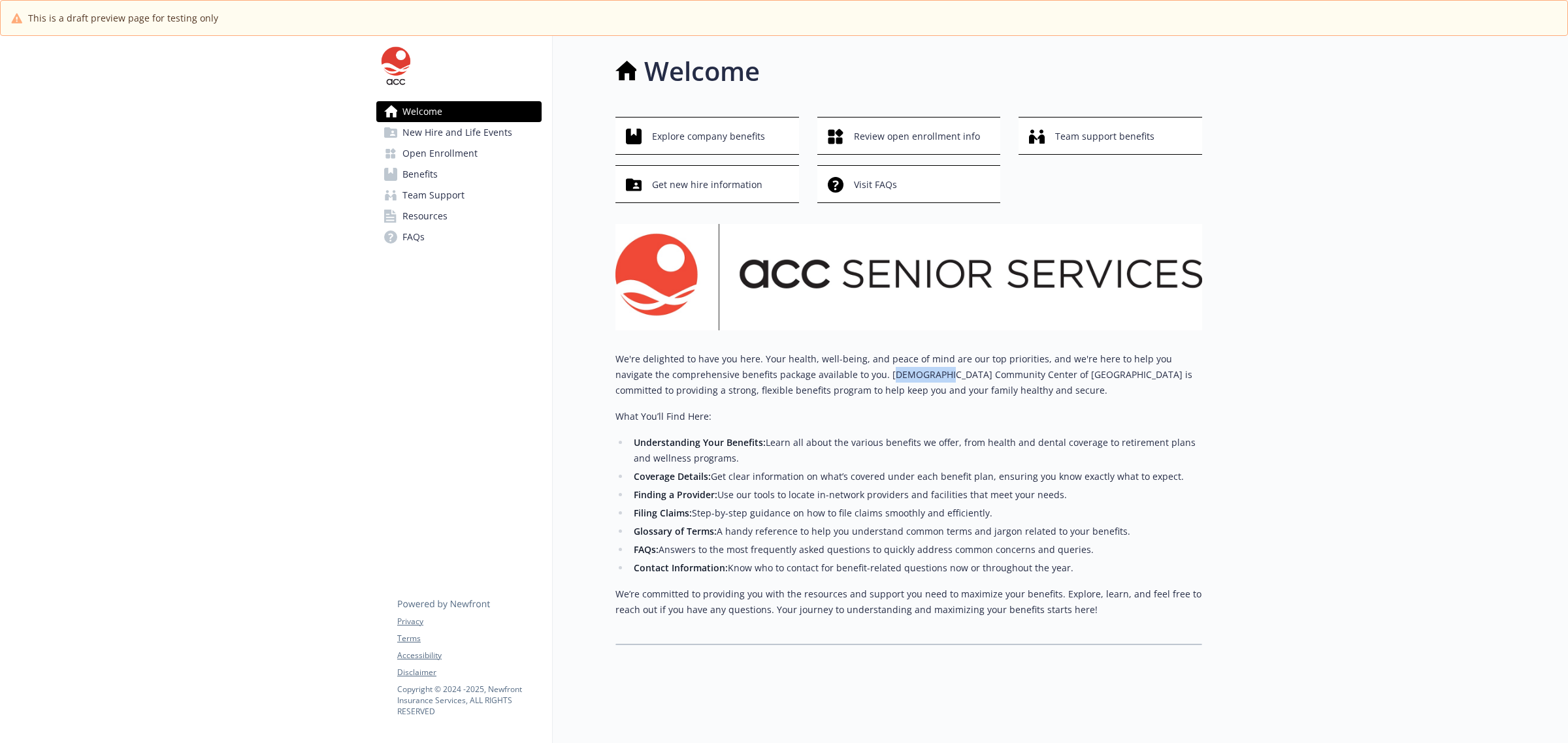
drag, startPoint x: 878, startPoint y: 373, endPoint x: 1034, endPoint y: 377, distance: 156.1
click at [1034, 377] on p "We're delighted to have you here. Your health, well-being, and peace of mind ar…" at bounding box center [909, 375] width 587 height 47
click at [923, 419] on p "What You’ll Find Here:" at bounding box center [909, 417] width 587 height 16
click at [413, 174] on span "Benefits" at bounding box center [420, 174] width 35 height 21
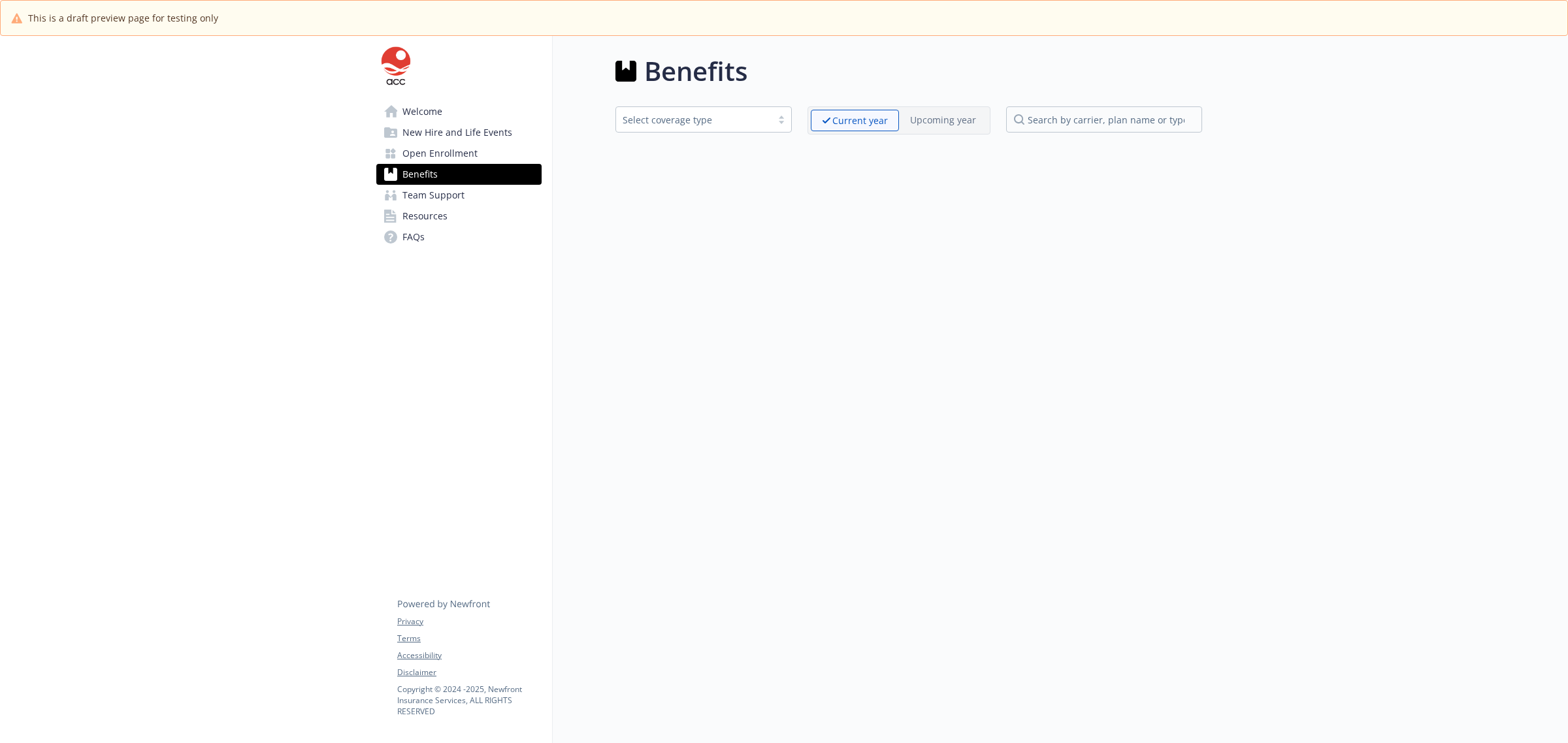
click at [428, 155] on span "Open Enrollment" at bounding box center [440, 153] width 75 height 21
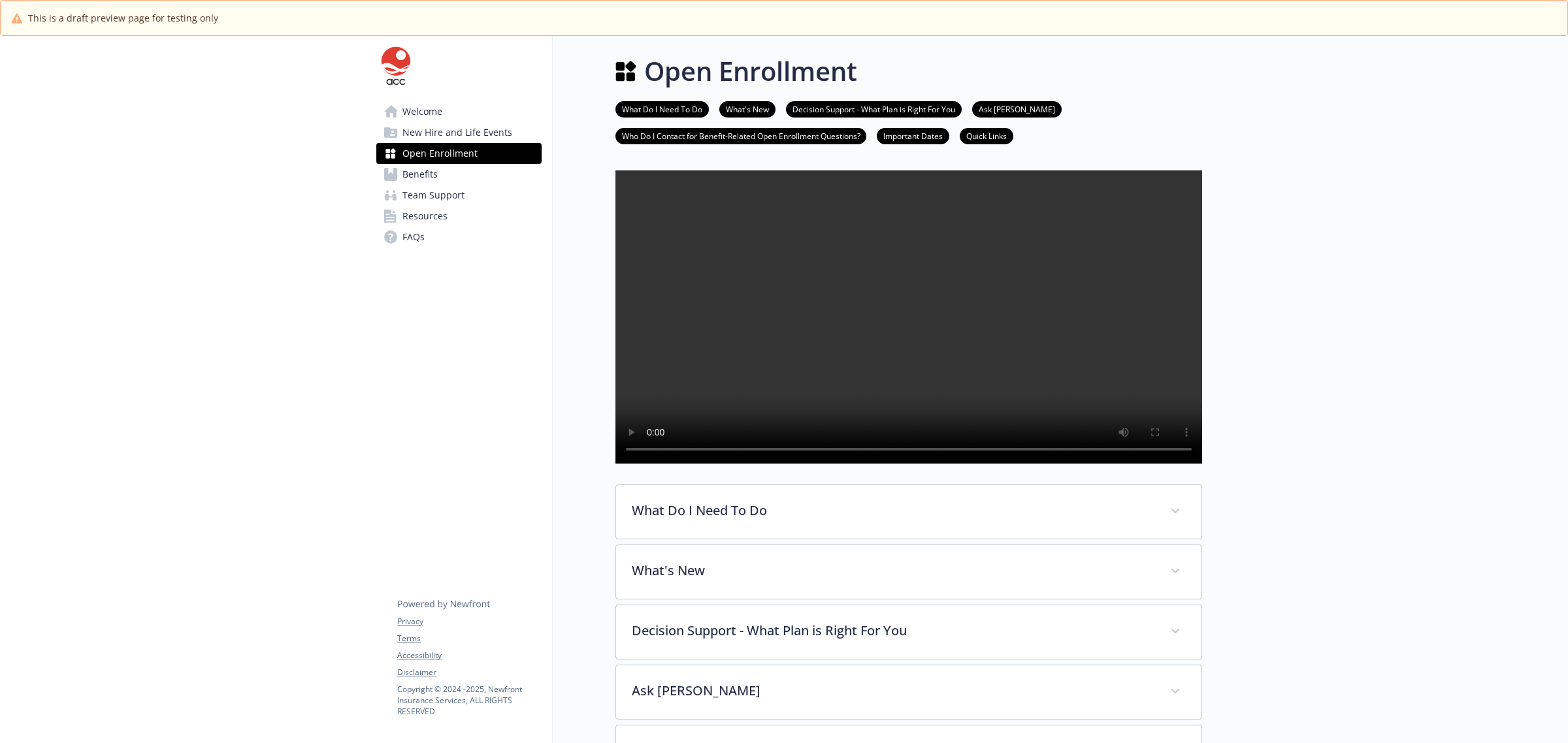
click at [413, 197] on span "Team Support" at bounding box center [433, 195] width 62 height 21
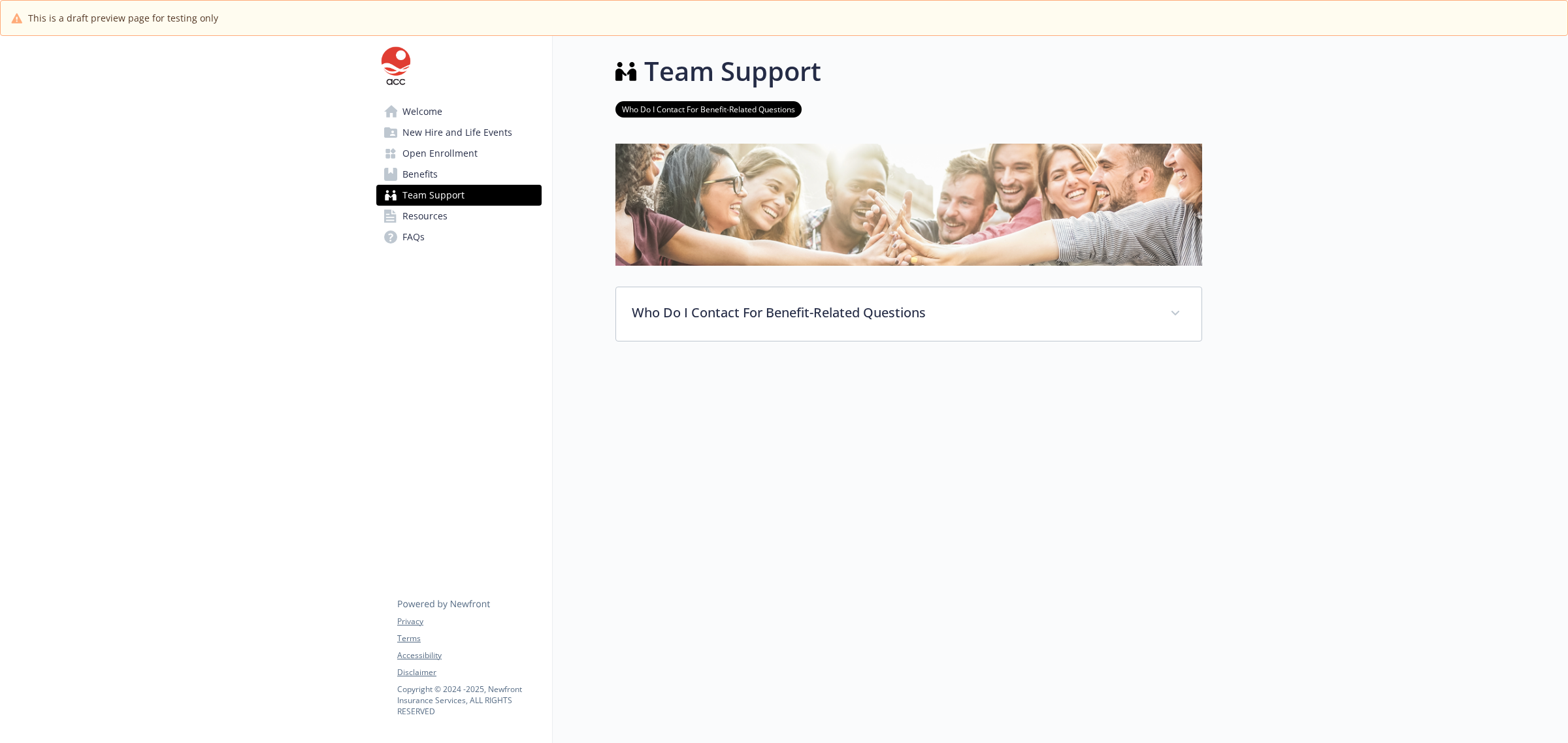
click at [457, 214] on link "Resources" at bounding box center [459, 216] width 165 height 21
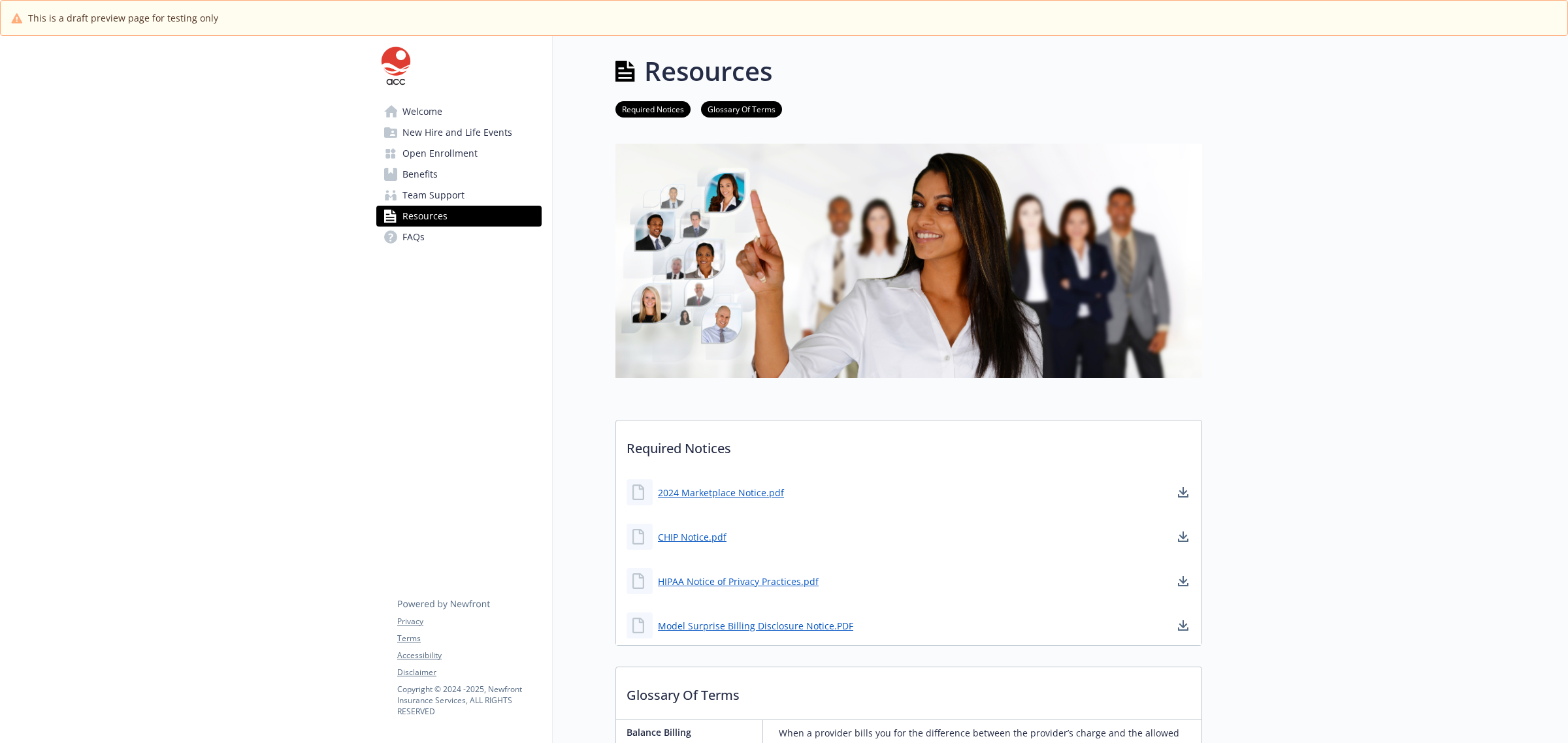
click at [413, 112] on span "Welcome" at bounding box center [423, 111] width 40 height 21
